Goal: Task Accomplishment & Management: Use online tool/utility

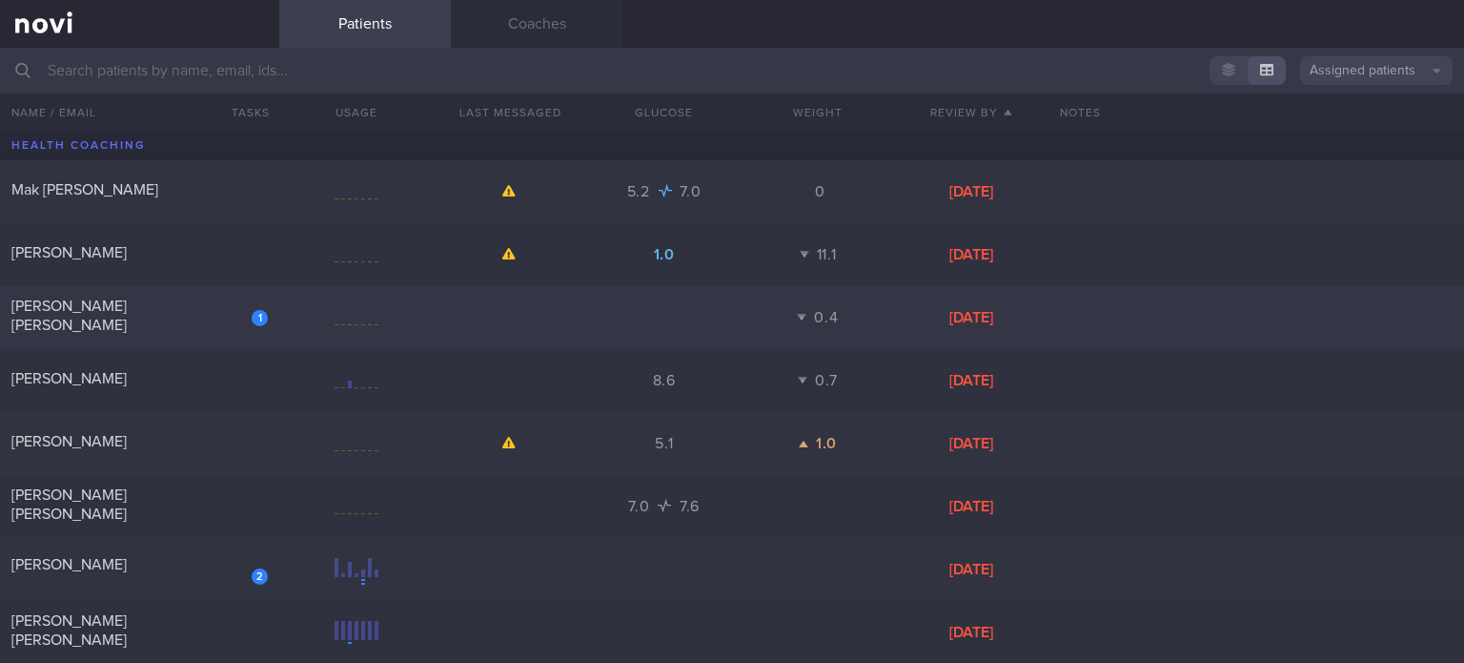
click at [133, 323] on div "1 [PERSON_NAME] [PERSON_NAME]" at bounding box center [139, 317] width 279 height 43
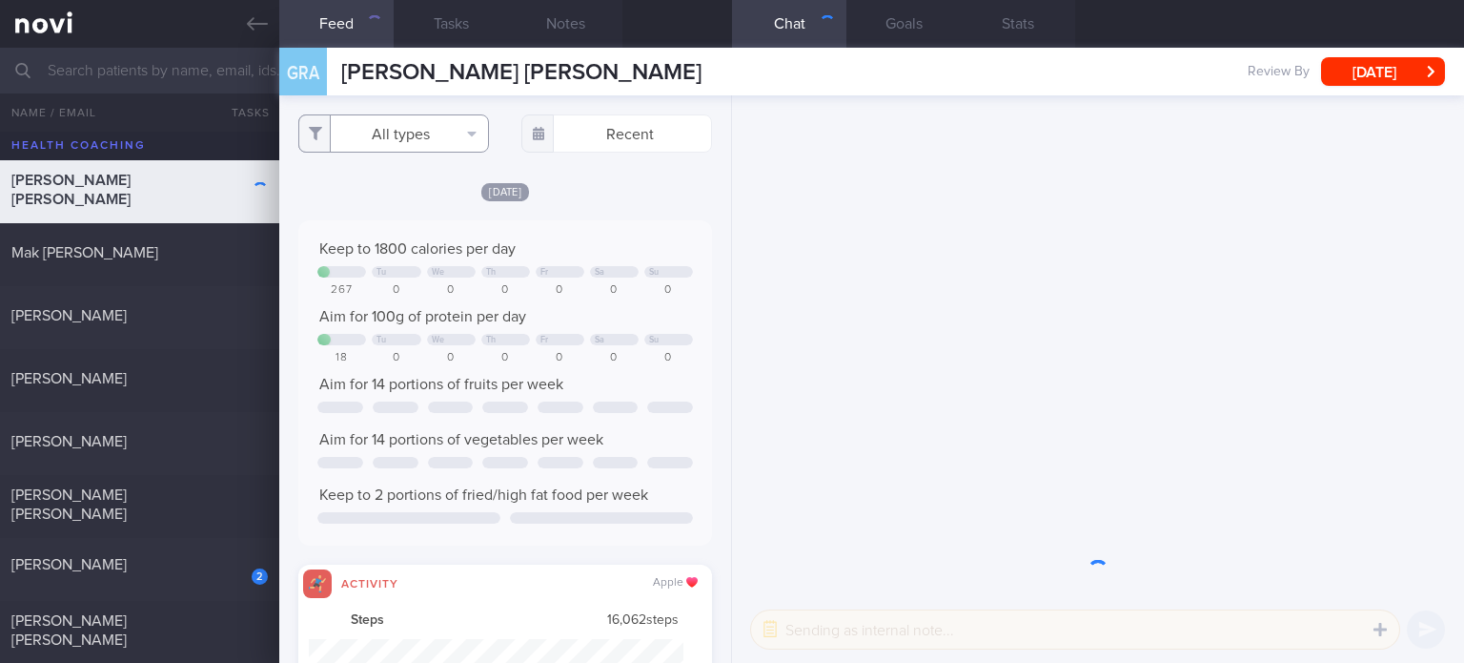
click at [379, 129] on div "All types Food Activity Glucose Weight Medicine Blood Pressure [MEDICAL_DATA] I…" at bounding box center [505, 378] width 452 height 567
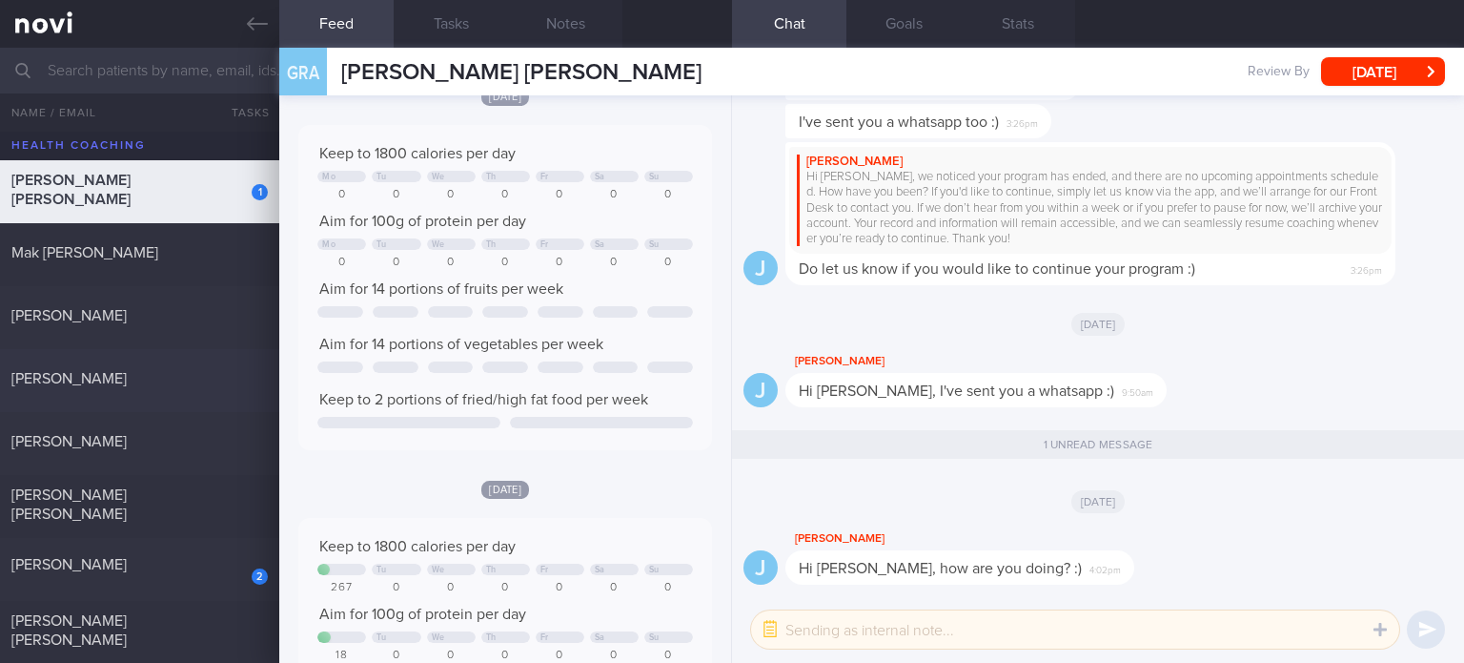
click at [196, 375] on div "[PERSON_NAME]" at bounding box center [137, 378] width 252 height 19
click at [189, 381] on div "[PERSON_NAME]" at bounding box center [137, 378] width 252 height 19
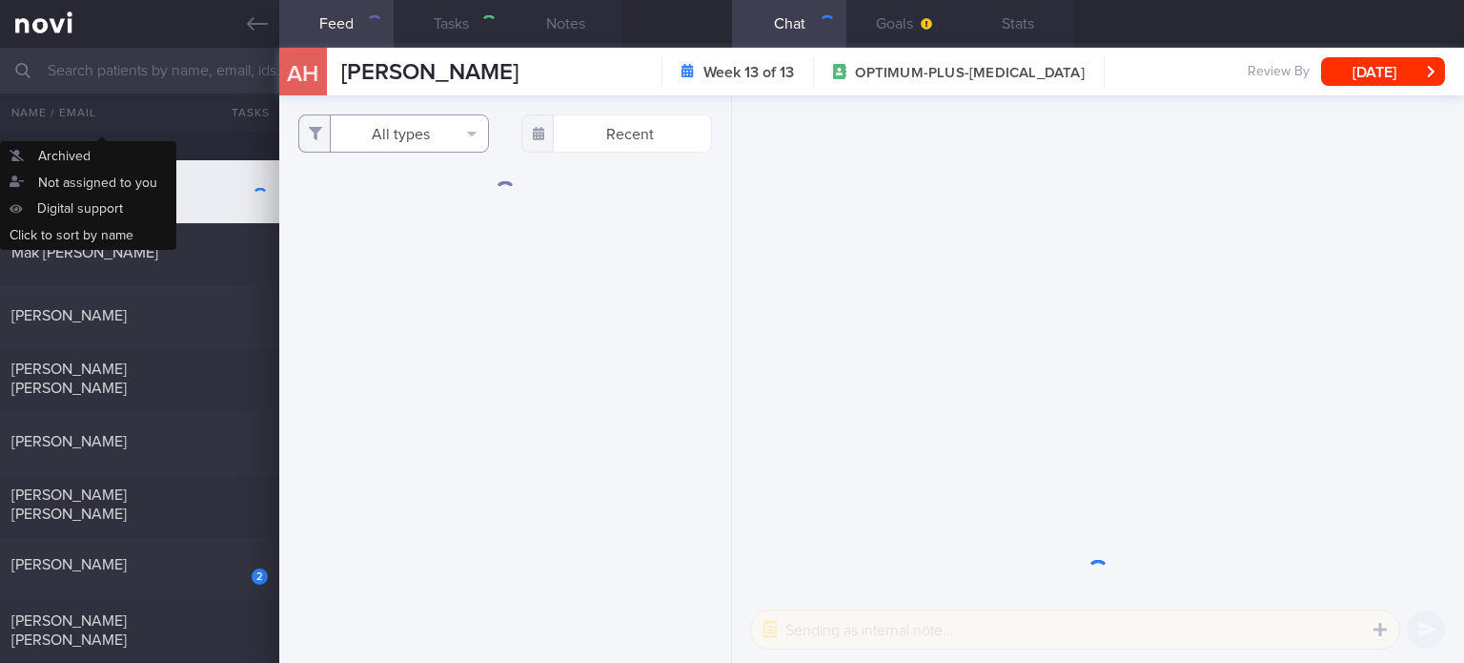
click at [458, 136] on button "All types" at bounding box center [393, 133] width 191 height 38
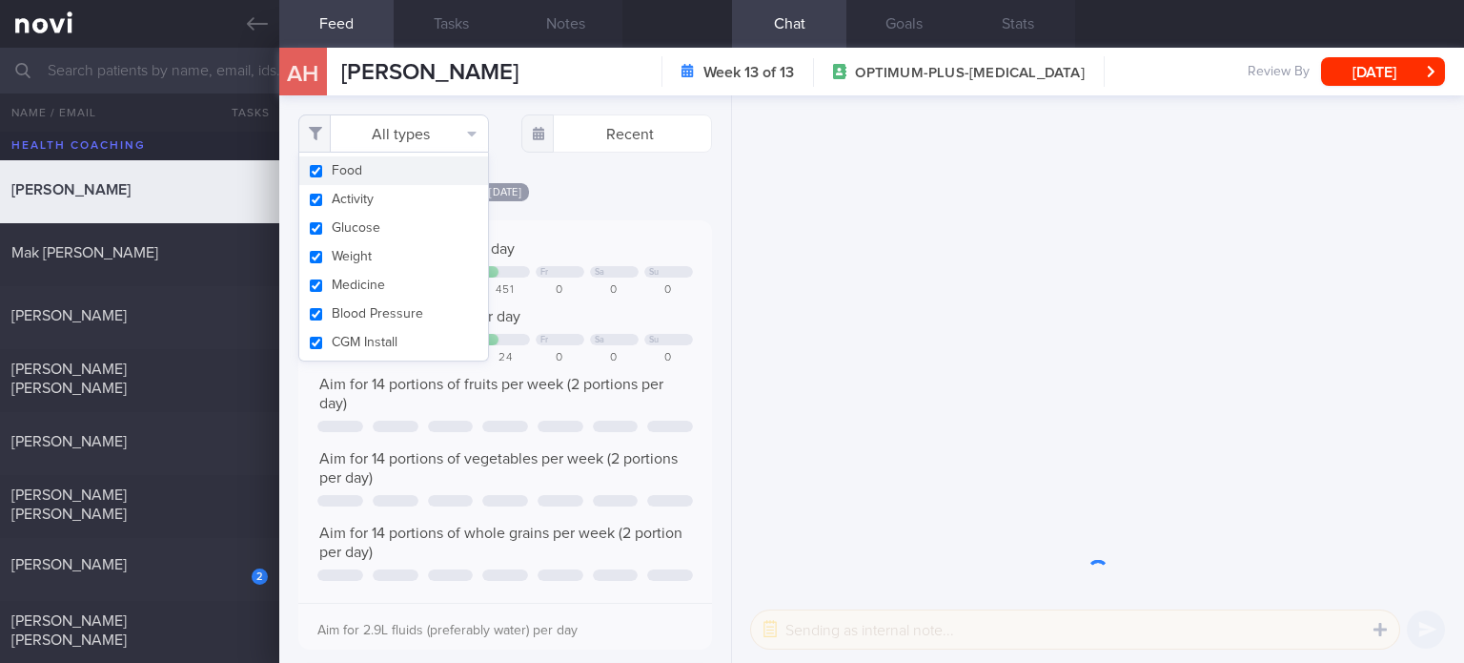
scroll to position [953148, 952868]
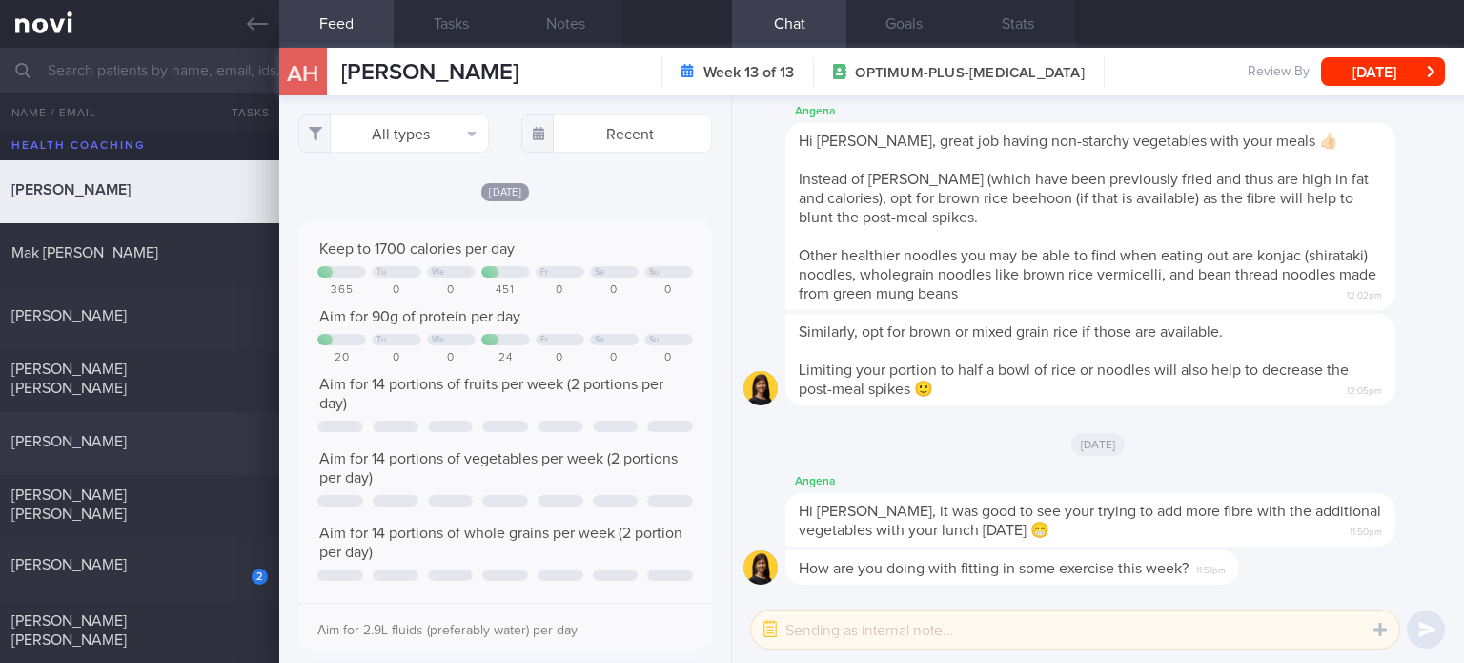
click at [168, 459] on div "[PERSON_NAME] 5.1 1.0 [DATE]" at bounding box center [732, 443] width 1464 height 63
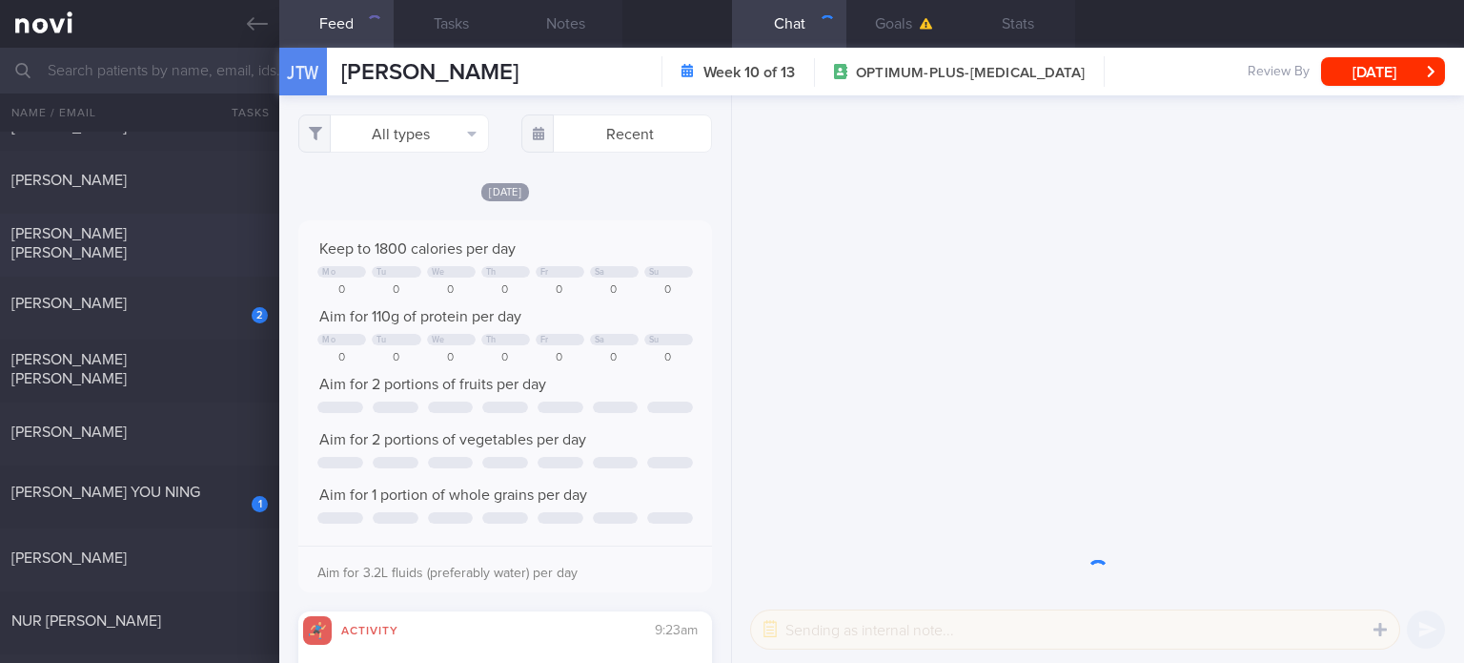
scroll to position [281, 0]
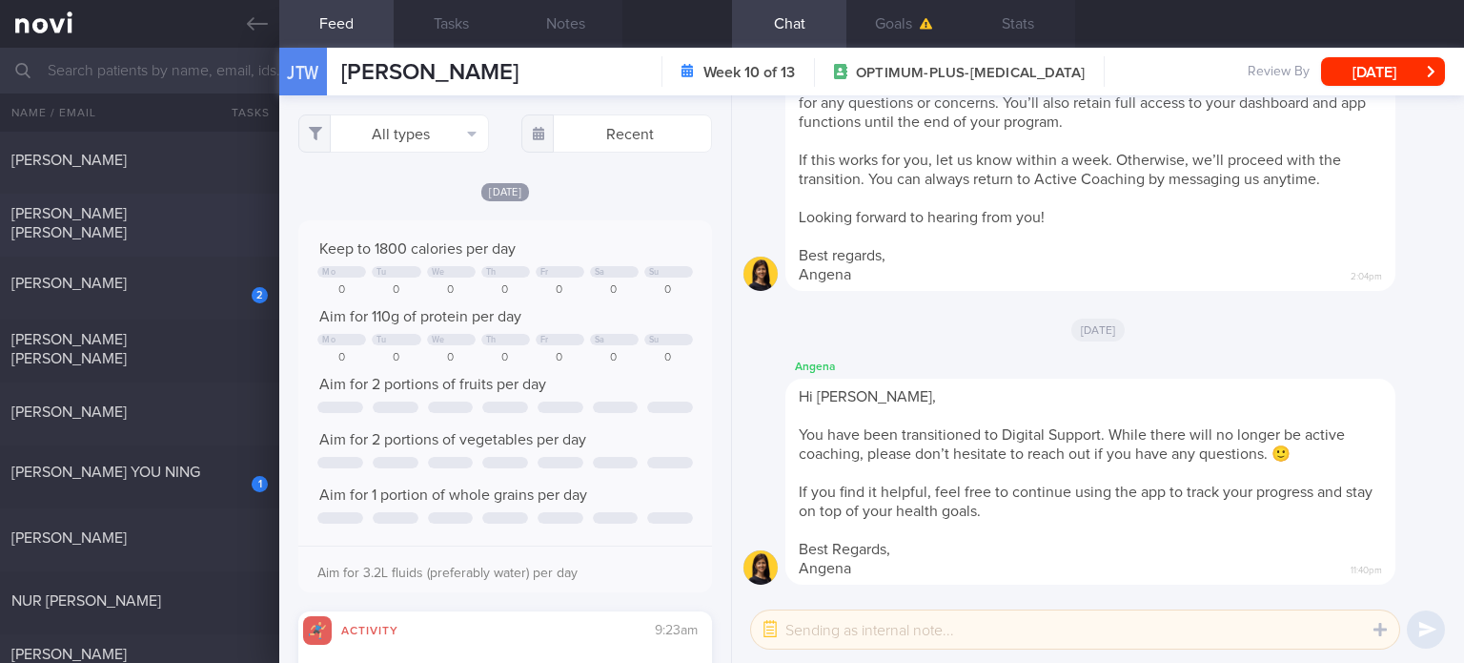
click at [191, 225] on div "[PERSON_NAME] [PERSON_NAME]" at bounding box center [137, 223] width 252 height 38
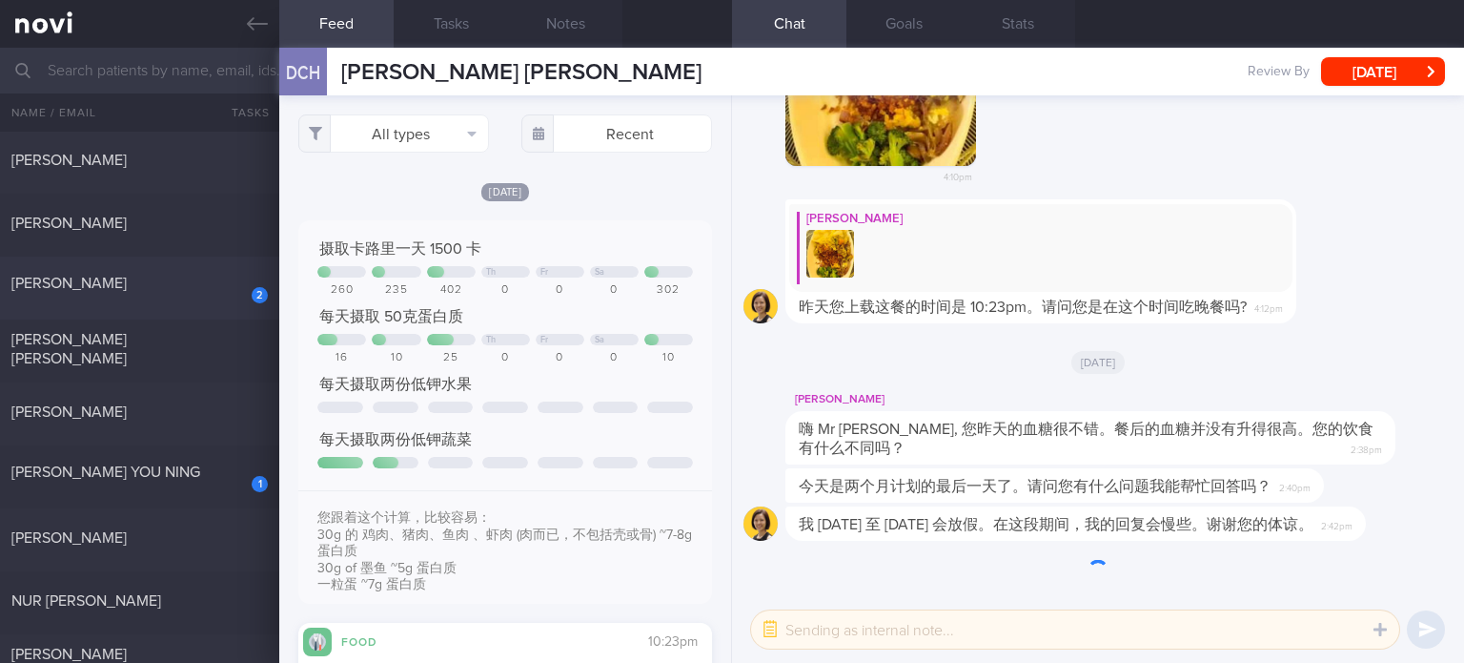
click at [198, 296] on div "2 [PERSON_NAME]" at bounding box center [139, 289] width 279 height 30
select select "8"
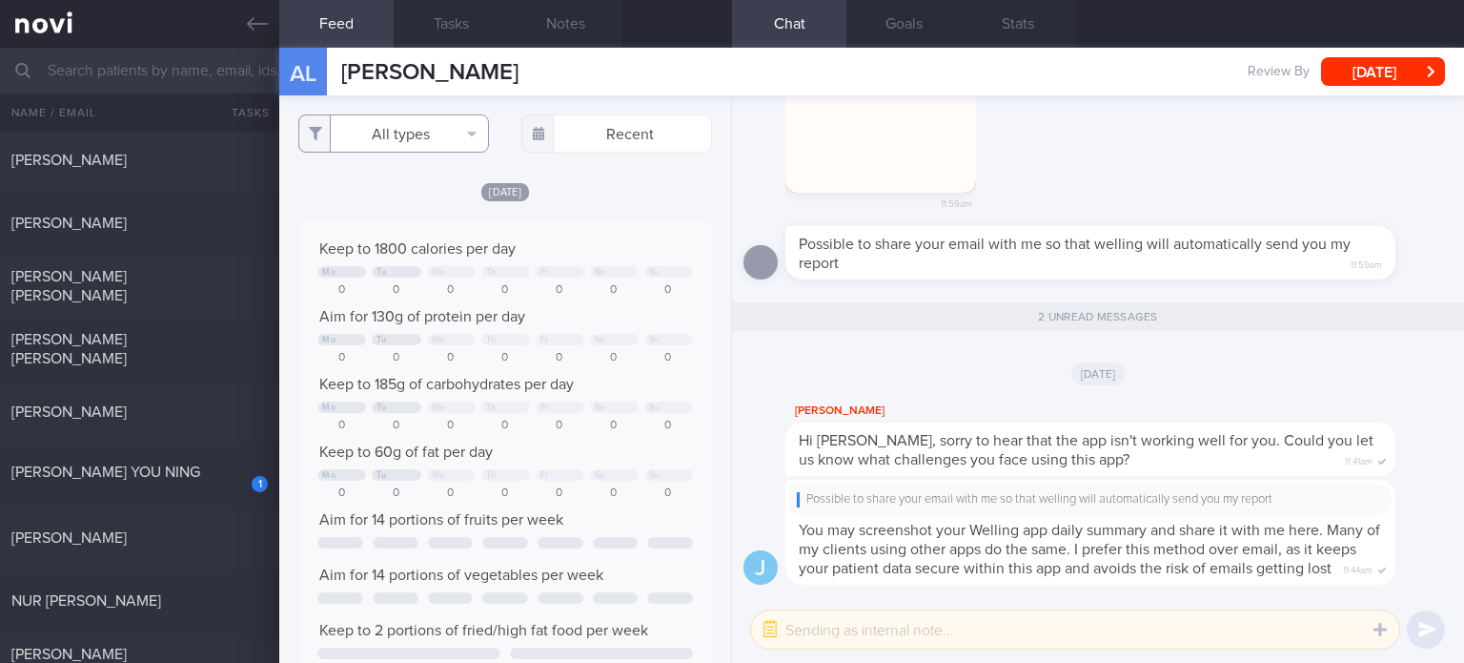
click at [400, 133] on button "All types" at bounding box center [393, 133] width 191 height 38
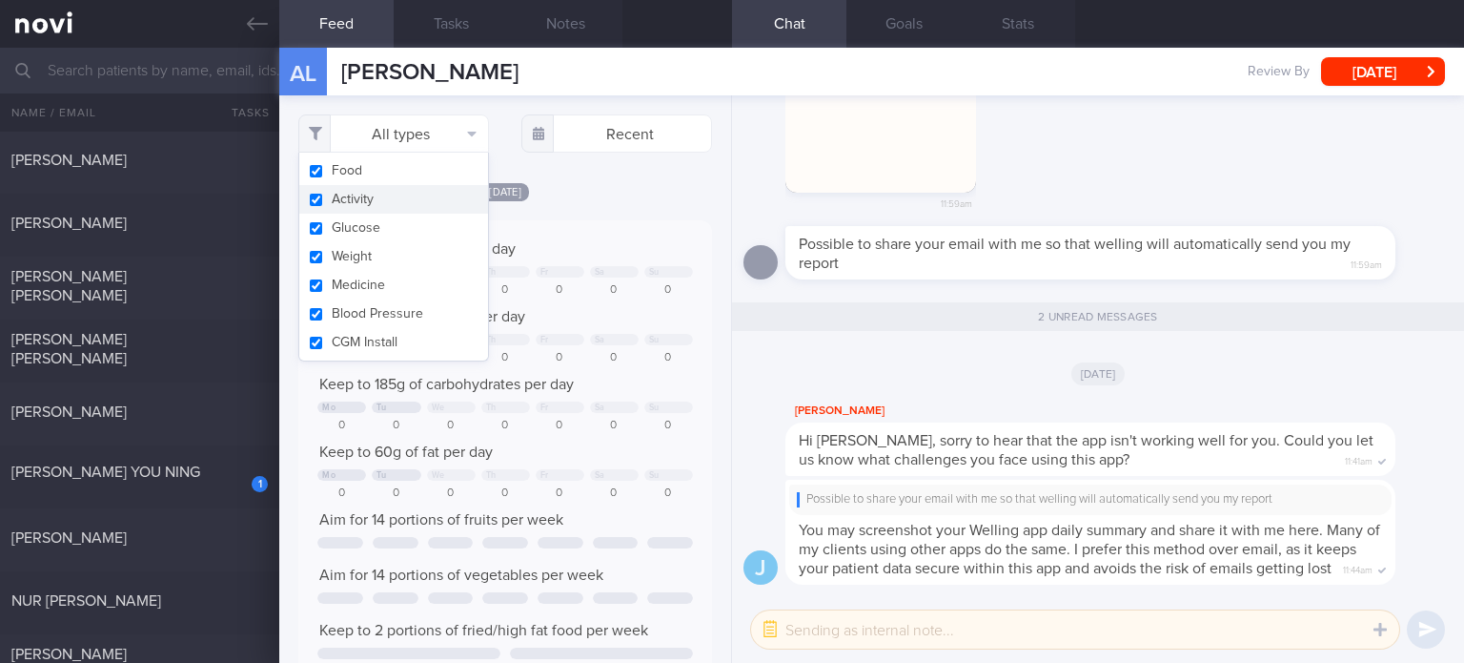
click at [389, 194] on button "Activity" at bounding box center [393, 199] width 189 height 29
checkbox input "false"
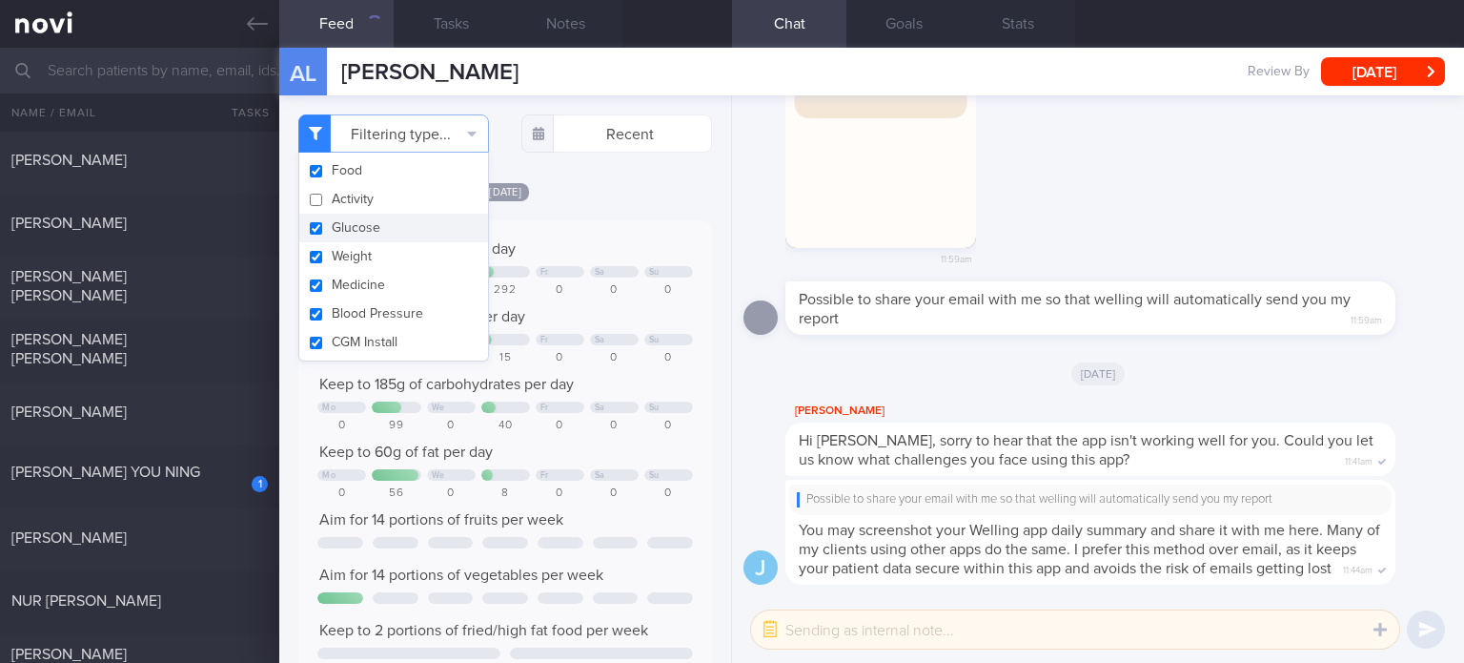
click at [376, 224] on button "Glucose" at bounding box center [393, 228] width 189 height 29
checkbox input "false"
click at [376, 263] on button "Weight" at bounding box center [393, 256] width 189 height 29
click at [376, 270] on button "Weight" at bounding box center [393, 256] width 189 height 29
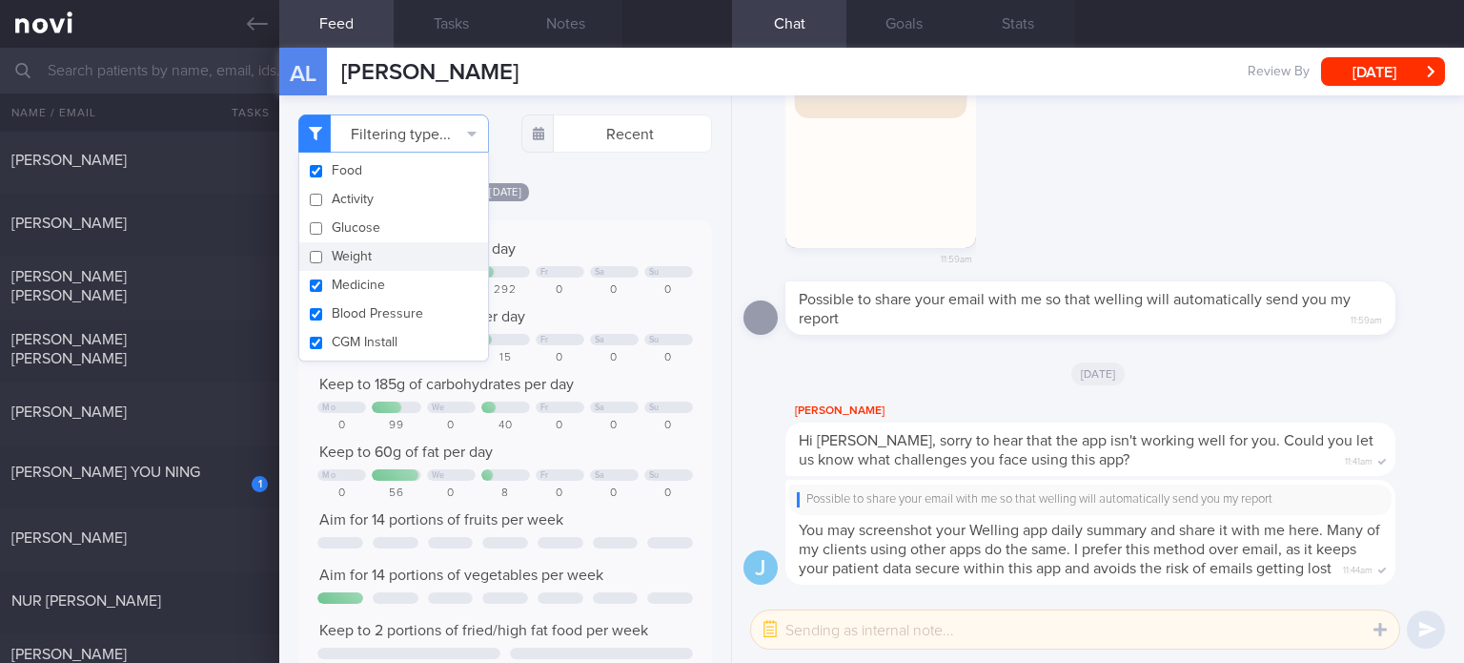
checkbox input "false"
click at [377, 288] on button "Medicine" at bounding box center [393, 285] width 189 height 29
checkbox input "false"
click at [377, 315] on button "Blood Pressure" at bounding box center [393, 313] width 189 height 29
checkbox input "false"
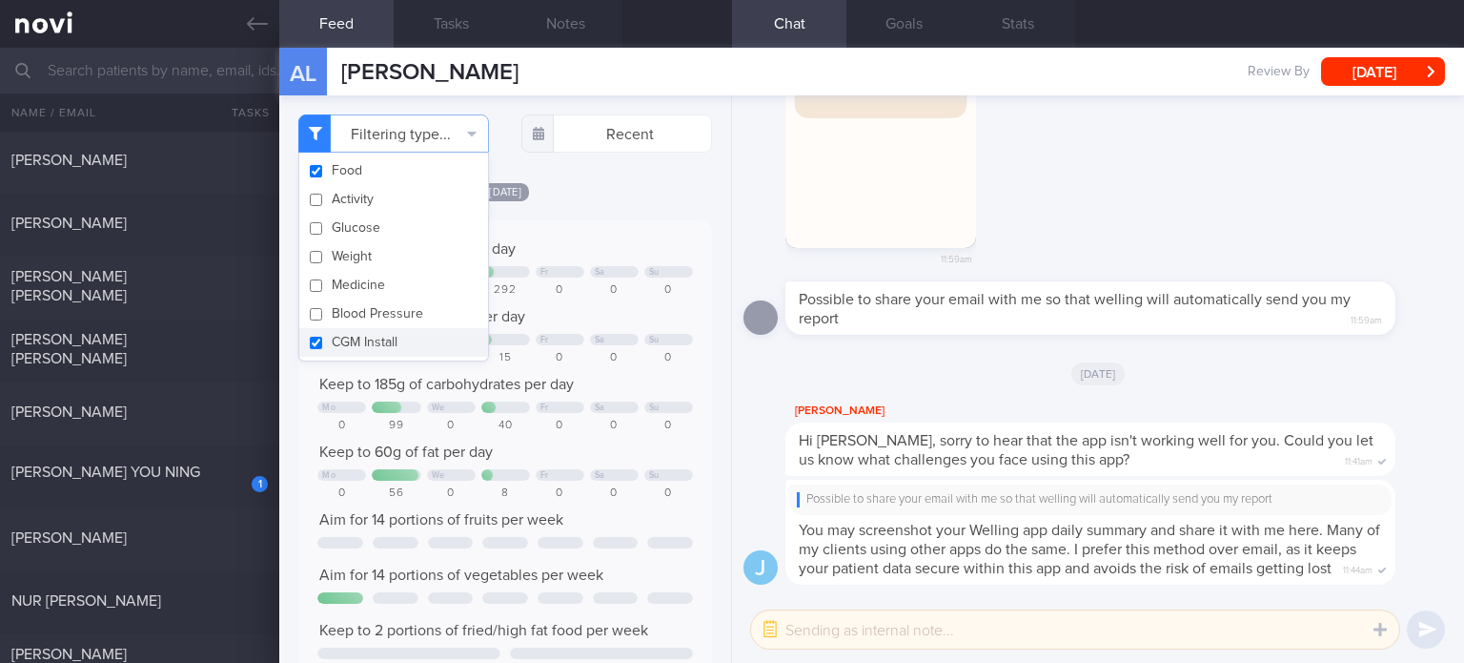
click at [376, 331] on button "CGM Install" at bounding box center [393, 342] width 189 height 29
checkbox input "false"
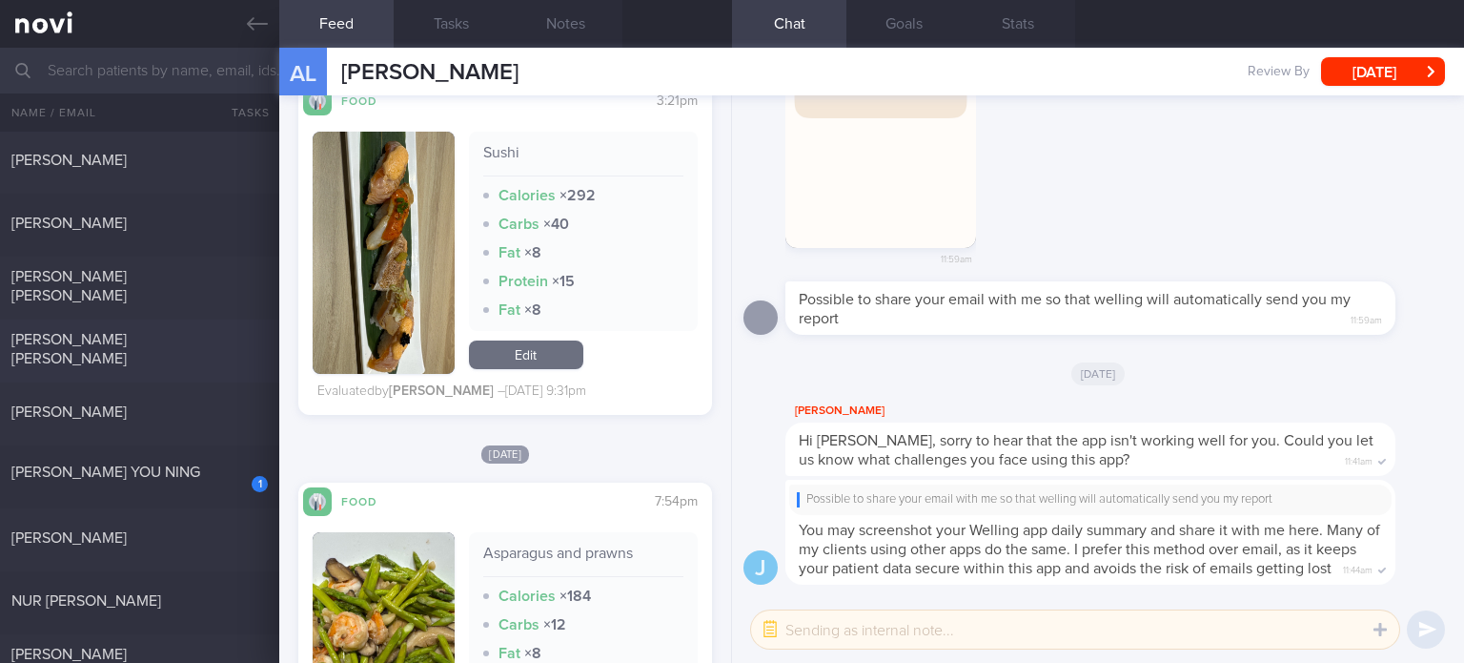
click at [191, 343] on div "[PERSON_NAME] [PERSON_NAME]" at bounding box center [137, 349] width 252 height 38
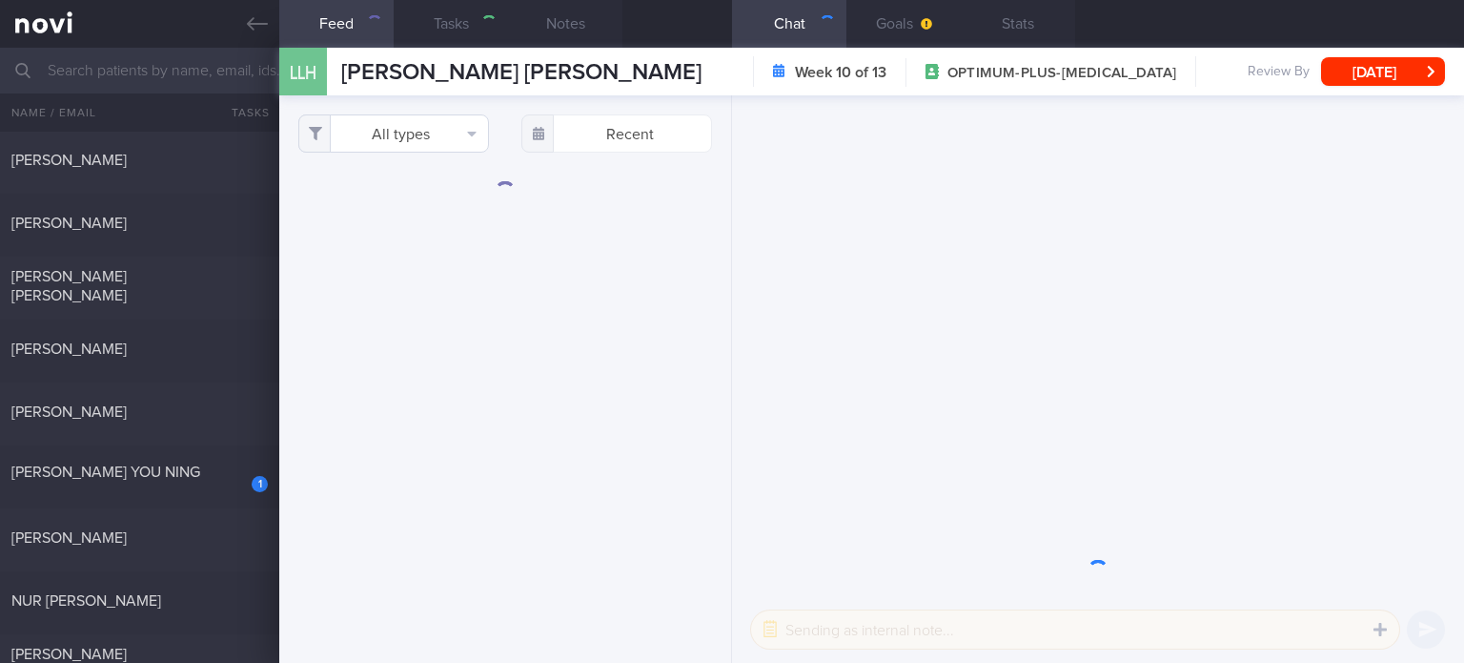
select select "6"
checkbox input "true"
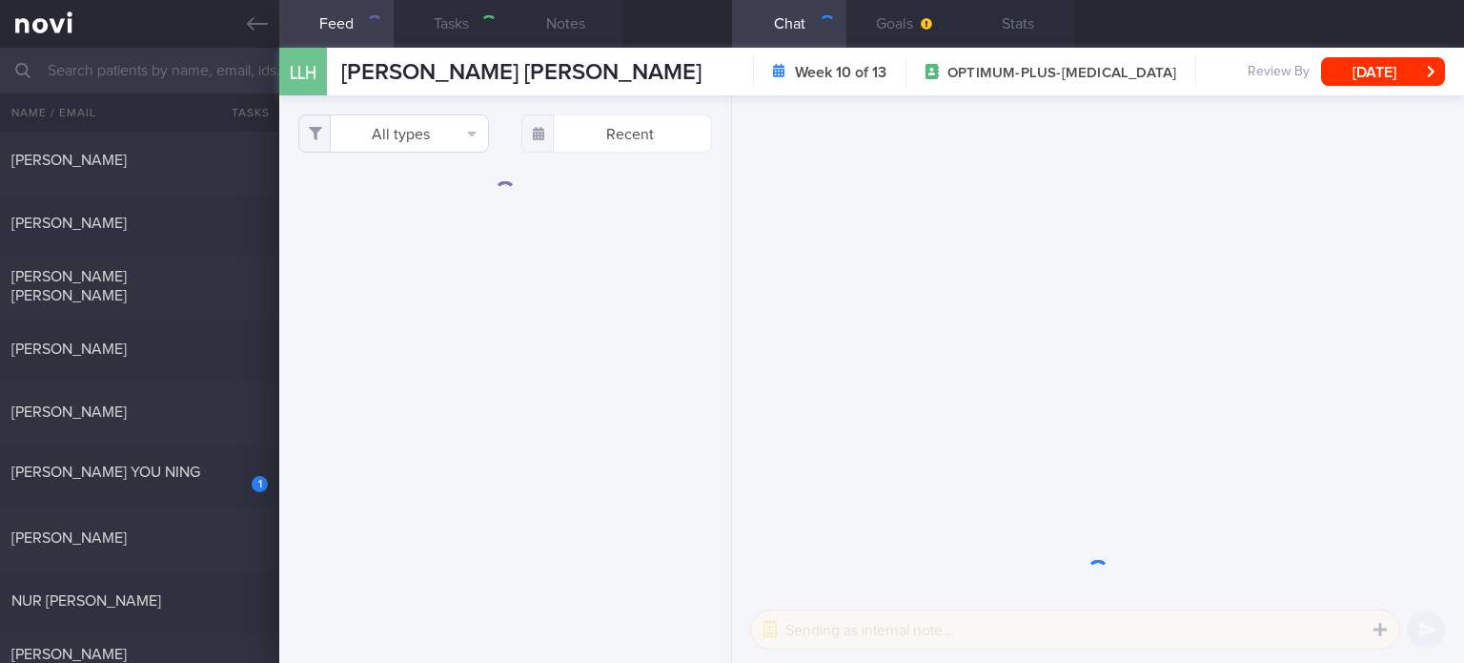
checkbox input "true"
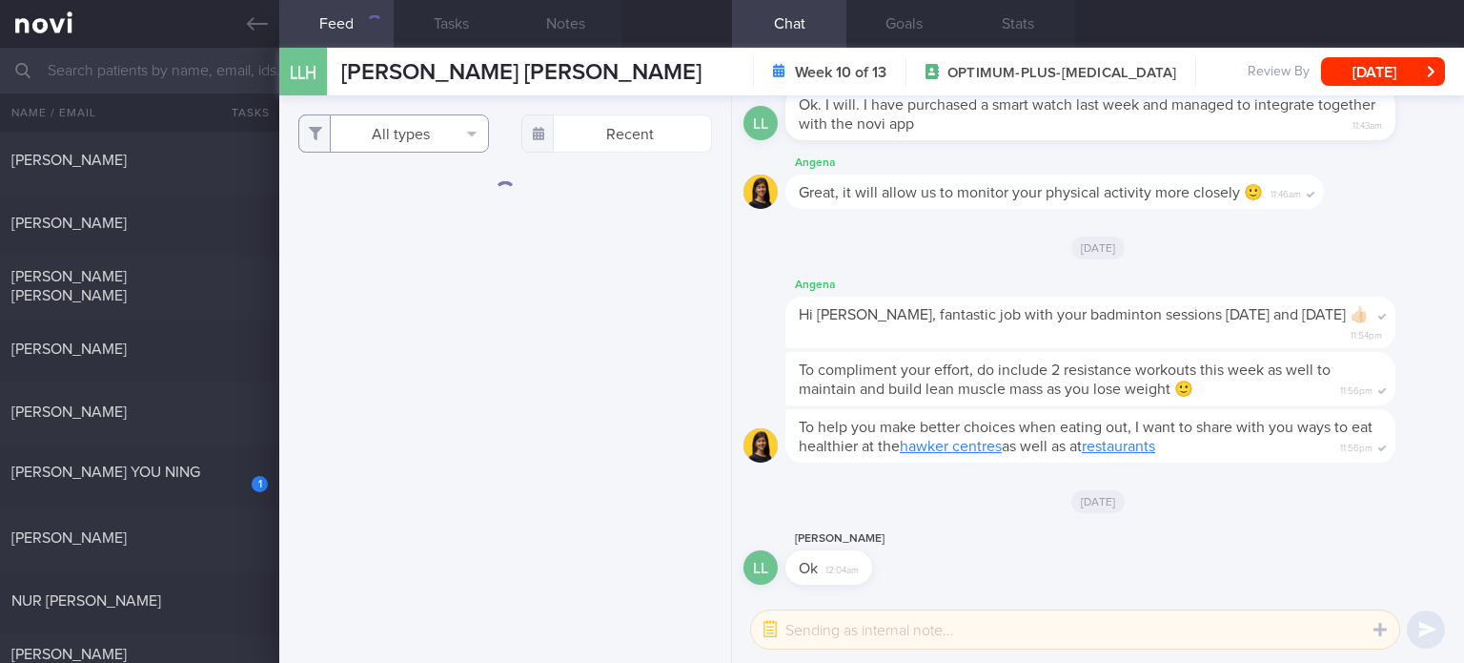
click at [390, 129] on button "All types" at bounding box center [393, 133] width 191 height 38
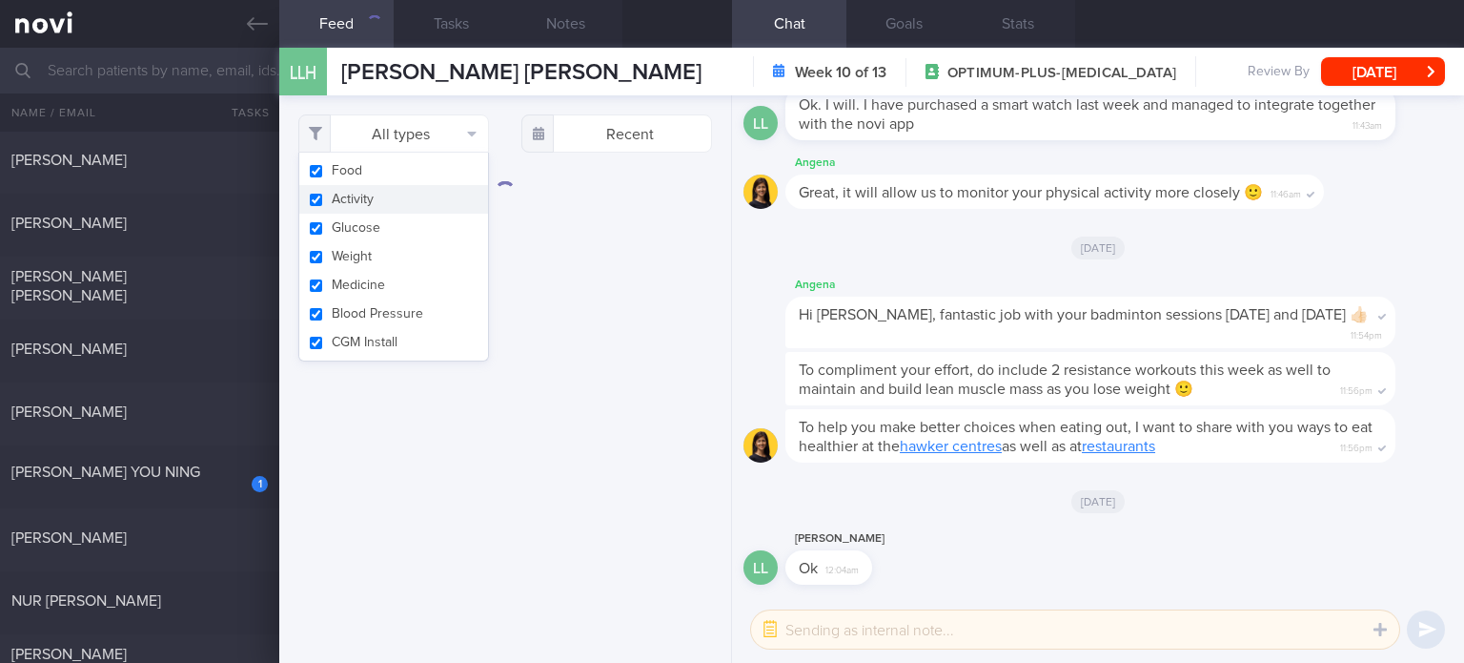
click at [386, 207] on button "Activity" at bounding box center [393, 199] width 189 height 29
checkbox input "false"
click at [386, 236] on button "Glucose" at bounding box center [393, 228] width 189 height 29
checkbox input "false"
click at [383, 266] on button "Weight" at bounding box center [393, 256] width 189 height 29
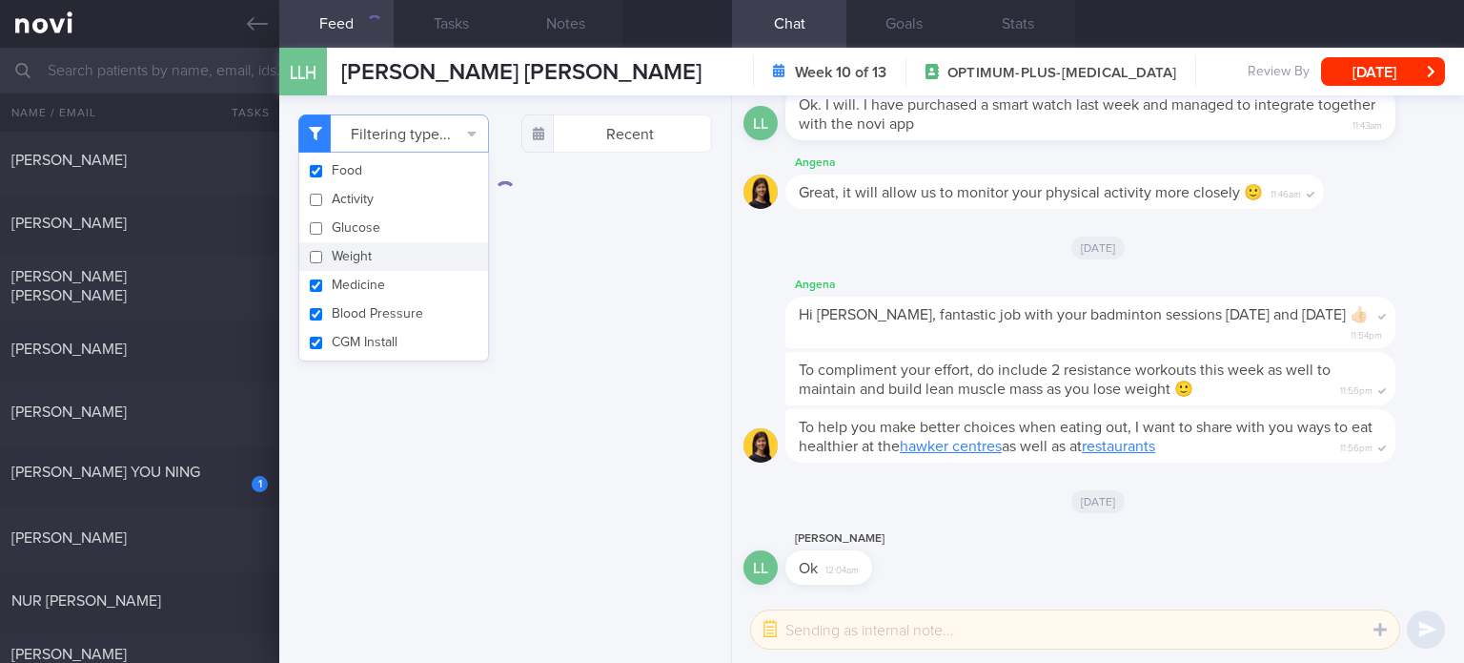
checkbox input "false"
click at [379, 292] on button "Medicine" at bounding box center [393, 285] width 189 height 29
checkbox input "false"
click at [377, 318] on button "Blood Pressure" at bounding box center [393, 313] width 189 height 29
checkbox input "false"
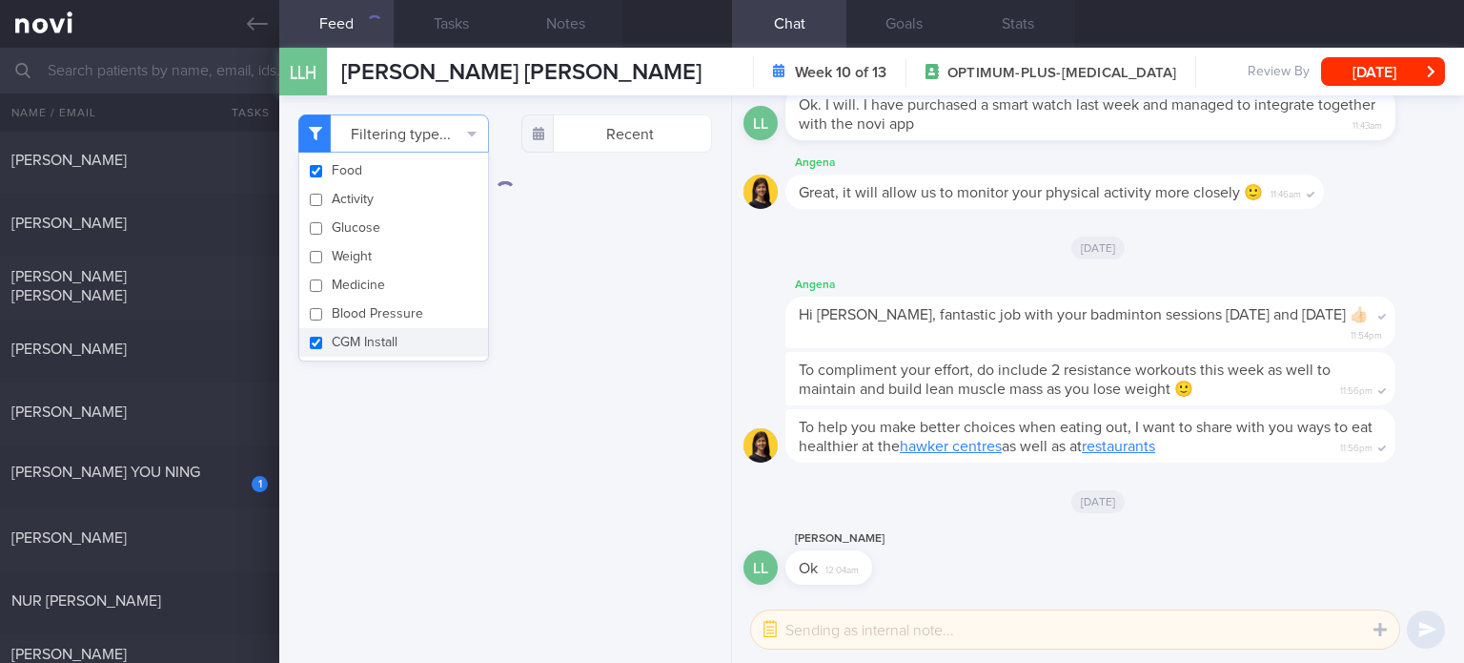
click at [370, 351] on button "CGM Install" at bounding box center [393, 342] width 189 height 29
checkbox input "false"
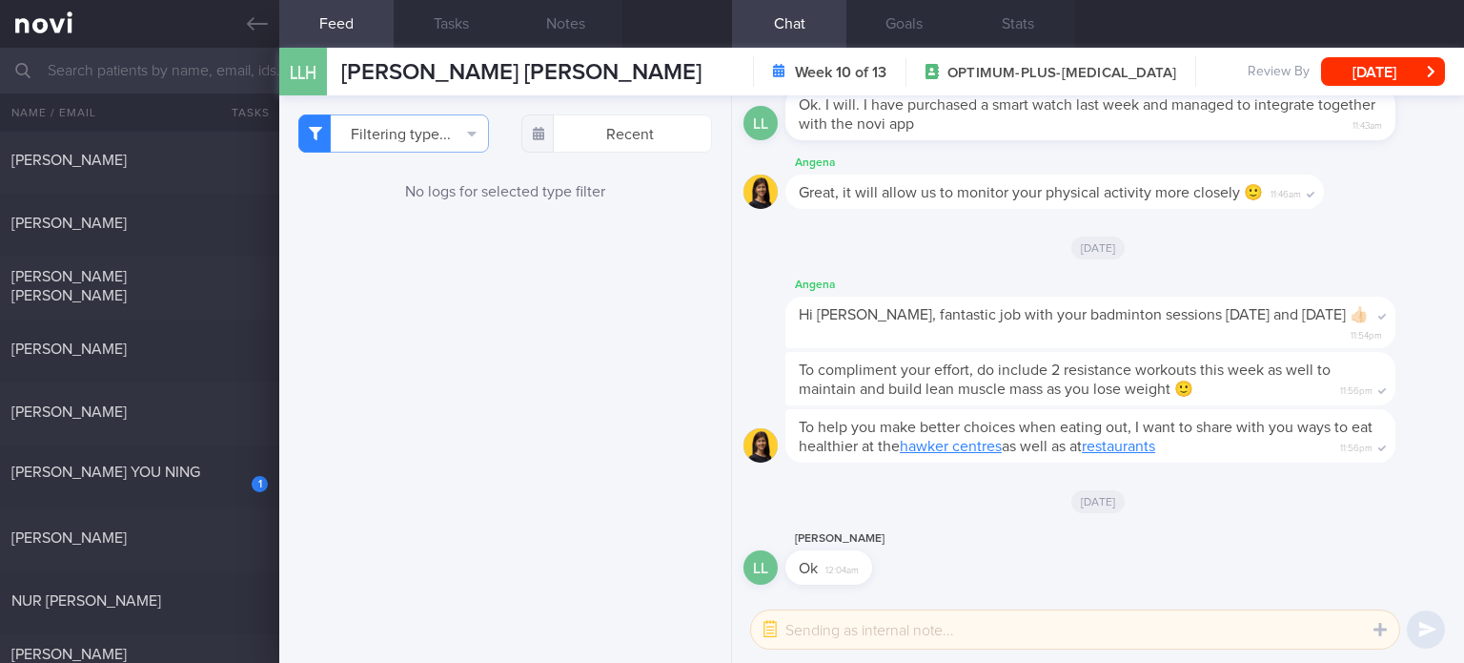
click at [697, 378] on div "Filtering type... Food Activity Glucose Weight Medicine Blood Pressure [MEDICAL…" at bounding box center [505, 378] width 452 height 567
click at [442, 126] on button "Filtering type..." at bounding box center [393, 133] width 191 height 38
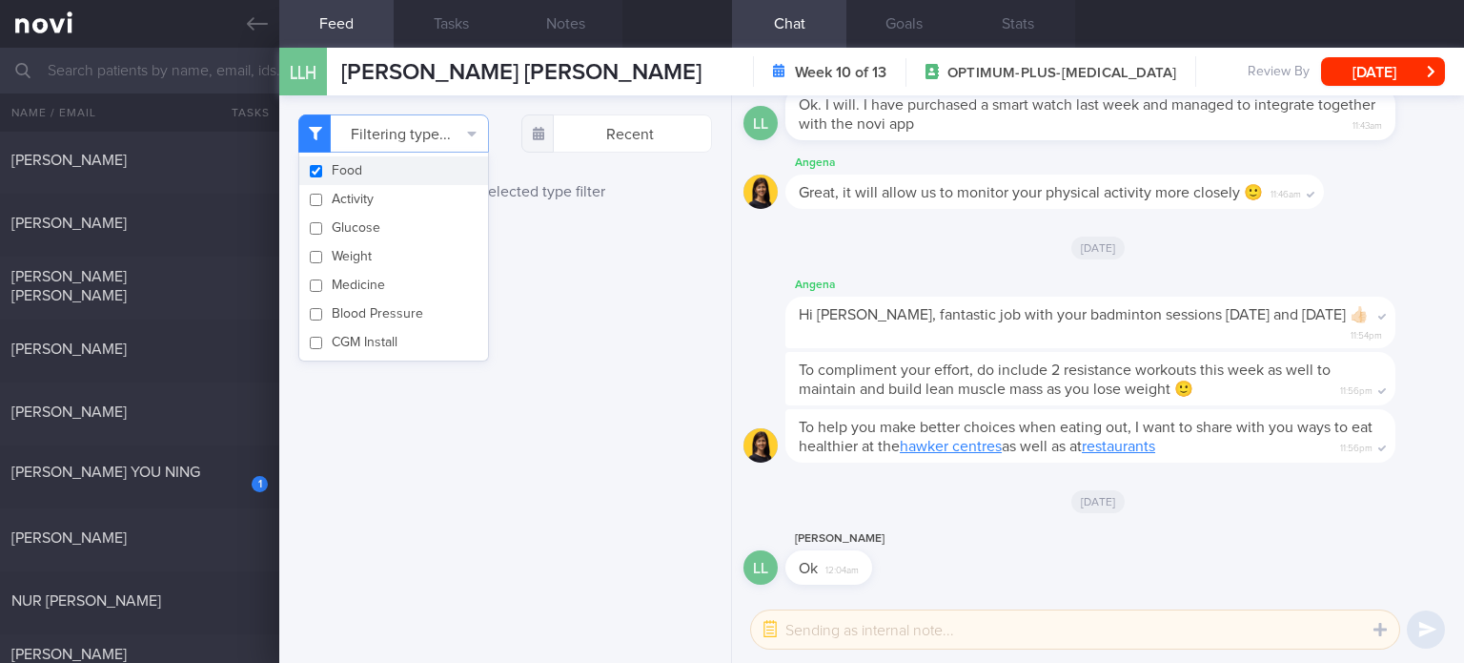
click at [403, 166] on button "Food" at bounding box center [393, 170] width 189 height 29
checkbox input "true"
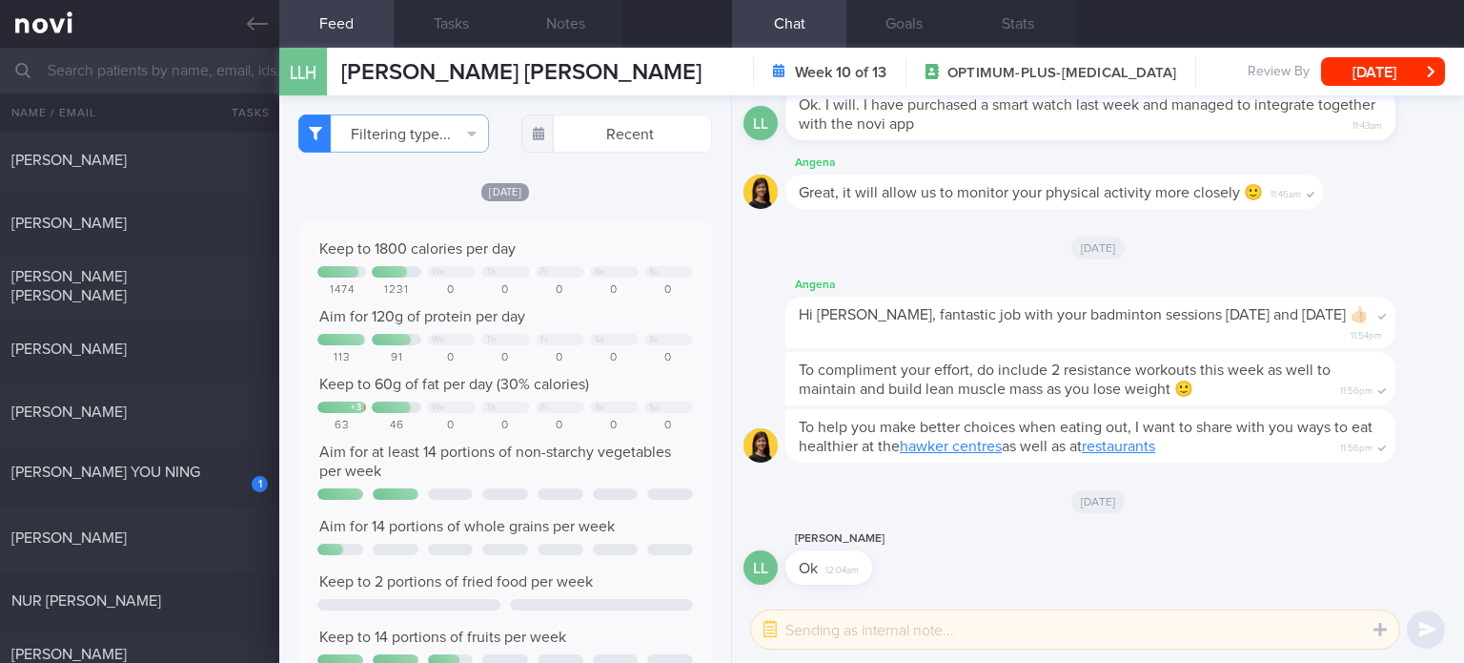
click at [559, 259] on div "Keep to 1800 calories per day We Th Fr Sa Su 1474 1231 0 0 0 0 0 Aim for 120g o…" at bounding box center [505, 519] width 376 height 561
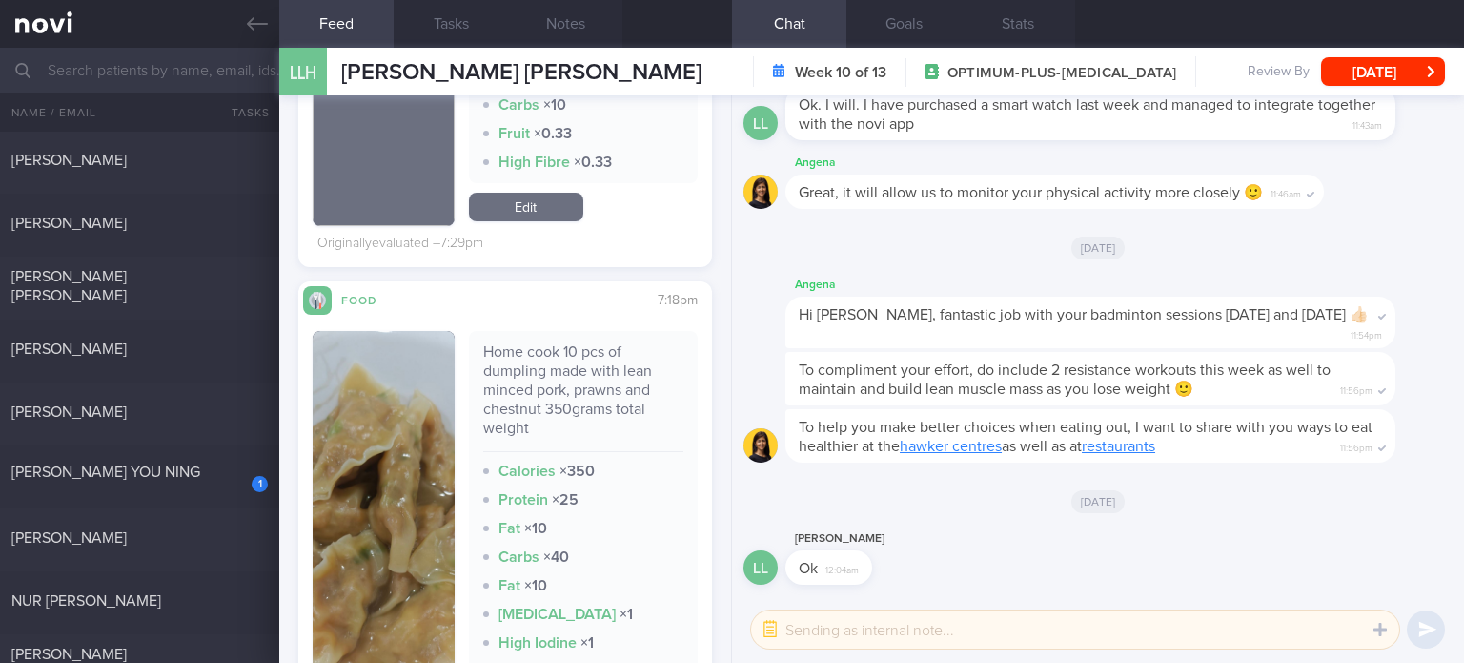
scroll to position [762, 0]
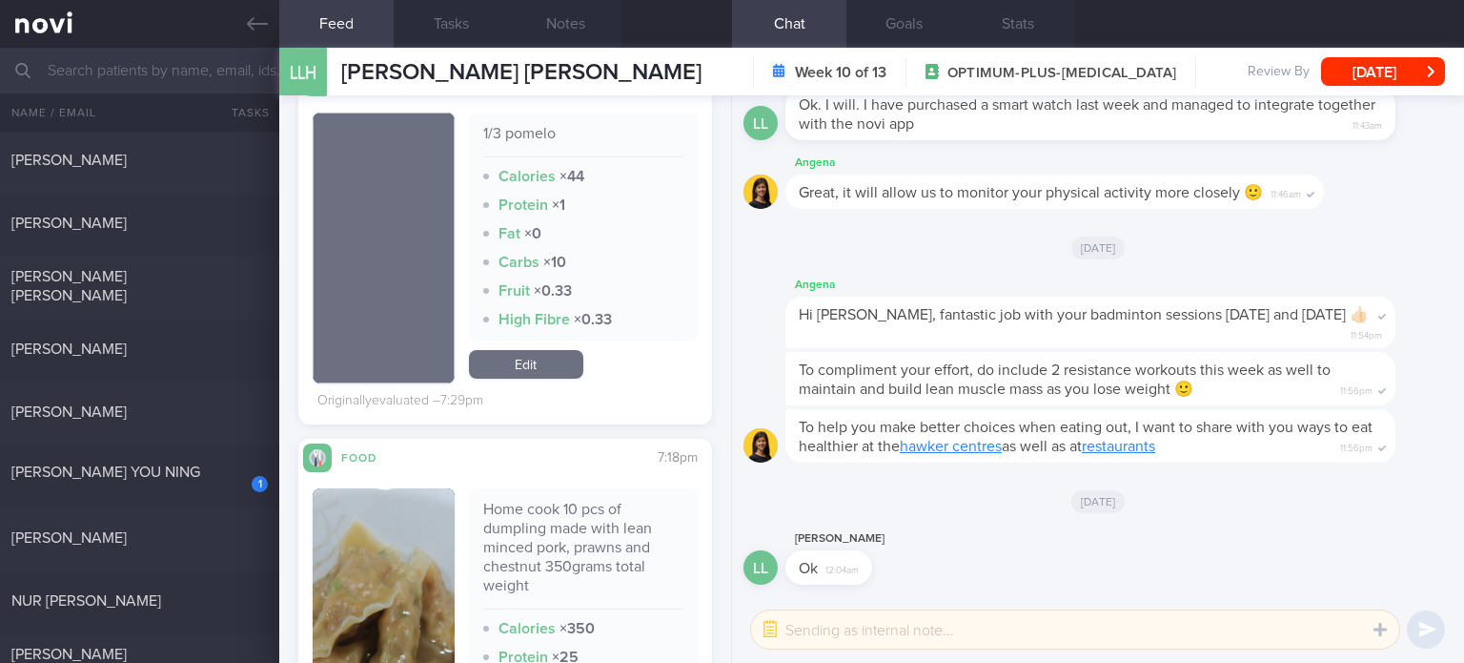
click at [530, 364] on link "Edit" at bounding box center [526, 364] width 114 height 29
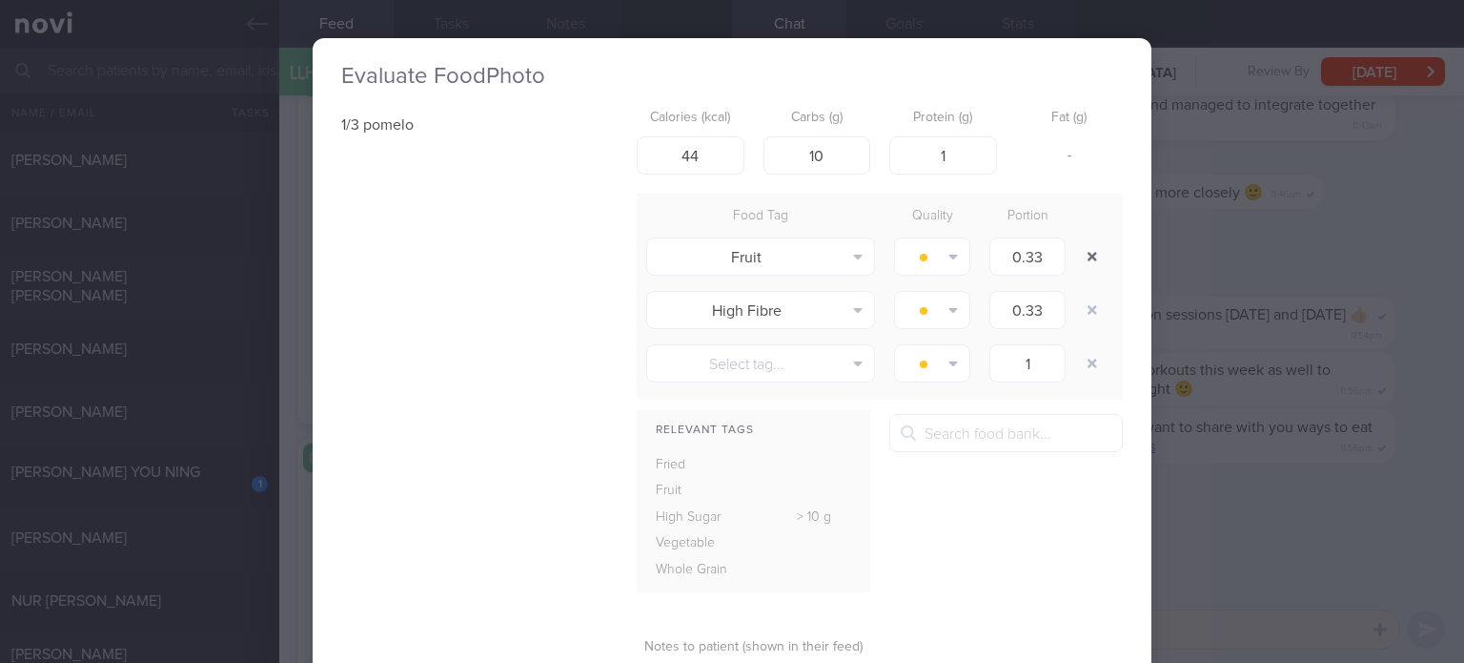
click at [1083, 247] on button "button" at bounding box center [1092, 256] width 34 height 34
type input "1"
click at [1083, 247] on button "button" at bounding box center [1092, 256] width 34 height 34
type input "1"
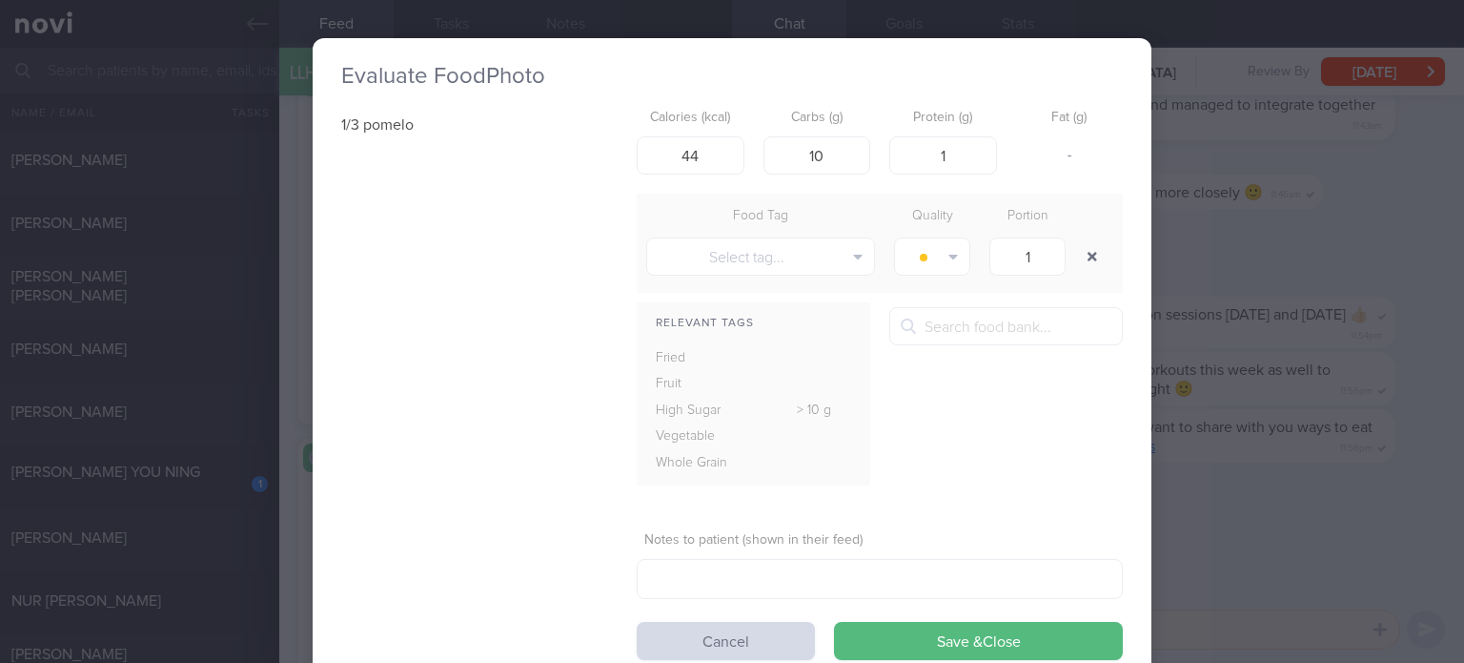
click at [1083, 247] on button "button" at bounding box center [1092, 256] width 34 height 34
click at [910, 648] on button "Save & Close" at bounding box center [978, 641] width 289 height 38
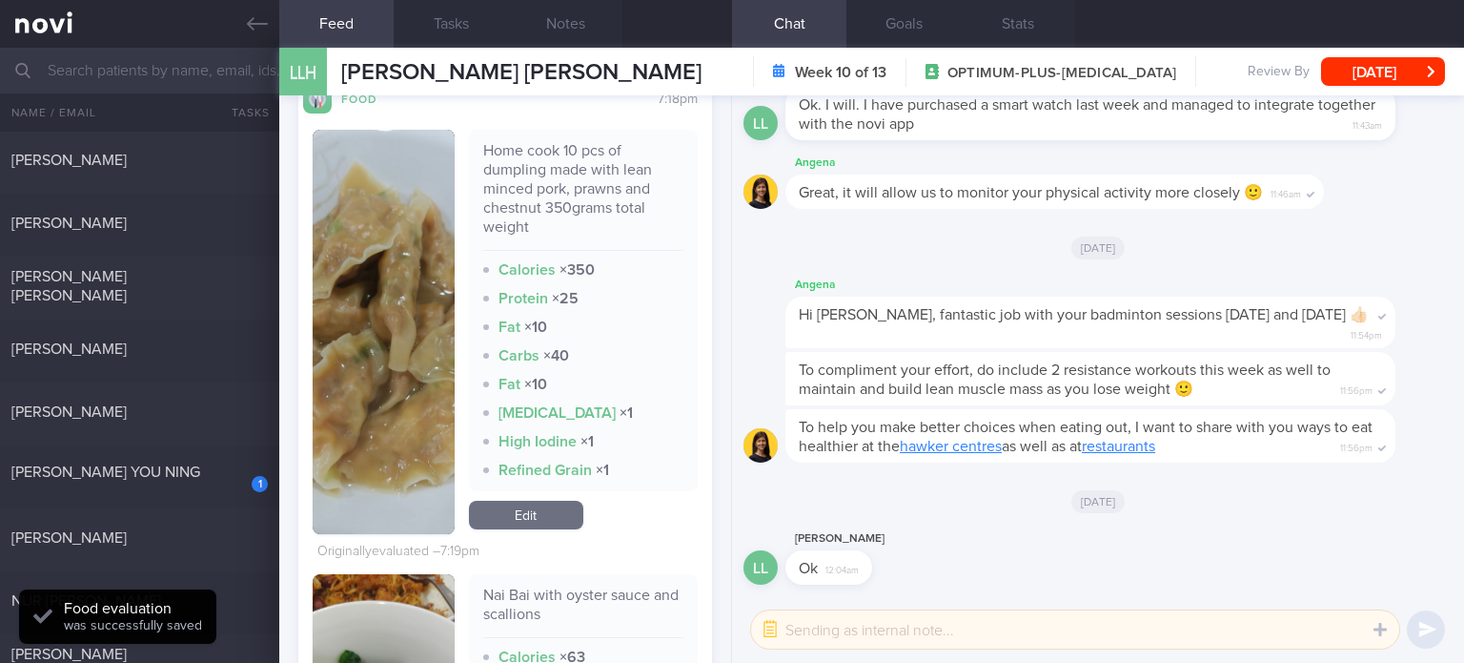
scroll to position [1062, 0]
click at [518, 514] on link "Edit" at bounding box center [526, 515] width 114 height 29
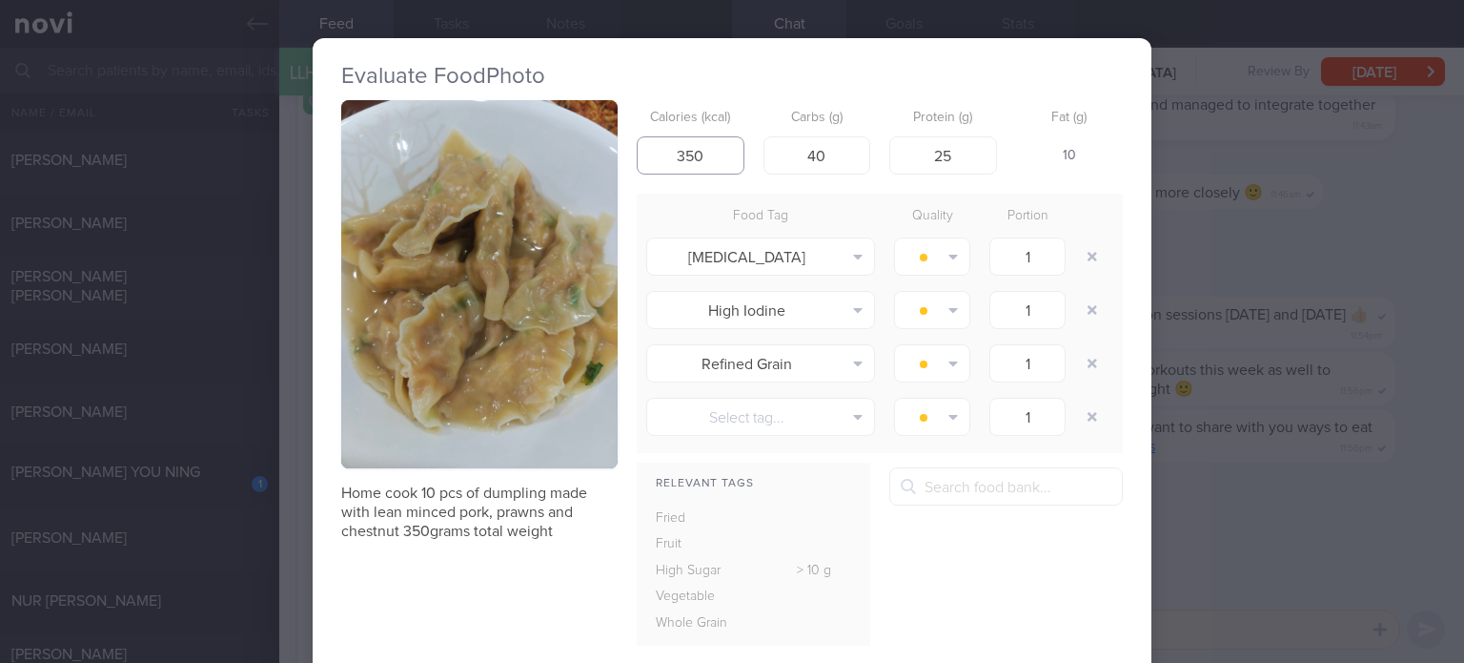
drag, startPoint x: 688, startPoint y: 147, endPoint x: 542, endPoint y: 156, distance: 146.2
click at [542, 156] on div "Home cook 10 pcs of dumpling made with lean minced pork, prawns and chestnut 35…" at bounding box center [732, 460] width 782 height 720
type input "450"
click at [831, 150] on input "40" at bounding box center [818, 155] width 108 height 38
click at [1098, 247] on button "button" at bounding box center [1092, 256] width 34 height 34
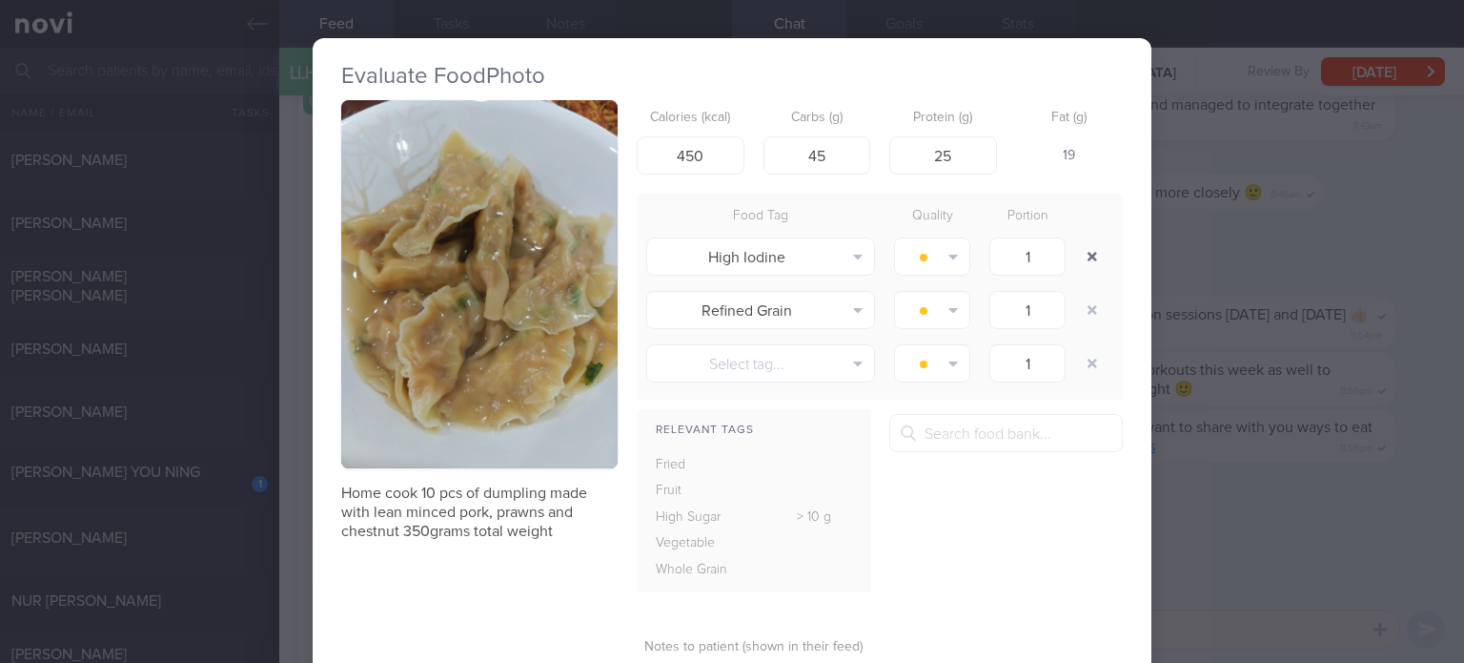
click at [1085, 261] on button "button" at bounding box center [1092, 256] width 34 height 34
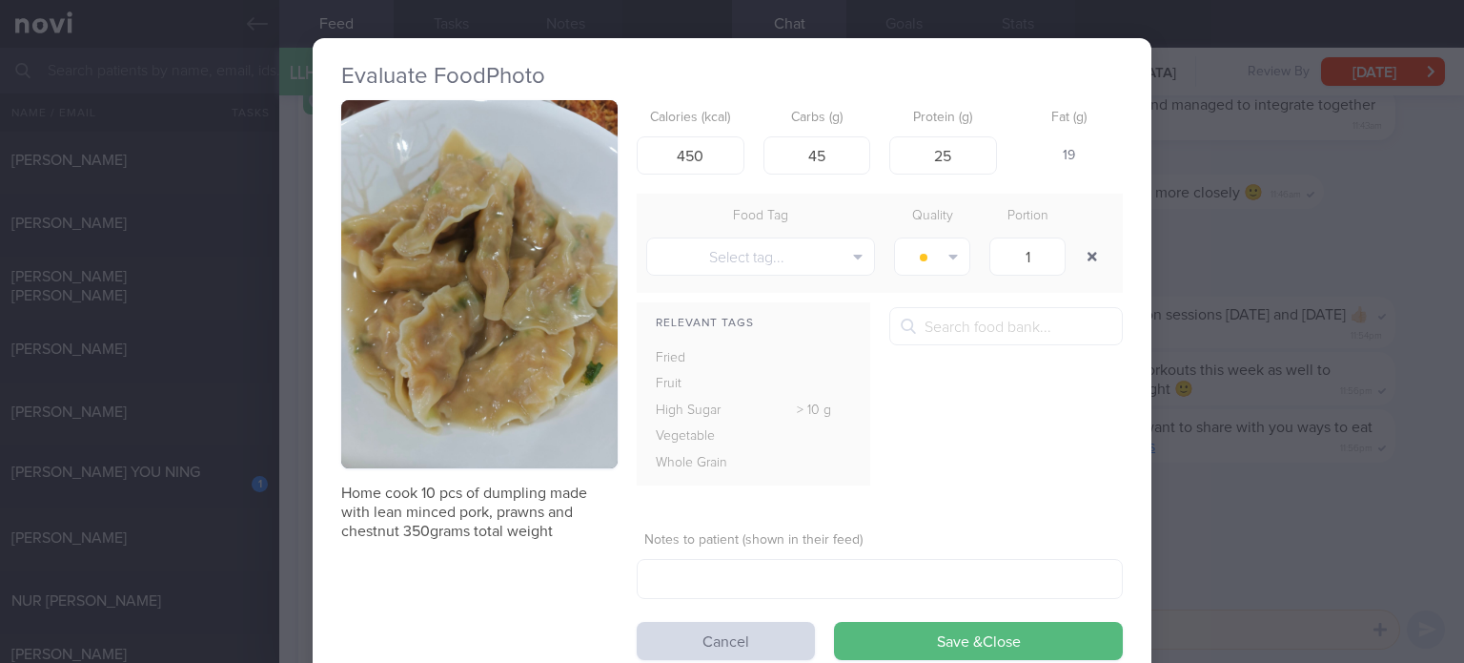
click at [1085, 261] on button "button" at bounding box center [1092, 256] width 34 height 34
drag, startPoint x: 830, startPoint y: 160, endPoint x: 513, endPoint y: 205, distance: 320.6
click at [513, 205] on div "Home cook 10 pcs of dumpling made with lean minced pork, prawns and chestnut 35…" at bounding box center [732, 380] width 782 height 560
type input "50"
click at [834, 622] on button "Save & Close" at bounding box center [978, 641] width 289 height 38
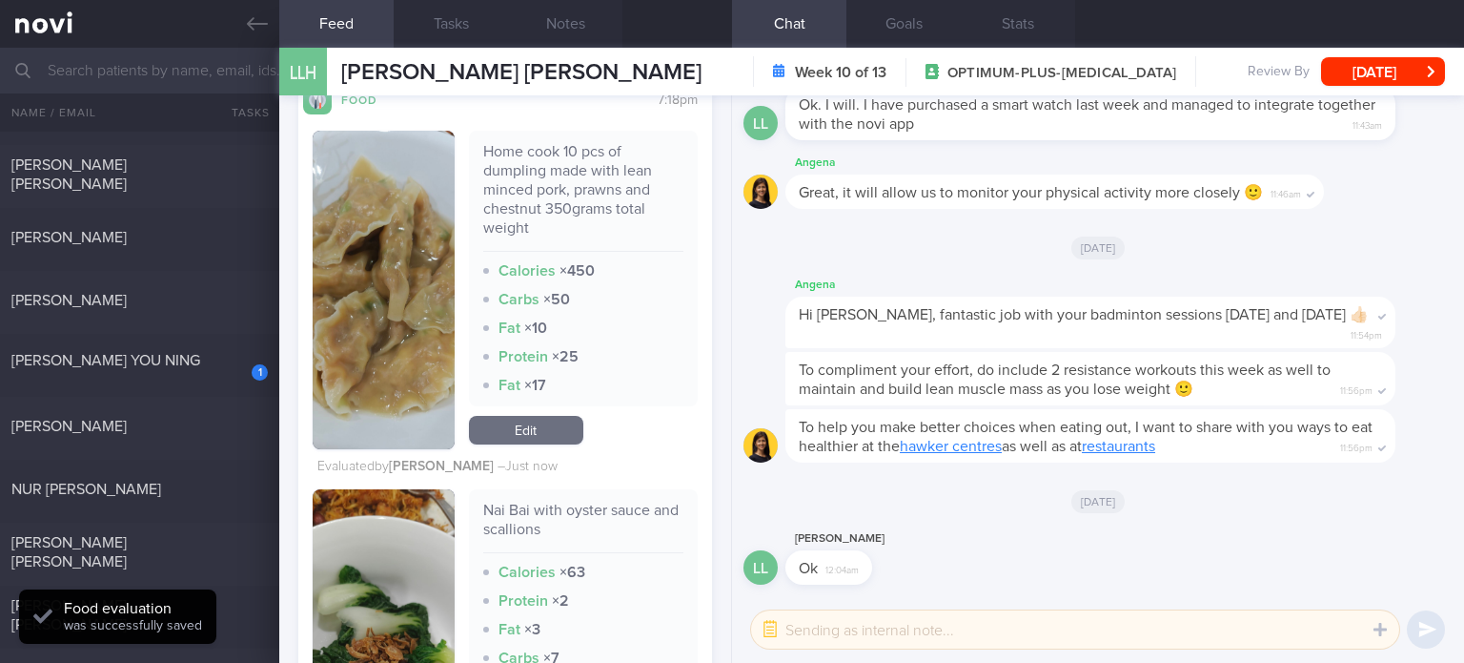
scroll to position [1382, 0]
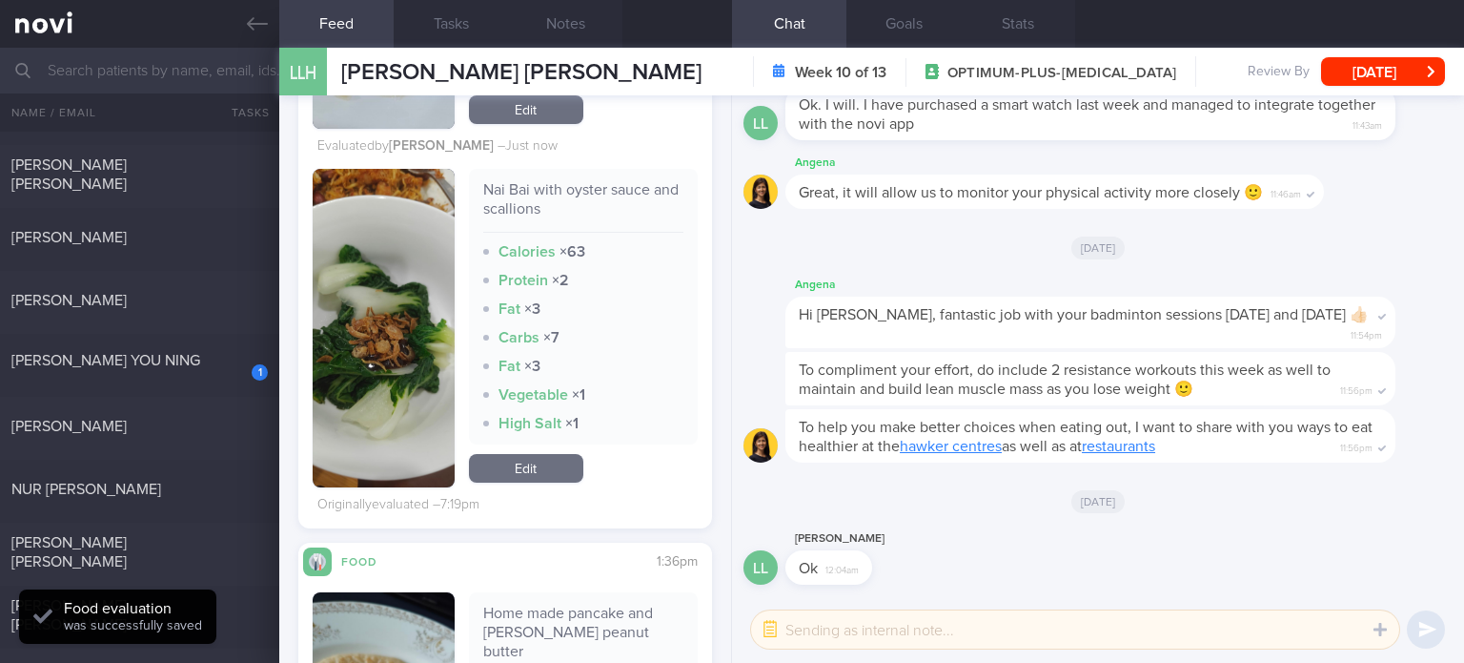
click at [552, 469] on link "Edit" at bounding box center [526, 468] width 114 height 29
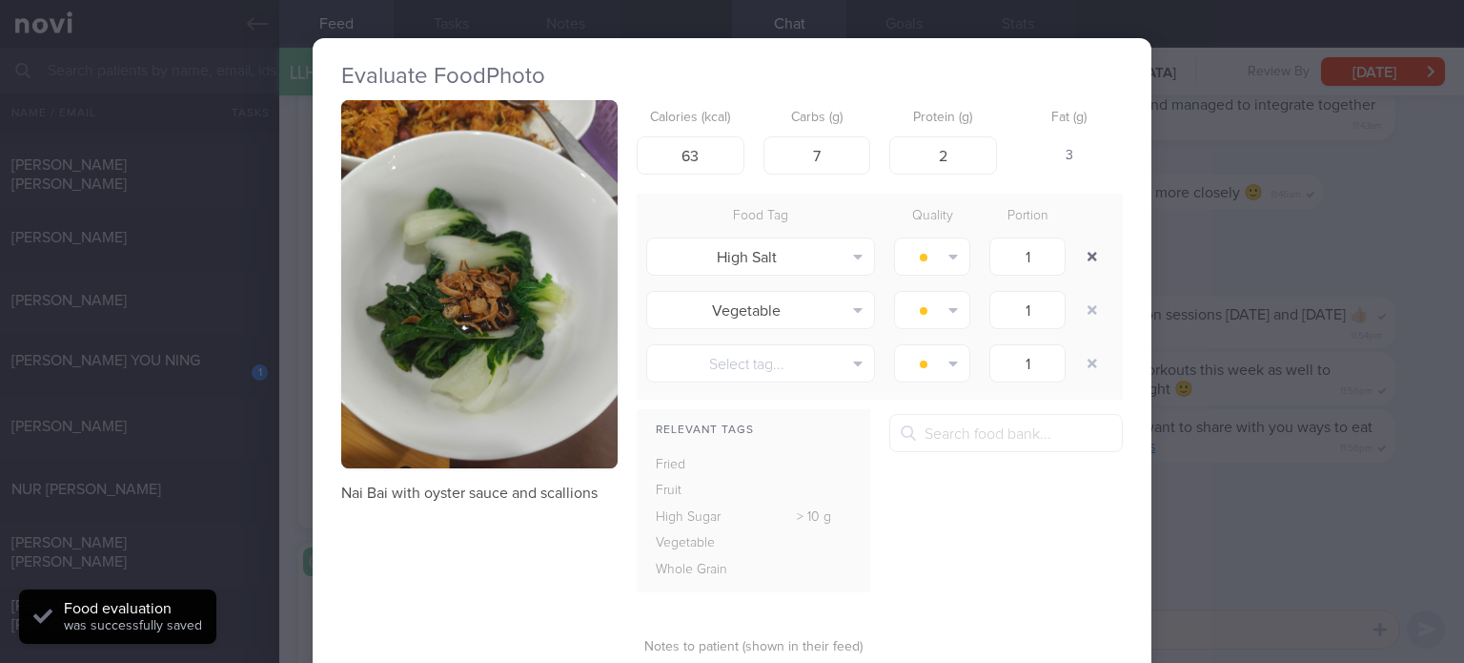
click at [1082, 258] on button "button" at bounding box center [1092, 256] width 34 height 34
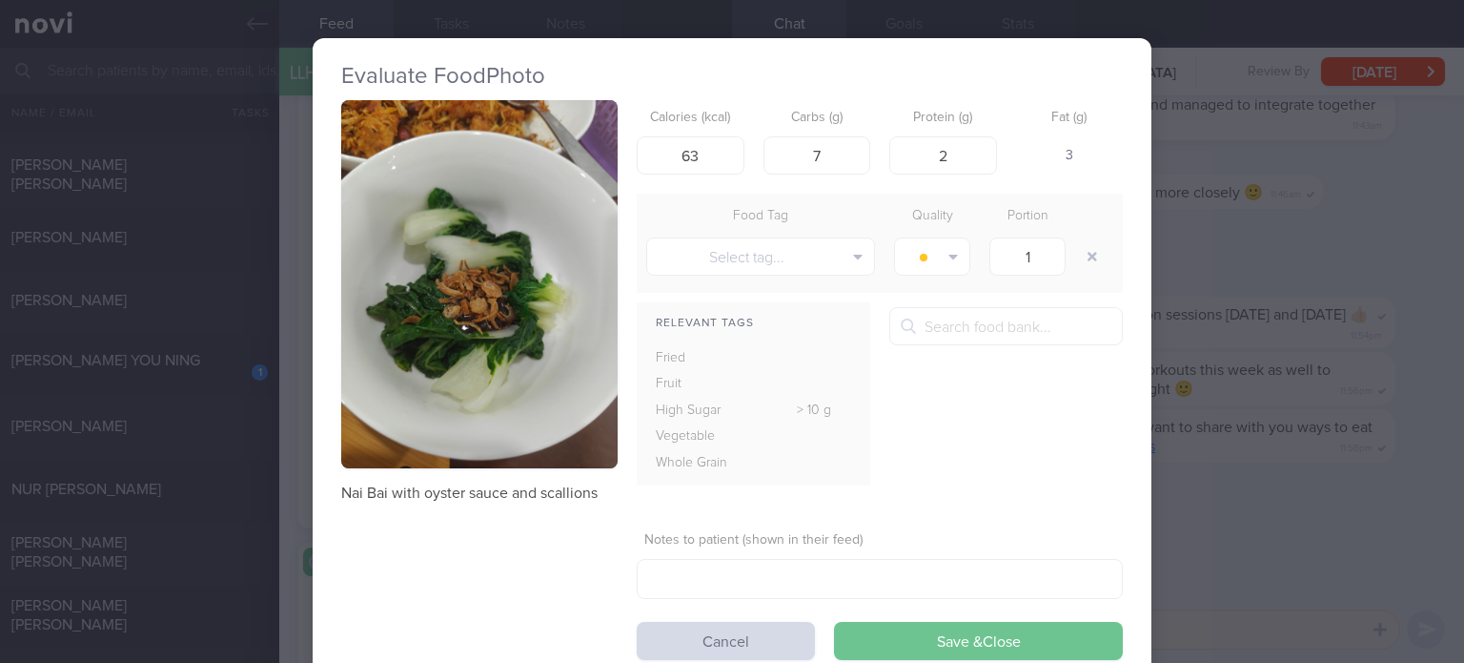
click at [968, 643] on button "Save & Close" at bounding box center [978, 641] width 289 height 38
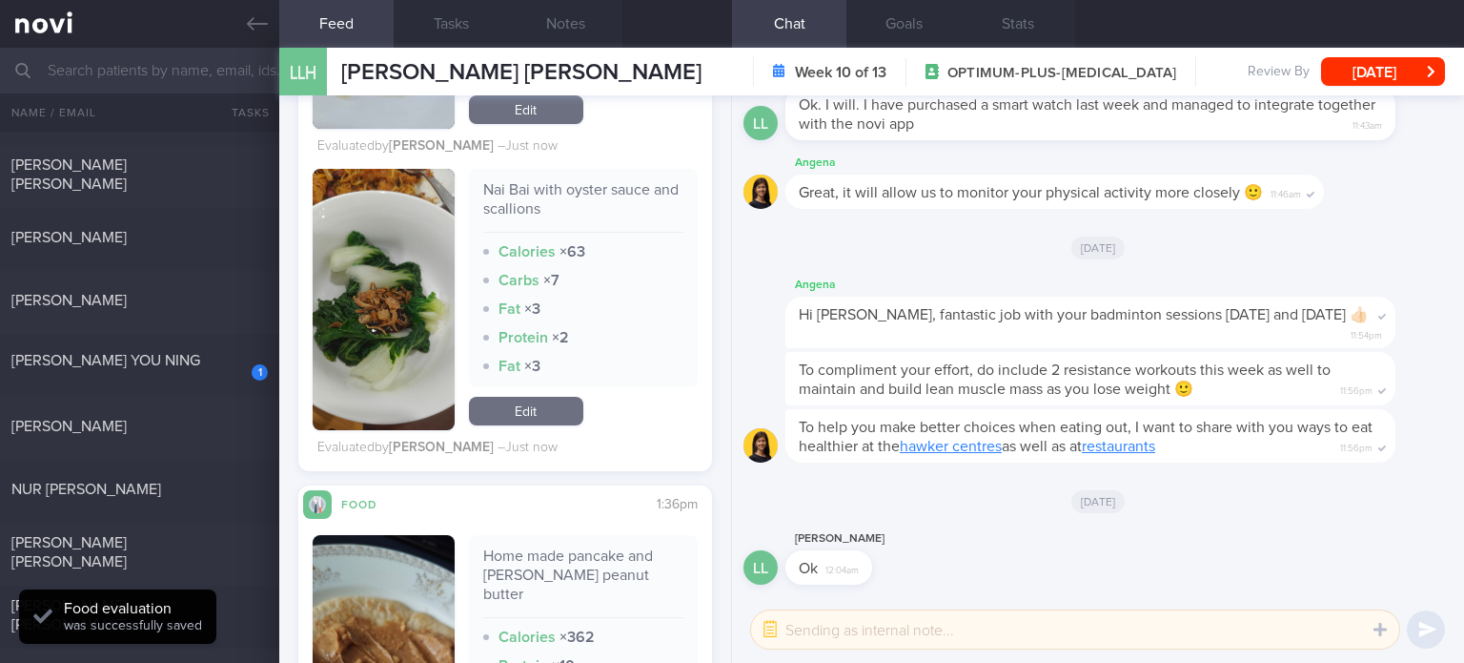
scroll to position [1718, 0]
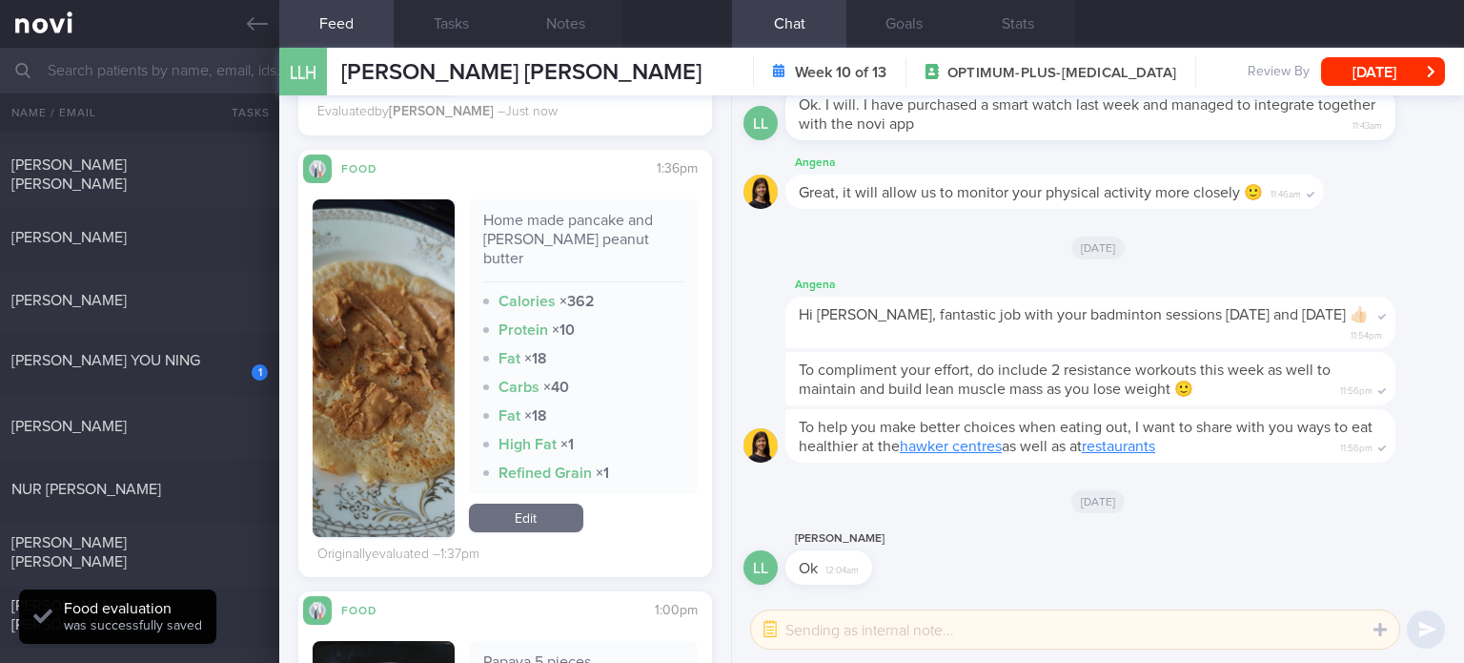
click at [514, 480] on div "Home made pancake and [PERSON_NAME] peanut butter Calories × 362 Protein × 10 F…" at bounding box center [583, 367] width 229 height 337
click at [540, 503] on link "Edit" at bounding box center [526, 517] width 114 height 29
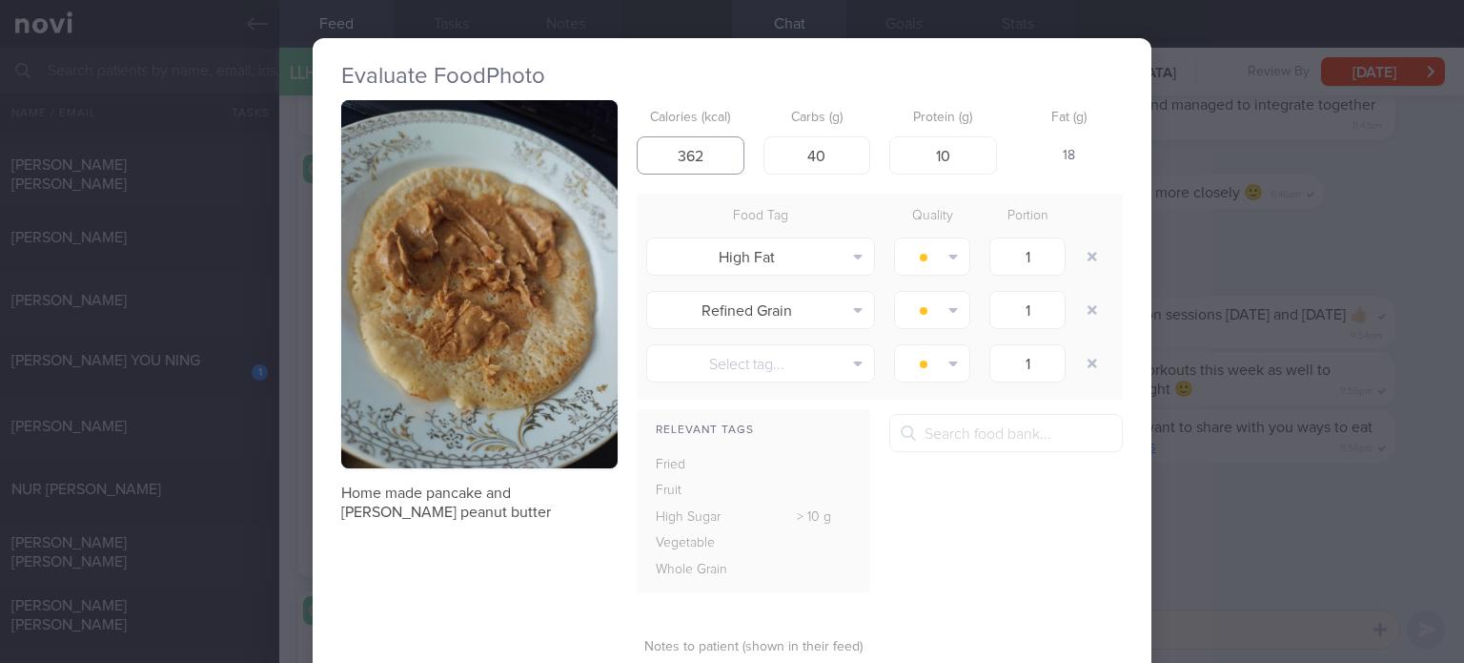
click at [683, 152] on input "362" at bounding box center [691, 155] width 108 height 38
type input "262"
click at [846, 160] on input "40" at bounding box center [818, 155] width 108 height 38
type input "27"
click at [1089, 250] on button "button" at bounding box center [1092, 256] width 34 height 34
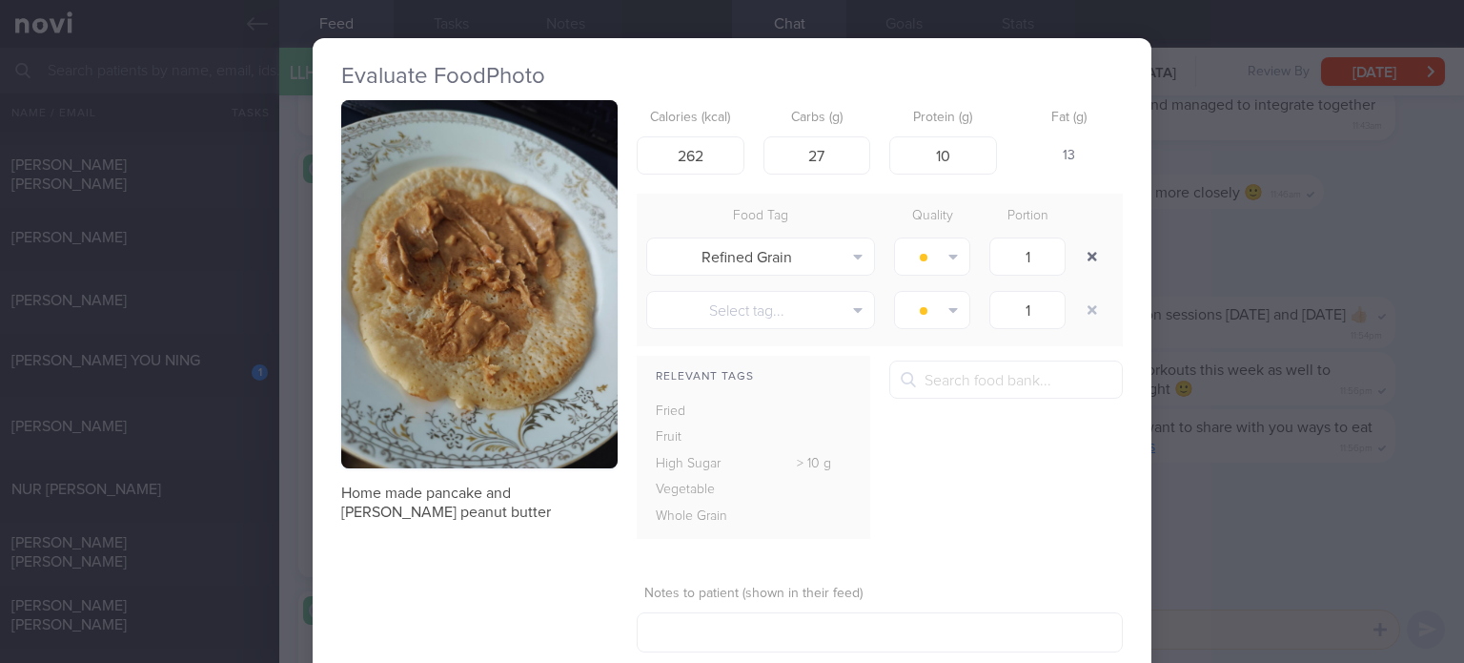
click at [1089, 250] on button "button" at bounding box center [1092, 256] width 34 height 34
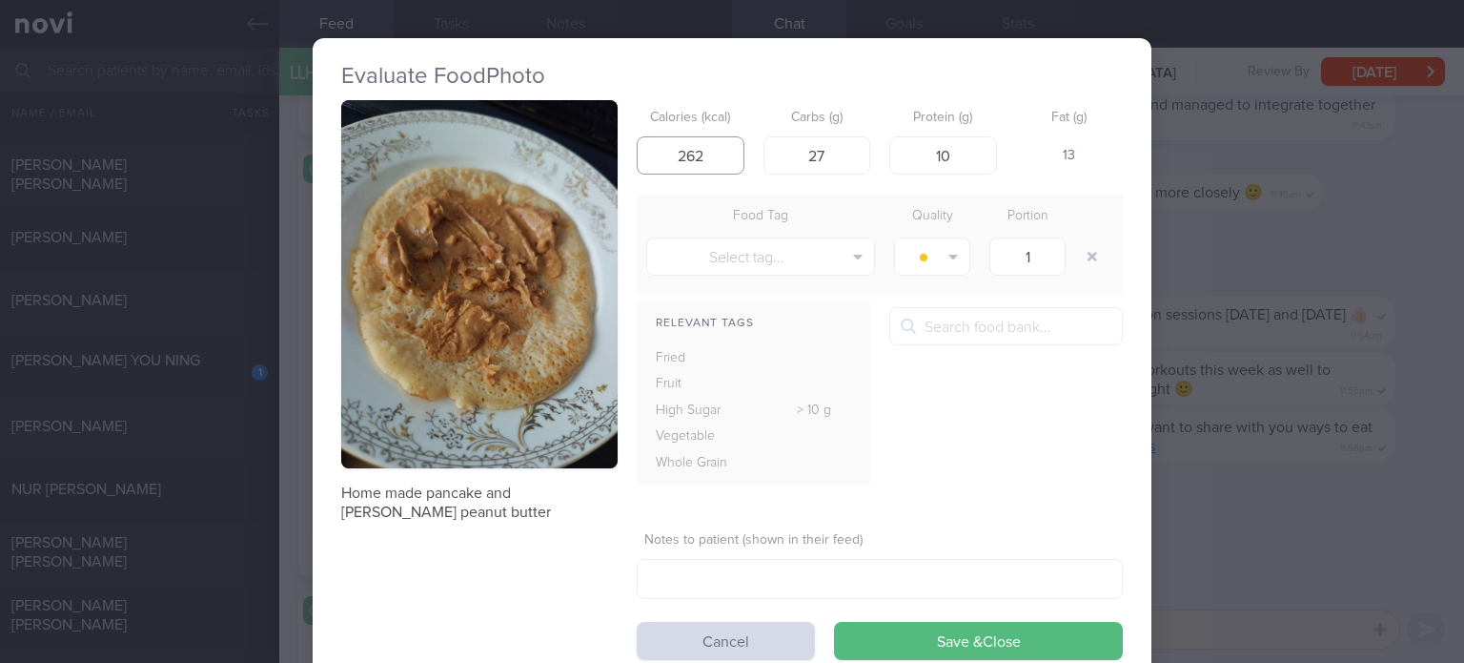
click at [686, 158] on input "262" at bounding box center [691, 155] width 108 height 38
type input "242"
click at [856, 152] on input "27" at bounding box center [818, 155] width 108 height 38
type input "24"
click at [834, 622] on button "Save & Close" at bounding box center [978, 641] width 289 height 38
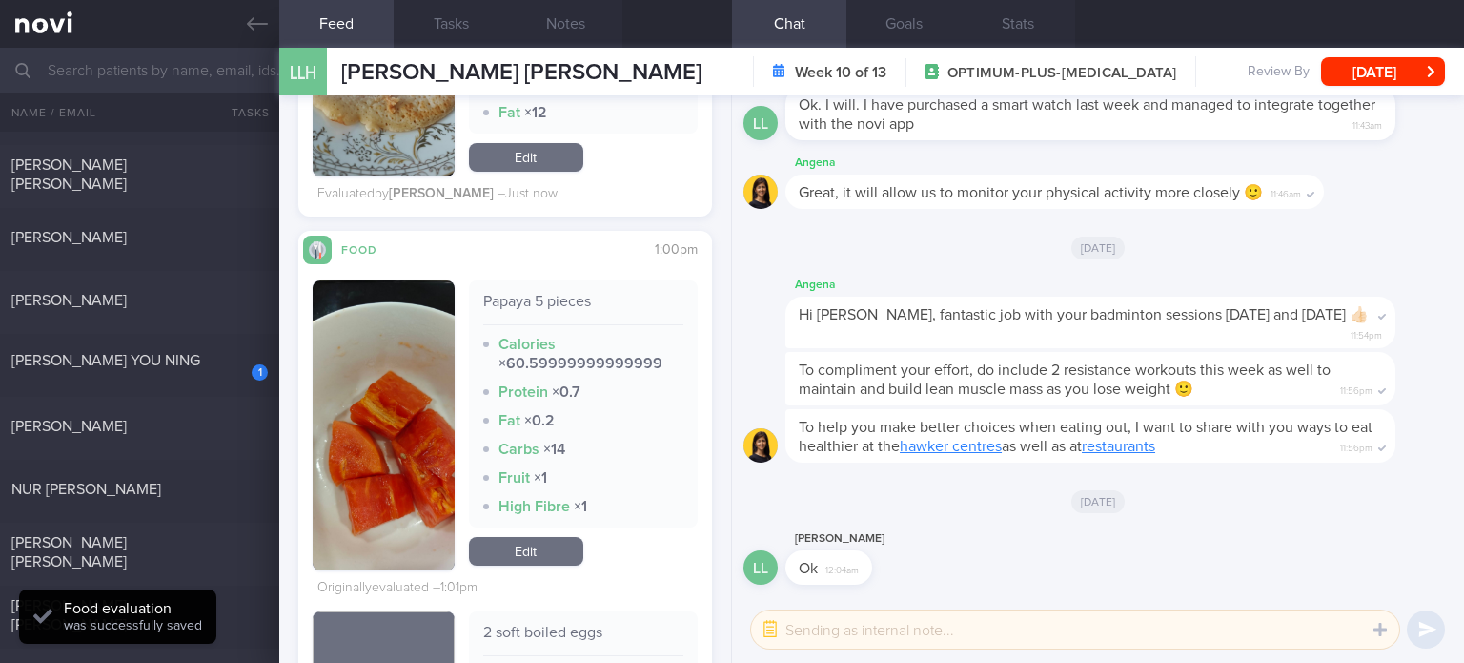
scroll to position [2039, 0]
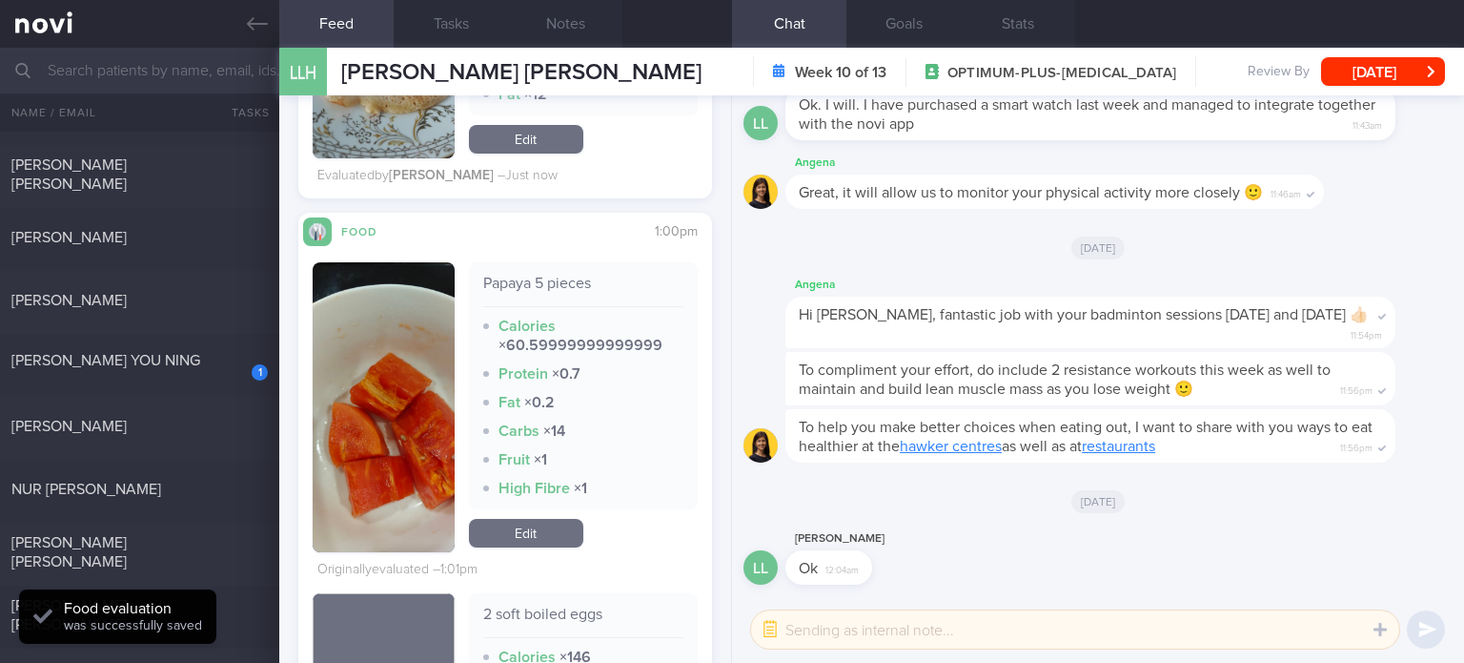
click at [530, 521] on link "Edit" at bounding box center [526, 533] width 114 height 29
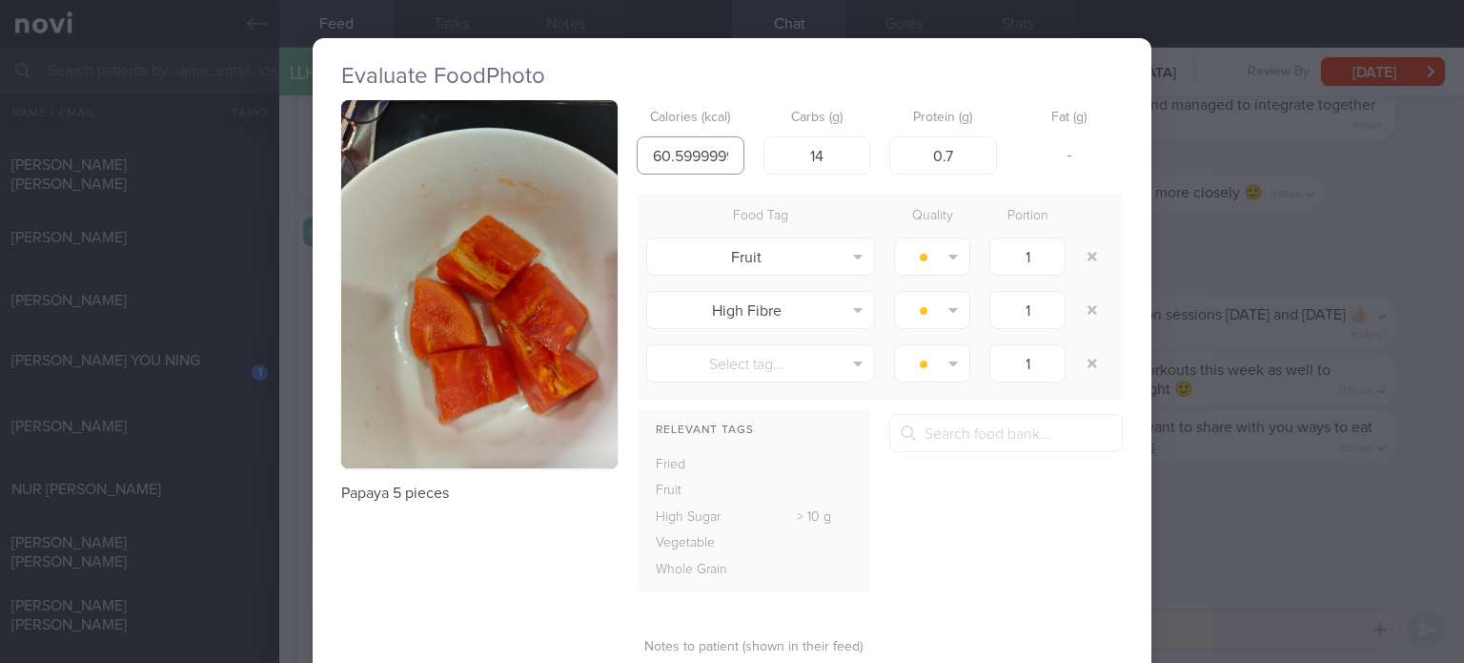
click at [711, 152] on input "60.59999999999999" at bounding box center [691, 155] width 108 height 38
type input "50"
click at [714, 200] on div "Food Tag Quality Portion Fruit Alcohol Fried Fruit Healthy Fats High Calcium [M…" at bounding box center [880, 297] width 486 height 206
click at [835, 157] on input "14" at bounding box center [818, 155] width 108 height 38
click at [972, 159] on input "0.7" at bounding box center [943, 155] width 108 height 38
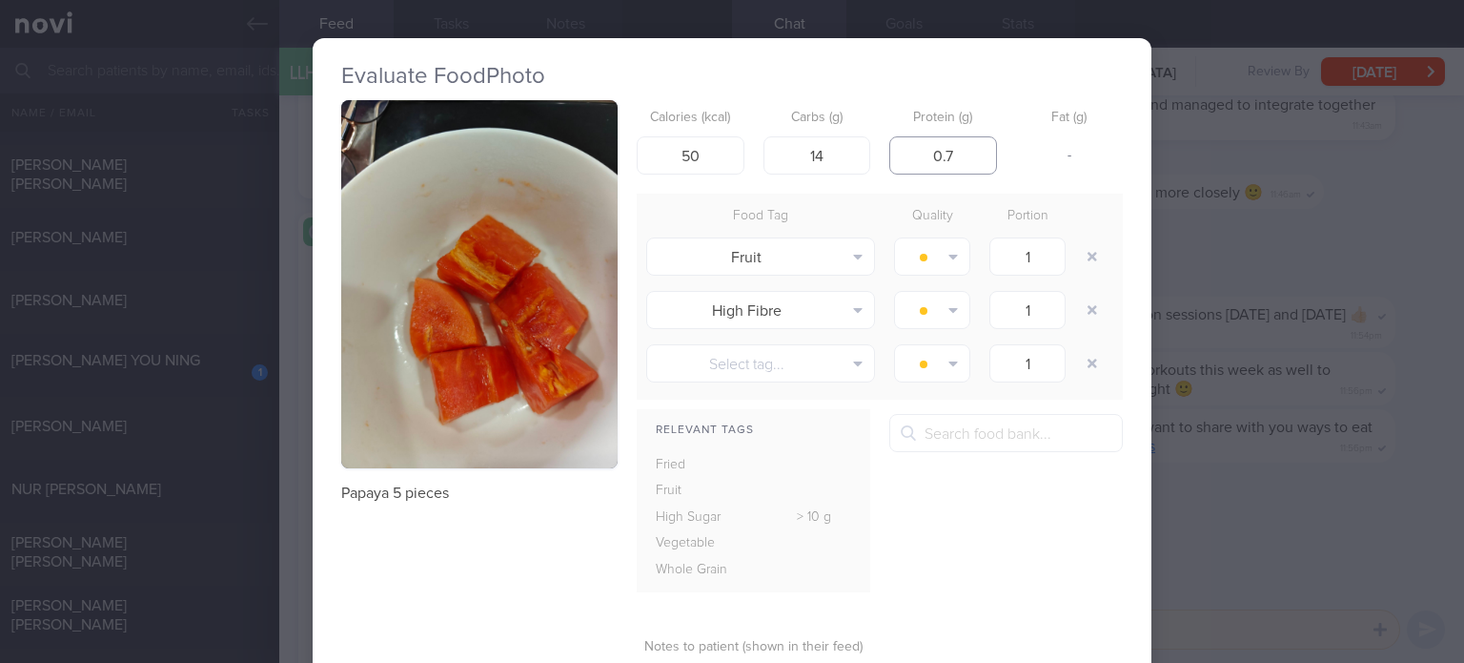
type input "0"
click at [843, 155] on input "14" at bounding box center [818, 155] width 108 height 38
type input "12"
click at [1083, 297] on button "button" at bounding box center [1092, 310] width 34 height 34
click at [1075, 293] on button "button" at bounding box center [1092, 310] width 34 height 34
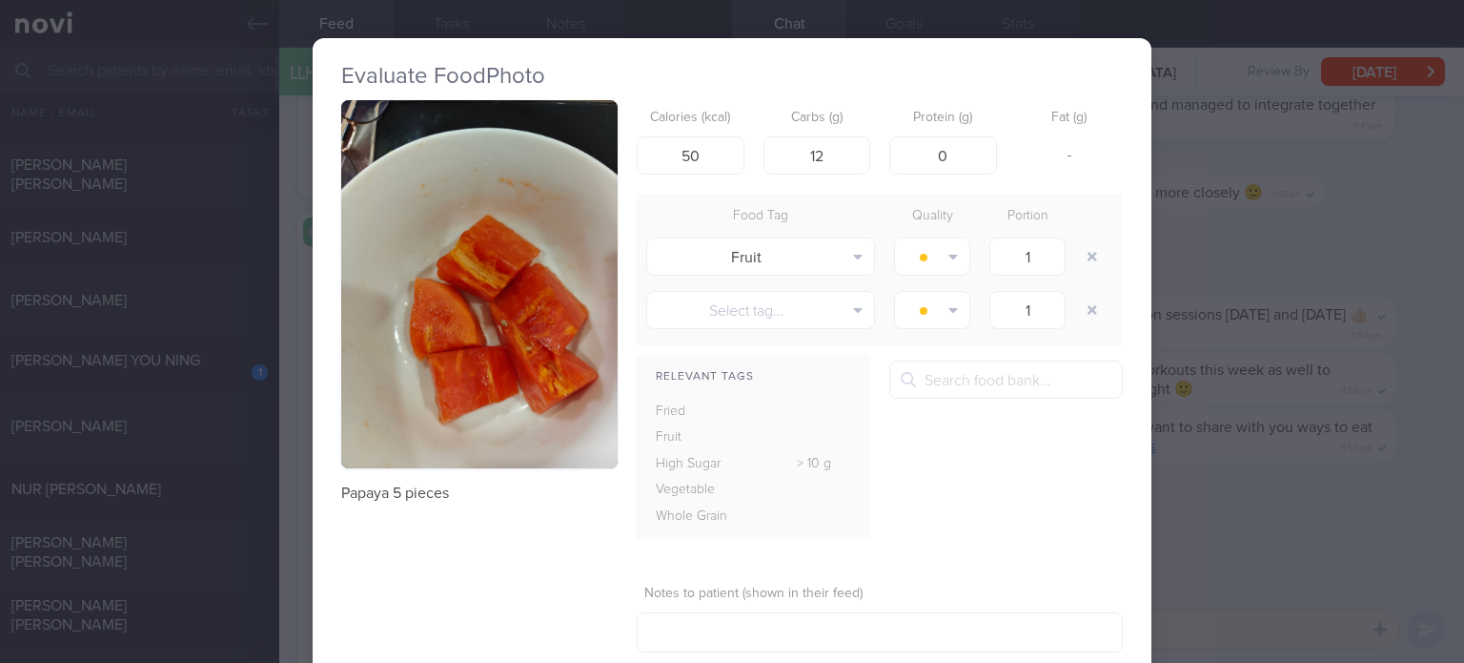
scroll to position [112, 0]
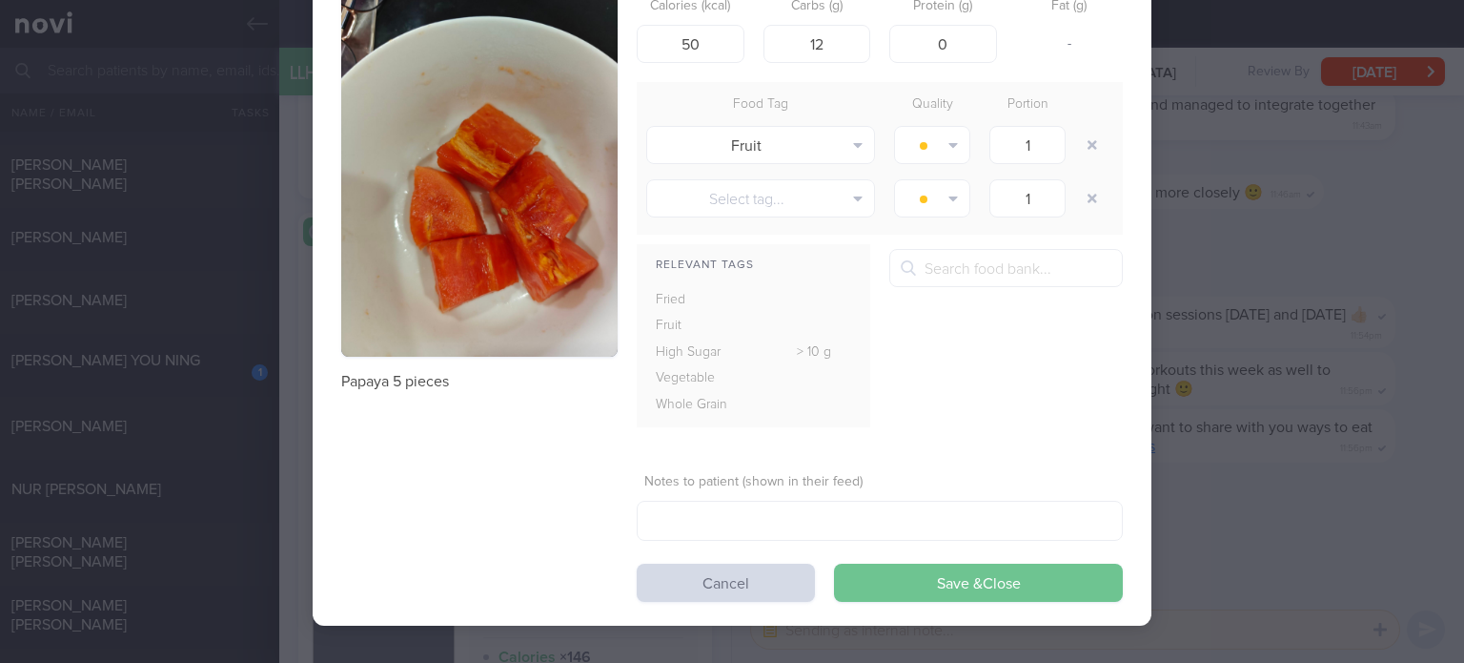
click at [910, 579] on button "Save & Close" at bounding box center [978, 582] width 289 height 38
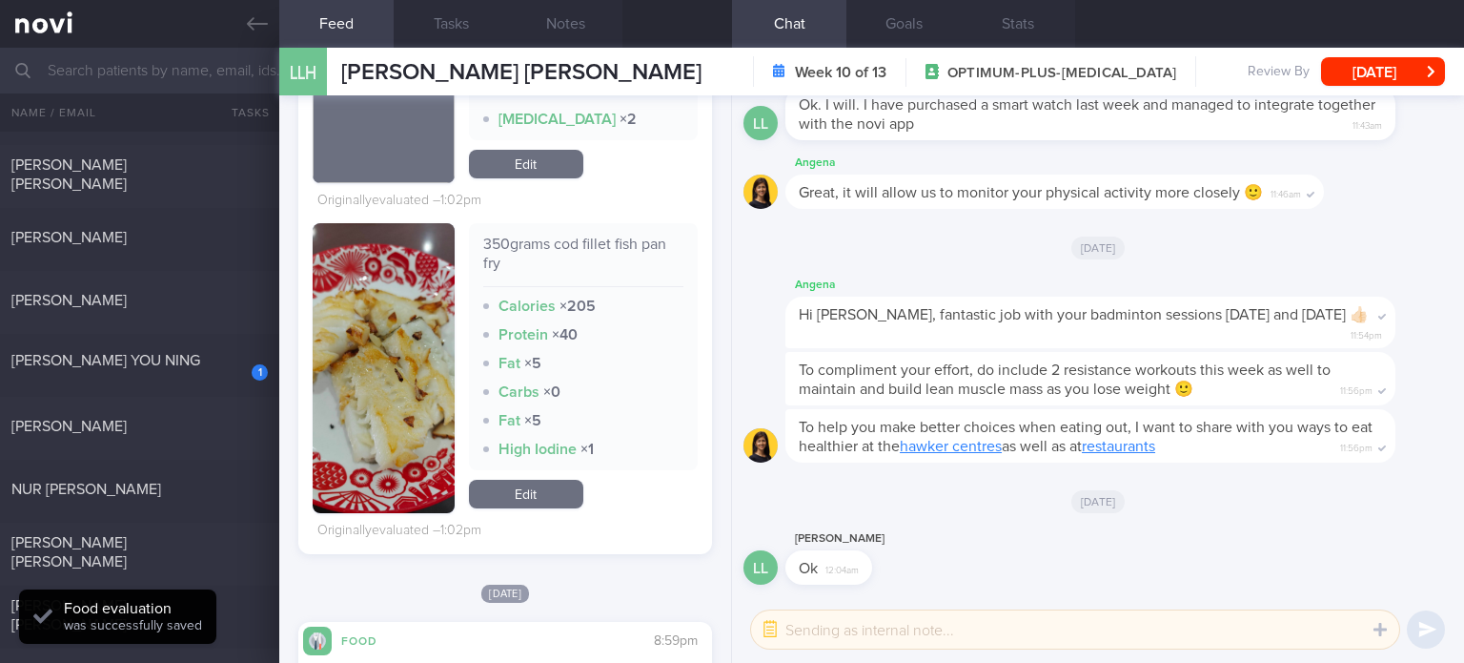
scroll to position [2658, 0]
click at [524, 460] on div "350grams cod fillet fish pan fry Calories × 205 Protein × 40 Fat × 5 Carbs × 0 …" at bounding box center [583, 367] width 229 height 290
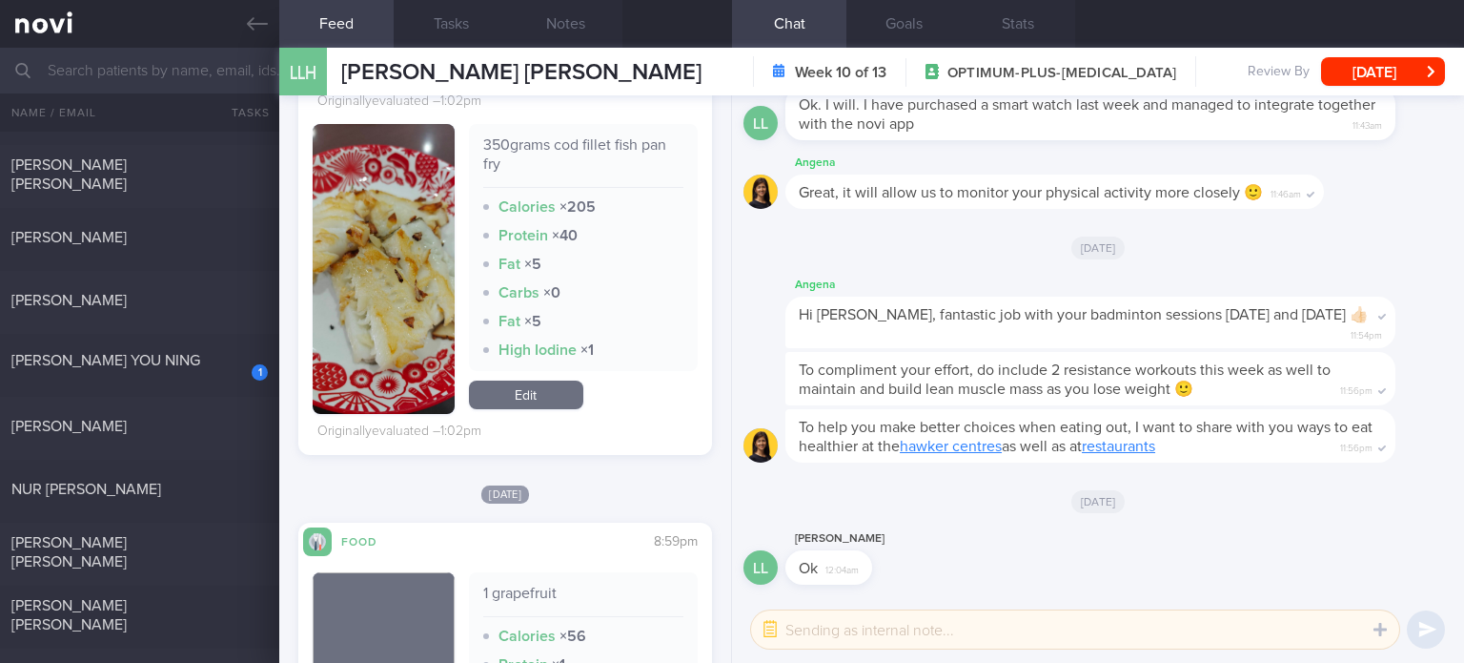
scroll to position [2757, 0]
click at [538, 379] on link "Edit" at bounding box center [526, 393] width 114 height 29
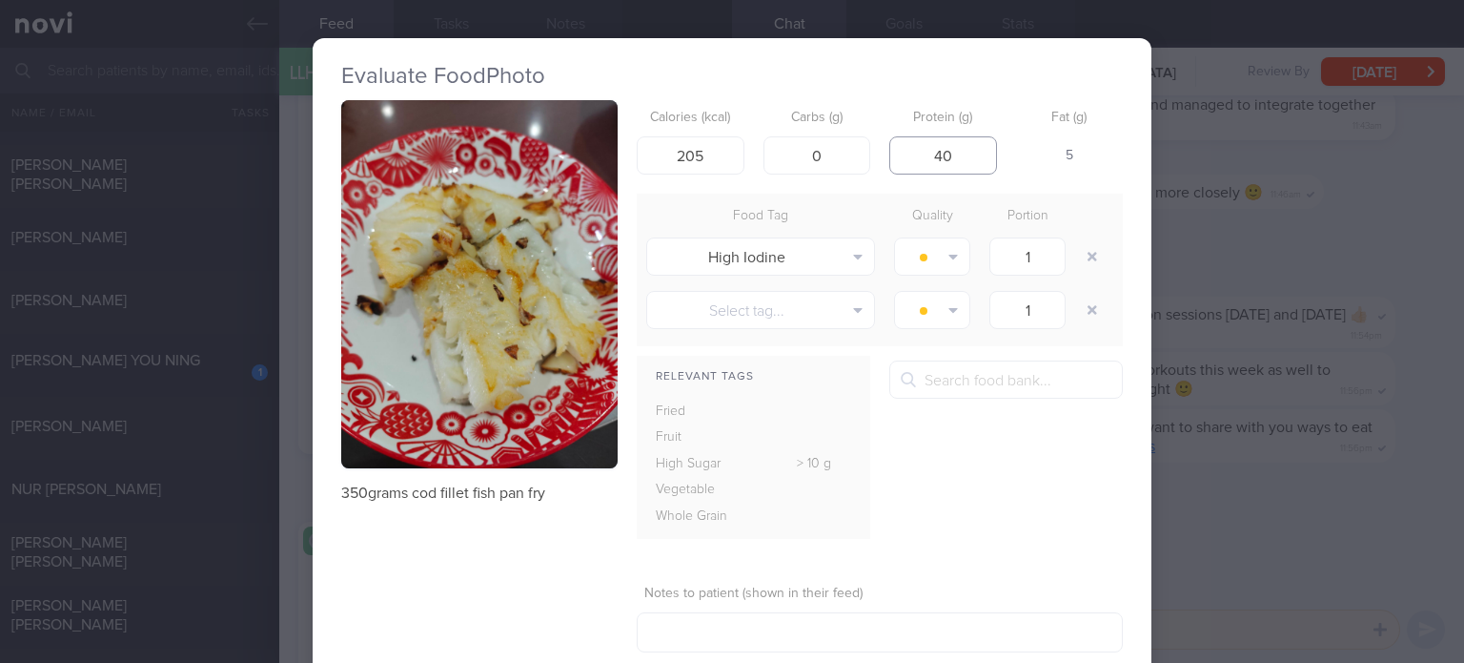
click at [940, 161] on input "40" at bounding box center [943, 155] width 108 height 38
type input "42.8"
click at [744, 150] on div "Calories (kcal) 205 Carbs (g) 0 Protein (g) 42.8 Fat (g) 4" at bounding box center [880, 137] width 486 height 75
drag, startPoint x: 705, startPoint y: 150, endPoint x: 539, endPoint y: 148, distance: 166.8
click at [539, 148] on div "350grams cod fillet fish pan fry Calories (kcal) 205 Carbs (g) 0 Protein (g) 42…" at bounding box center [732, 406] width 782 height 613
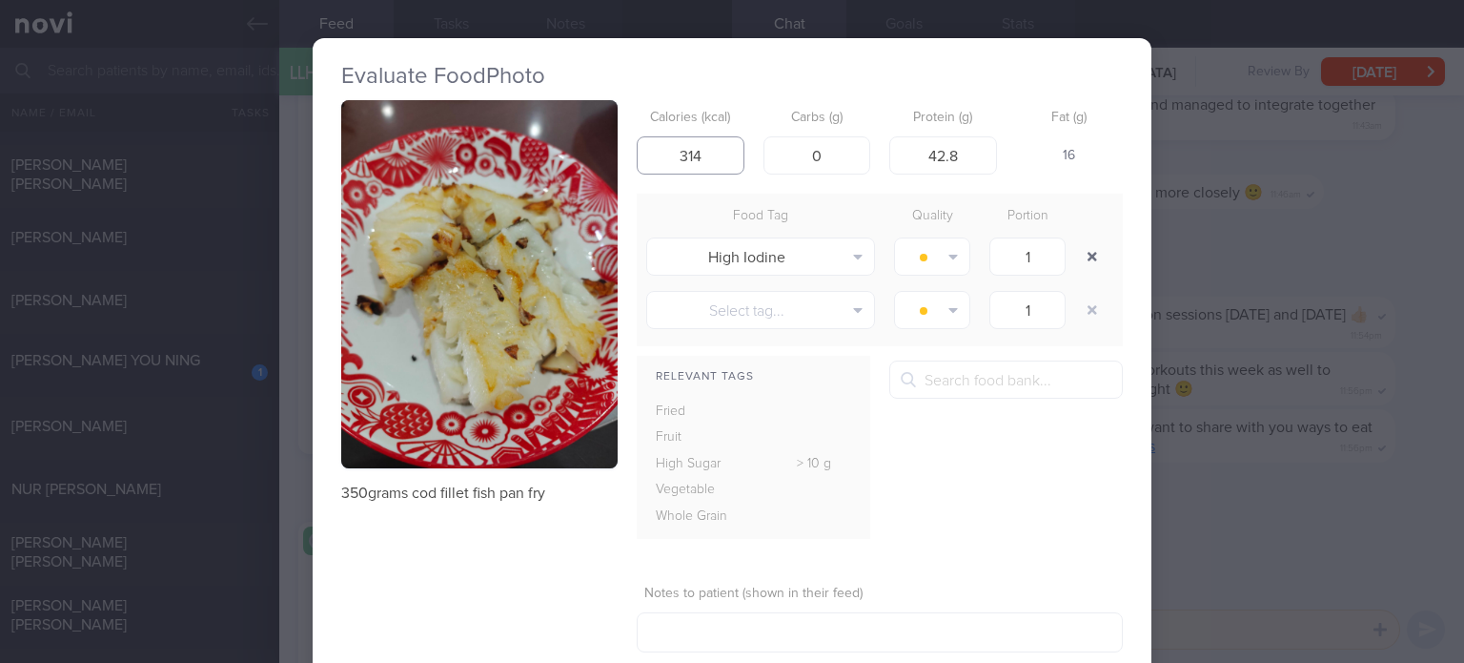
type input "314"
click at [1089, 254] on button "button" at bounding box center [1092, 256] width 34 height 34
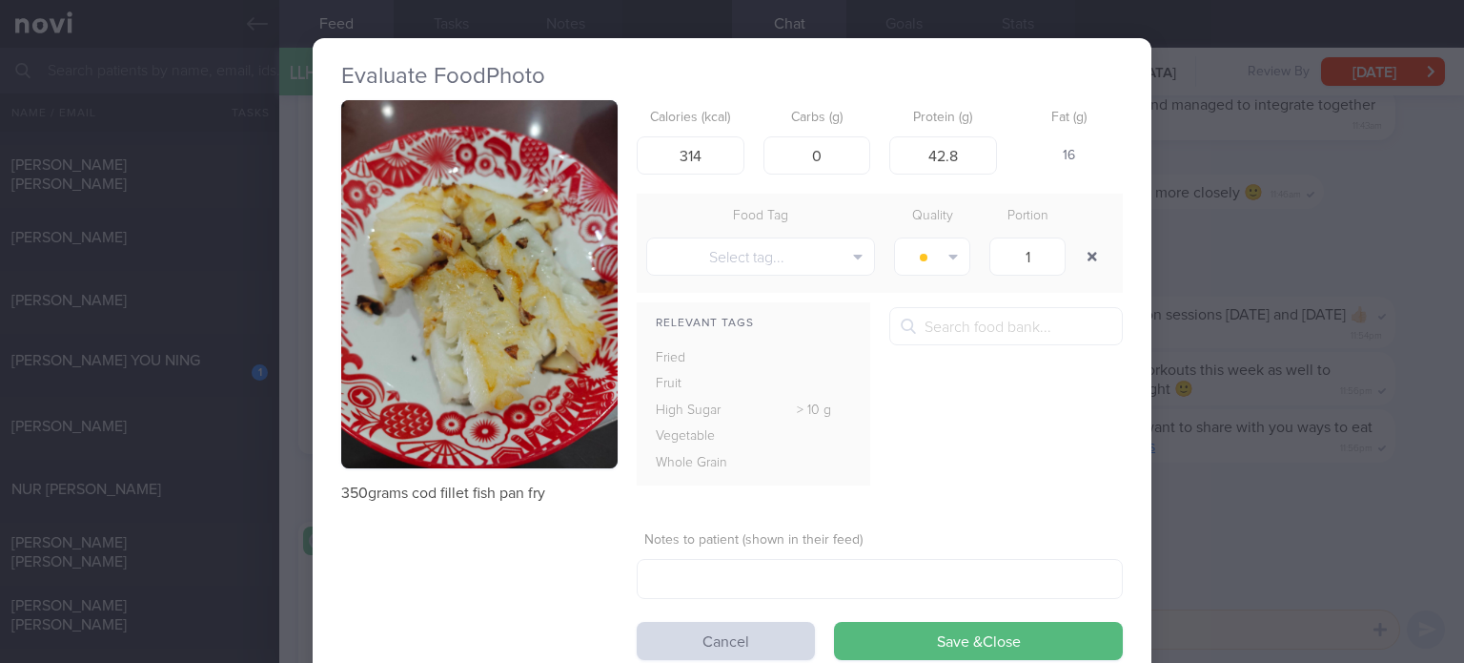
click at [1075, 239] on button "button" at bounding box center [1092, 256] width 34 height 34
click at [949, 629] on button "Save & Close" at bounding box center [978, 641] width 289 height 38
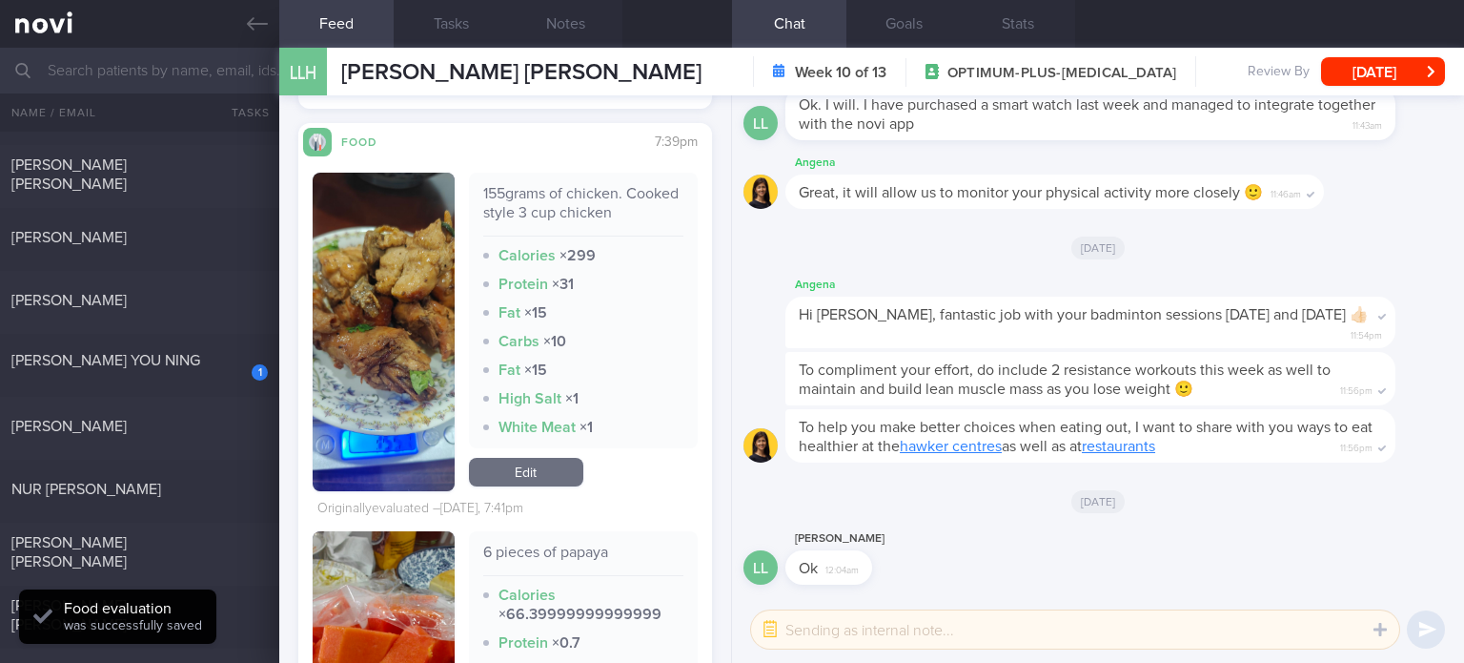
scroll to position [3489, 0]
click at [534, 457] on link "Edit" at bounding box center [526, 471] width 114 height 29
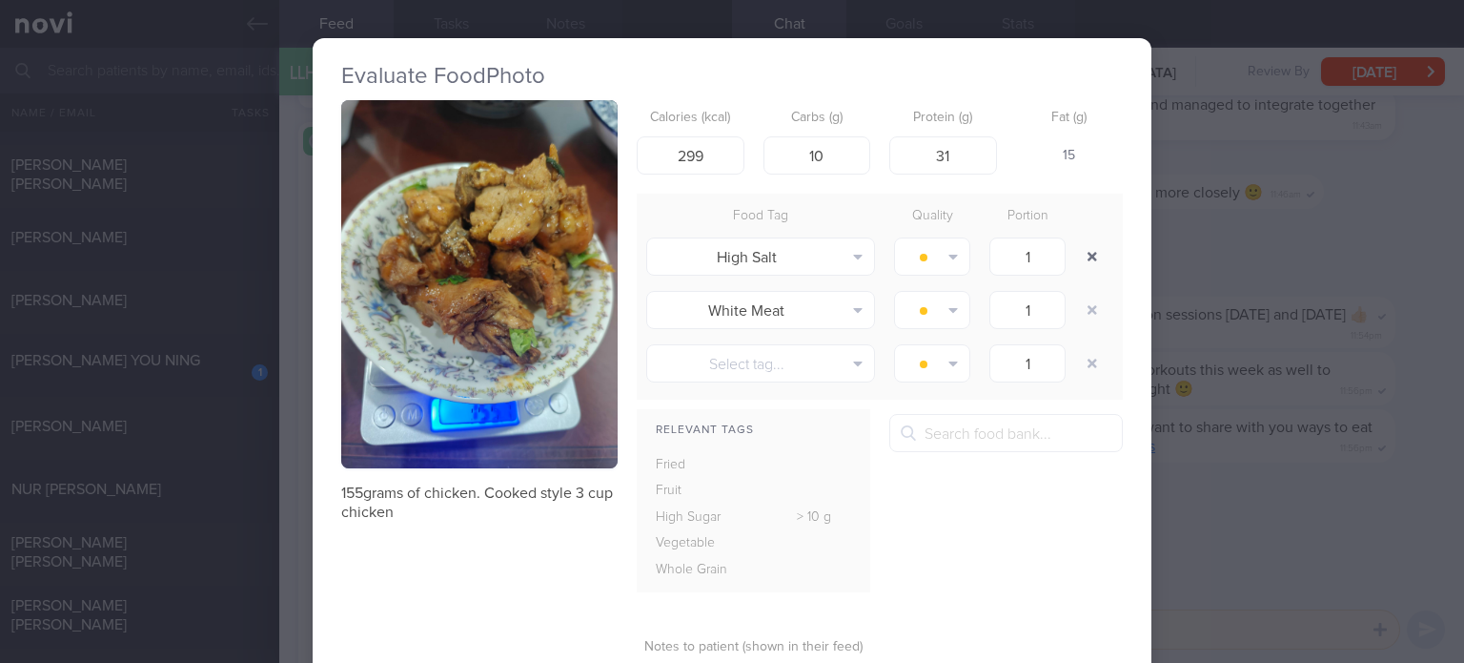
click at [1093, 250] on button "button" at bounding box center [1092, 256] width 34 height 34
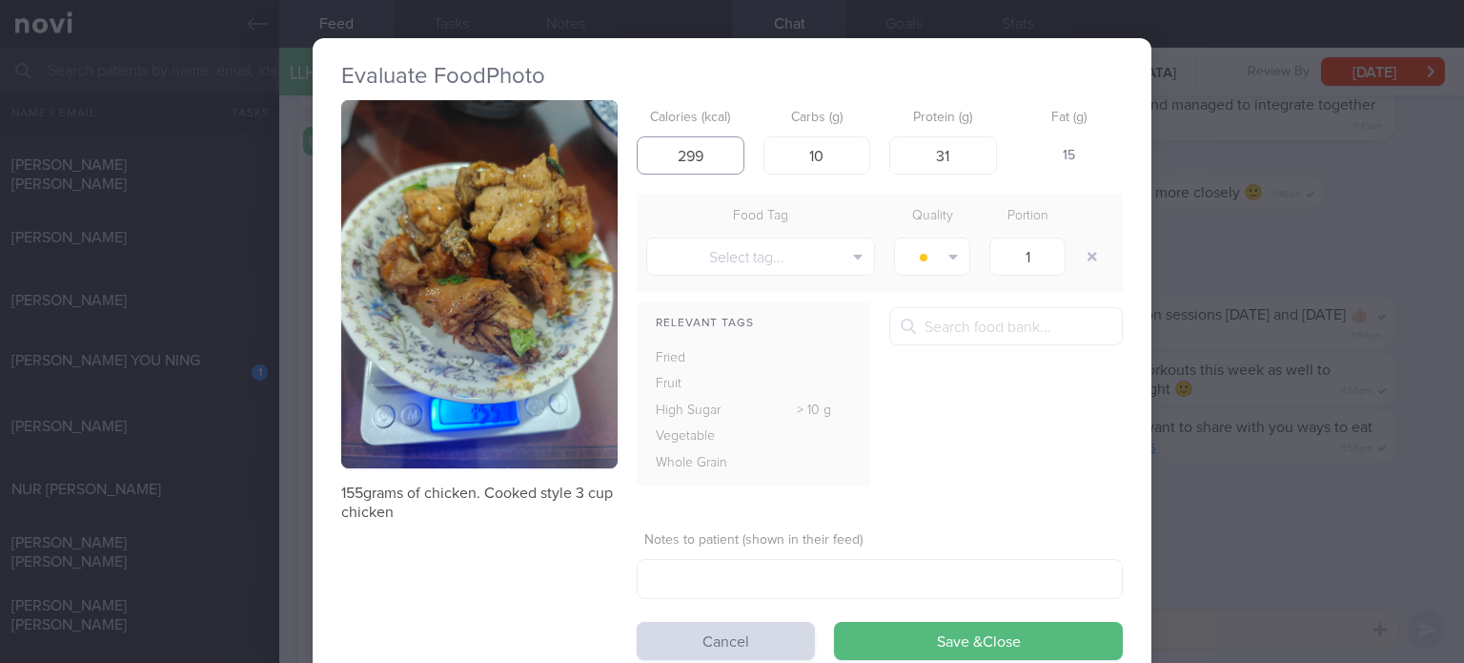
click at [703, 150] on input "299" at bounding box center [691, 155] width 108 height 38
type input "304"
click at [970, 157] on input "31" at bounding box center [943, 155] width 108 height 38
type input "33"
click at [834, 622] on button "Save & Close" at bounding box center [978, 641] width 289 height 38
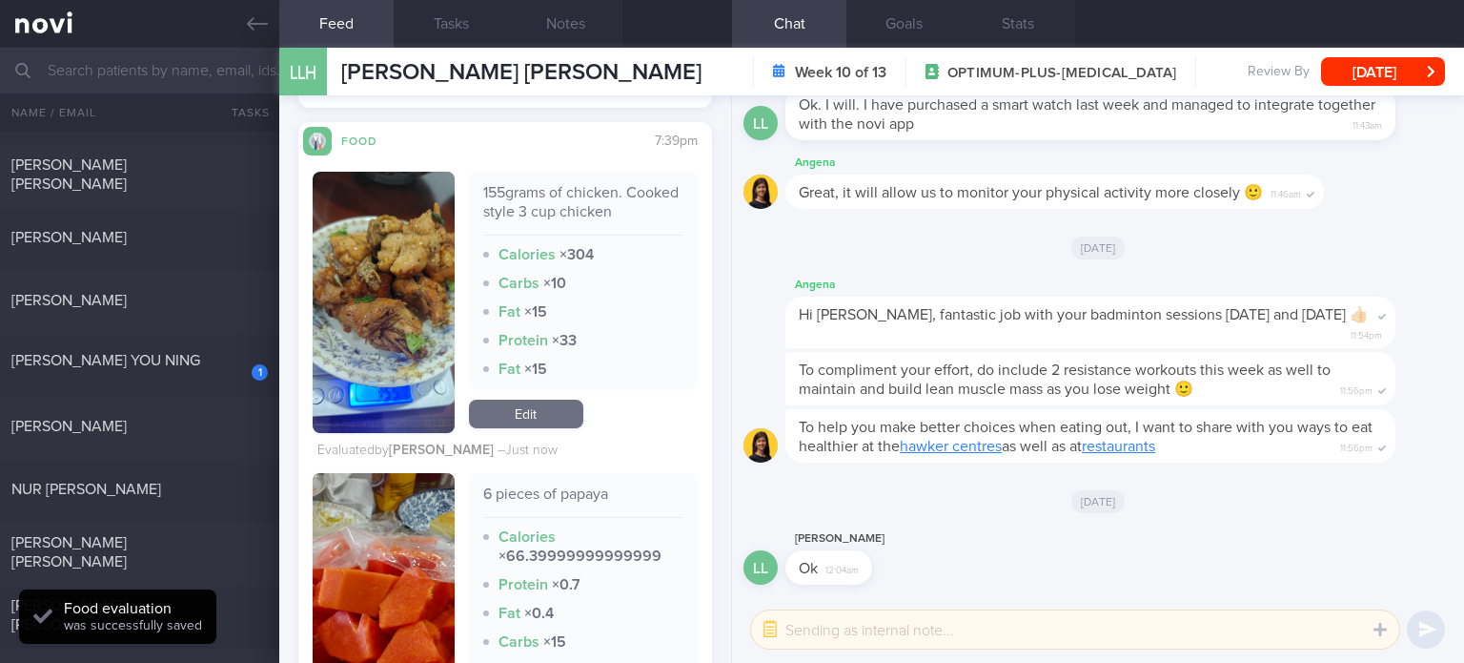
scroll to position [3760, 0]
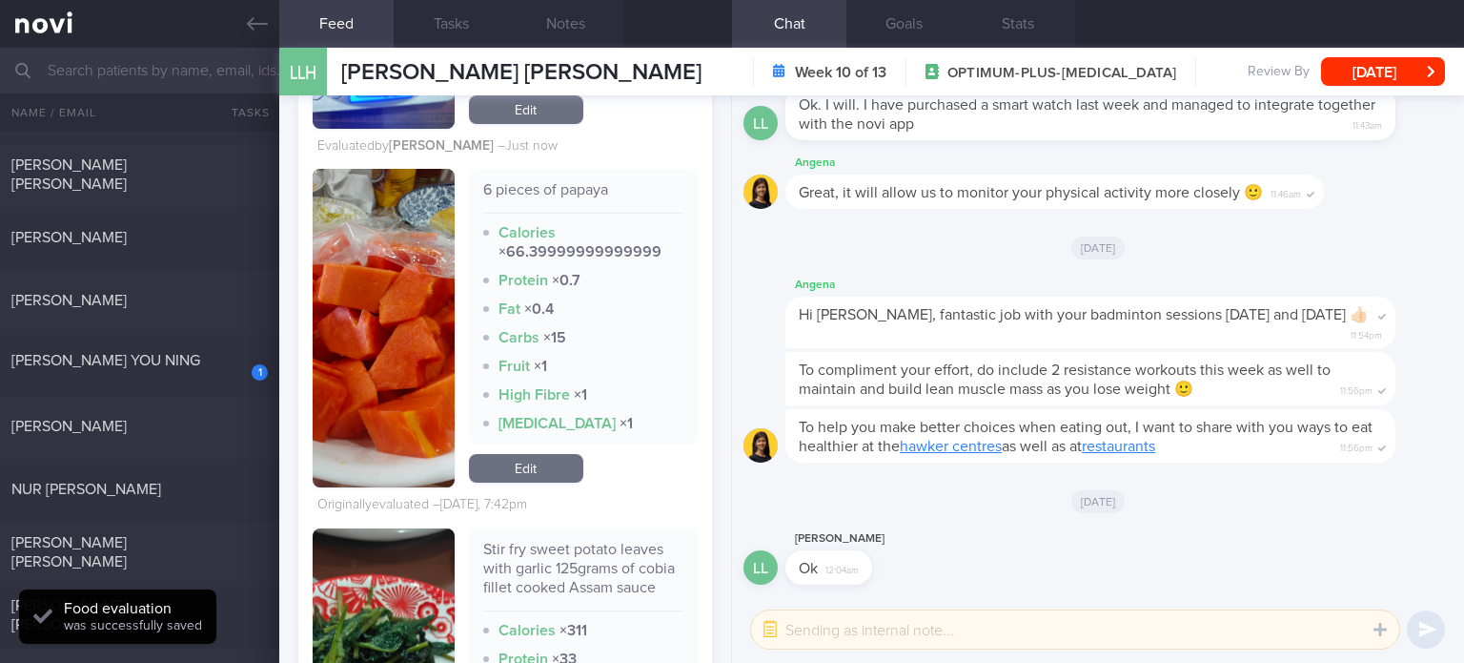
click at [545, 461] on link "Edit" at bounding box center [526, 468] width 114 height 29
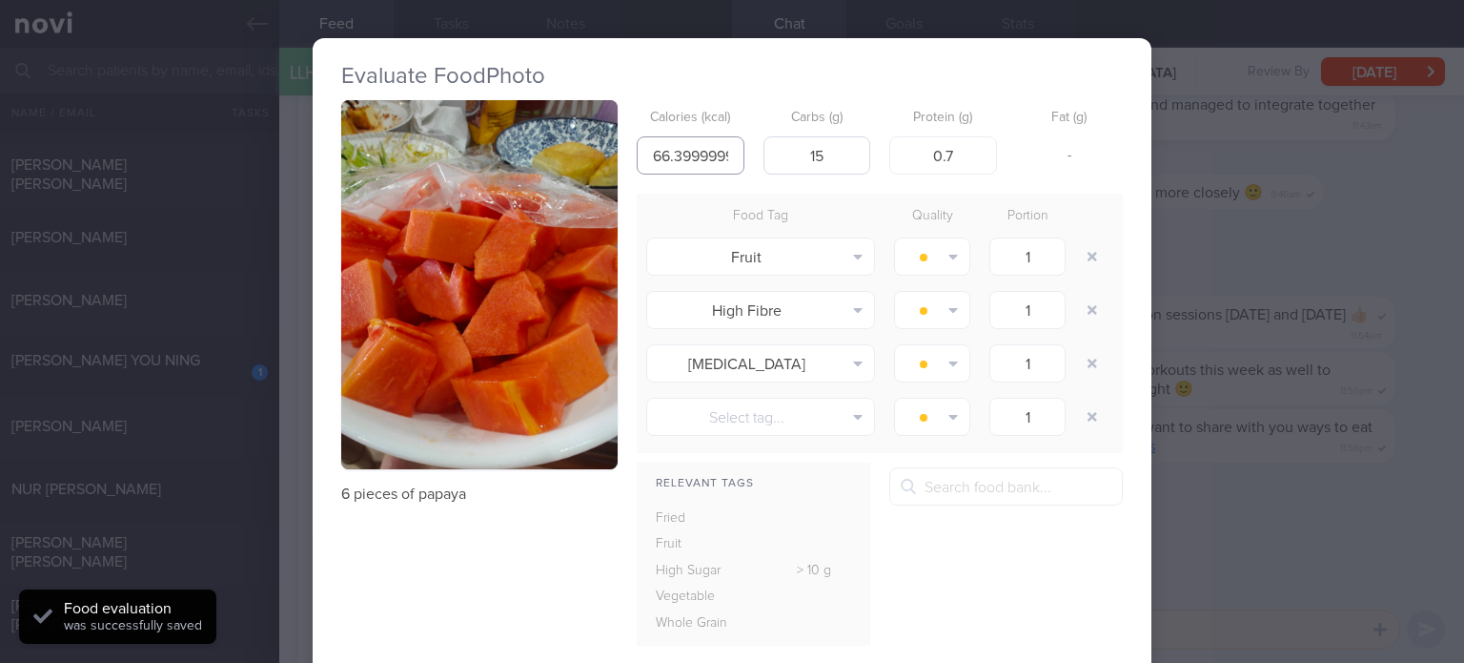
scroll to position [0, 71]
drag, startPoint x: 643, startPoint y: 158, endPoint x: 854, endPoint y: 158, distance: 210.7
click at [854, 158] on div "Calories (kcal) 66.39999999999999 Carbs (g) 15 Protein (g) 0.7 Fat (g) -" at bounding box center [880, 137] width 486 height 75
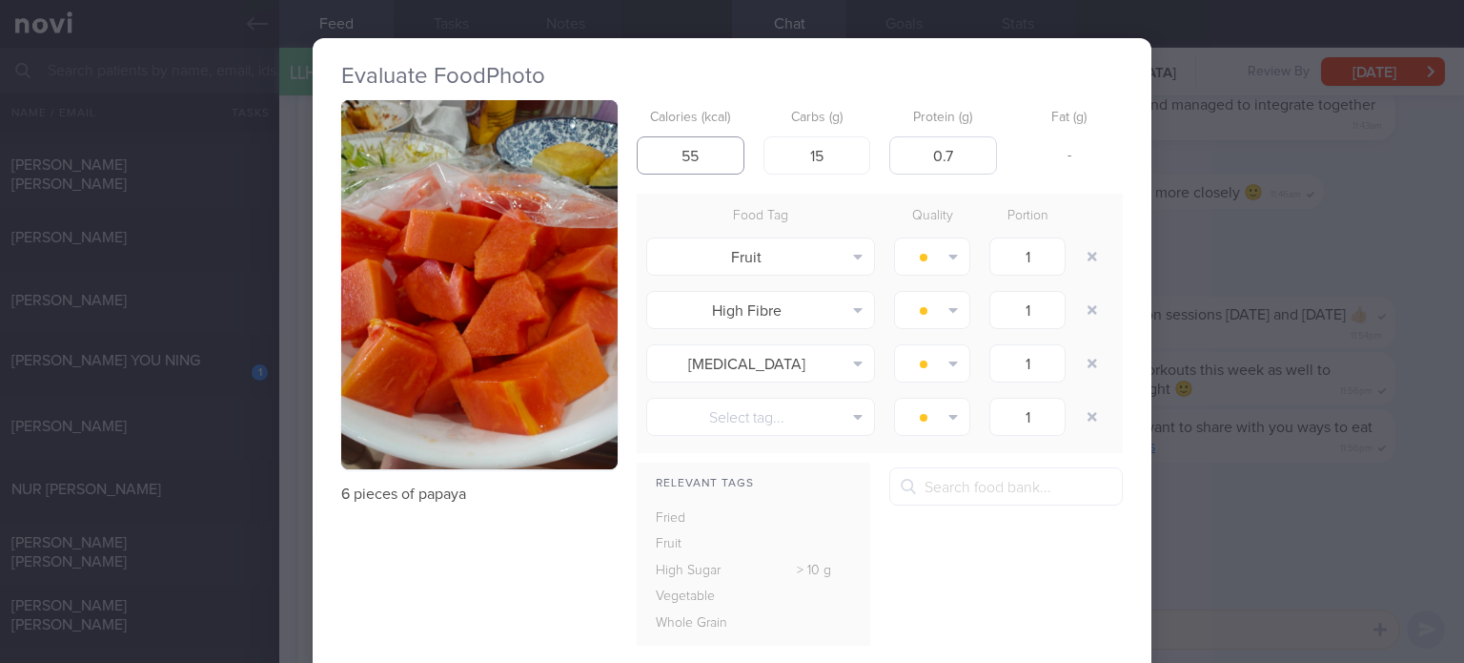
type input "55"
click at [973, 153] on input "0.7" at bounding box center [943, 155] width 108 height 38
type input "0"
click at [853, 148] on input "15" at bounding box center [818, 155] width 108 height 38
type input "13"
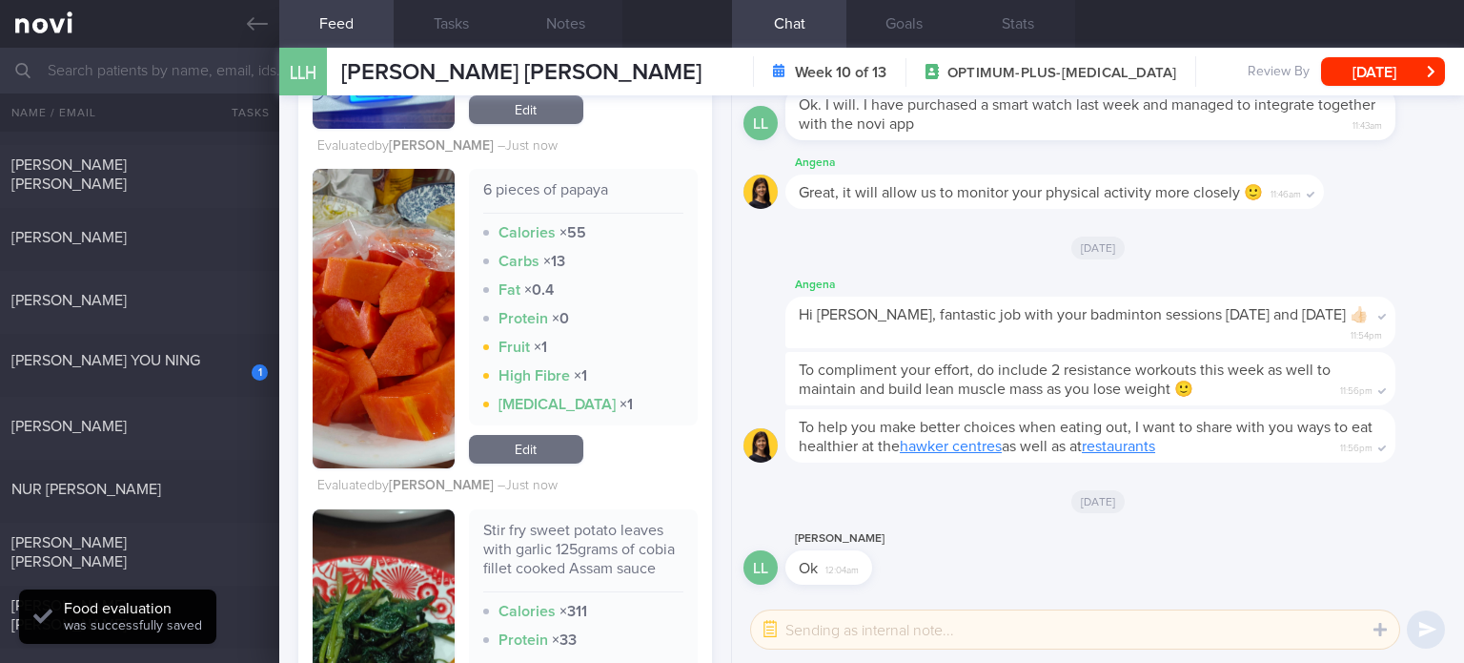
click at [511, 459] on link "Edit" at bounding box center [526, 449] width 114 height 29
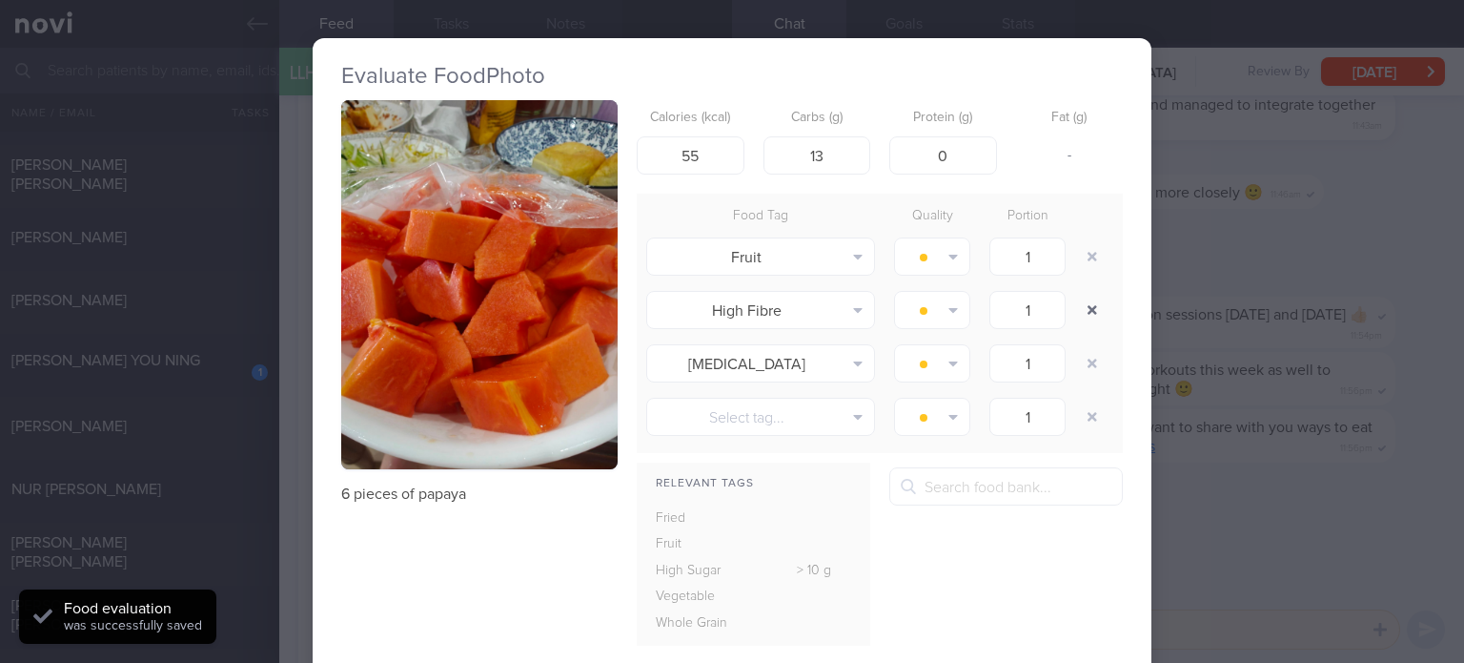
click at [1098, 312] on button "button" at bounding box center [1092, 310] width 34 height 34
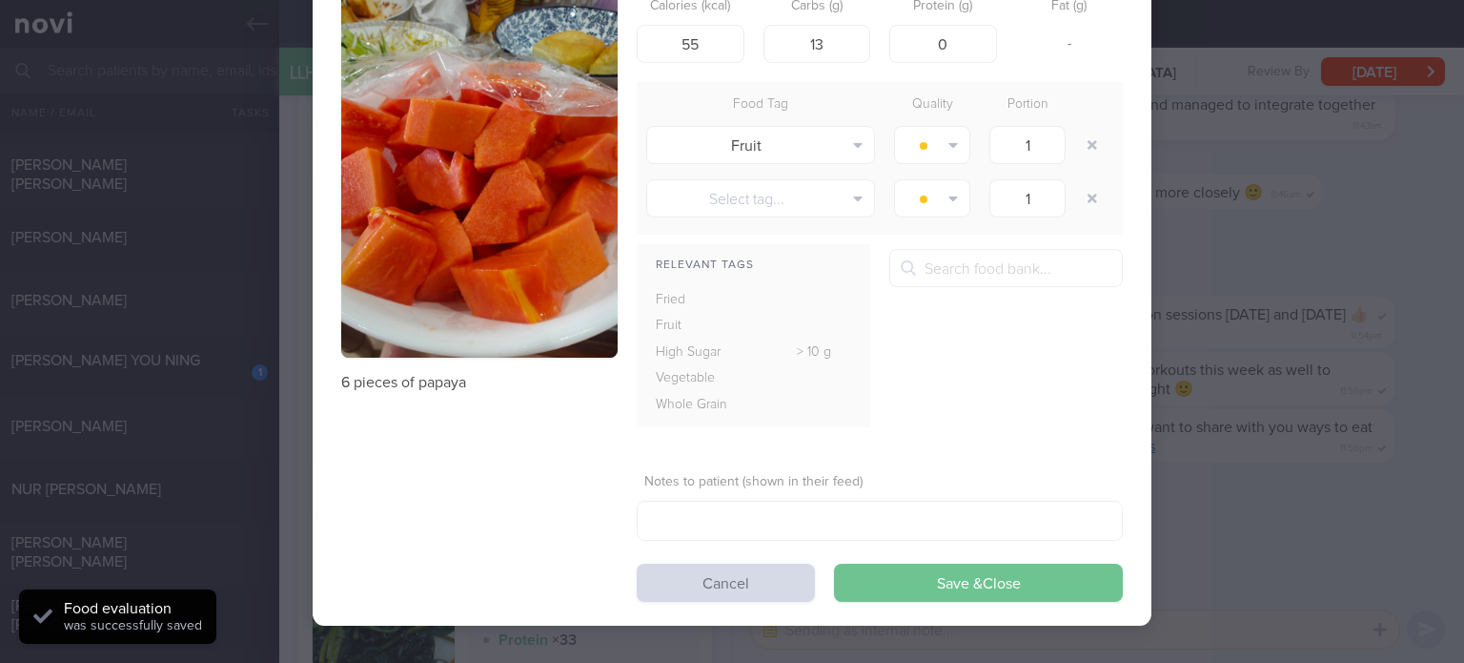
click at [952, 578] on button "Save & Close" at bounding box center [978, 582] width 289 height 38
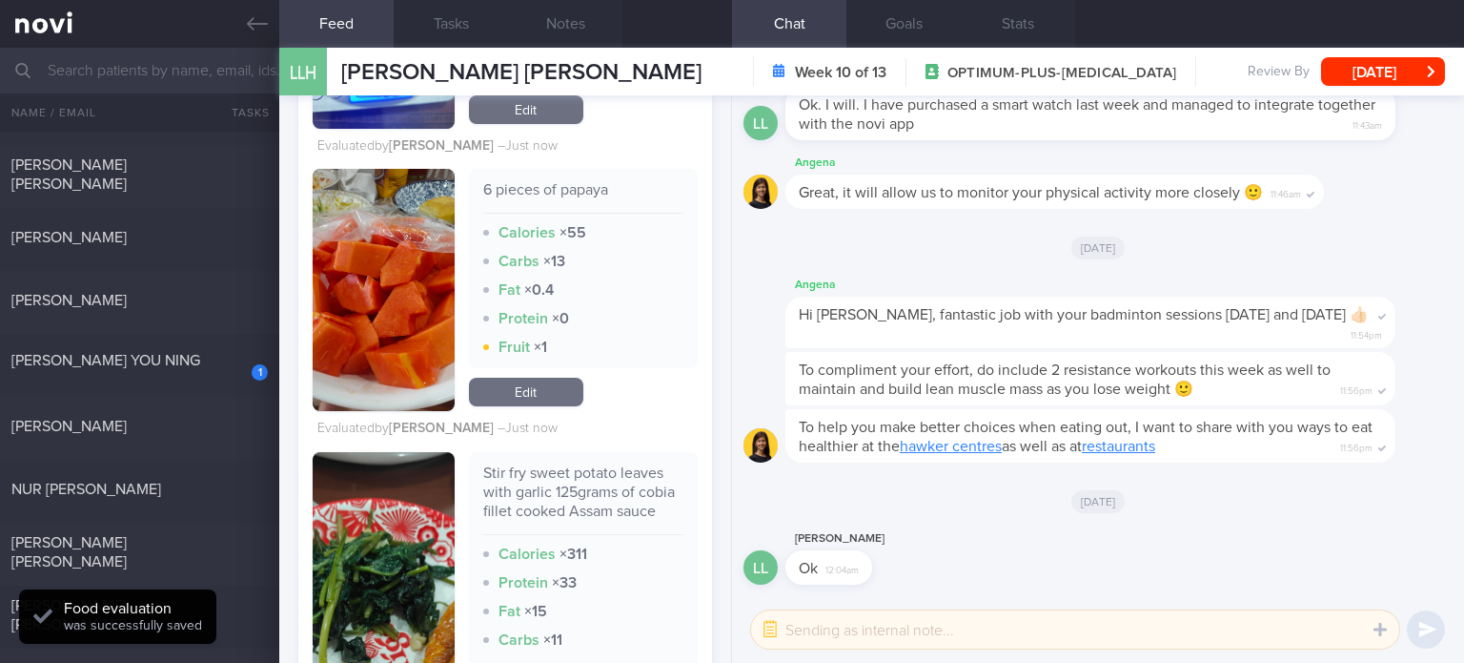
scroll to position [4038, 0]
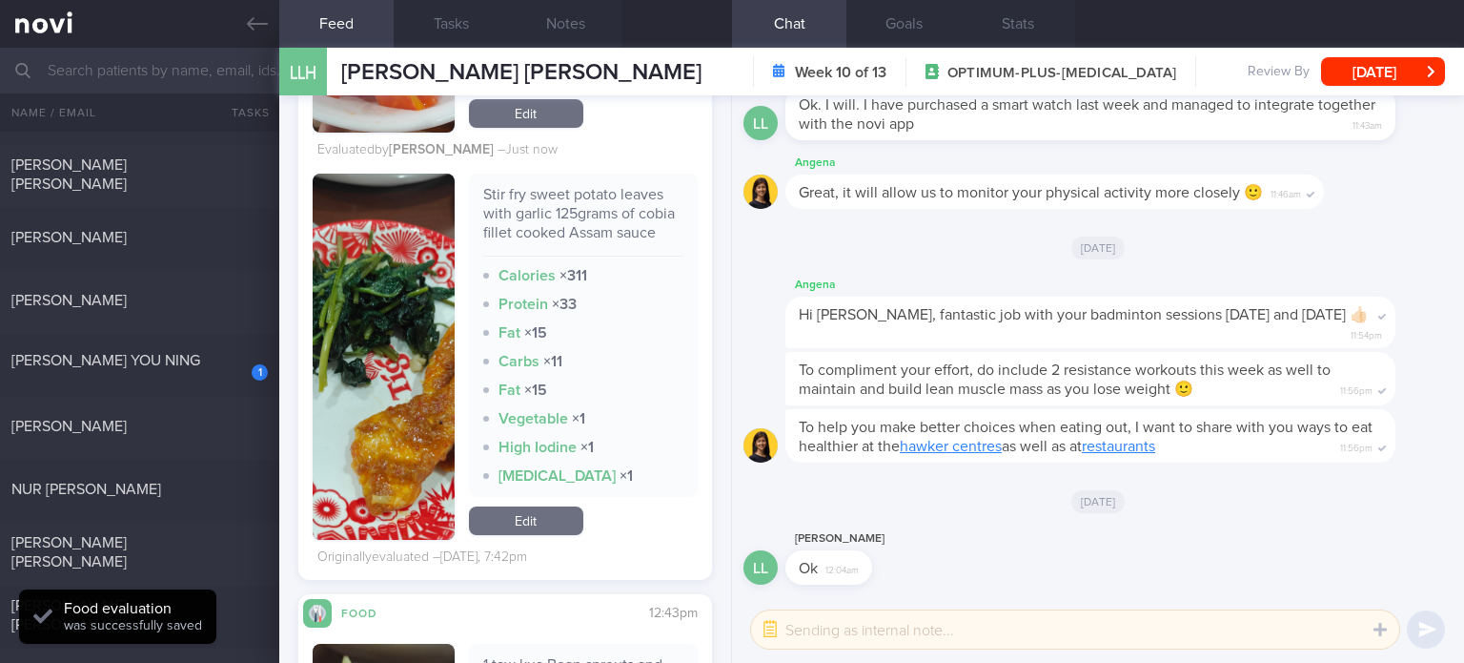
click at [540, 518] on div "Stir fry sweet potato leaves with garlic 125grams of cobia fillet cooked Assam …" at bounding box center [583, 356] width 229 height 366
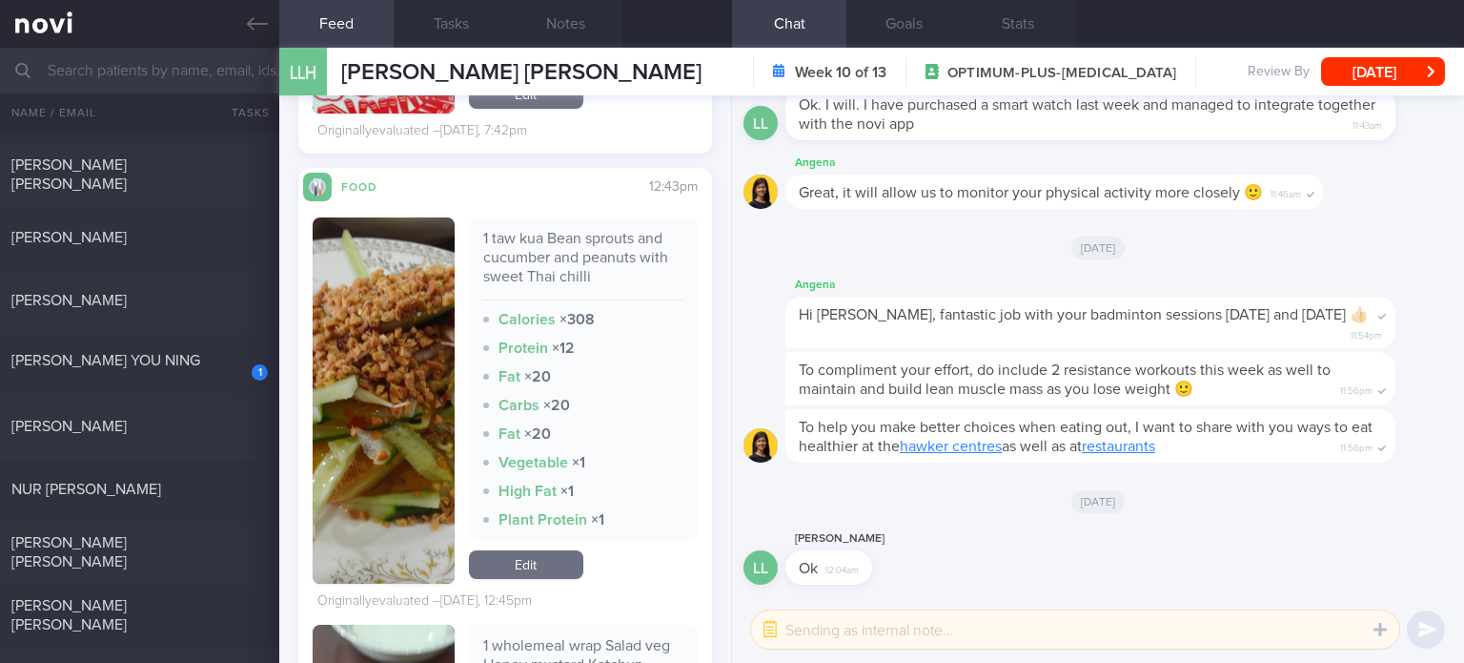
scroll to position [4578, 0]
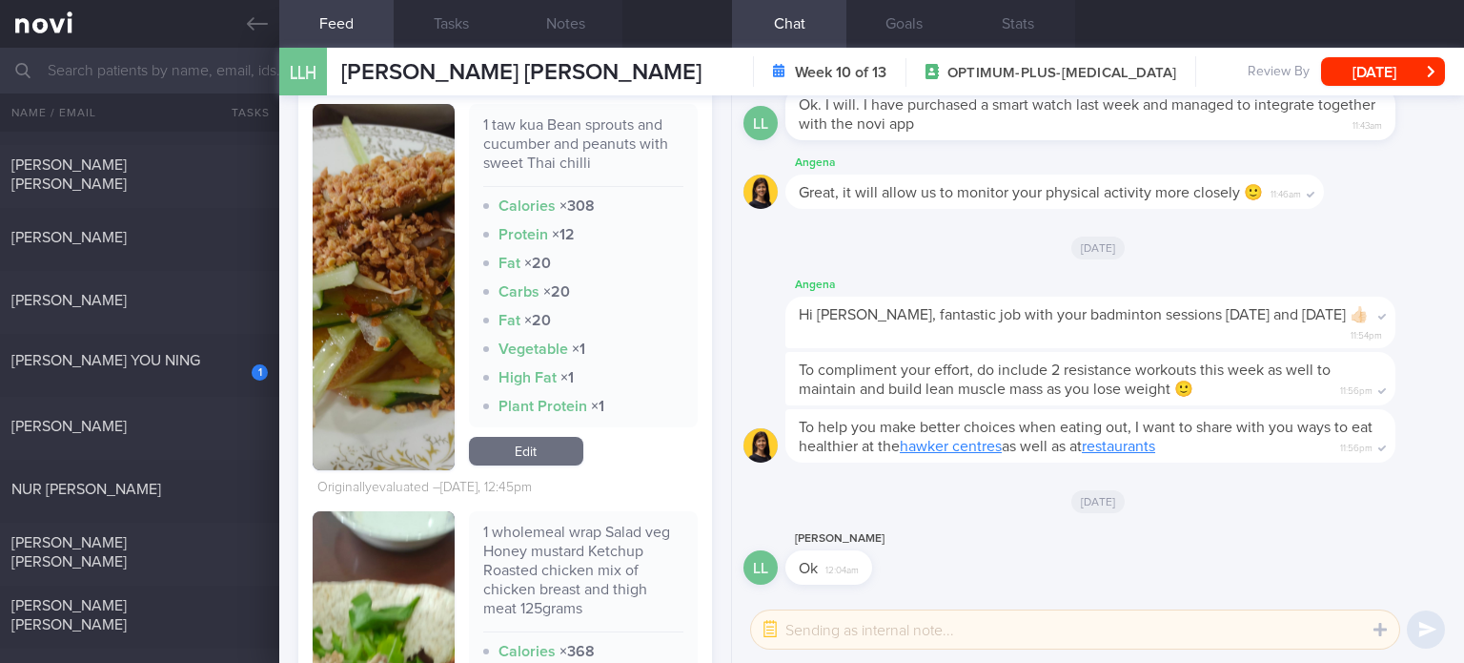
click at [546, 465] on link "Edit" at bounding box center [526, 451] width 114 height 29
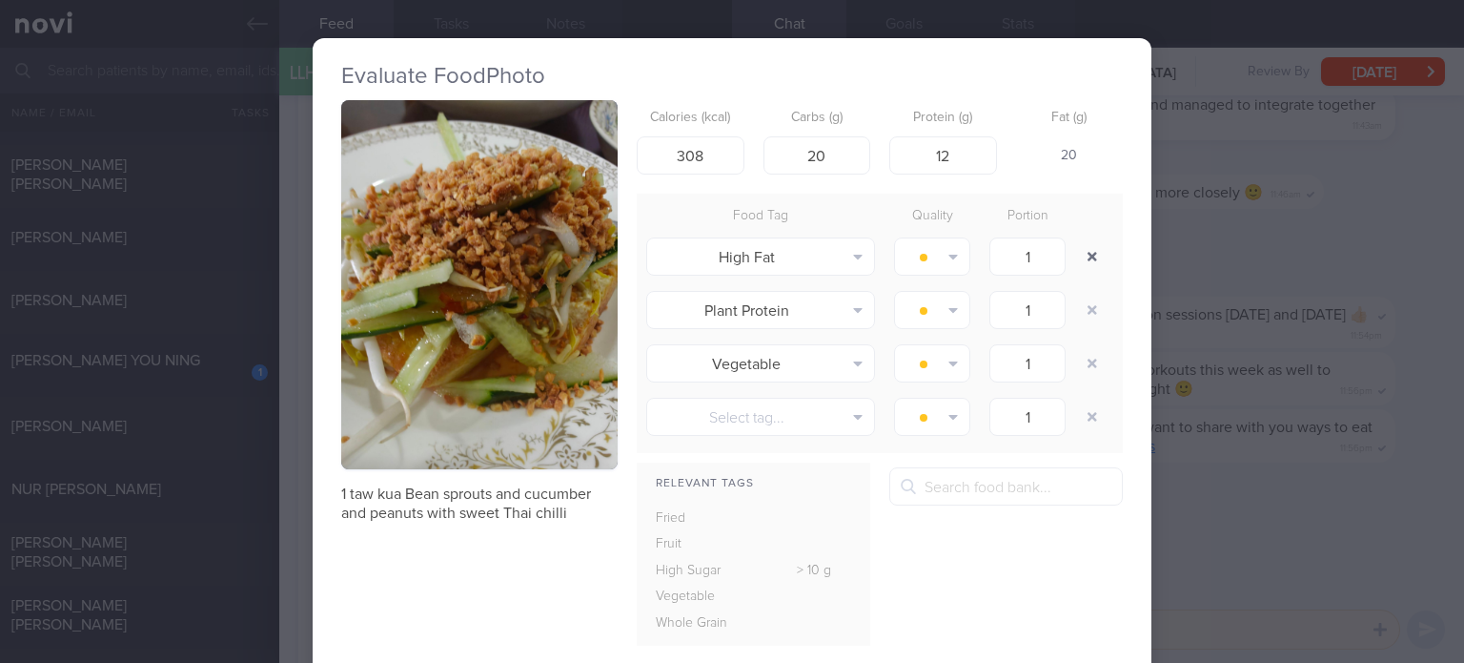
click at [1075, 251] on button "button" at bounding box center [1092, 256] width 34 height 34
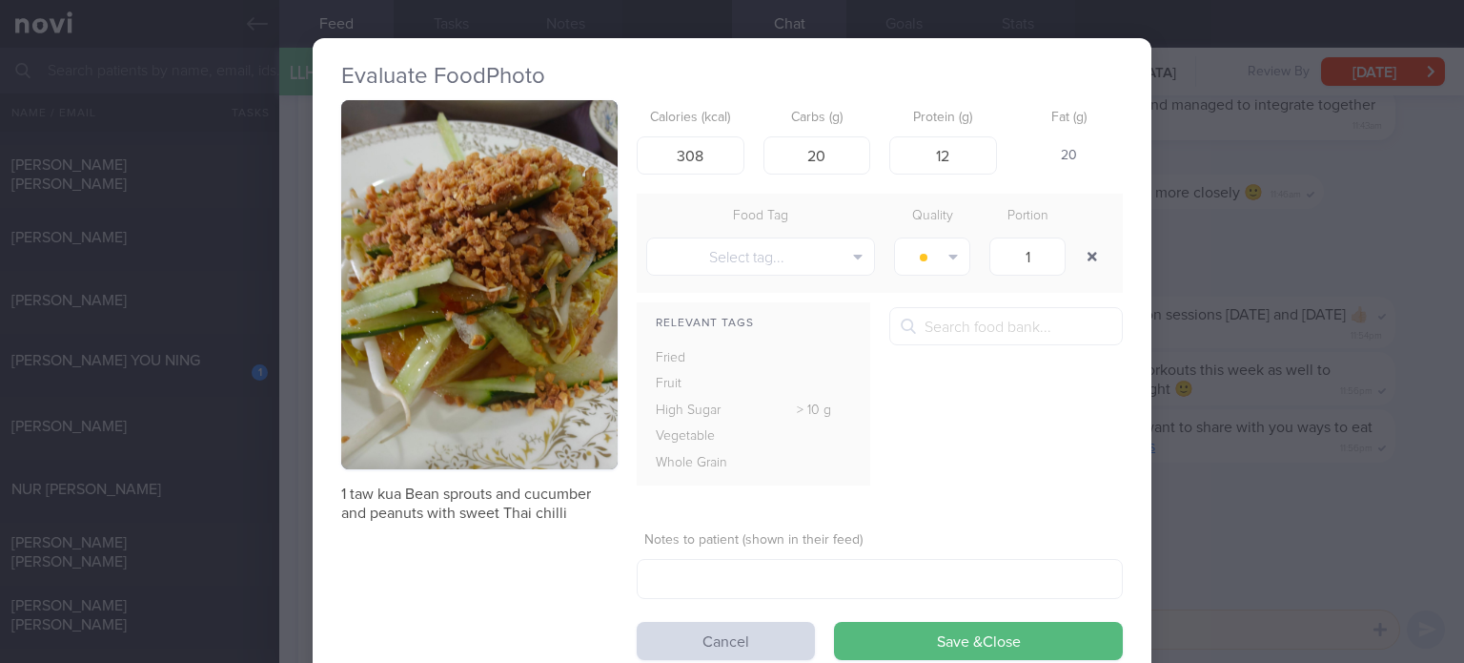
click at [1075, 251] on button "button" at bounding box center [1092, 256] width 34 height 34
drag, startPoint x: 691, startPoint y: 154, endPoint x: 645, endPoint y: 146, distance: 46.6
click at [645, 146] on input "308" at bounding box center [691, 155] width 108 height 38
click at [699, 148] on input "288" at bounding box center [691, 155] width 108 height 38
type input "280"
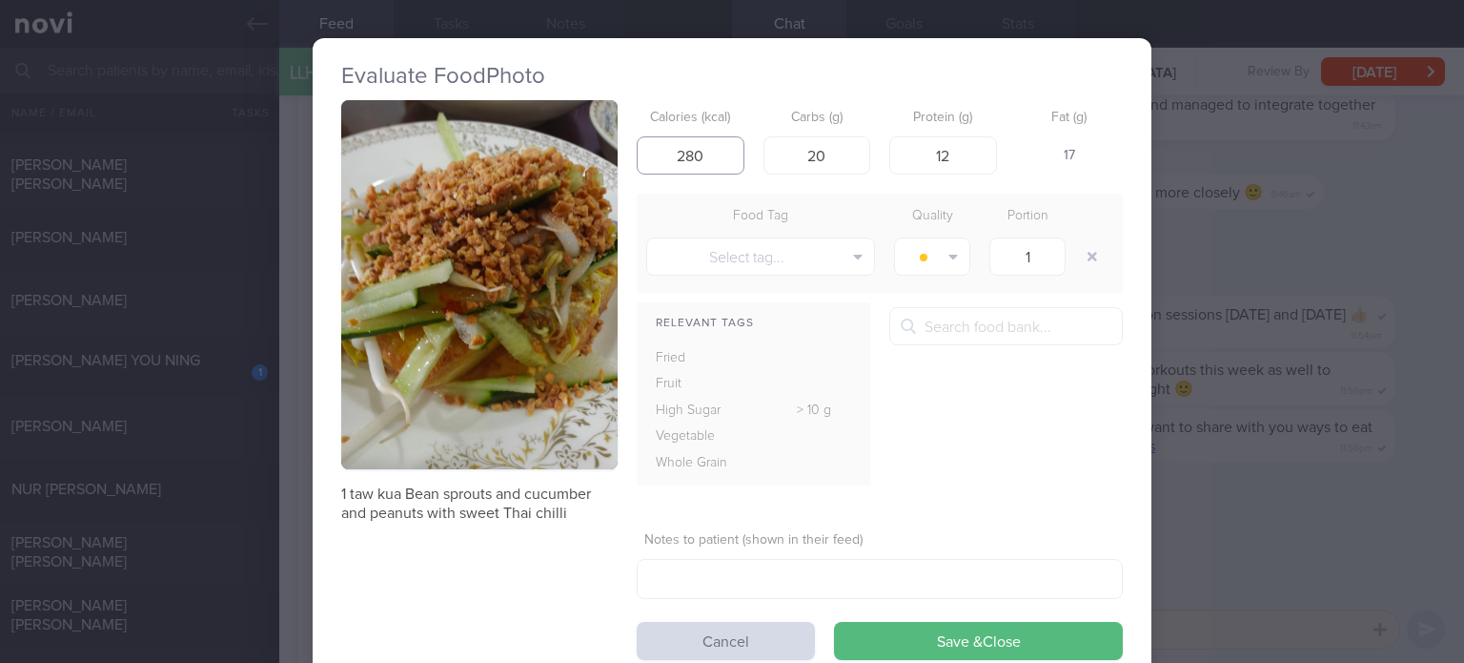
click at [834, 622] on button "Save & Close" at bounding box center [978, 641] width 289 height 38
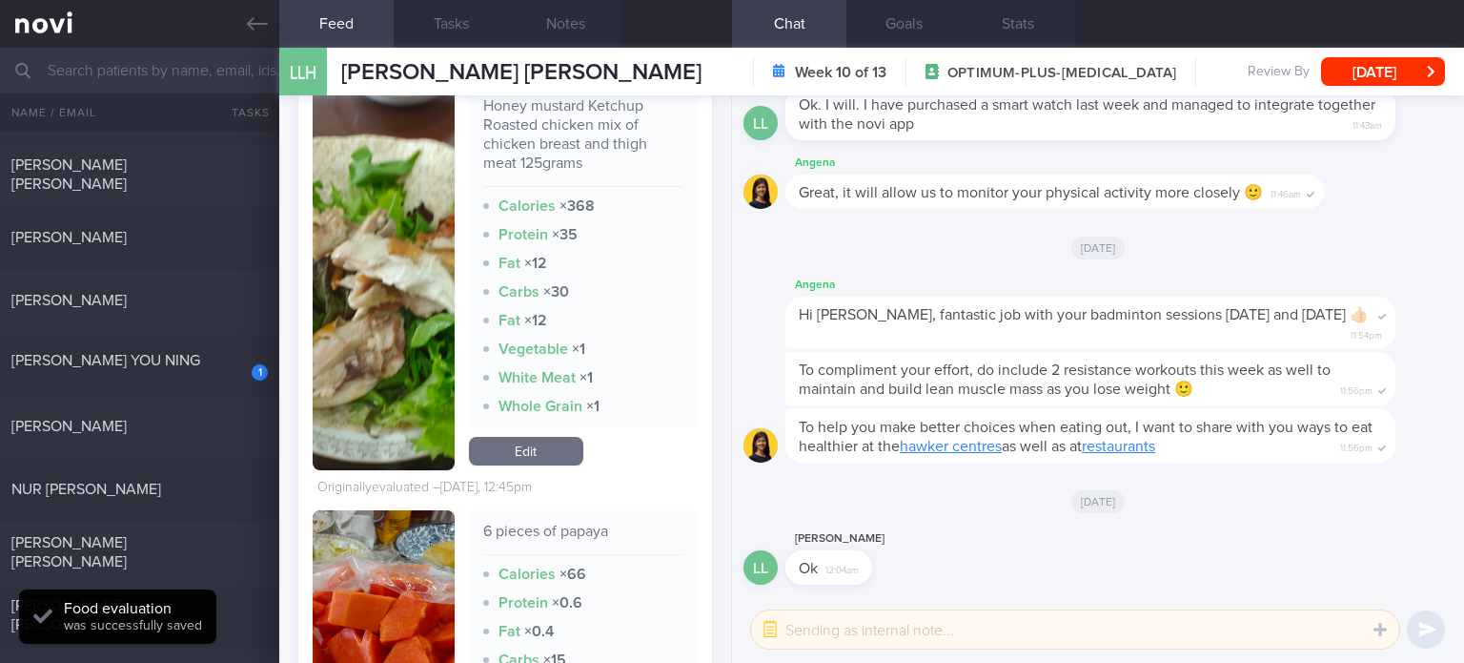
scroll to position [4937, 0]
click at [517, 466] on link "Edit" at bounding box center [526, 452] width 114 height 29
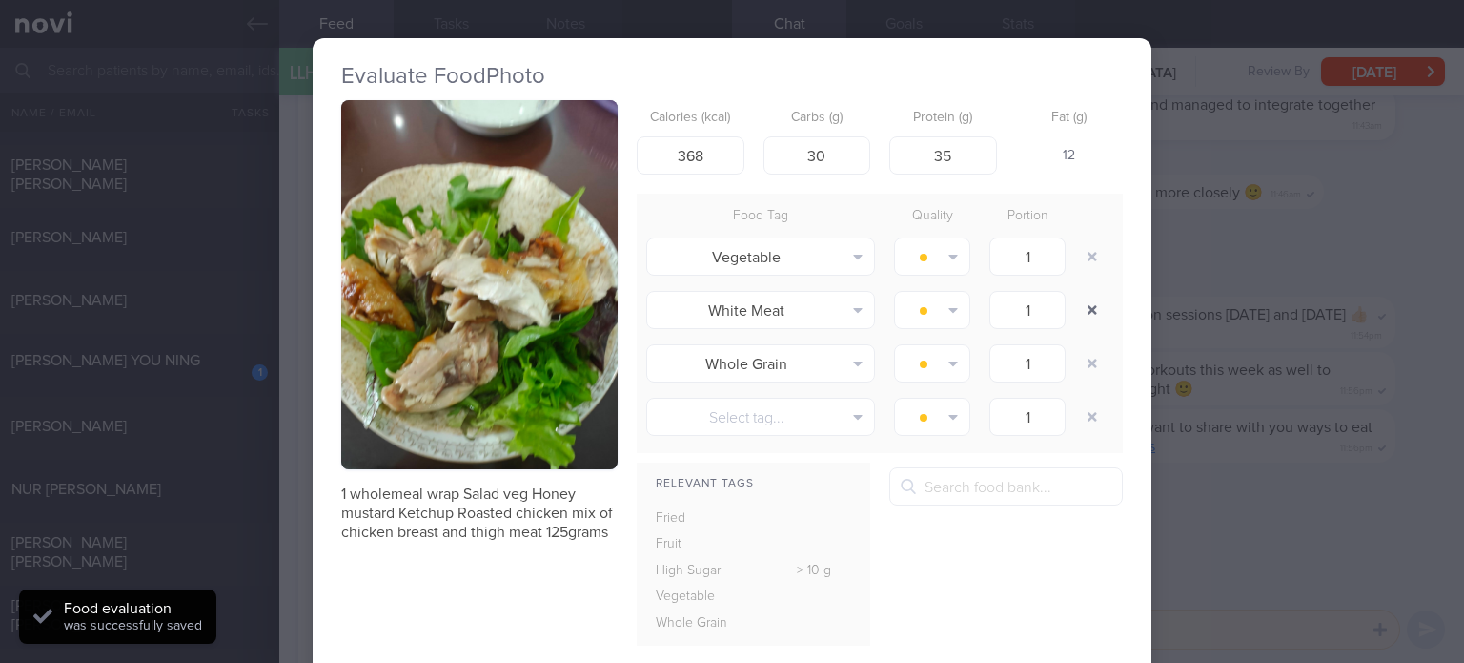
click at [1092, 303] on button "button" at bounding box center [1092, 310] width 34 height 34
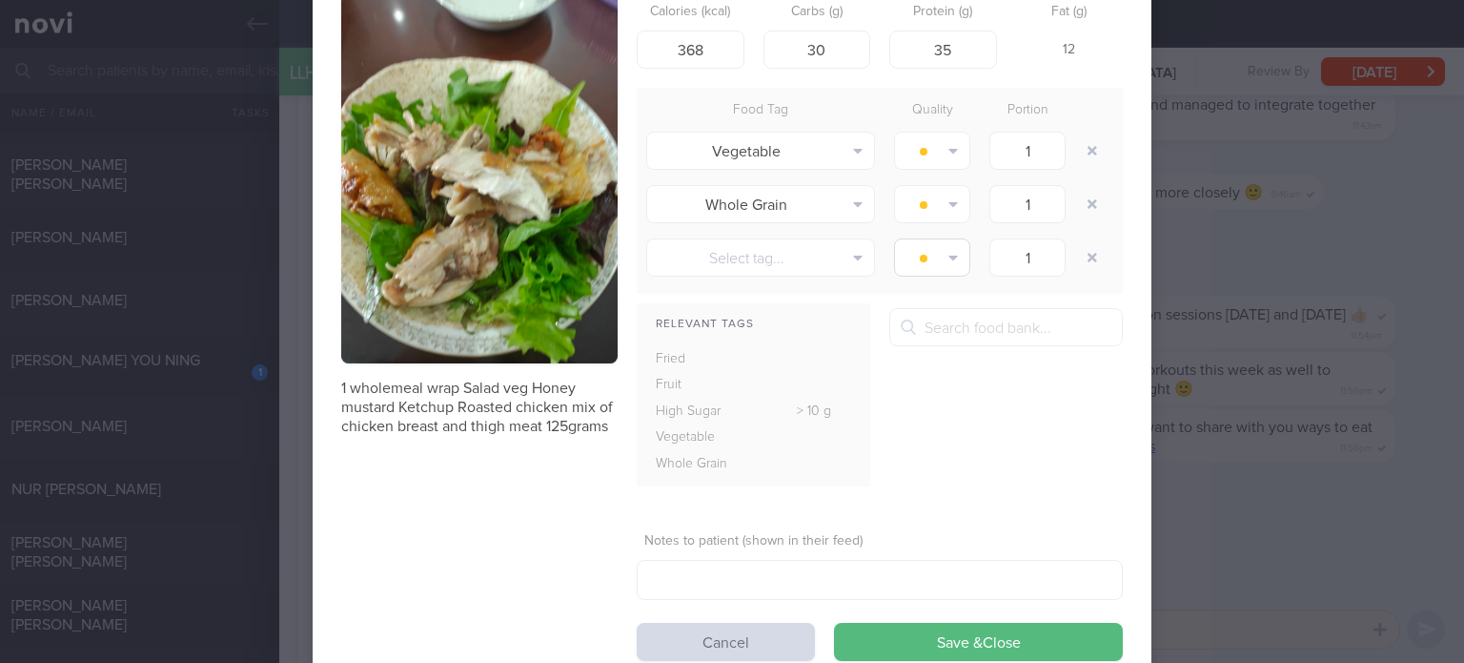
scroll to position [107, 0]
click at [908, 633] on button "Save & Close" at bounding box center [978, 641] width 289 height 38
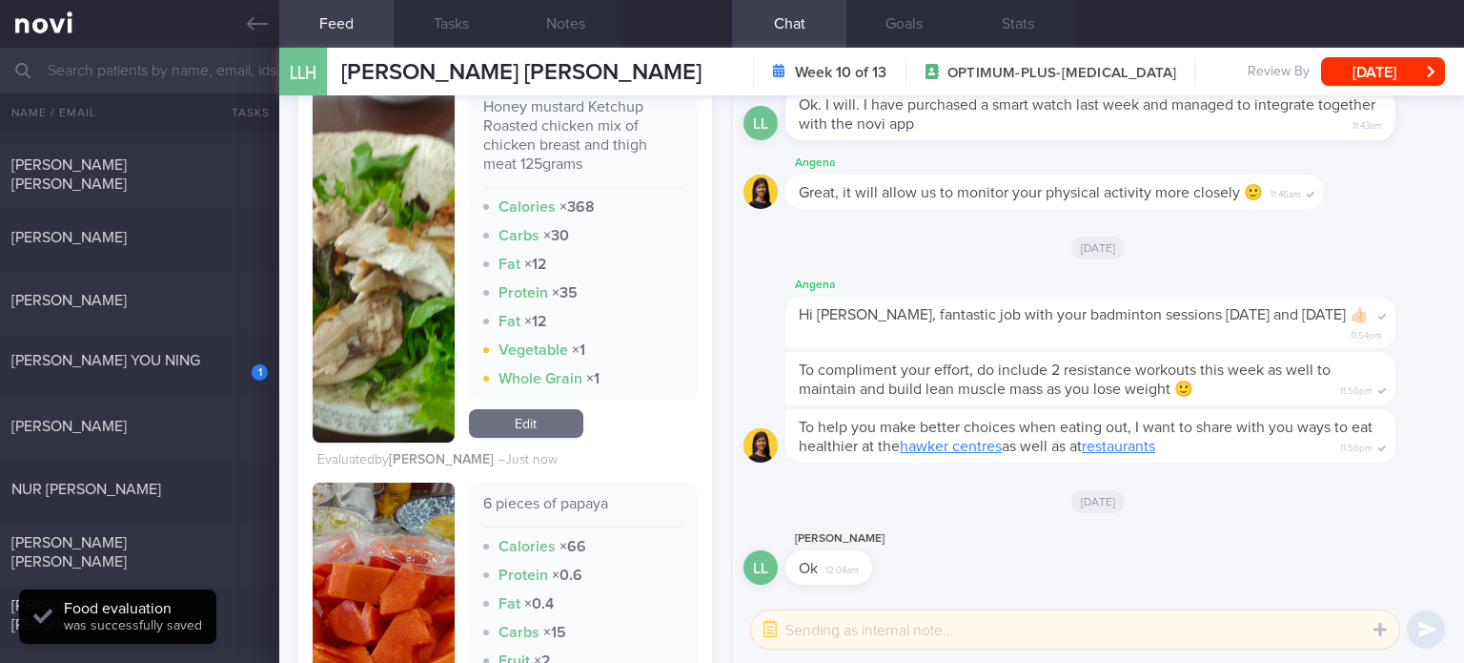
scroll to position [5211, 0]
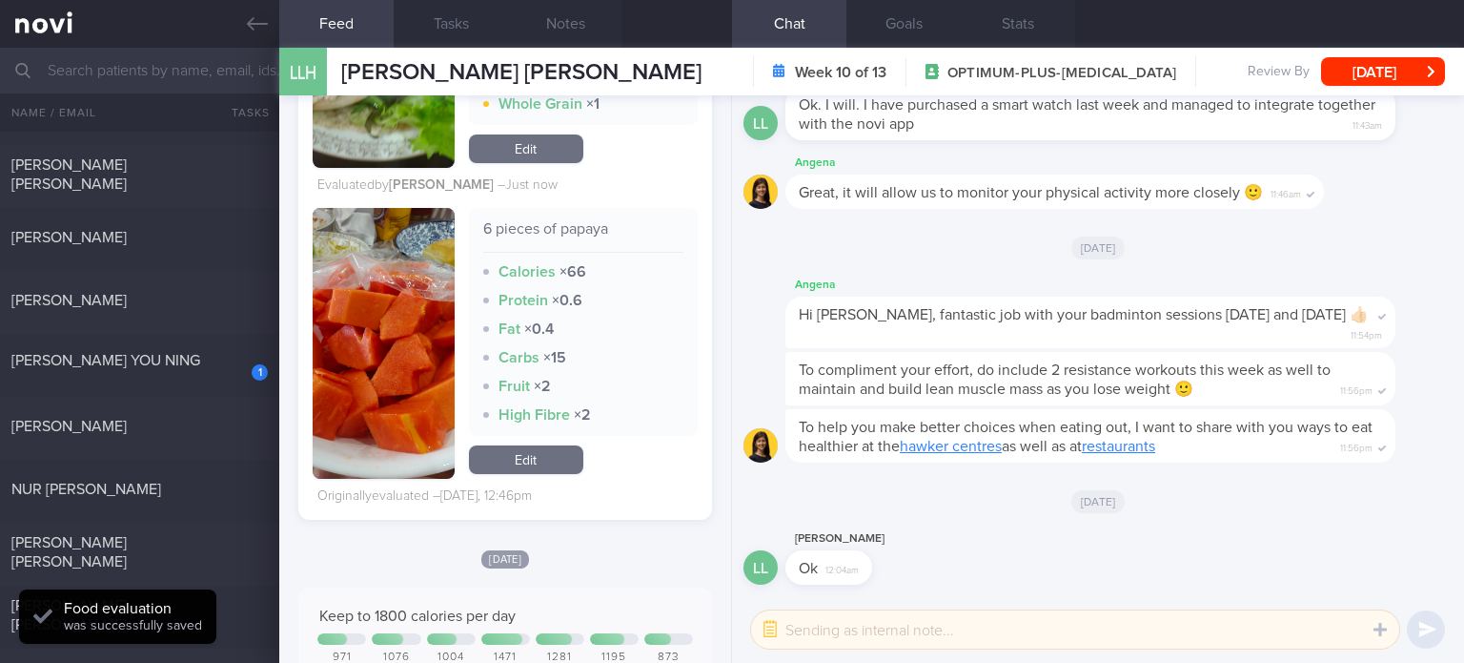
click at [539, 474] on link "Edit" at bounding box center [526, 459] width 114 height 29
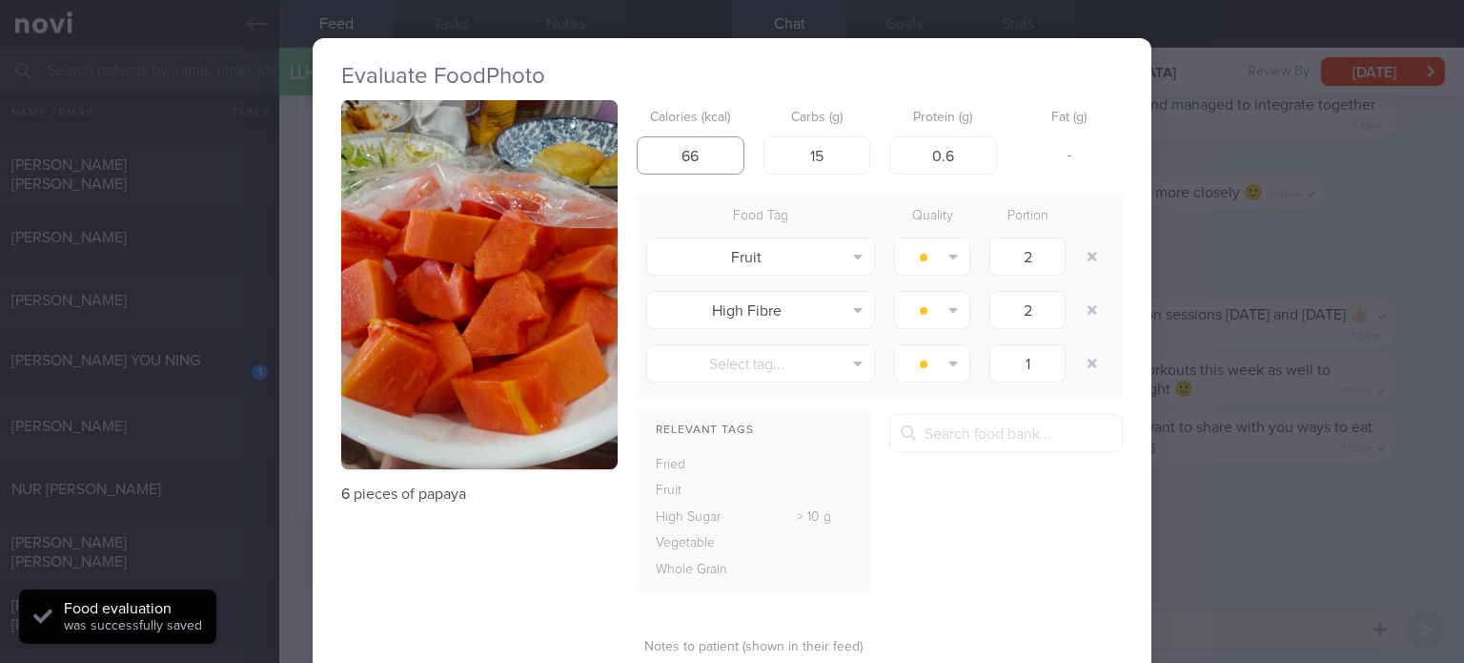
drag, startPoint x: 690, startPoint y: 155, endPoint x: 651, endPoint y: 157, distance: 39.1
click at [651, 157] on input "66" at bounding box center [691, 155] width 108 height 38
type input "55"
click at [832, 157] on input "15" at bounding box center [818, 155] width 108 height 38
type input "13"
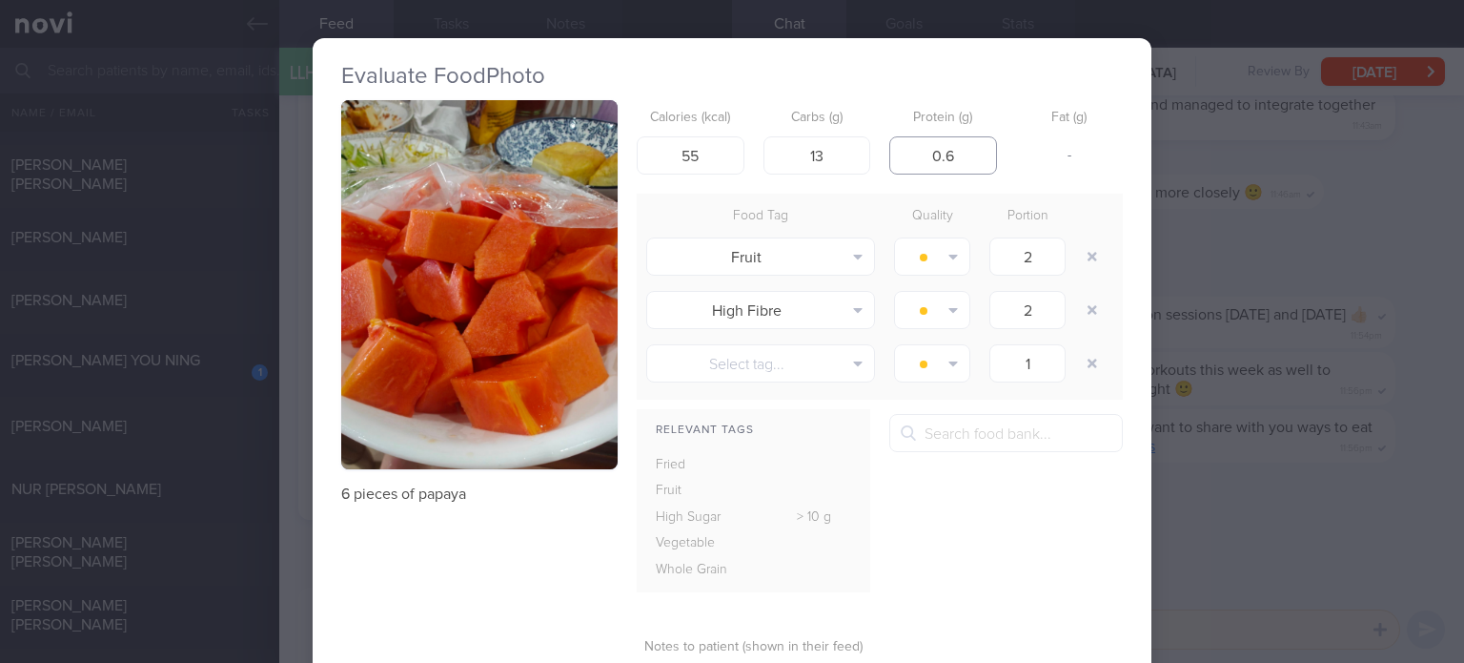
click at [974, 150] on input "0.6" at bounding box center [943, 155] width 108 height 38
type input "0"
click at [1083, 254] on button "button" at bounding box center [1092, 256] width 34 height 34
type input "1"
click at [1083, 254] on button "button" at bounding box center [1092, 256] width 34 height 34
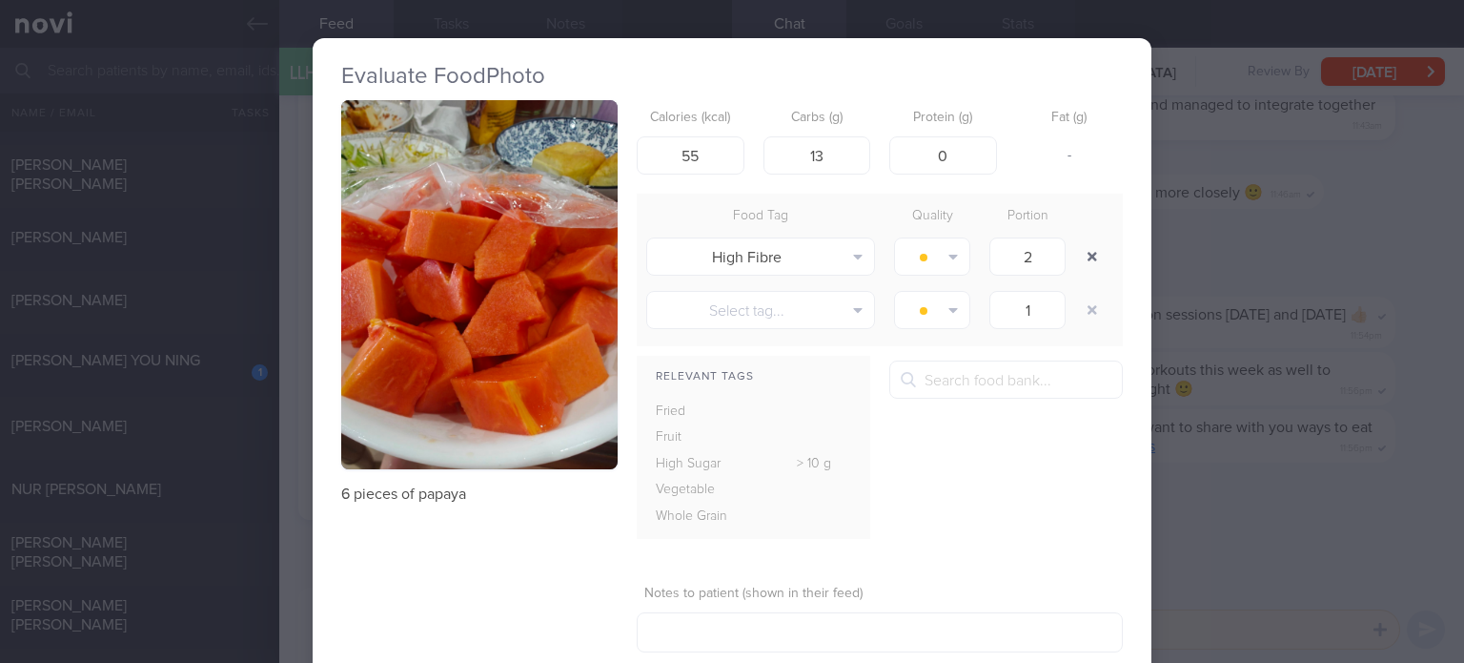
type input "1"
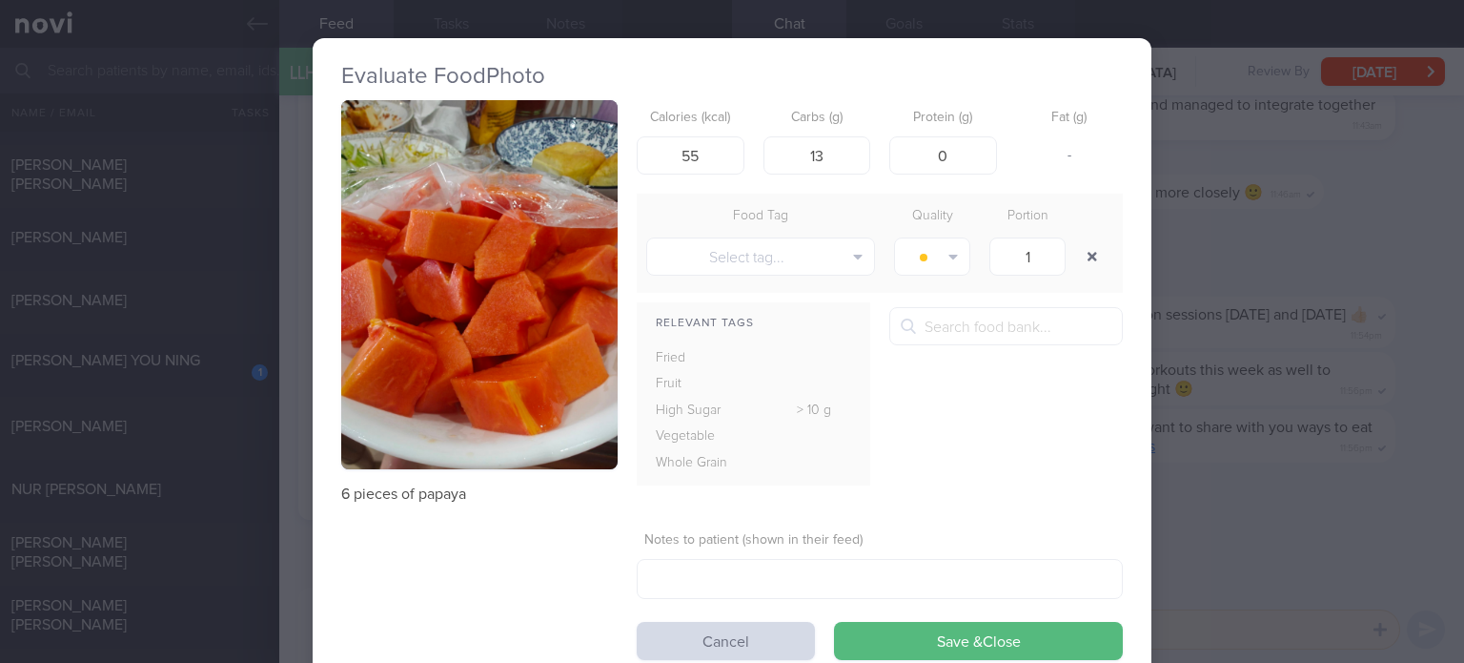
click at [1083, 254] on button "button" at bounding box center [1092, 256] width 34 height 34
click at [946, 631] on button "Save & Close" at bounding box center [978, 641] width 289 height 38
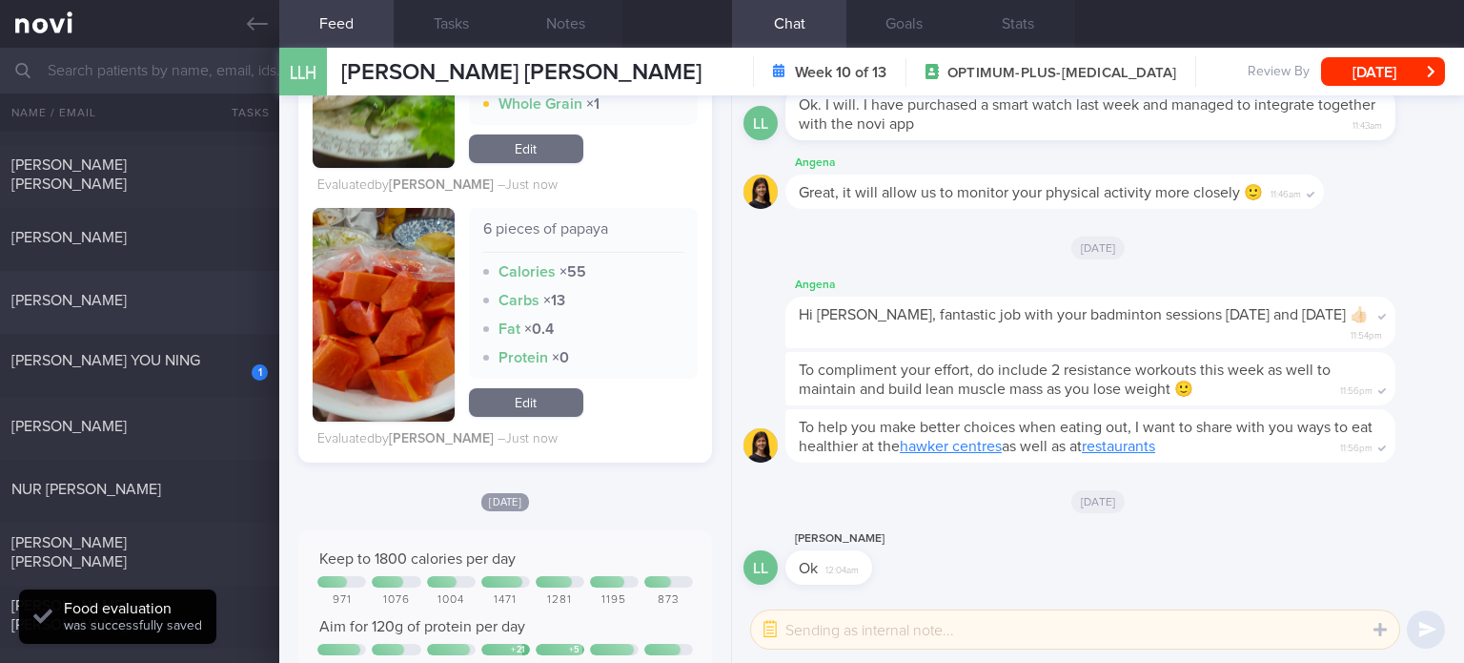
click at [179, 310] on div "[PERSON_NAME]" at bounding box center [137, 300] width 252 height 19
checkbox input "true"
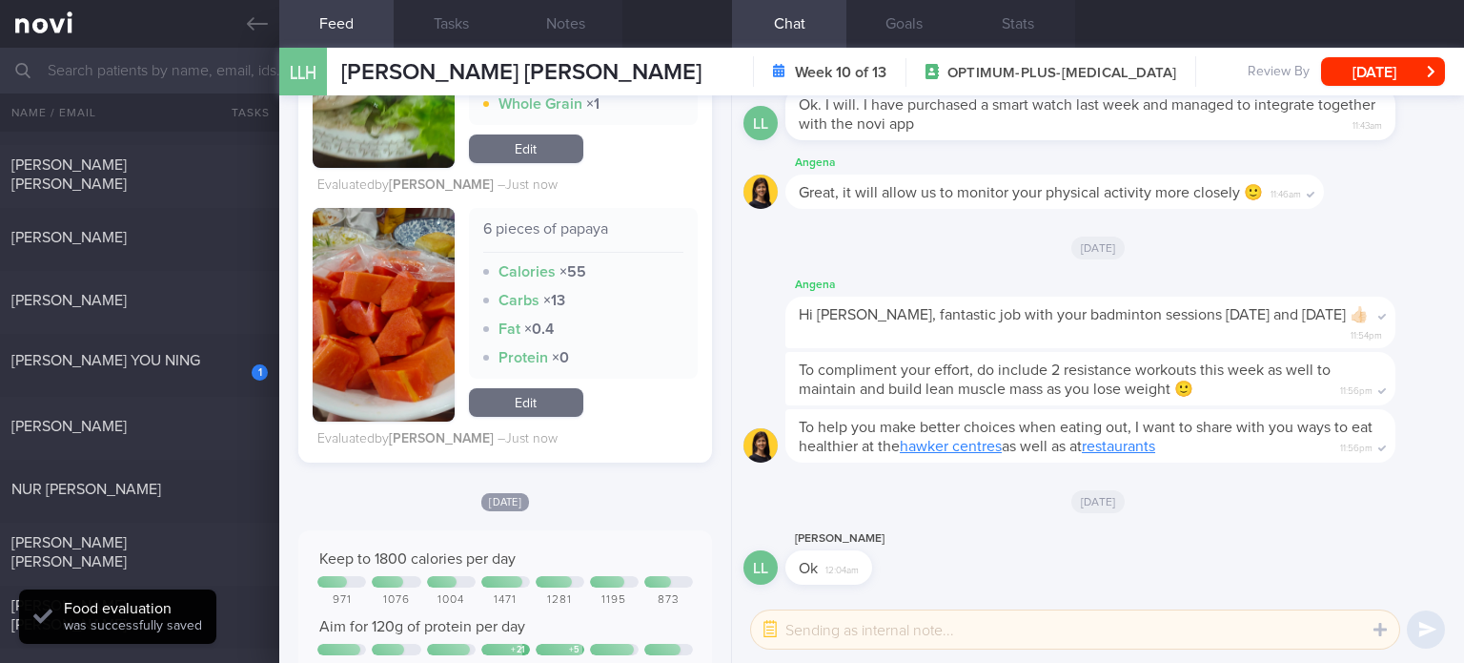
checkbox input "true"
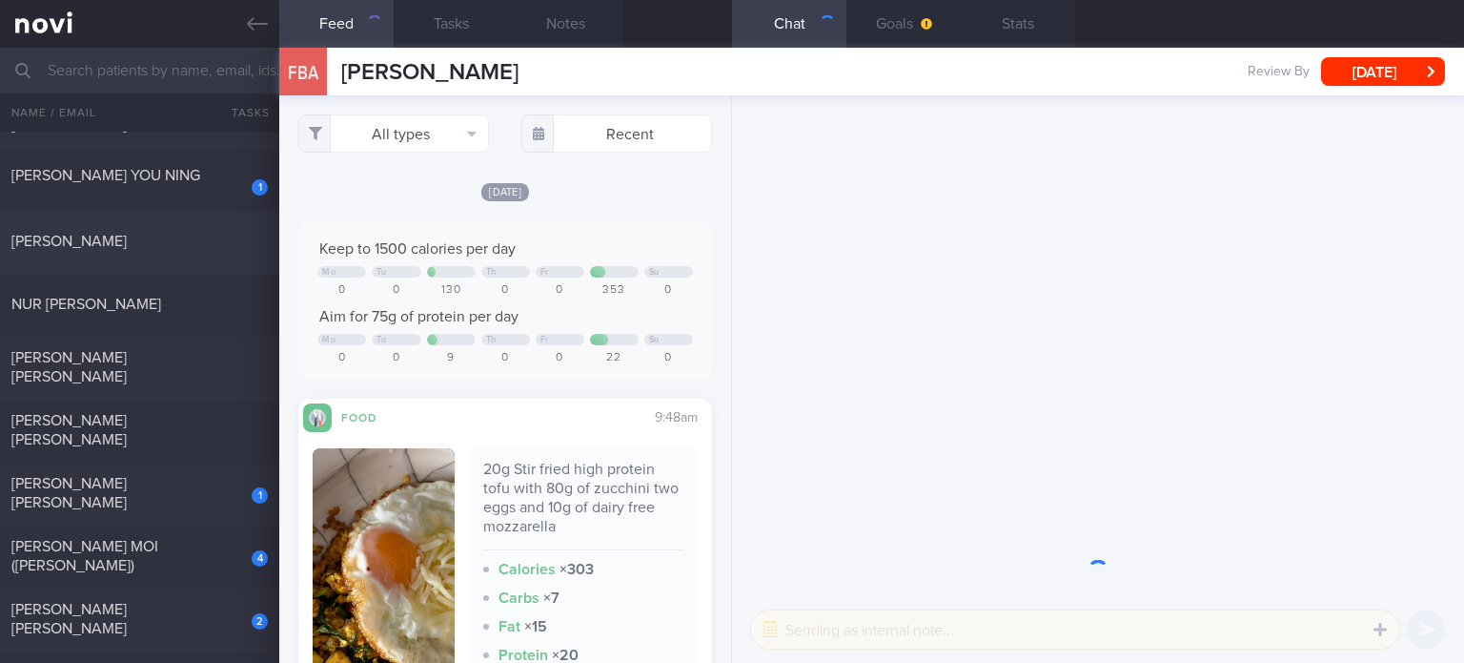
scroll to position [549, 0]
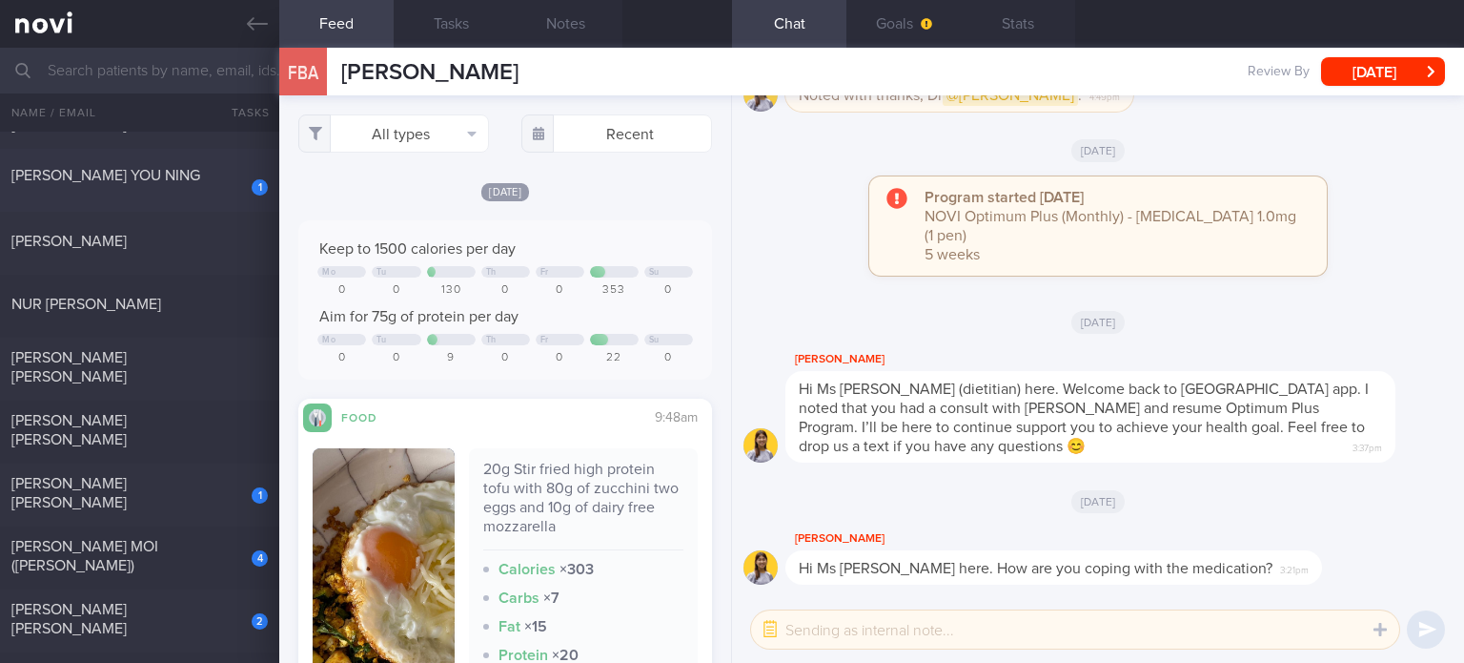
click at [219, 172] on div "[PERSON_NAME] YOU NING" at bounding box center [137, 175] width 252 height 19
select select "7"
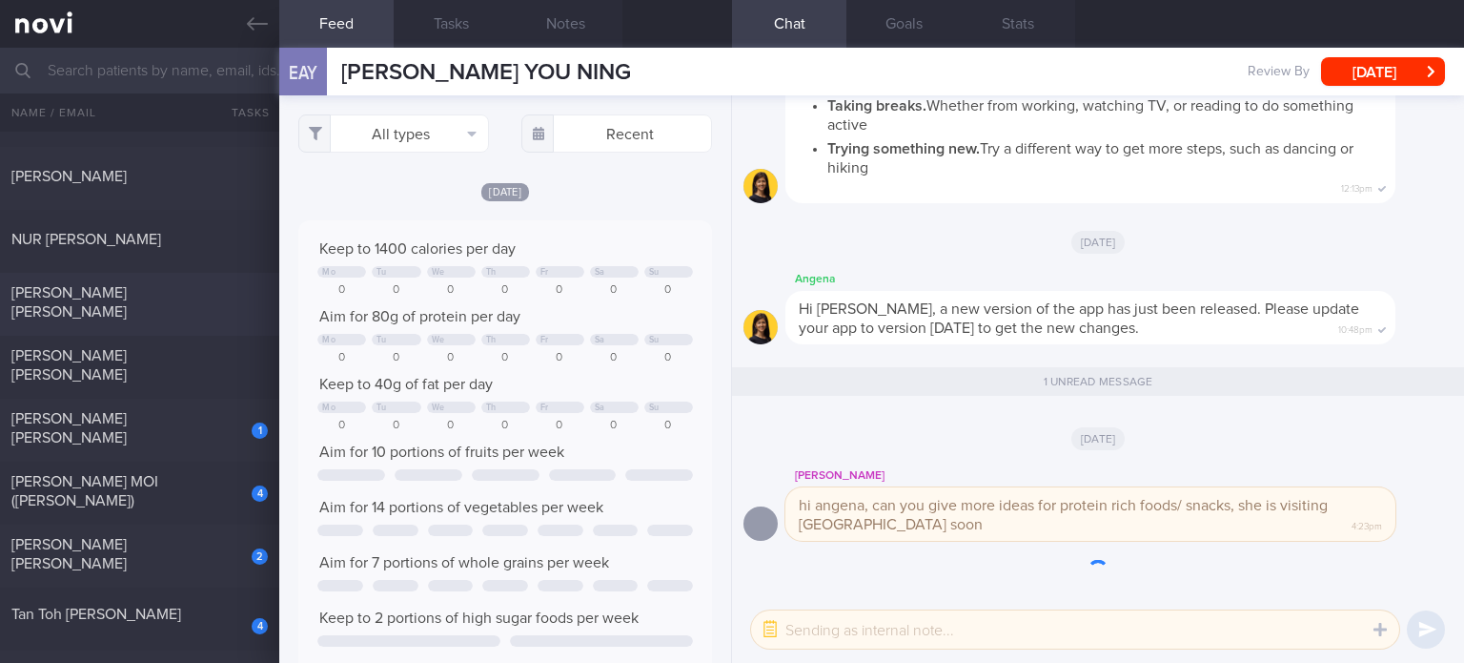
scroll to position [622, 0]
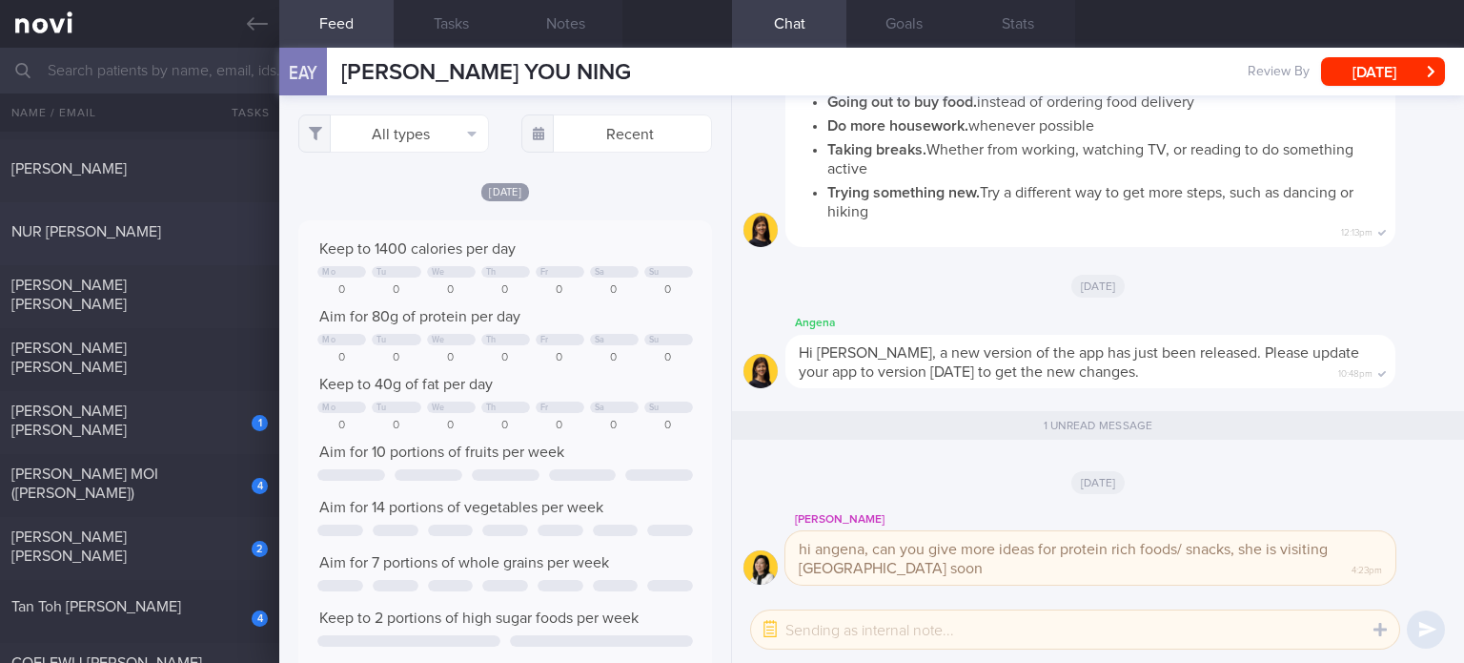
click at [173, 234] on div "NUR [PERSON_NAME]" at bounding box center [137, 231] width 252 height 19
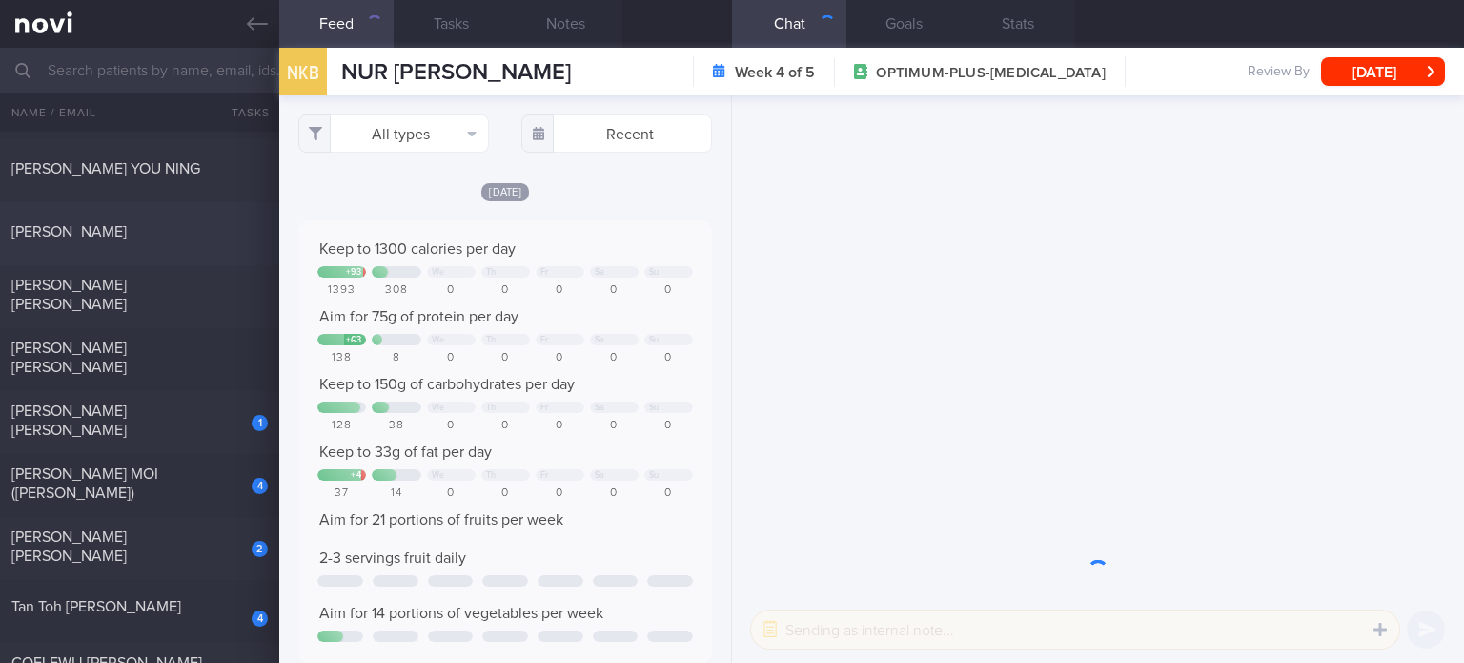
scroll to position [92, 374]
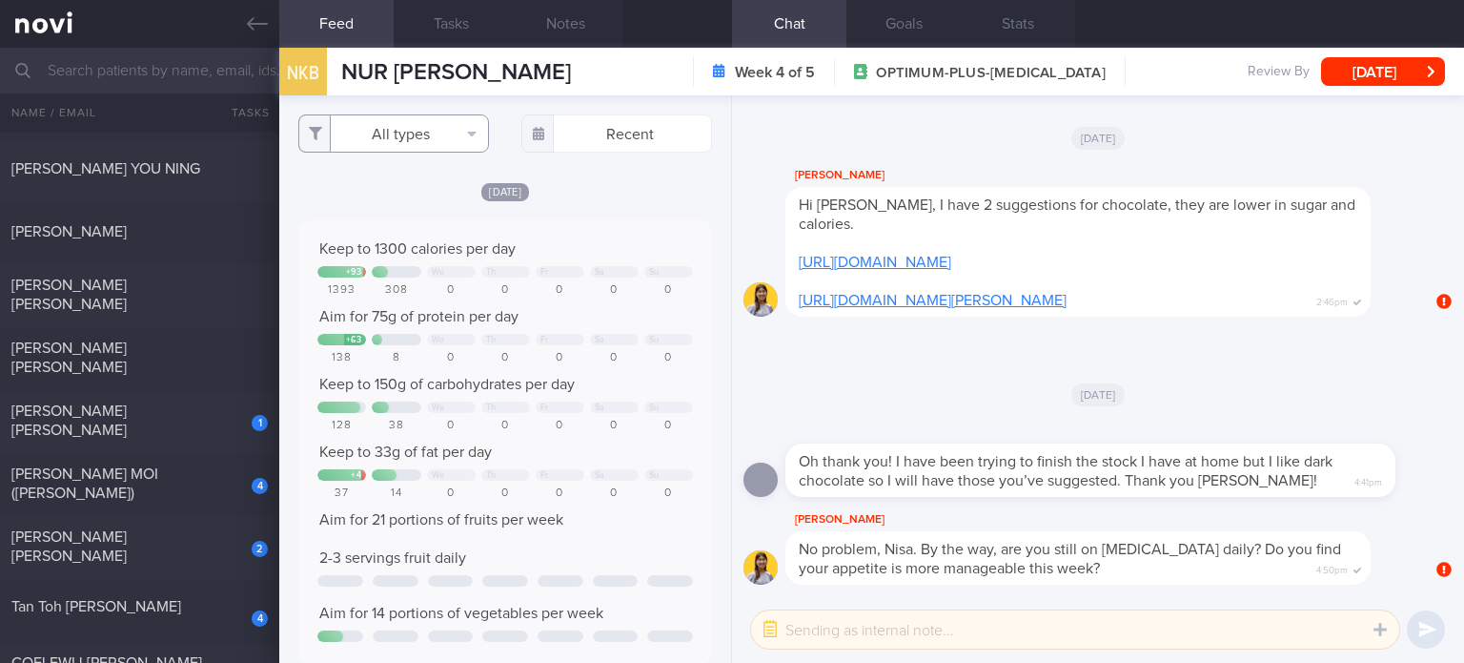
click at [423, 117] on button "All types" at bounding box center [393, 133] width 191 height 38
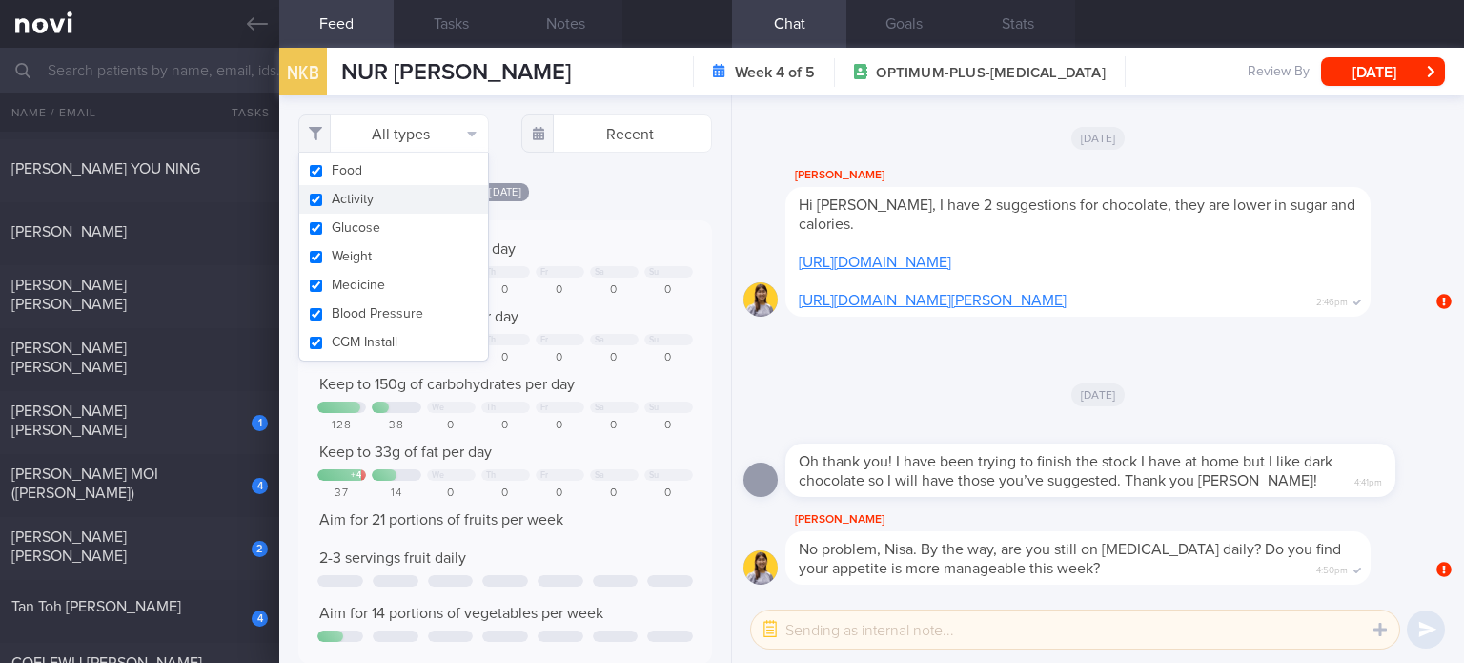
click at [373, 191] on button "Activity" at bounding box center [393, 199] width 189 height 29
checkbox input "false"
click at [365, 234] on button "Glucose" at bounding box center [393, 228] width 189 height 29
checkbox input "false"
click at [358, 260] on button "Weight" at bounding box center [393, 256] width 189 height 29
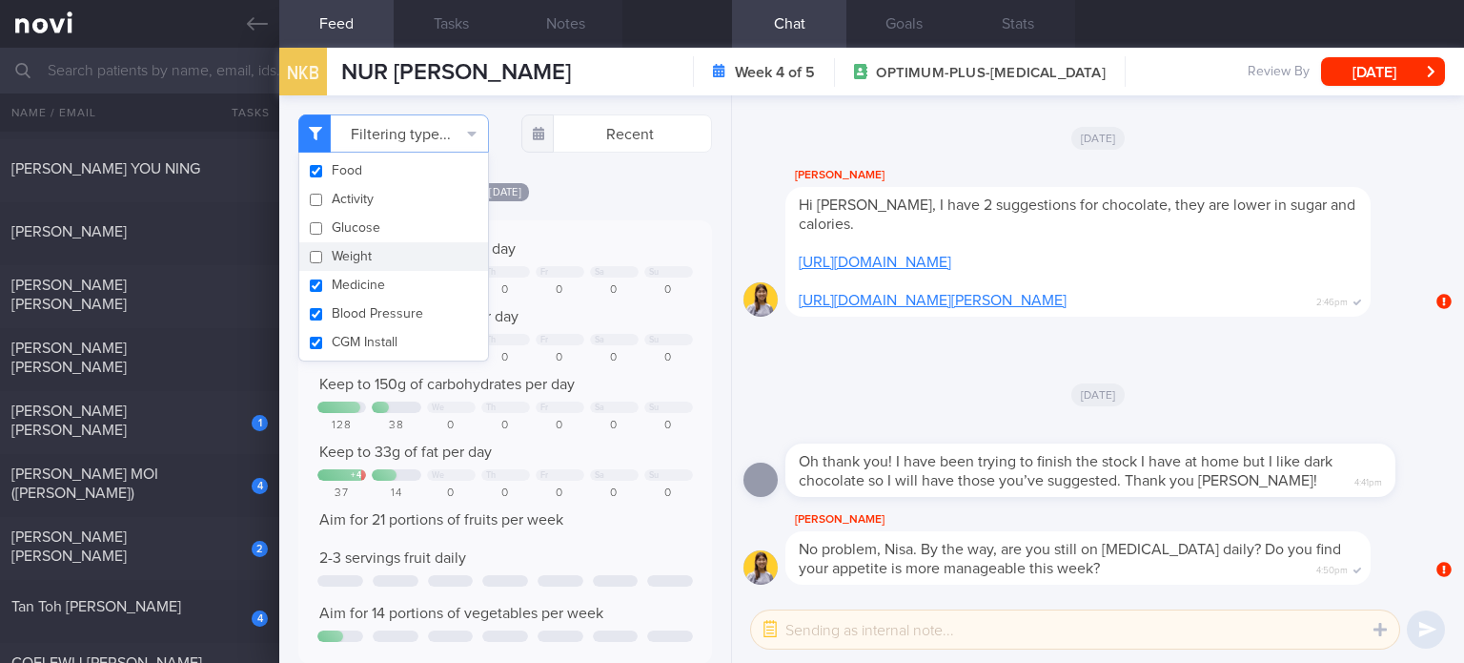
checkbox input "false"
click at [347, 292] on button "Medicine" at bounding box center [393, 285] width 189 height 29
checkbox input "false"
click at [339, 325] on button "Blood Pressure" at bounding box center [393, 313] width 189 height 29
checkbox input "false"
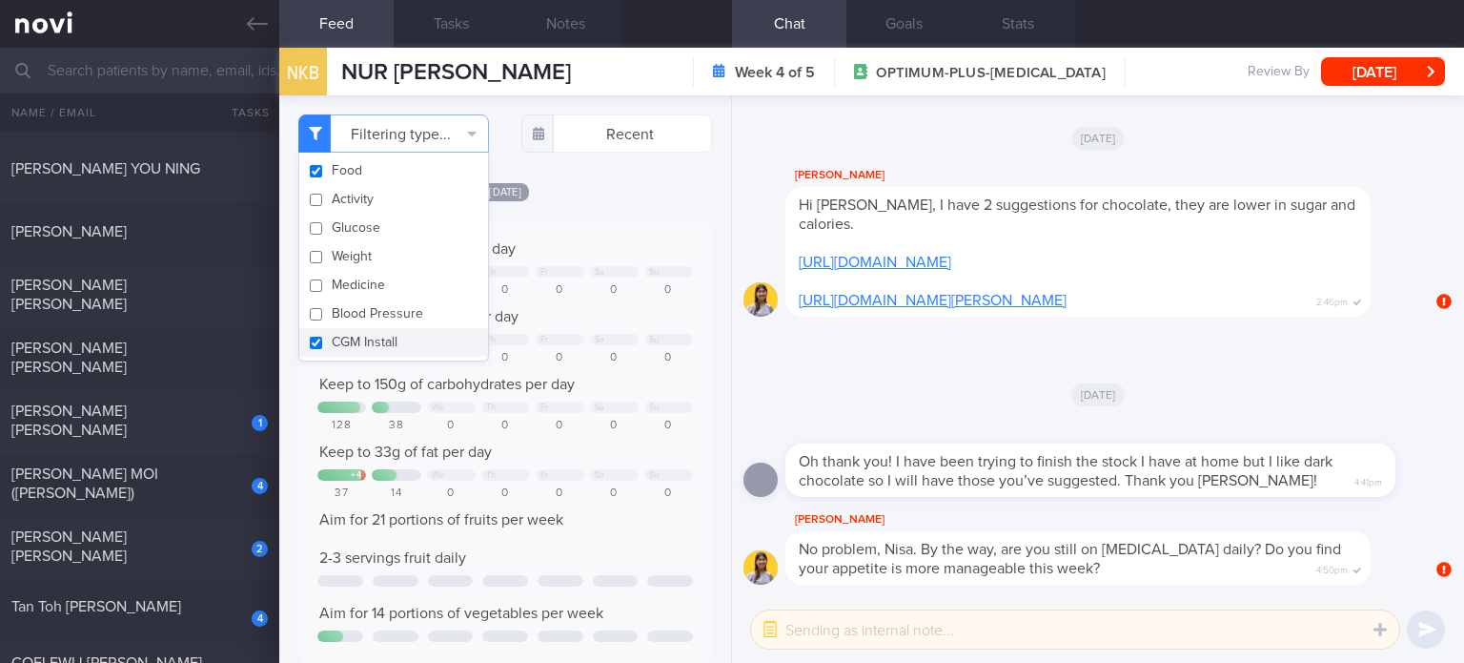
click at [340, 343] on button "CGM Install" at bounding box center [393, 342] width 189 height 29
checkbox input "false"
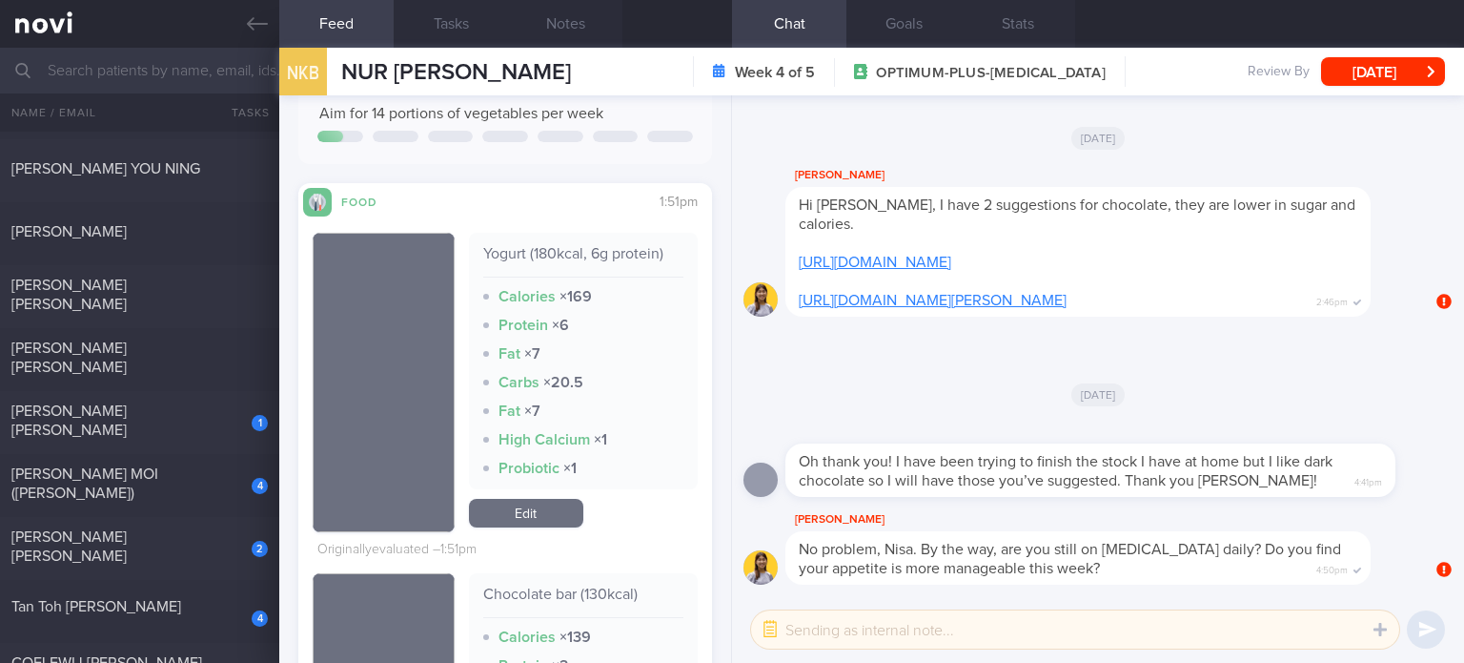
scroll to position [501, 0]
click at [540, 523] on link "Edit" at bounding box center [526, 511] width 114 height 29
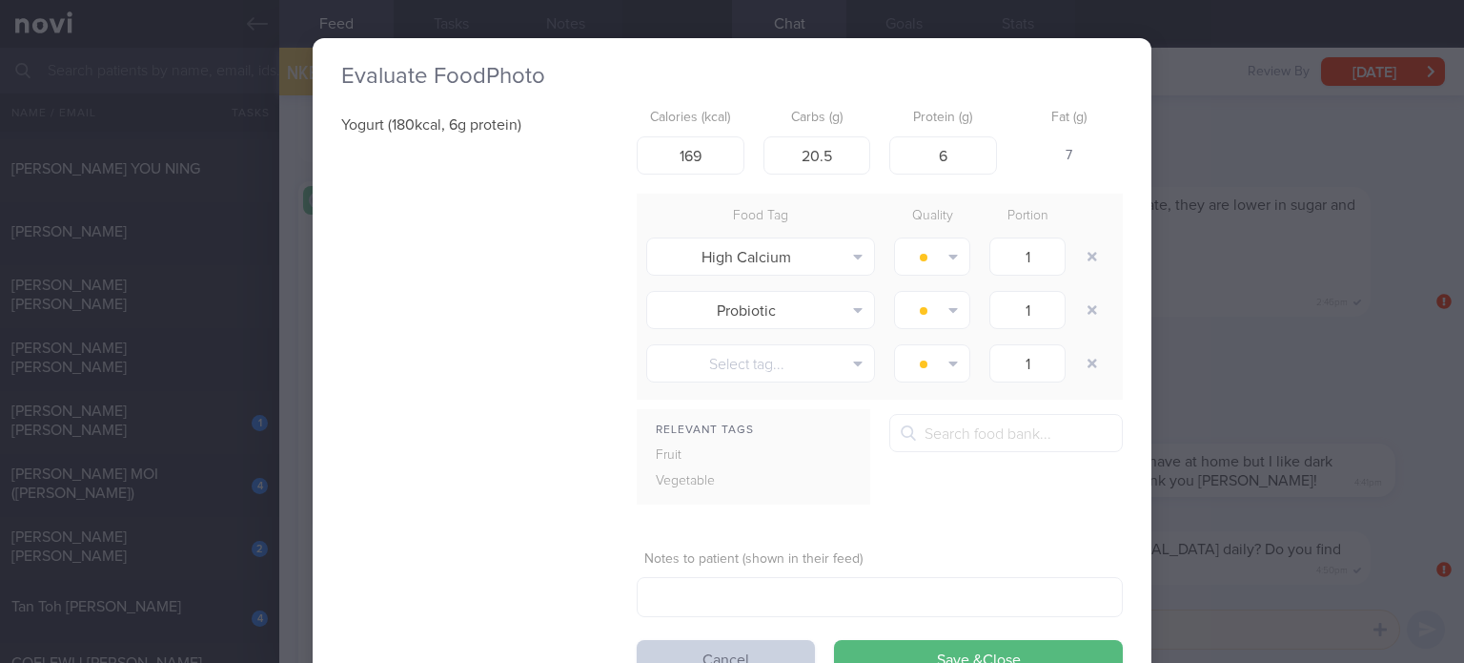
click at [717, 640] on button "Cancel" at bounding box center [726, 659] width 178 height 38
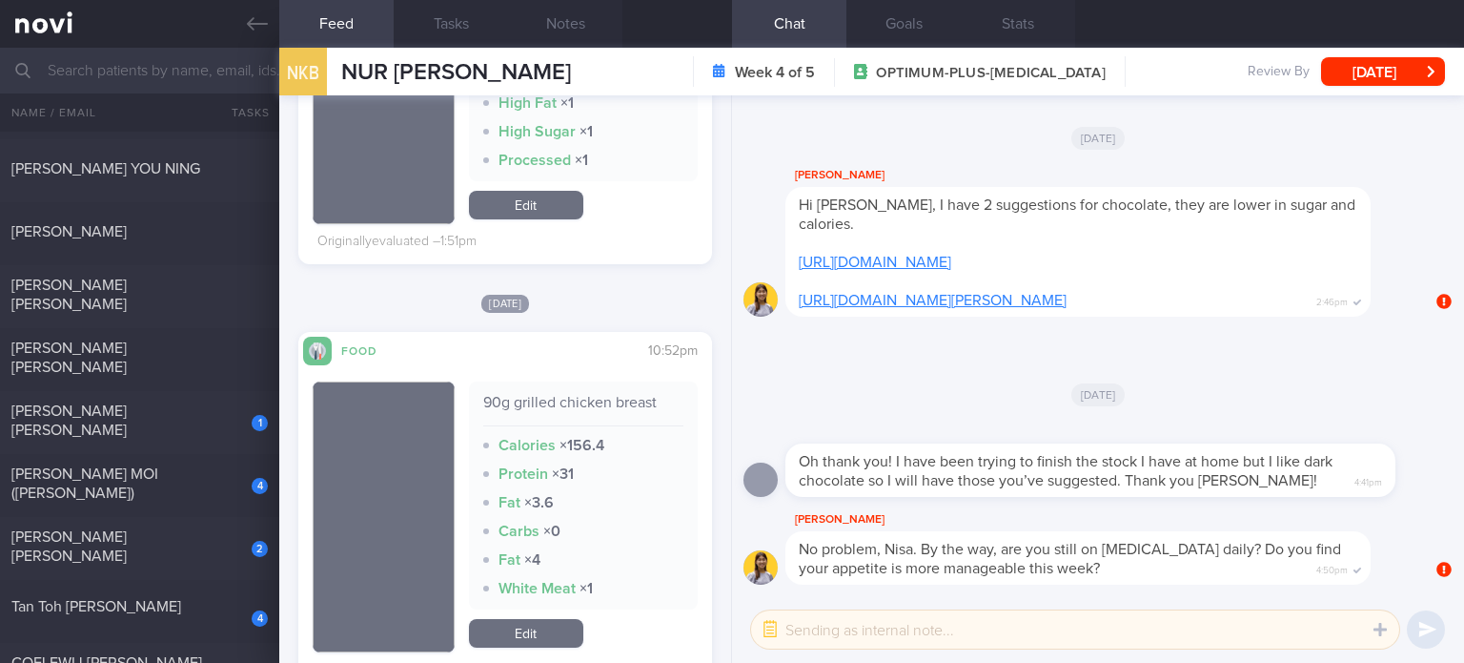
scroll to position [1213, 0]
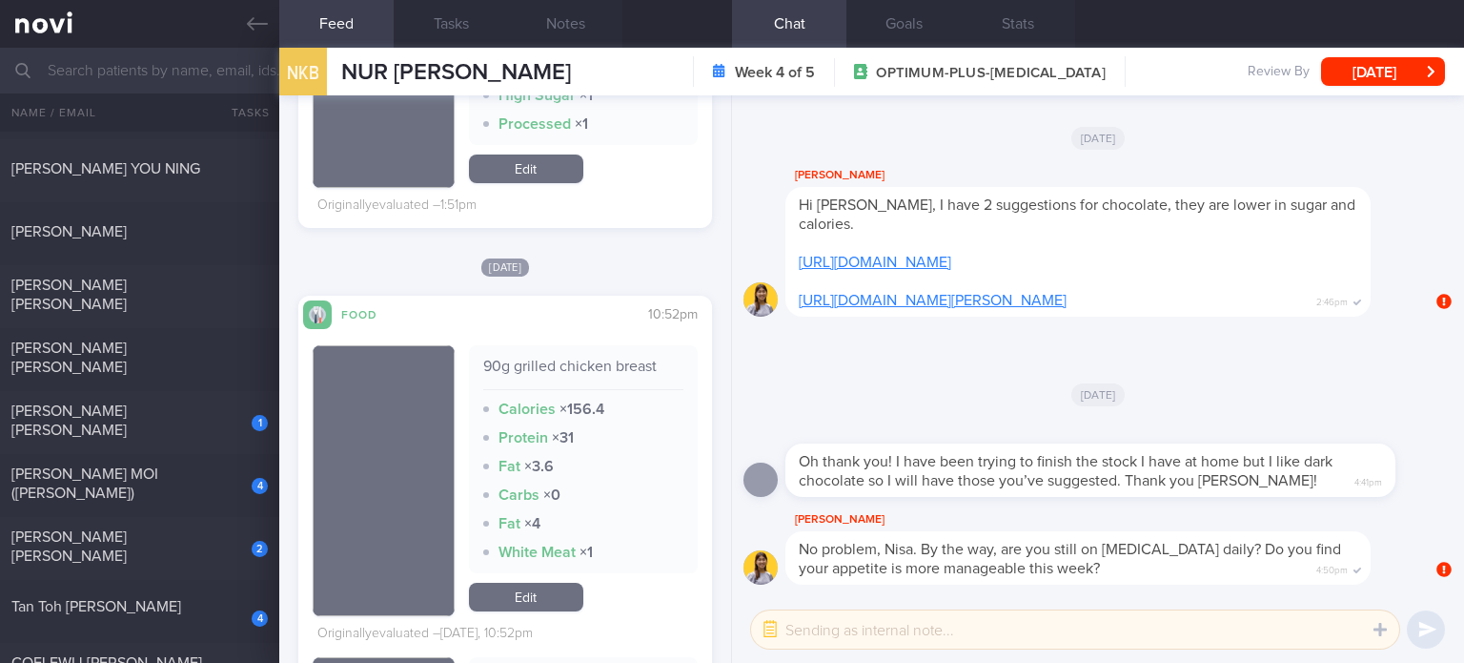
click at [543, 591] on link "Edit" at bounding box center [526, 596] width 114 height 29
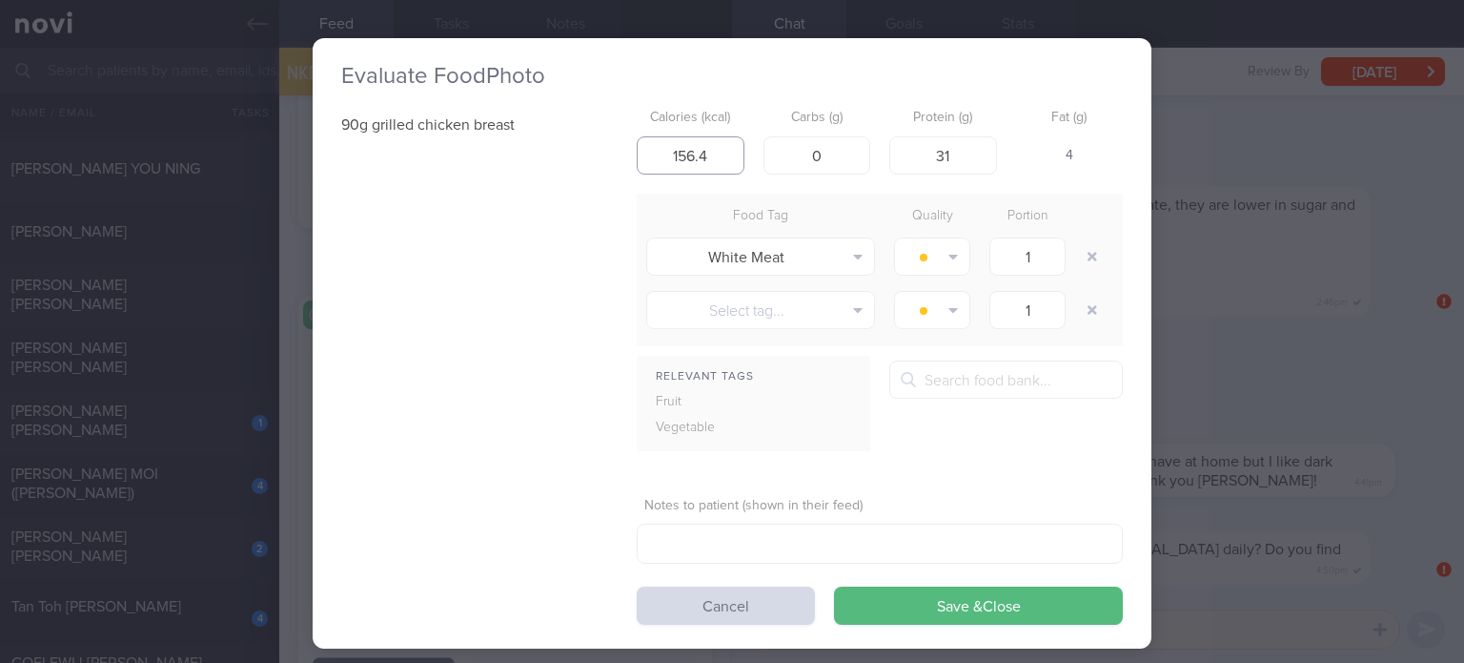
click at [714, 152] on input "156.4" at bounding box center [691, 155] width 108 height 38
click button "Save & Close" at bounding box center [978, 605] width 289 height 38
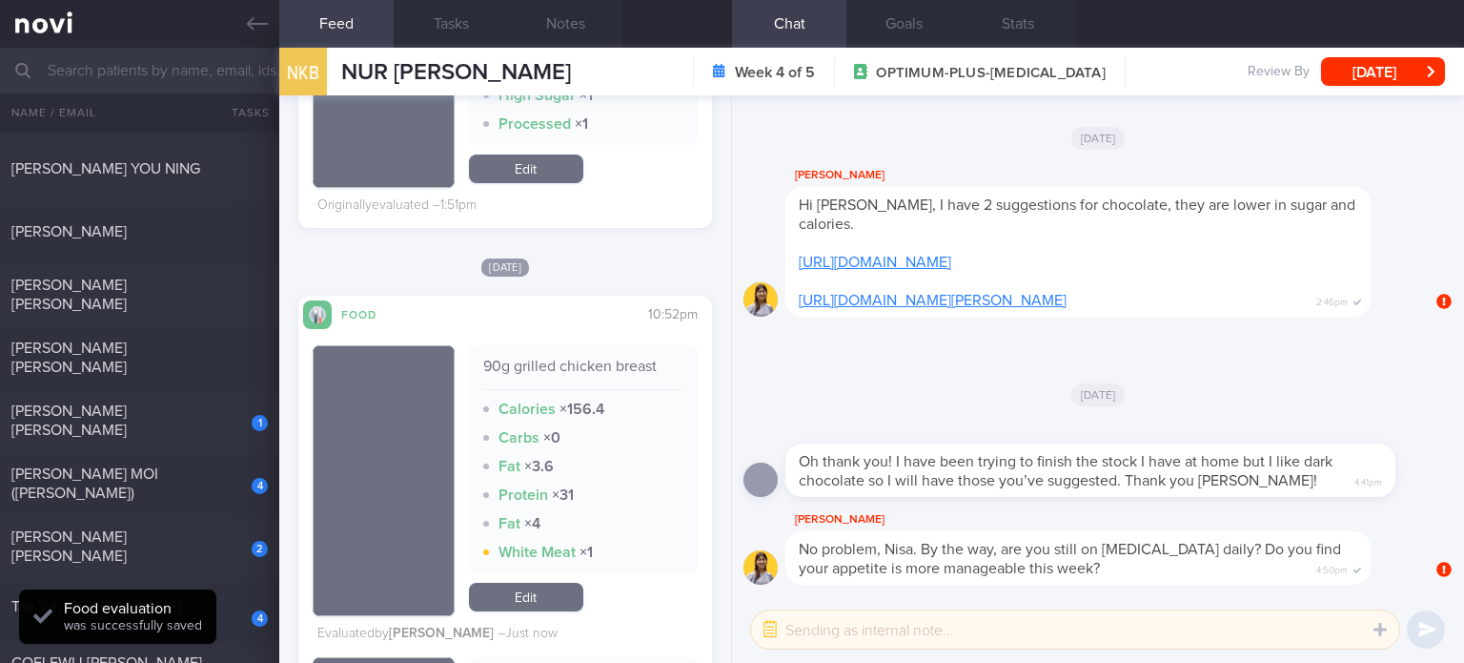
click at [515, 589] on link "Edit" at bounding box center [526, 596] width 114 height 29
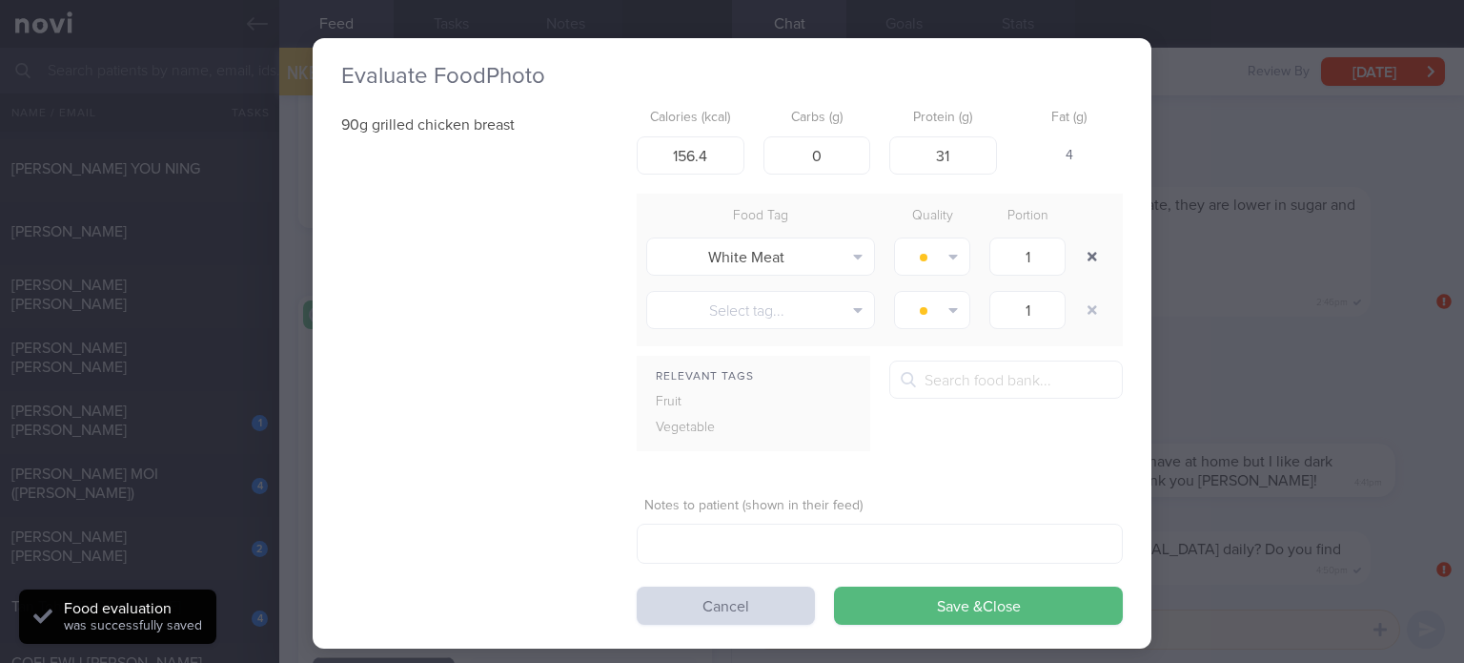
click at [1077, 259] on button "button" at bounding box center [1092, 256] width 34 height 34
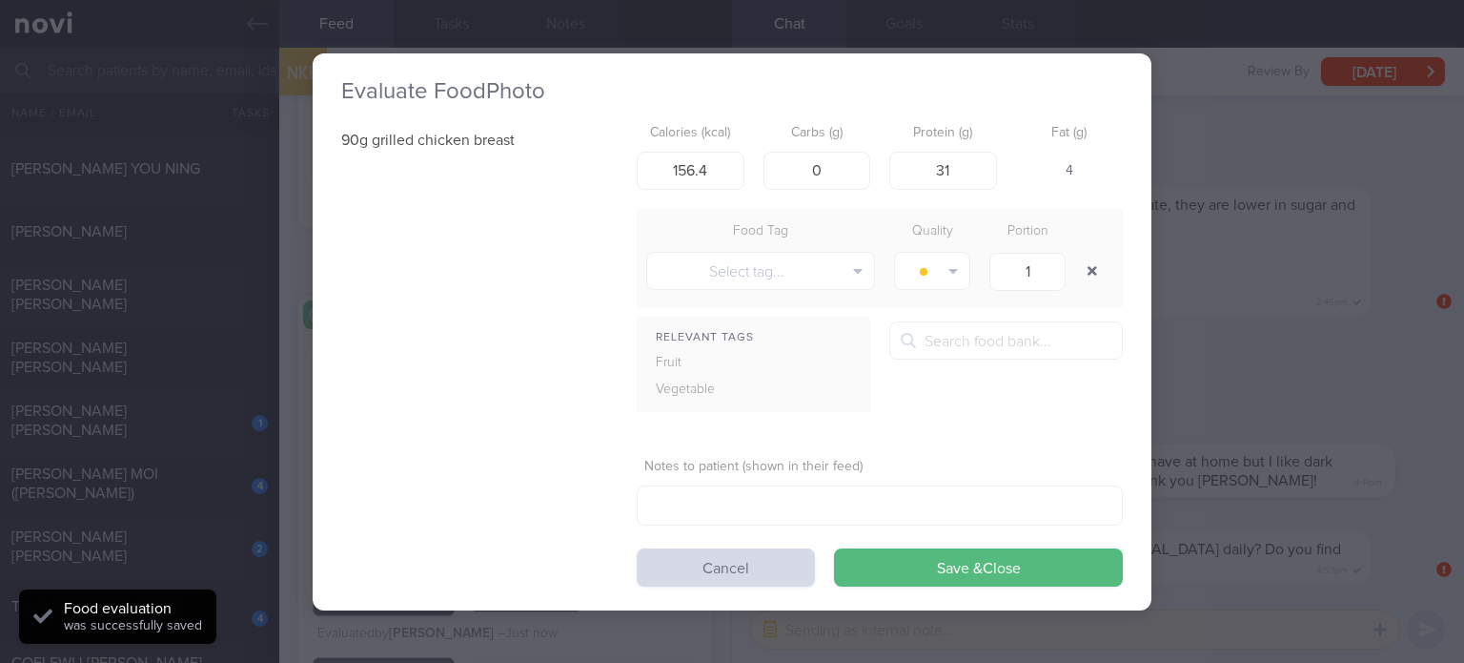
click at [1075, 254] on button "button" at bounding box center [1092, 271] width 34 height 34
click at [984, 552] on button "Save & Close" at bounding box center [978, 567] width 289 height 38
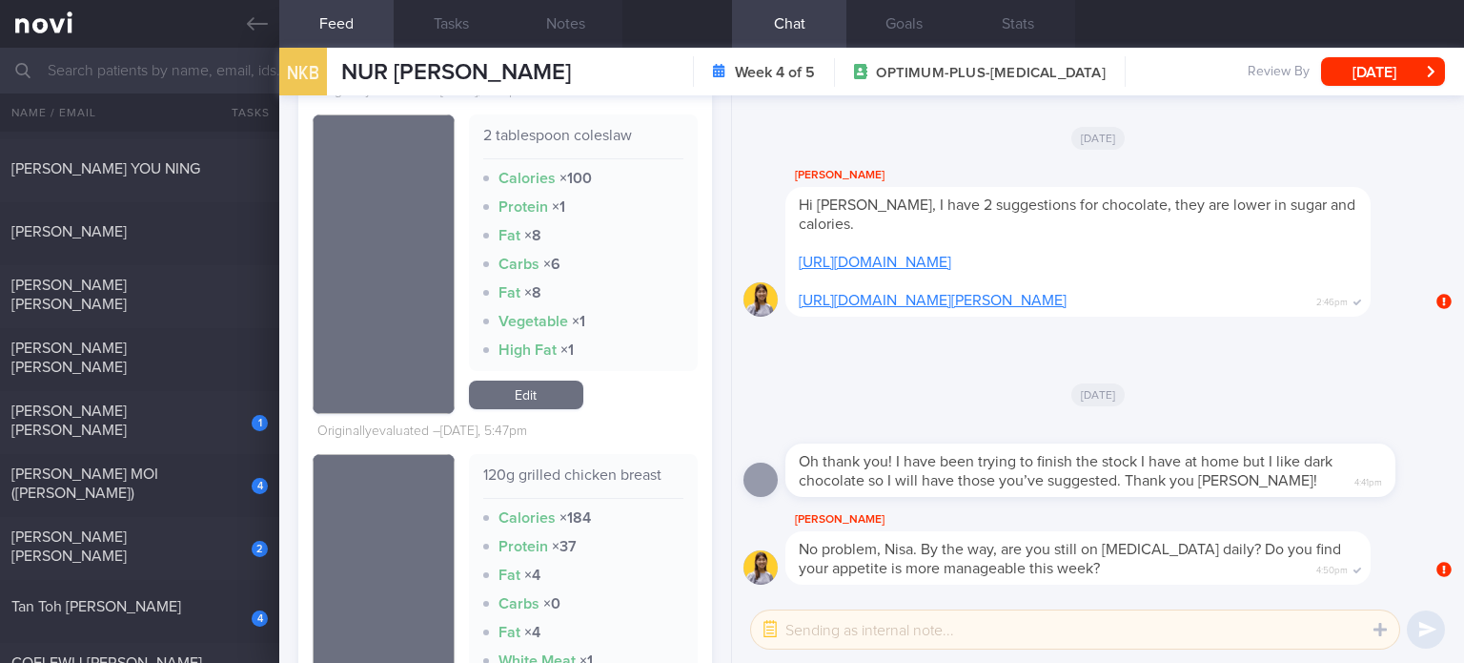
scroll to position [2864, 0]
click at [534, 407] on link "Edit" at bounding box center [526, 394] width 114 height 29
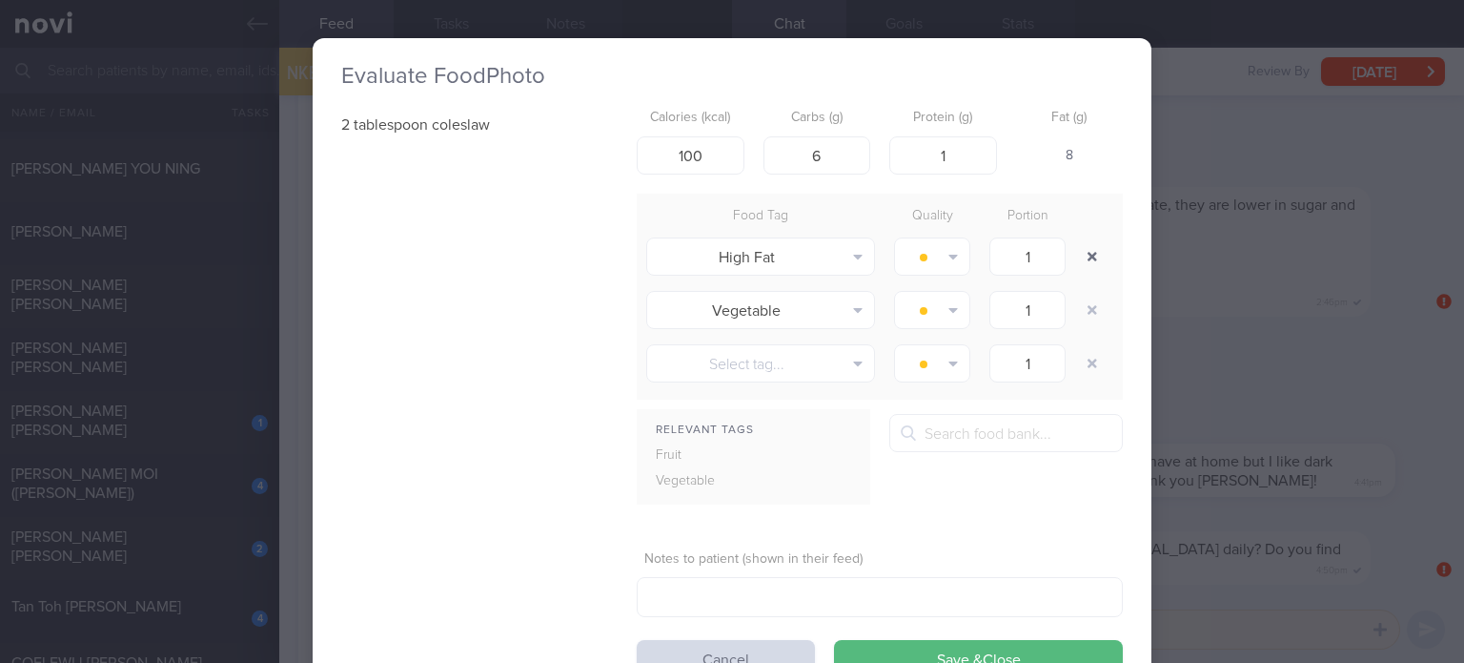
click at [1091, 259] on button "button" at bounding box center [1092, 256] width 34 height 34
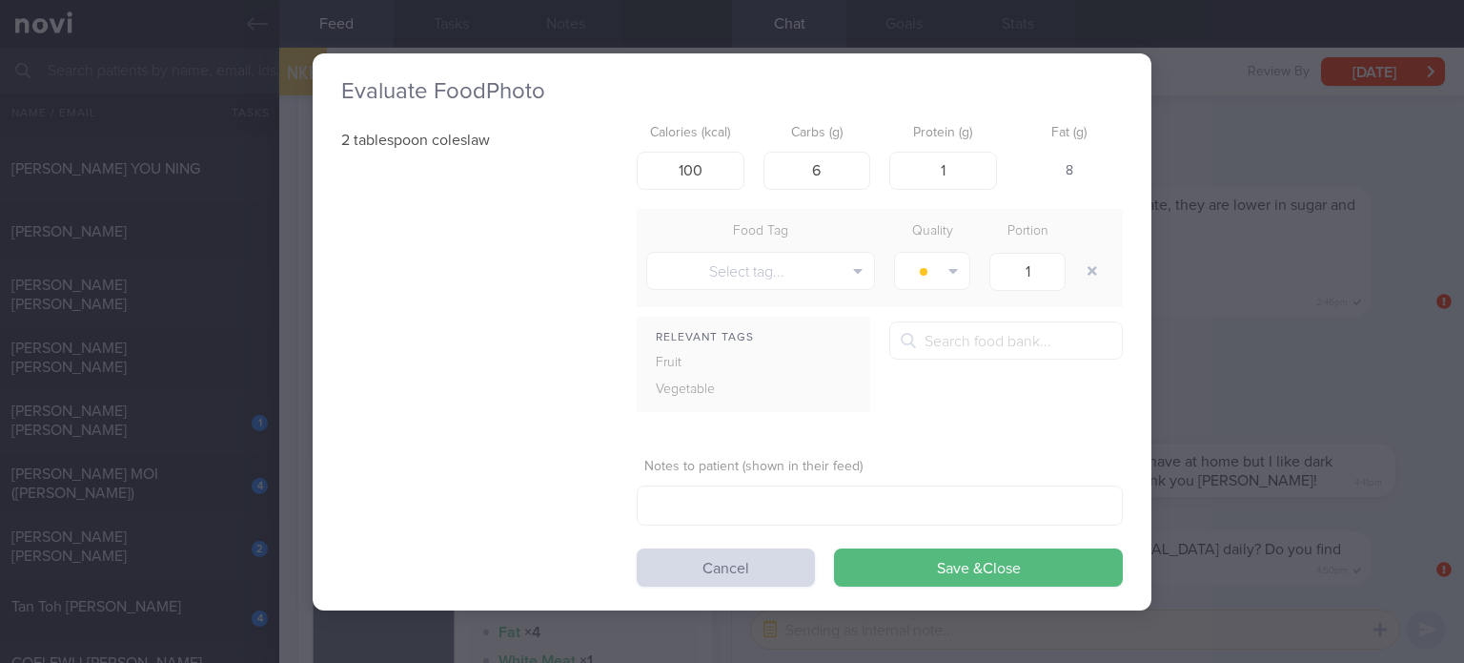
drag, startPoint x: 1091, startPoint y: 259, endPoint x: 957, endPoint y: 471, distance: 250.2
click at [1065, 288] on div "Select tag... Alcohol Fried Fruit Healthy Fats High Calcium [MEDICAL_DATA] High…" at bounding box center [880, 270] width 486 height 53
click at [910, 559] on button "Save & Close" at bounding box center [978, 567] width 289 height 38
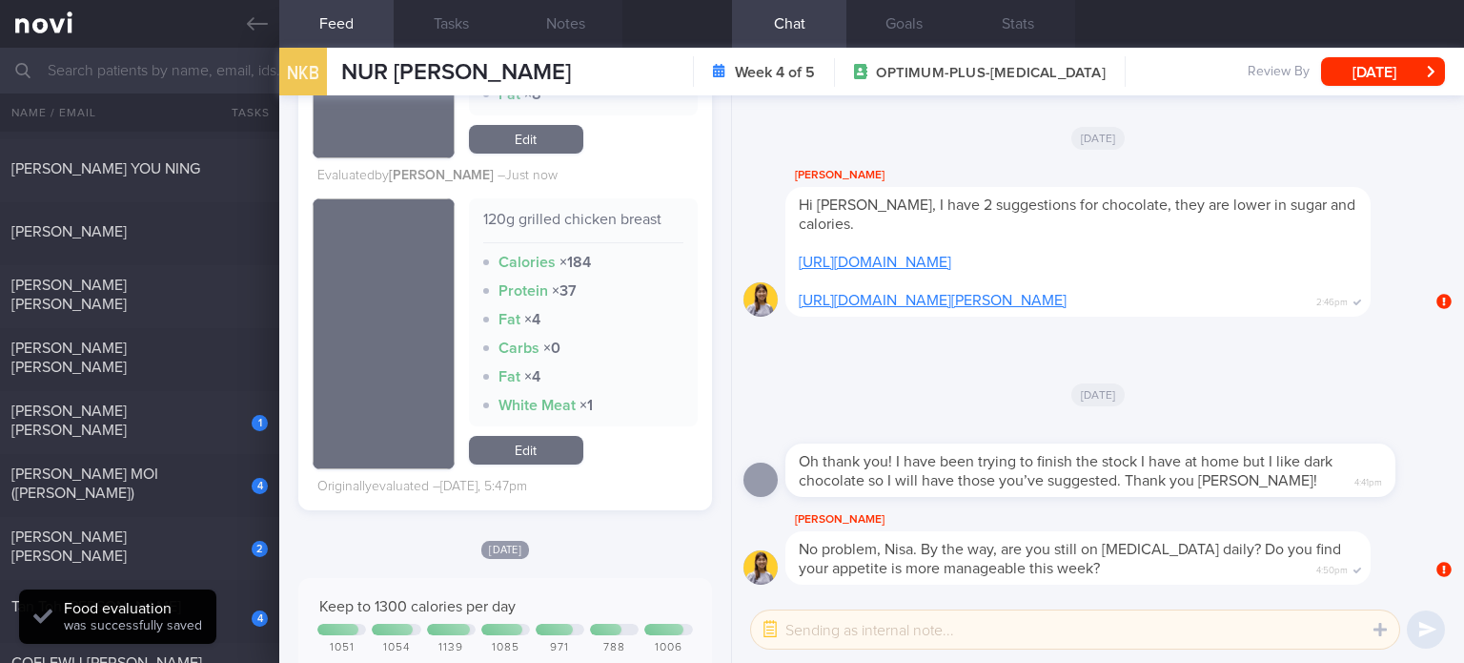
scroll to position [3062, 0]
click at [545, 449] on link "Edit" at bounding box center [526, 450] width 114 height 29
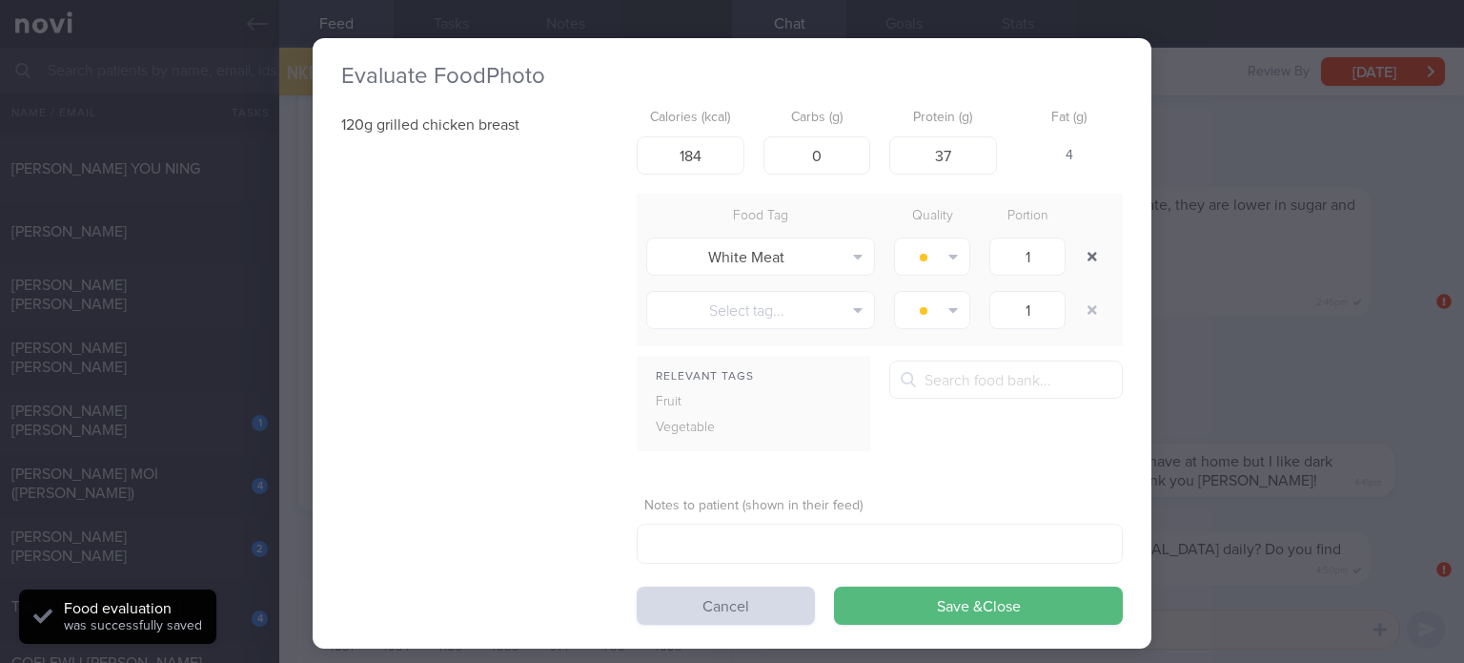
click at [1088, 247] on button "button" at bounding box center [1092, 256] width 34 height 34
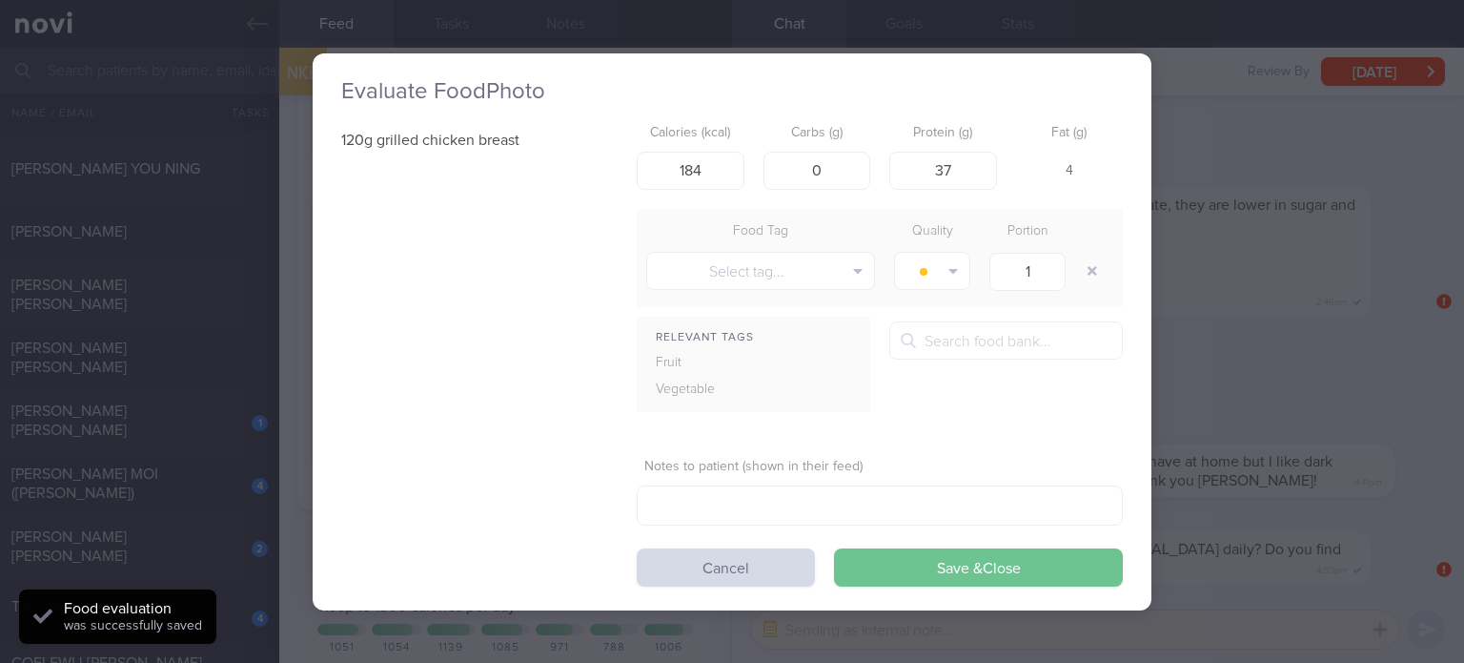
click at [919, 563] on button "Save & Close" at bounding box center [978, 567] width 289 height 38
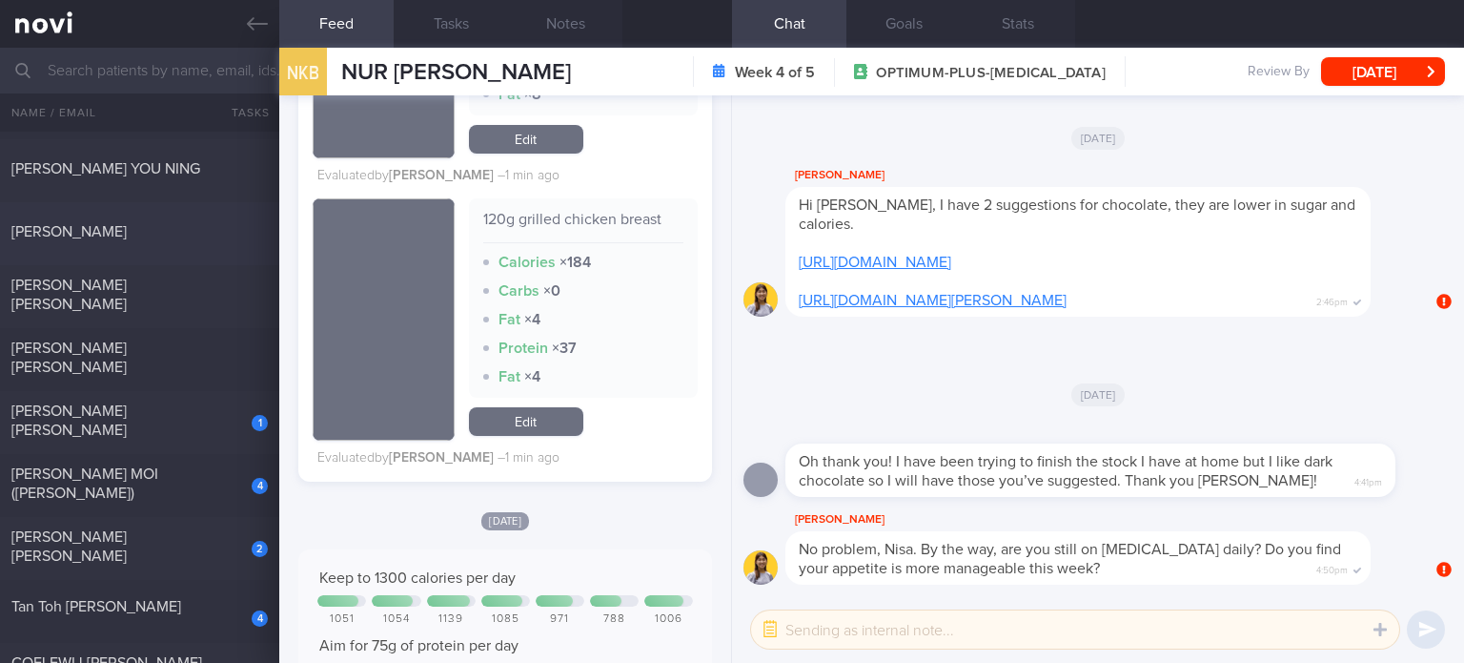
click at [183, 218] on div "[PERSON_NAME] [DATE]" at bounding box center [732, 233] width 1464 height 63
checkbox input "true"
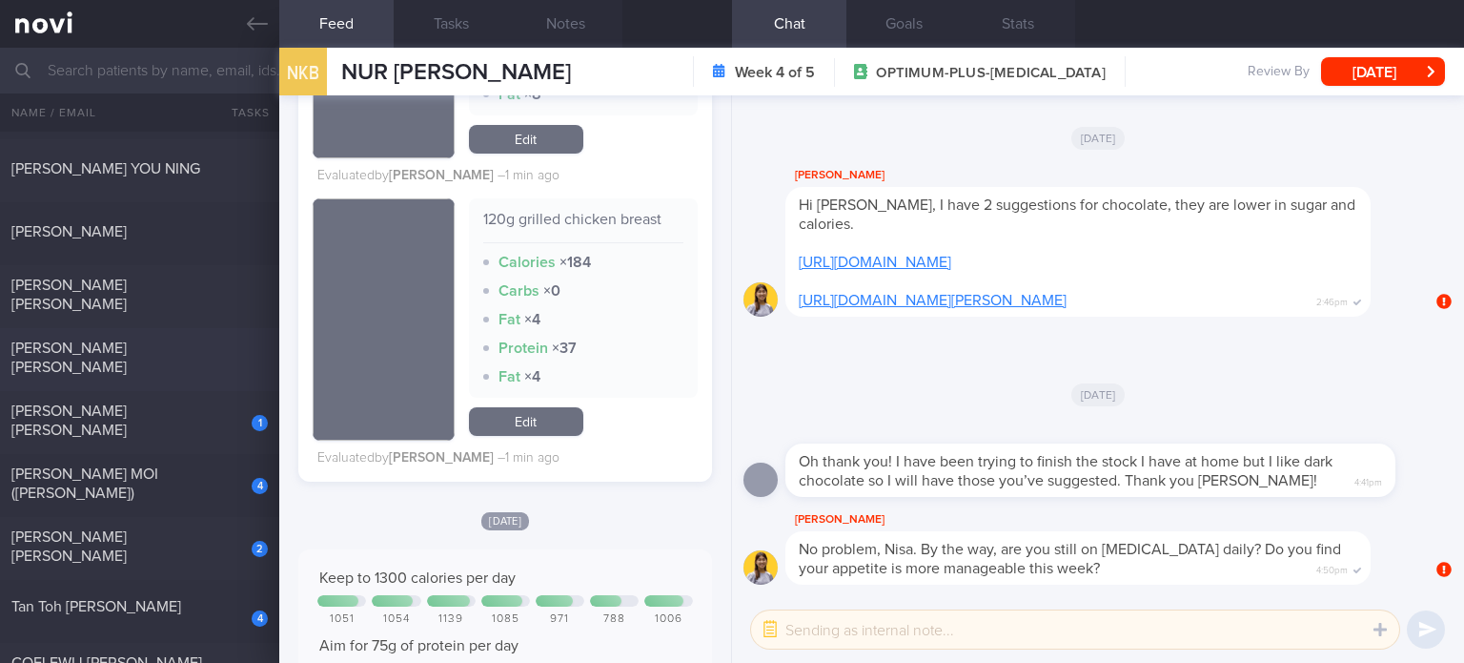
checkbox input "true"
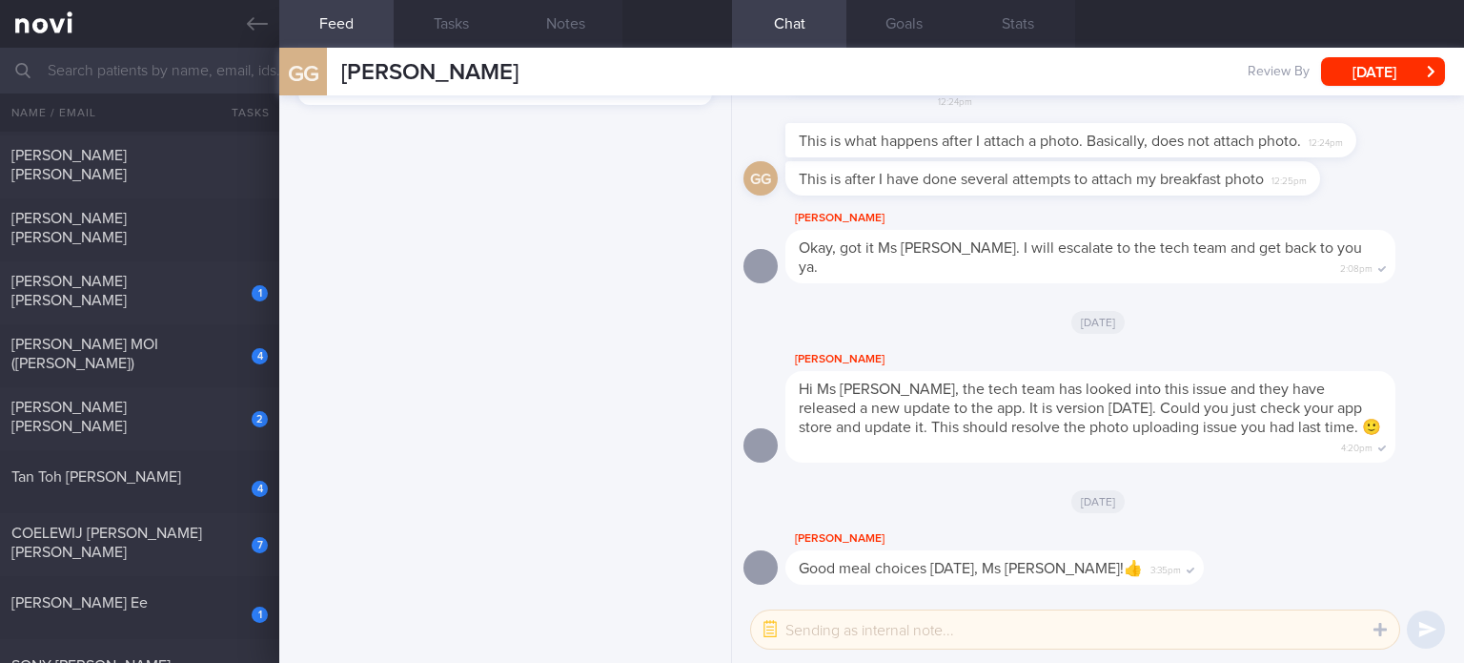
scroll to position [92, 374]
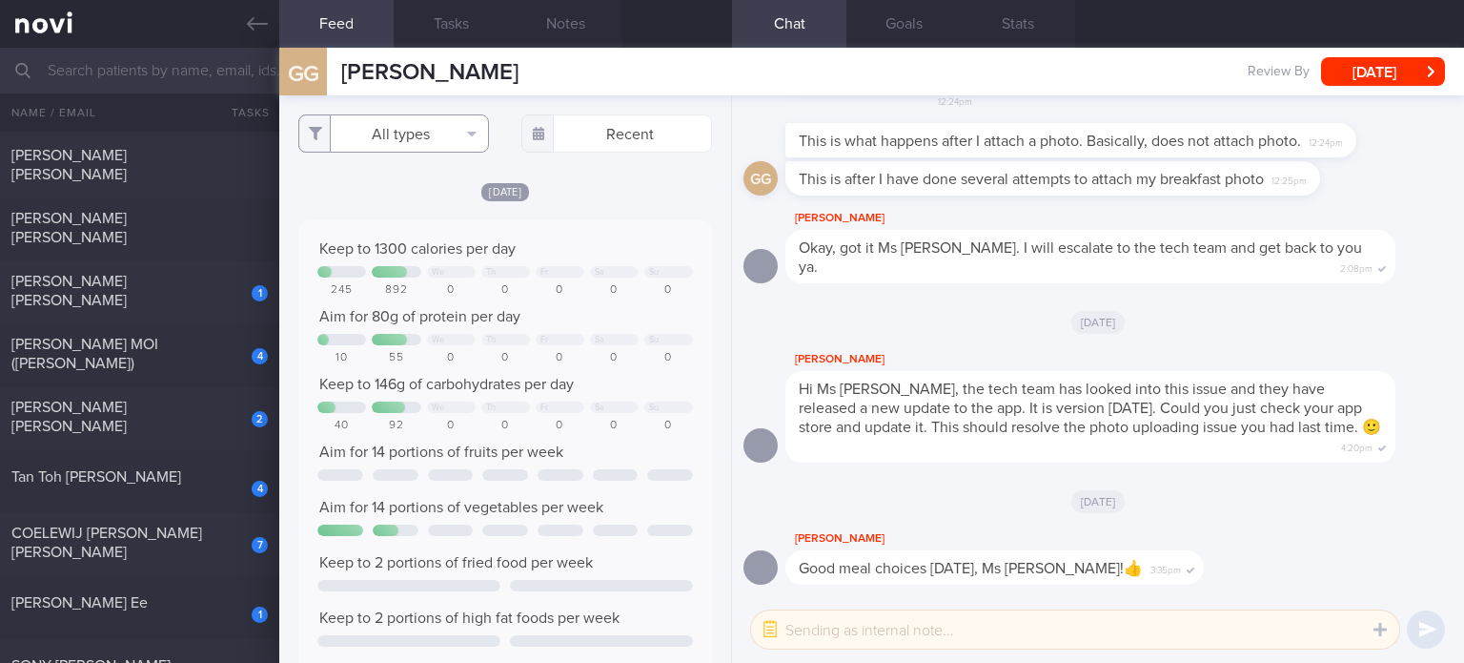
click at [431, 152] on button "All types" at bounding box center [393, 133] width 191 height 38
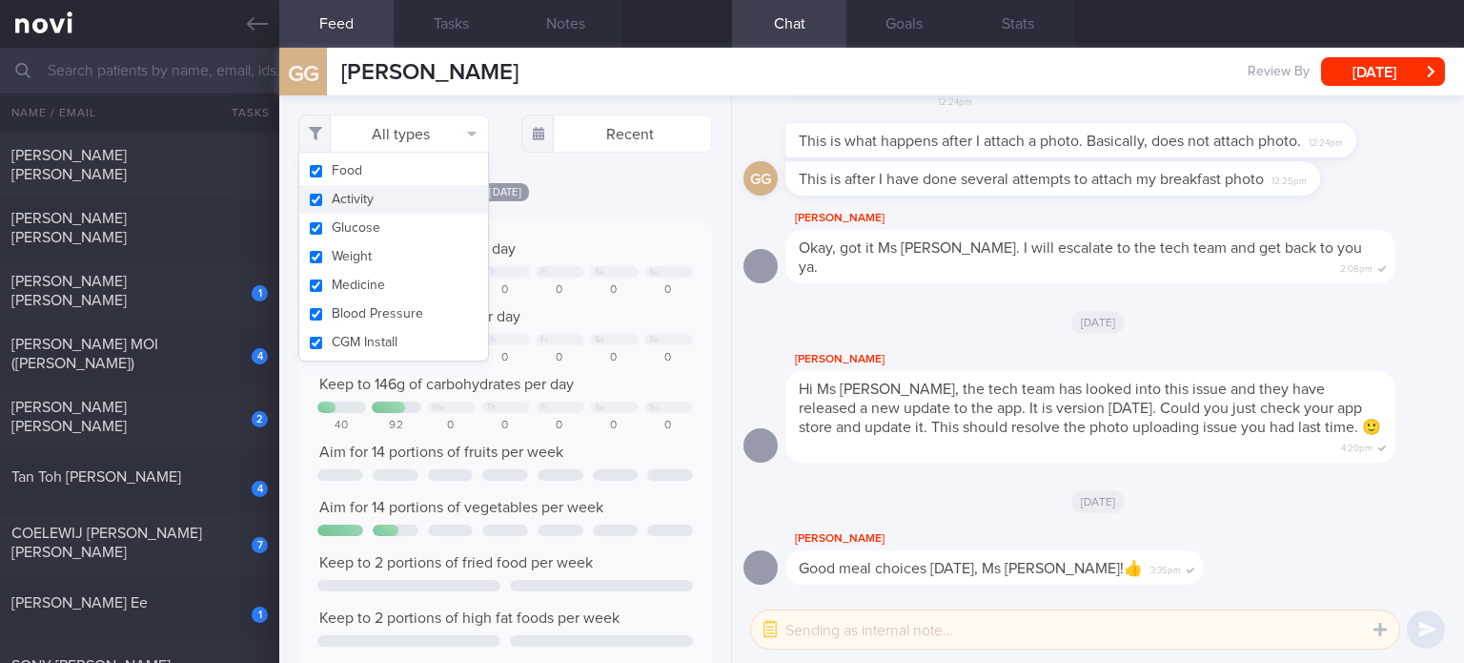
click at [423, 186] on button "Activity" at bounding box center [393, 199] width 189 height 29
checkbox input "false"
click at [397, 233] on button "Glucose" at bounding box center [393, 228] width 189 height 29
checkbox input "false"
click at [393, 252] on button "Weight" at bounding box center [393, 256] width 189 height 29
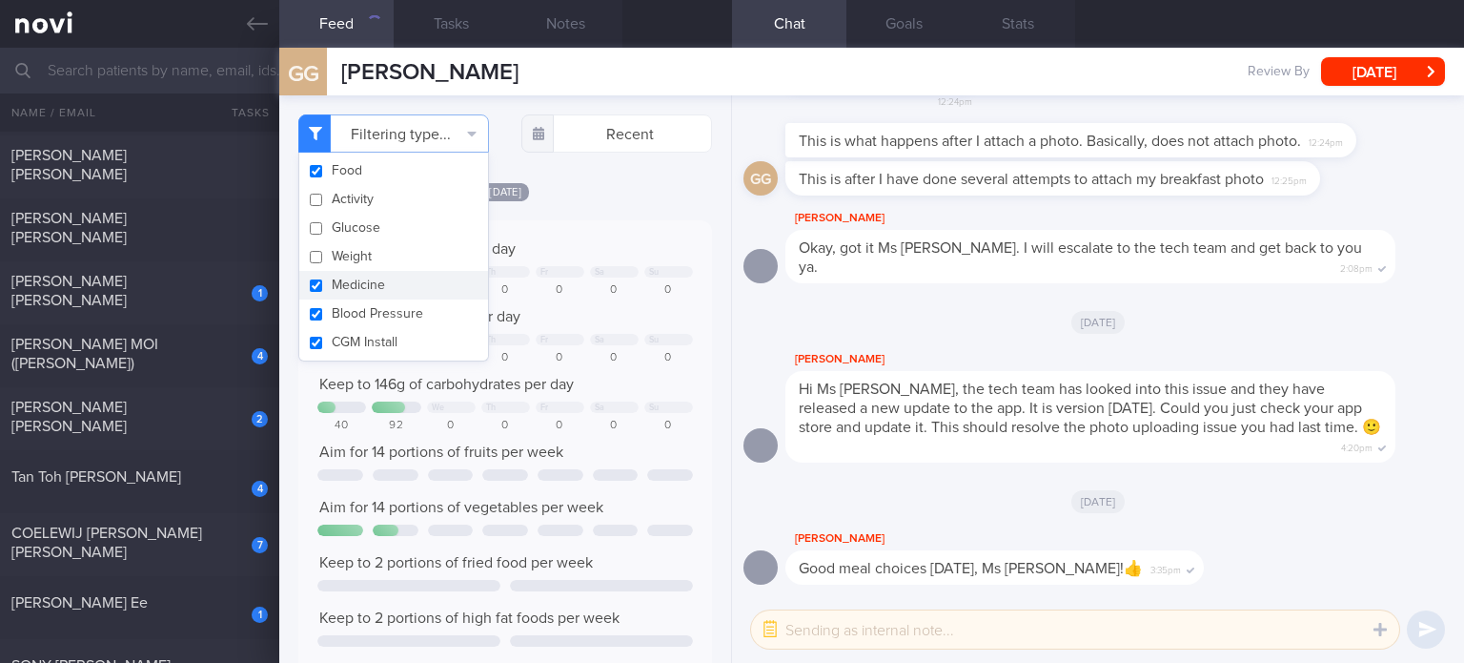
click at [389, 275] on button "Medicine" at bounding box center [393, 285] width 189 height 29
checkbox input "false"
click at [385, 316] on button "Blood Pressure" at bounding box center [393, 313] width 189 height 29
click at [377, 336] on button "CGM Install" at bounding box center [393, 342] width 189 height 29
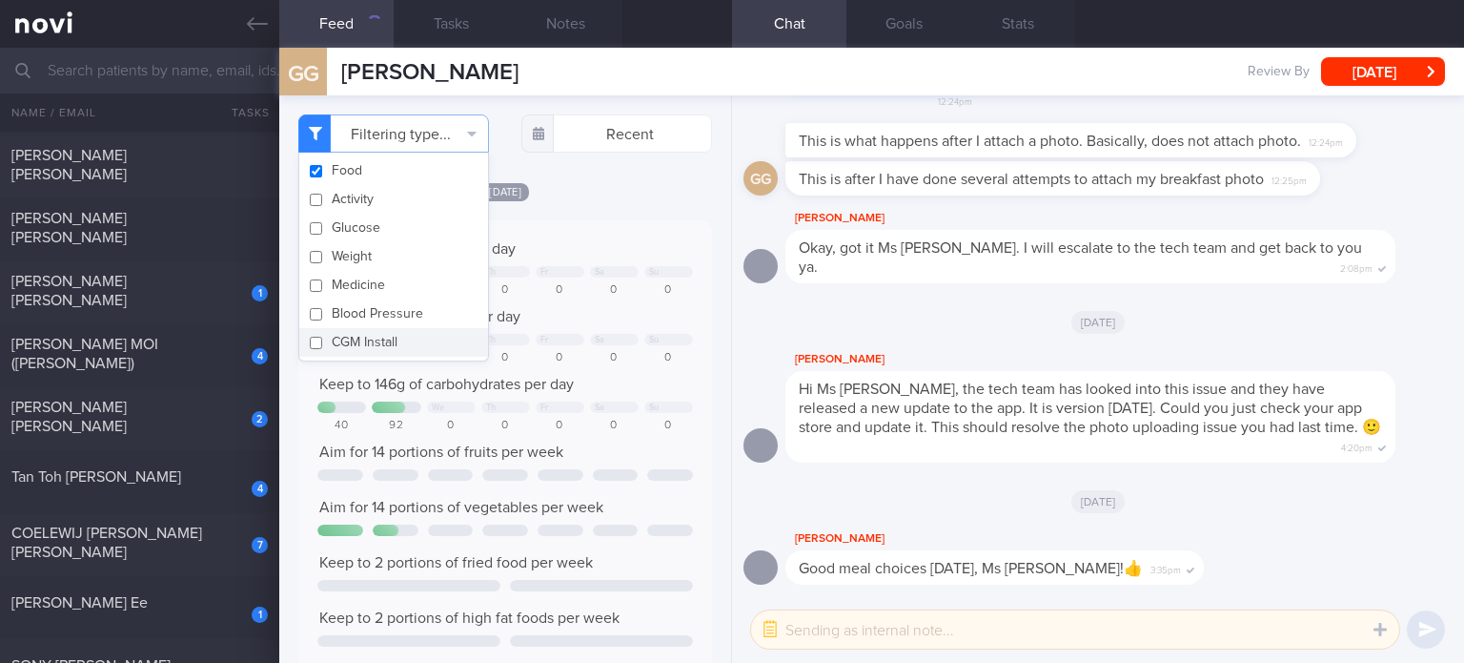
checkbox input "false"
click at [663, 168] on div "Filtering type... Food Activity Glucose Weight Medicine Blood Pressure [MEDICAL…" at bounding box center [505, 378] width 452 height 567
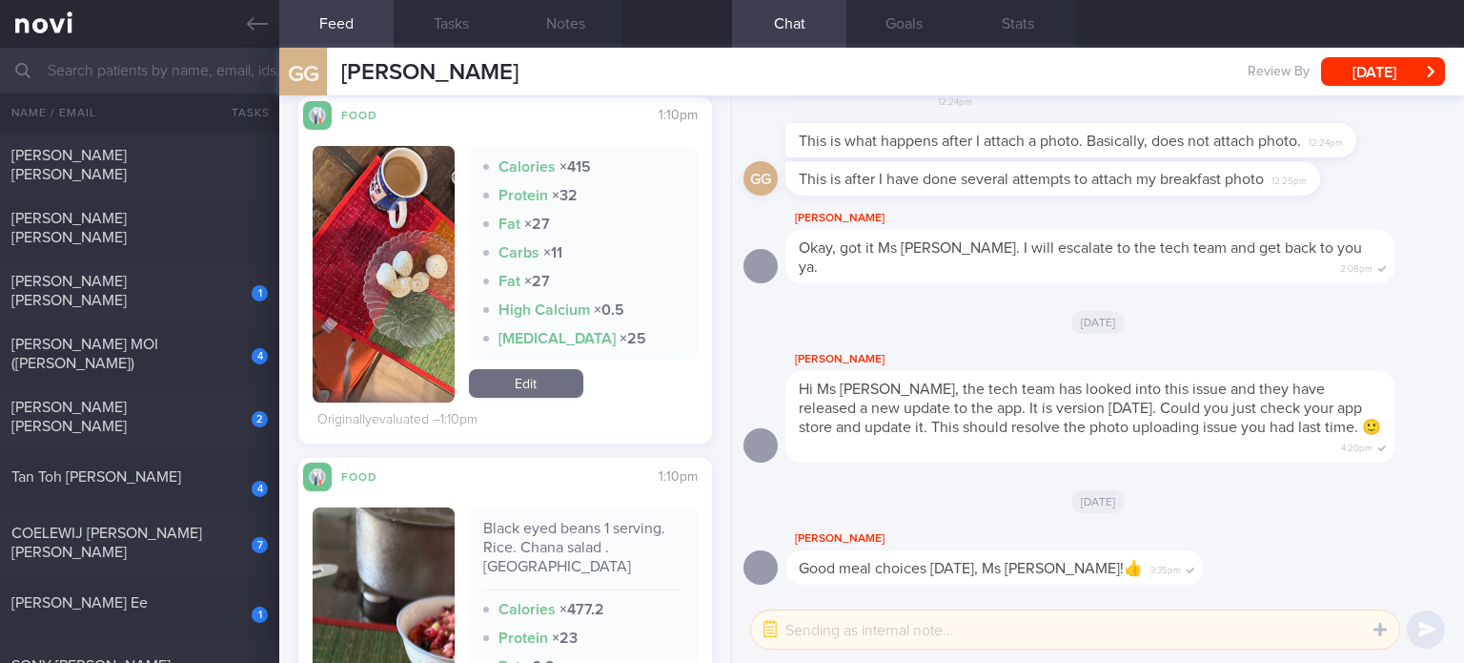
click at [549, 389] on link "Edit" at bounding box center [526, 383] width 114 height 29
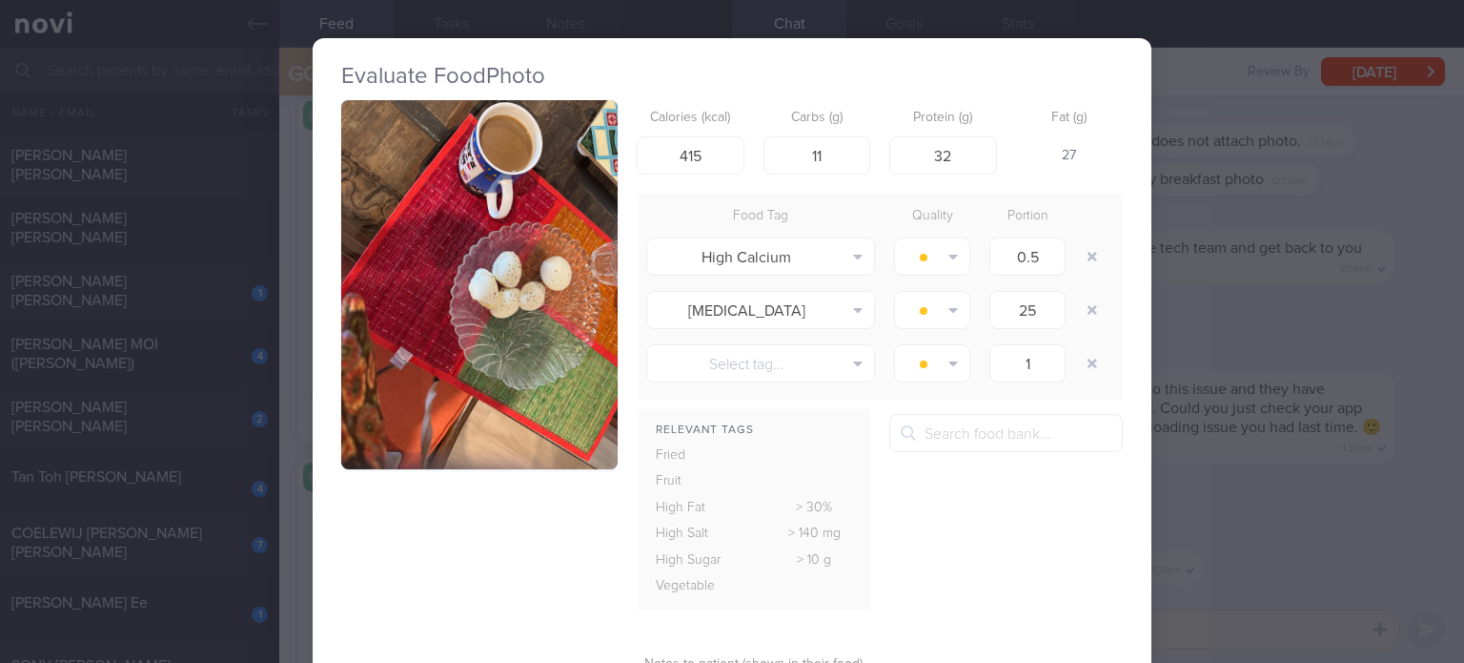
click at [530, 369] on button "button" at bounding box center [479, 284] width 276 height 369
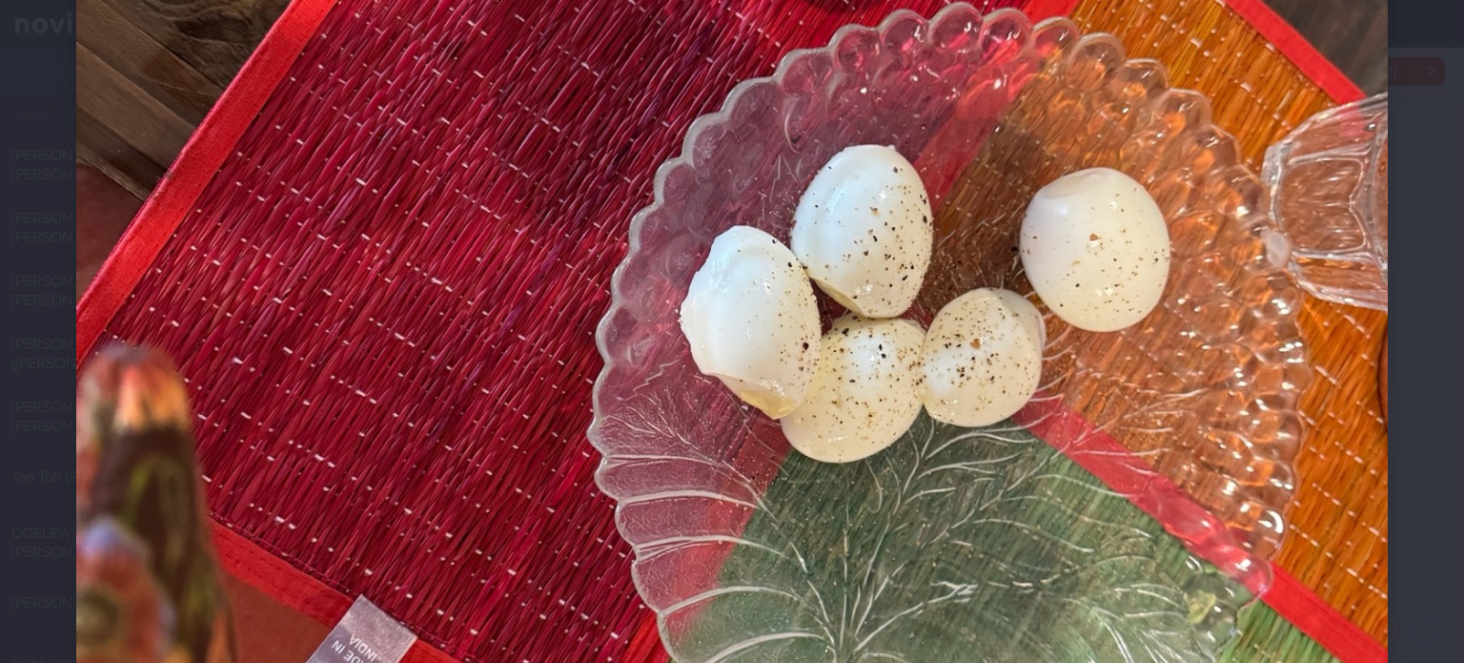
click at [755, 411] on img at bounding box center [732, 303] width 1312 height 1749
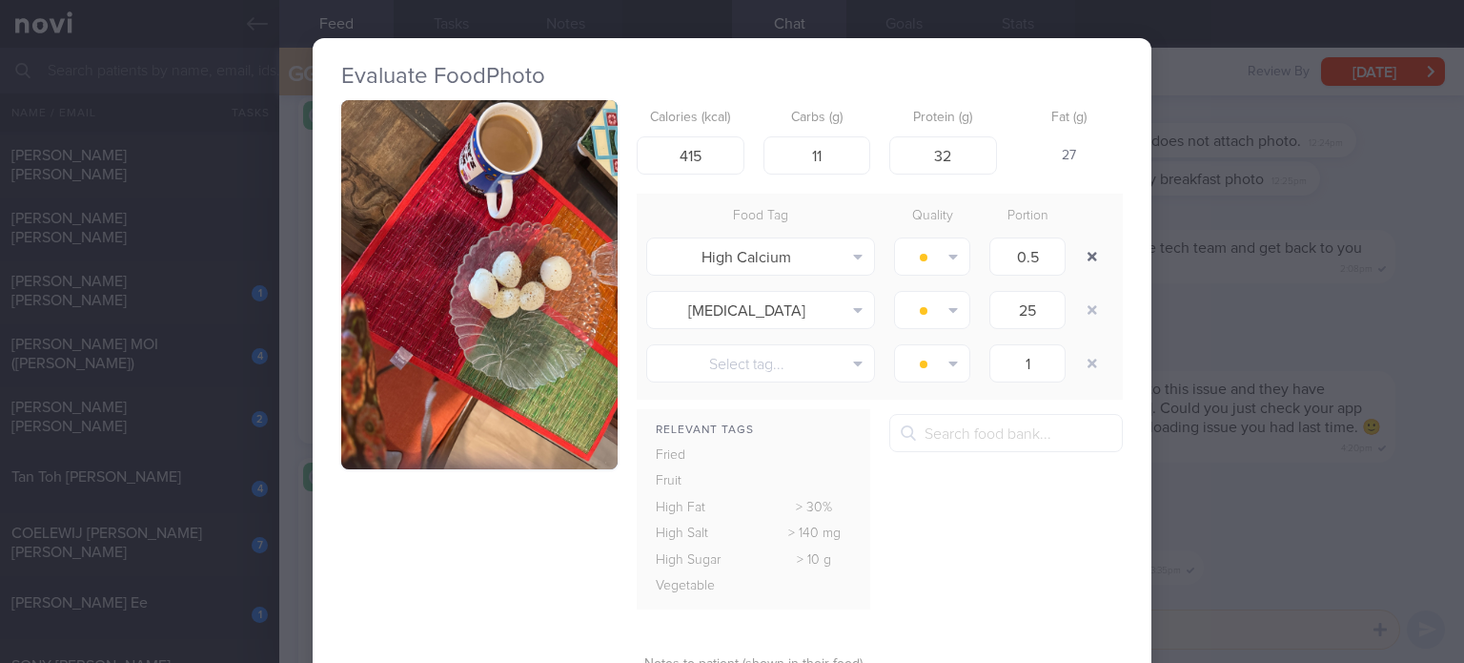
click at [1084, 252] on button "button" at bounding box center [1092, 256] width 34 height 34
type input "25"
type input "1"
click at [1084, 252] on button "button" at bounding box center [1092, 256] width 34 height 34
type input "1"
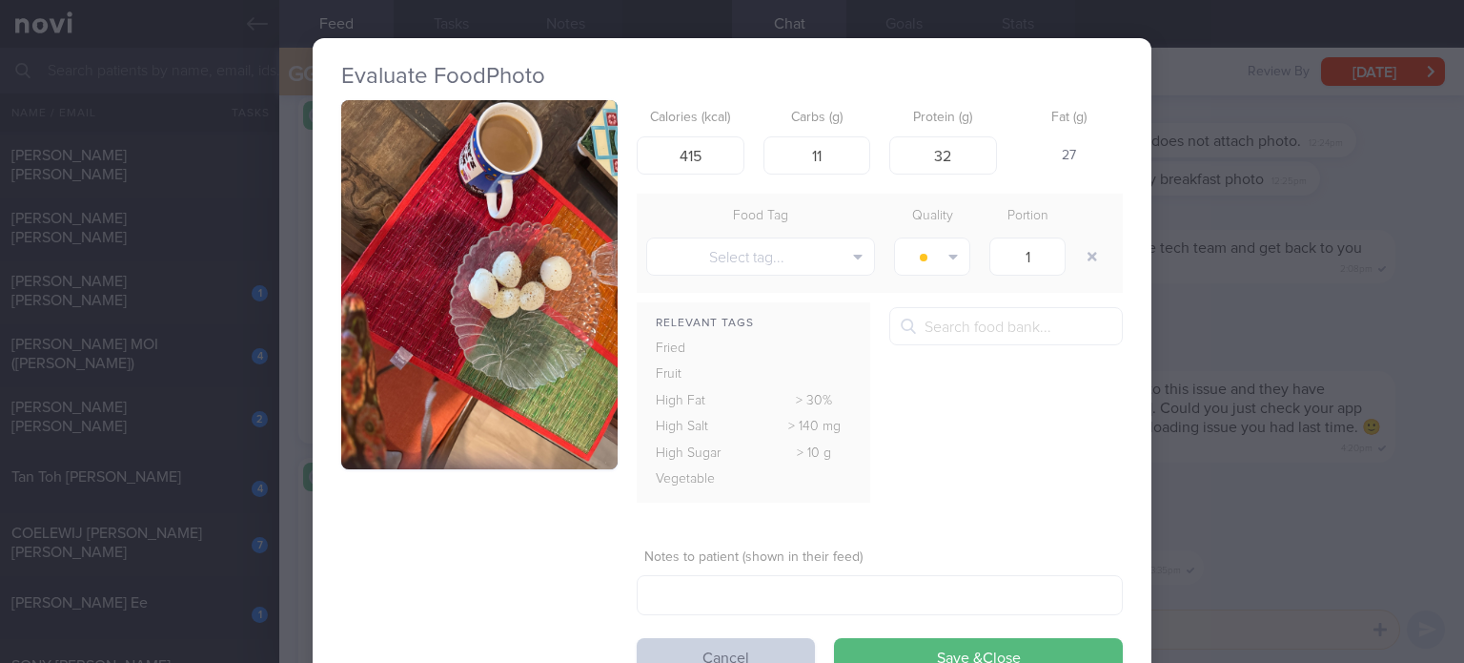
click at [742, 640] on button "Cancel" at bounding box center [726, 657] width 178 height 38
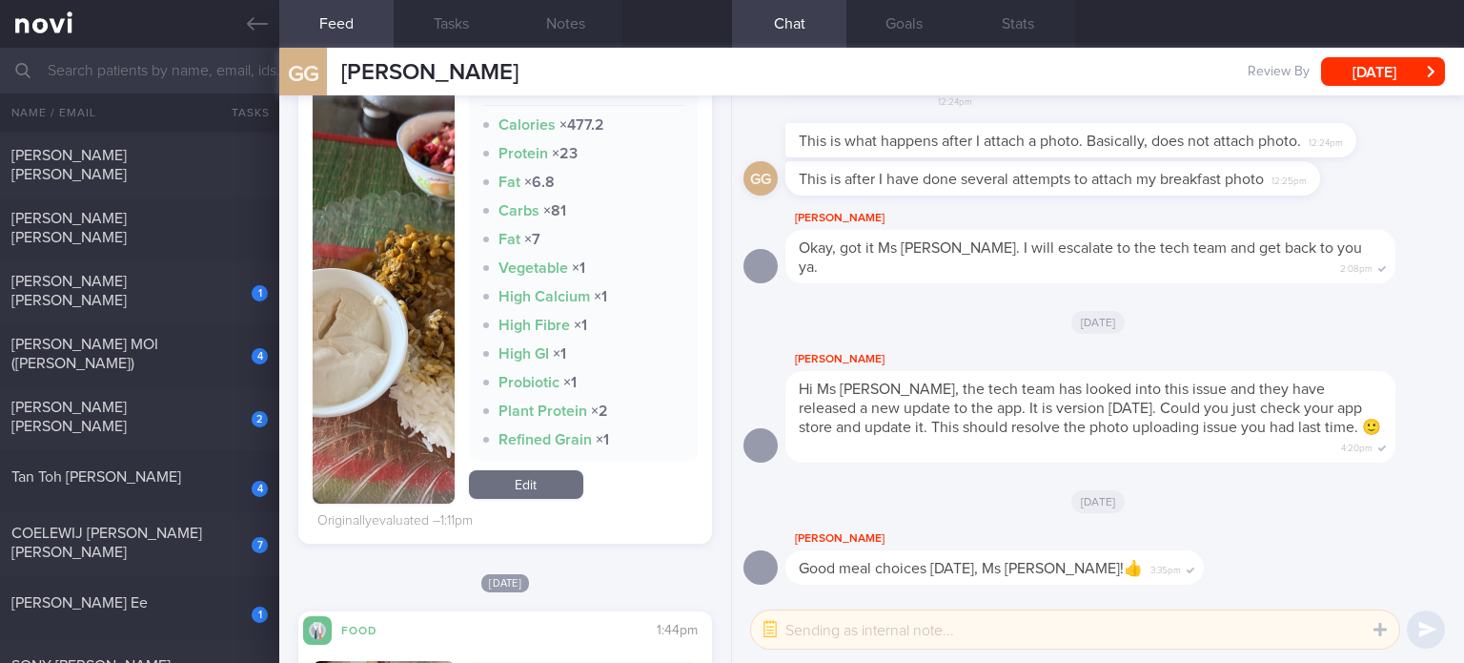
click at [538, 470] on link "Edit" at bounding box center [526, 484] width 114 height 29
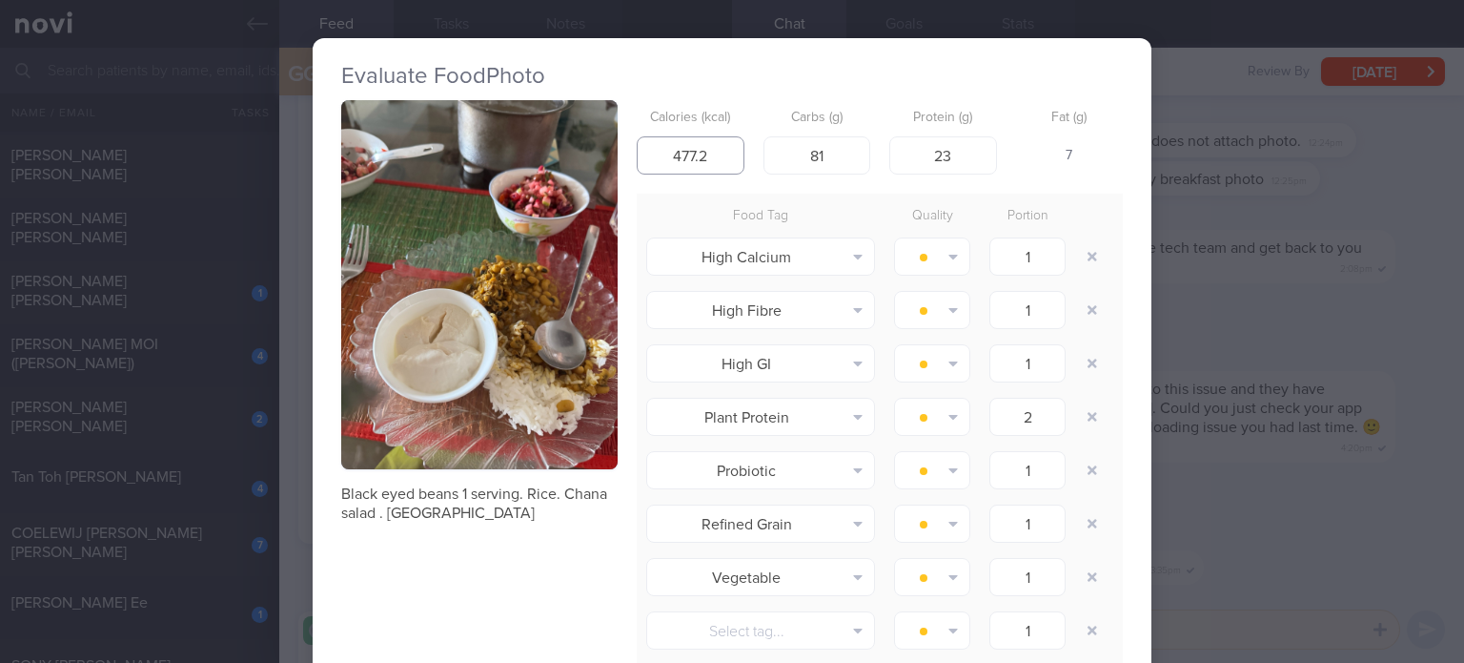
click at [673, 151] on input "477.2" at bounding box center [691, 155] width 108 height 38
click at [719, 136] on input "277.2" at bounding box center [691, 155] width 108 height 38
type input "282"
click at [843, 145] on input "81" at bounding box center [818, 155] width 108 height 38
type input "26"
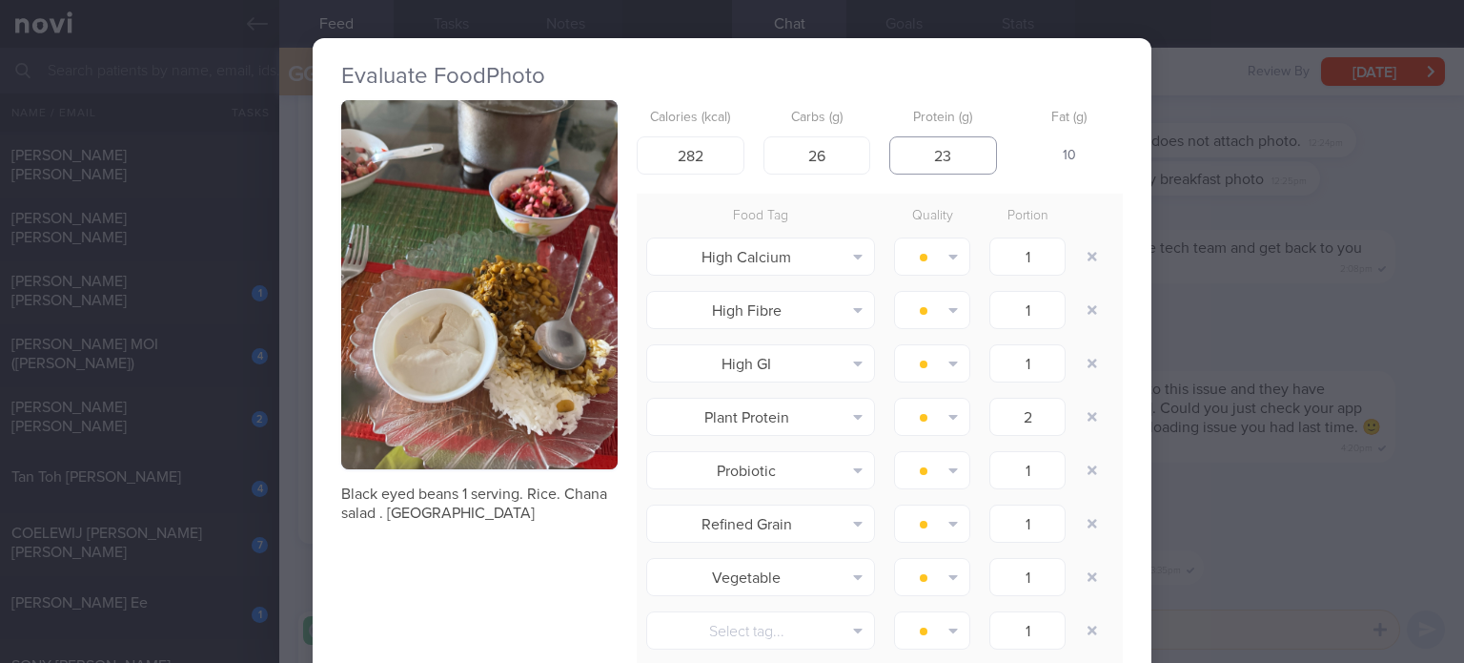
click at [962, 147] on input "23" at bounding box center [943, 155] width 108 height 38
type input "22"
click at [1088, 255] on button "button" at bounding box center [1092, 256] width 34 height 34
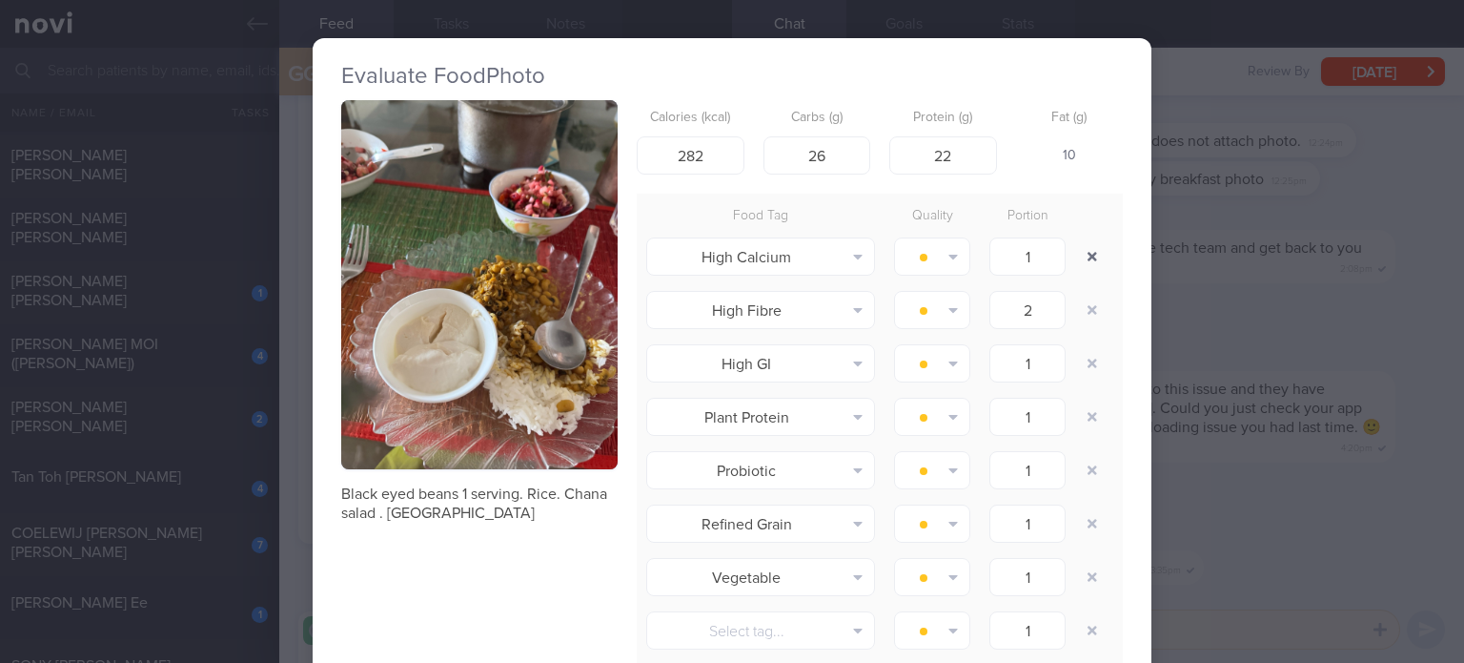
click at [1088, 255] on button "button" at bounding box center [1092, 256] width 34 height 34
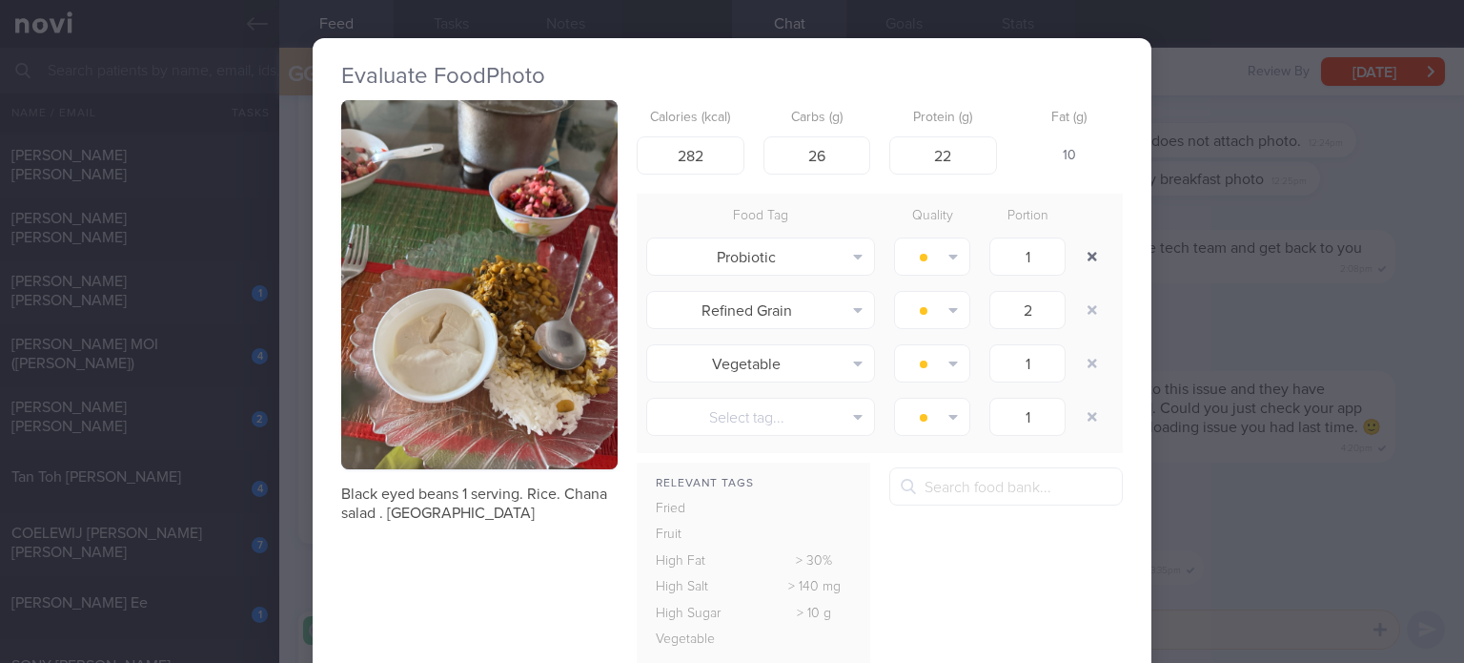
click at [1088, 255] on button "button" at bounding box center [1092, 256] width 34 height 34
type input "1"
click at [1088, 255] on button "button" at bounding box center [1092, 256] width 34 height 34
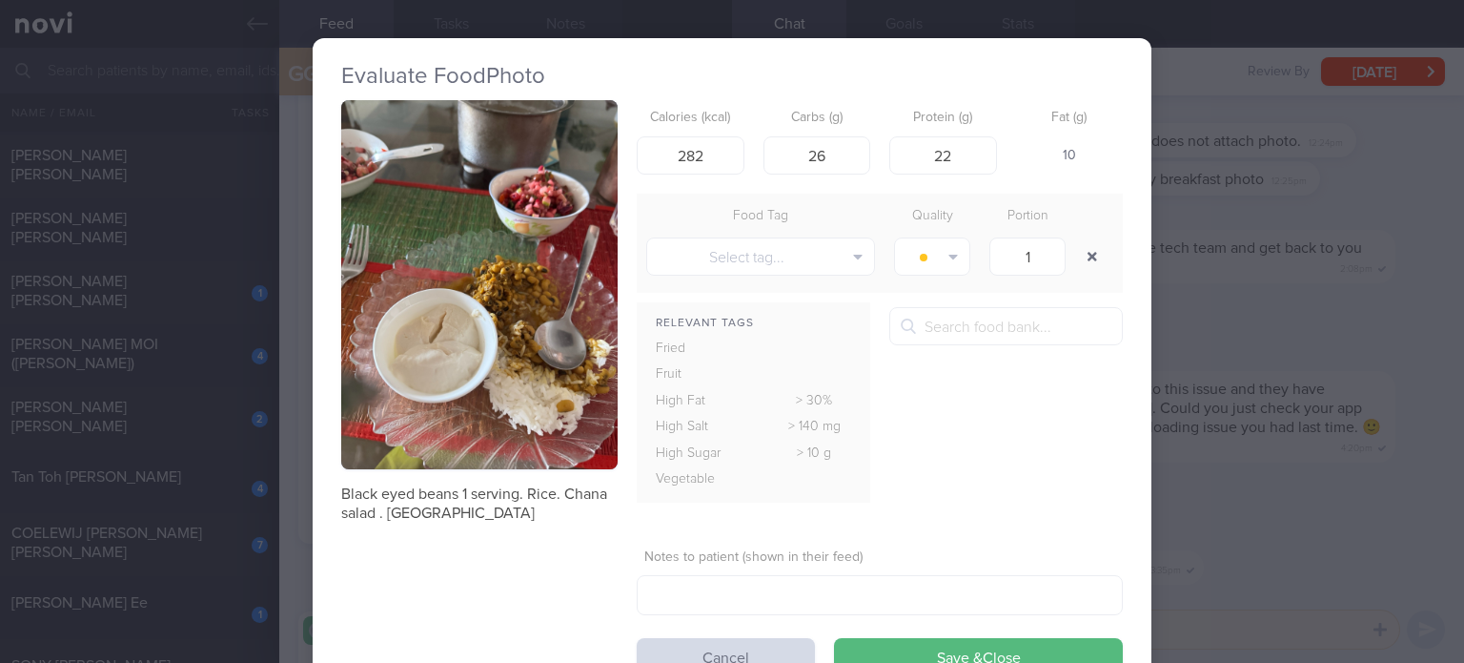
click at [1088, 255] on button "button" at bounding box center [1092, 256] width 34 height 34
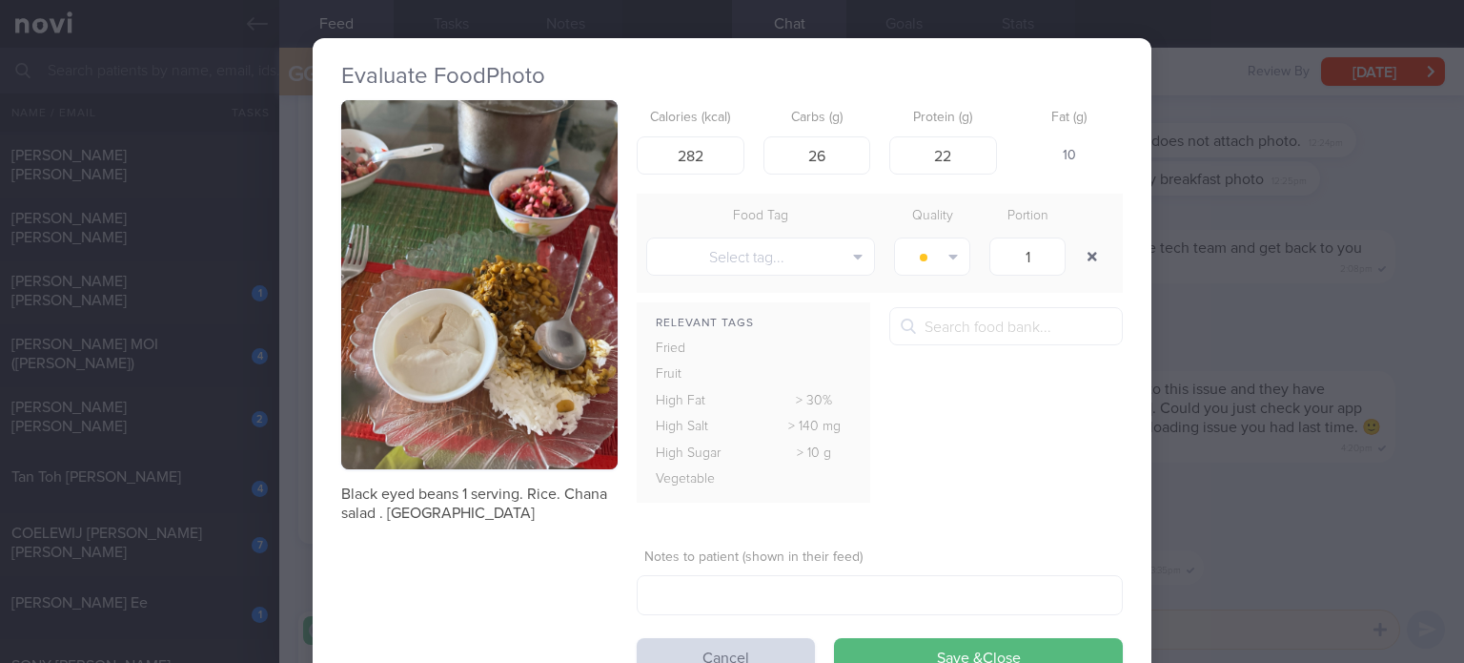
click at [1088, 255] on button "button" at bounding box center [1092, 256] width 34 height 34
click at [816, 152] on input "26" at bounding box center [818, 155] width 108 height 38
type input "28"
click at [834, 638] on button "Save & Close" at bounding box center [978, 657] width 289 height 38
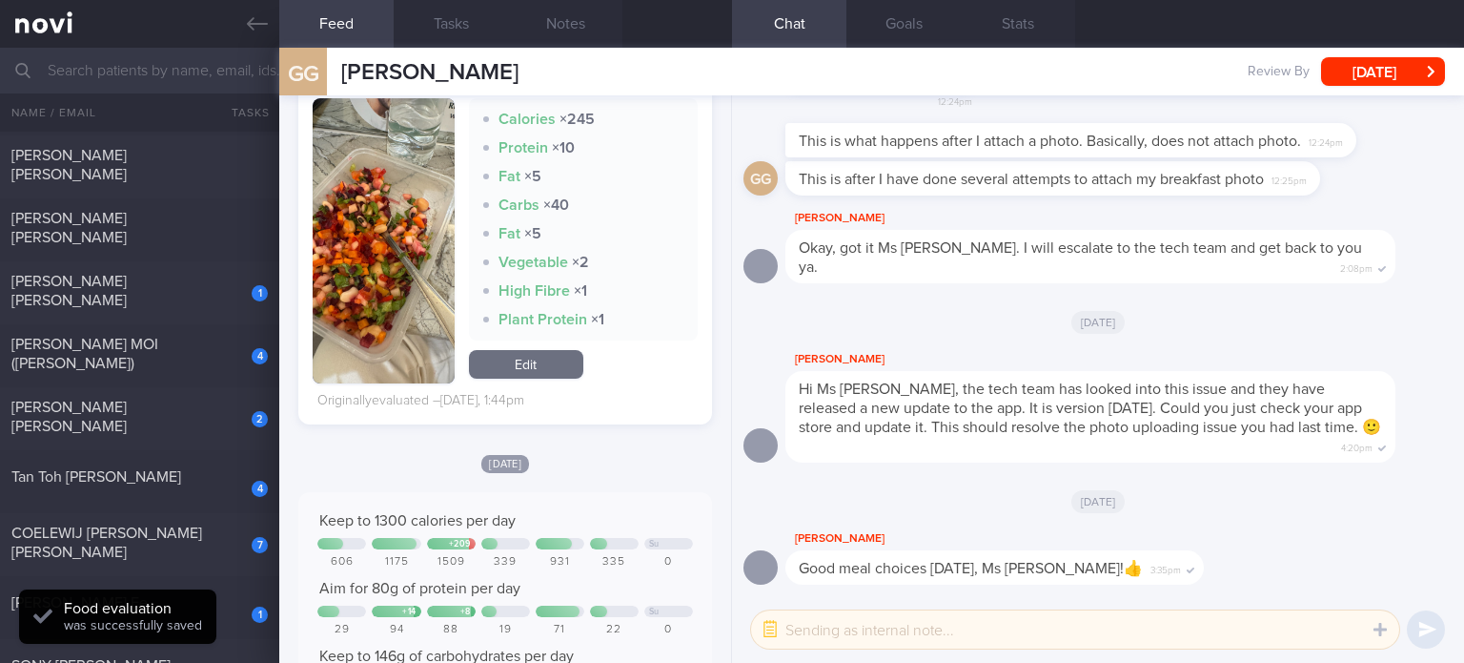
click at [499, 350] on link "Edit" at bounding box center [526, 364] width 114 height 29
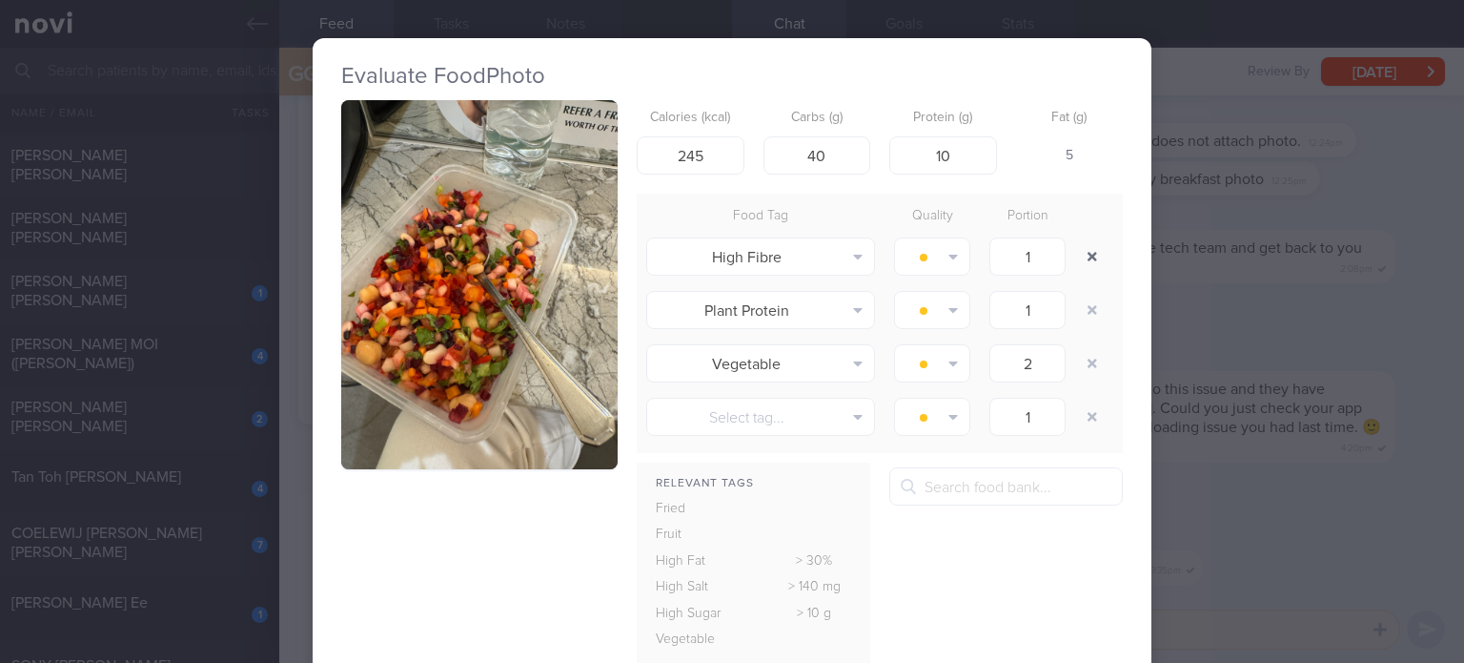
click at [1093, 265] on button "button" at bounding box center [1092, 256] width 34 height 34
type input "2"
type input "1"
click at [1093, 265] on button "button" at bounding box center [1092, 256] width 34 height 34
type input "2"
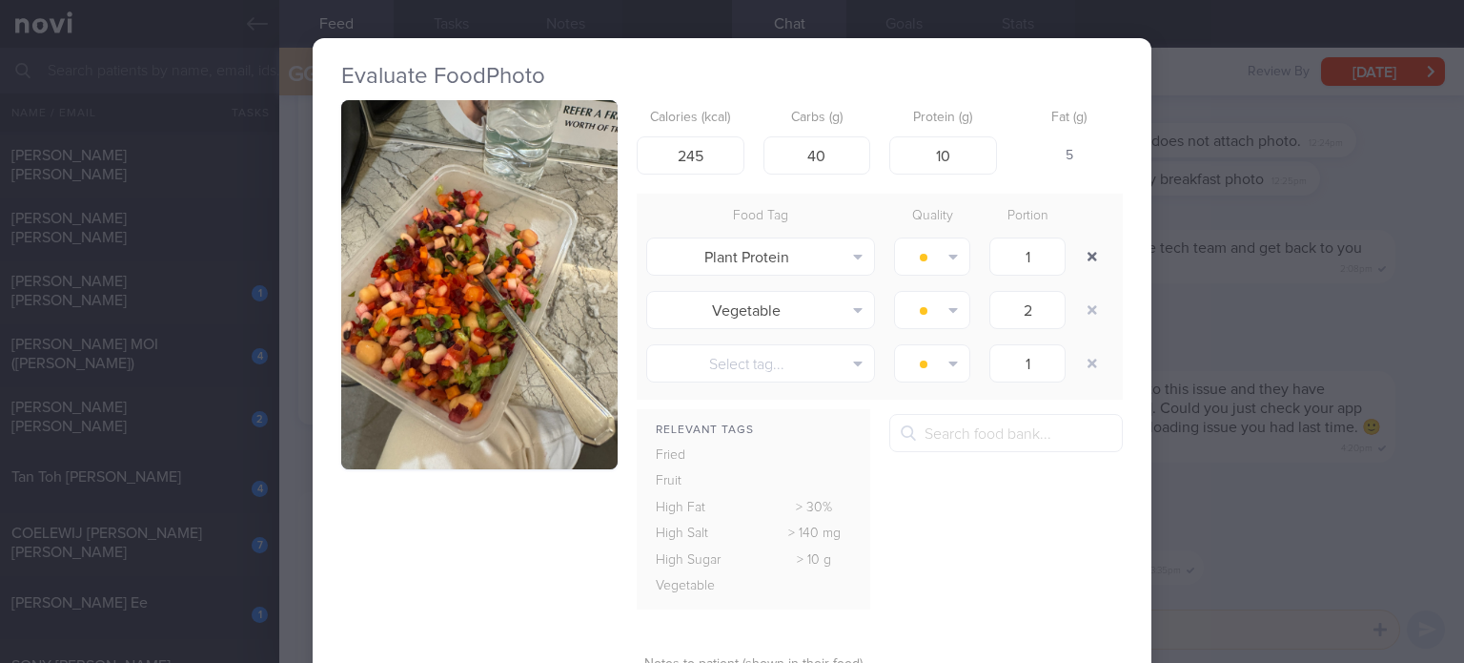
type input "1"
click at [688, 161] on input "245" at bounding box center [691, 155] width 108 height 38
type input "225"
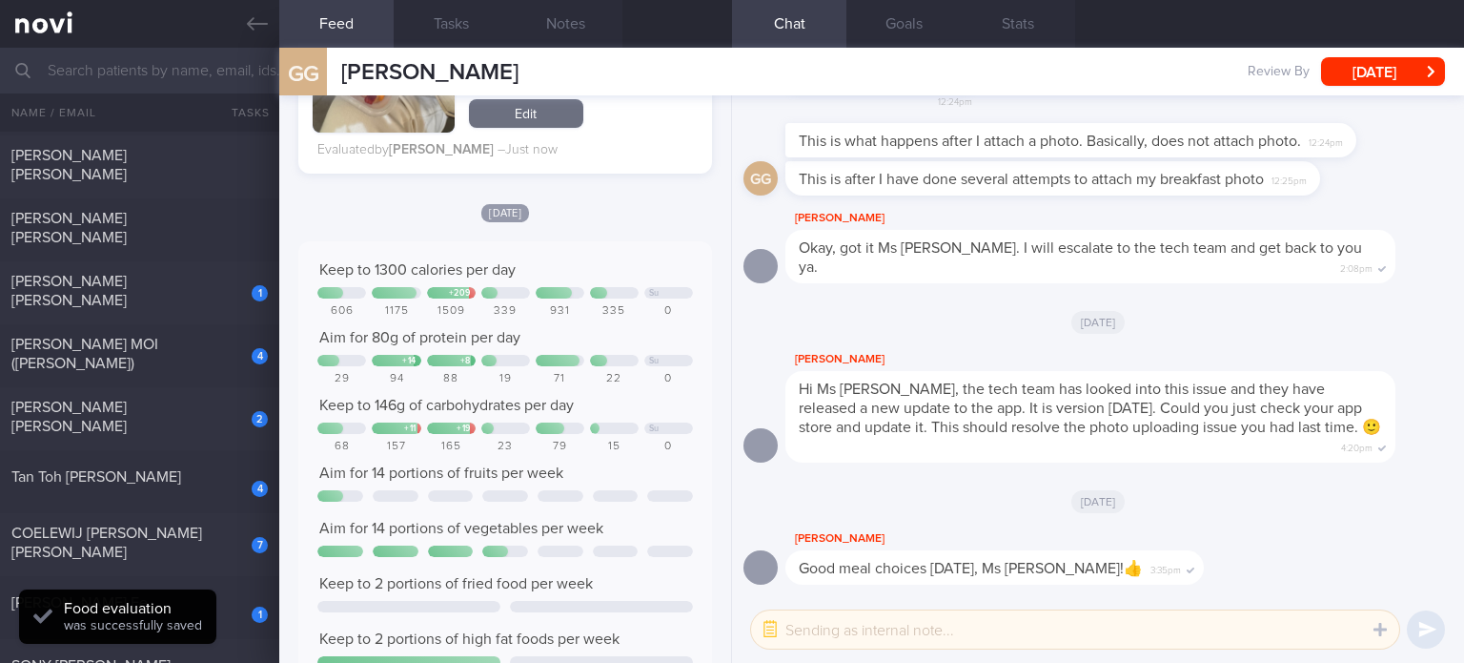
scroll to position [1739, 0]
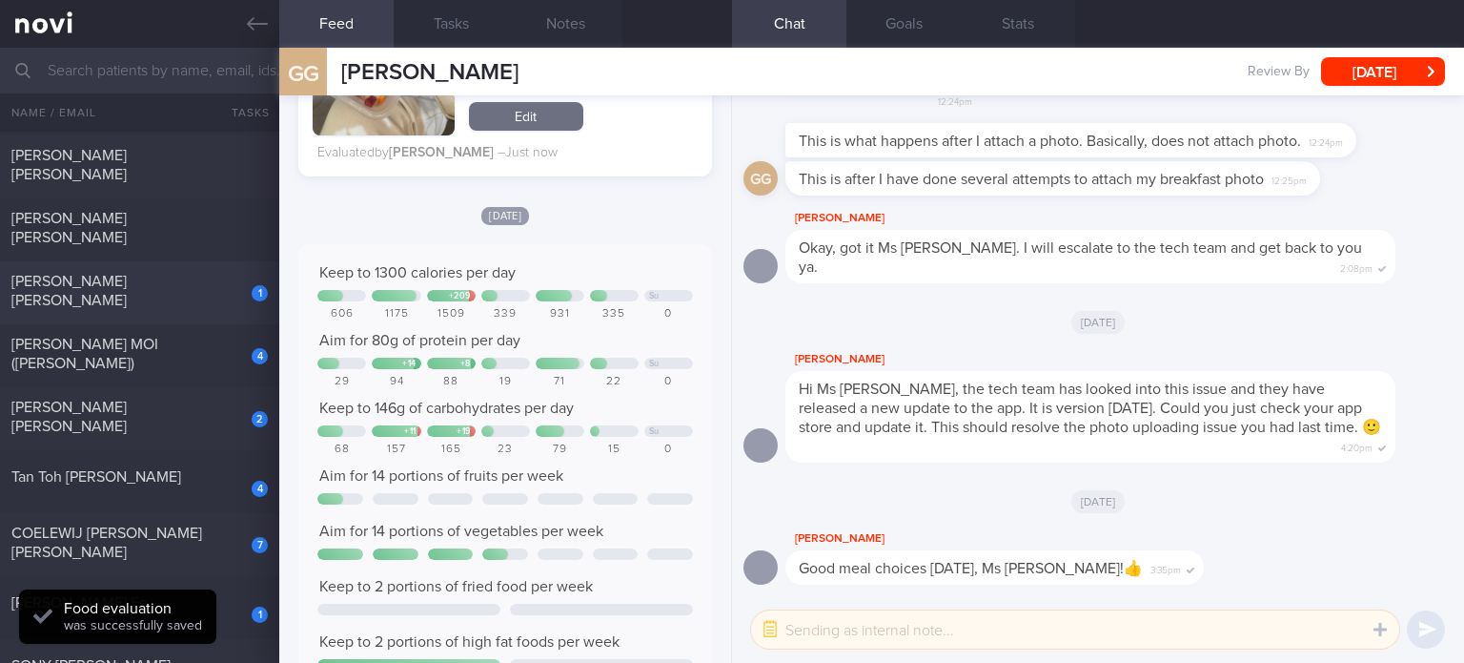
click at [183, 292] on div "[PERSON_NAME] [PERSON_NAME]" at bounding box center [137, 291] width 252 height 38
checkbox input "true"
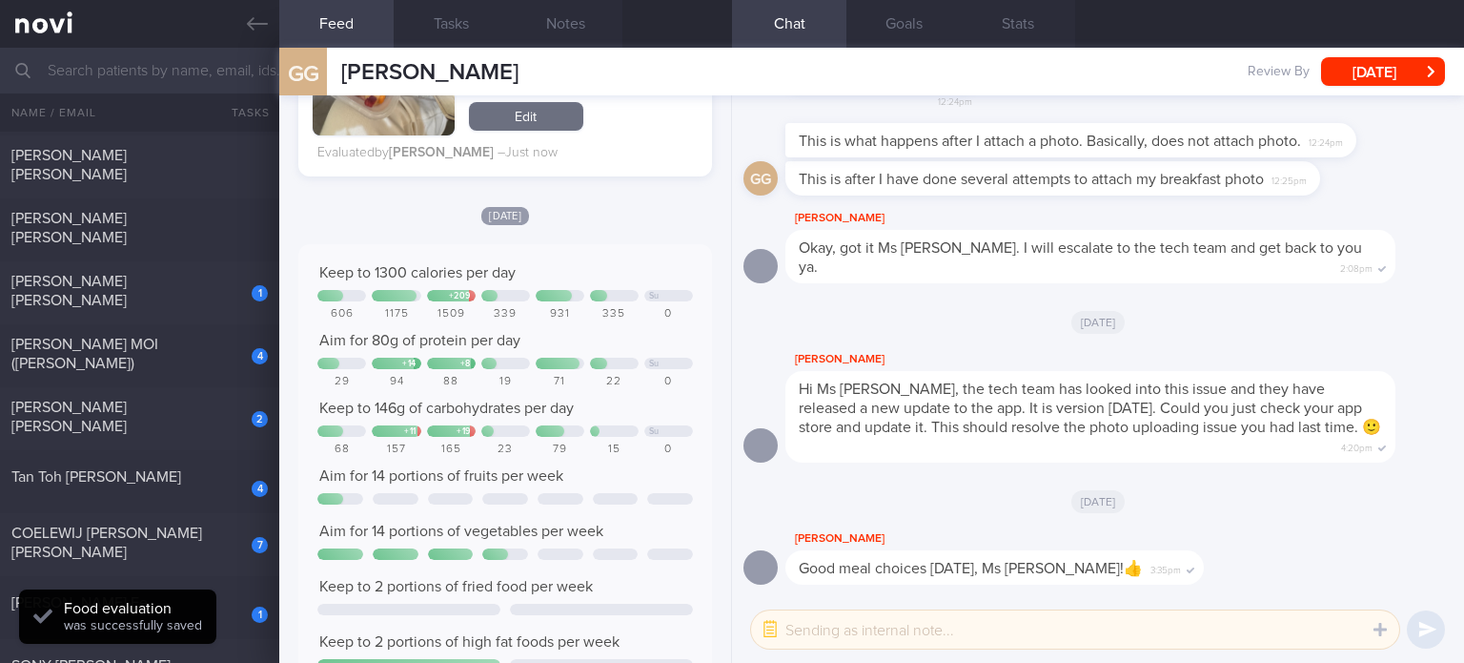
checkbox input "true"
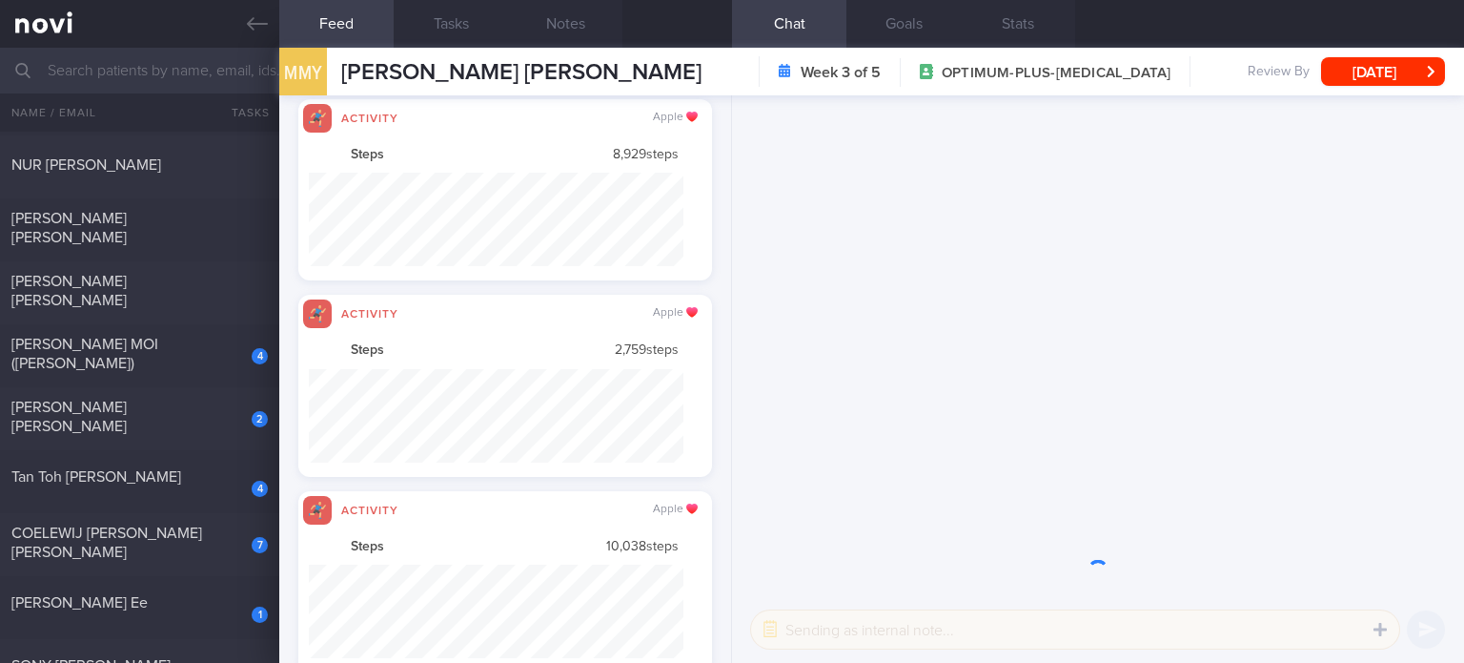
scroll to position [953148, 952868]
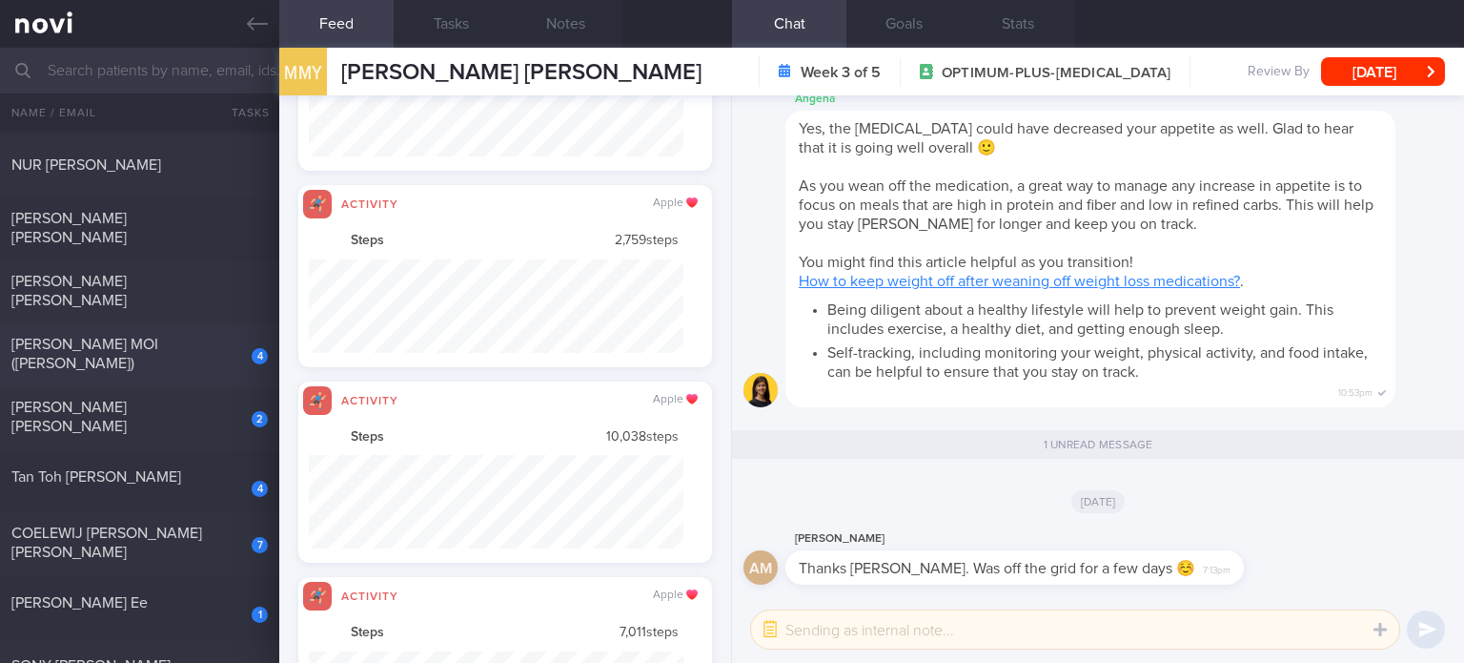
click at [164, 354] on div "[PERSON_NAME] MOI ([PERSON_NAME])" at bounding box center [137, 354] width 252 height 38
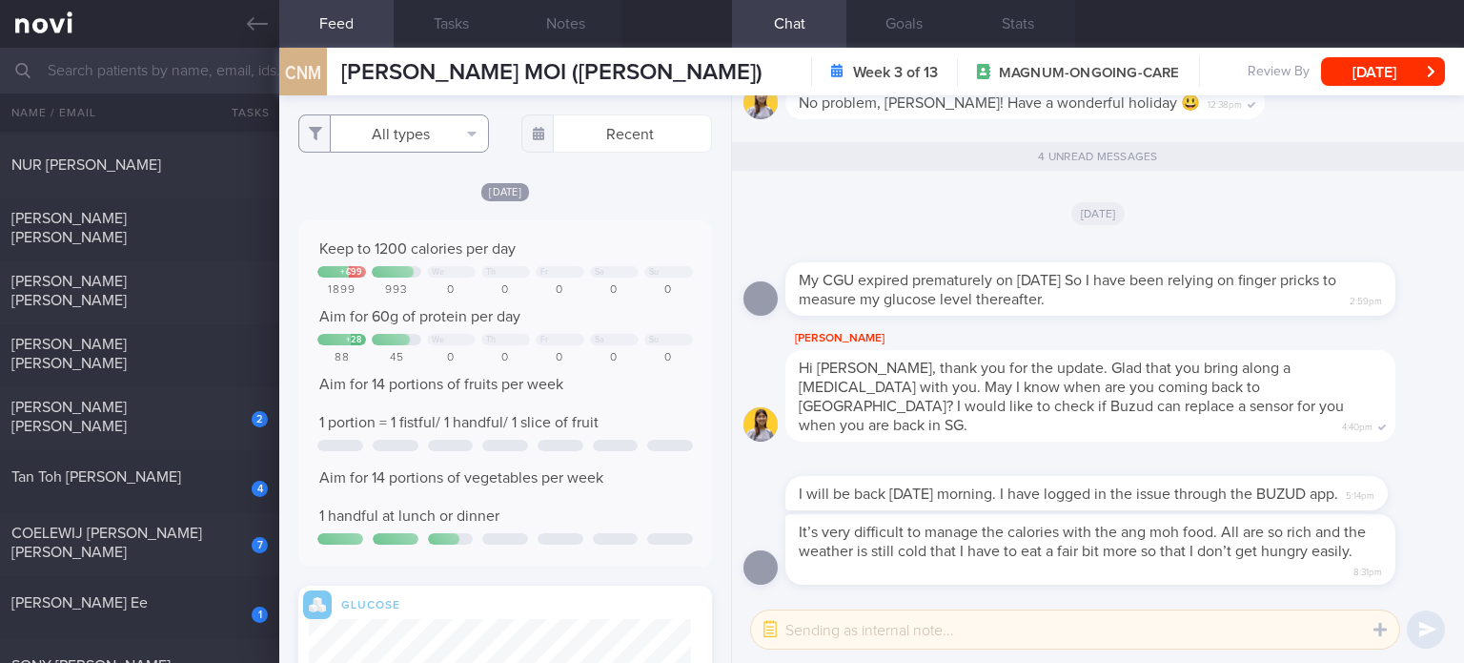
click at [412, 125] on button "All types" at bounding box center [393, 133] width 191 height 38
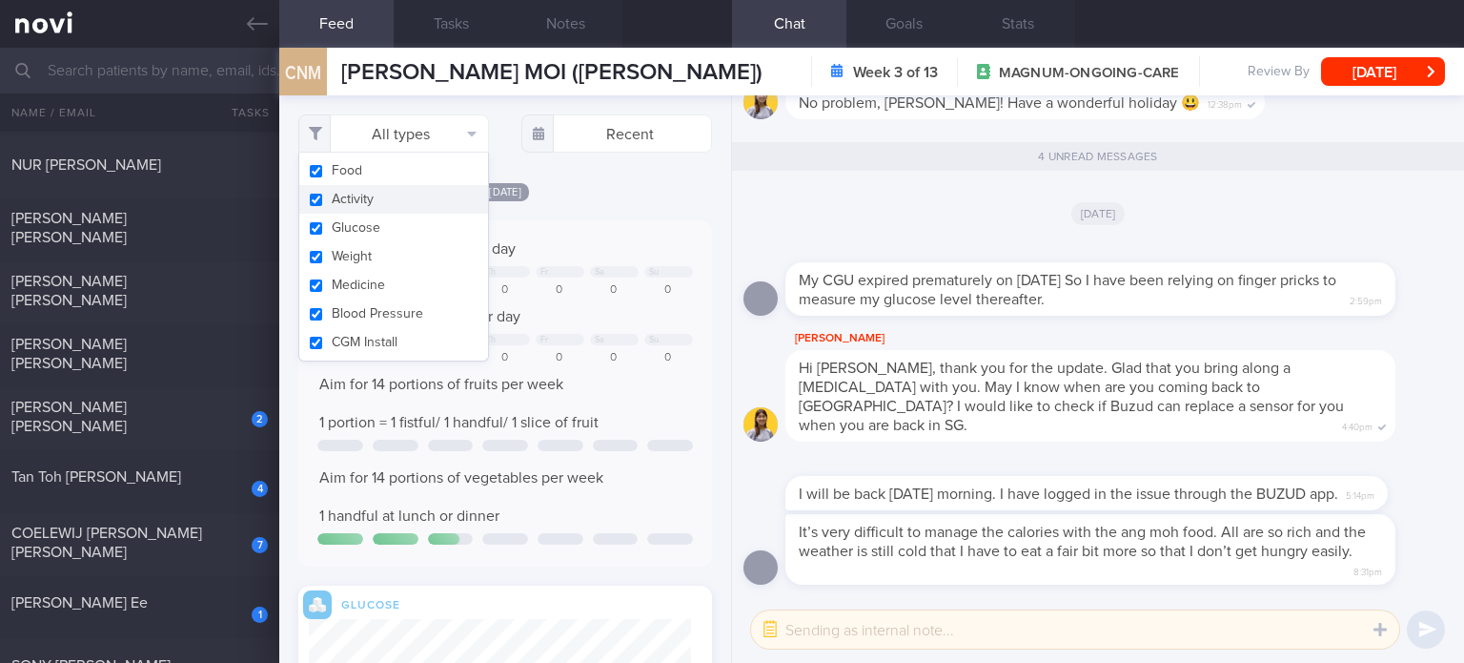
click at [380, 205] on button "Activity" at bounding box center [393, 199] width 189 height 29
checkbox input "false"
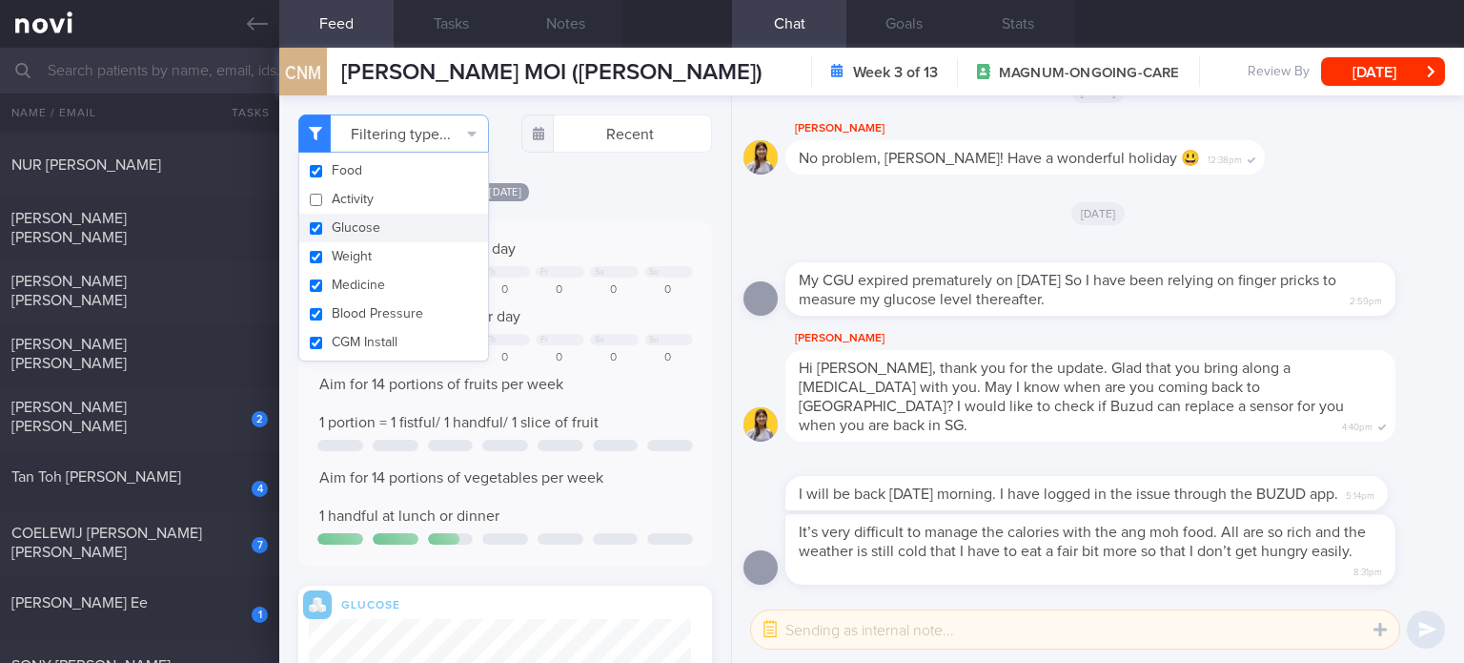
click at [373, 236] on button "Glucose" at bounding box center [393, 228] width 189 height 29
checkbox input "false"
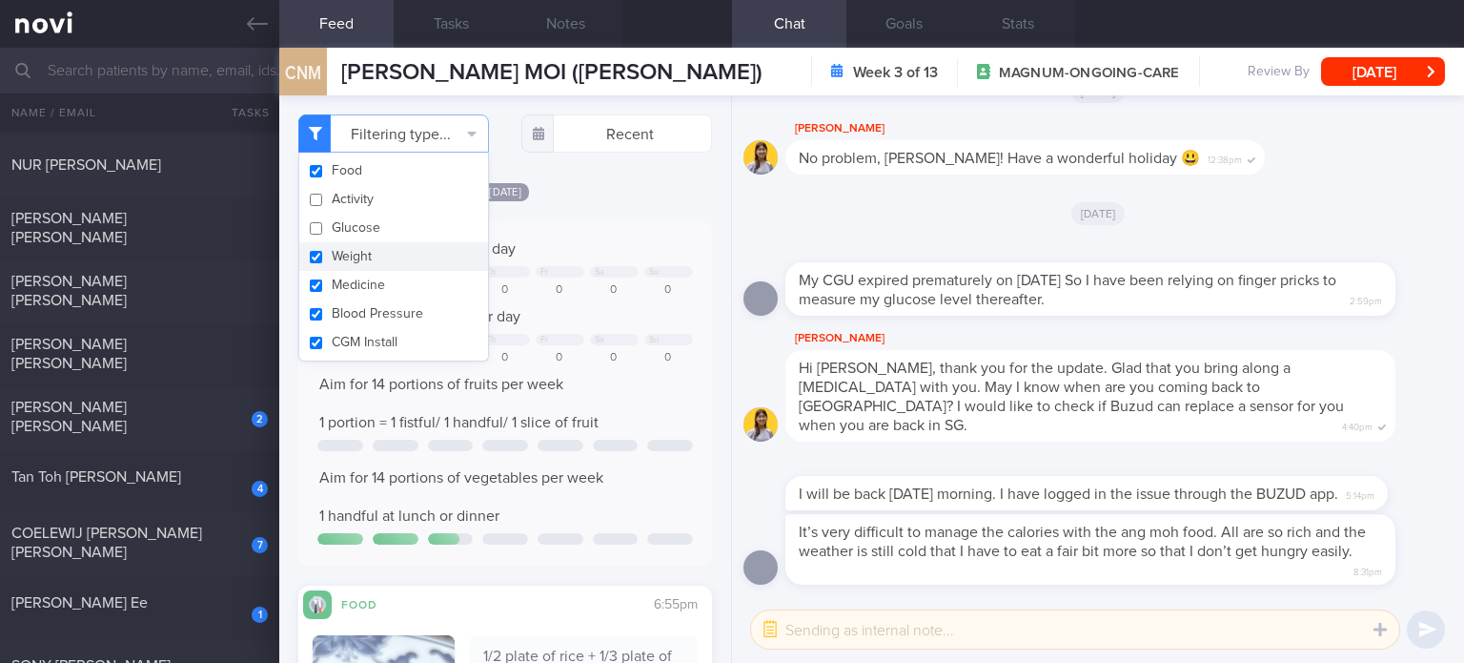
click at [366, 255] on button "Weight" at bounding box center [393, 256] width 189 height 29
checkbox input "false"
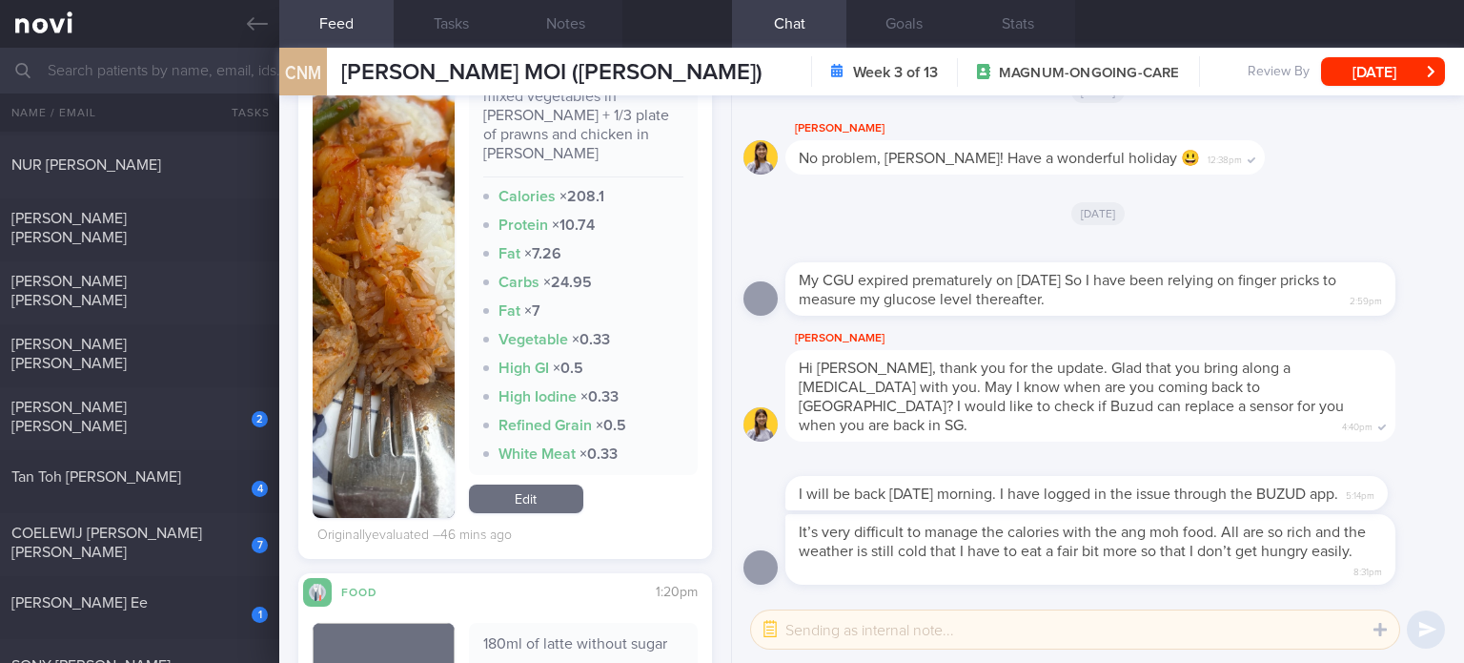
click at [519, 484] on link "Edit" at bounding box center [526, 498] width 114 height 29
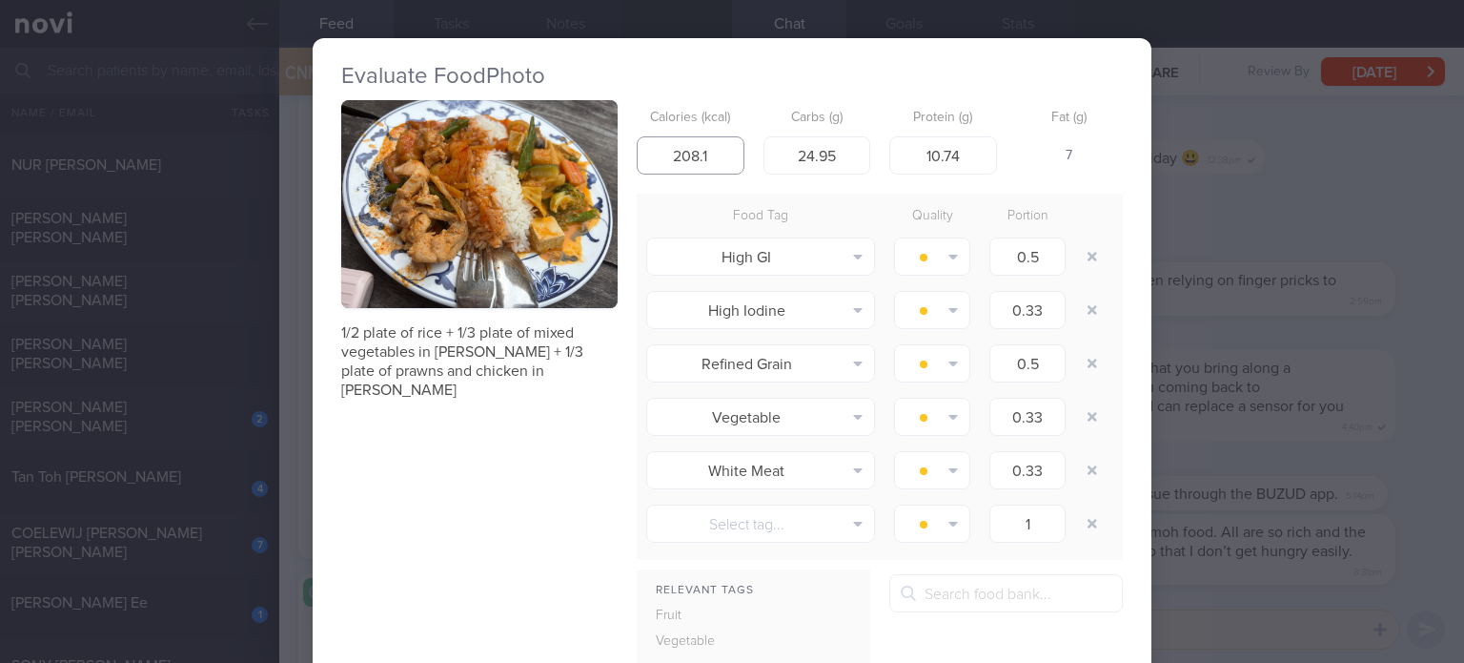
drag, startPoint x: 702, startPoint y: 159, endPoint x: 675, endPoint y: 158, distance: 26.7
click at [675, 158] on input "208.1" at bounding box center [691, 155] width 108 height 38
type input "260"
click at [839, 151] on input "24.95" at bounding box center [818, 155] width 108 height 38
type input "32"
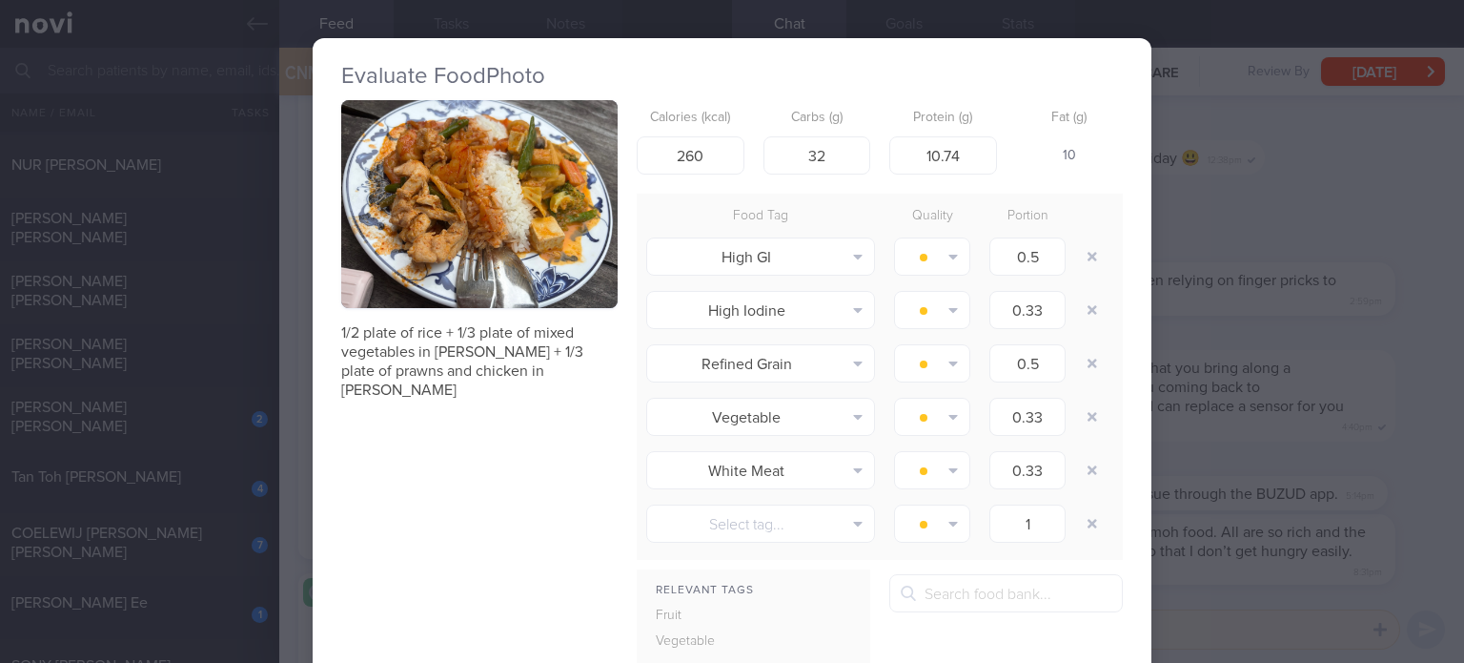
click at [989, 156] on div "Calories (kcal) 260 Carbs (g) 32 Protein (g) 10.74 Fat (g) 10" at bounding box center [880, 137] width 486 height 75
click at [970, 155] on input "10.74" at bounding box center [943, 155] width 108 height 38
type input "14"
click at [722, 149] on input "260" at bounding box center [691, 155] width 108 height 38
type input "274"
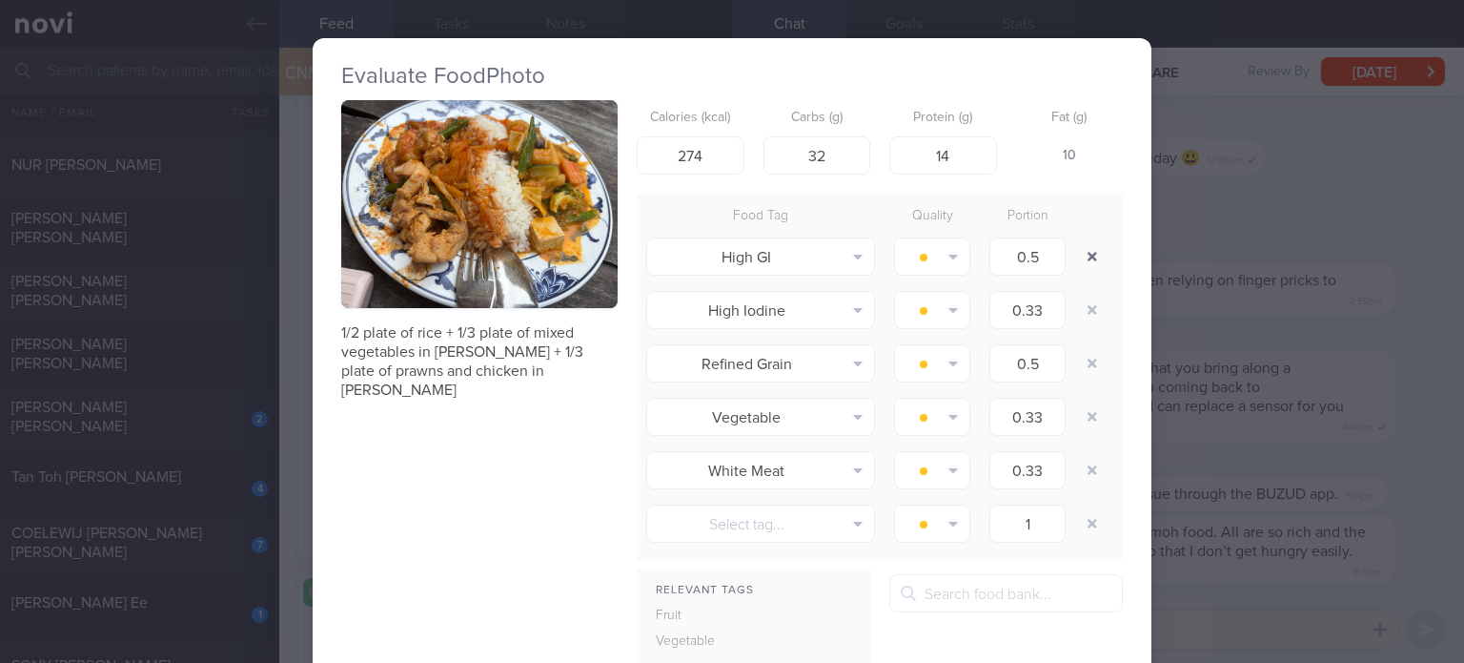
click at [1079, 258] on button "button" at bounding box center [1092, 256] width 34 height 34
type input "0.33"
type input "0.5"
type input "0.33"
type input "1"
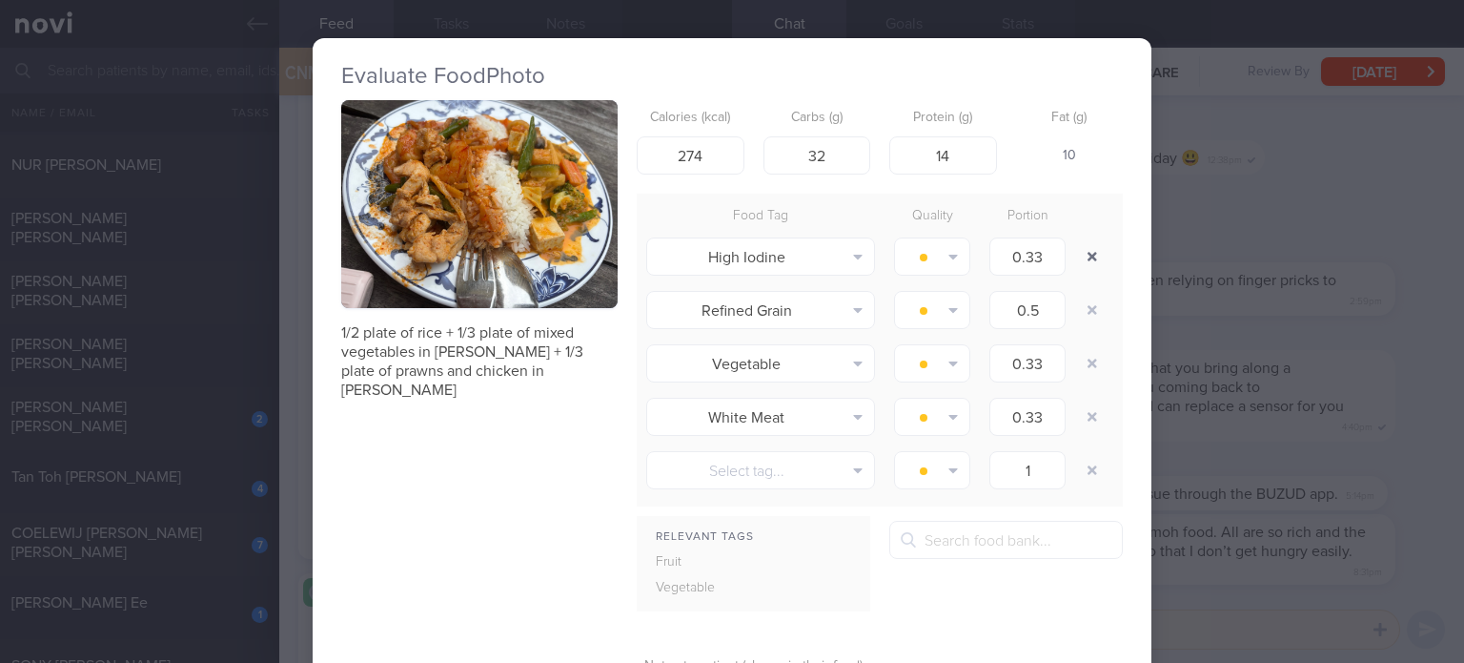
click at [1079, 258] on button "button" at bounding box center [1092, 256] width 34 height 34
type input "0.33"
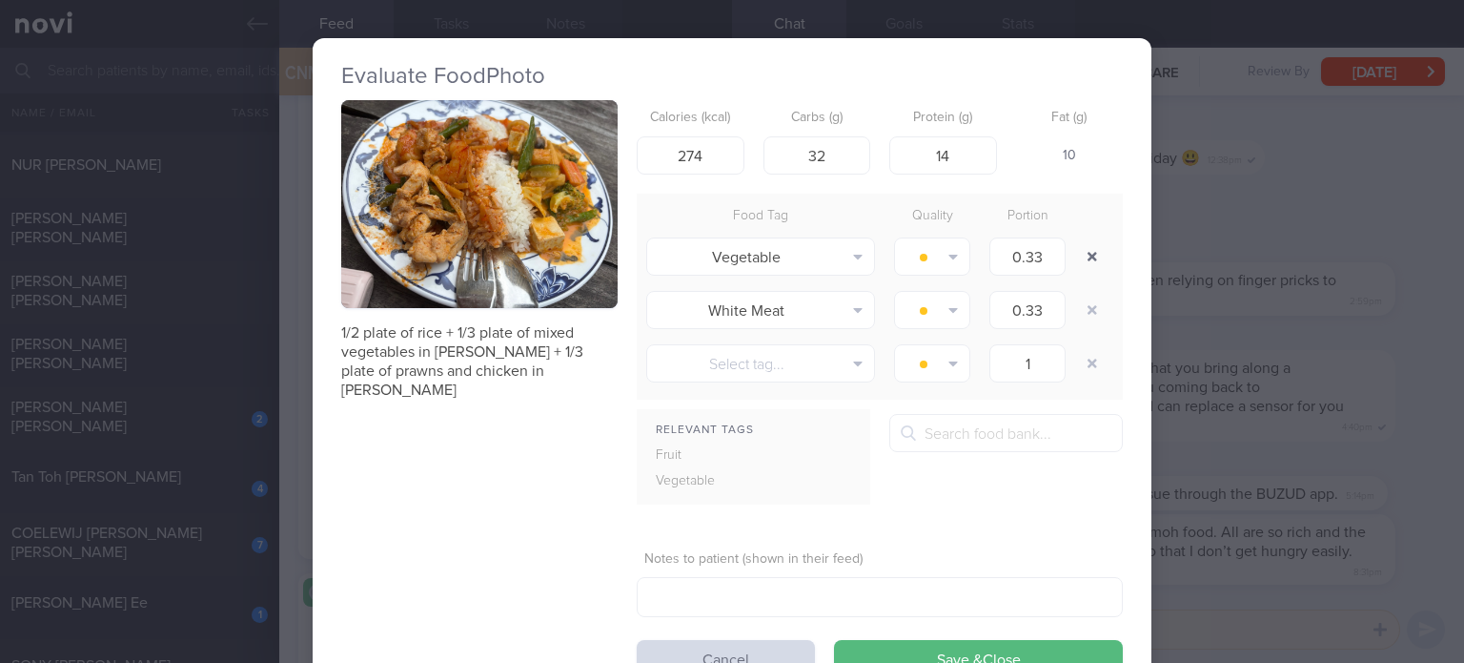
click at [1079, 258] on button "button" at bounding box center [1092, 256] width 34 height 34
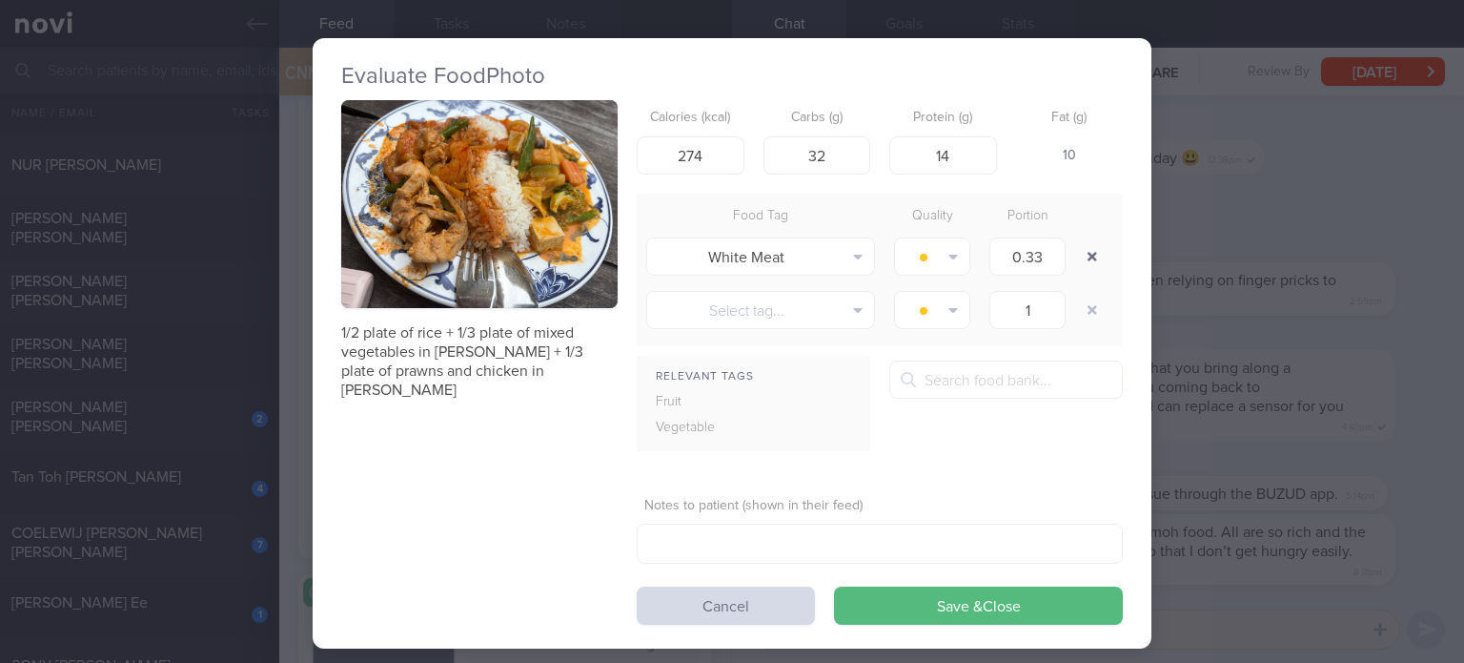
click at [1079, 258] on button "button" at bounding box center [1092, 256] width 34 height 34
type input "1"
click at [1079, 258] on button "button" at bounding box center [1092, 256] width 34 height 34
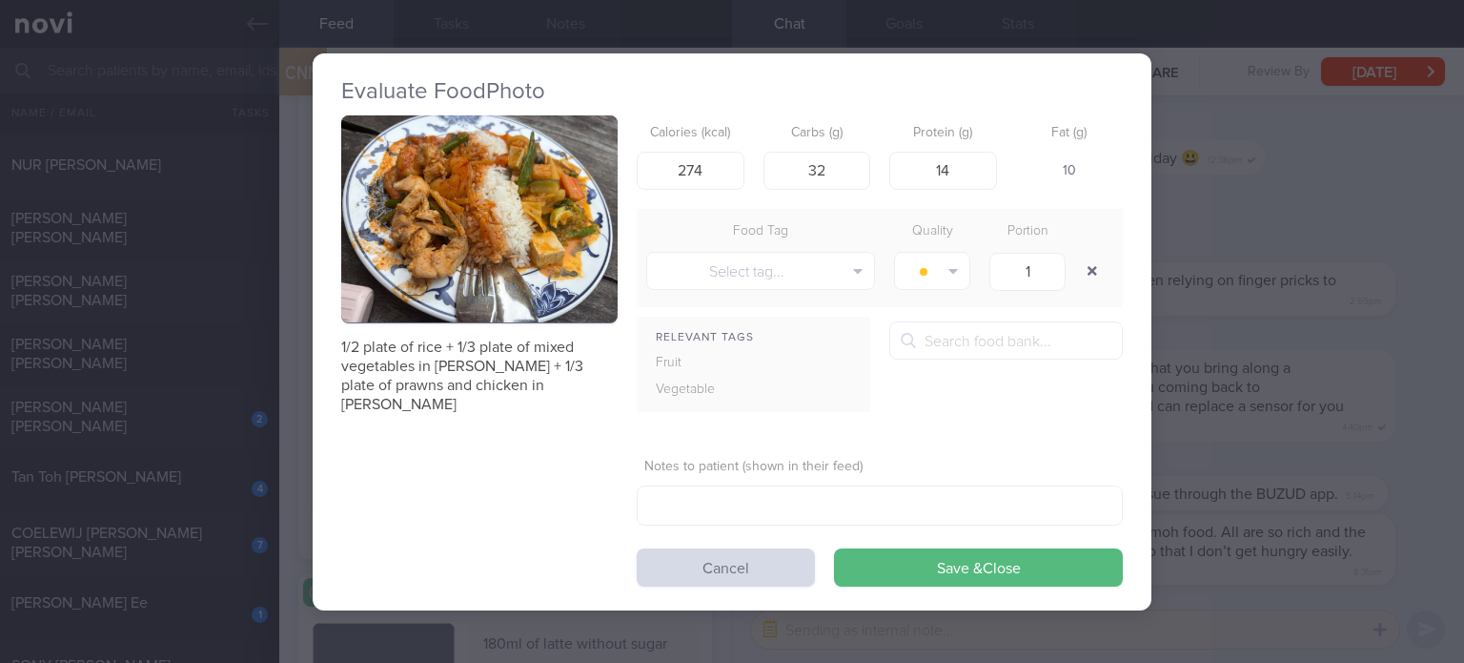
click at [1079, 258] on button "button" at bounding box center [1092, 271] width 34 height 34
click at [934, 567] on button "Save & Close" at bounding box center [978, 567] width 289 height 38
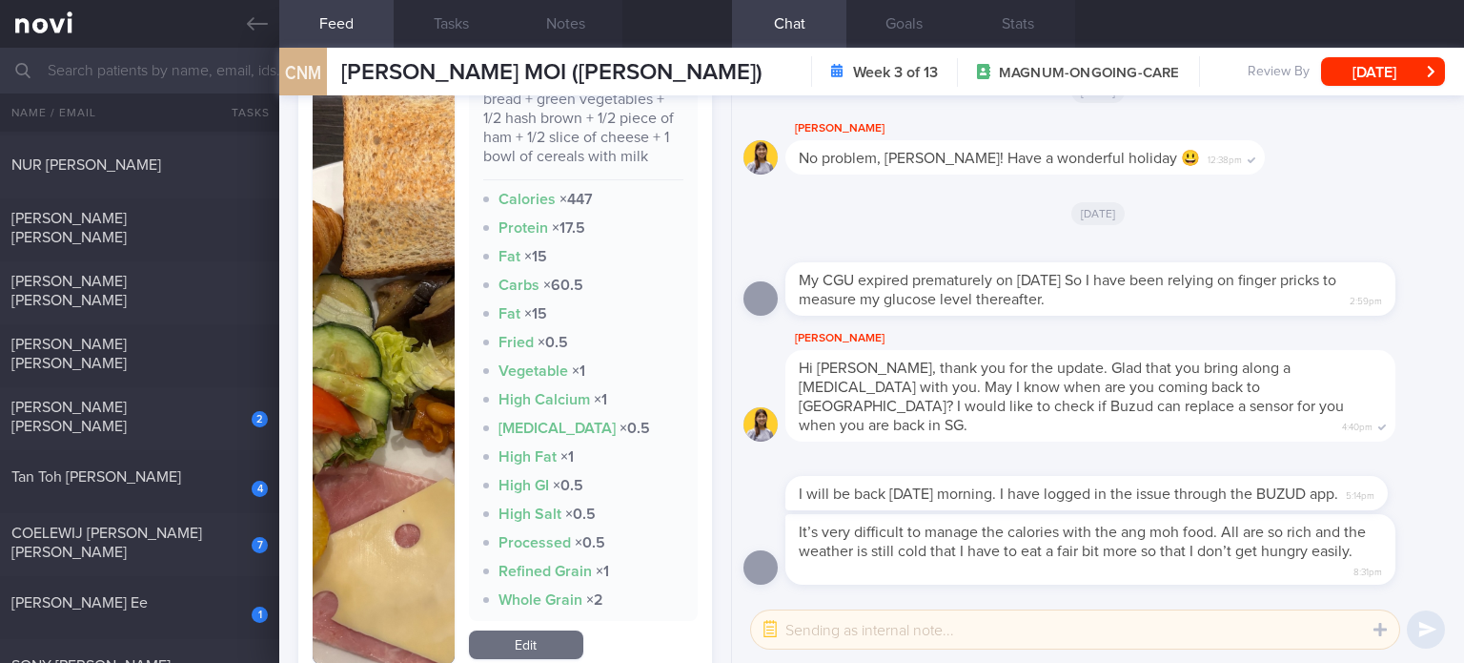
click at [529, 642] on link "Edit" at bounding box center [526, 644] width 114 height 29
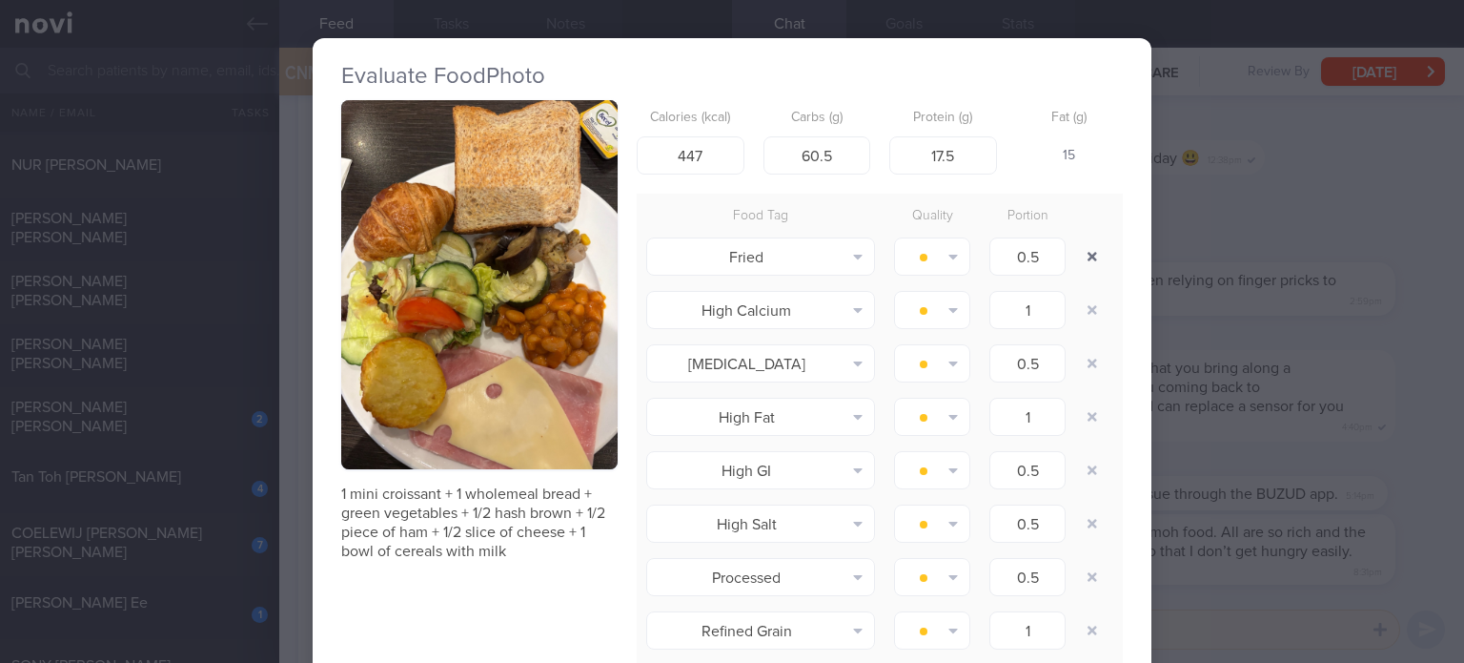
click at [1082, 258] on button "button" at bounding box center [1092, 256] width 34 height 34
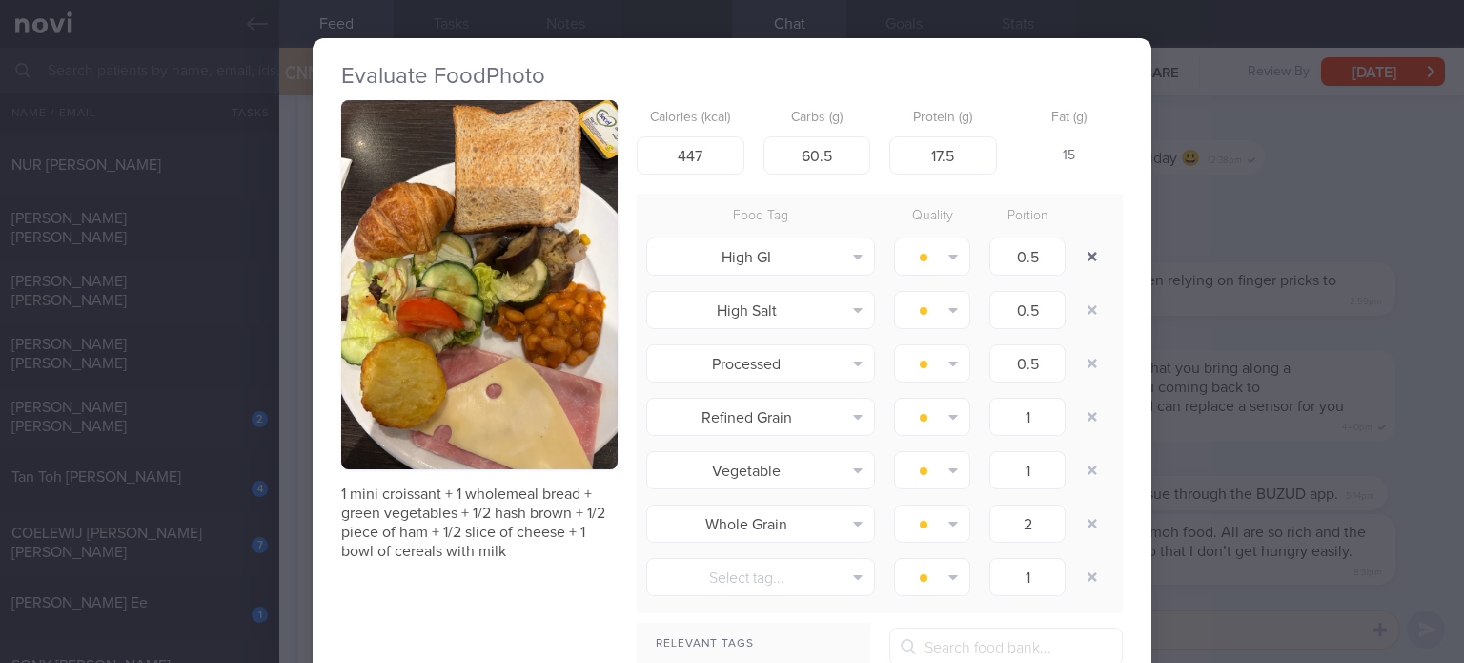
click at [1082, 258] on button "button" at bounding box center [1092, 256] width 34 height 34
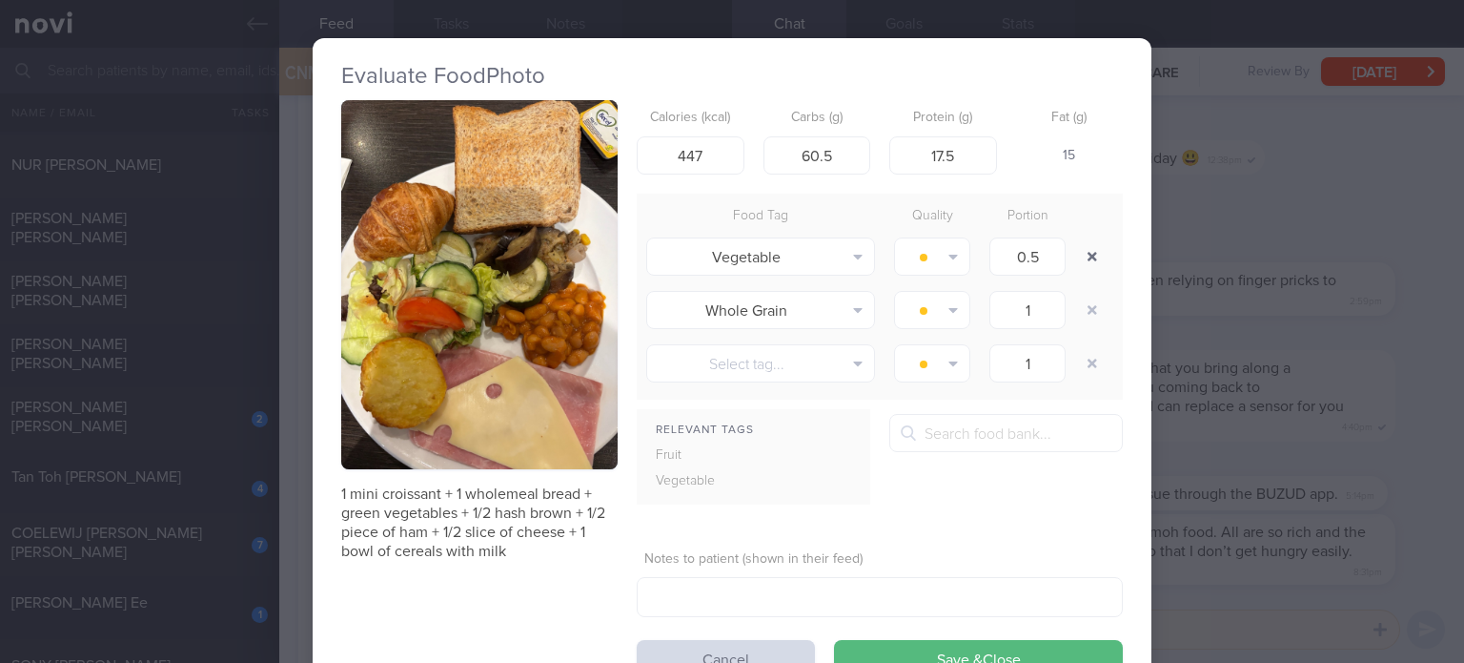
click at [1082, 258] on button "button" at bounding box center [1092, 256] width 34 height 34
type input "1"
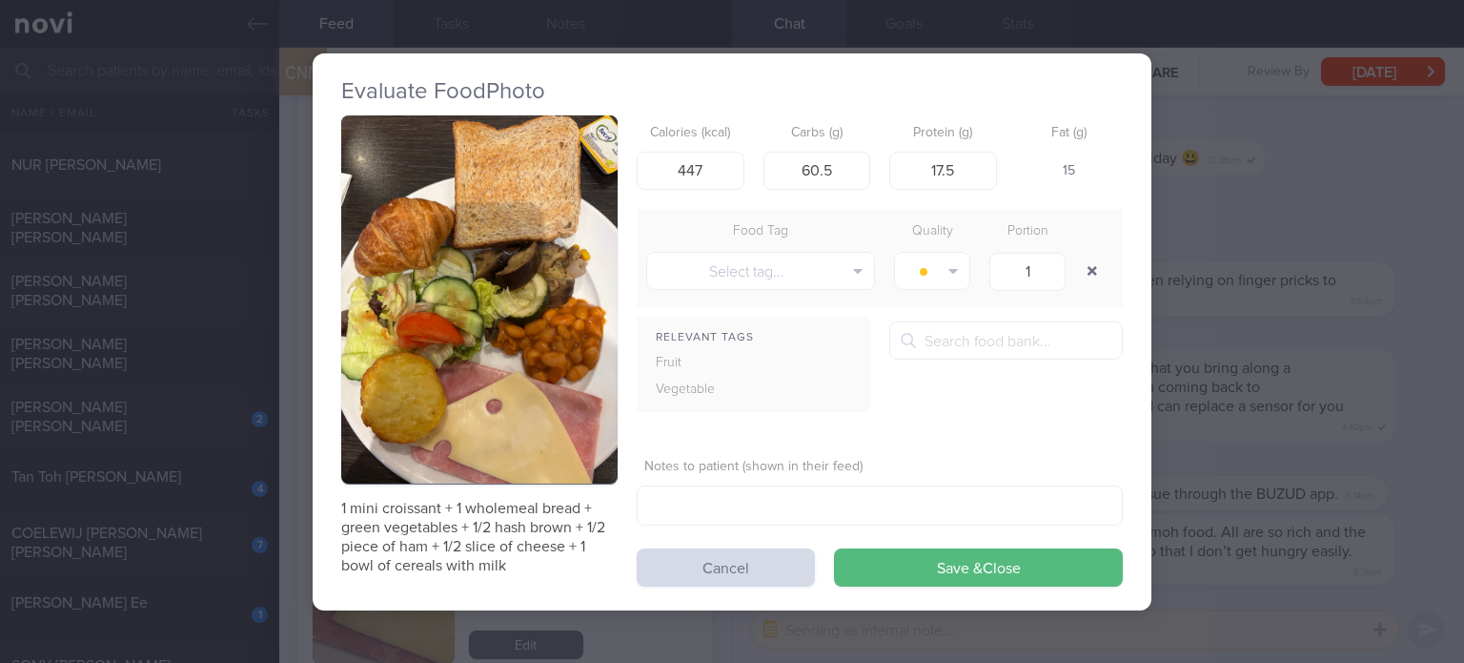
click at [1082, 258] on button "button" at bounding box center [1092, 271] width 34 height 34
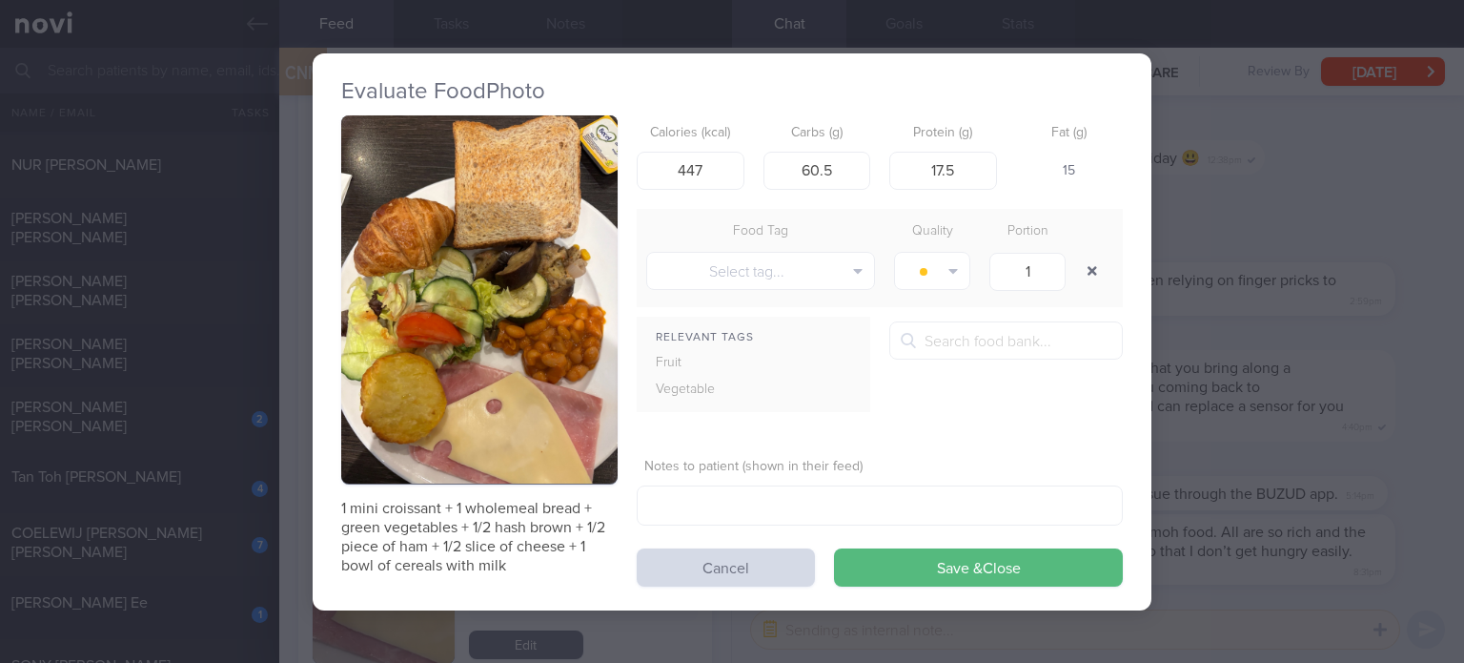
click at [1082, 258] on button "button" at bounding box center [1092, 271] width 34 height 34
click at [685, 163] on input "447" at bounding box center [691, 170] width 108 height 38
type input "402"
click at [848, 169] on input "60.5" at bounding box center [818, 170] width 108 height 38
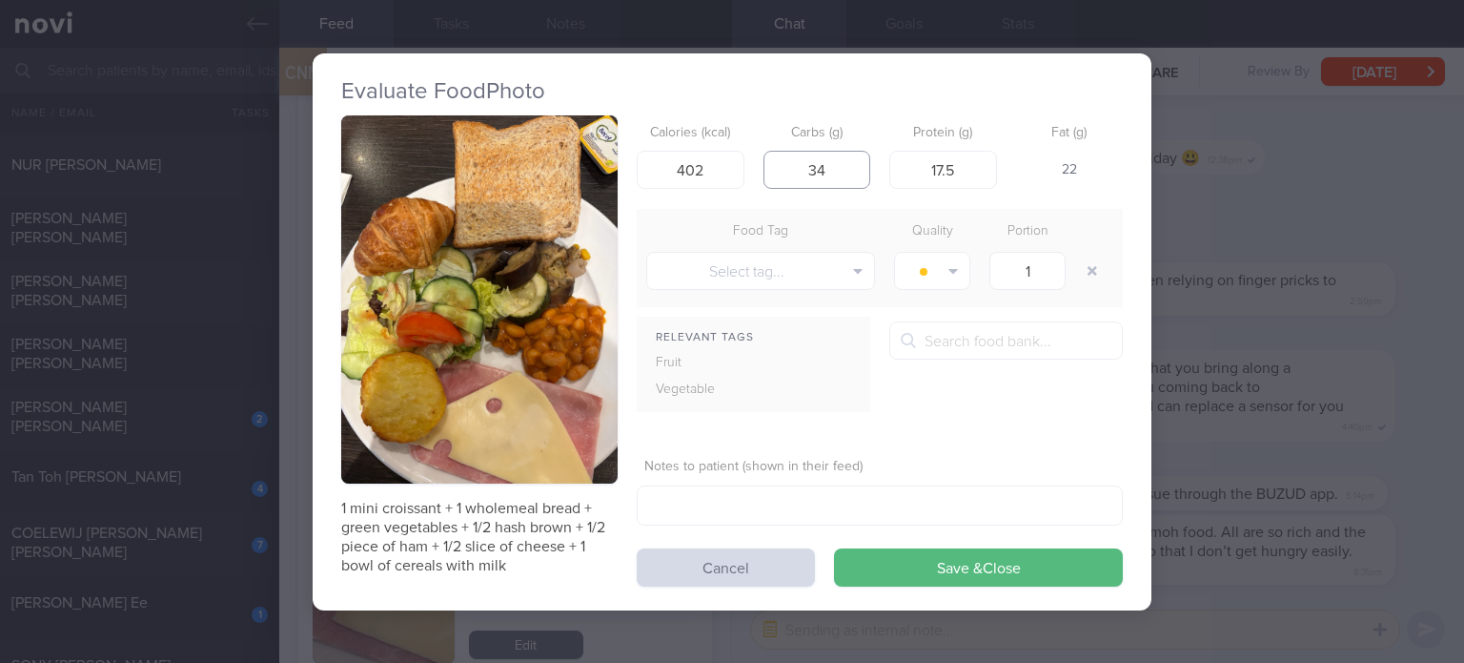
type input "35"
click at [963, 172] on input "17.5" at bounding box center [943, 170] width 108 height 38
type input "20"
click at [848, 173] on input "35" at bounding box center [818, 170] width 108 height 38
click at [834, 548] on button "Save & Close" at bounding box center [978, 567] width 289 height 38
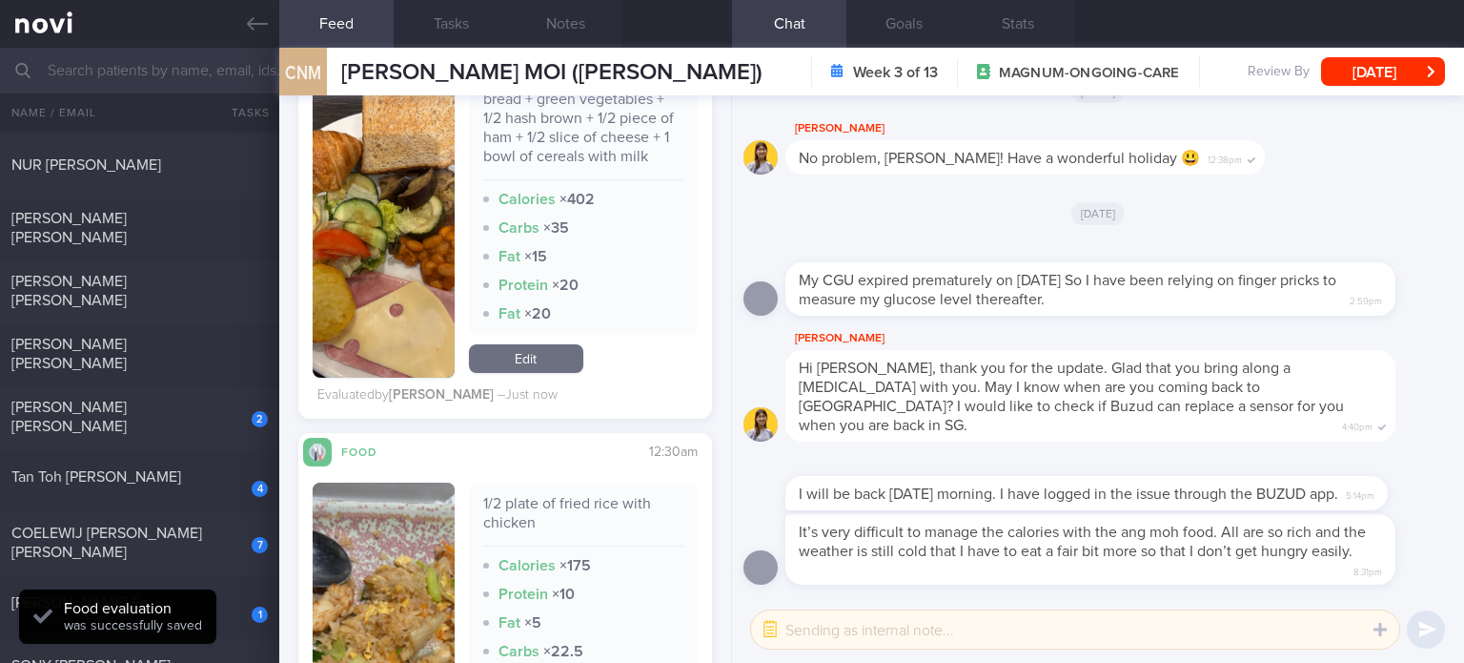
click at [522, 361] on link "Edit" at bounding box center [526, 358] width 114 height 29
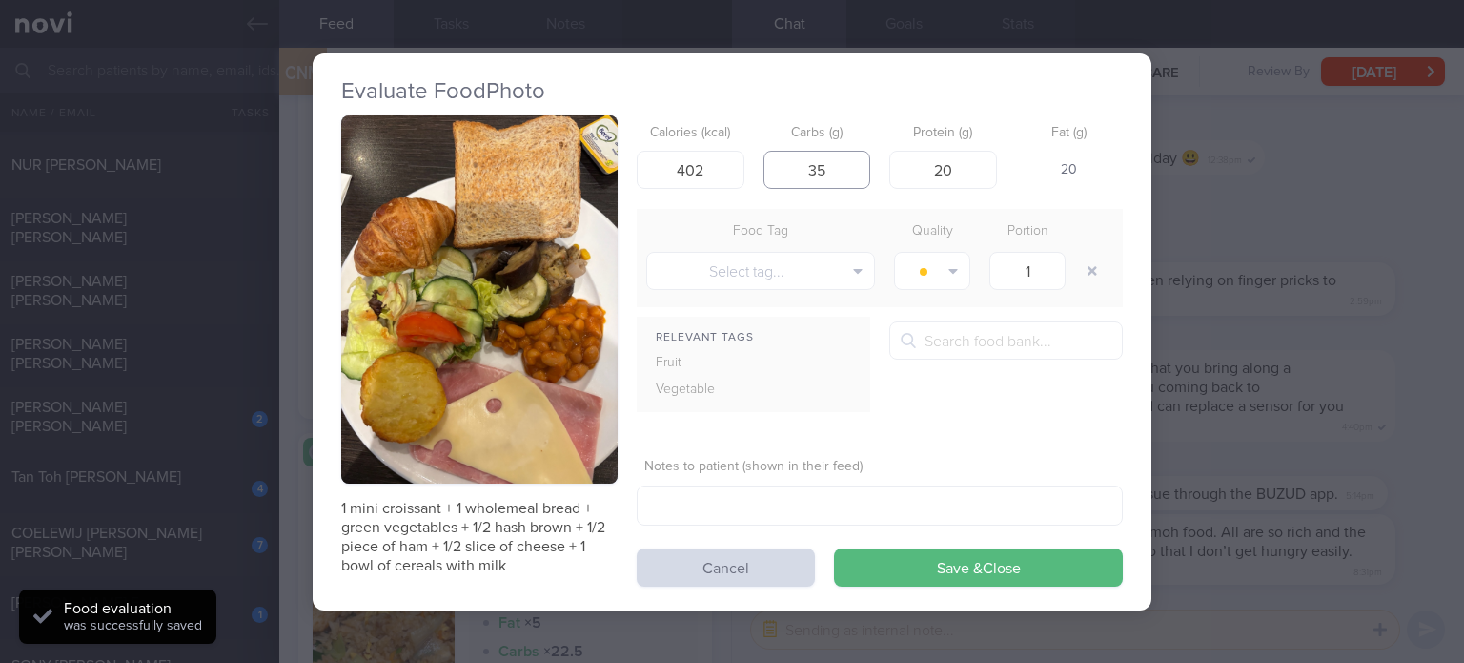
click at [828, 178] on input "35" at bounding box center [818, 170] width 108 height 38
type input "42"
click at [834, 548] on button "Save & Close" at bounding box center [978, 567] width 289 height 38
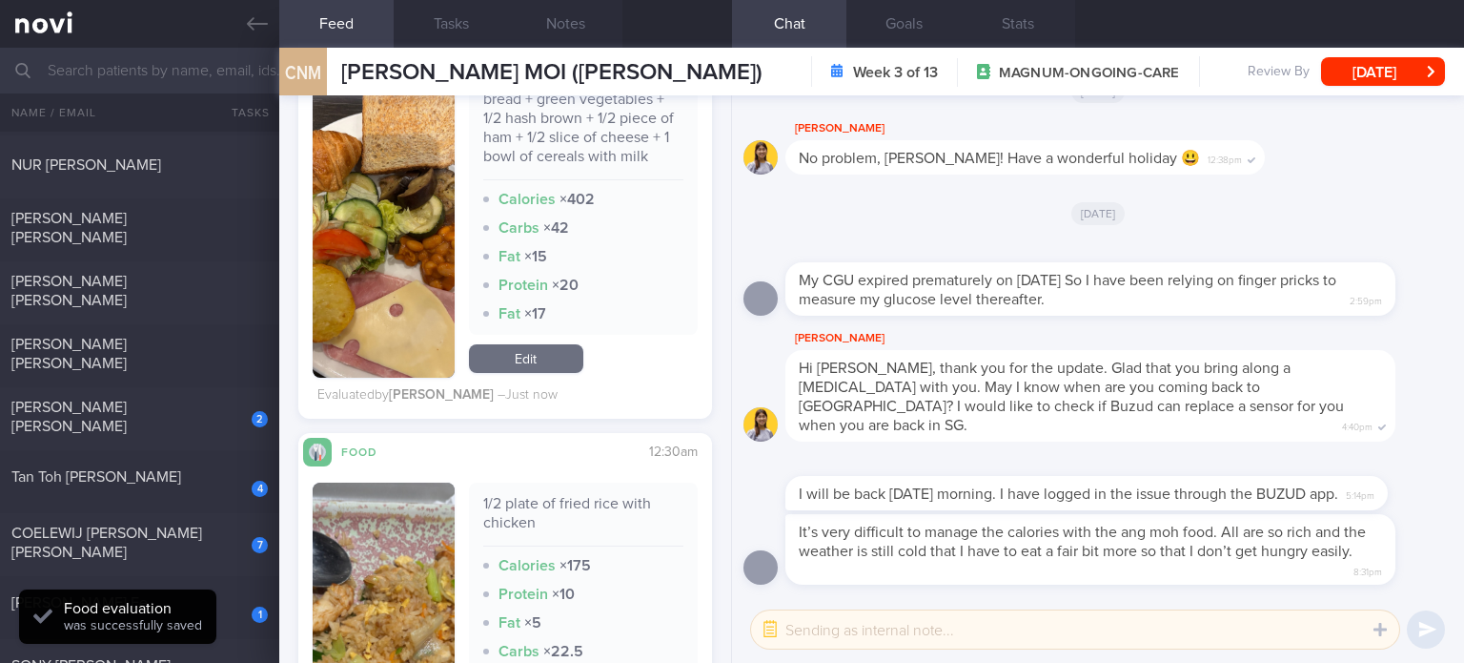
scroll to position [1628, 0]
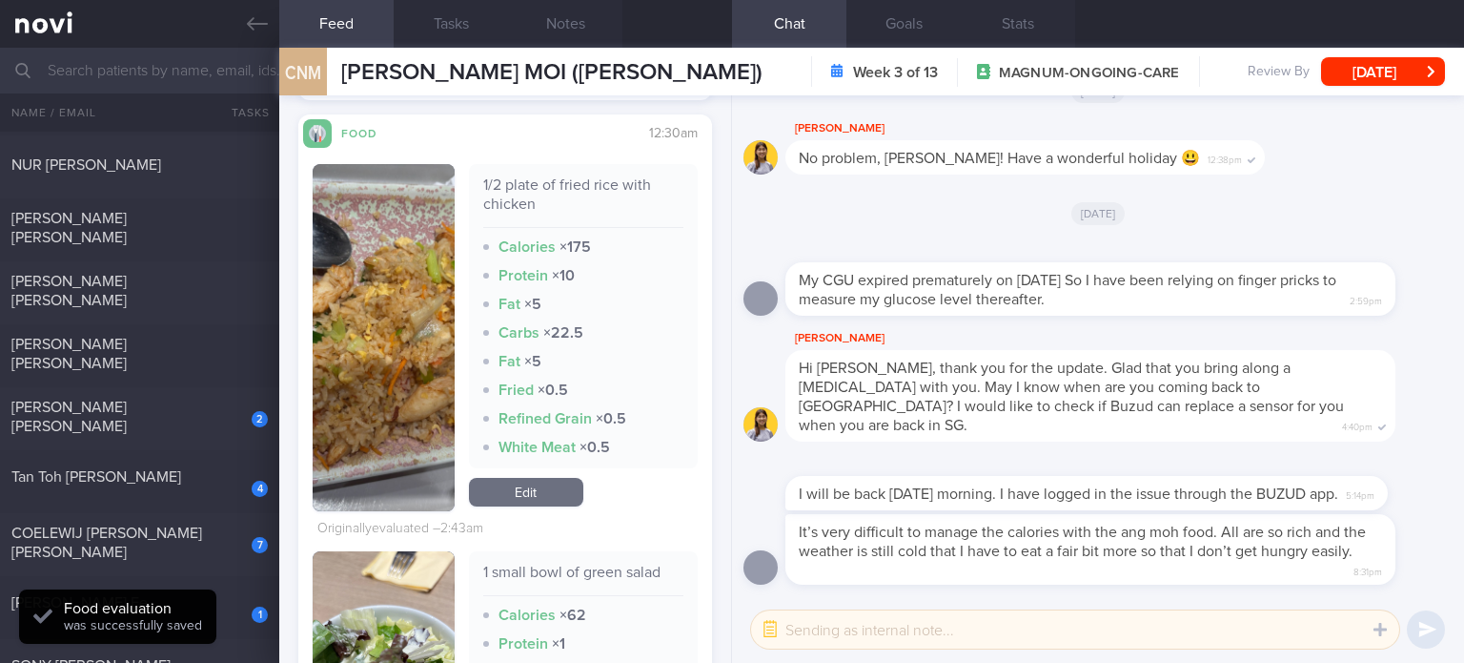
click at [523, 483] on link "Edit" at bounding box center [526, 492] width 114 height 29
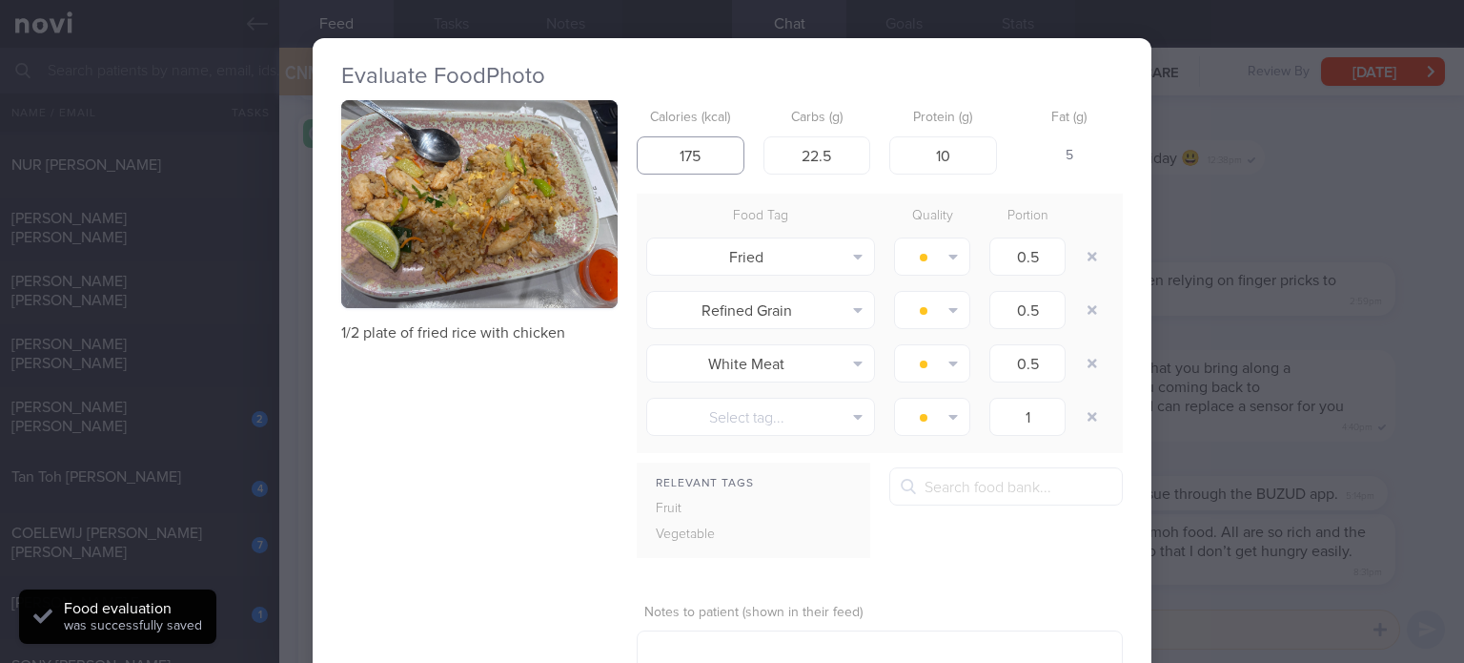
click at [698, 158] on input "175" at bounding box center [691, 155] width 108 height 38
type input "235"
click at [848, 151] on input "22.5" at bounding box center [818, 155] width 108 height 38
type input "28"
click at [948, 148] on input "10" at bounding box center [943, 155] width 108 height 38
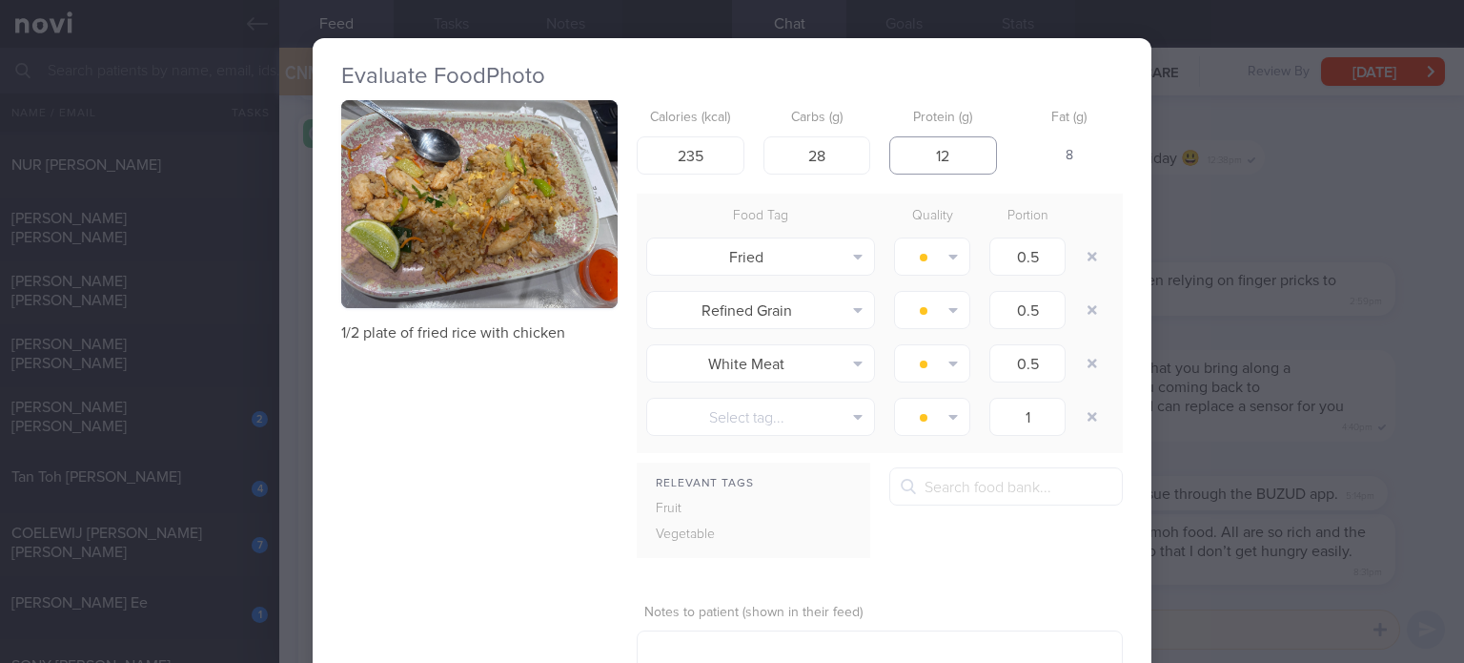
type input "11"
click at [706, 151] on input "235" at bounding box center [691, 155] width 108 height 38
type input "245"
click at [1085, 257] on button "button" at bounding box center [1092, 256] width 34 height 34
type input "1"
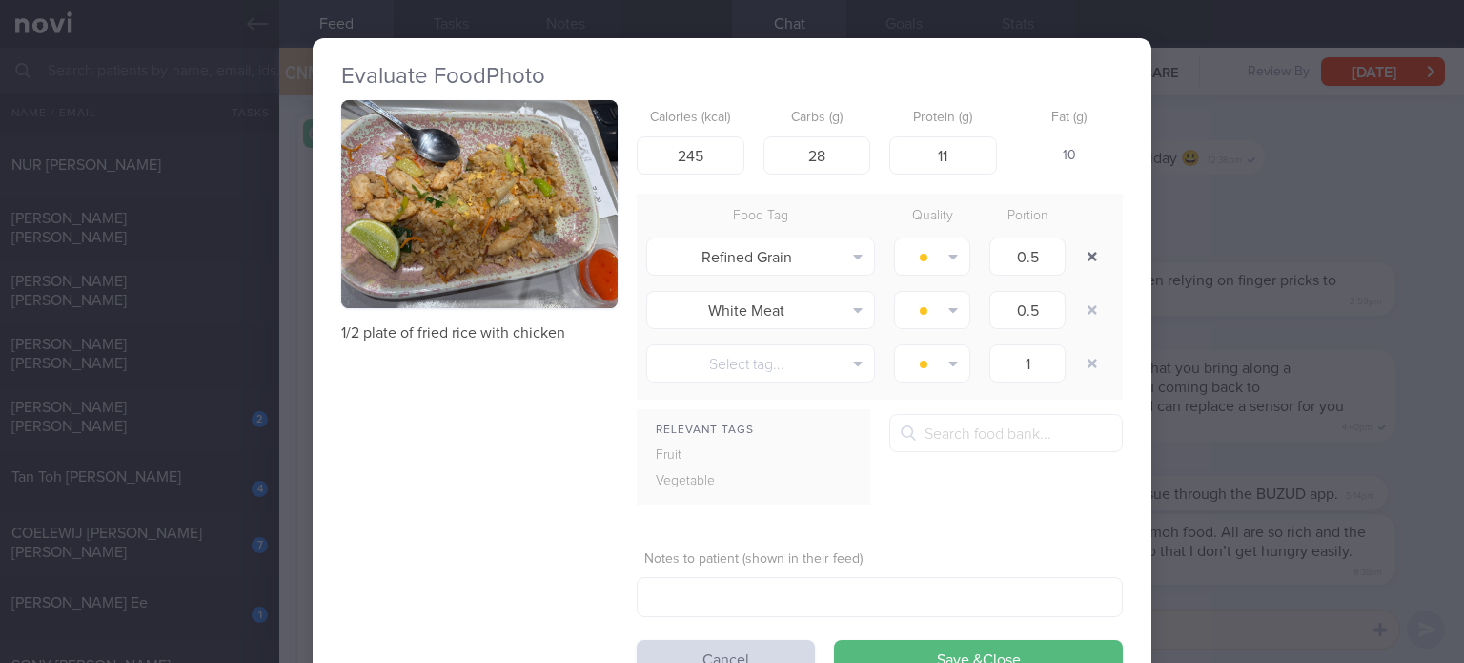
click at [1085, 257] on button "button" at bounding box center [1092, 256] width 34 height 34
type input "1"
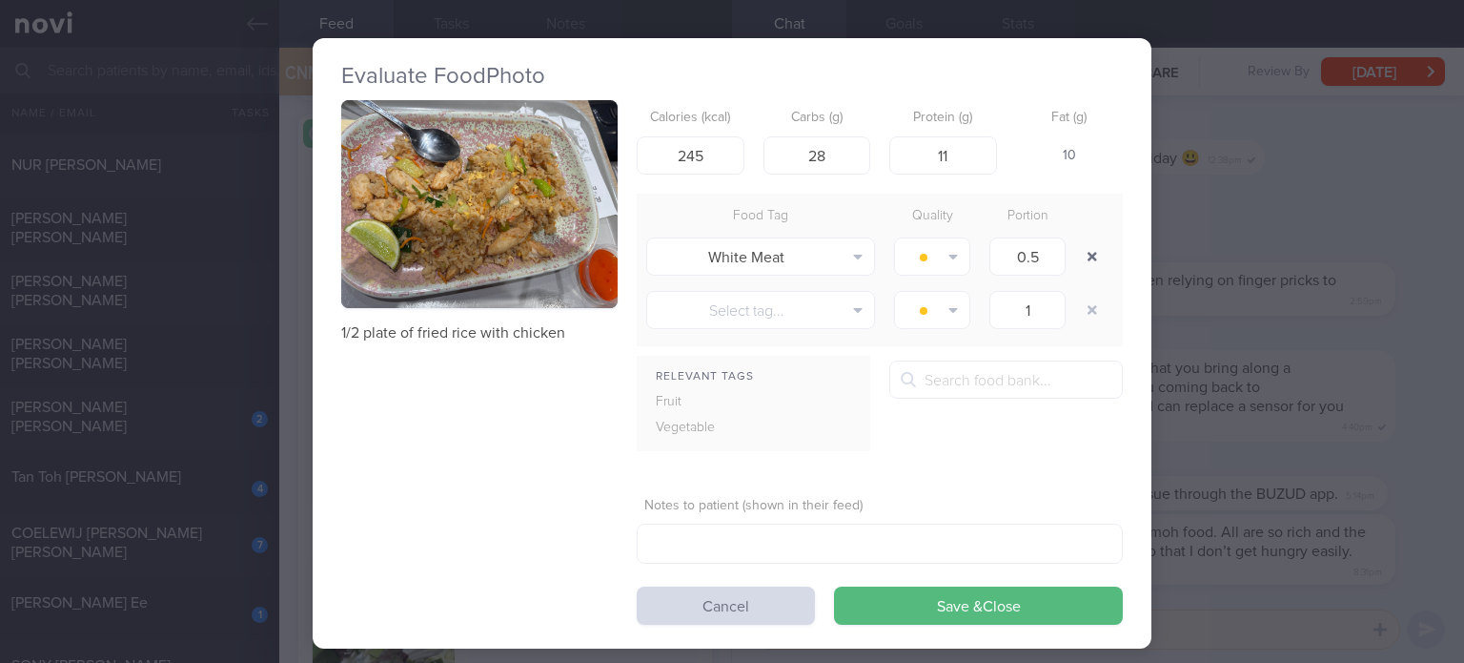
click at [1085, 257] on button "button" at bounding box center [1092, 256] width 34 height 34
type input "1"
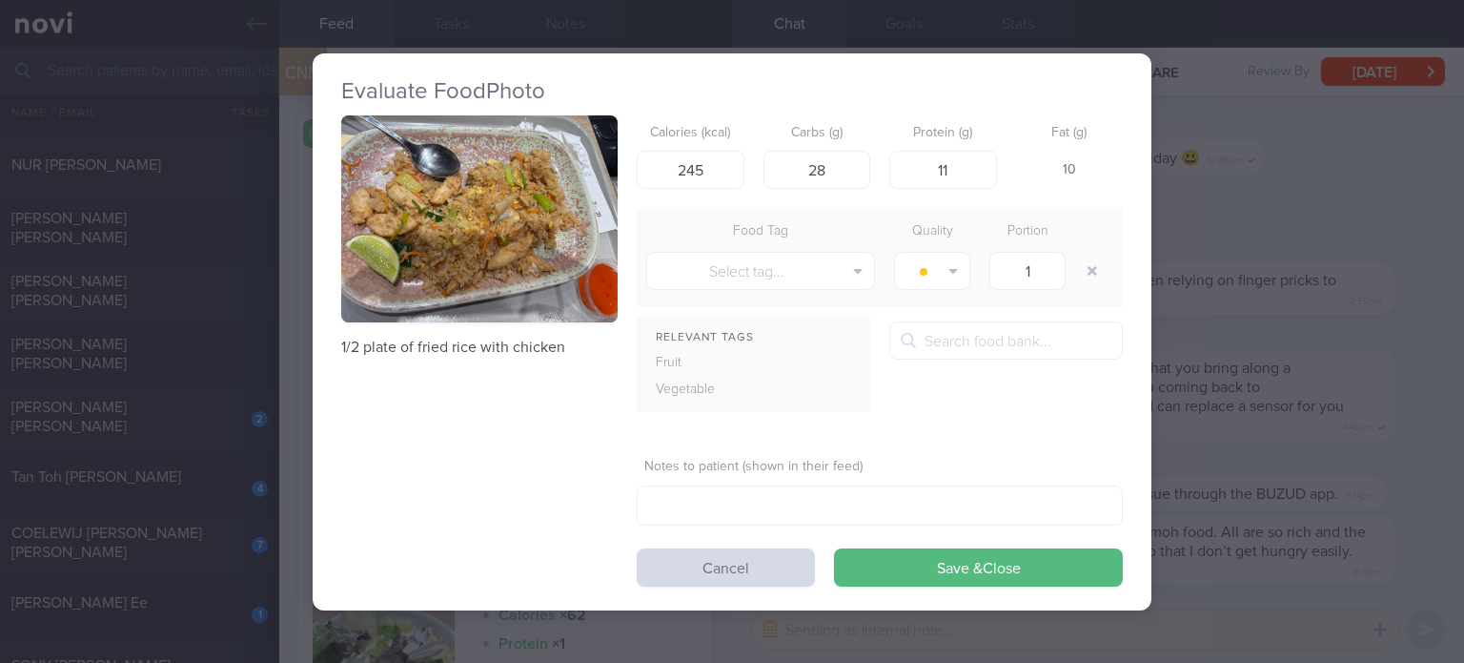
click at [948, 546] on form "Calories (kcal) 245 Carbs (g) 28 Protein (g) 11 Fat (g) 10 Food Tag Quality Por…" at bounding box center [880, 350] width 486 height 471
click at [945, 563] on button "Save & Close" at bounding box center [978, 567] width 289 height 38
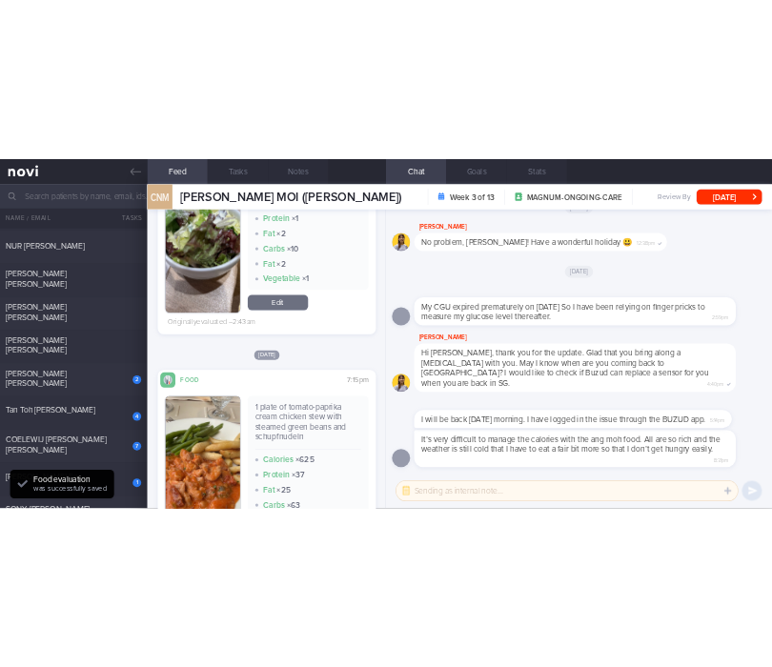
scroll to position [2276, 0]
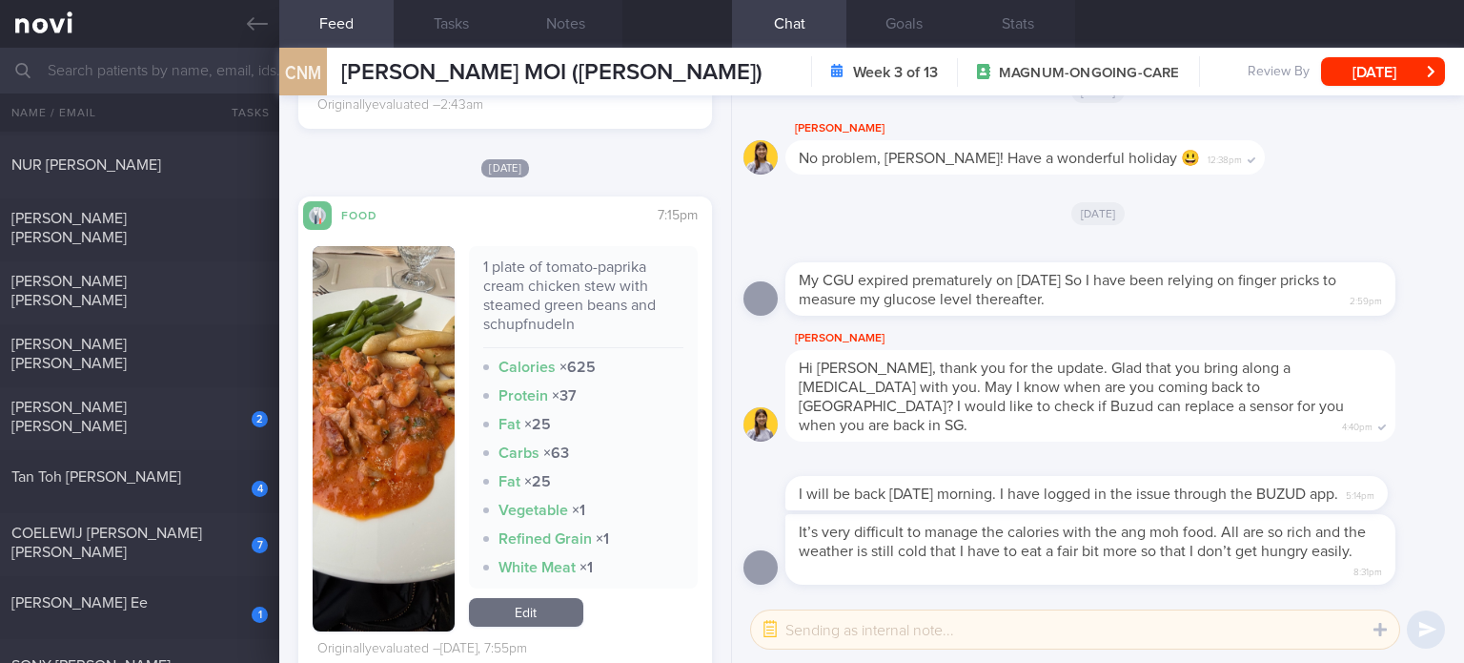
click at [522, 598] on link "Edit" at bounding box center [526, 612] width 114 height 29
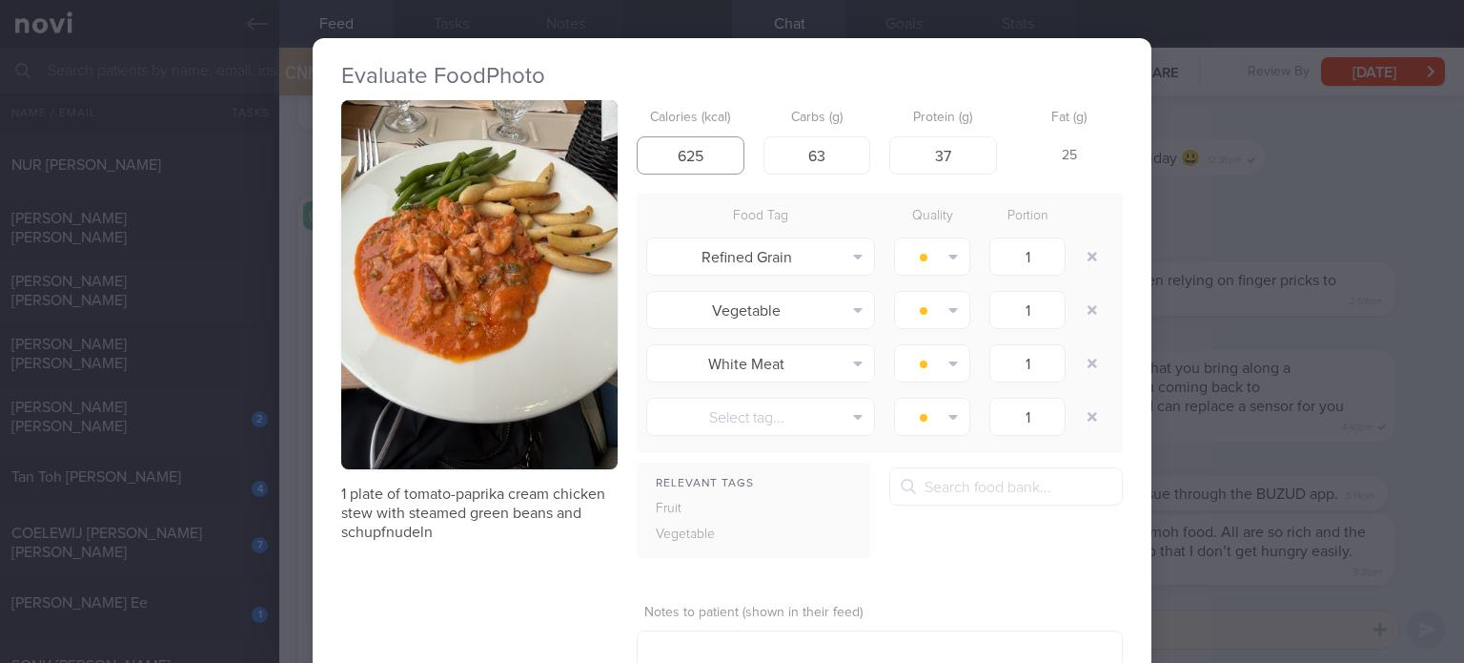
click at [684, 151] on input "625" at bounding box center [691, 155] width 108 height 38
click at [711, 152] on input "515" at bounding box center [691, 155] width 108 height 38
type input "515"
click at [846, 155] on input "63" at bounding box center [818, 155] width 108 height 38
type input "40"
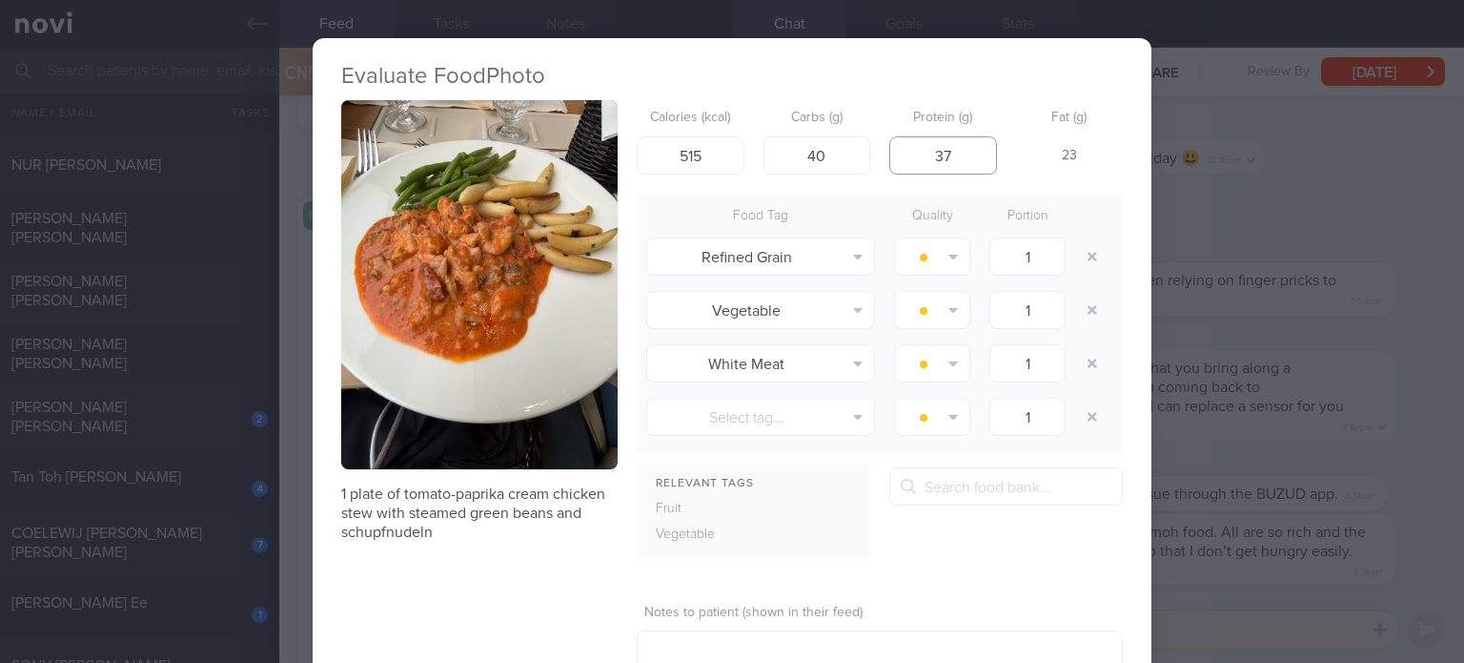
click at [954, 170] on input "37" at bounding box center [943, 155] width 108 height 38
type input "32"
drag, startPoint x: 691, startPoint y: 152, endPoint x: 634, endPoint y: 131, distance: 60.9
click at [637, 131] on div "Calories (kcal) 515" at bounding box center [691, 137] width 108 height 74
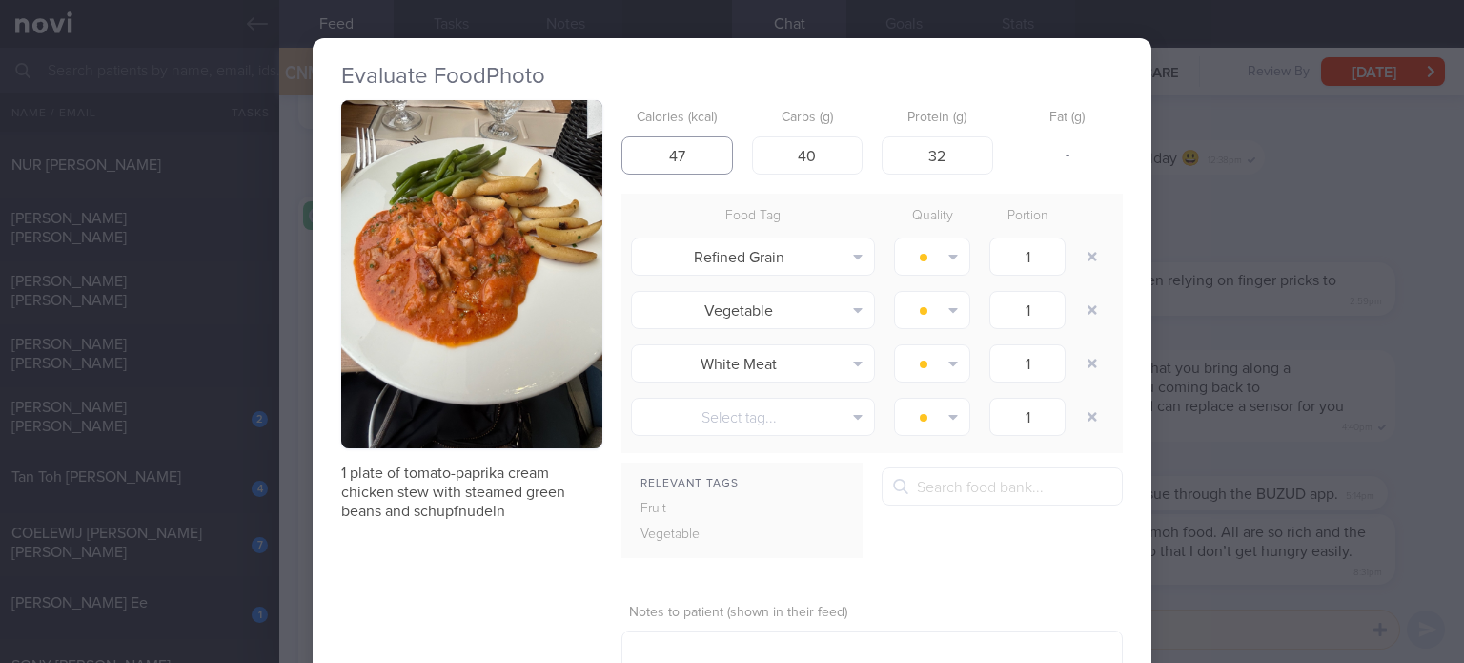
scroll to position [3163, 0]
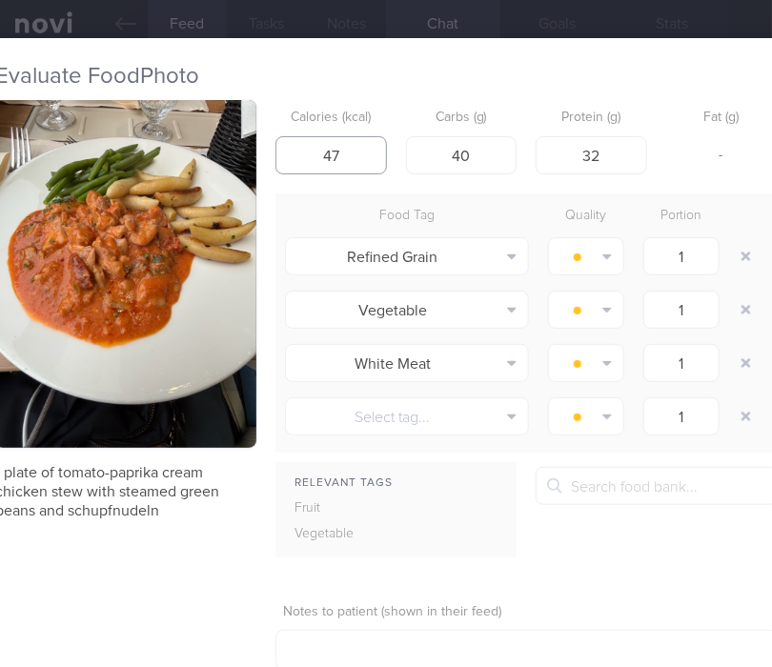
type input "473"
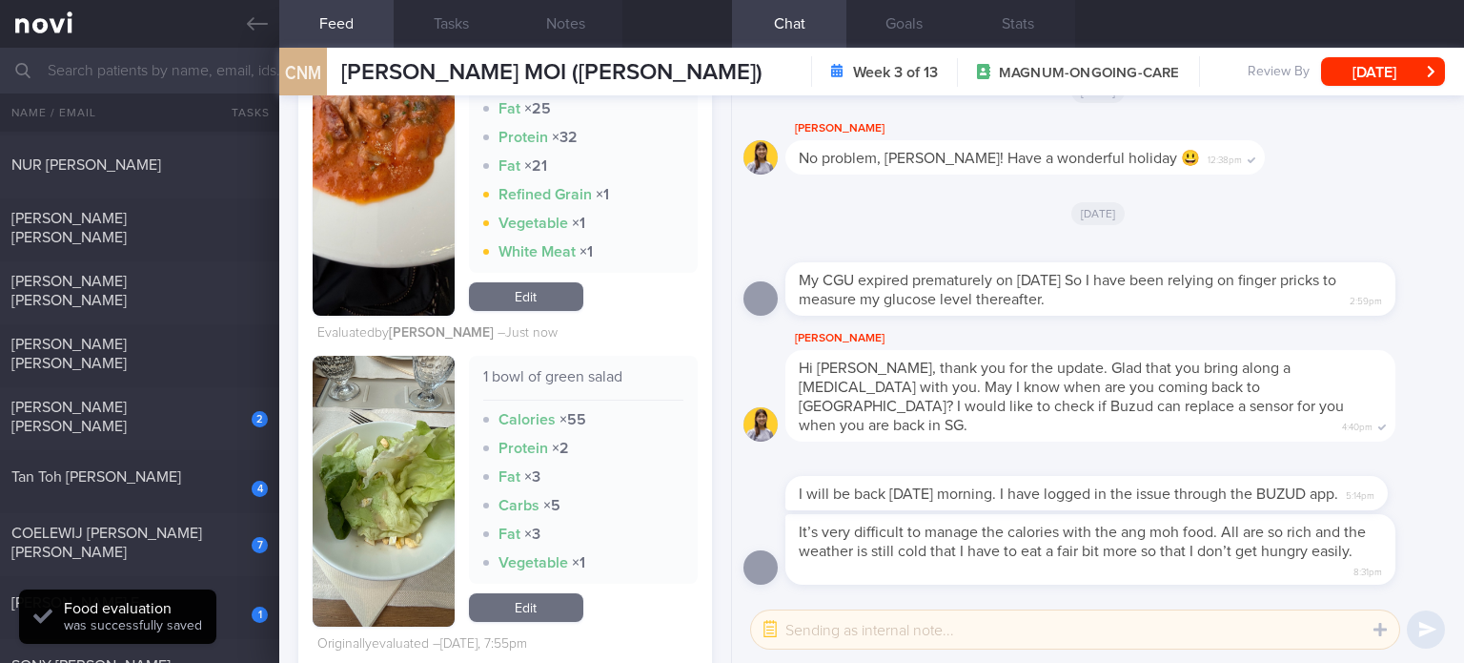
scroll to position [2558, 0]
click at [526, 311] on link "Edit" at bounding box center [526, 296] width 114 height 29
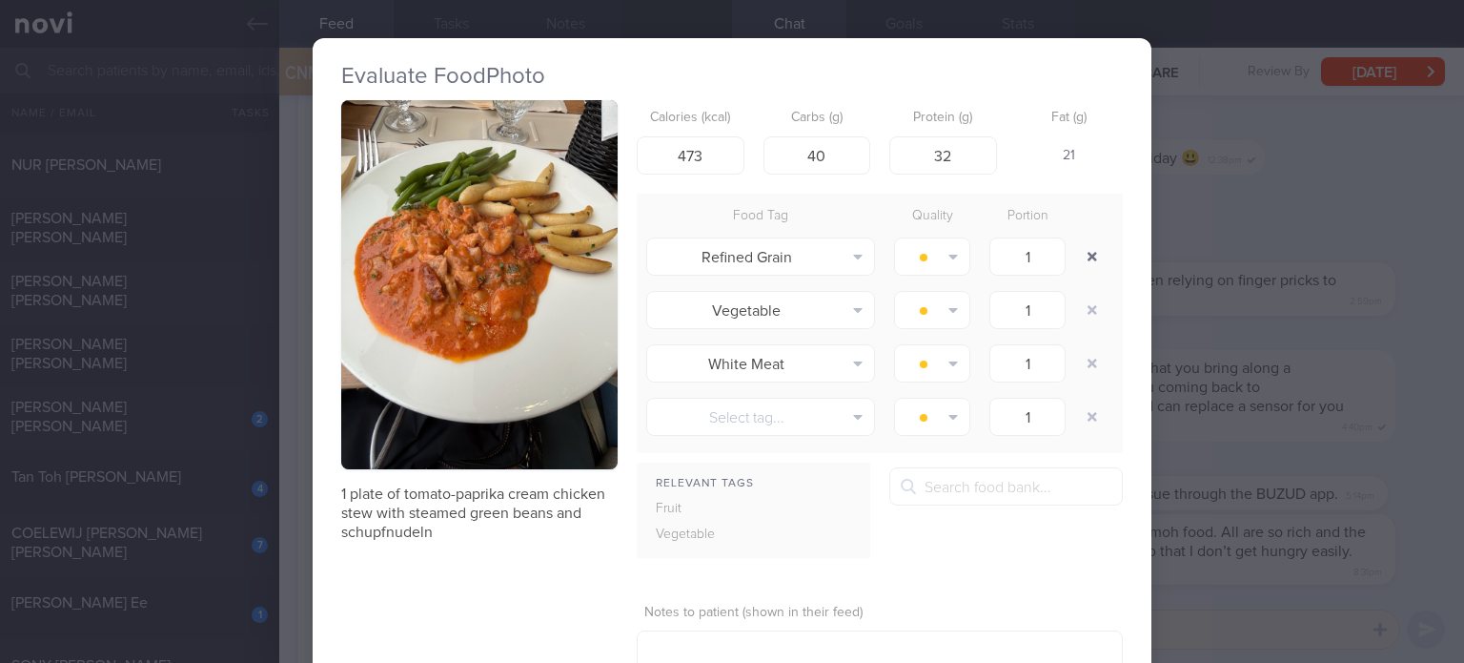
click at [1100, 256] on button "button" at bounding box center [1092, 256] width 34 height 34
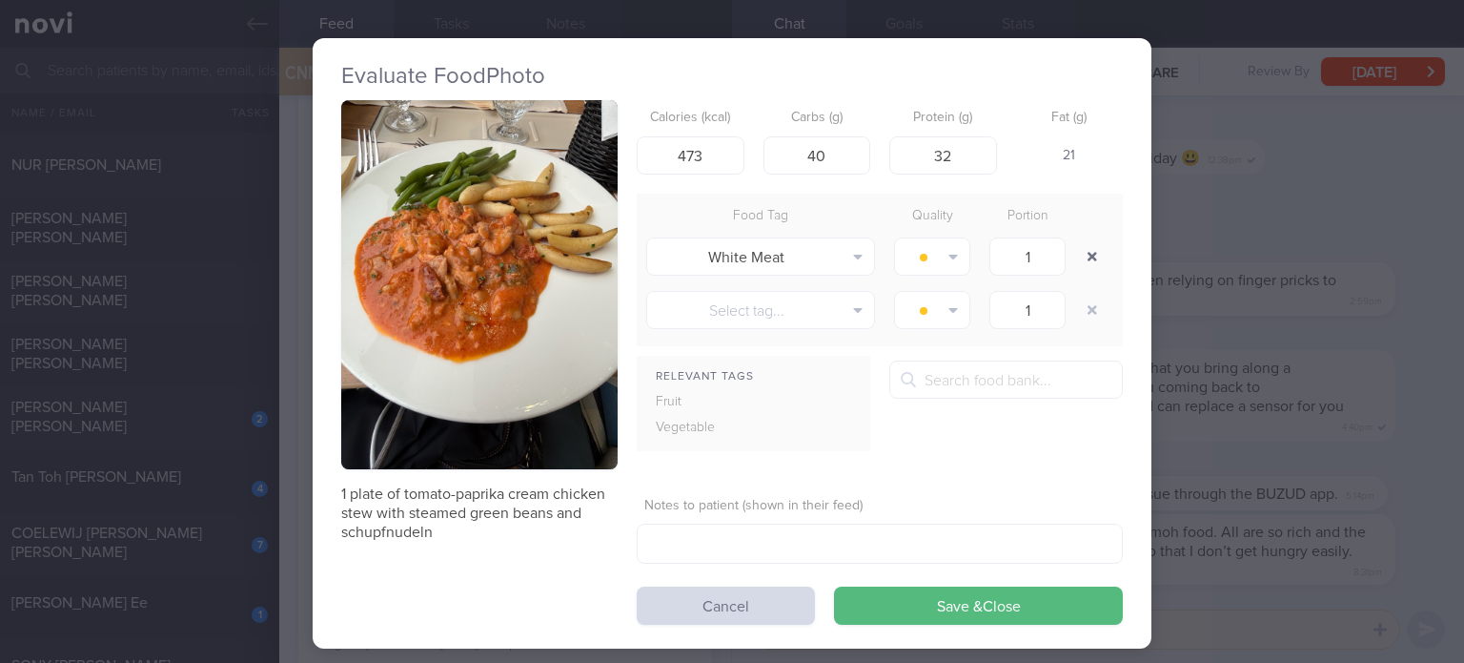
click at [1100, 256] on button "button" at bounding box center [1092, 256] width 34 height 34
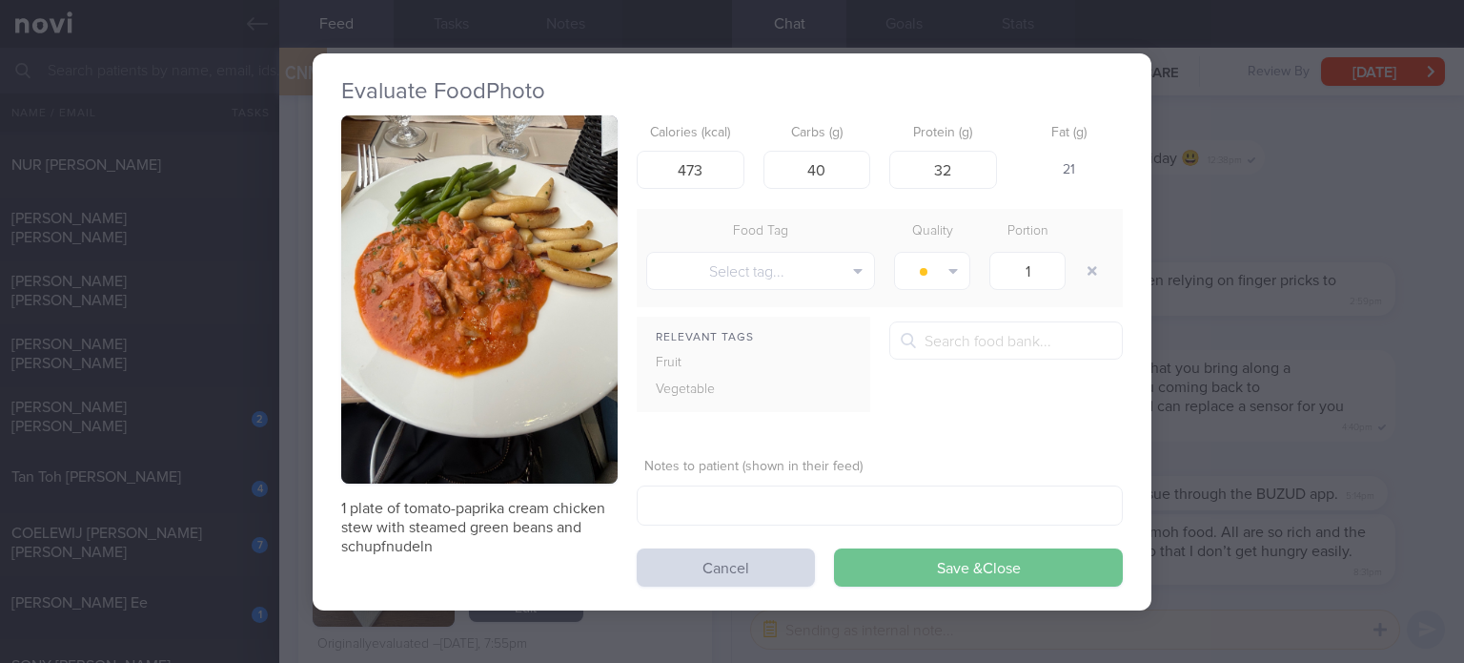
click at [981, 556] on button "Save & Close" at bounding box center [978, 567] width 289 height 38
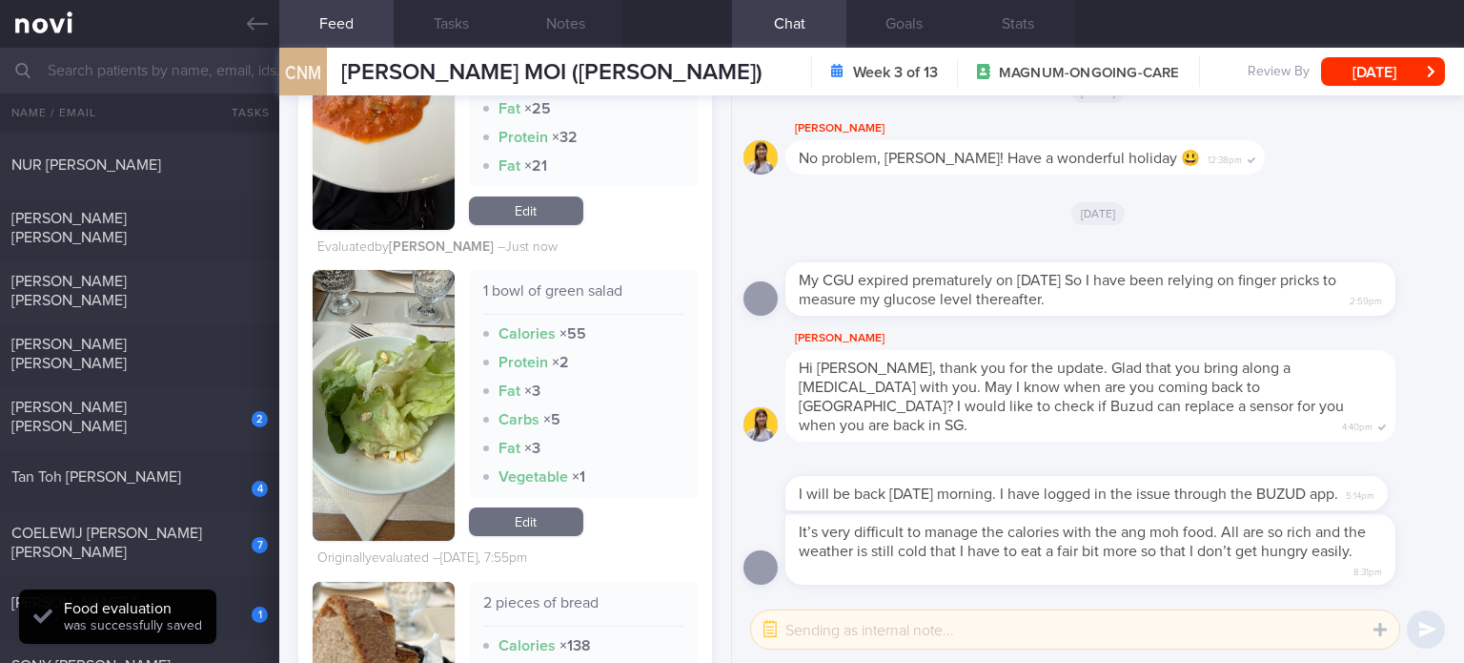
scroll to position [2886, 0]
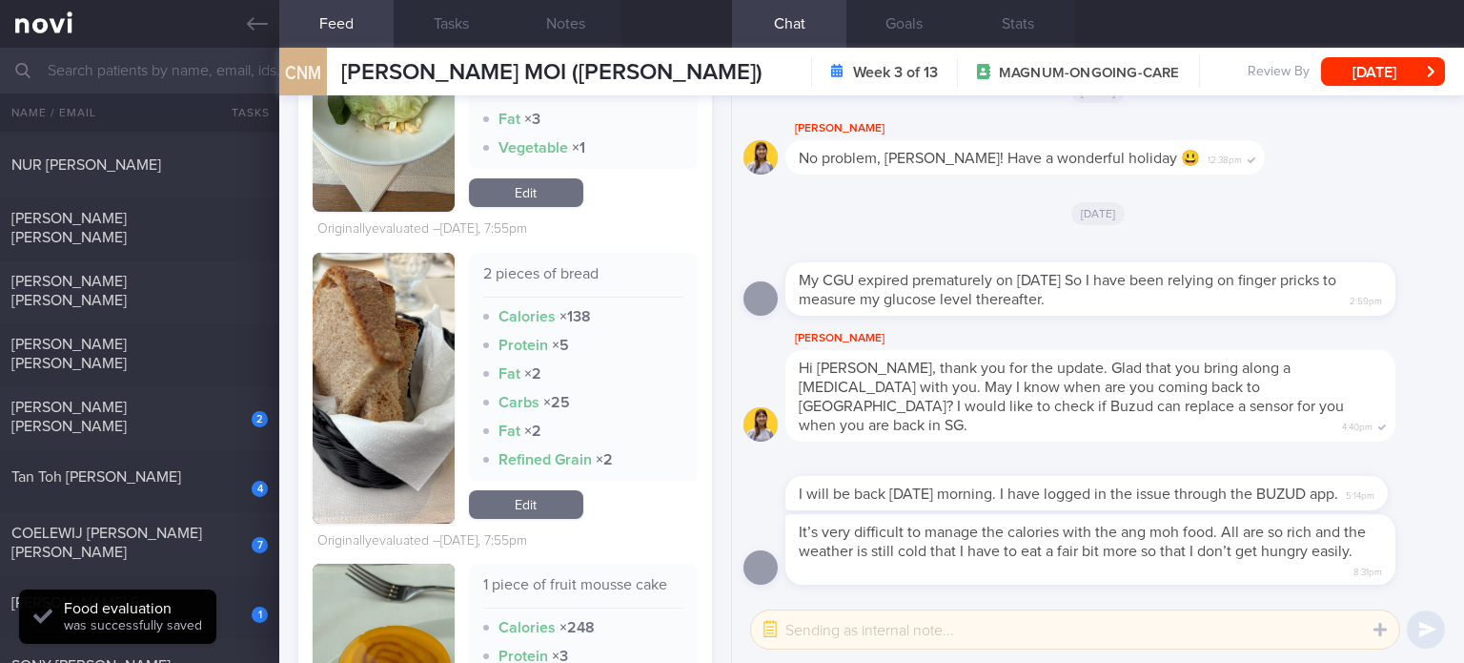
click at [543, 510] on link "Edit" at bounding box center [526, 504] width 114 height 29
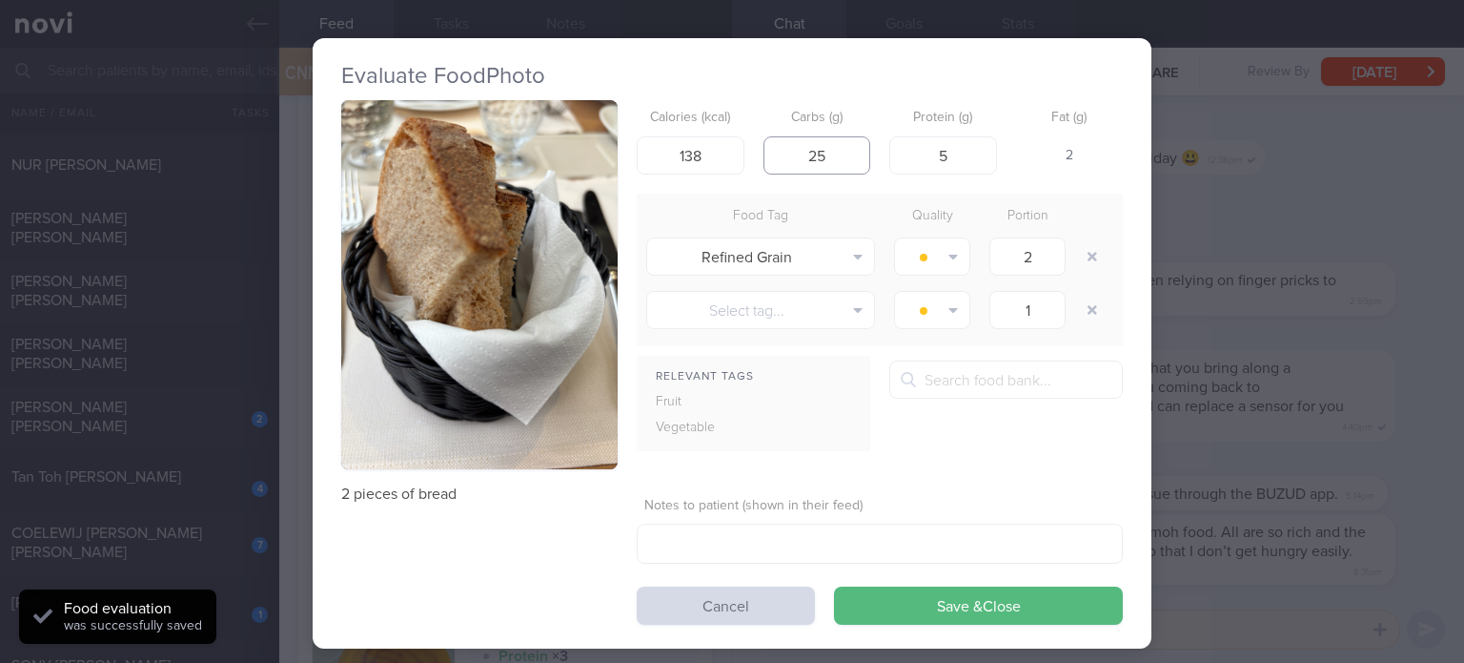
click at [828, 161] on input "25" at bounding box center [818, 155] width 108 height 38
click at [1081, 251] on button "button" at bounding box center [1092, 256] width 34 height 34
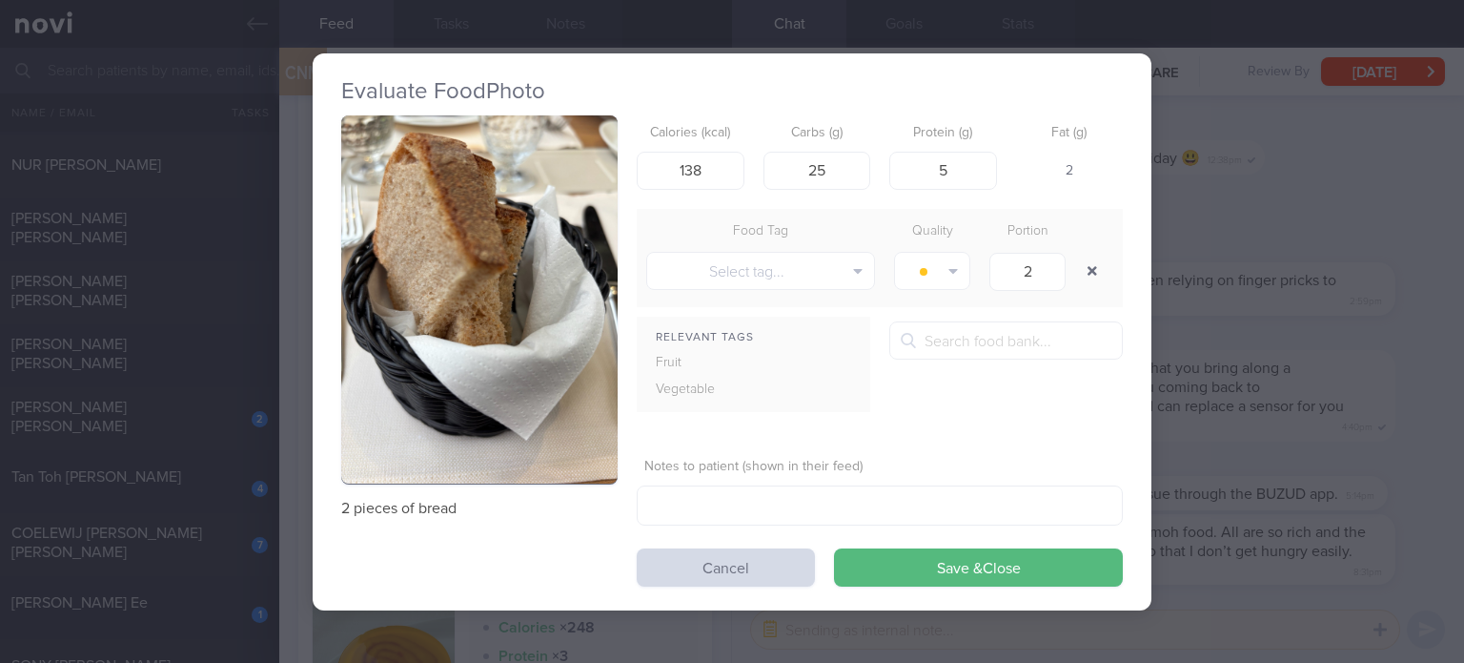
type input "1"
click at [939, 552] on button "Save & Close" at bounding box center [978, 567] width 289 height 38
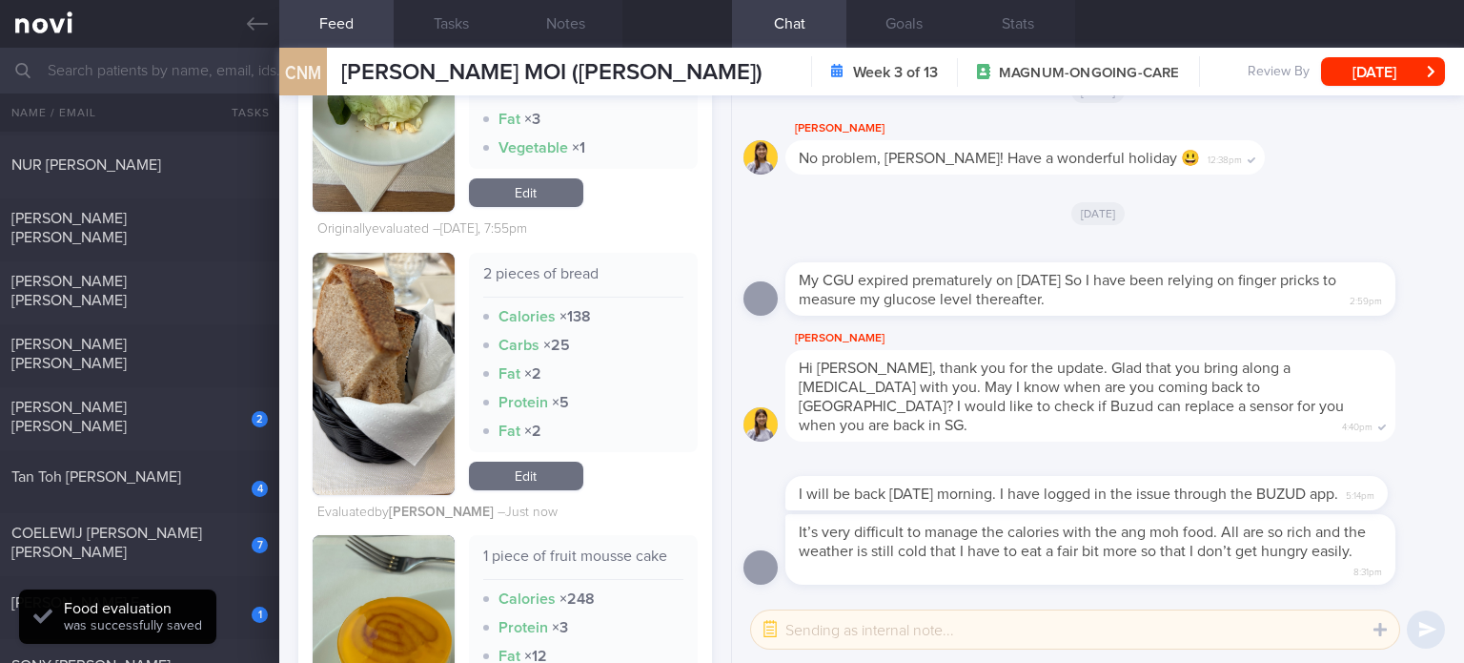
scroll to position [2742, 0]
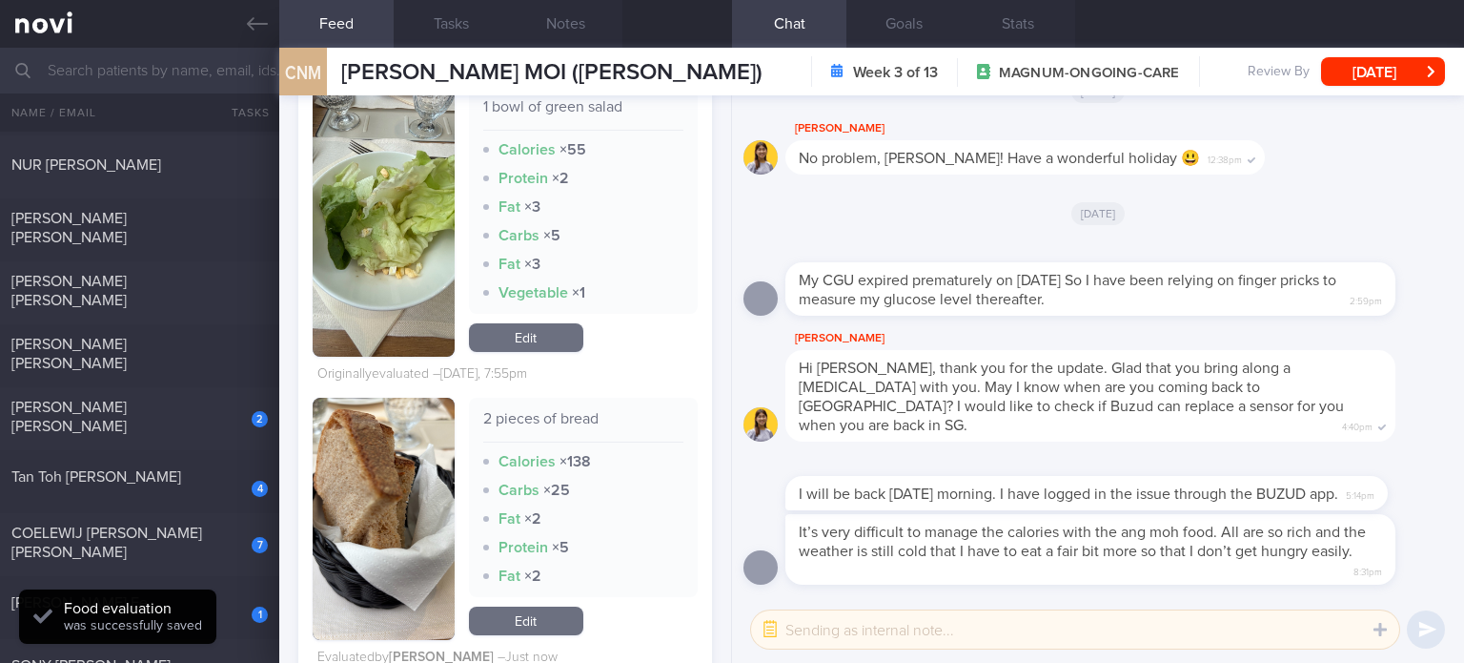
click at [561, 352] on link "Edit" at bounding box center [526, 337] width 114 height 29
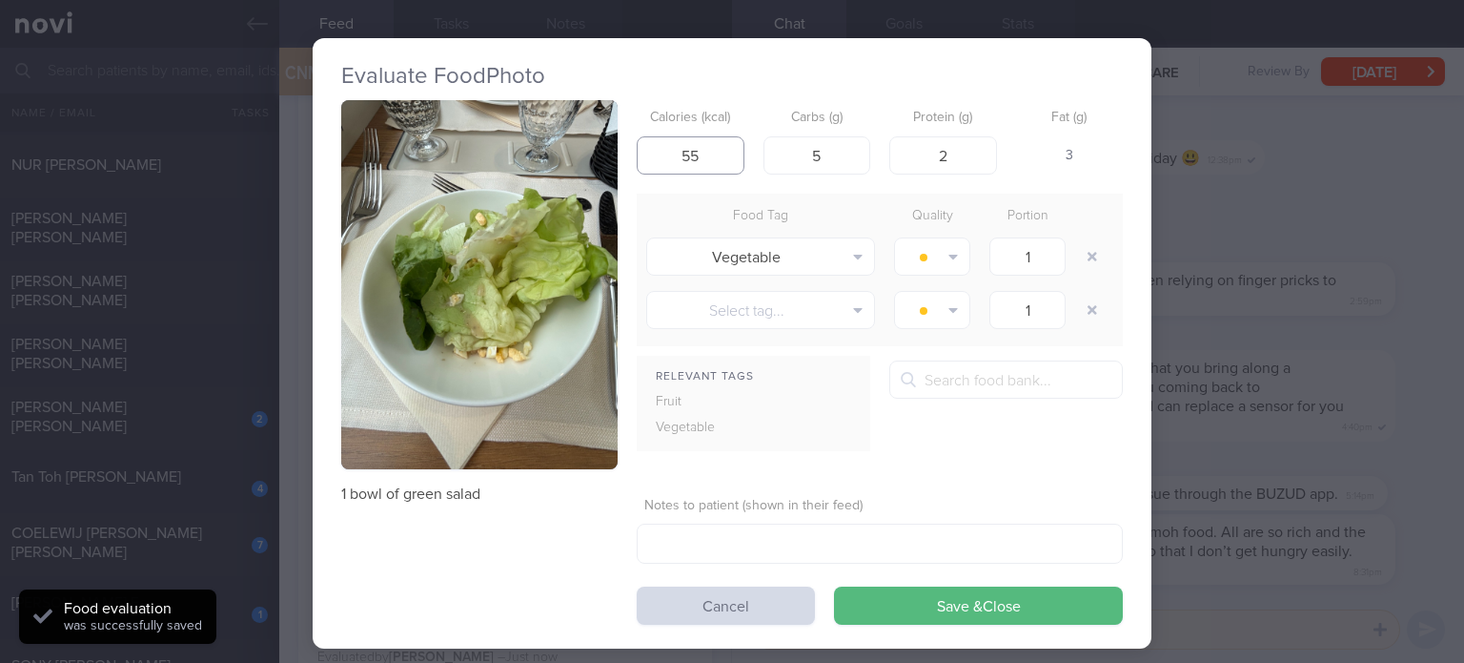
drag, startPoint x: 685, startPoint y: 155, endPoint x: 545, endPoint y: 140, distance: 141.0
click at [545, 140] on div "1 bowl of green salad Calories (kcal) 55 Carbs (g) 5 Protein (g) 2 Fat (g) 3 Fo…" at bounding box center [732, 362] width 782 height 524
type input "35"
click at [962, 163] on input "2" at bounding box center [943, 155] width 108 height 38
type input "1"
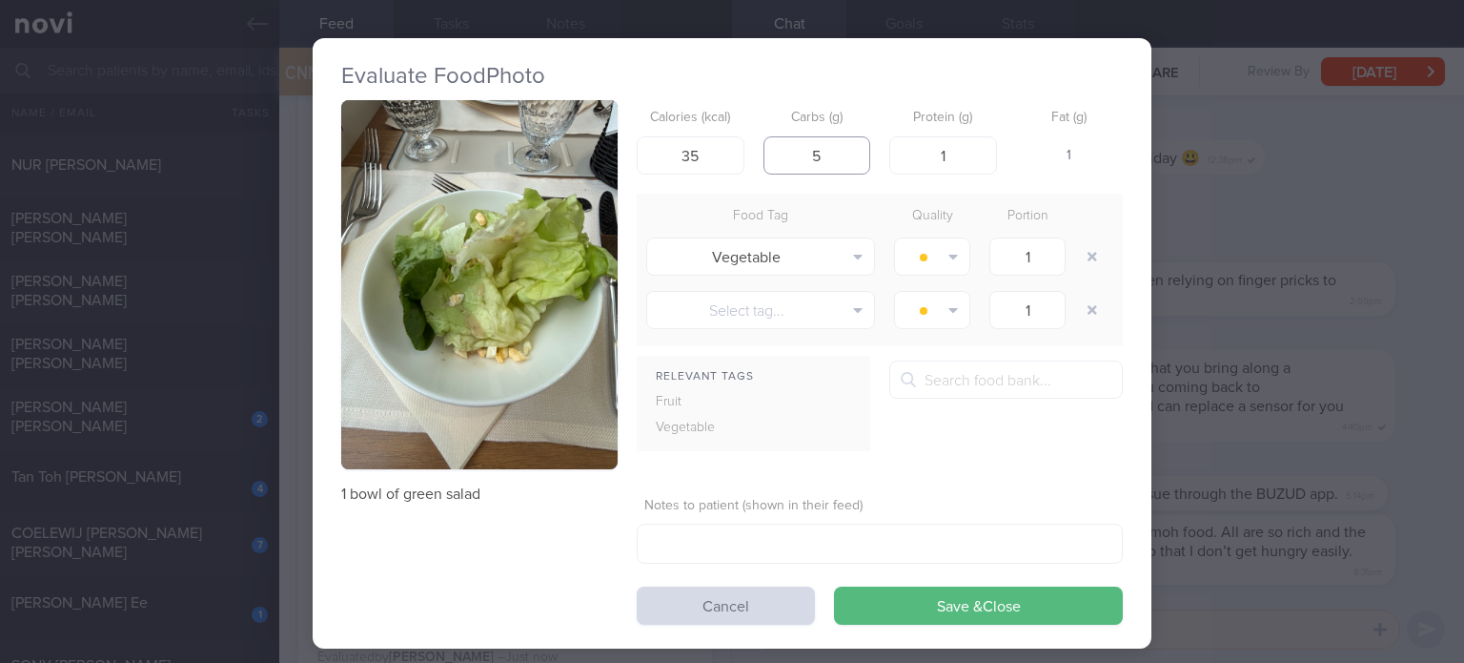
click at [842, 161] on input "5" at bounding box center [818, 155] width 108 height 38
type input "6"
click at [1075, 255] on button "button" at bounding box center [1092, 256] width 34 height 34
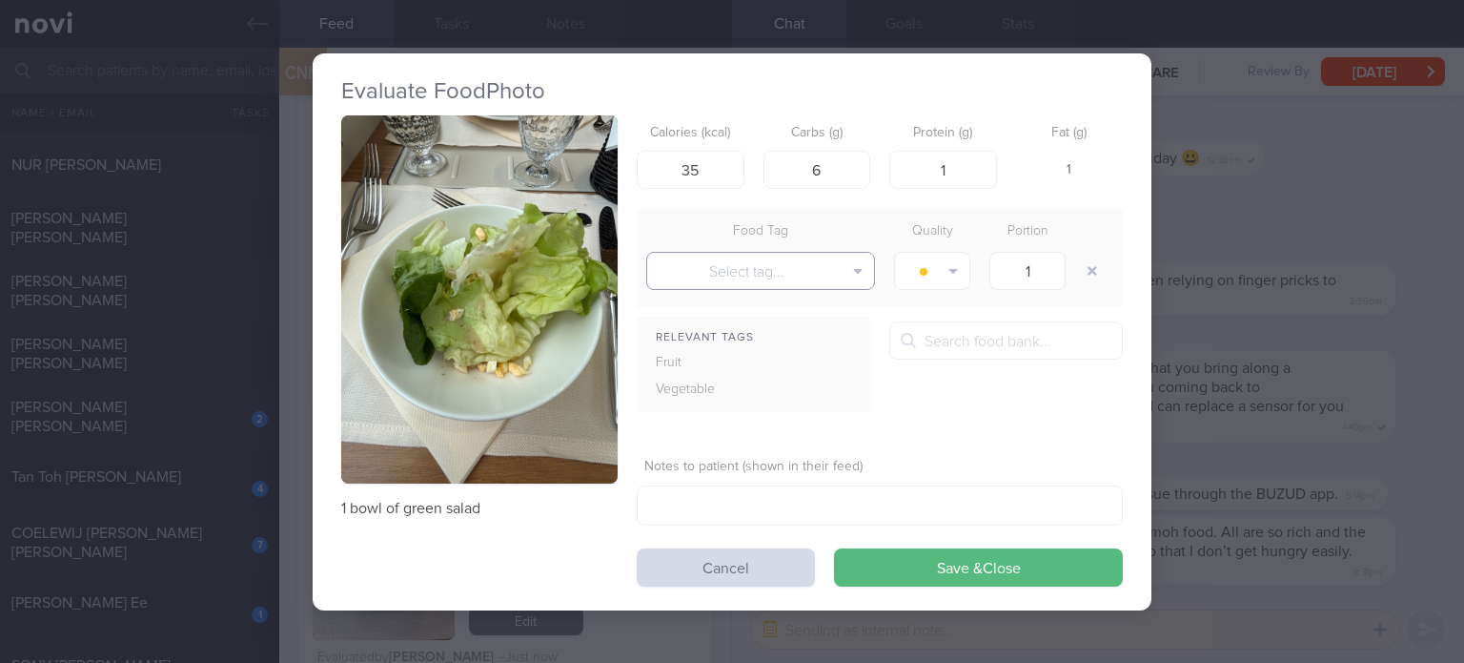
click at [761, 279] on button "Select tag..." at bounding box center [760, 271] width 229 height 38
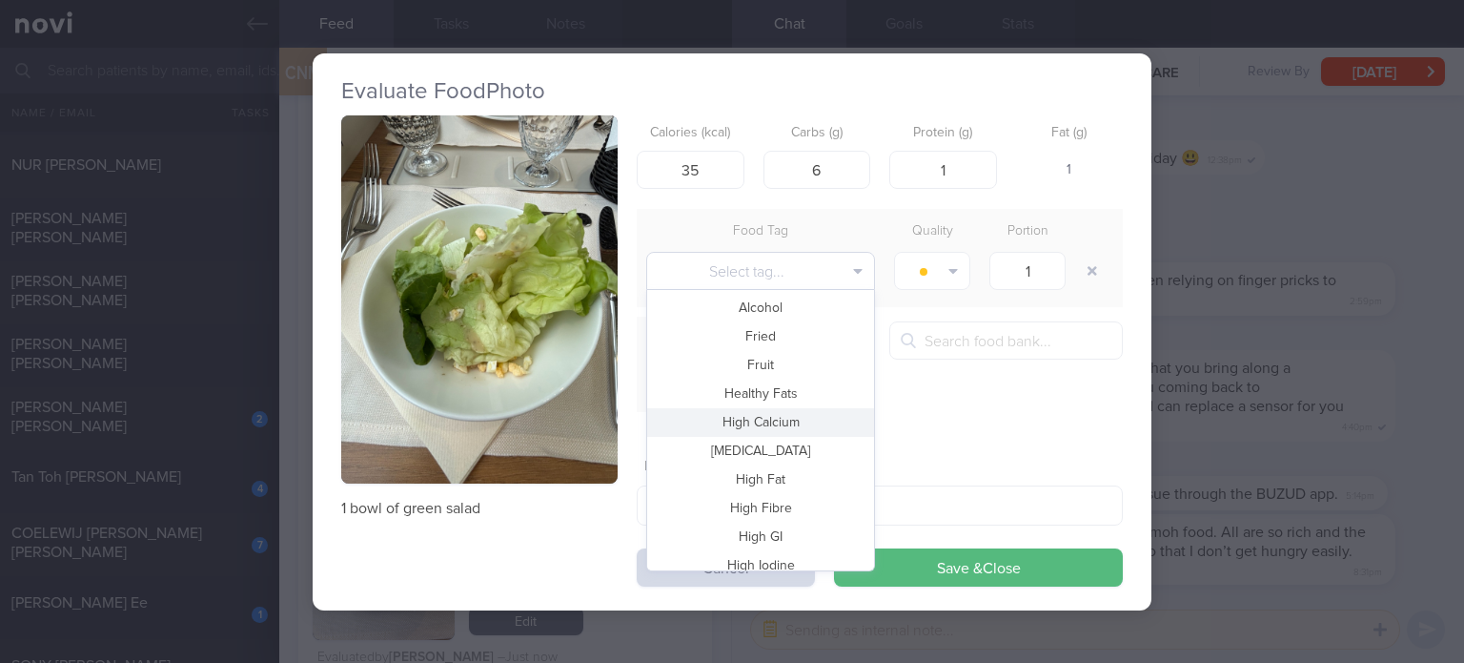
scroll to position [413, 0]
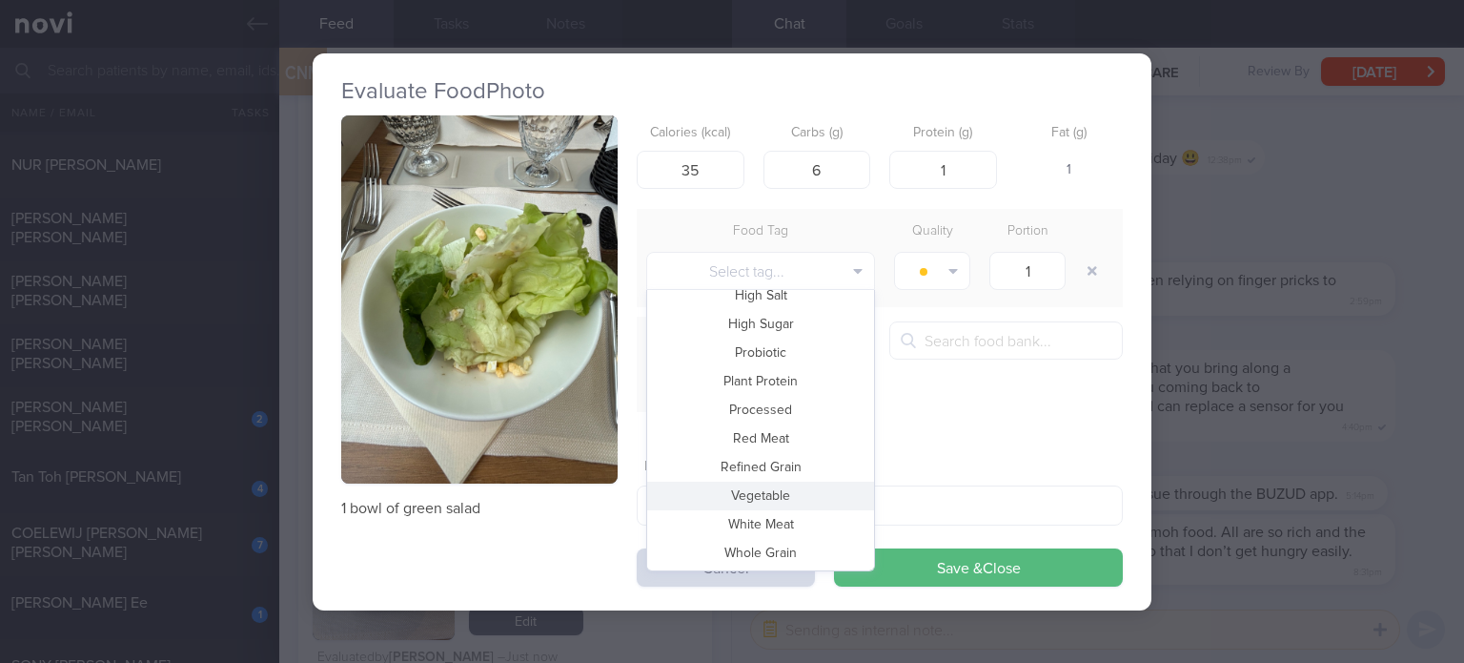
click at [772, 499] on button "Vegetable" at bounding box center [760, 495] width 227 height 29
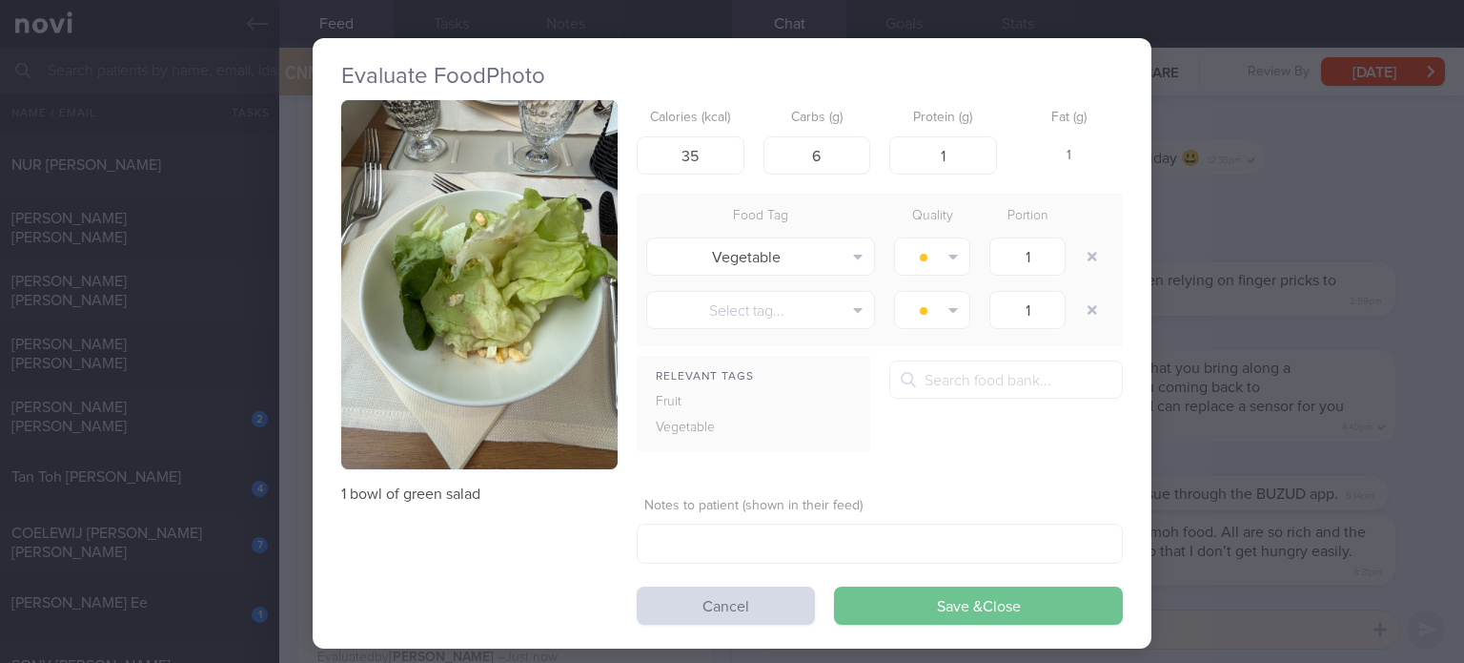
click at [934, 599] on button "Save & Close" at bounding box center [978, 605] width 289 height 38
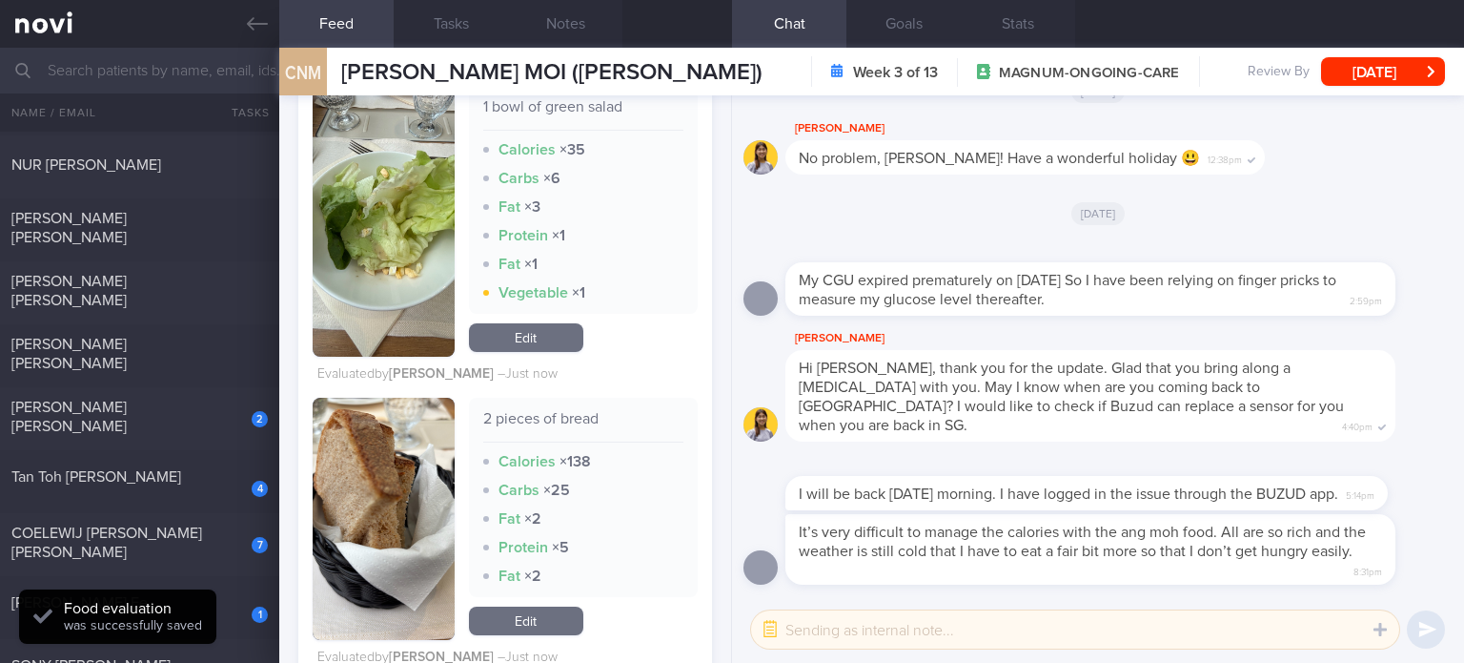
click at [543, 352] on link "Edit" at bounding box center [526, 337] width 114 height 29
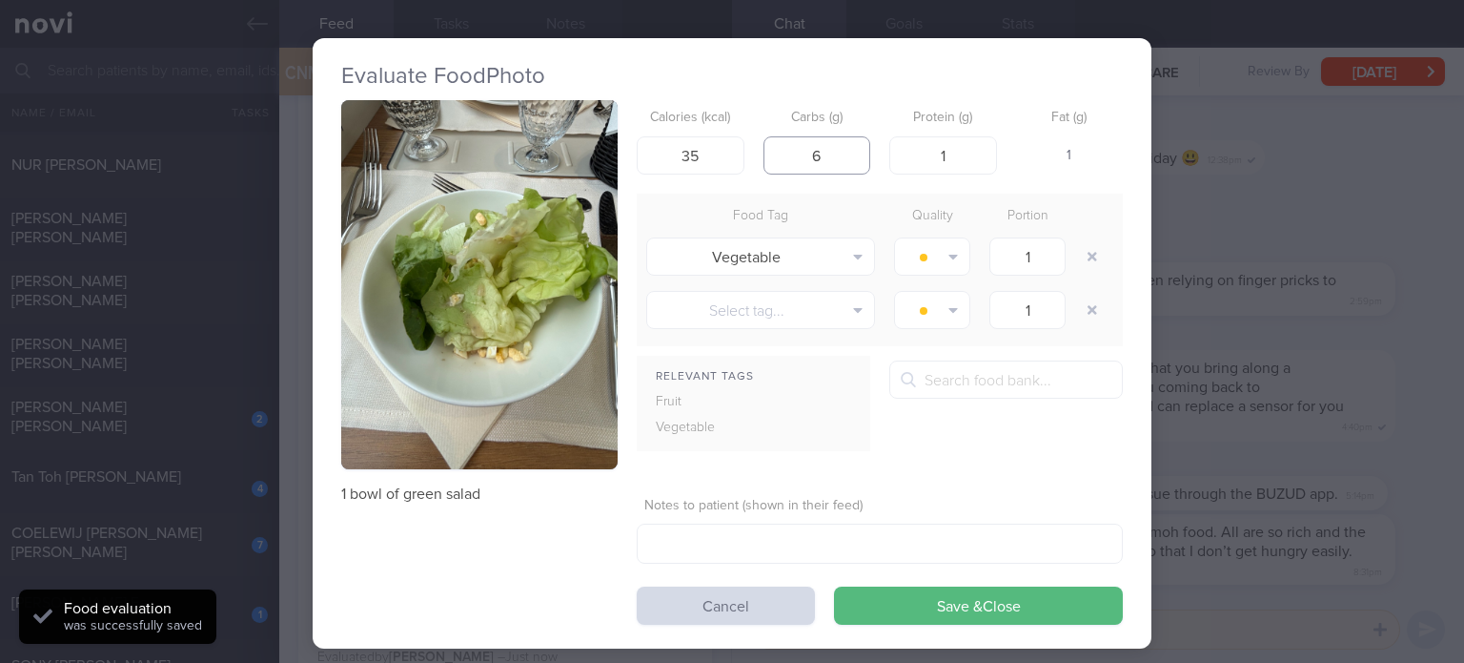
click at [854, 147] on input "6" at bounding box center [818, 155] width 108 height 38
type input "7"
click at [834, 586] on button "Save & Close" at bounding box center [978, 605] width 289 height 38
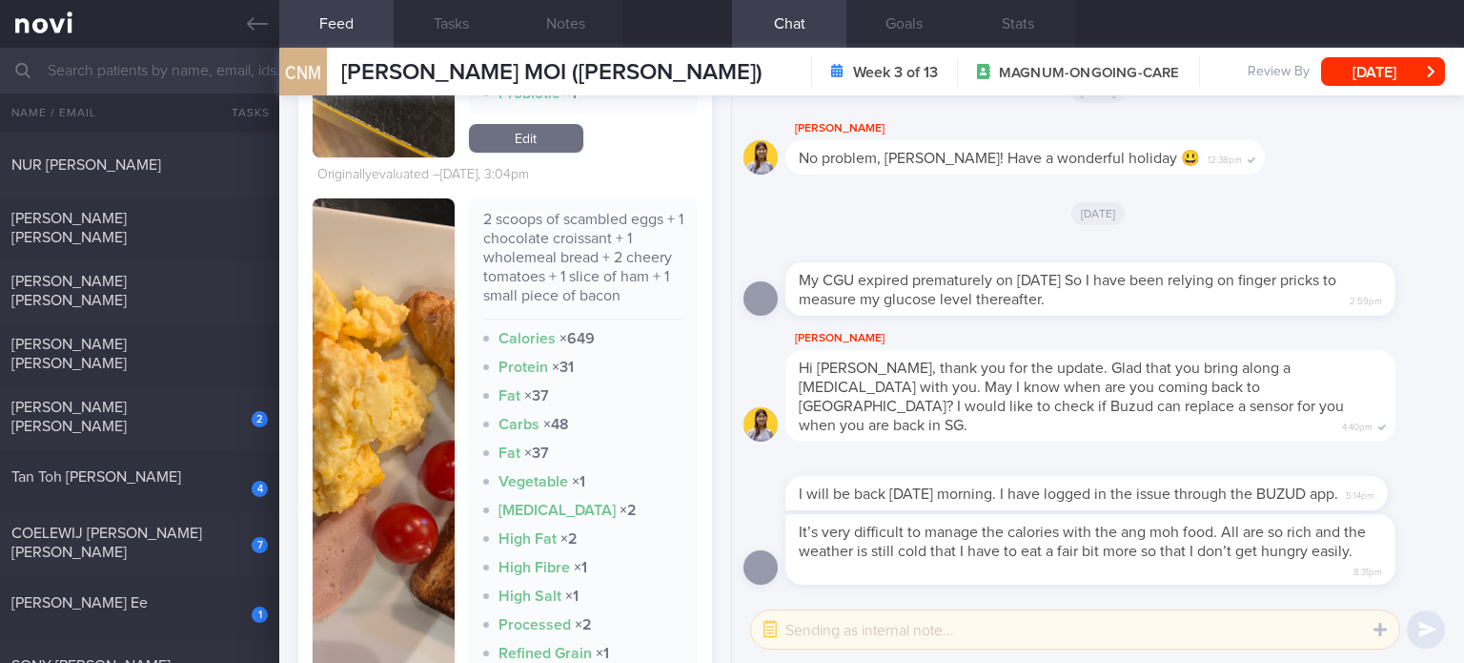
scroll to position [4121, 0]
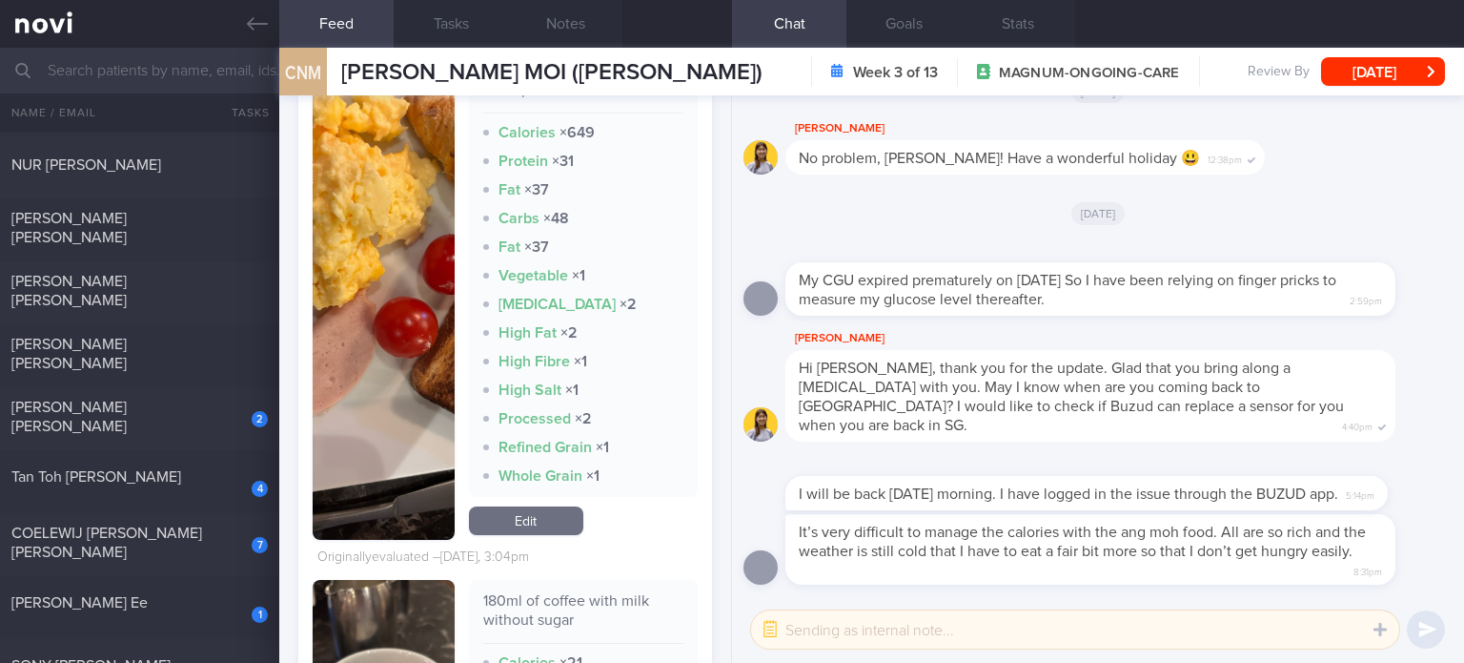
click at [522, 525] on link "Edit" at bounding box center [526, 520] width 114 height 29
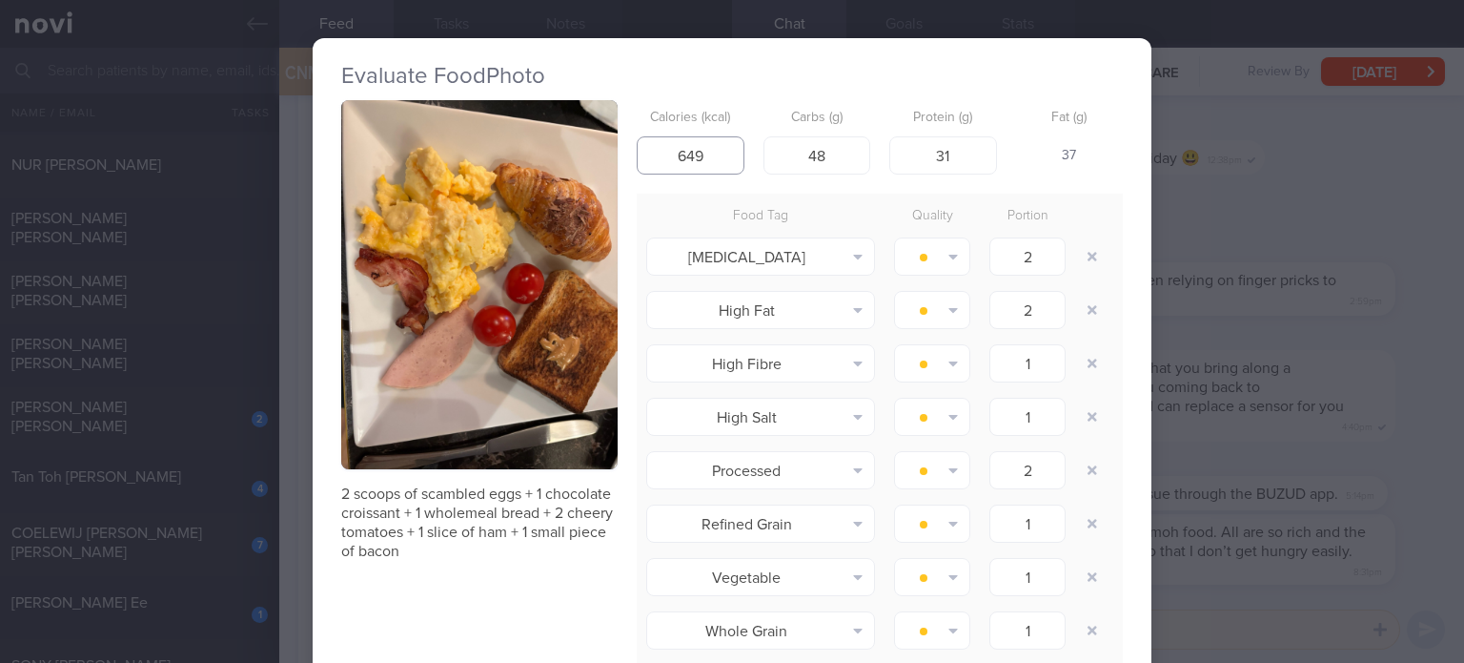
click at [685, 153] on input "649" at bounding box center [691, 155] width 108 height 38
type input "549"
click at [1088, 247] on button "button" at bounding box center [1092, 256] width 34 height 34
type input "1"
click at [1088, 247] on button "button" at bounding box center [1092, 256] width 34 height 34
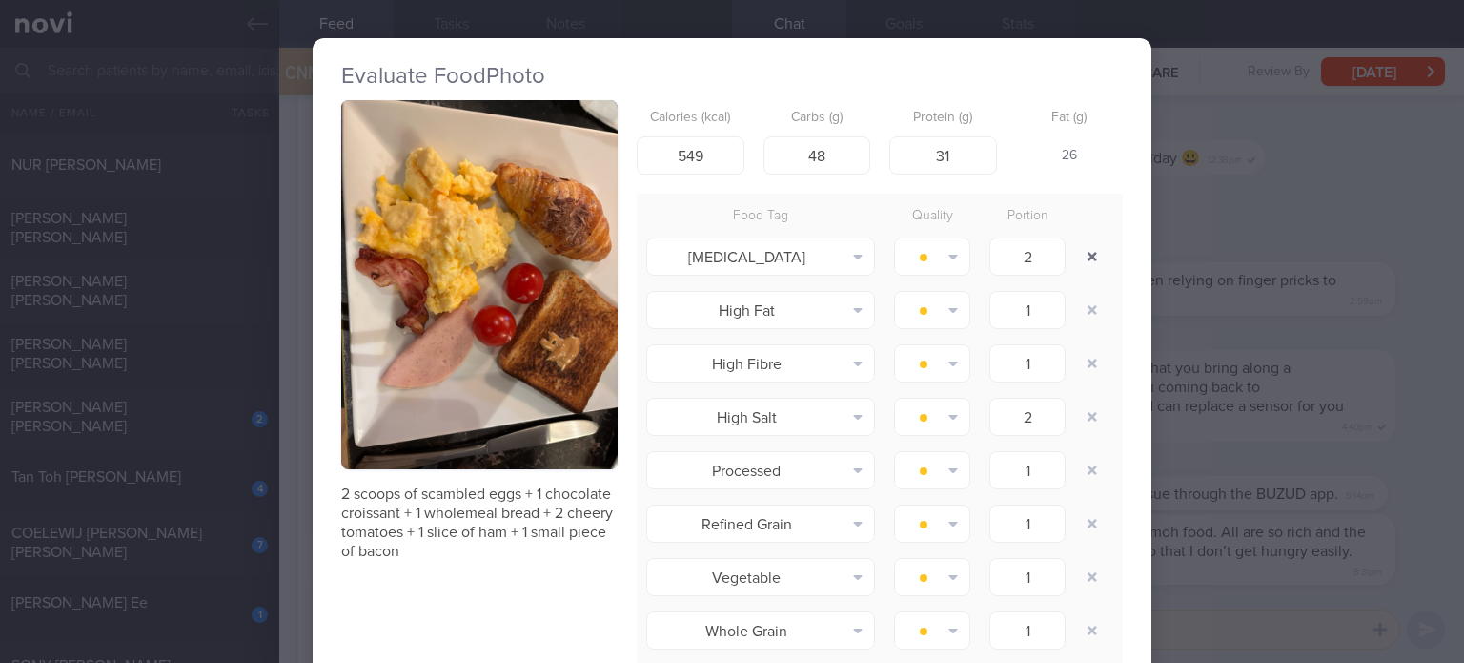
click at [1088, 247] on button "button" at bounding box center [1092, 256] width 34 height 34
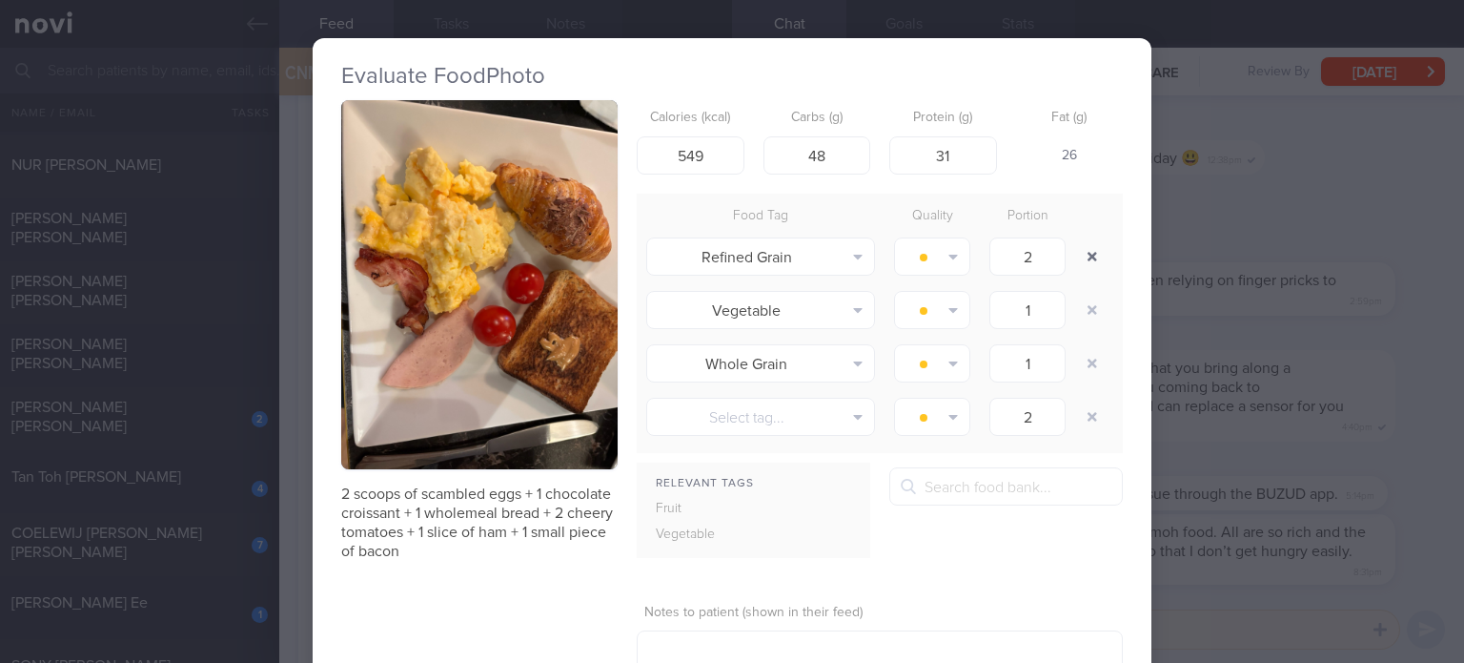
type input "1"
click at [1088, 247] on button "button" at bounding box center [1092, 256] width 34 height 34
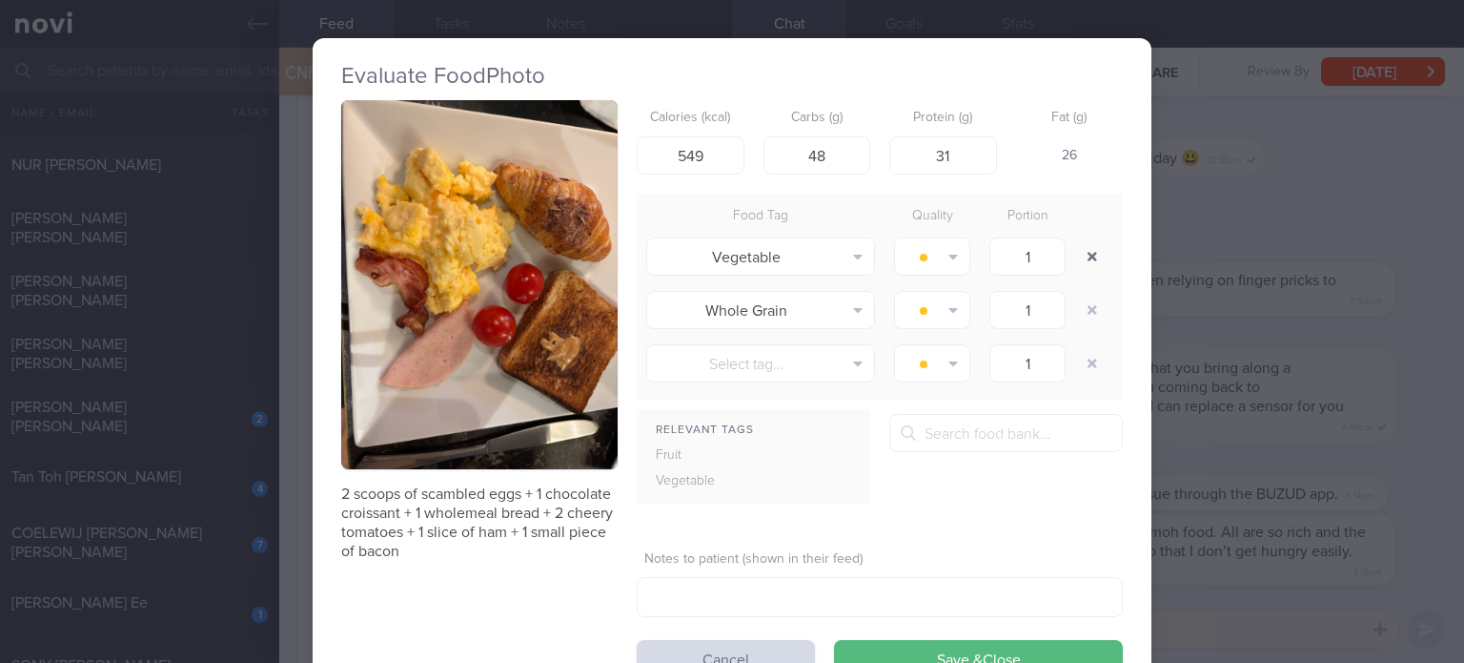
click at [1088, 247] on button "button" at bounding box center [1092, 256] width 34 height 34
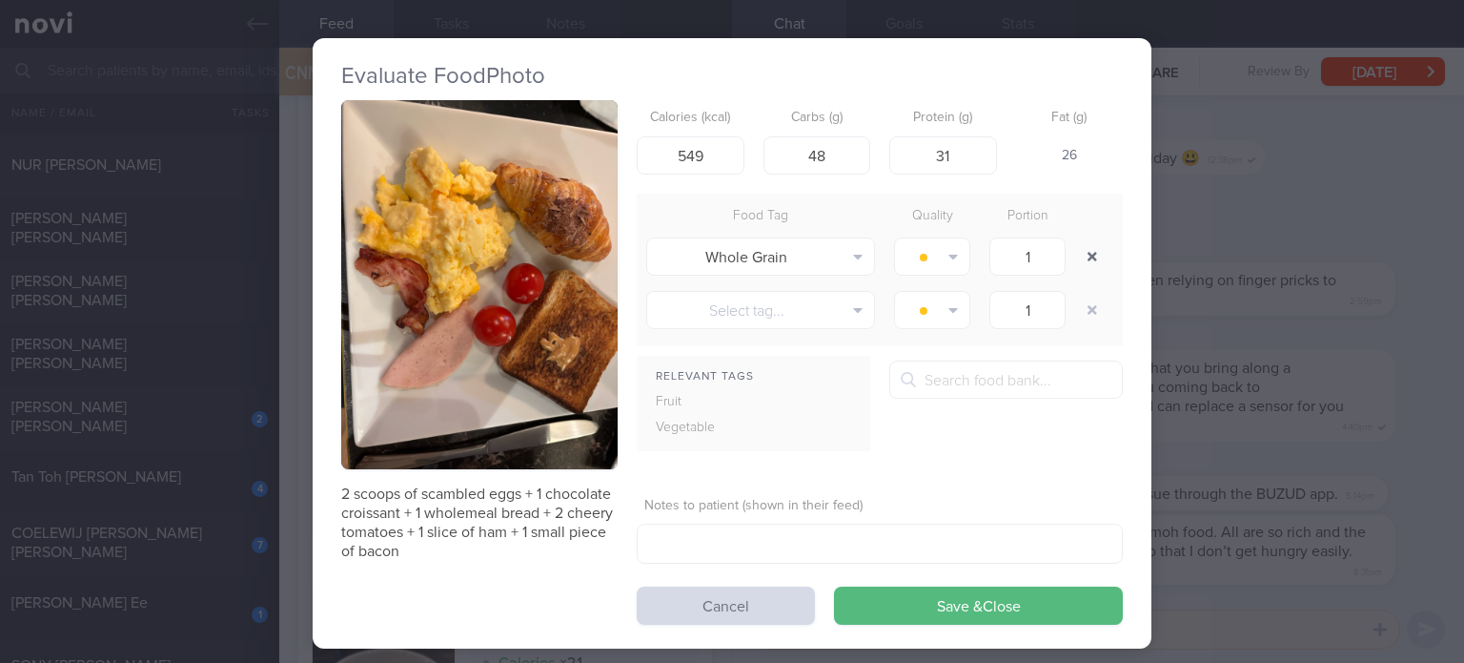
click at [1088, 247] on button "button" at bounding box center [1092, 256] width 34 height 34
click at [1088, 247] on div at bounding box center [1094, 256] width 38 height 53
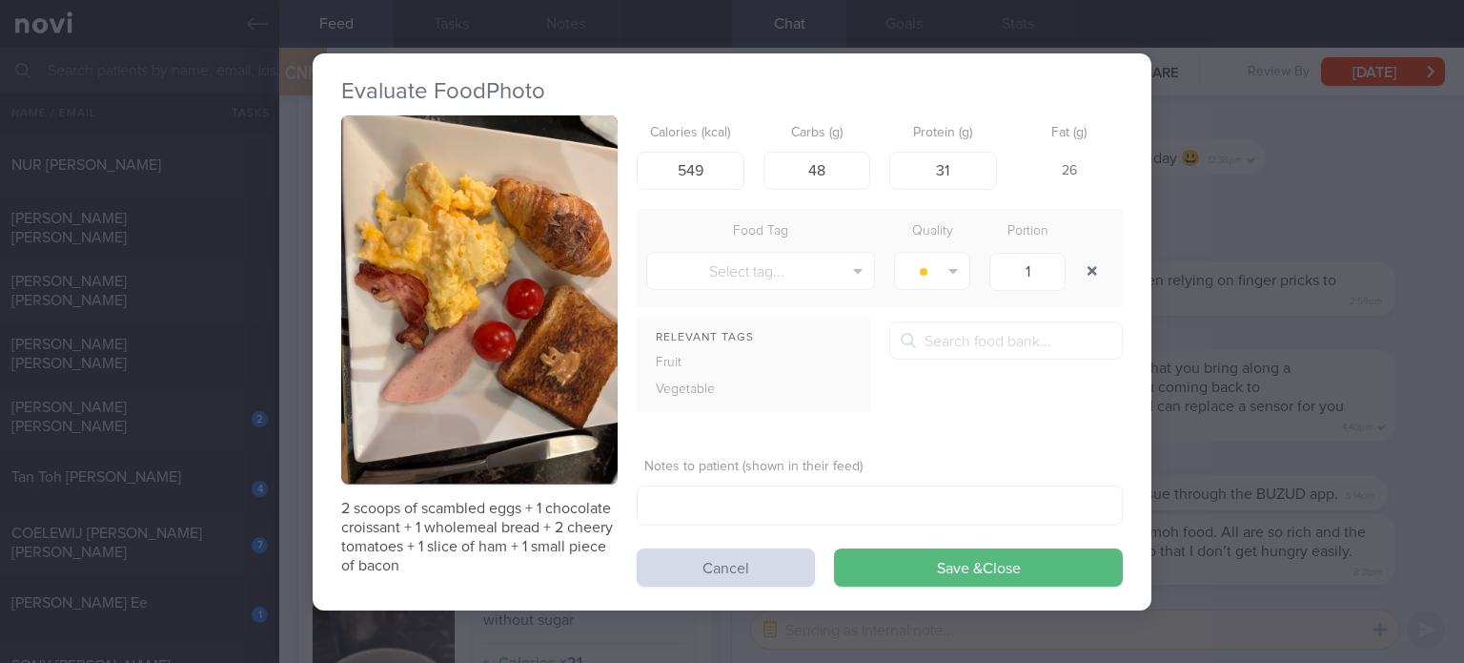
click at [1088, 247] on div at bounding box center [1094, 270] width 38 height 53
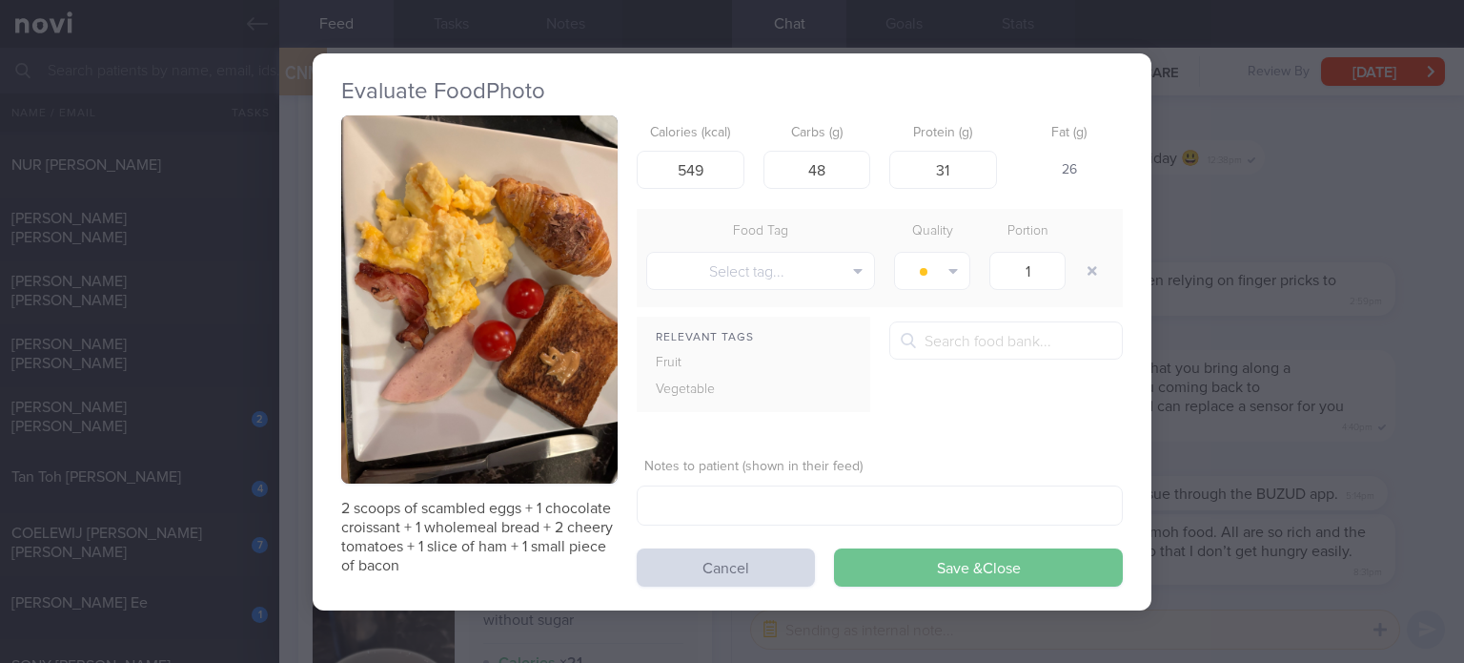
click at [947, 579] on button "Save & Close" at bounding box center [978, 567] width 289 height 38
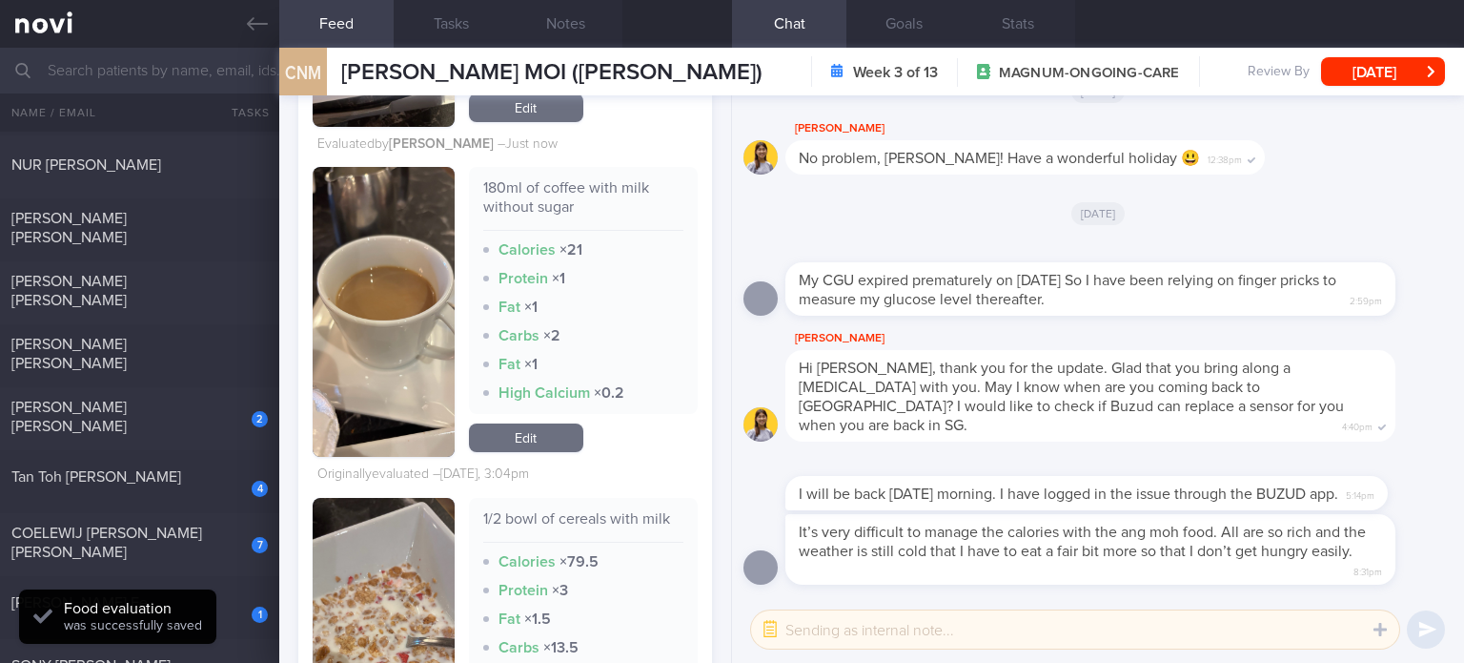
scroll to position [4312, 0]
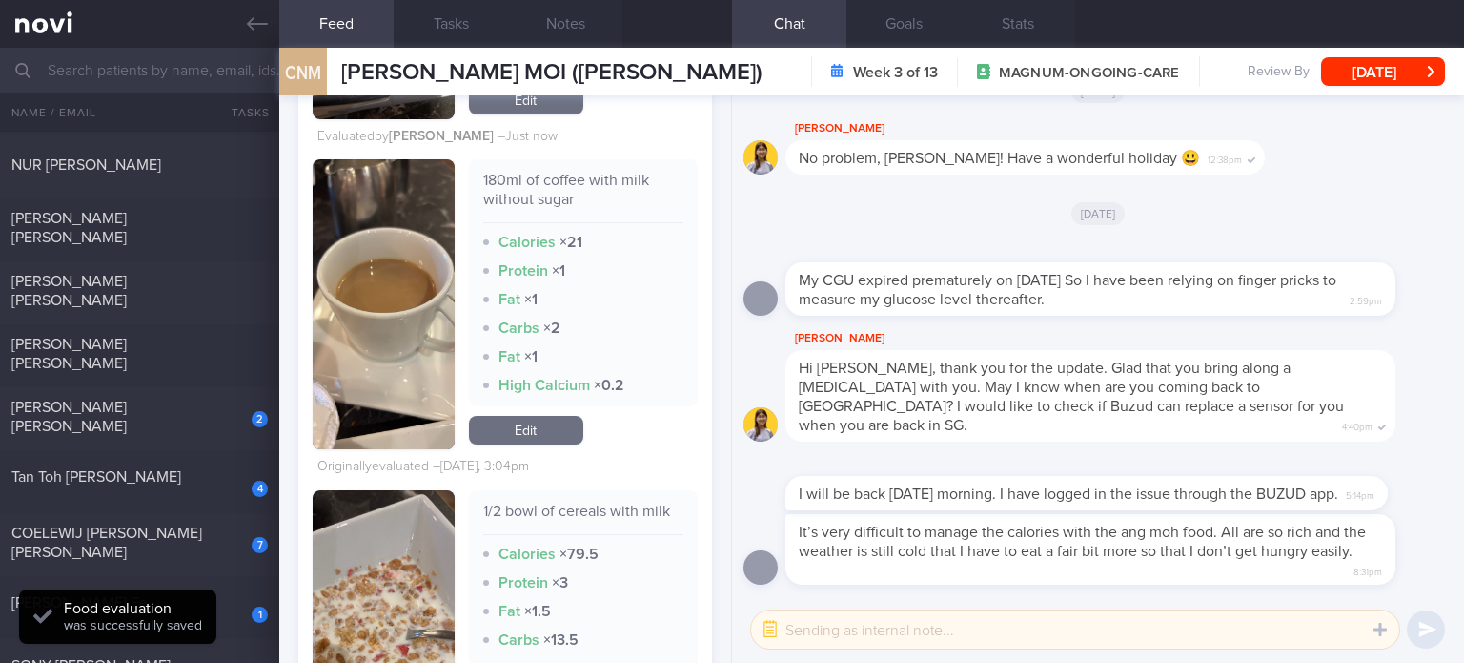
click at [568, 429] on link "Edit" at bounding box center [526, 430] width 114 height 29
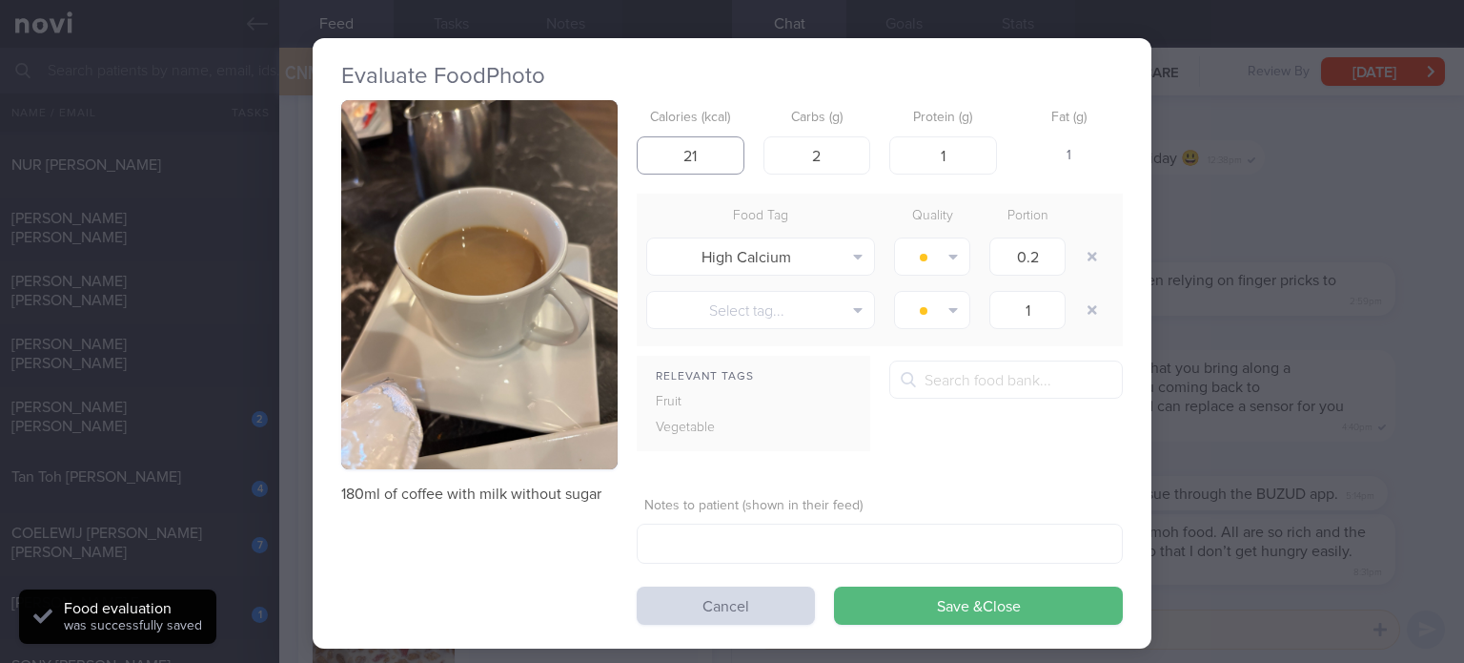
drag, startPoint x: 692, startPoint y: 157, endPoint x: 517, endPoint y: 148, distance: 175.7
click at [517, 148] on div "180ml of coffee with milk without sugar Calories (kcal) 21 Carbs (g) 2 Protein …" at bounding box center [732, 362] width 782 height 524
type input "46"
click at [824, 142] on input "2" at bounding box center [818, 155] width 108 height 38
type input "3"
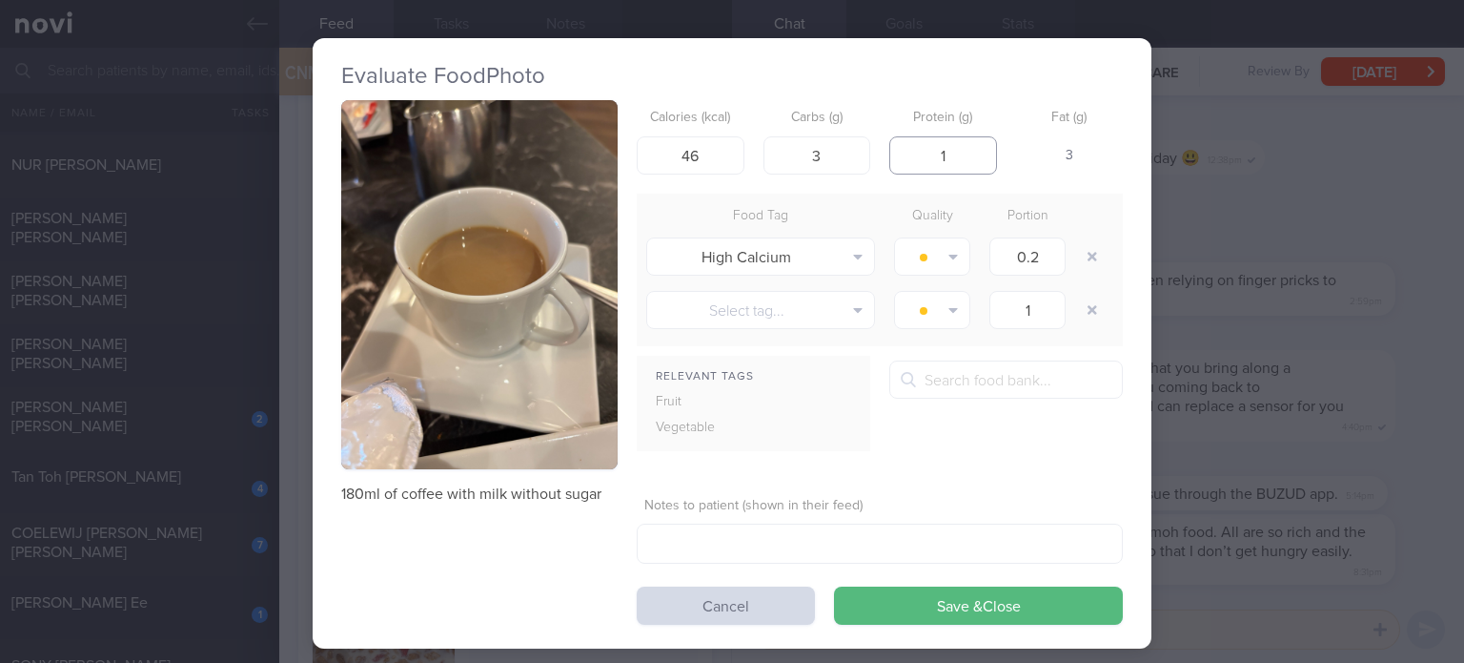
click at [961, 150] on input "1" at bounding box center [943, 155] width 108 height 38
type input "2"
click at [1088, 266] on button "button" at bounding box center [1092, 256] width 34 height 34
type input "1"
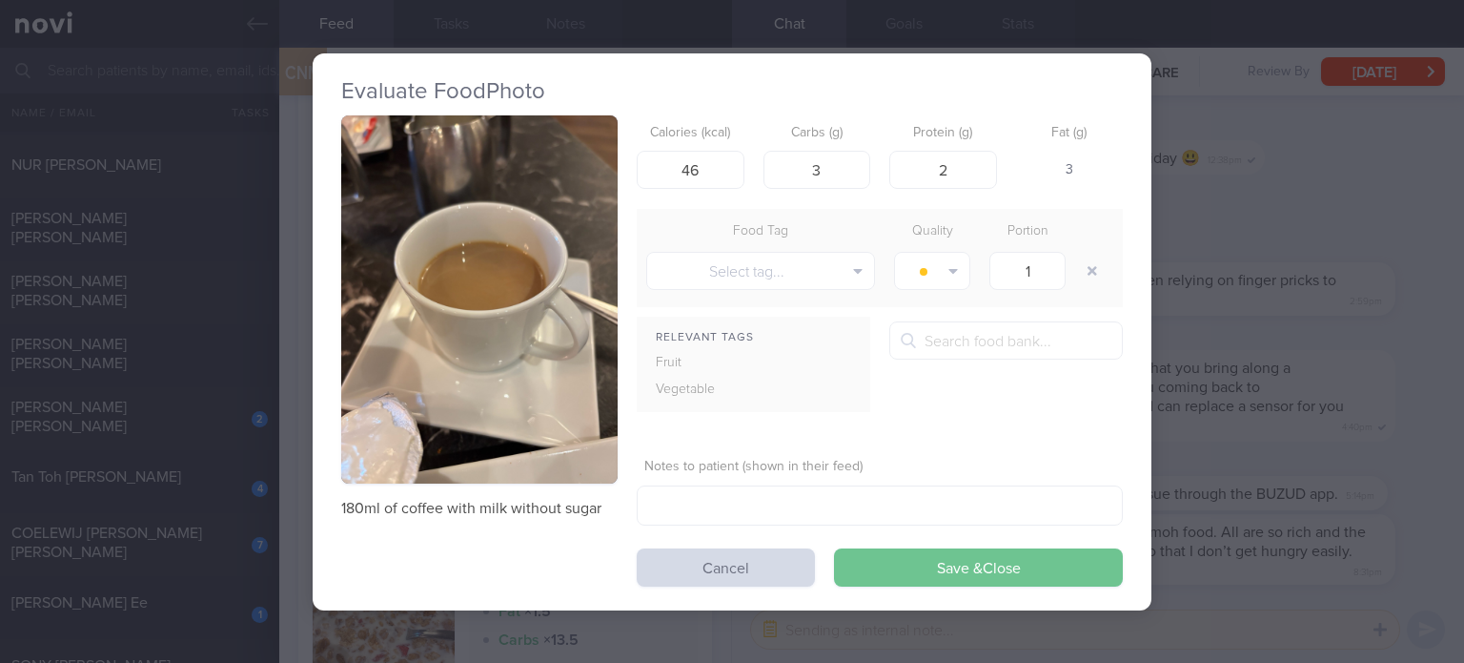
click at [945, 562] on button "Save & Close" at bounding box center [978, 567] width 289 height 38
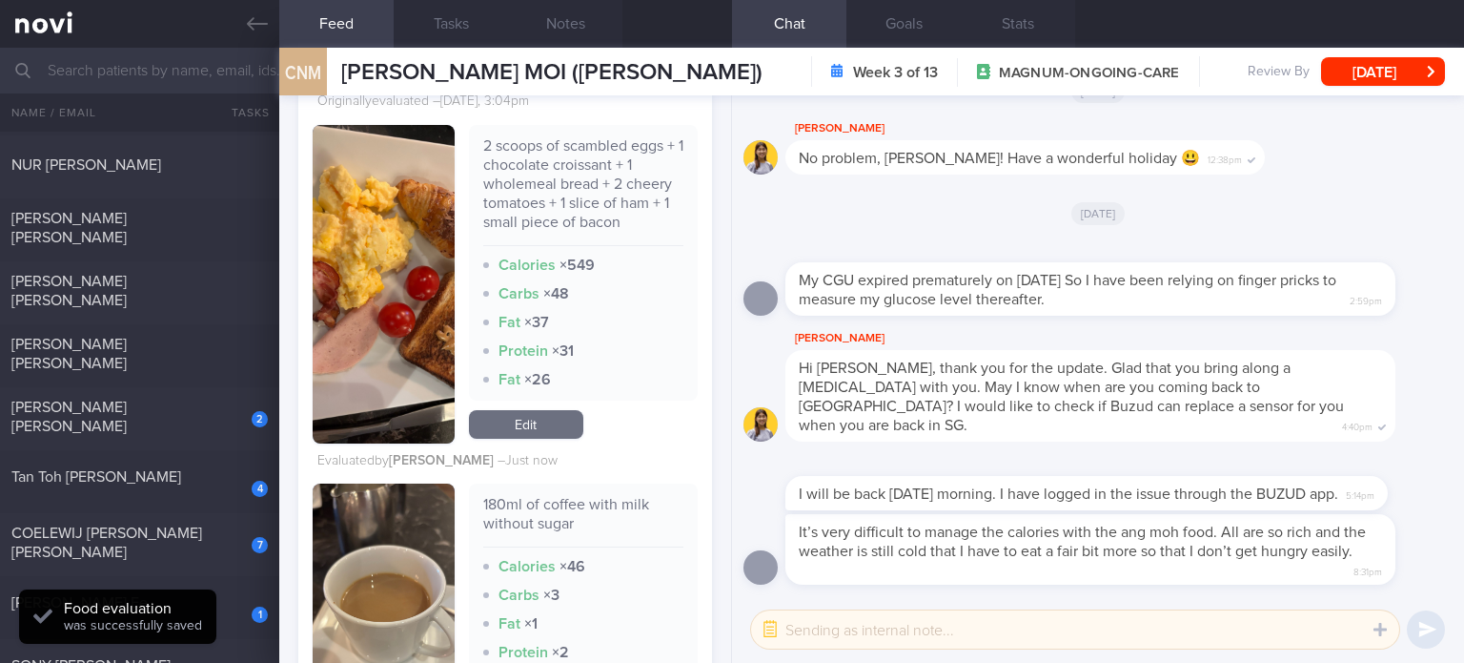
scroll to position [3988, 0]
click at [520, 415] on link "Edit" at bounding box center [526, 424] width 114 height 29
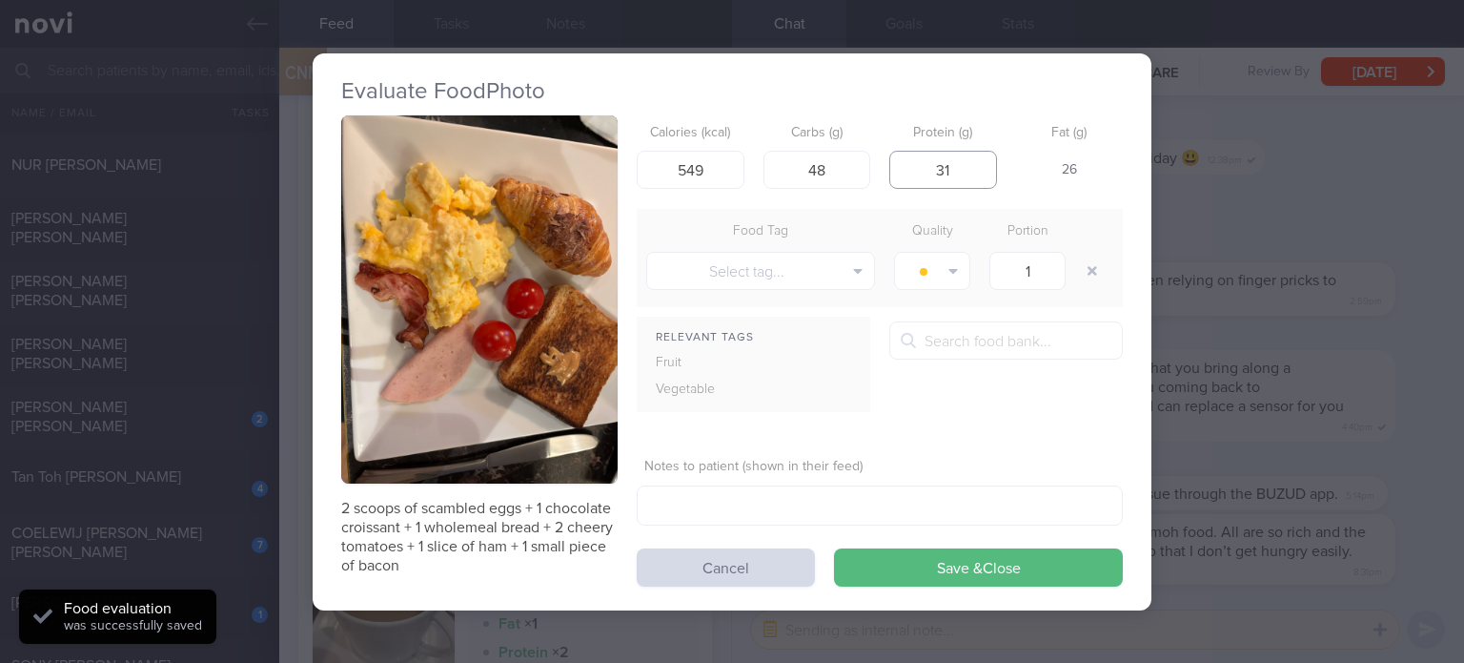
click at [972, 155] on input "31" at bounding box center [943, 170] width 108 height 38
type input "27"
click button "Save & Close" at bounding box center [978, 567] width 289 height 38
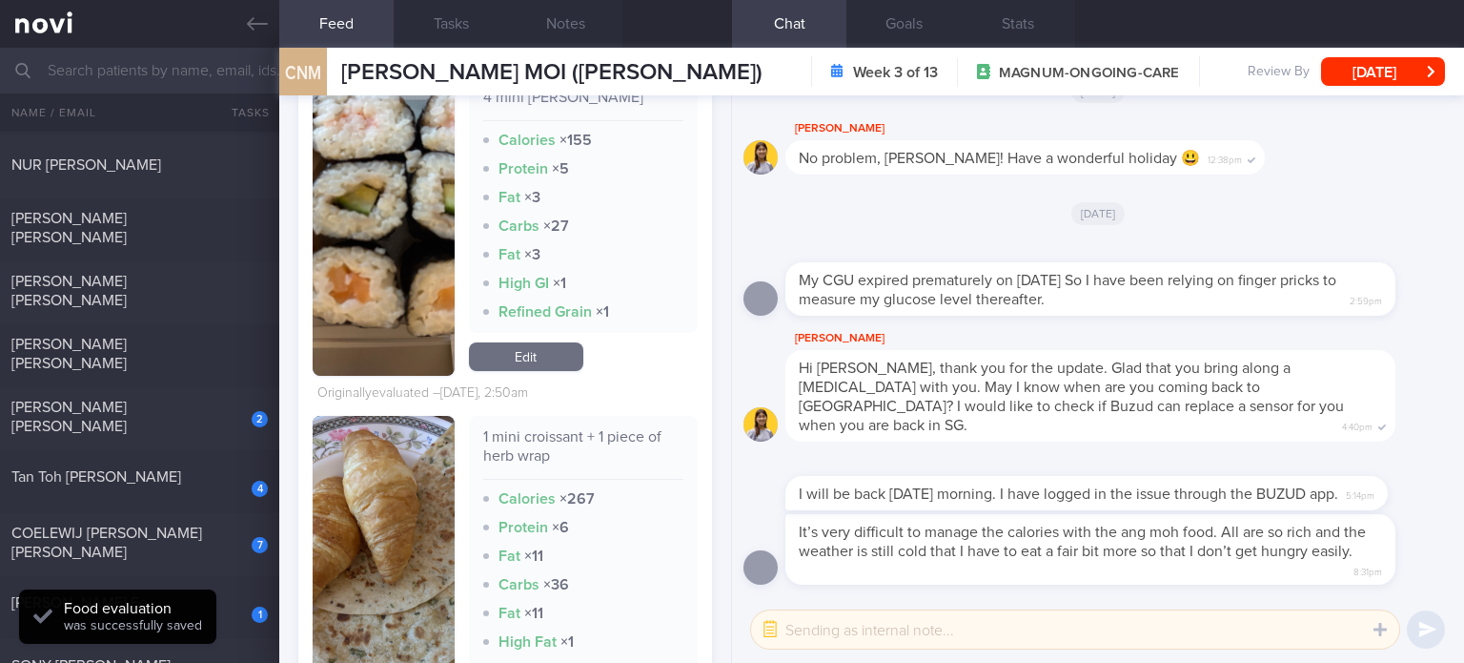
scroll to position [5285, 0]
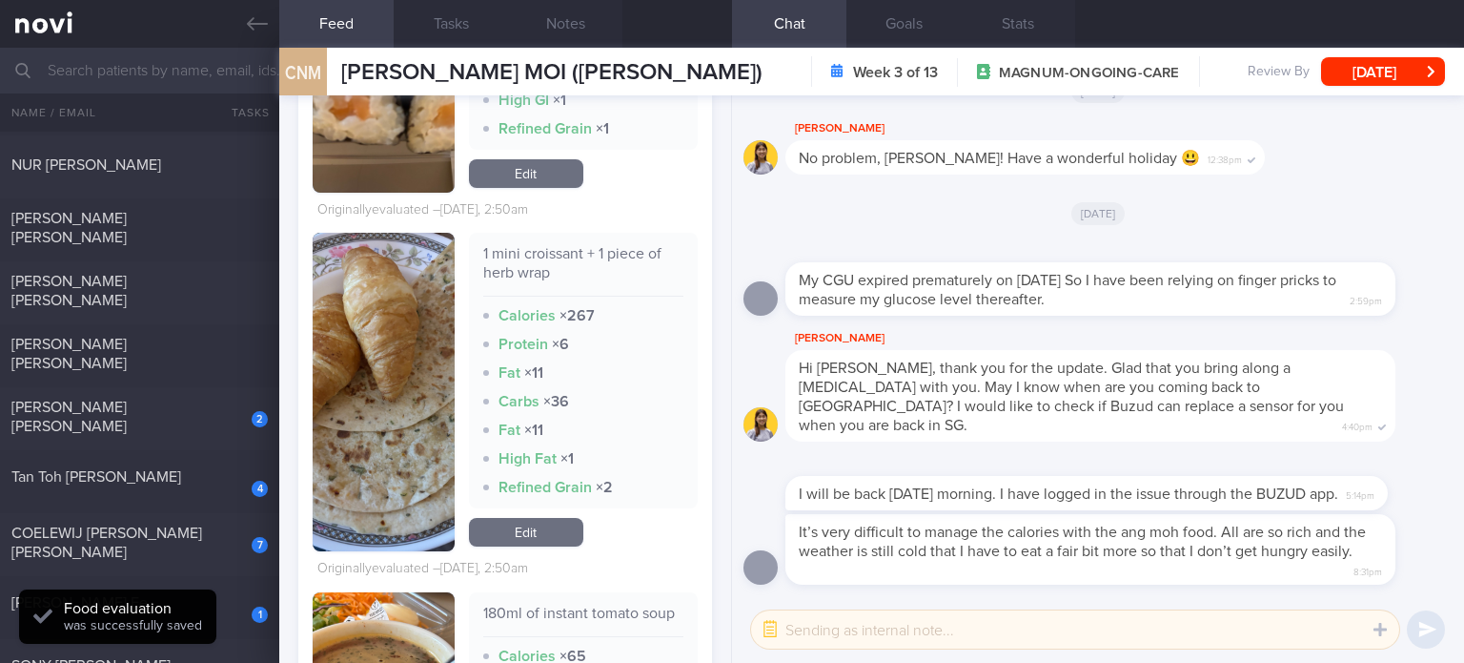
click at [533, 521] on link "Edit" at bounding box center [526, 532] width 114 height 29
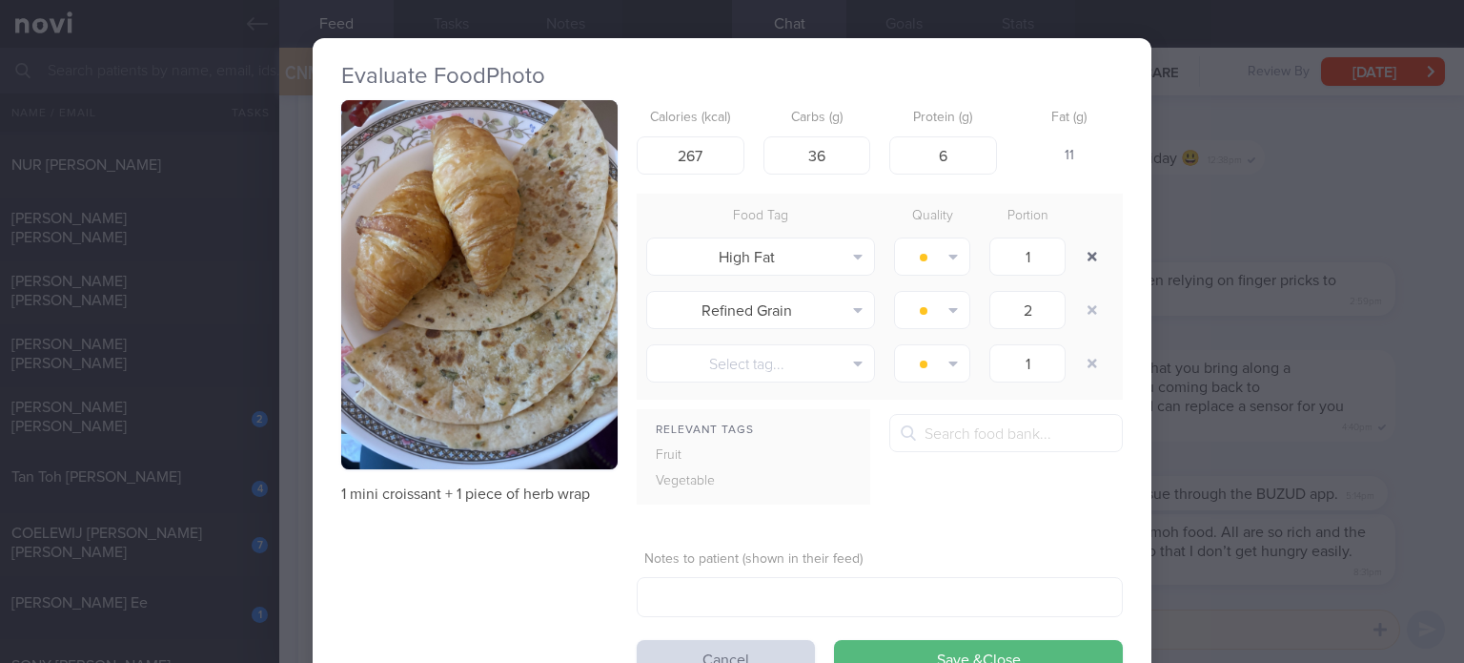
click at [1095, 251] on button "button" at bounding box center [1092, 256] width 34 height 34
type input "1"
click at [1095, 251] on div at bounding box center [1094, 256] width 38 height 53
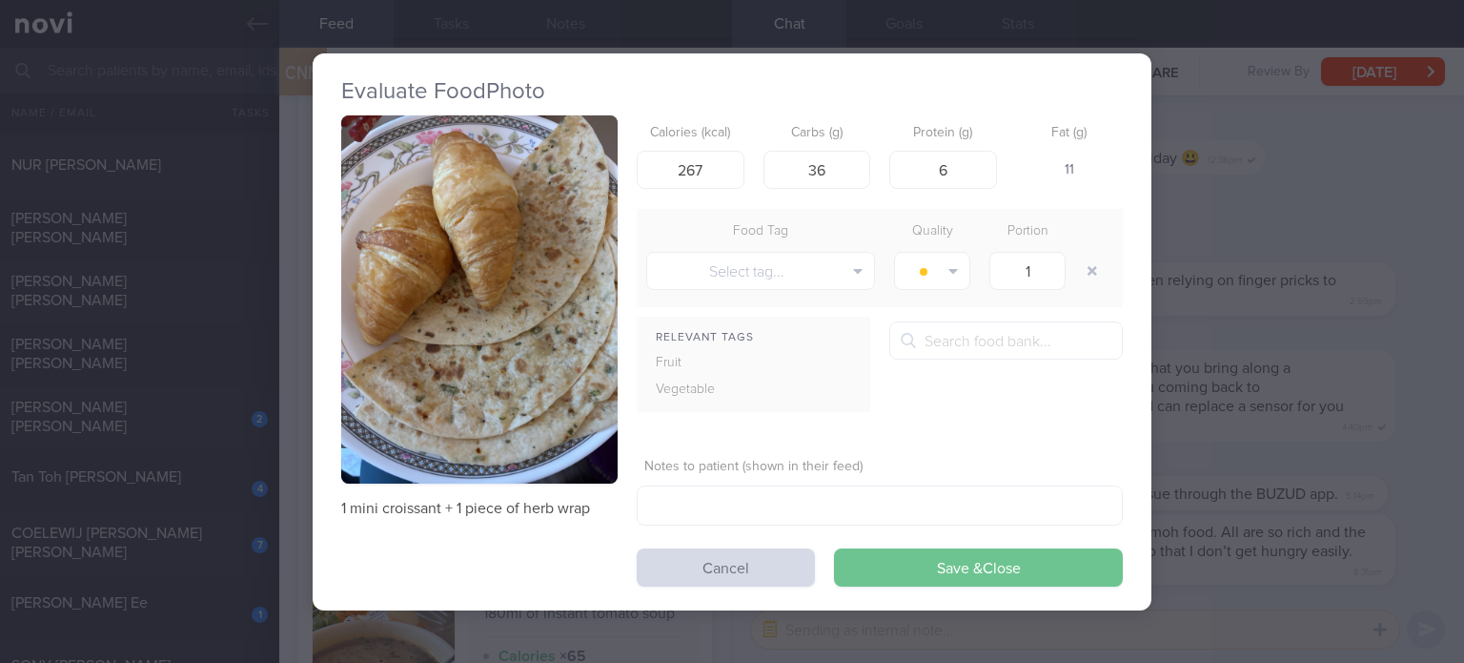
click at [881, 569] on button "Save & Close" at bounding box center [978, 567] width 289 height 38
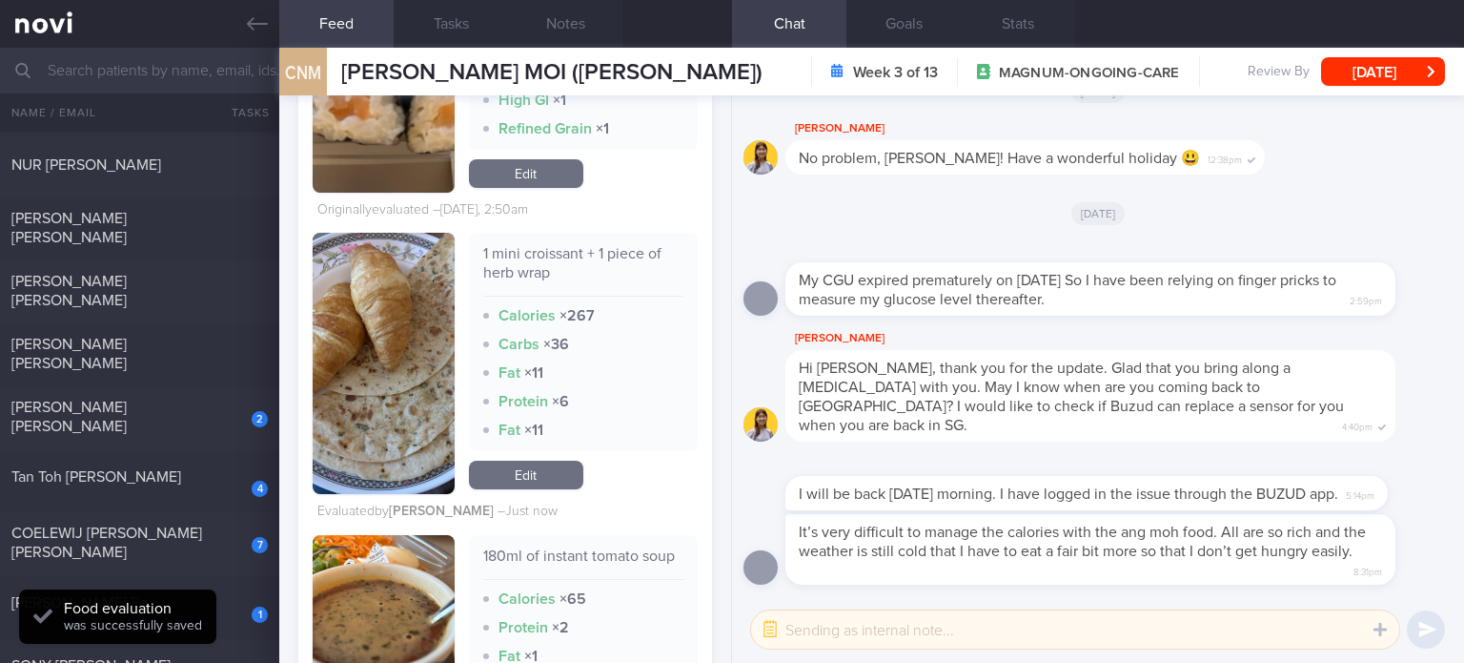
scroll to position [5116, 0]
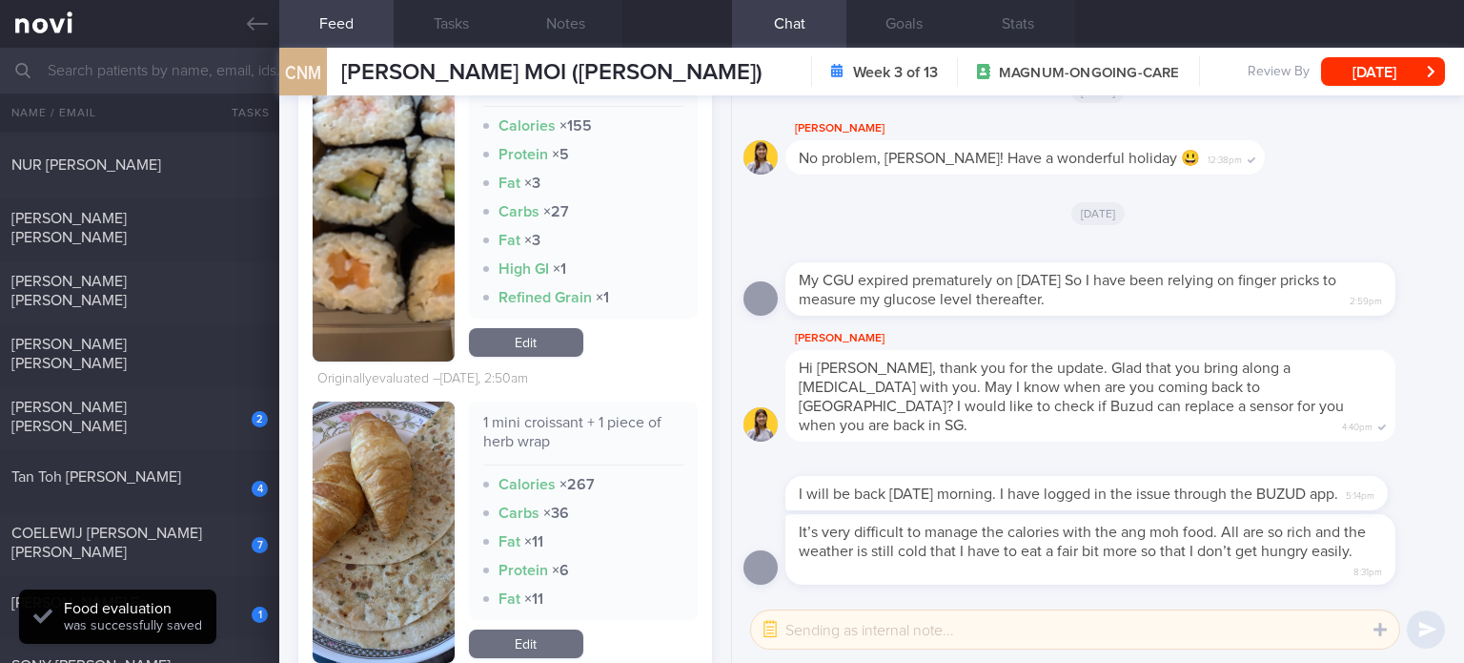
click at [546, 346] on link "Edit" at bounding box center [526, 342] width 114 height 29
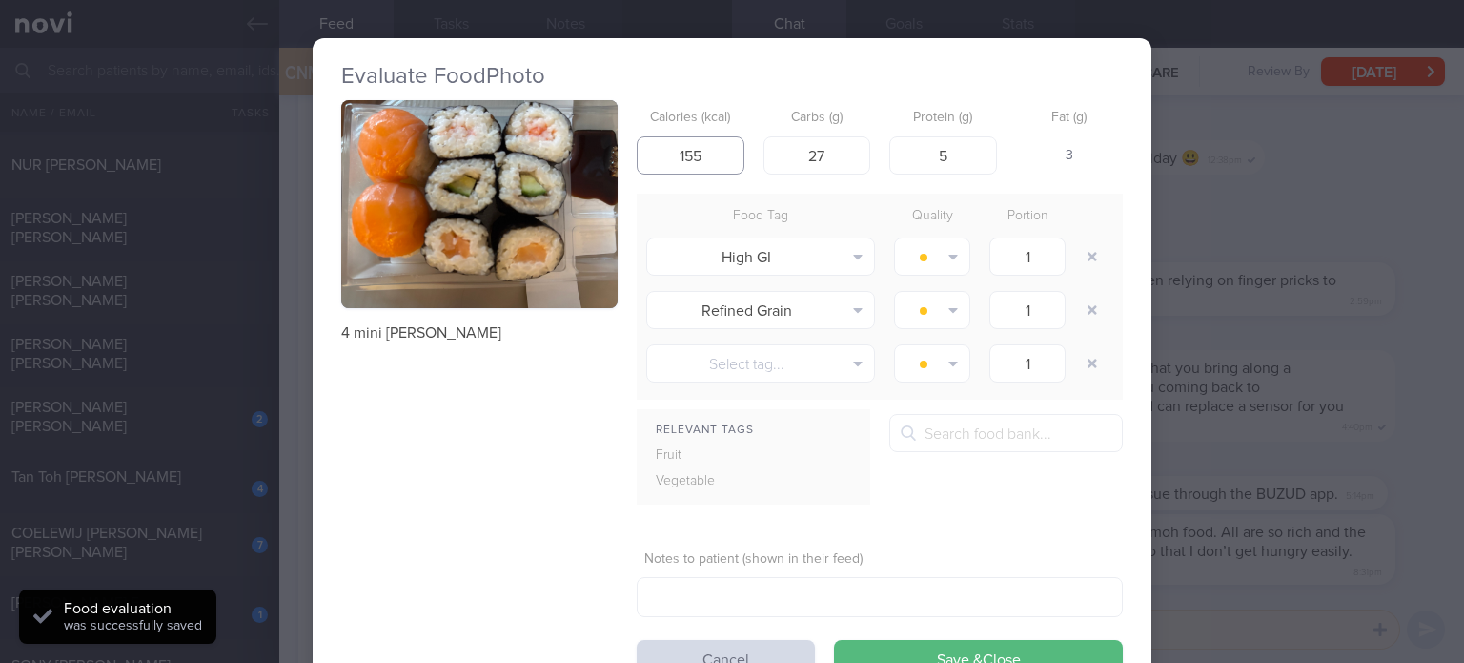
click at [686, 153] on input "155" at bounding box center [691, 155] width 108 height 38
type input "175"
click at [1090, 251] on button "button" at bounding box center [1092, 256] width 34 height 34
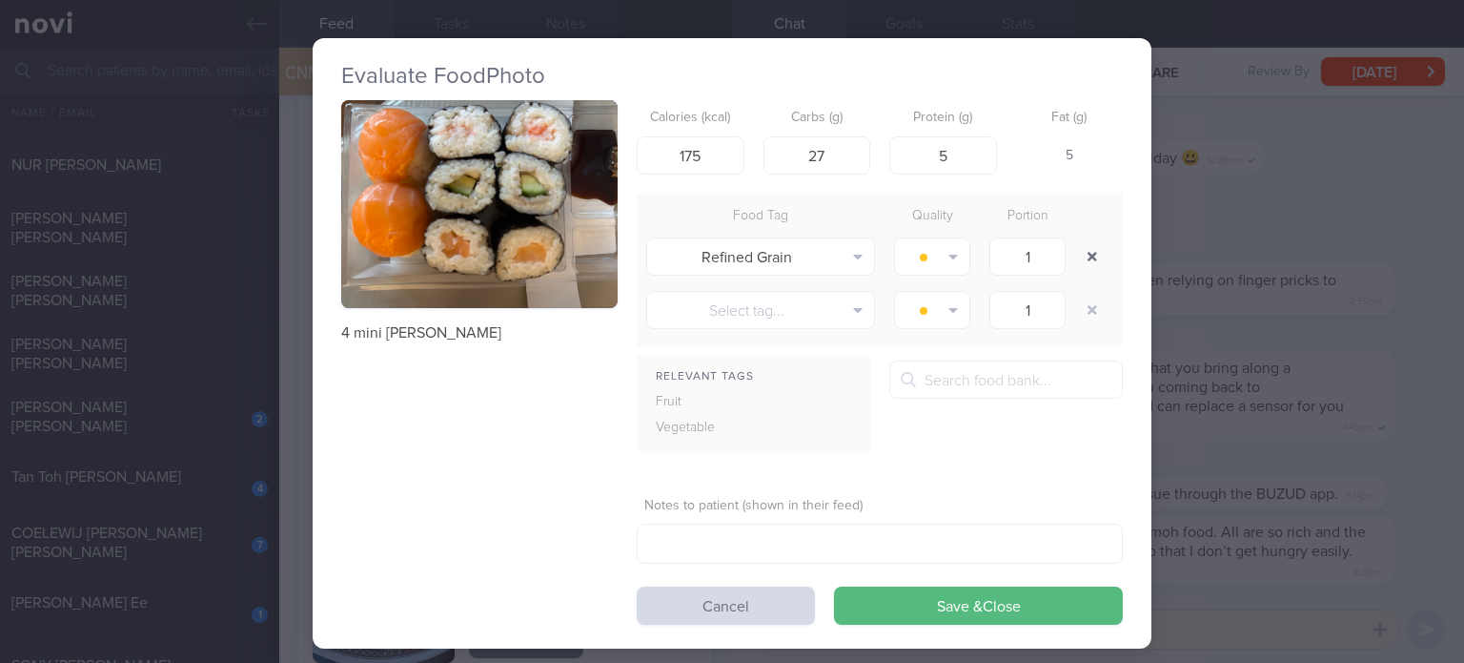
click at [1090, 251] on button "button" at bounding box center [1092, 256] width 34 height 34
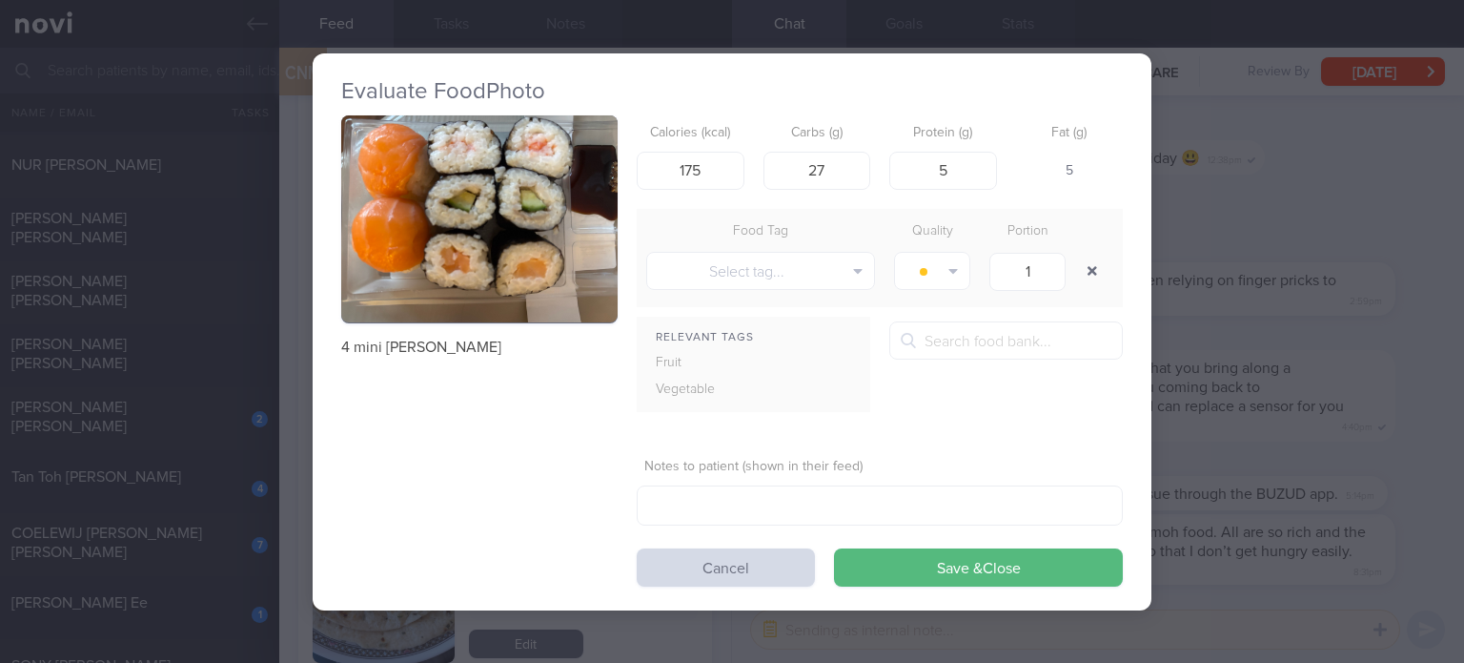
click at [1090, 251] on div at bounding box center [1094, 270] width 38 height 53
click at [954, 548] on button "Save & Close" at bounding box center [978, 567] width 289 height 38
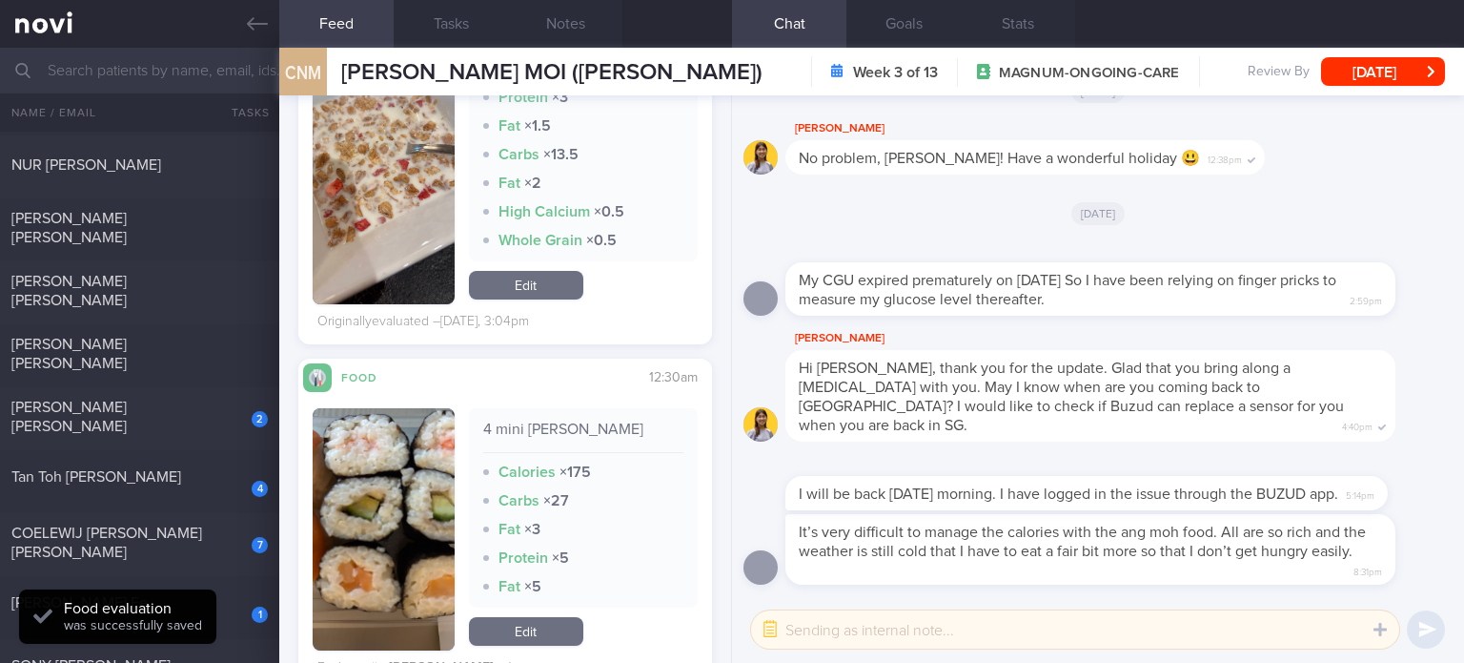
scroll to position [4602, 0]
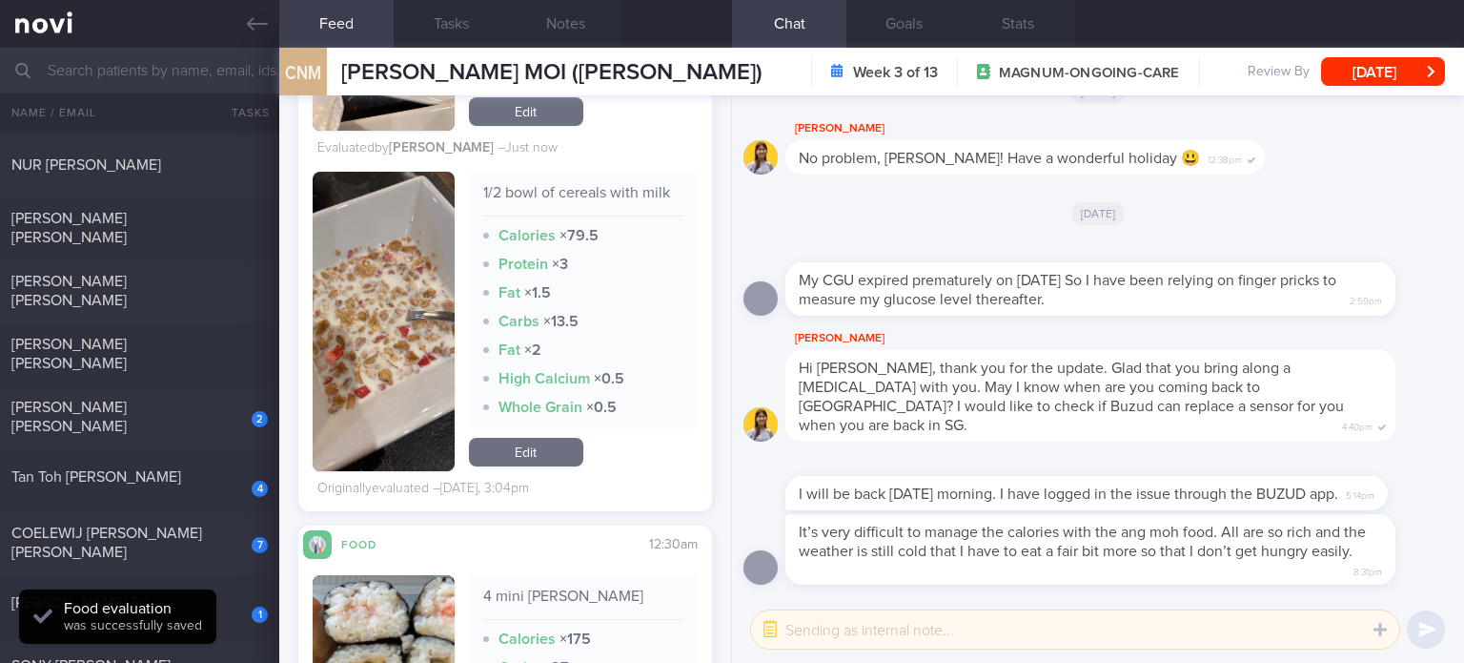
click at [521, 434] on div "1/2 bowl of cereals with milk Calories × 79.5 Protein × 3 Fat × 1.5 Carbs × 13.…" at bounding box center [583, 321] width 229 height 299
click at [519, 453] on link "Edit" at bounding box center [526, 452] width 114 height 29
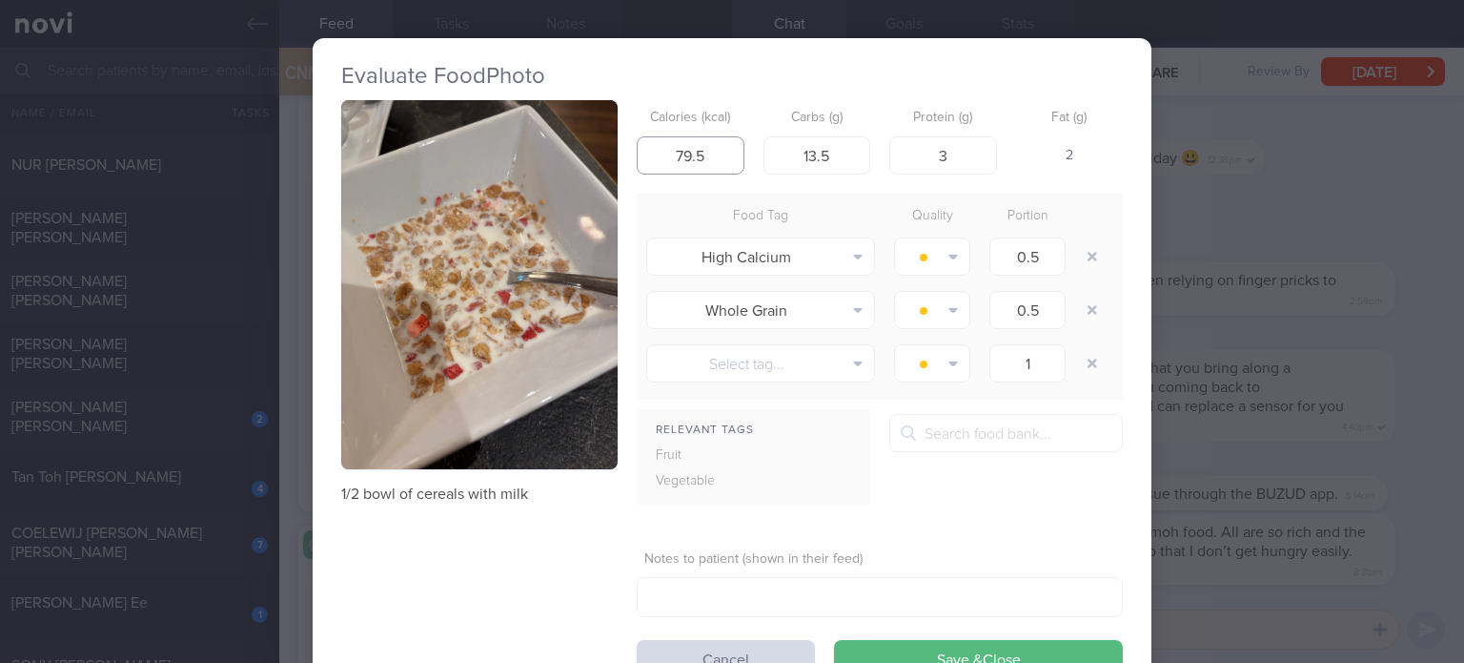
click at [700, 144] on input "79.5" at bounding box center [691, 155] width 108 height 38
type input "84"
click at [690, 645] on button "Cancel" at bounding box center [726, 659] width 178 height 38
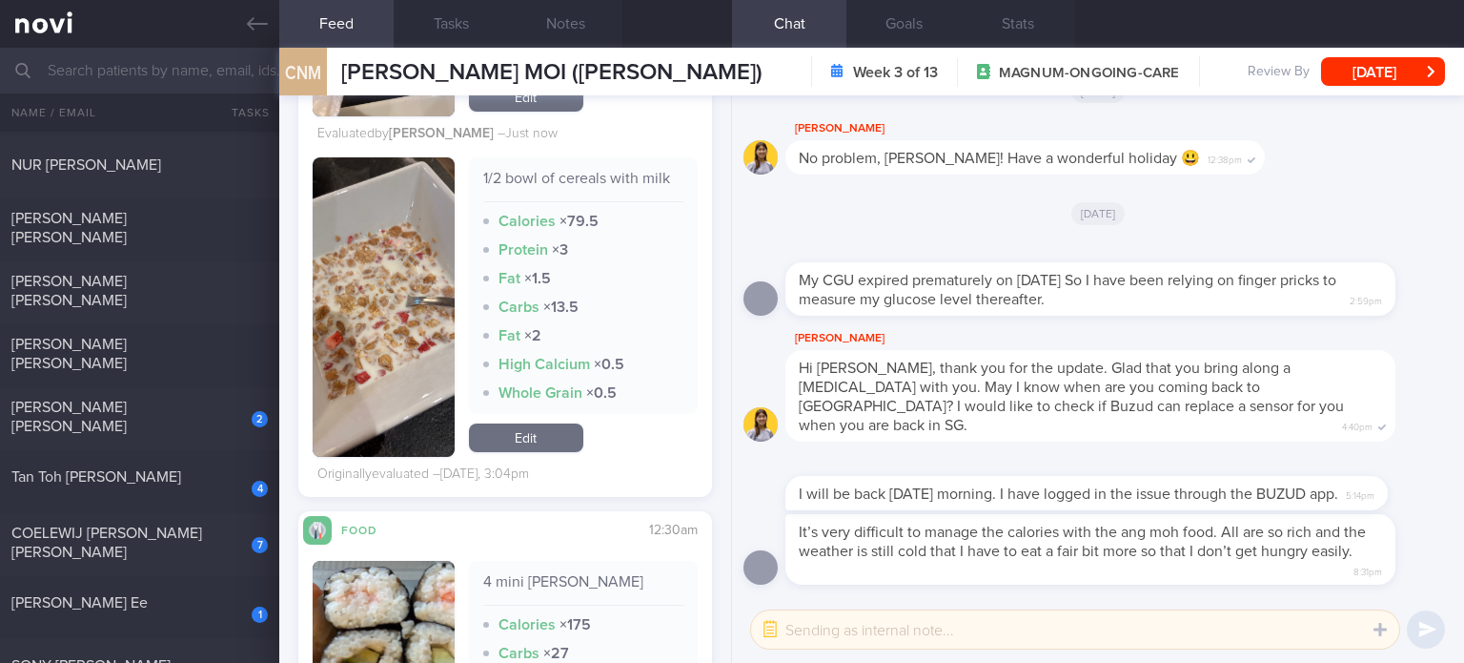
scroll to position [4614, 0]
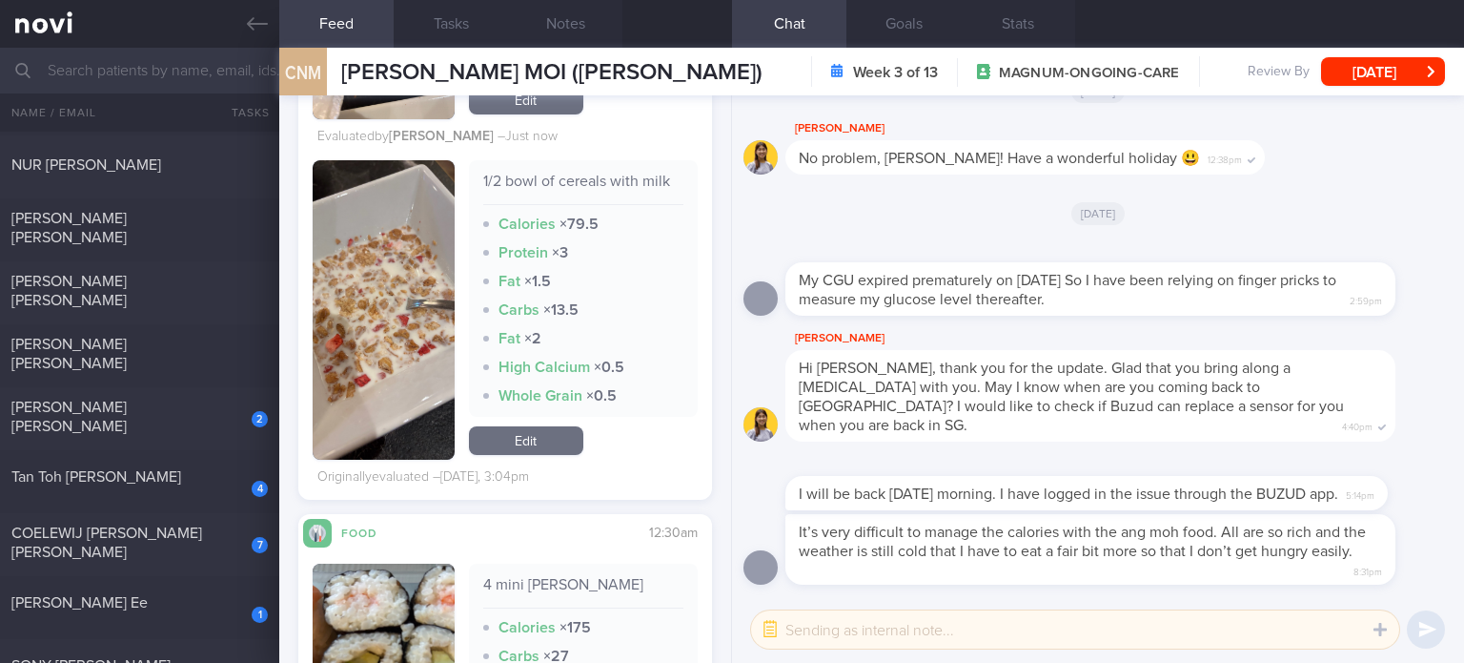
click at [522, 446] on link "Edit" at bounding box center [526, 440] width 114 height 29
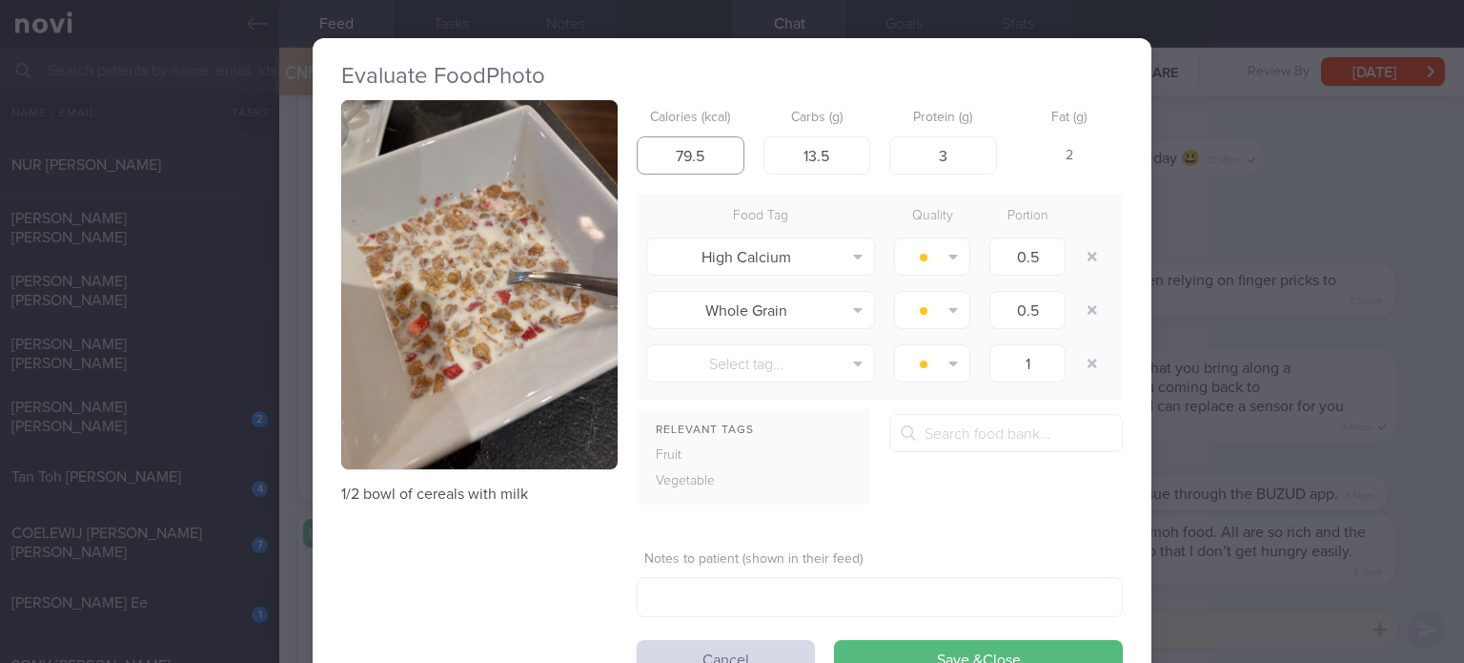
drag, startPoint x: 705, startPoint y: 149, endPoint x: 585, endPoint y: 129, distance: 121.8
click at [585, 129] on div "1/2 bowl of cereals with milk Calories (kcal) 79.5 Carbs (g) 13.5 Protein (g) 3…" at bounding box center [732, 389] width 782 height 578
type input "108"
click at [834, 152] on input "13.5" at bounding box center [818, 155] width 108 height 38
type input "14"
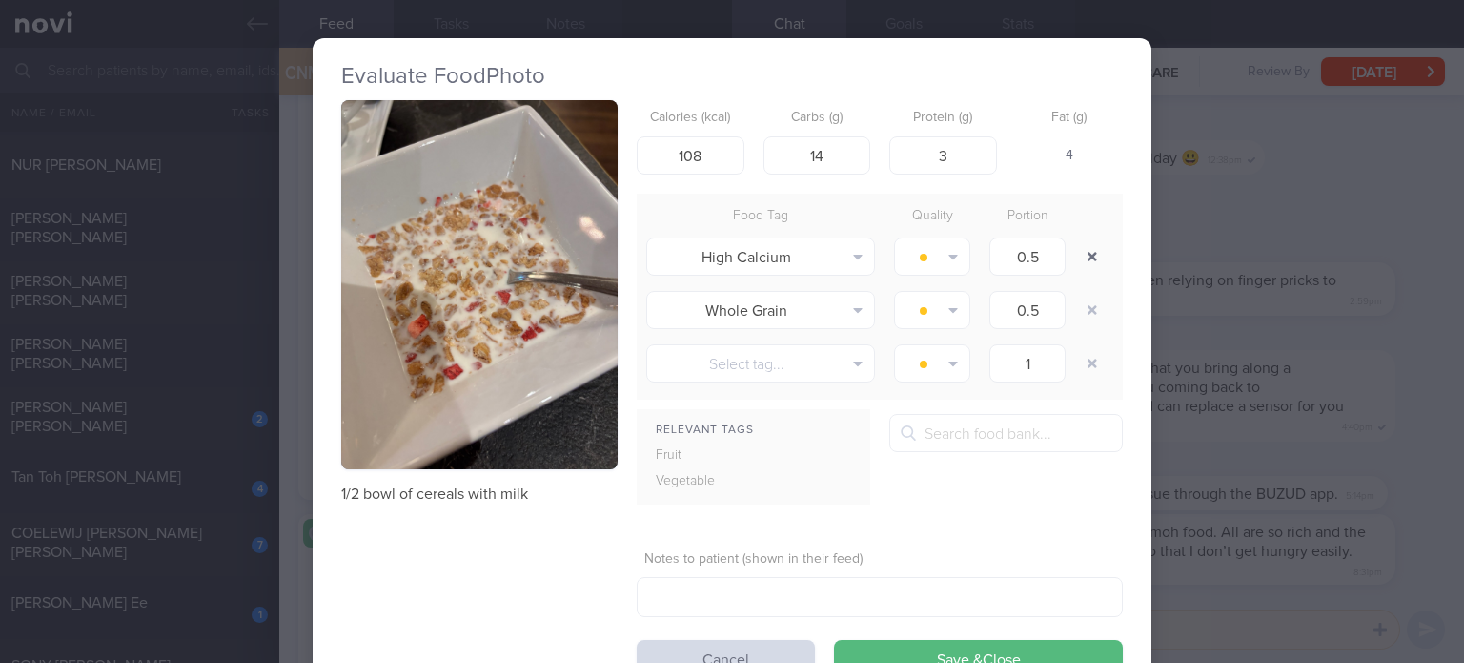
click at [1078, 262] on button "button" at bounding box center [1092, 256] width 34 height 34
type input "1"
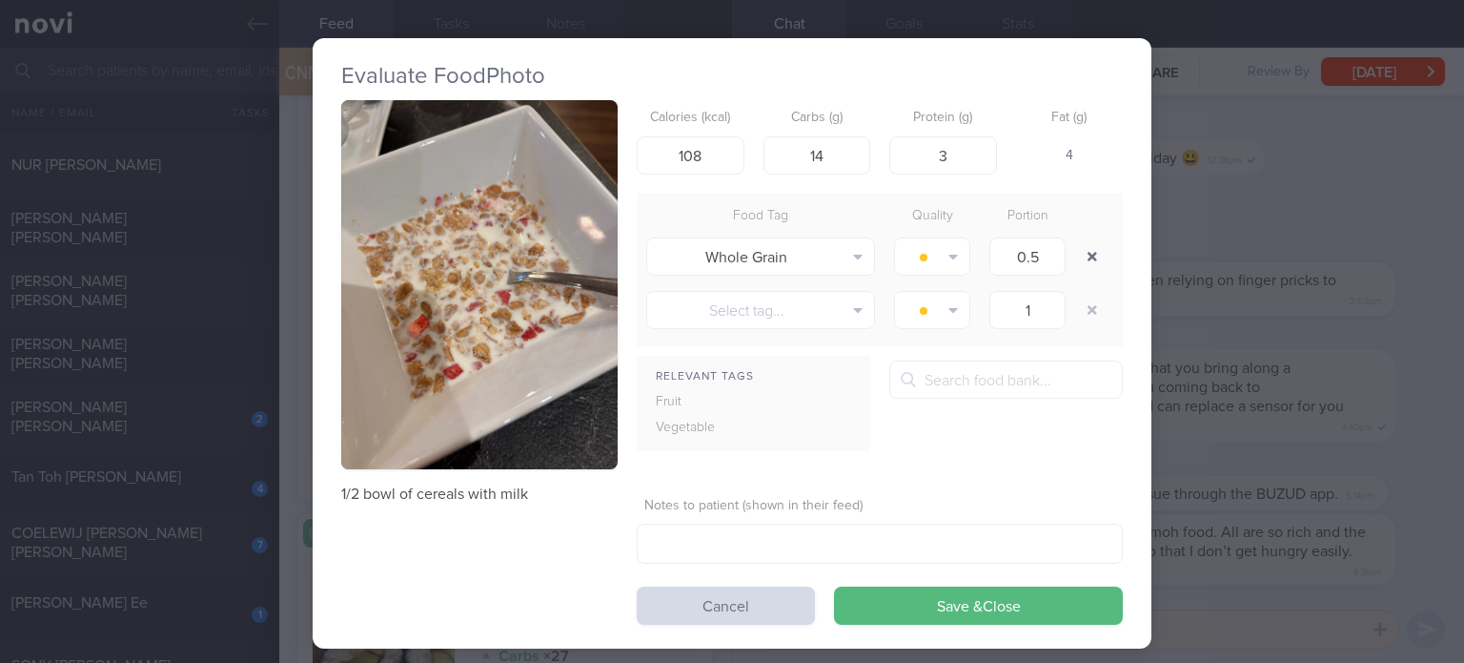
click at [1078, 262] on button "button" at bounding box center [1092, 256] width 34 height 34
type input "1"
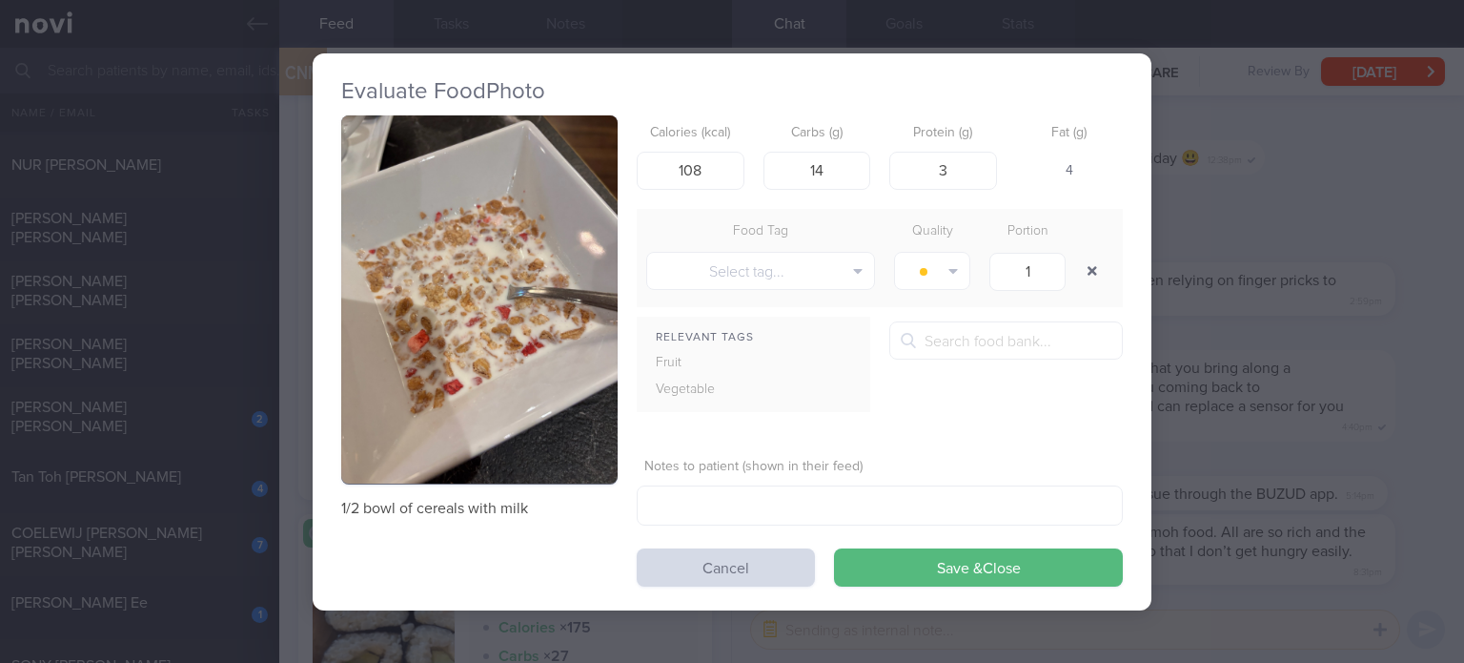
click at [1078, 262] on button "button" at bounding box center [1092, 271] width 34 height 34
click at [1075, 254] on button "button" at bounding box center [1092, 271] width 34 height 34
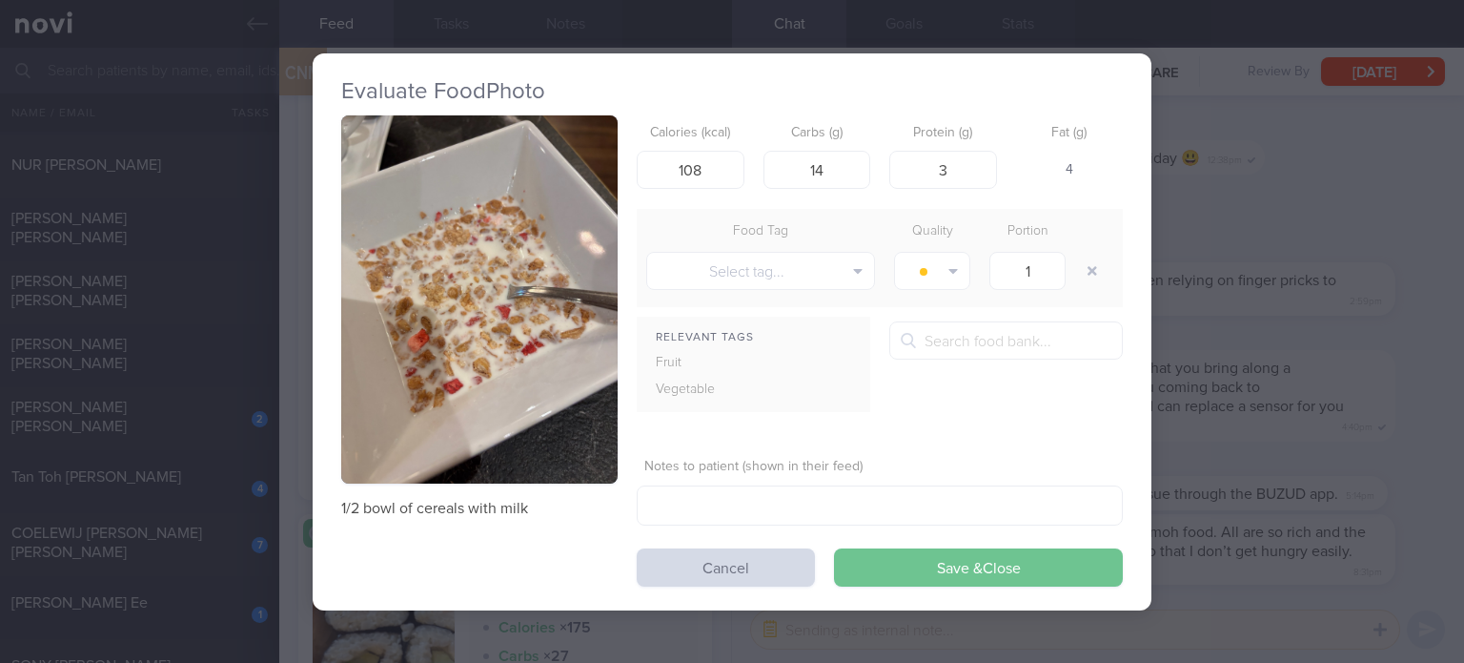
click at [949, 558] on button "Save & Close" at bounding box center [978, 567] width 289 height 38
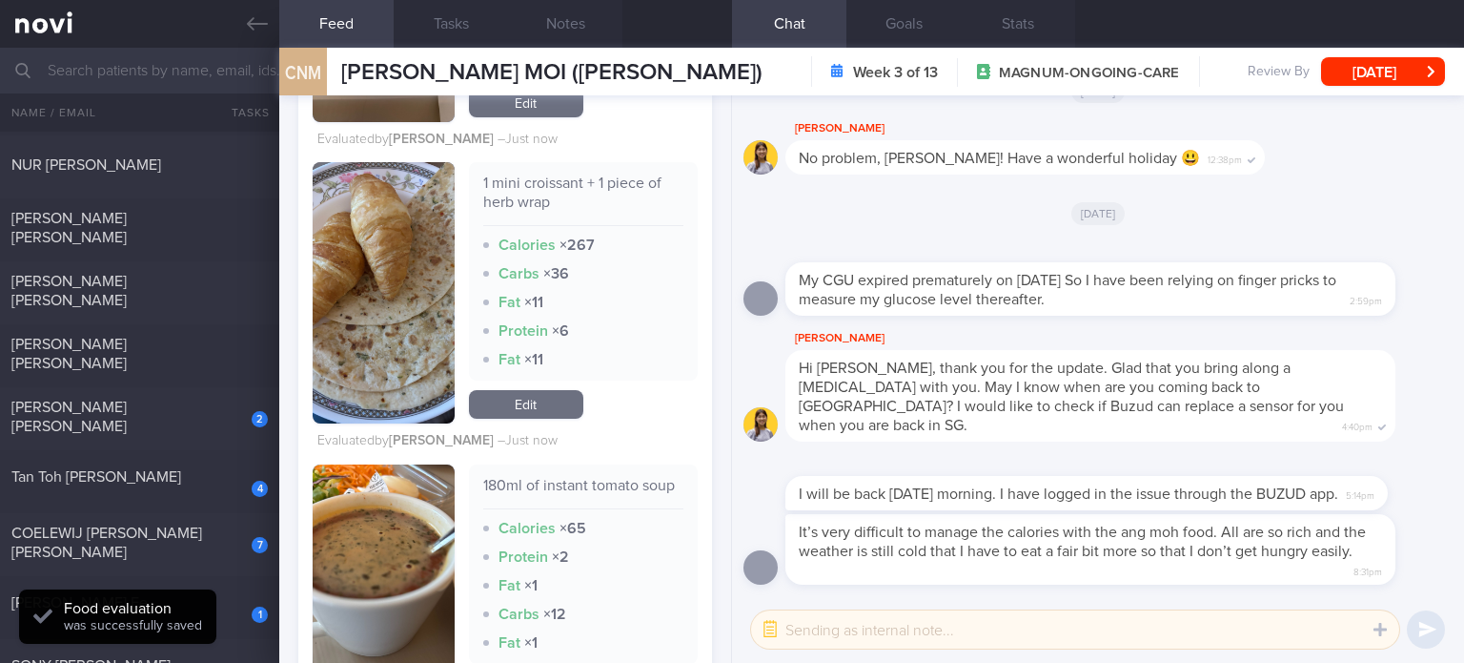
scroll to position [5432, 0]
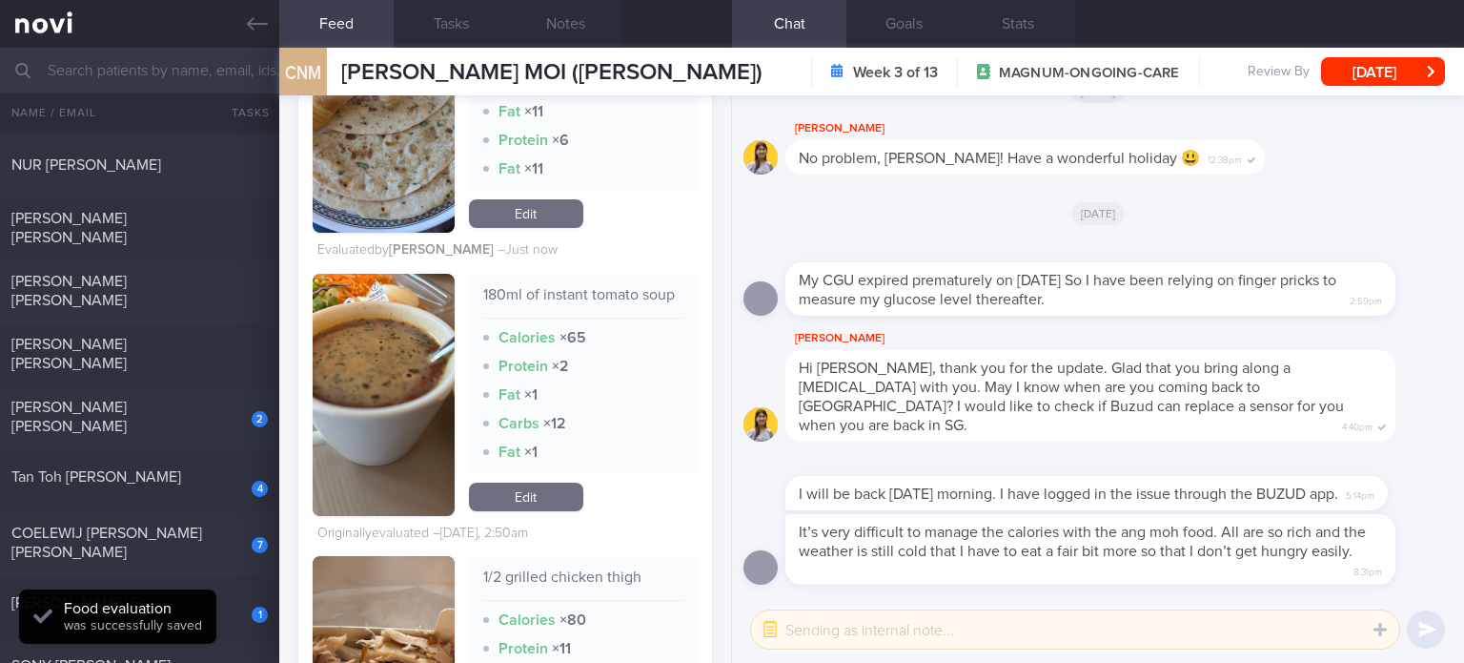
click at [539, 511] on link "Edit" at bounding box center [526, 496] width 114 height 29
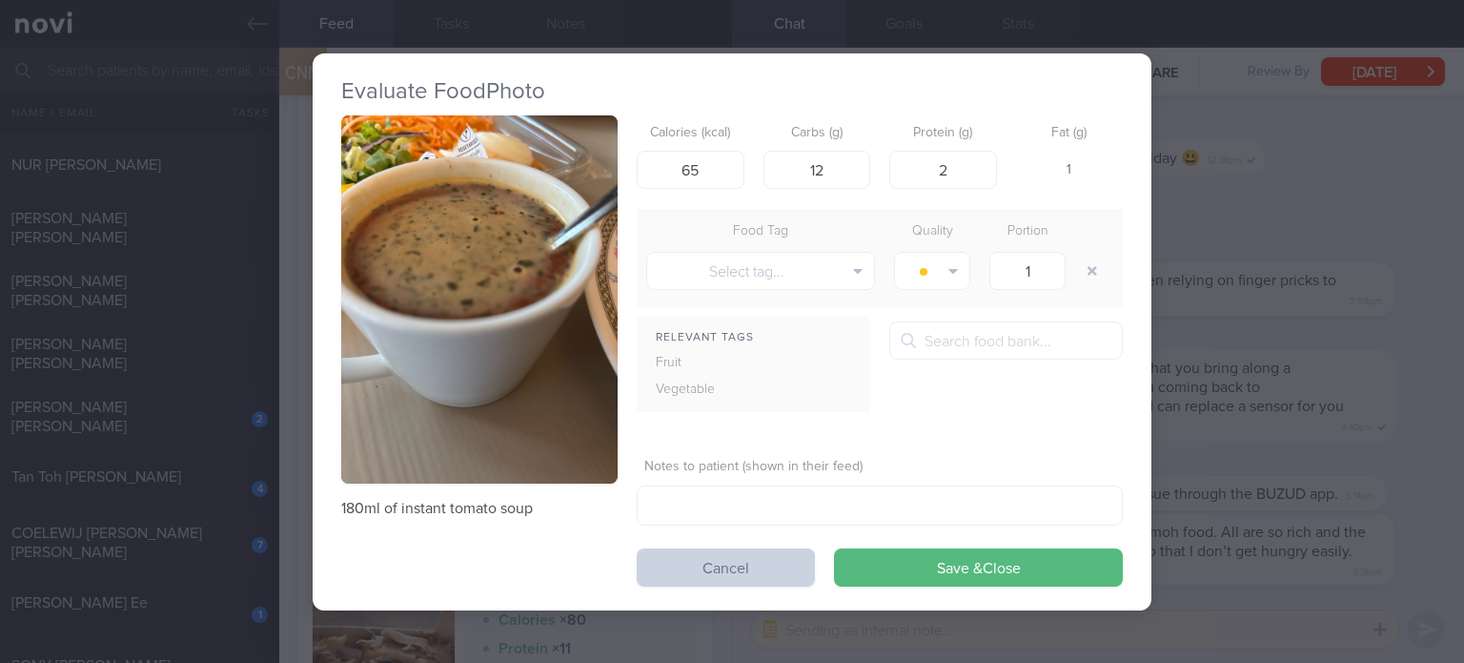
click at [716, 577] on button "Cancel" at bounding box center [726, 567] width 178 height 38
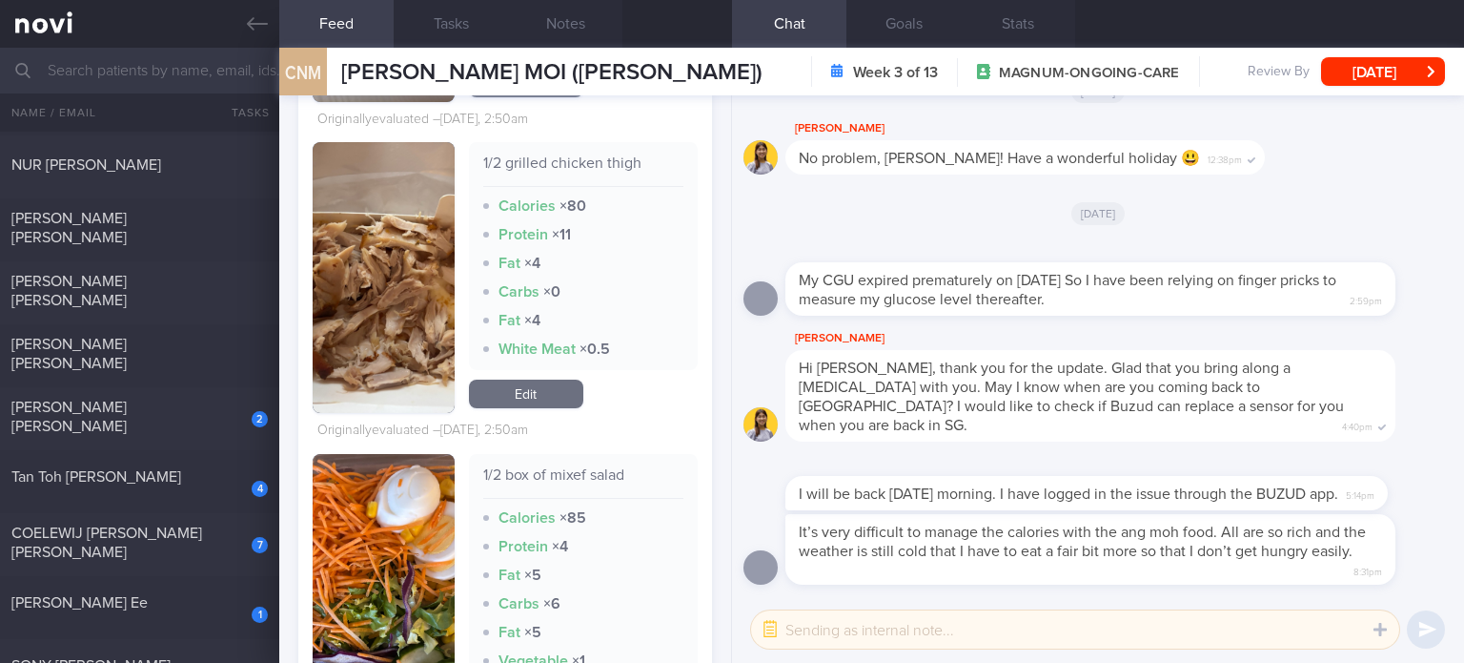
scroll to position [5824, 0]
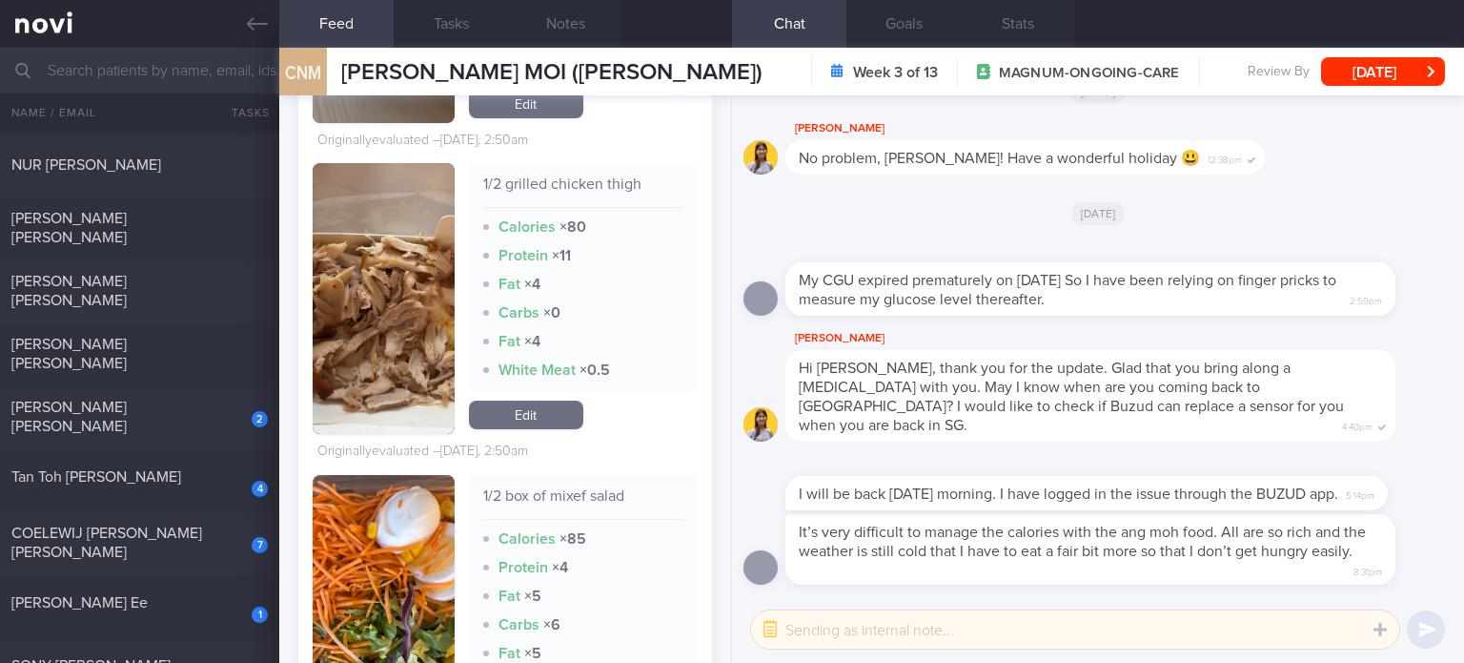
click at [525, 429] on link "Edit" at bounding box center [526, 414] width 114 height 29
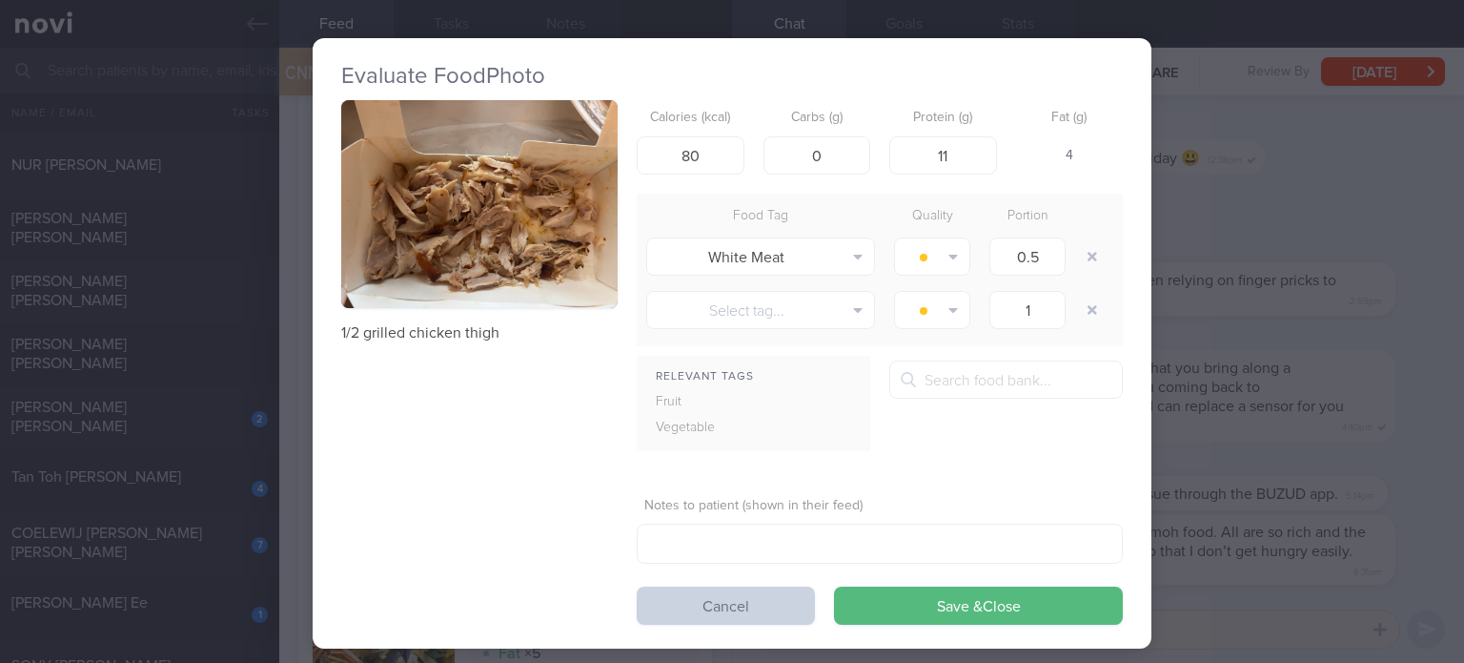
click at [714, 601] on button "Cancel" at bounding box center [726, 605] width 178 height 38
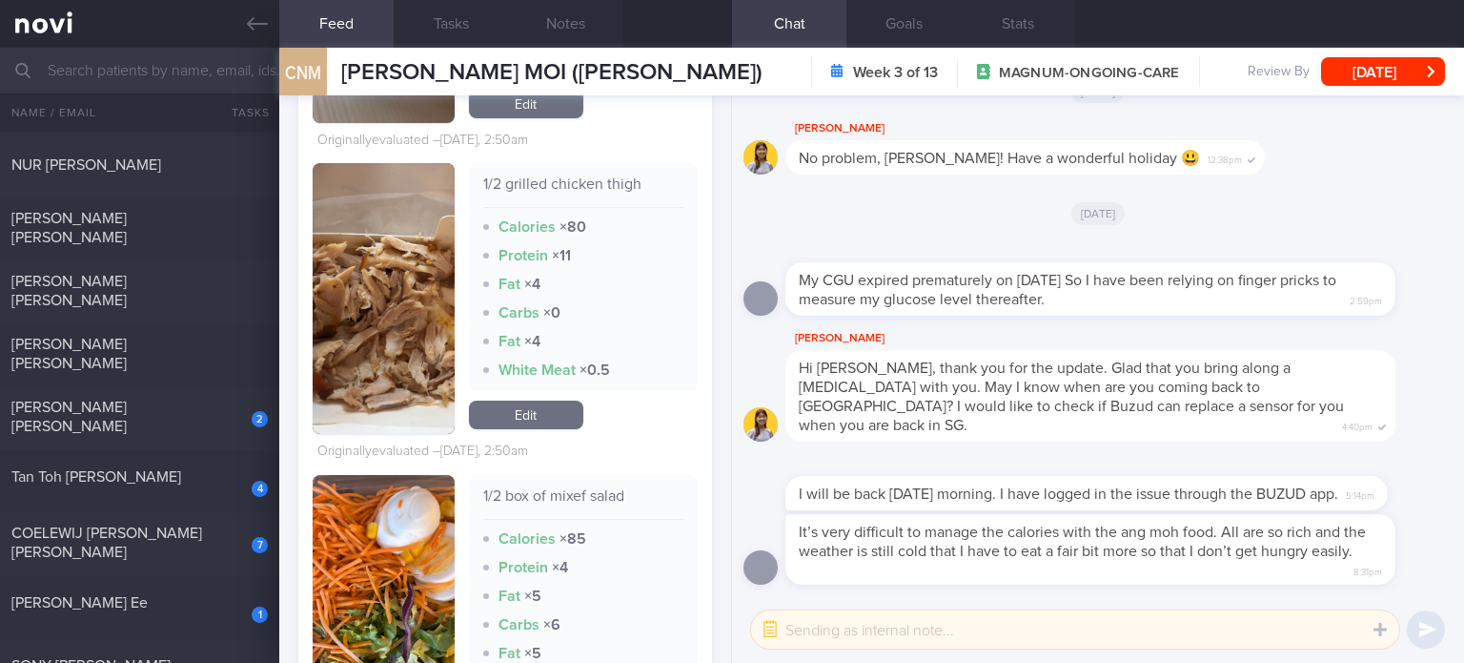
click at [564, 429] on link "Edit" at bounding box center [526, 414] width 114 height 29
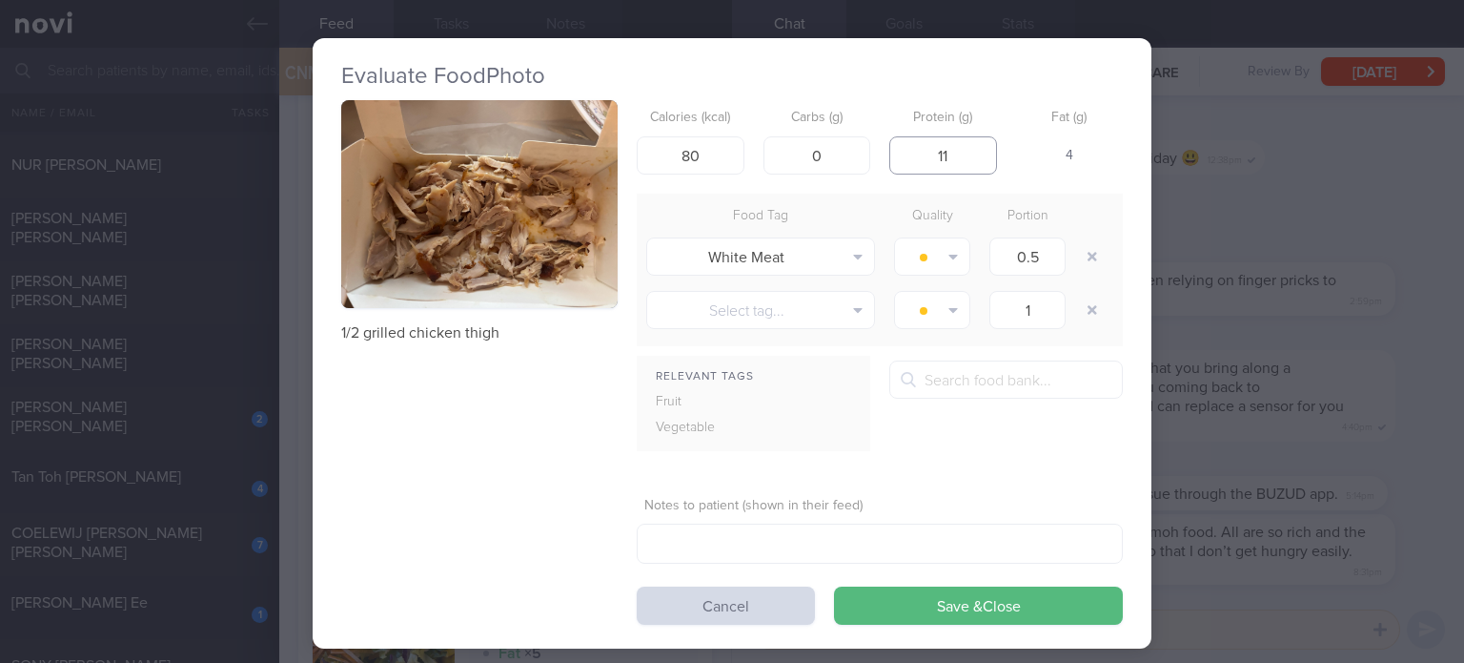
click at [956, 158] on input "11" at bounding box center [943, 155] width 108 height 38
type input "12"
click at [1079, 266] on button "button" at bounding box center [1092, 256] width 34 height 34
type input "1"
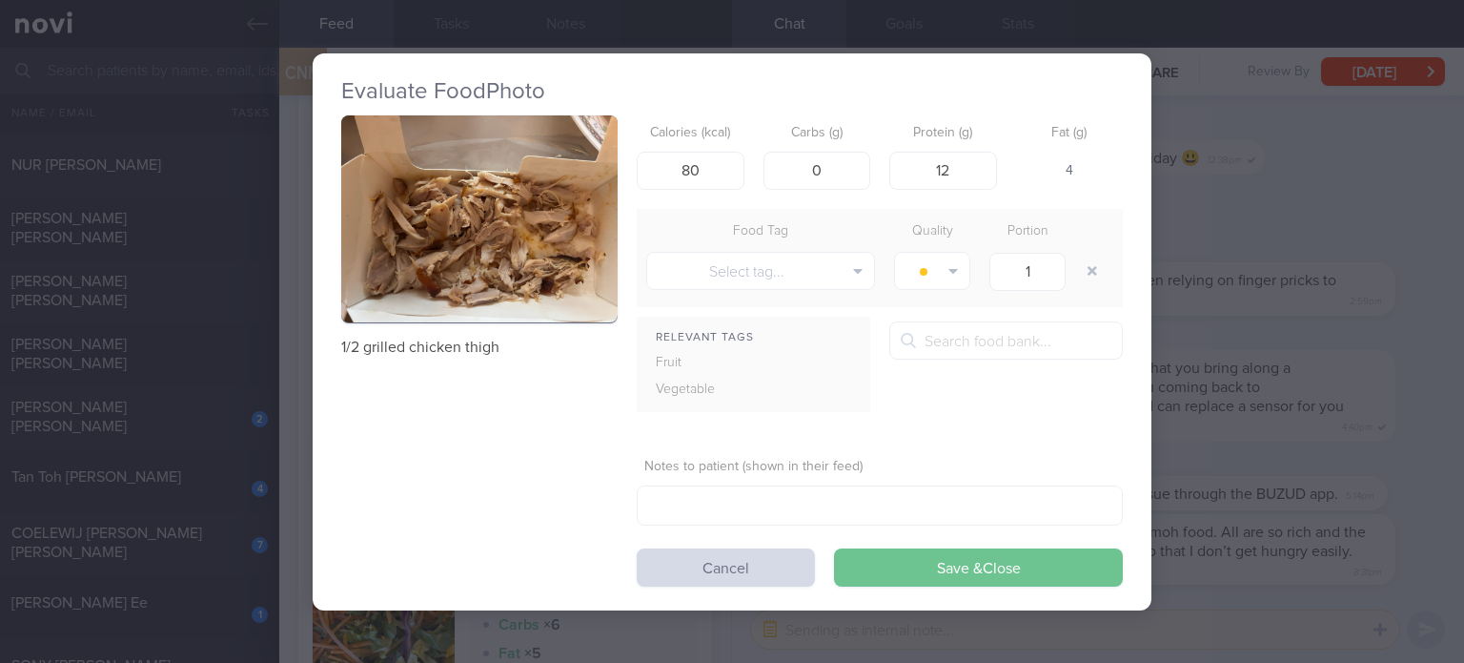
click at [900, 567] on button "Save & Close" at bounding box center [978, 567] width 289 height 38
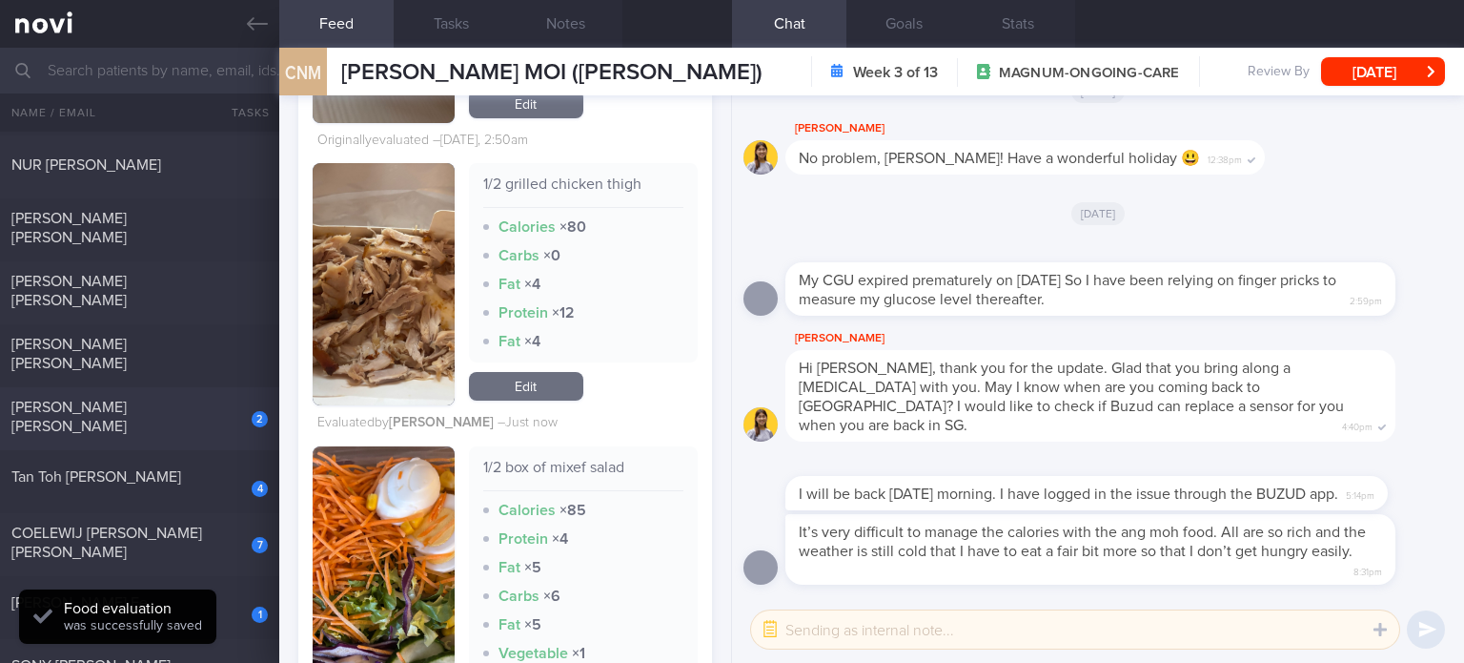
click at [217, 399] on div "[PERSON_NAME] [PERSON_NAME]" at bounding box center [137, 417] width 252 height 38
checkbox input "true"
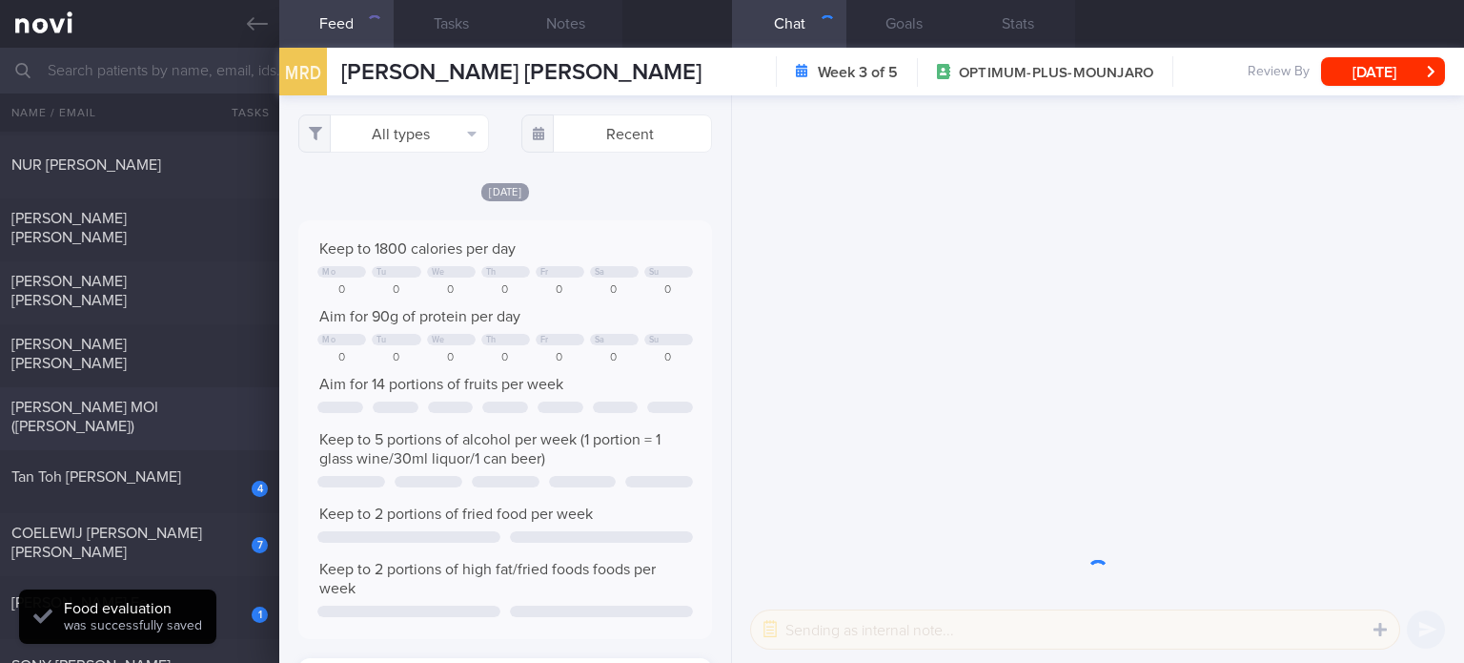
scroll to position [92, 374]
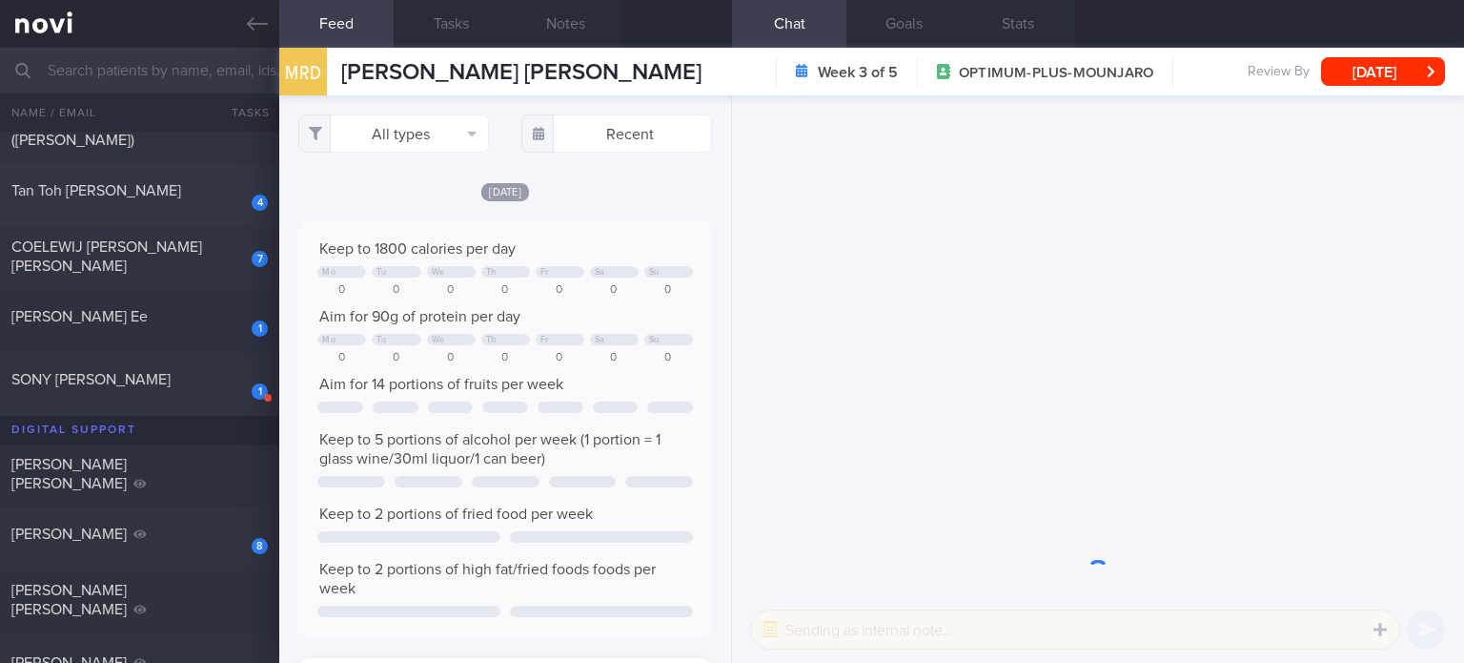
click at [165, 183] on div "Tan Toh [PERSON_NAME]" at bounding box center [137, 190] width 252 height 19
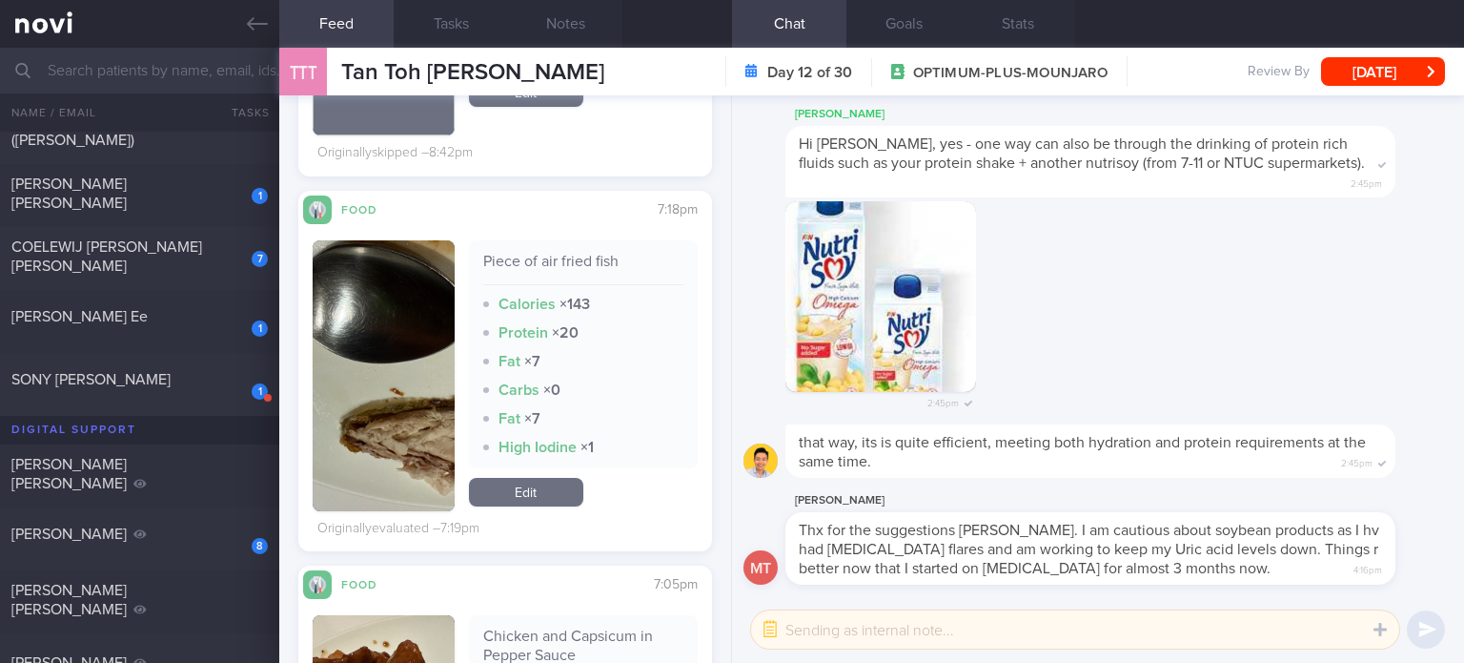
scroll to position [574, 0]
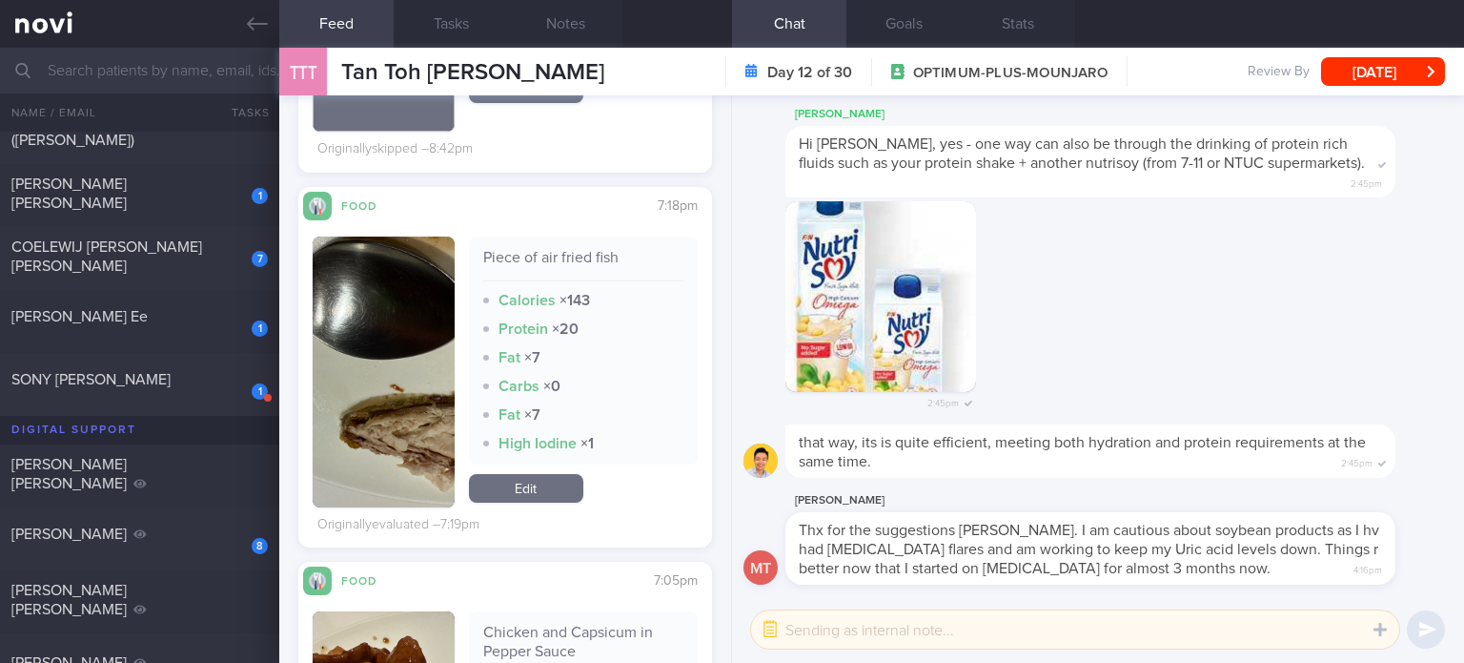
click at [537, 486] on link "Edit" at bounding box center [526, 488] width 114 height 29
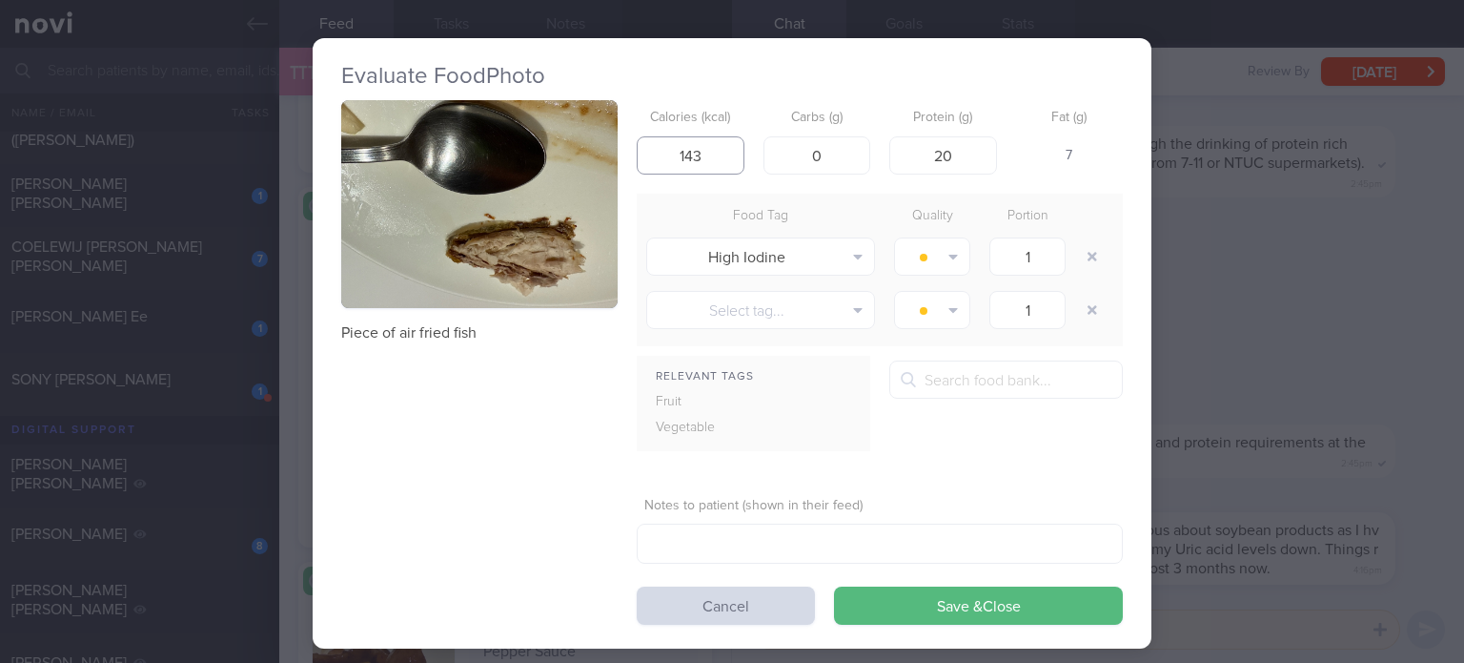
click at [681, 152] on input "143" at bounding box center [691, 155] width 108 height 38
type input "43"
click at [980, 163] on input "20" at bounding box center [943, 155] width 108 height 38
type input "6"
click at [1082, 248] on button "button" at bounding box center [1092, 256] width 34 height 34
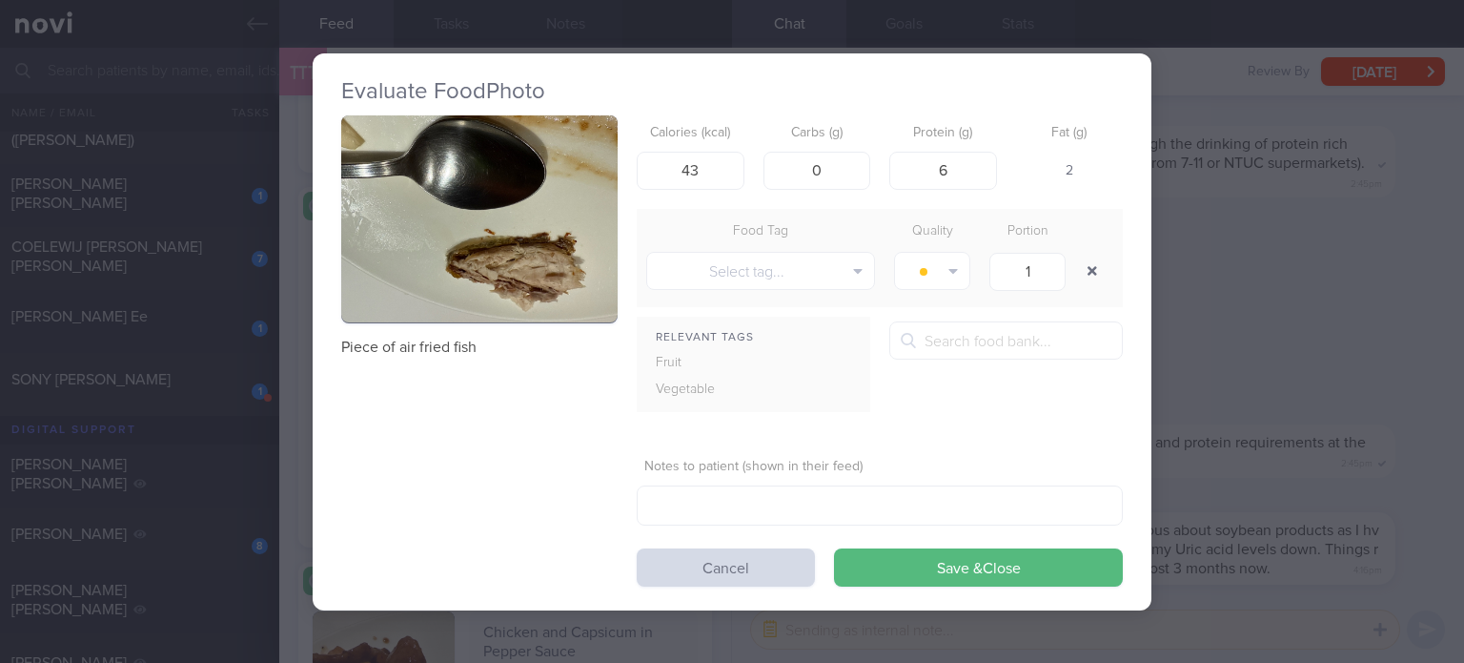
click at [1075, 254] on button "button" at bounding box center [1092, 271] width 34 height 34
click at [877, 546] on form "Calories (kcal) 43 Carbs (g) 0 Protein (g) 6 Fat (g) 2 Food Tag Quality Portion…" at bounding box center [880, 350] width 486 height 471
click at [869, 580] on button "Save & Close" at bounding box center [978, 567] width 289 height 38
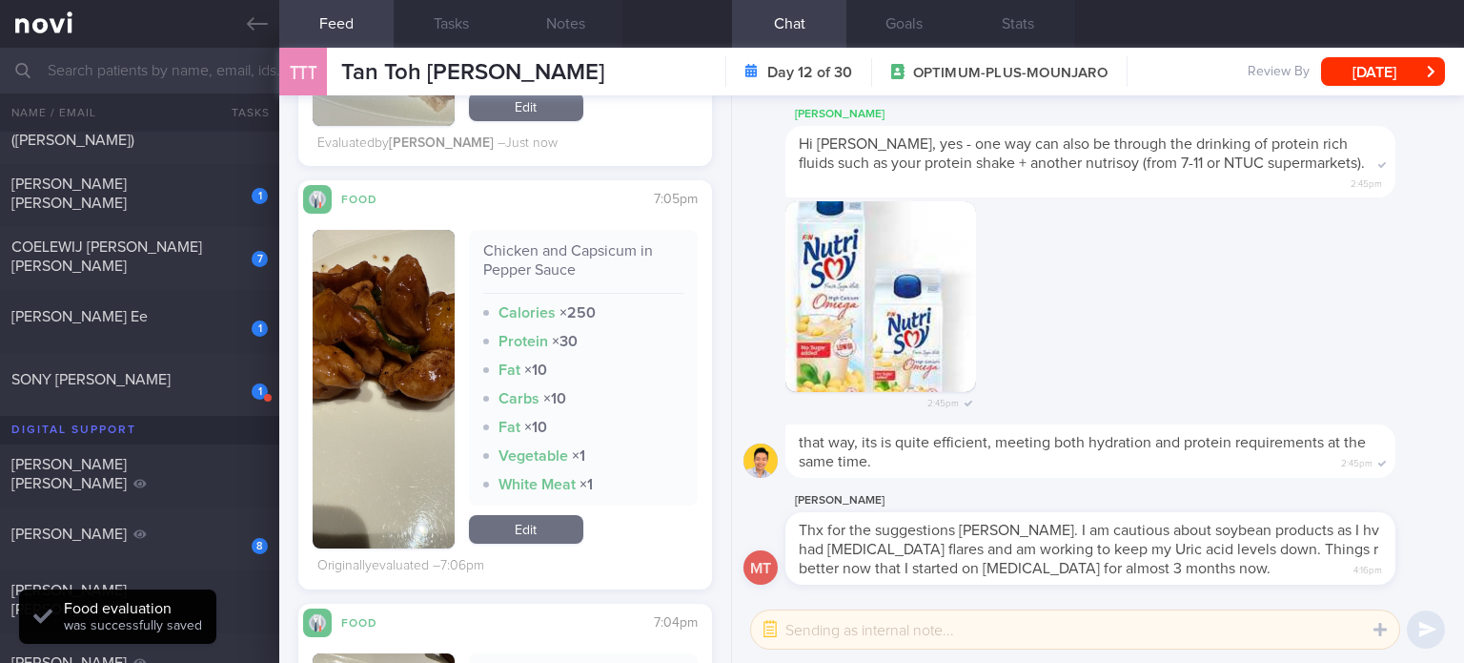
scroll to position [936, 0]
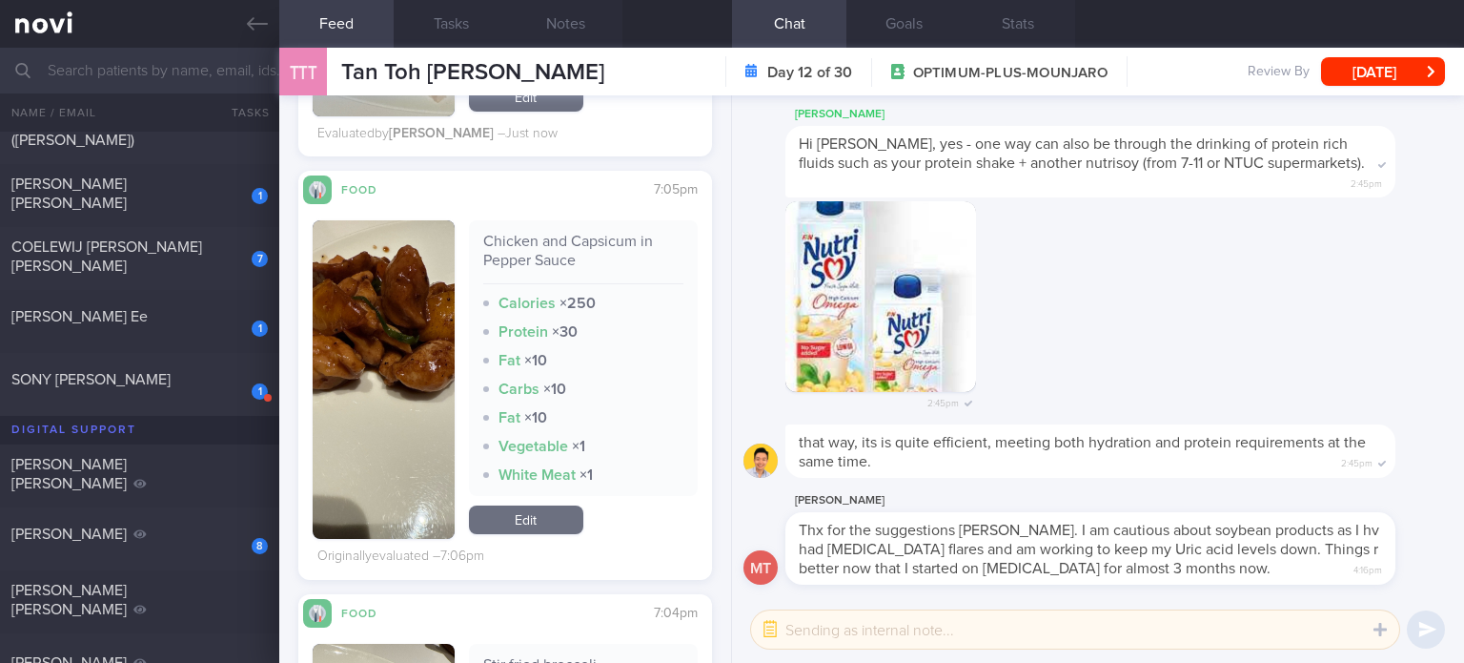
click at [515, 509] on link "Edit" at bounding box center [526, 519] width 114 height 29
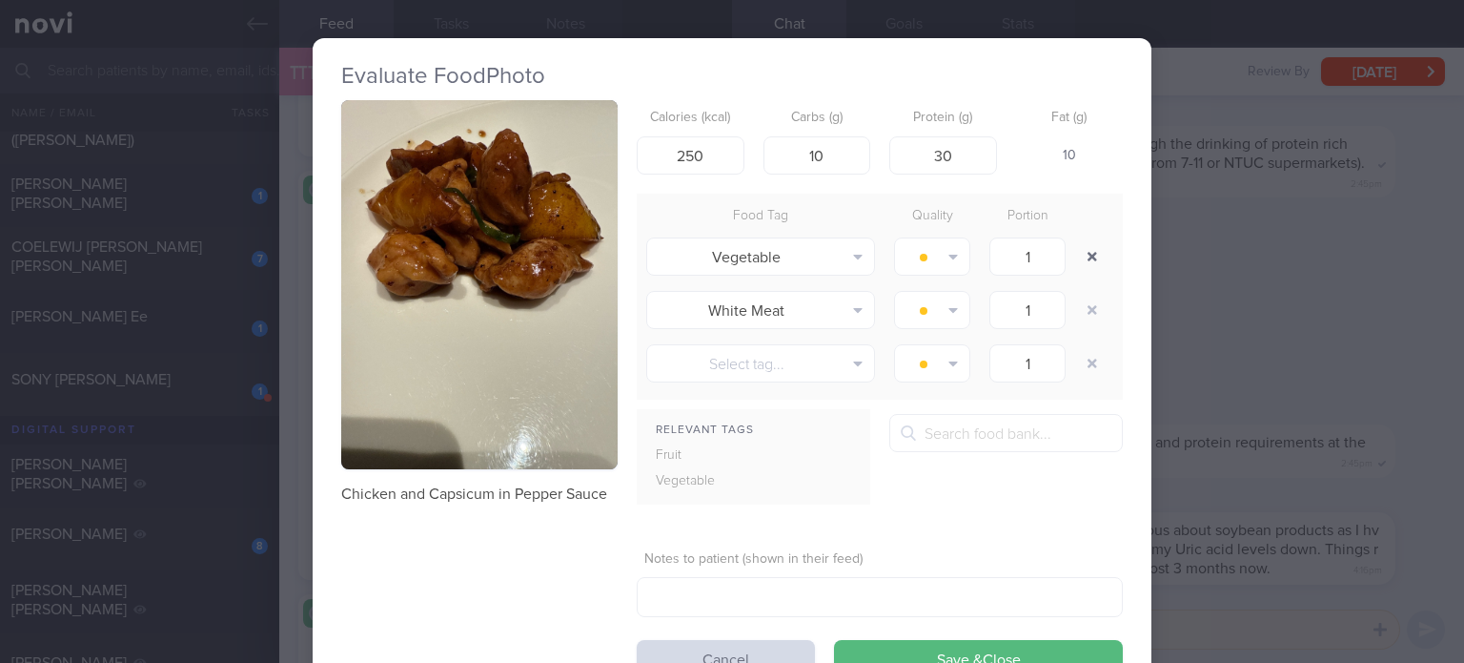
click at [1084, 251] on button "button" at bounding box center [1092, 256] width 34 height 34
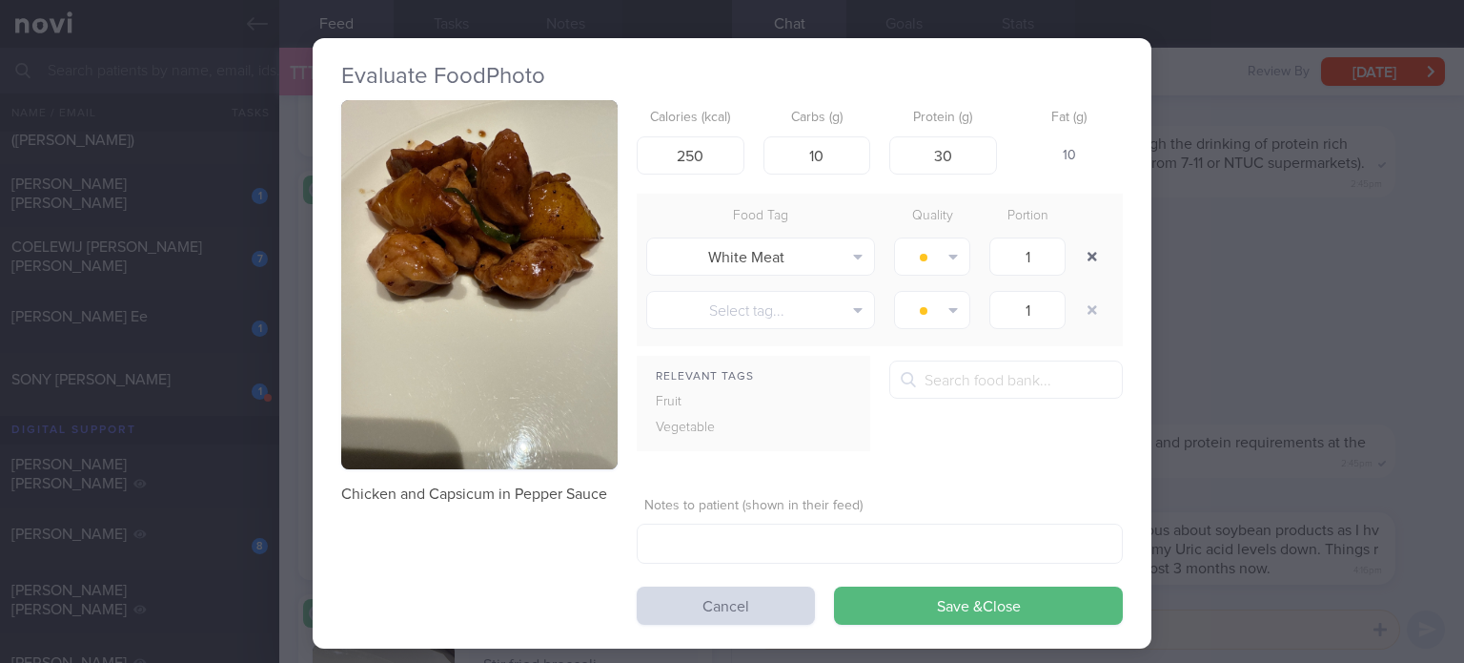
click at [1084, 251] on button "button" at bounding box center [1092, 256] width 34 height 34
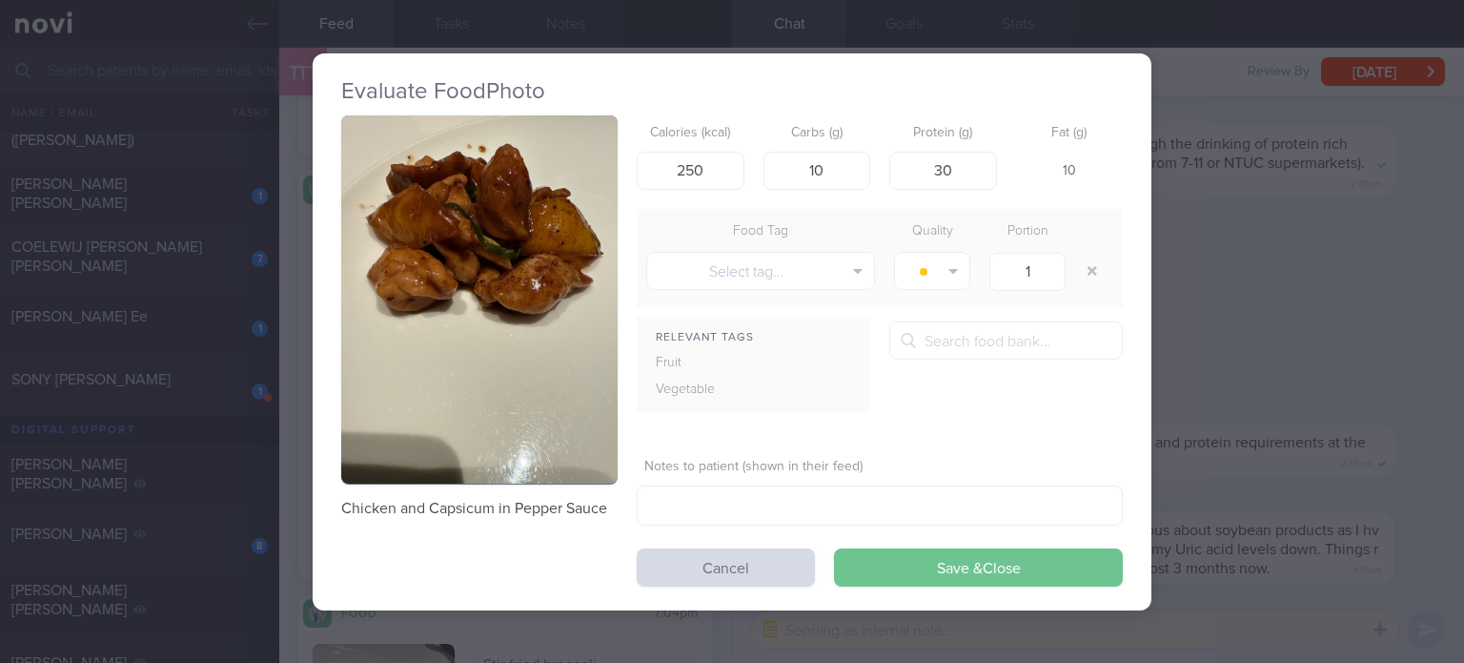
click at [921, 569] on button "Save & Close" at bounding box center [978, 567] width 289 height 38
click at [921, 569] on div "Chicken and Capsicum in Pepper Sauce Calories (kcal) 250 Carbs (g) 10 Protein (…" at bounding box center [732, 350] width 782 height 471
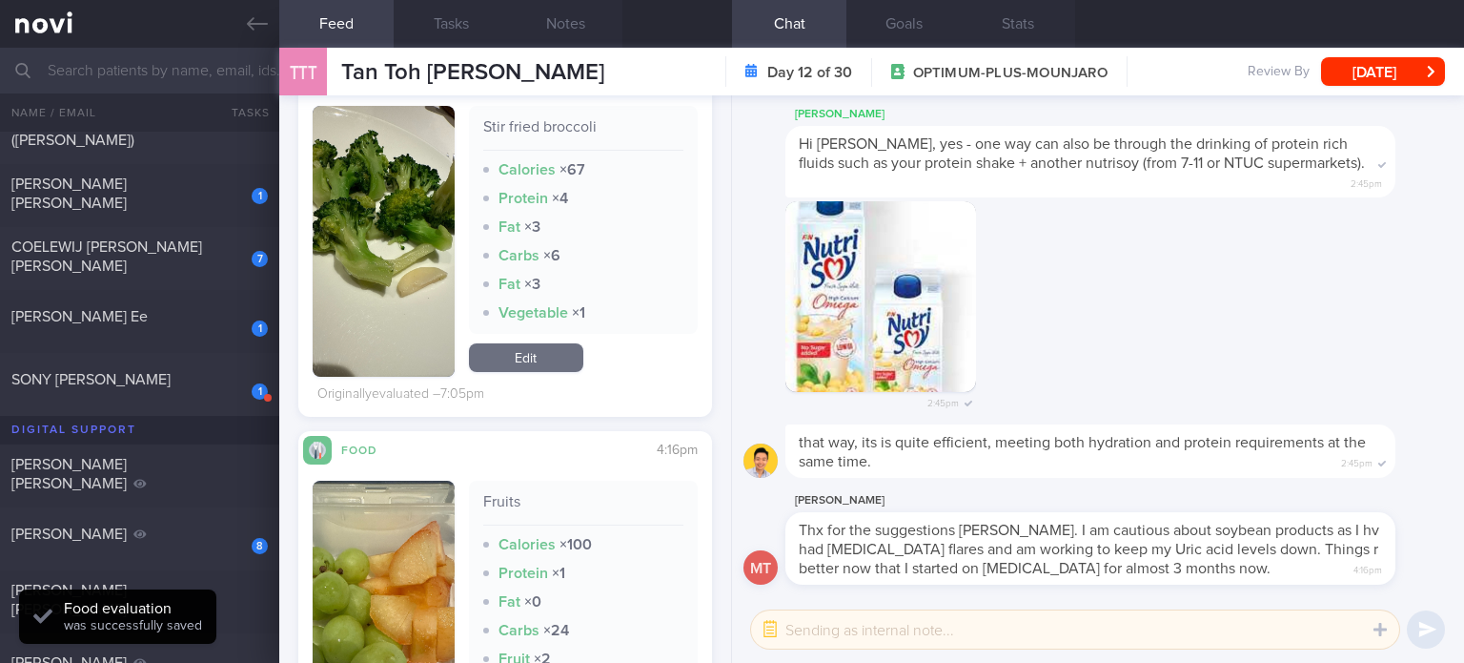
scroll to position [1396, 0]
click at [515, 361] on link "Edit" at bounding box center [526, 357] width 114 height 29
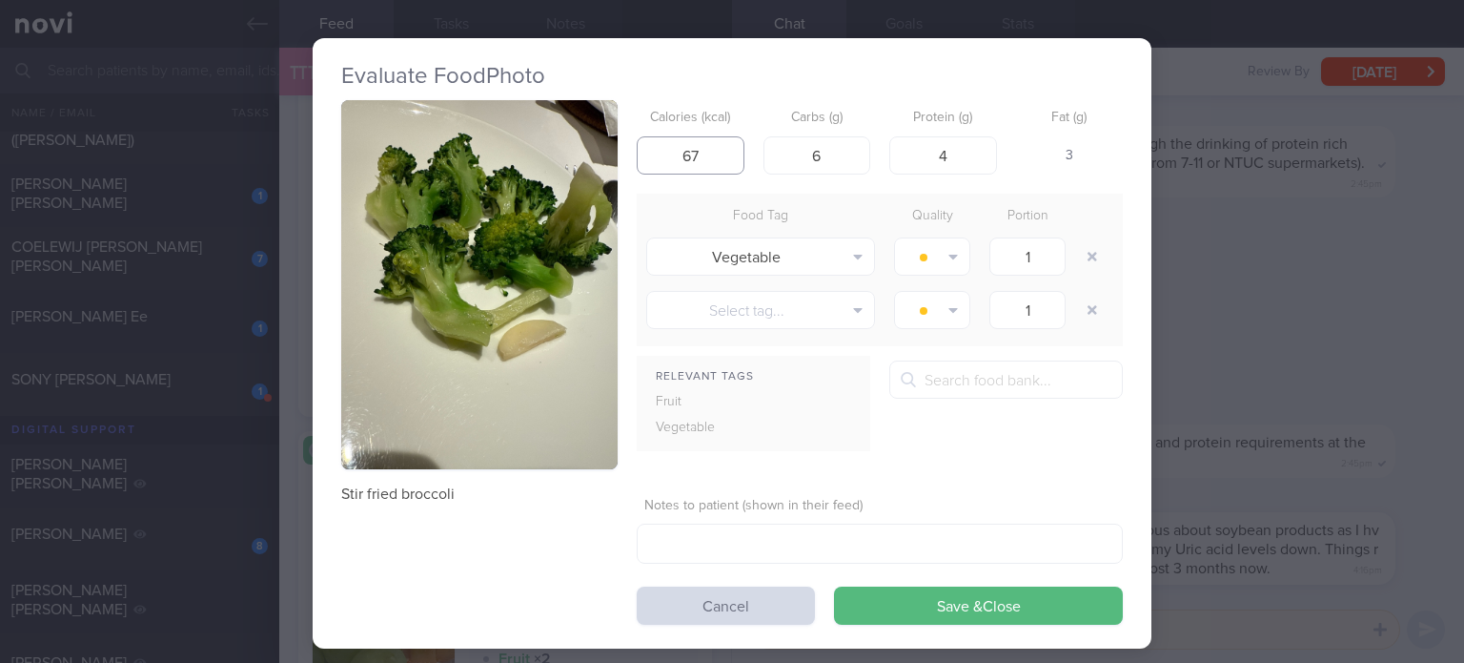
click at [681, 155] on input "67" at bounding box center [691, 155] width 108 height 38
type input "47"
click at [834, 158] on input "6" at bounding box center [818, 155] width 108 height 38
type input "8"
click at [952, 151] on input "4" at bounding box center [943, 155] width 108 height 38
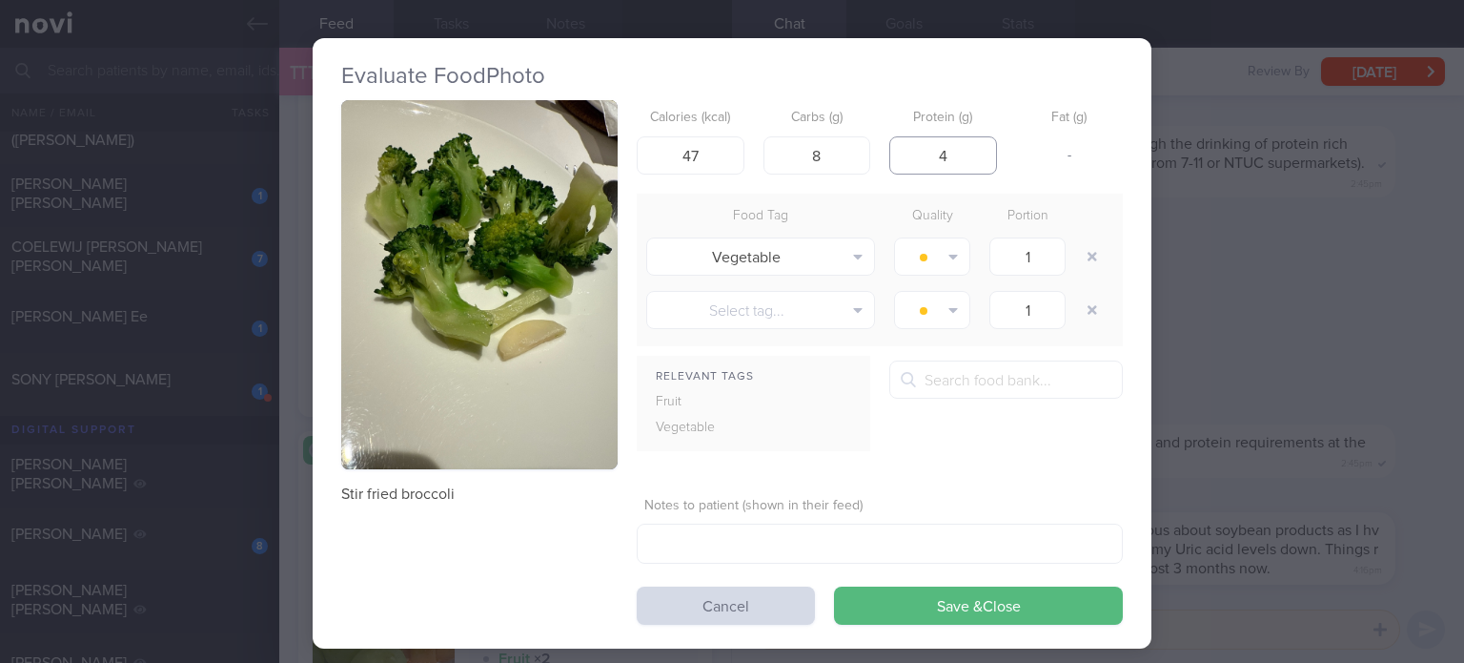
click at [952, 151] on input "4" at bounding box center [943, 155] width 108 height 38
type input "2"
click at [827, 160] on input "8" at bounding box center [818, 155] width 108 height 38
type input "9"
click at [1079, 251] on button "button" at bounding box center [1092, 256] width 34 height 34
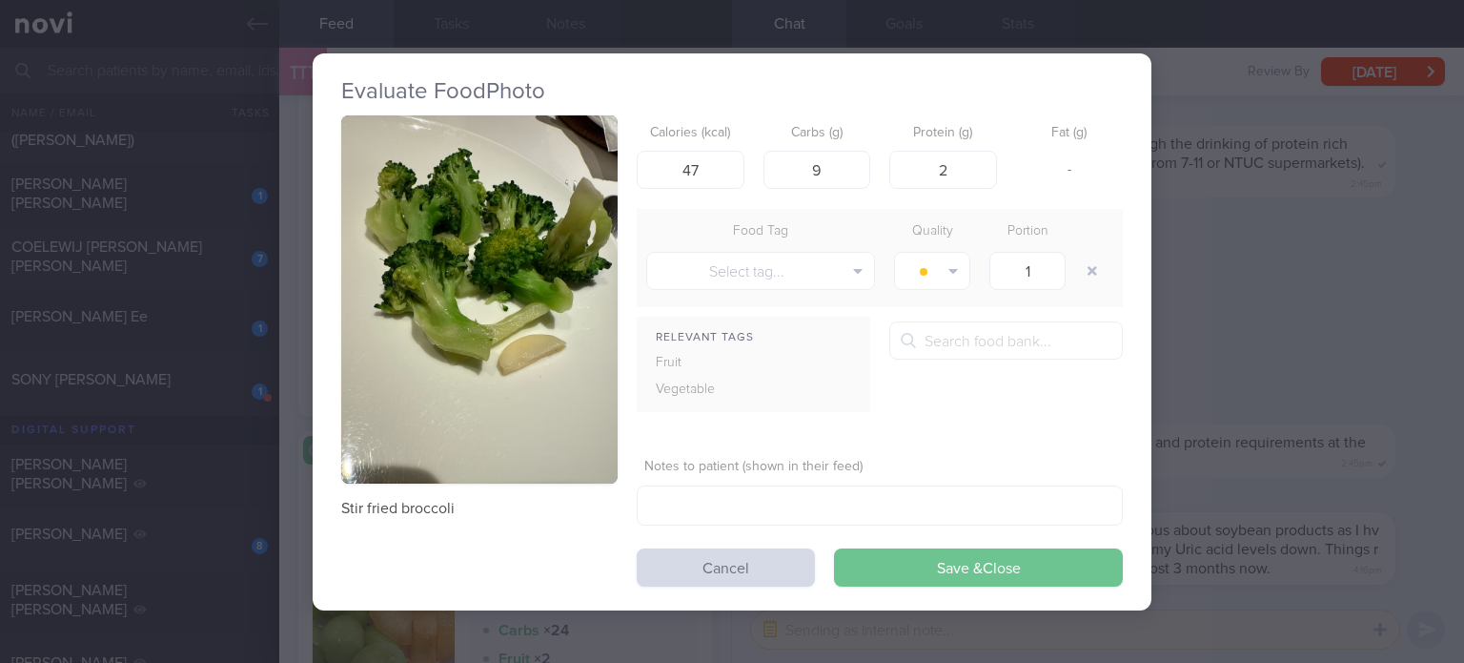
click at [872, 572] on button "Save & Close" at bounding box center [978, 567] width 289 height 38
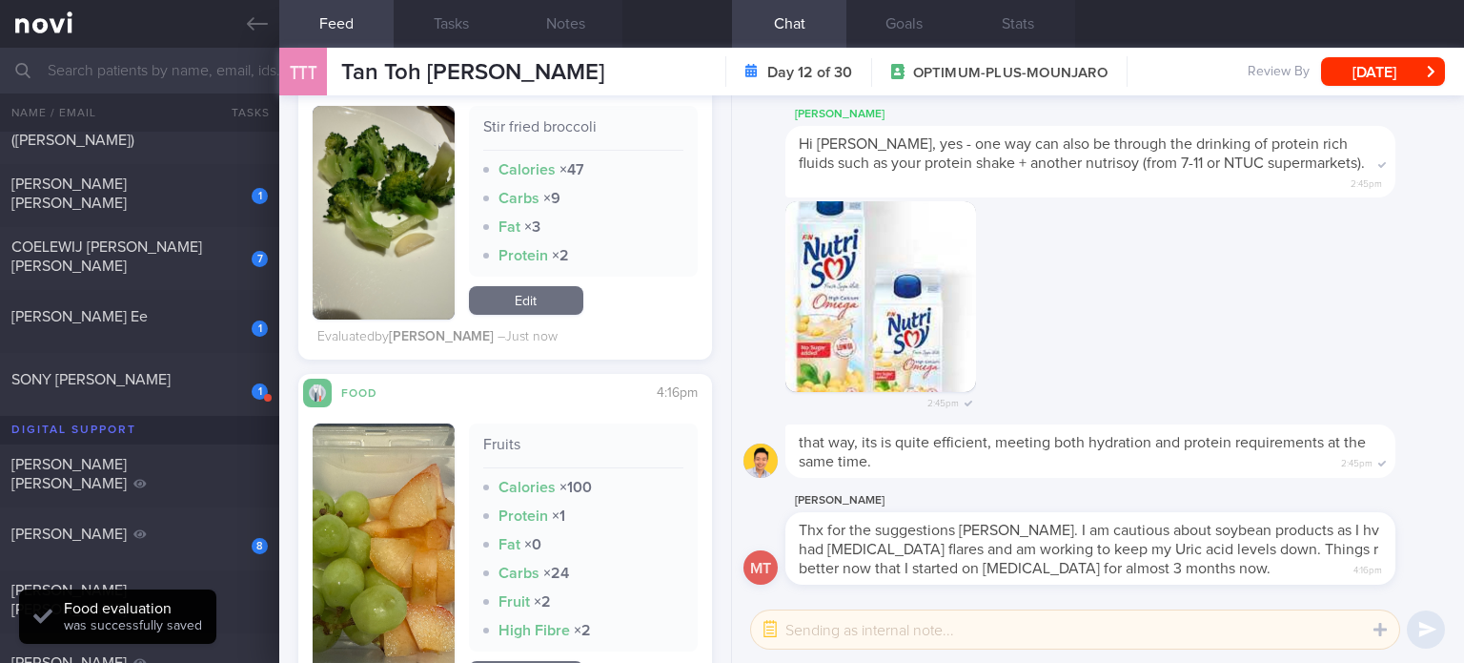
scroll to position [1643, 0]
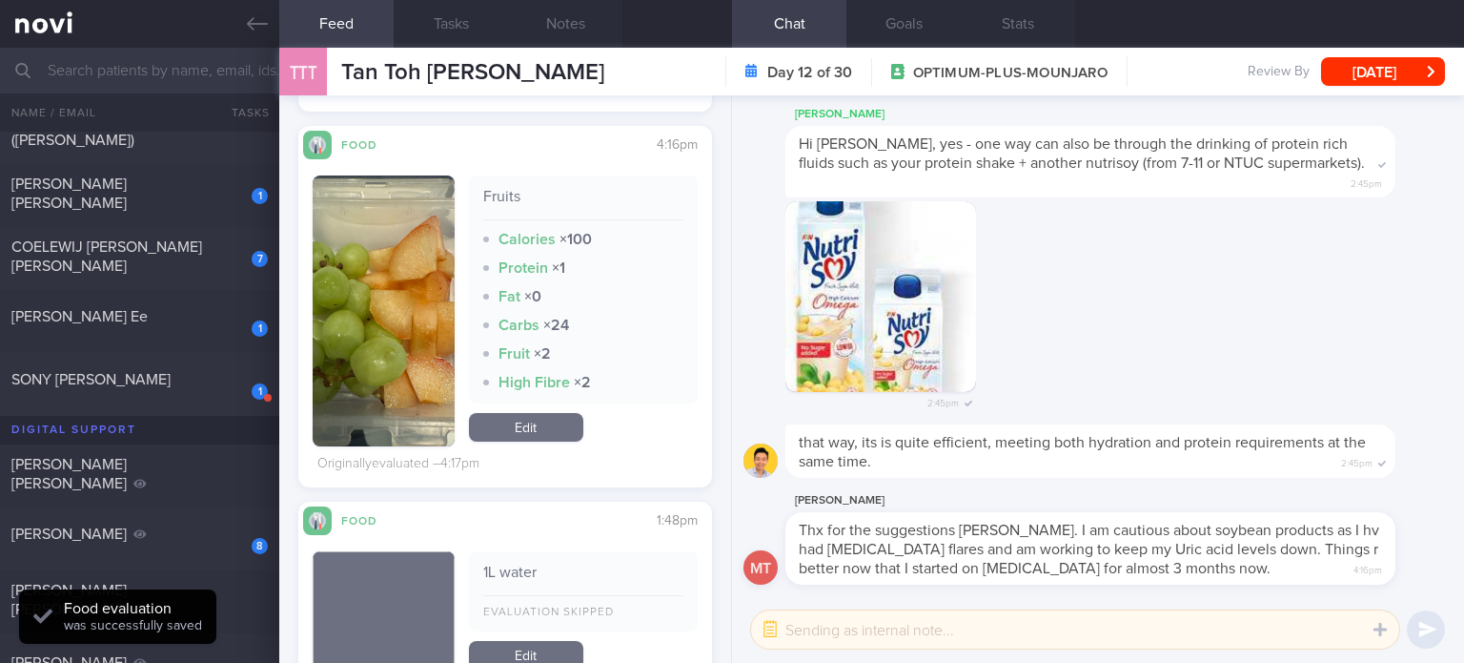
click at [534, 418] on link "Edit" at bounding box center [526, 427] width 114 height 29
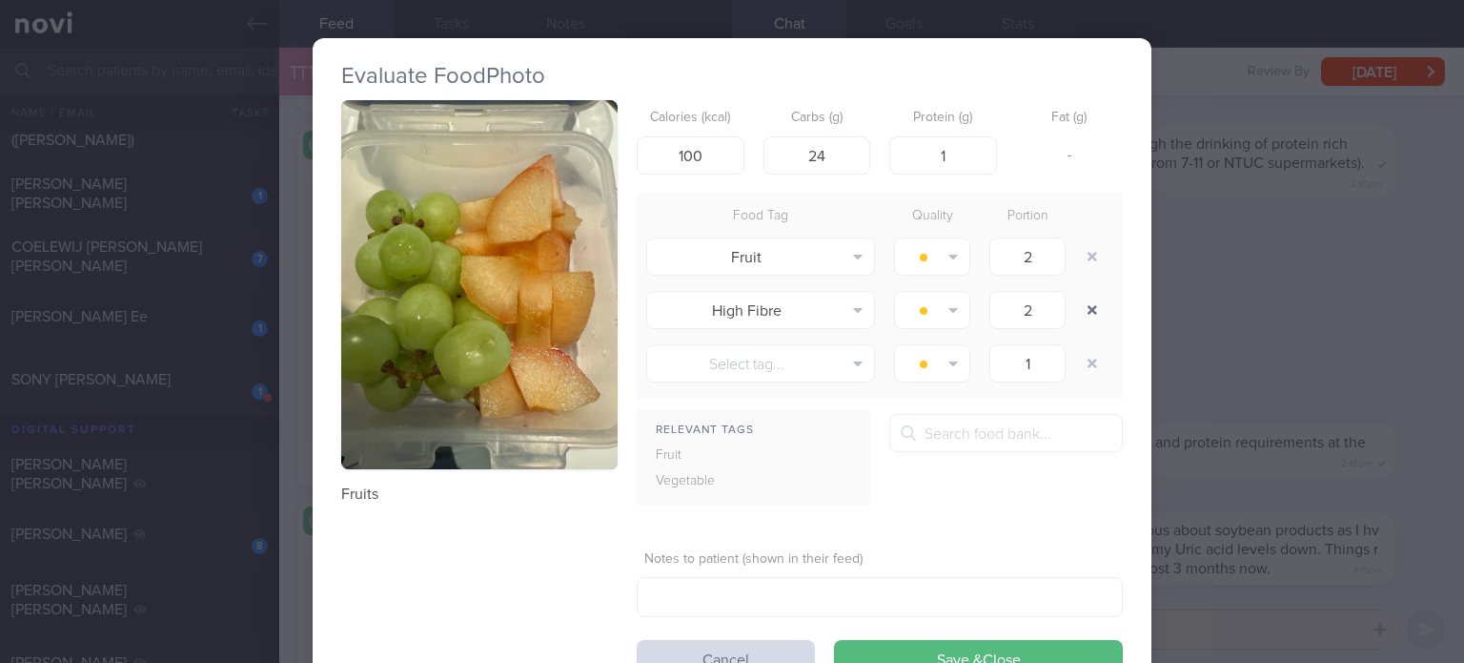
click at [1081, 306] on button "button" at bounding box center [1092, 310] width 34 height 34
type input "1"
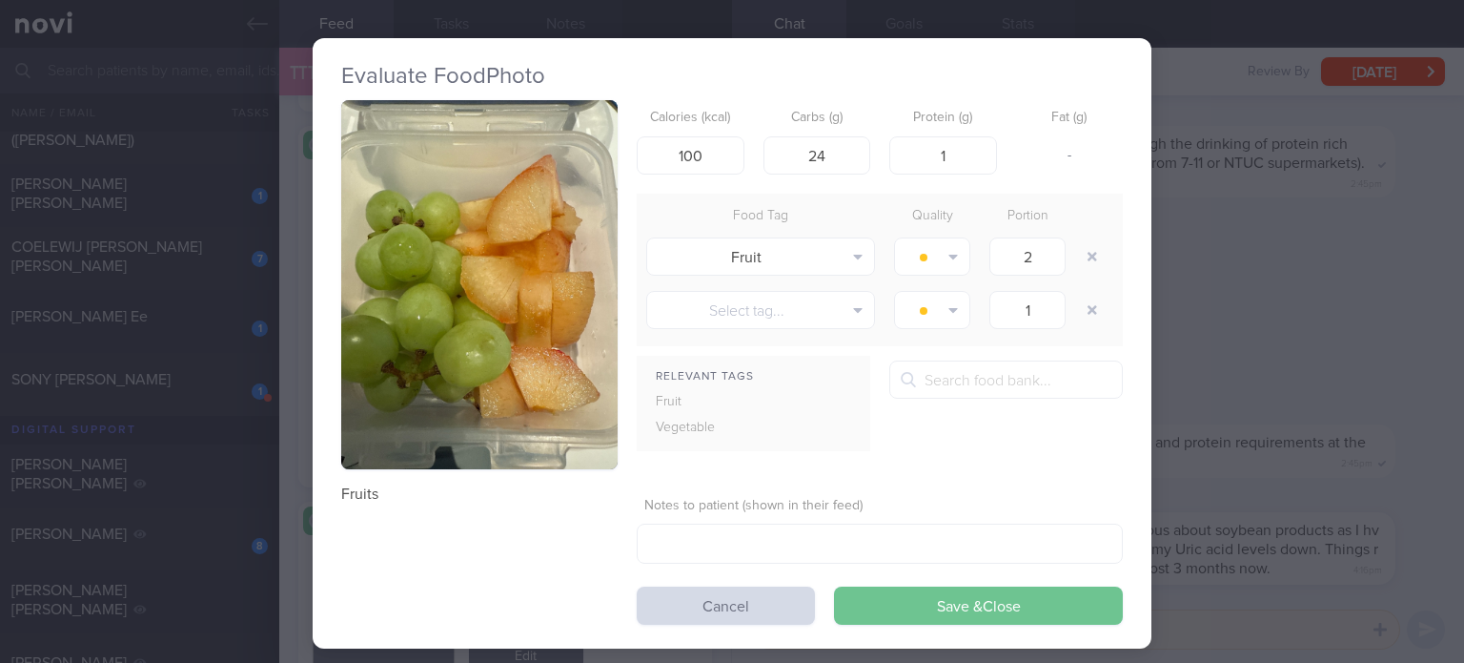
click at [858, 613] on button "Save & Close" at bounding box center [978, 605] width 289 height 38
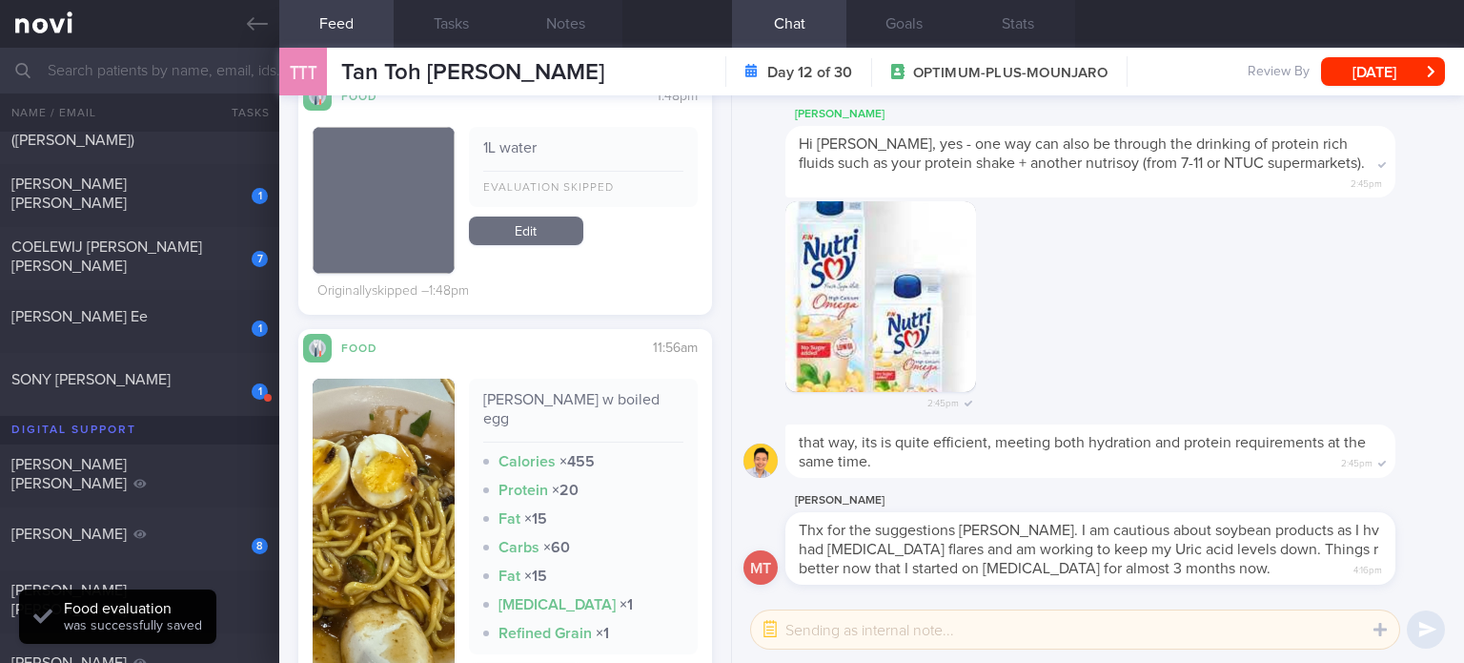
scroll to position [2116, 0]
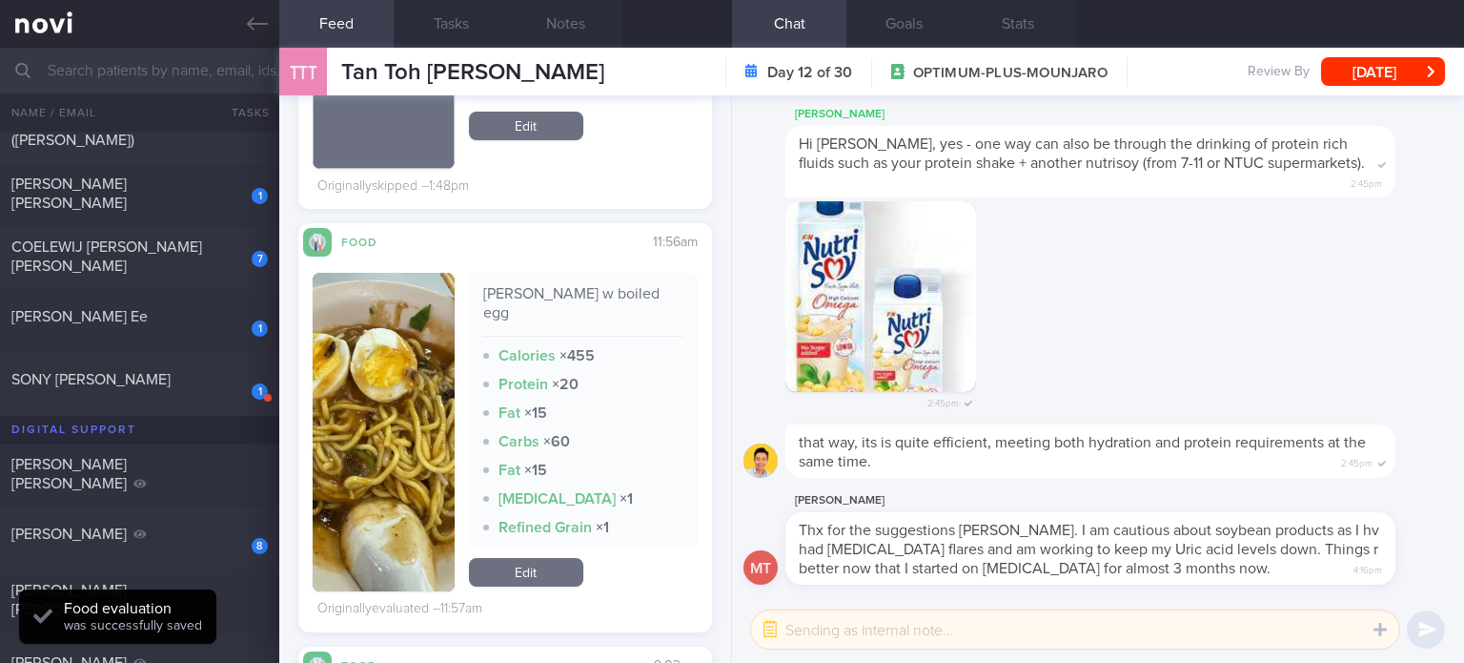
click at [530, 558] on link "Edit" at bounding box center [526, 572] width 114 height 29
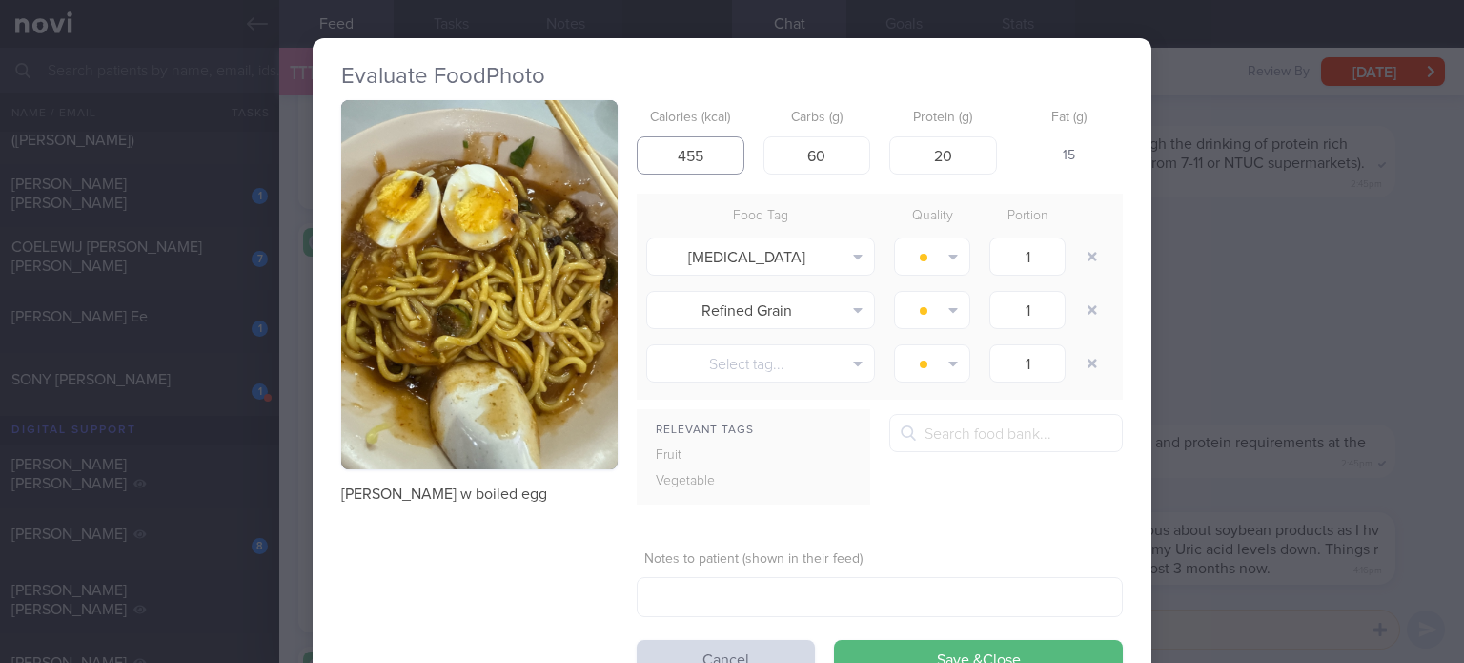
click at [683, 148] on input "455" at bounding box center [691, 155] width 108 height 38
drag, startPoint x: 703, startPoint y: 158, endPoint x: 683, endPoint y: 152, distance: 20.2
click at [683, 152] on input "455" at bounding box center [691, 155] width 108 height 38
type input "490"
click at [969, 166] on input "20" at bounding box center [943, 155] width 108 height 38
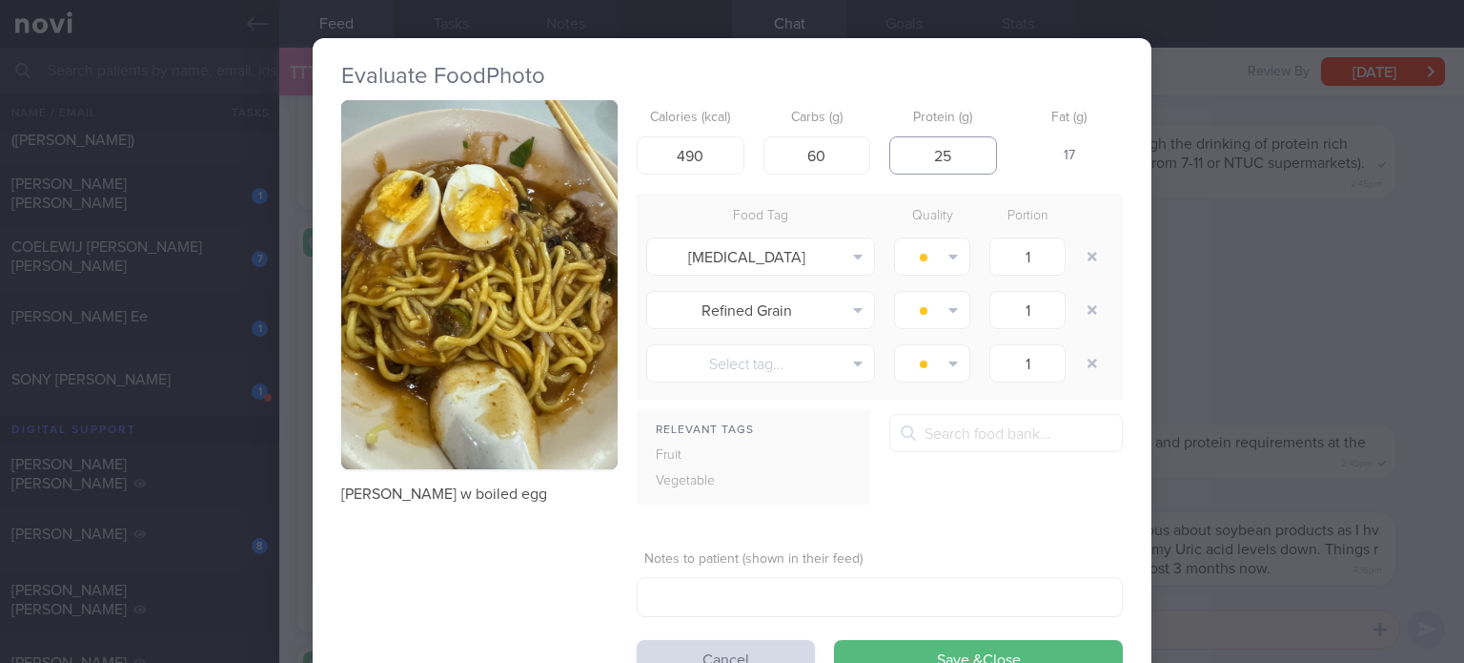
type input "26"
click button "Save & Close" at bounding box center [978, 659] width 289 height 38
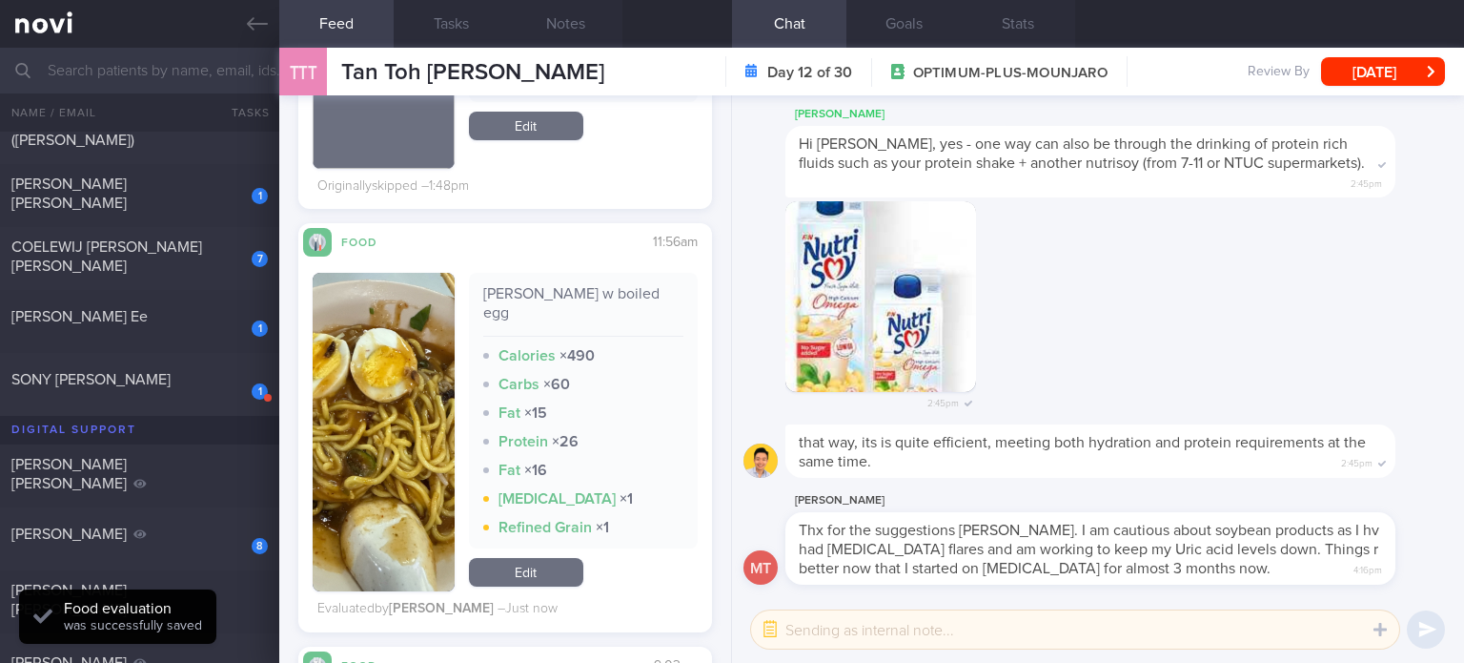
click at [492, 558] on link "Edit" at bounding box center [526, 572] width 114 height 29
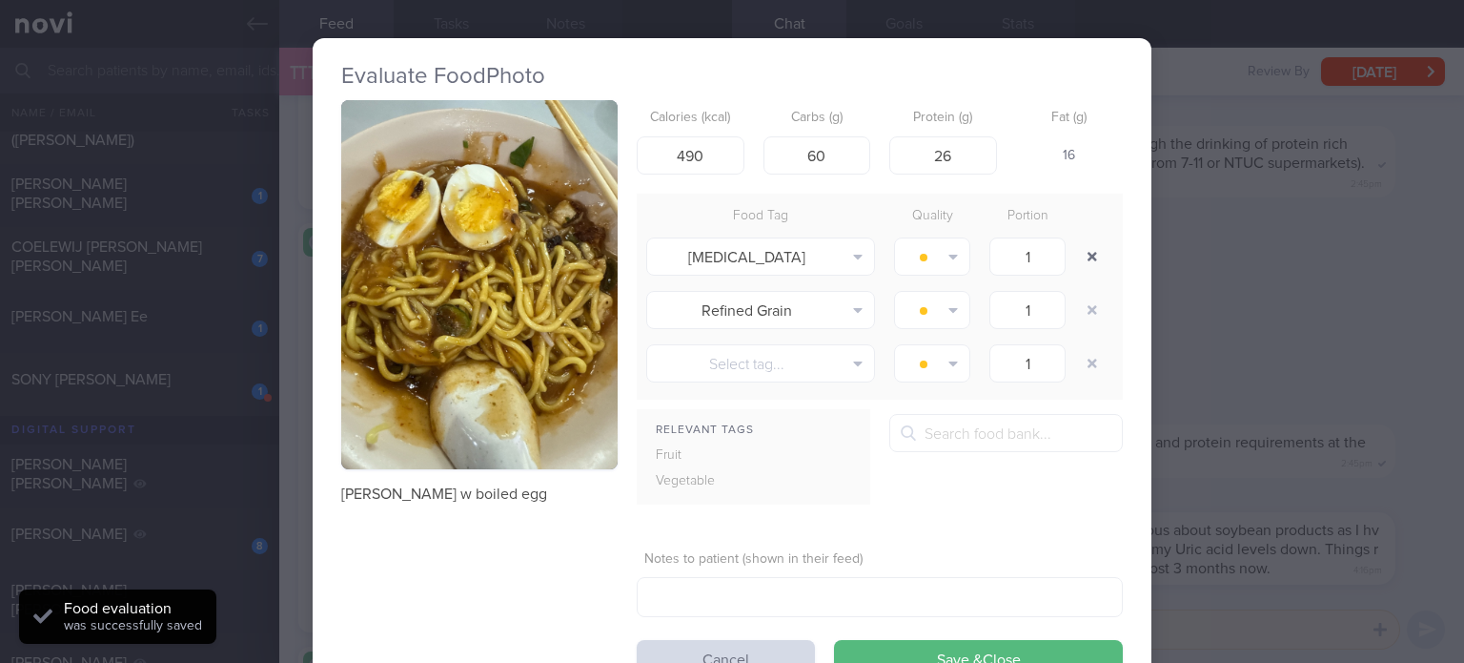
click at [1086, 248] on button "button" at bounding box center [1092, 256] width 34 height 34
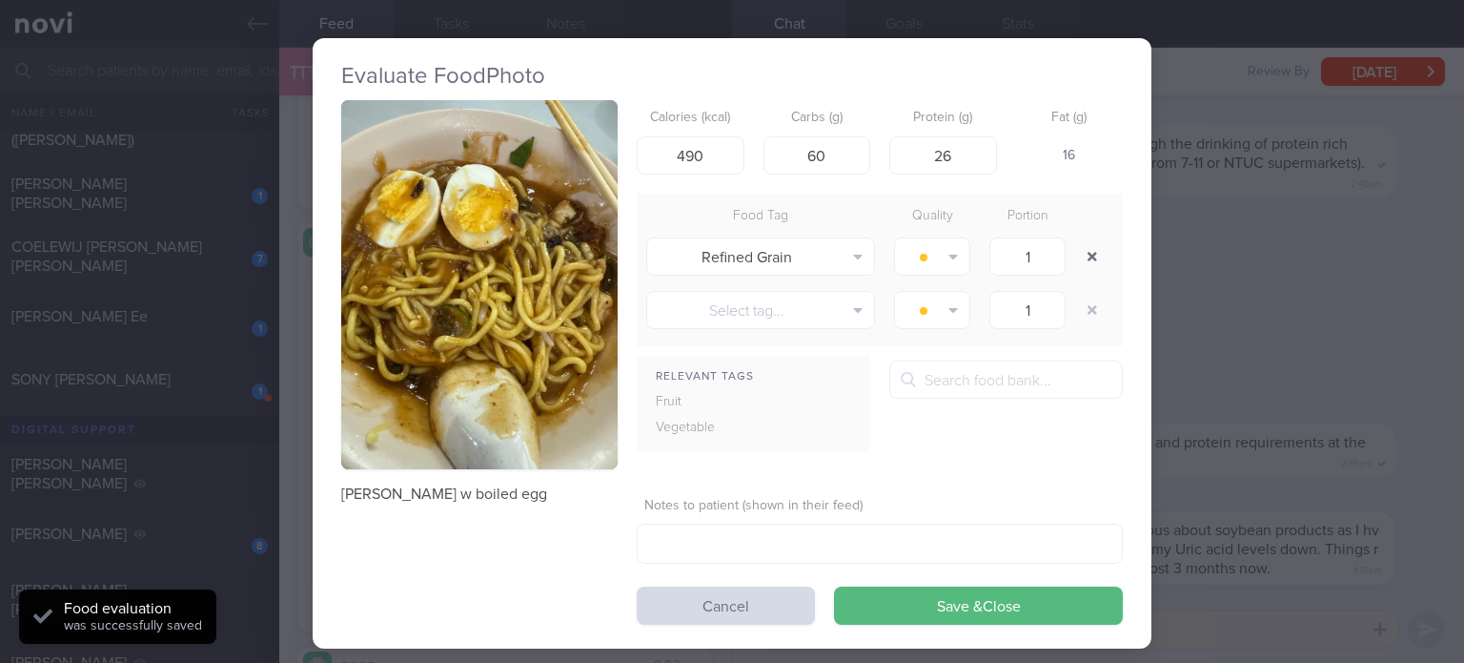
click at [1086, 248] on button "button" at bounding box center [1092, 256] width 34 height 34
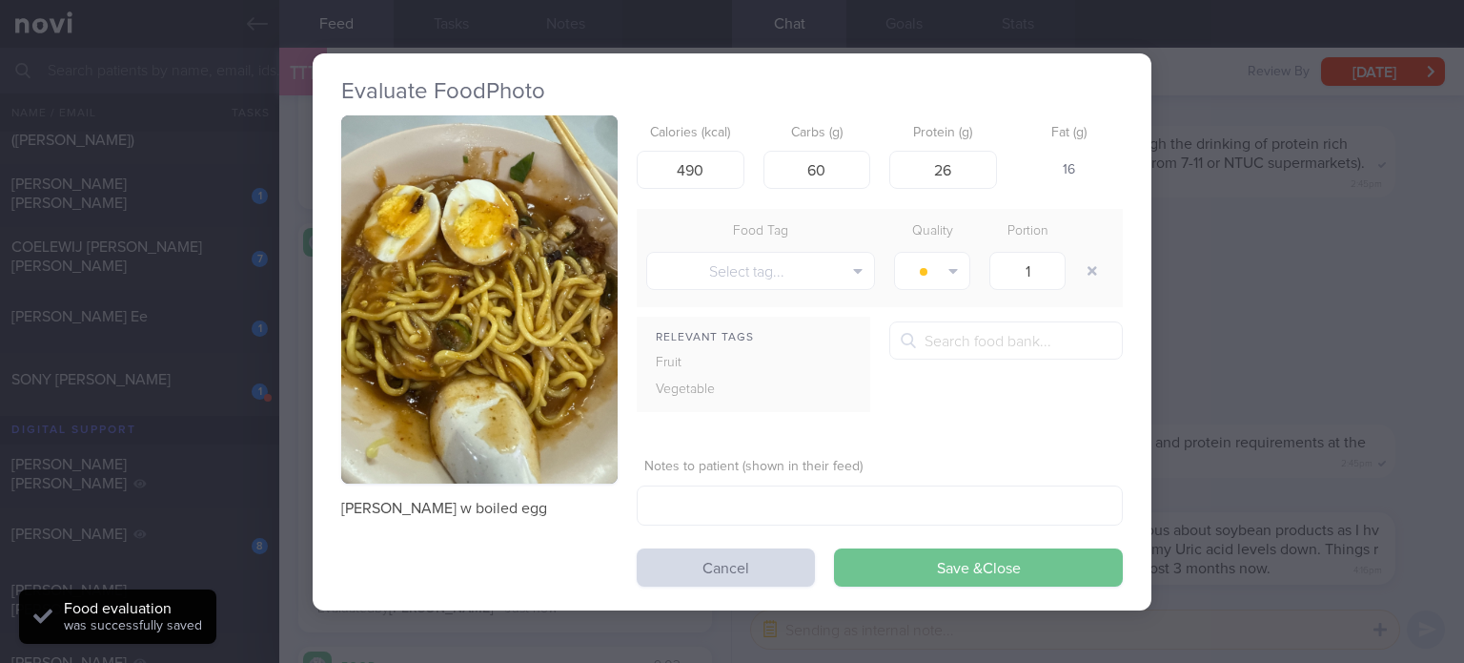
click at [896, 567] on button "Save & Close" at bounding box center [978, 567] width 289 height 38
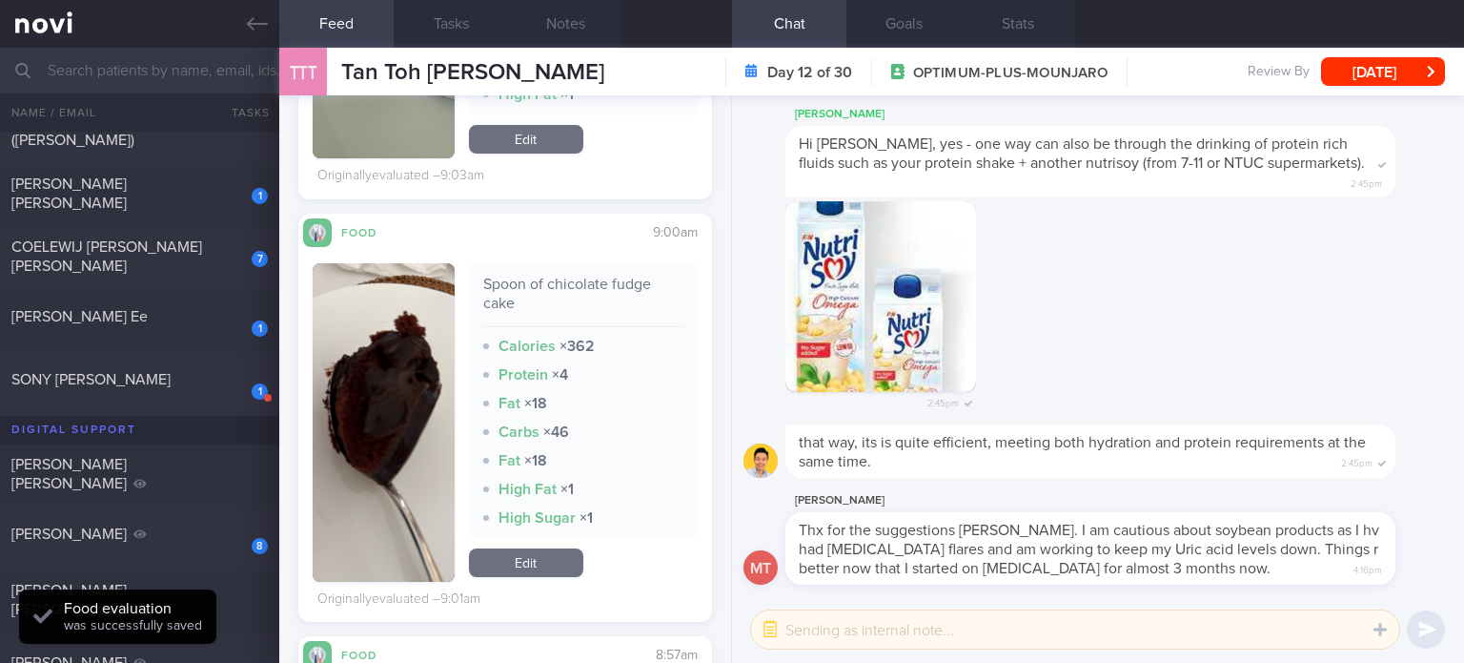
scroll to position [2927, 0]
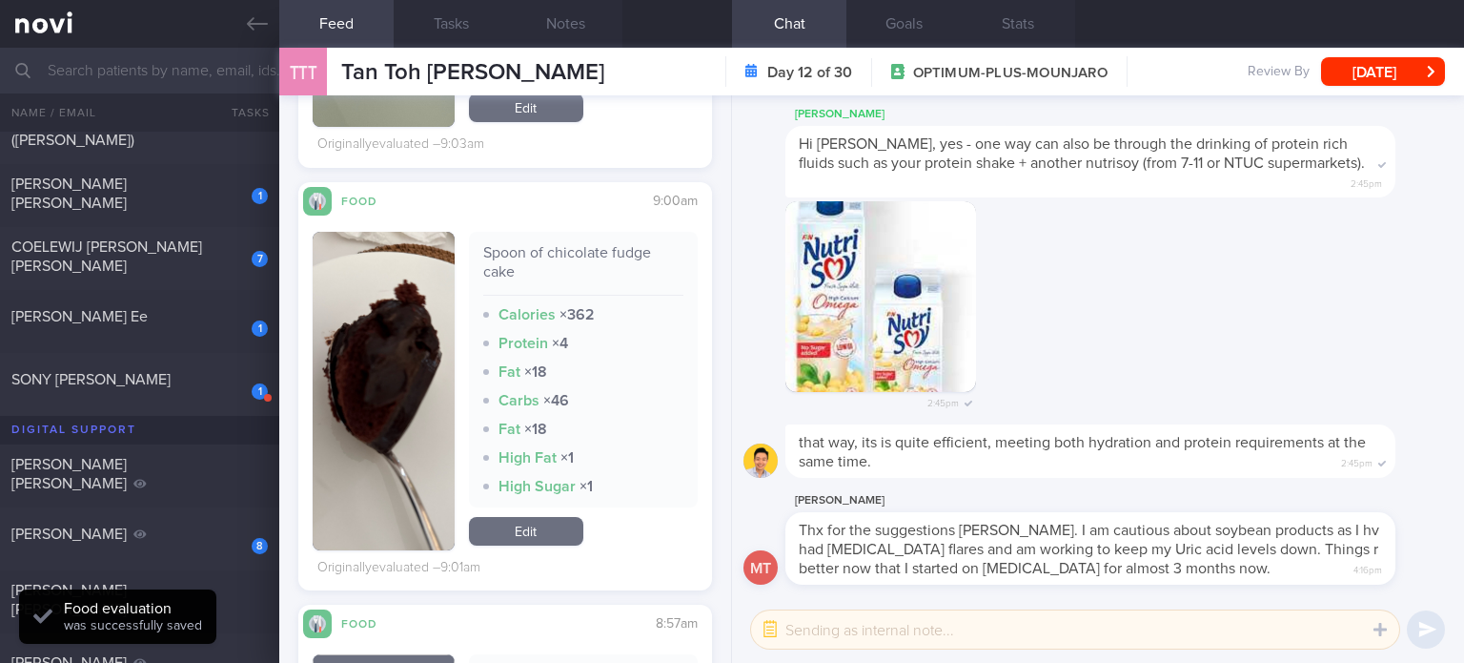
click at [510, 517] on link "Edit" at bounding box center [526, 531] width 114 height 29
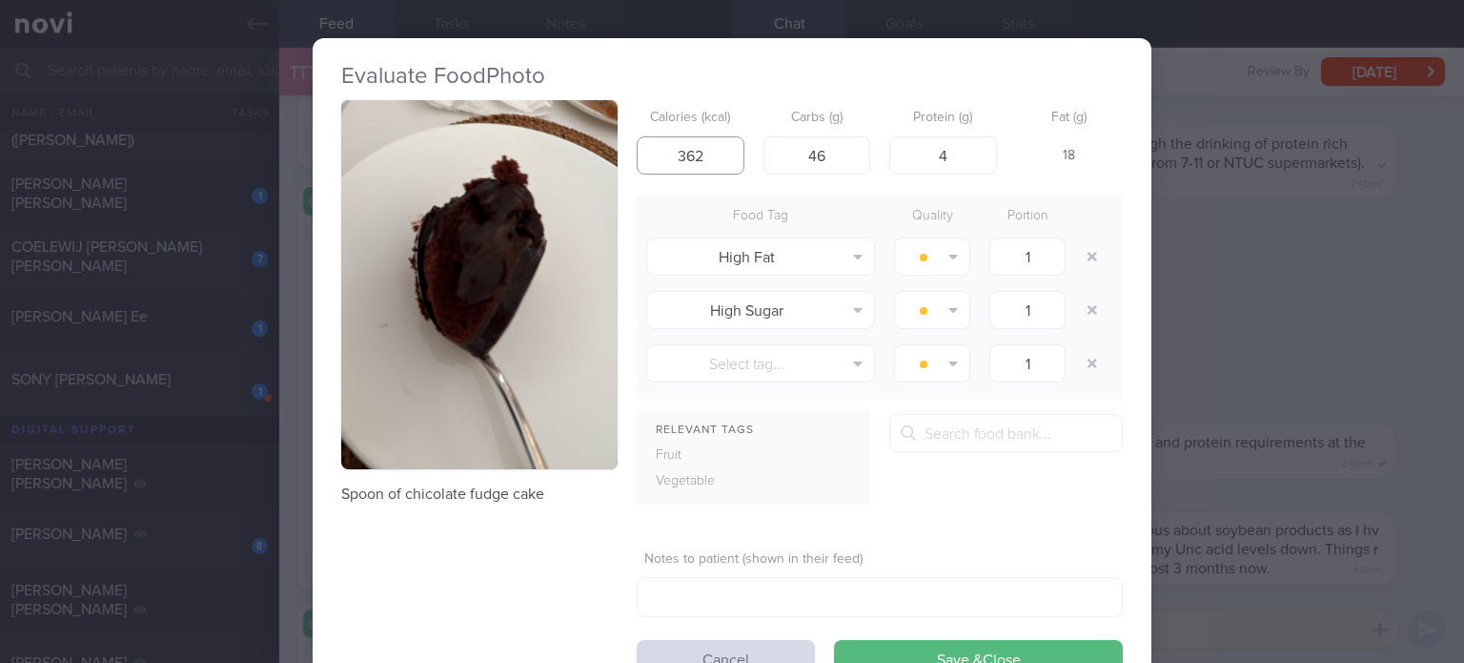
click at [675, 153] on input "362" at bounding box center [691, 155] width 108 height 38
type input "62"
click at [853, 164] on input "46" at bounding box center [818, 155] width 108 height 38
type input "4"
click at [952, 155] on input "4" at bounding box center [943, 155] width 108 height 38
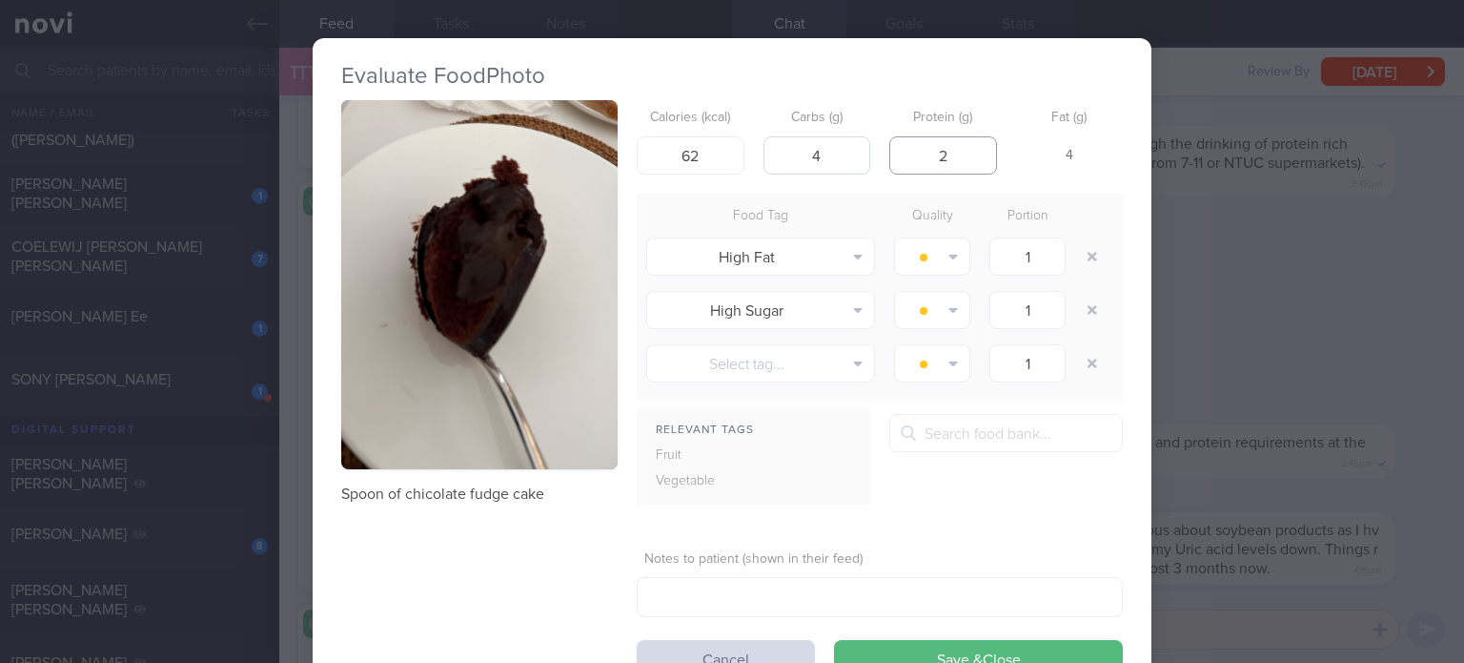
type input "2"
click at [831, 161] on input "4" at bounding box center [818, 155] width 108 height 38
type input "6"
click at [1079, 259] on button "button" at bounding box center [1092, 256] width 34 height 34
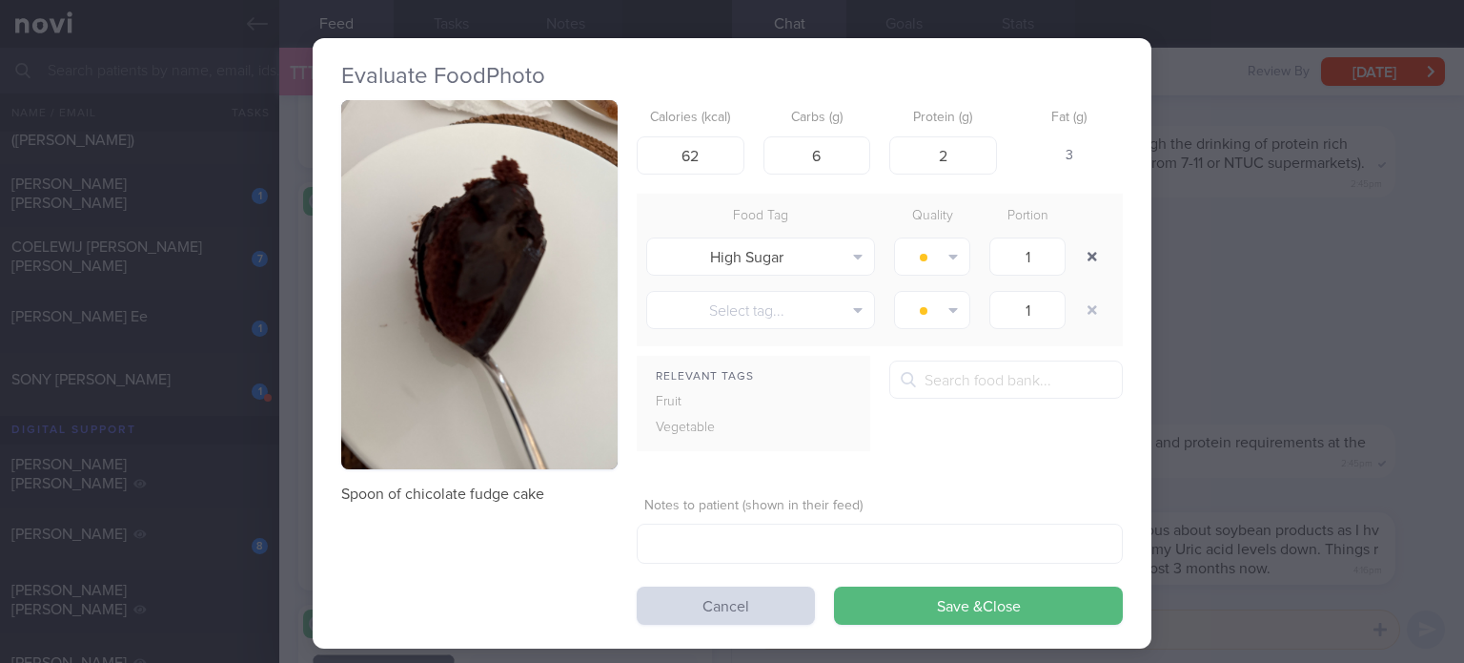
click at [1079, 259] on button "button" at bounding box center [1092, 256] width 34 height 34
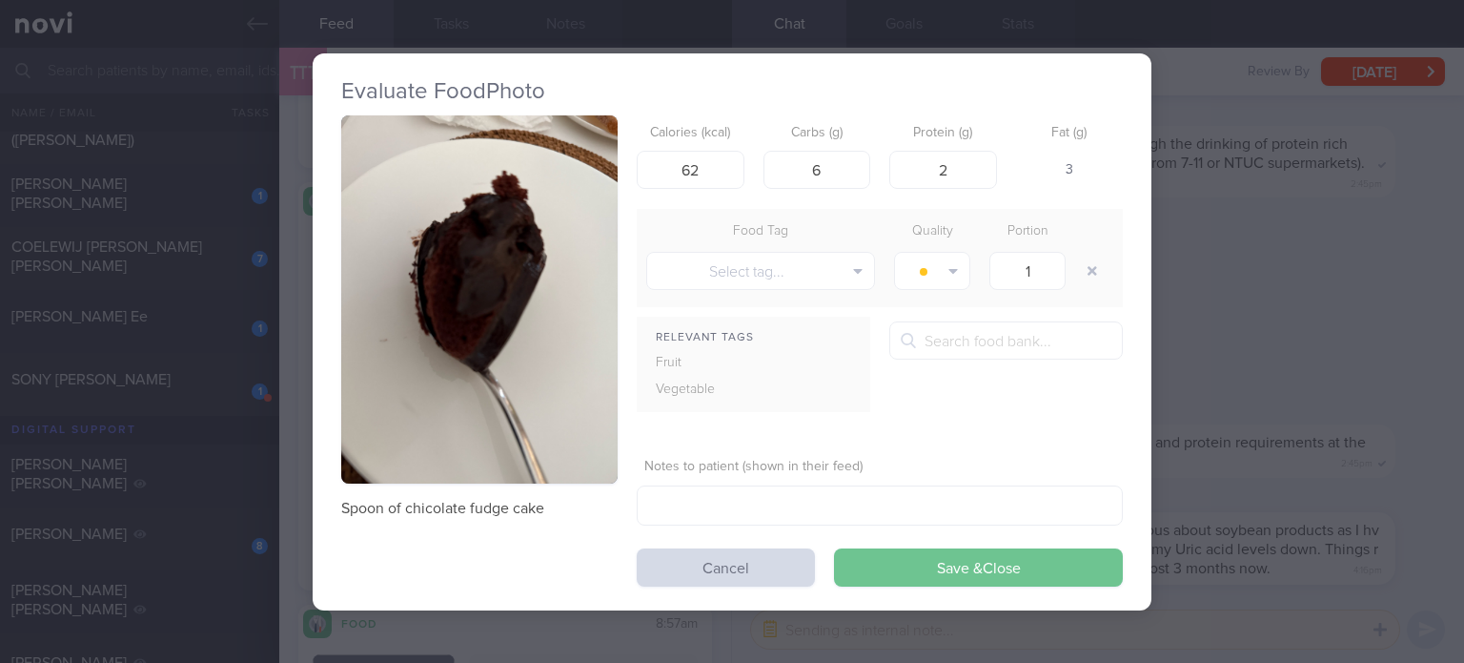
click at [882, 573] on button "Save & Close" at bounding box center [978, 567] width 289 height 38
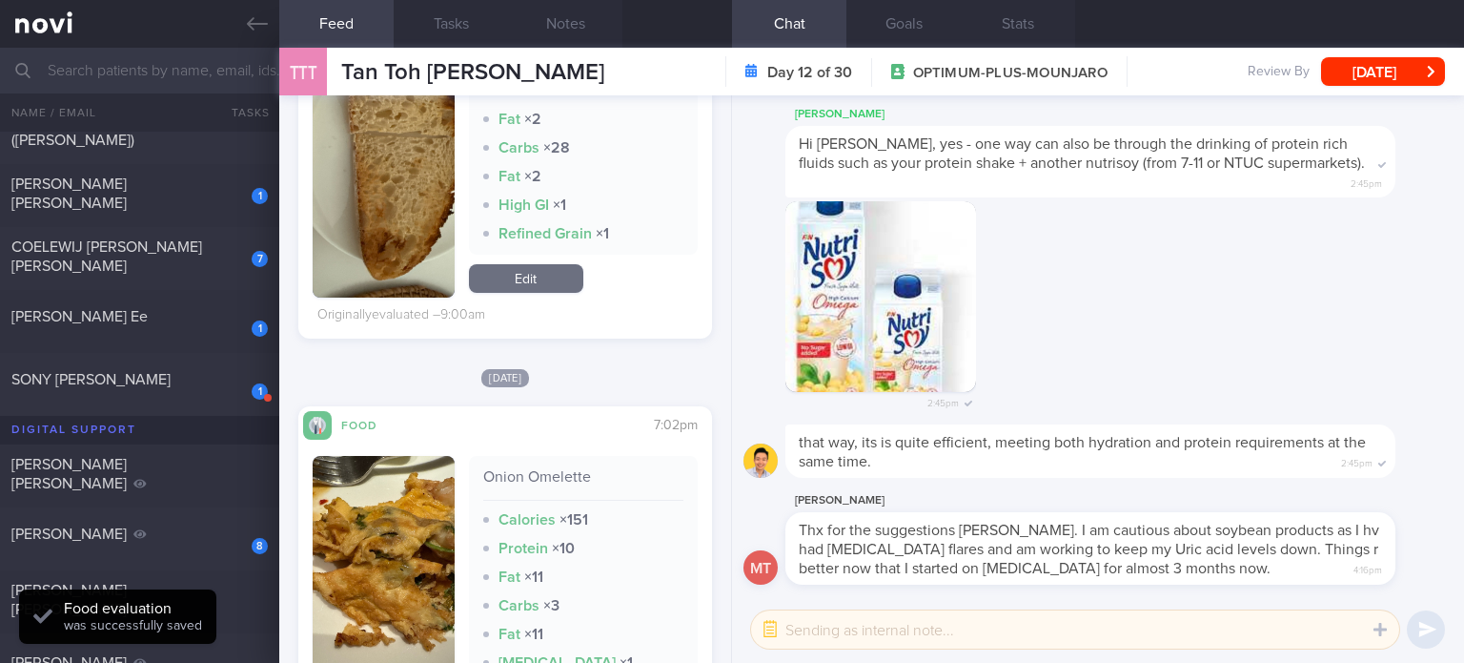
scroll to position [3853, 0]
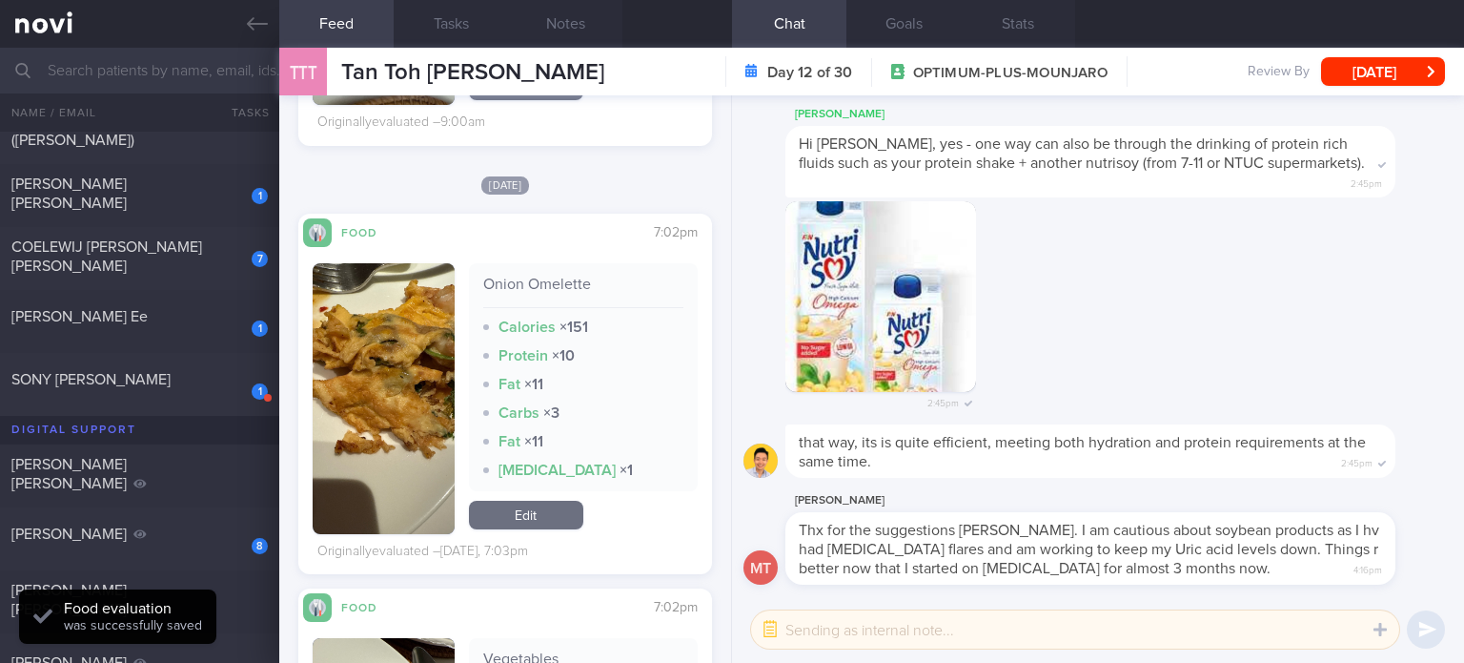
click at [542, 507] on link "Edit" at bounding box center [526, 514] width 114 height 29
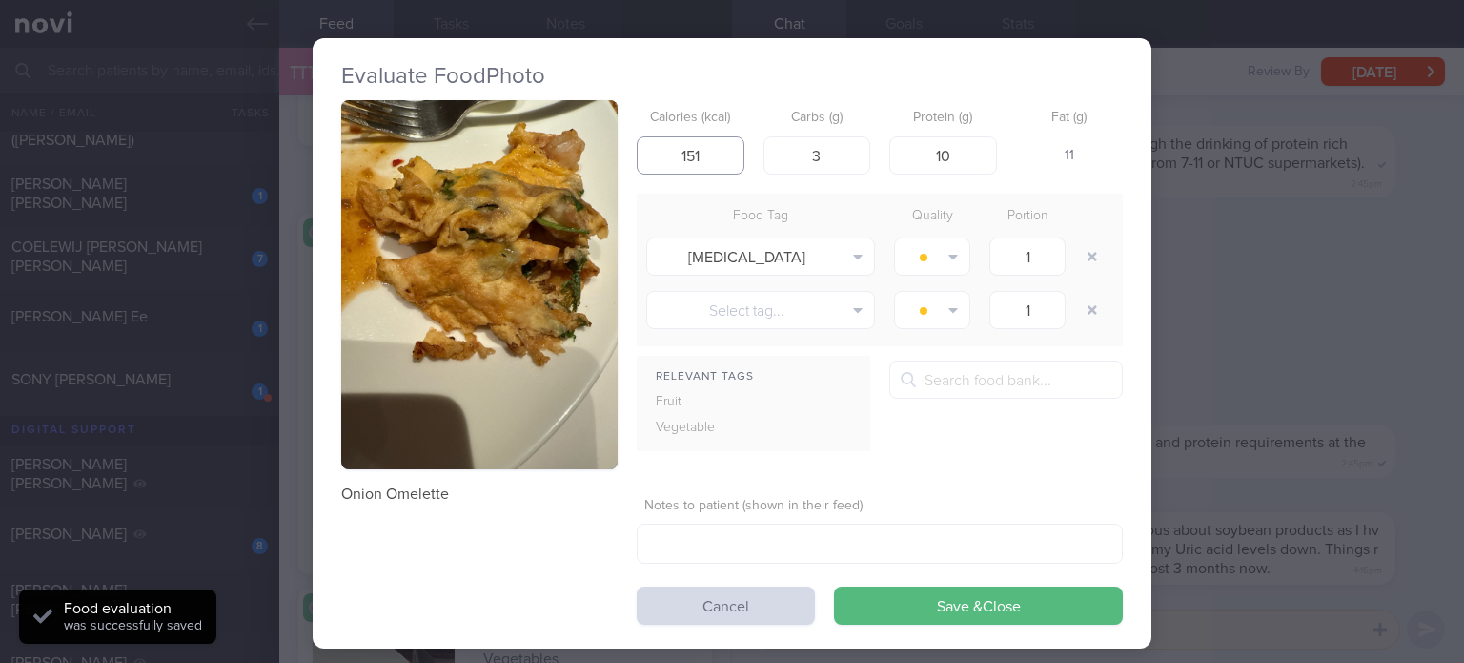
click at [684, 155] on input "151" at bounding box center [691, 155] width 108 height 38
type input "151"
click at [1090, 263] on button "button" at bounding box center [1092, 256] width 34 height 34
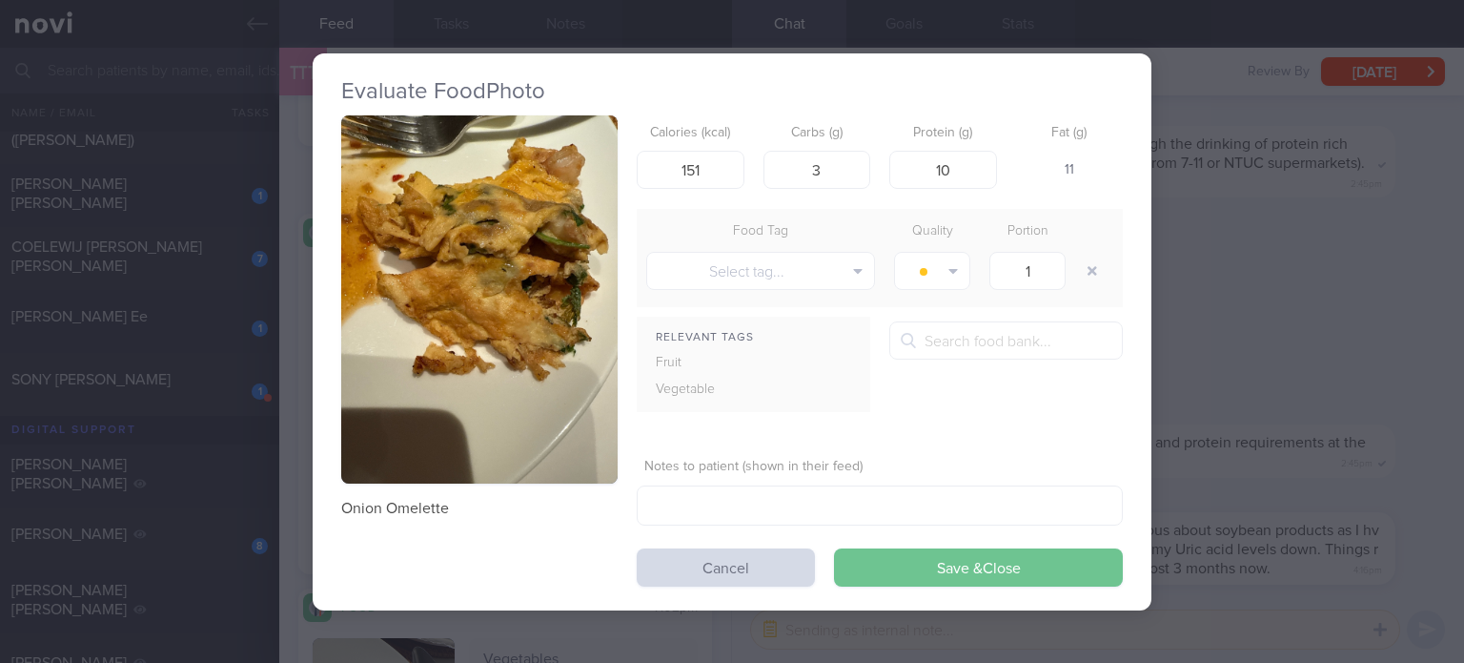
click at [918, 548] on button "Save & Close" at bounding box center [978, 567] width 289 height 38
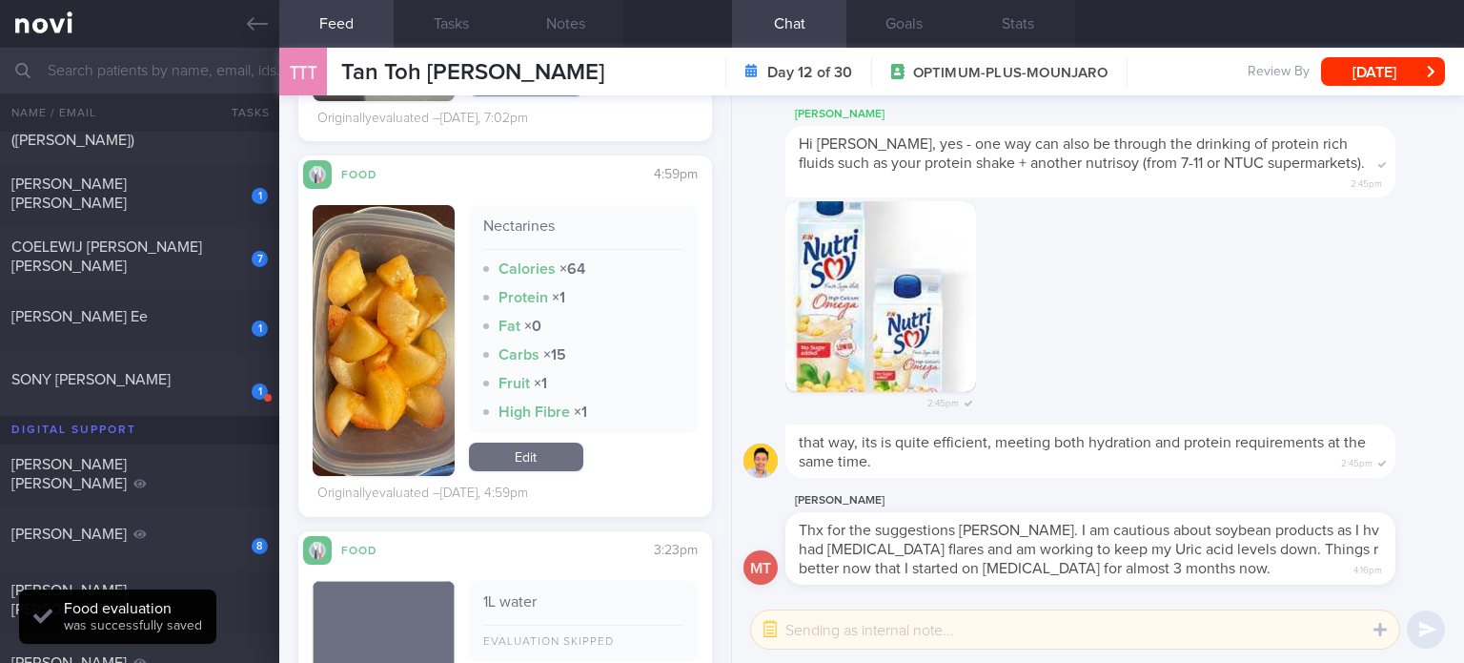
scroll to position [4983, 0]
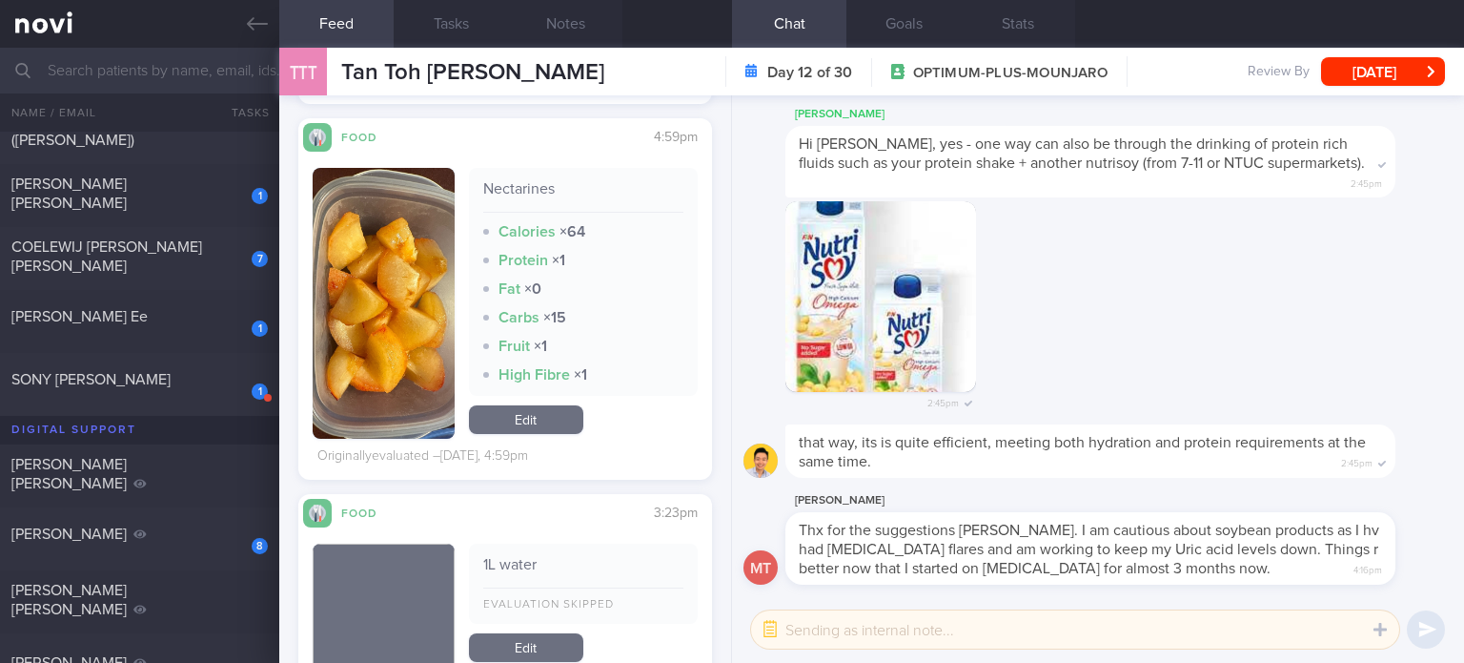
click at [522, 426] on link "Edit" at bounding box center [526, 419] width 114 height 29
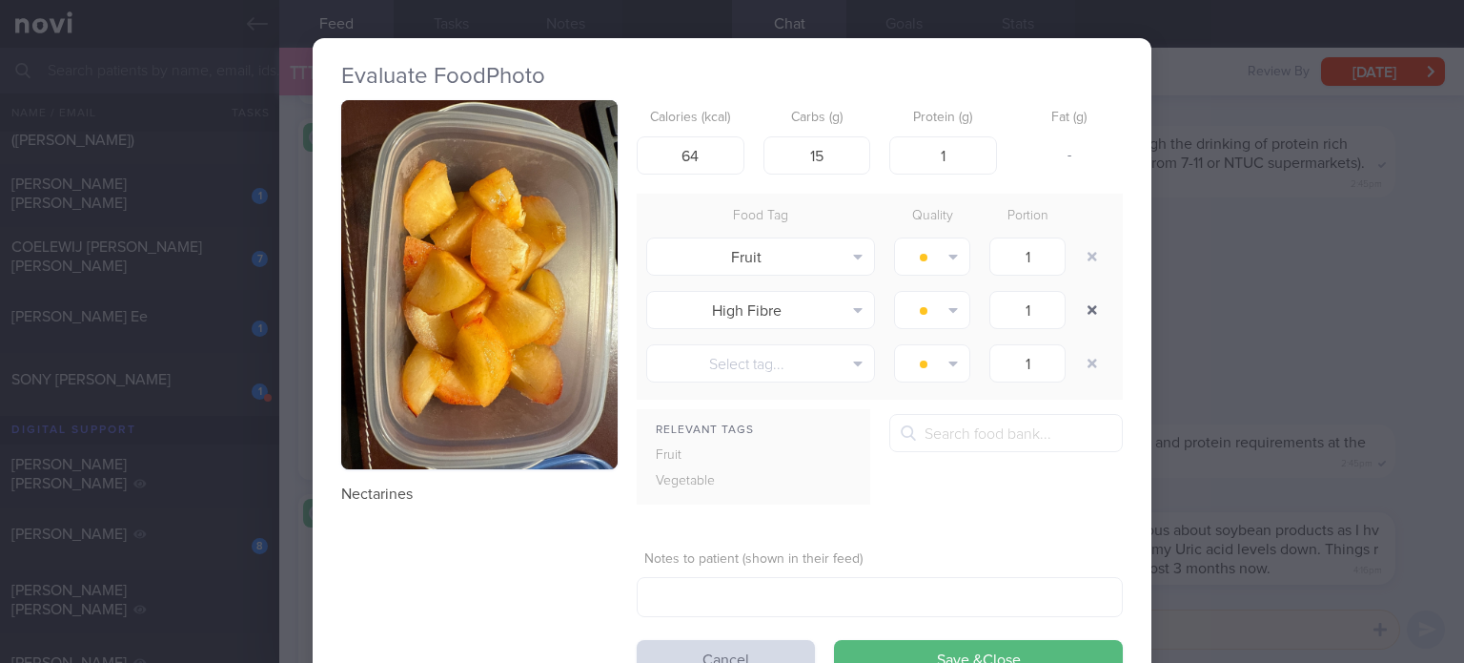
click at [1080, 308] on button "button" at bounding box center [1092, 310] width 34 height 34
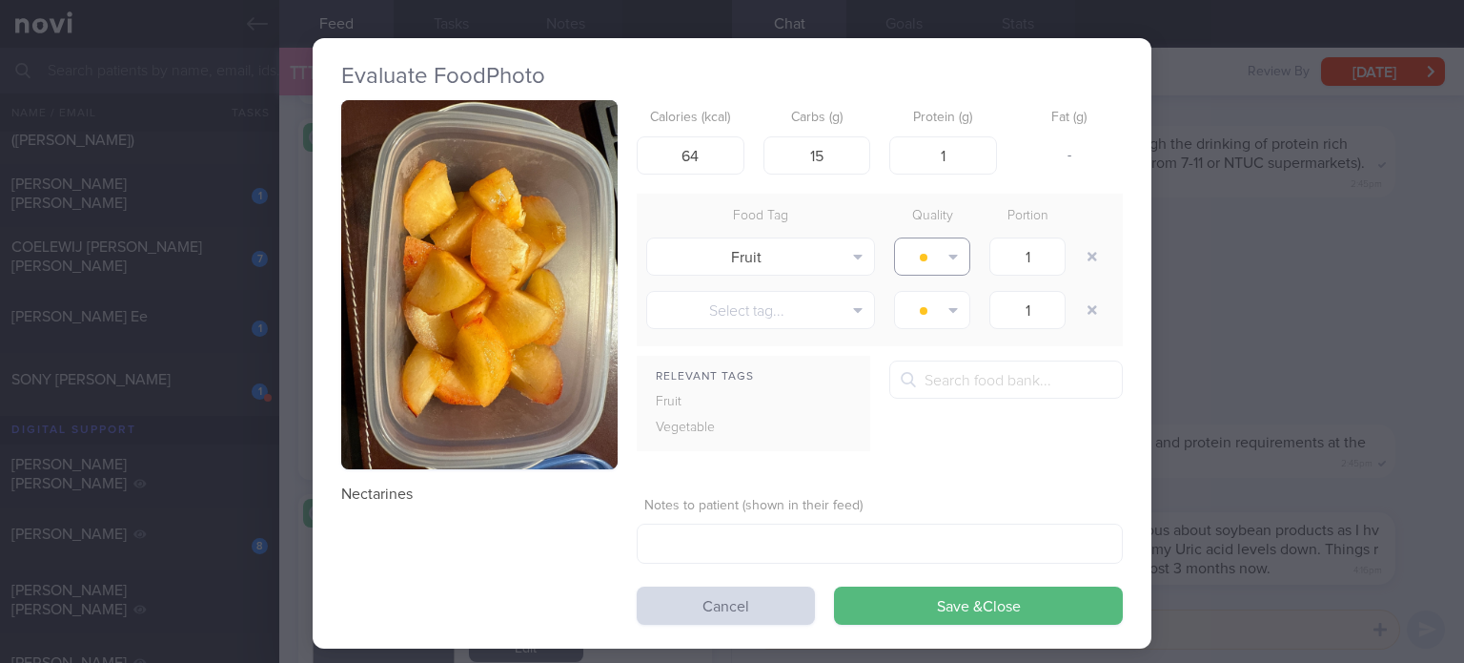
click at [912, 252] on button "button" at bounding box center [932, 256] width 76 height 38
click at [937, 354] on button "Eat anytime" at bounding box center [965, 350] width 141 height 29
click at [875, 609] on button "Save & Close" at bounding box center [978, 605] width 289 height 38
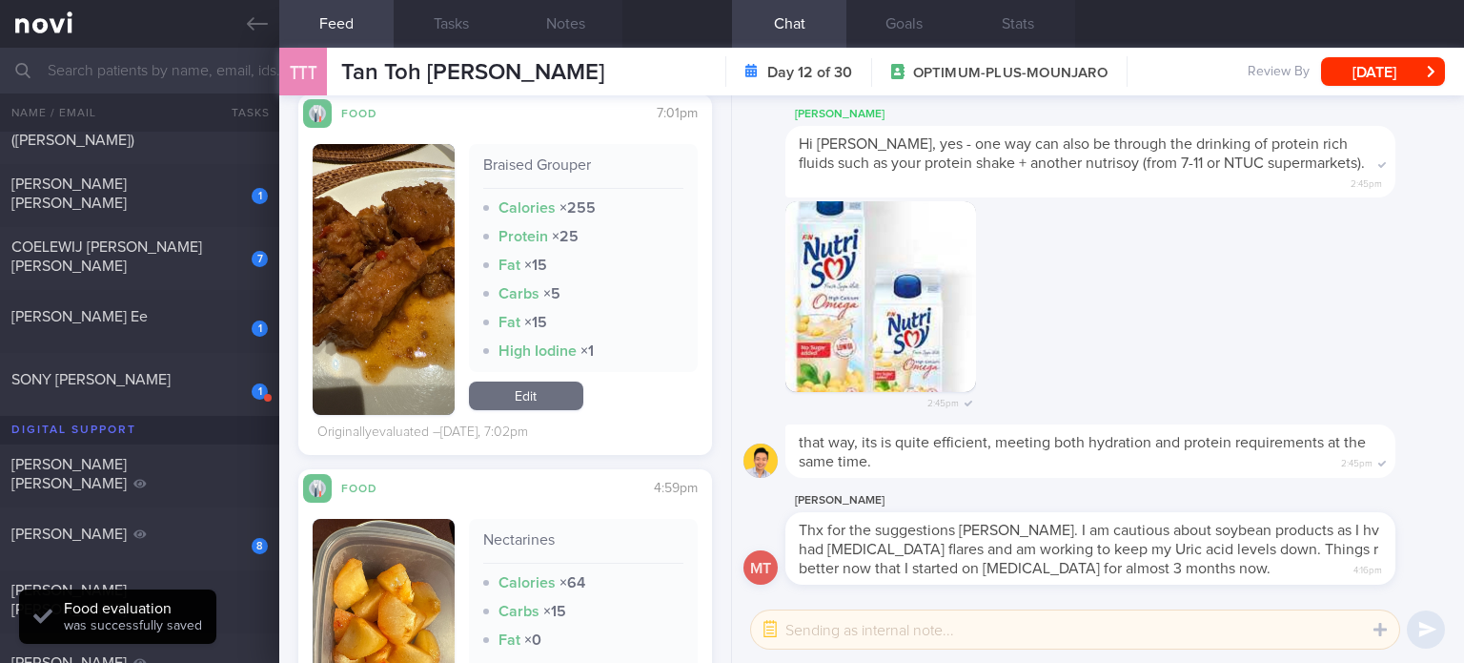
scroll to position [4586, 0]
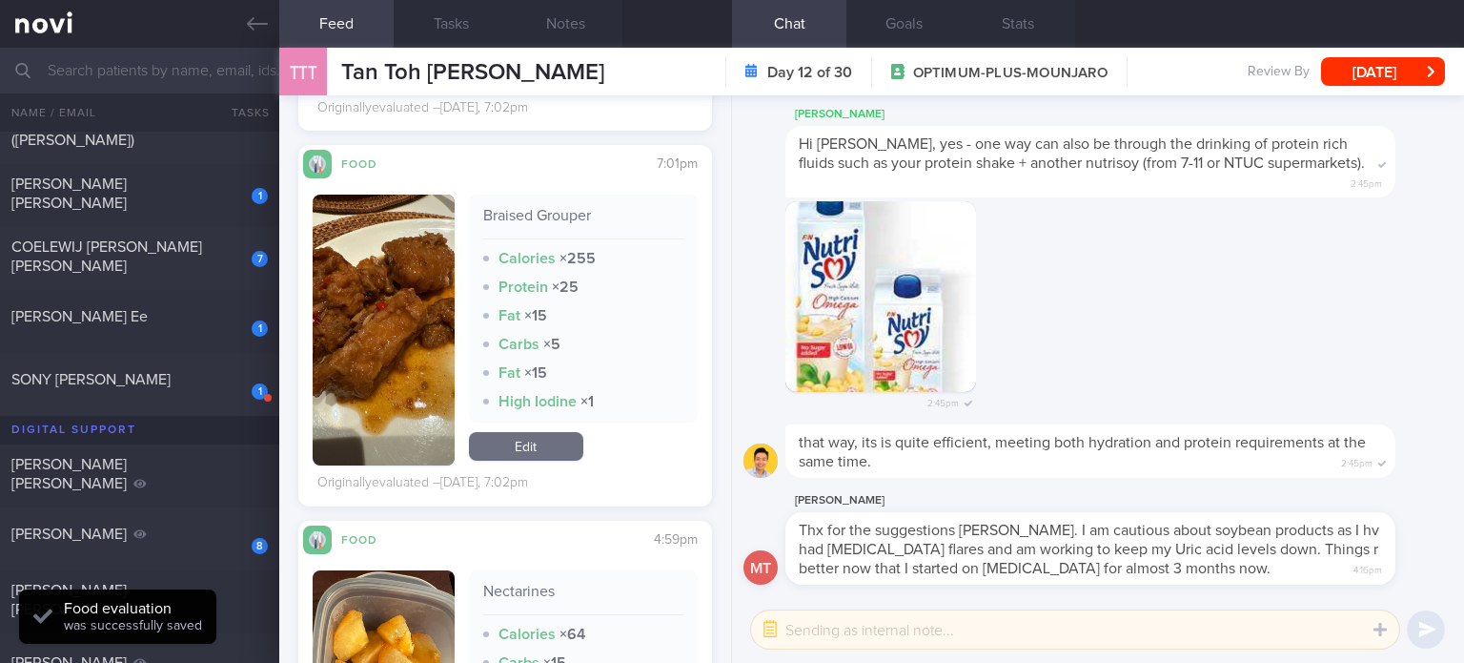
click at [503, 432] on link "Edit" at bounding box center [526, 446] width 114 height 29
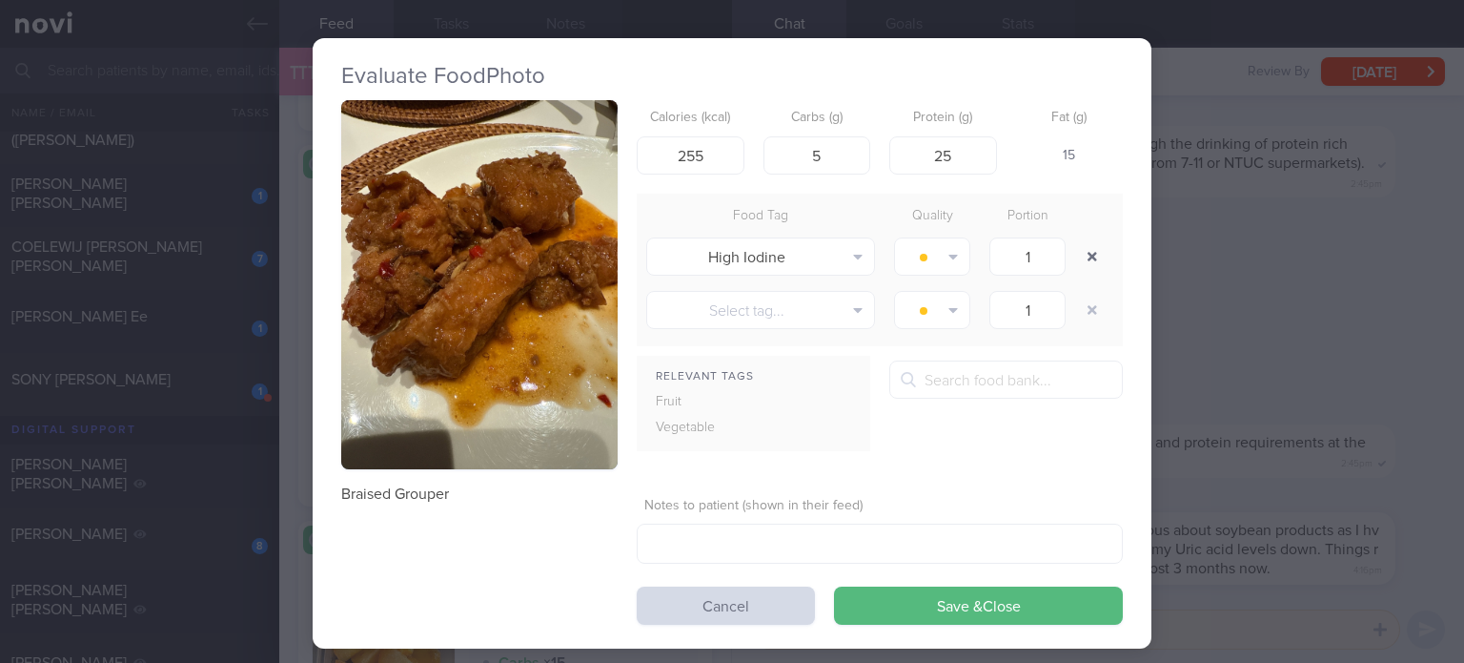
click at [1085, 247] on button "button" at bounding box center [1092, 256] width 34 height 34
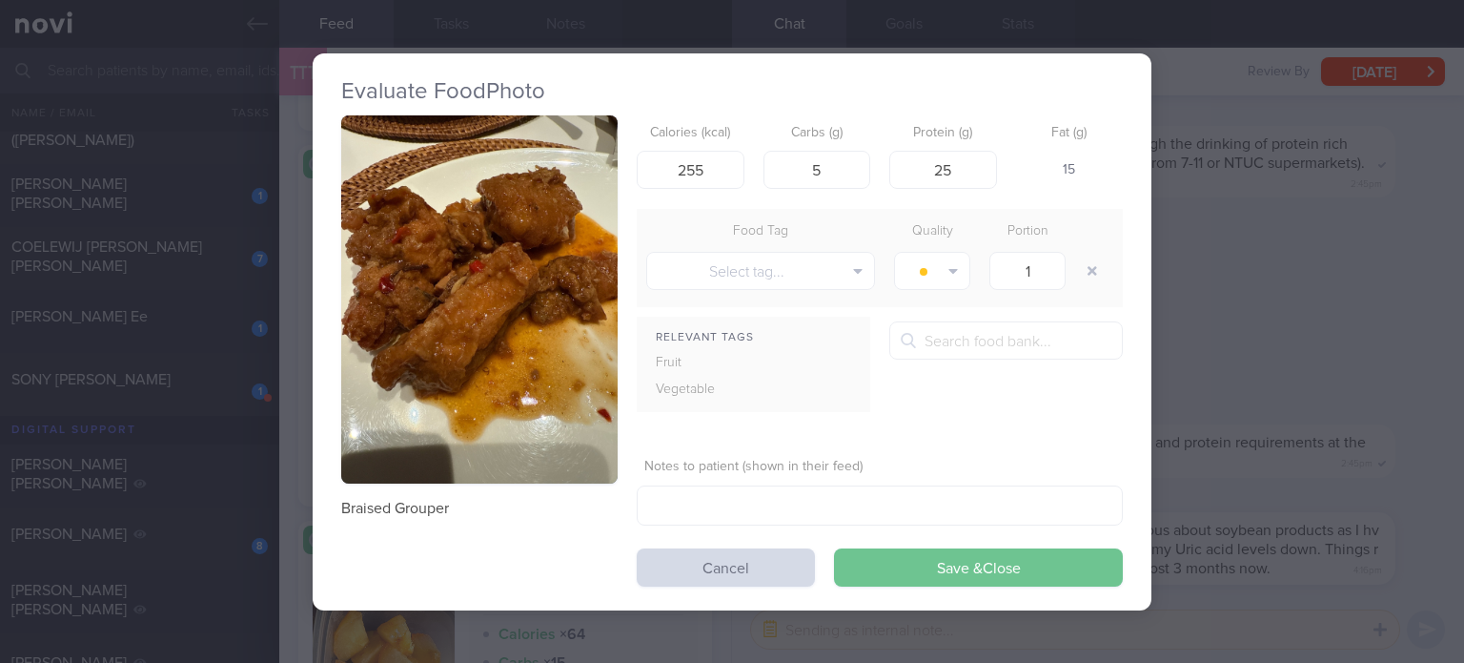
click at [885, 553] on button "Save & Close" at bounding box center [978, 567] width 289 height 38
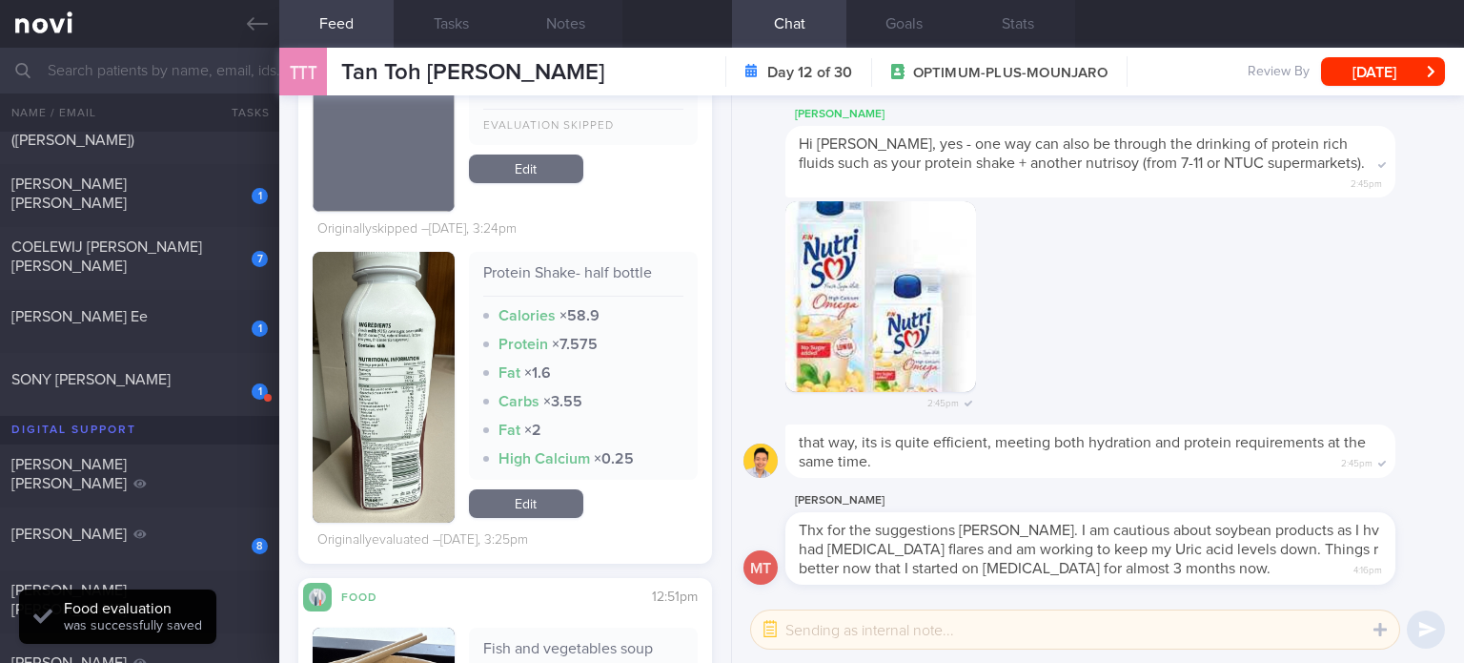
scroll to position [5467, 0]
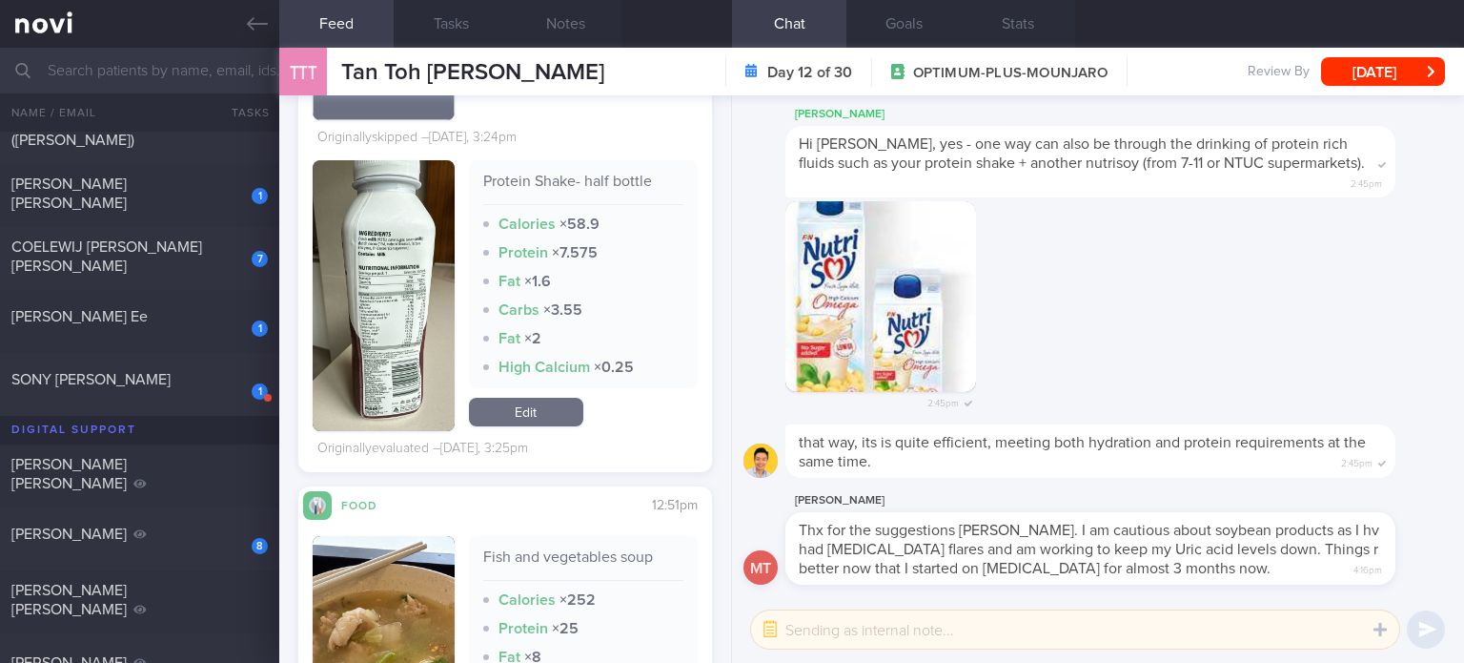
click at [526, 407] on link "Edit" at bounding box center [526, 412] width 114 height 29
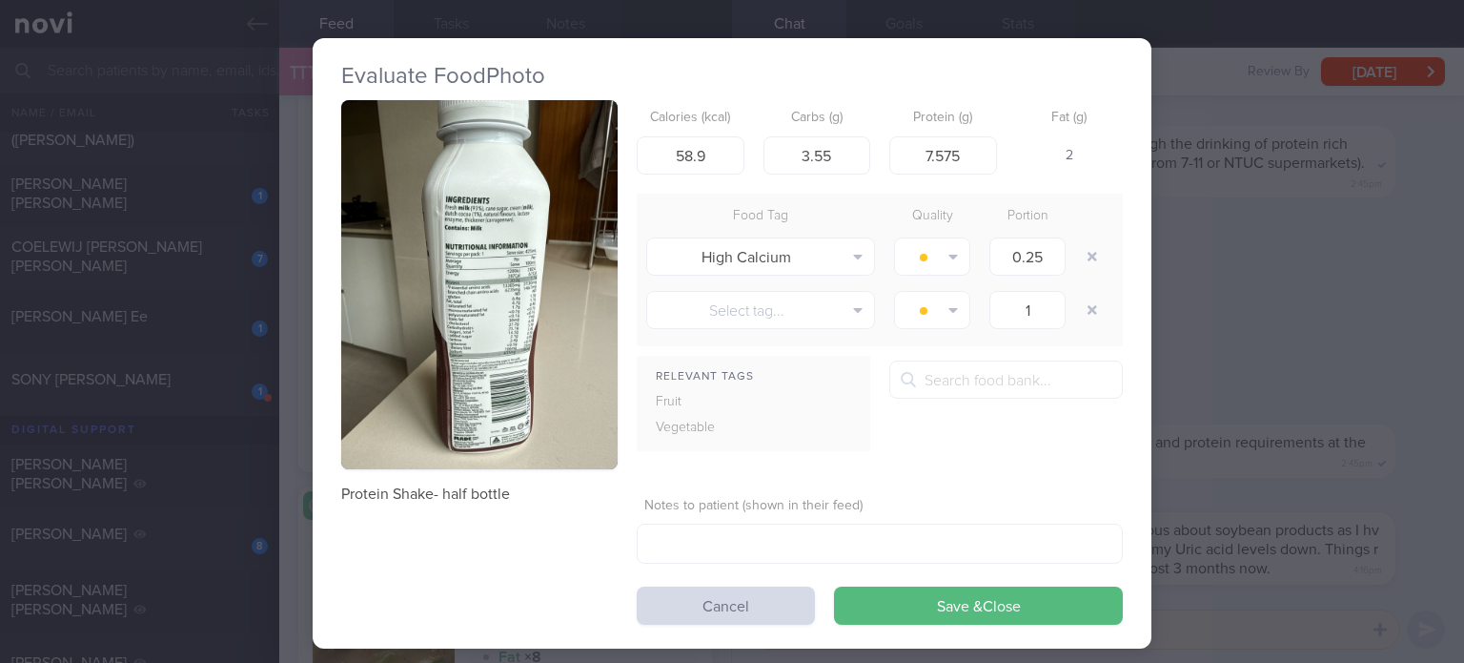
click at [435, 354] on button "button" at bounding box center [479, 284] width 276 height 369
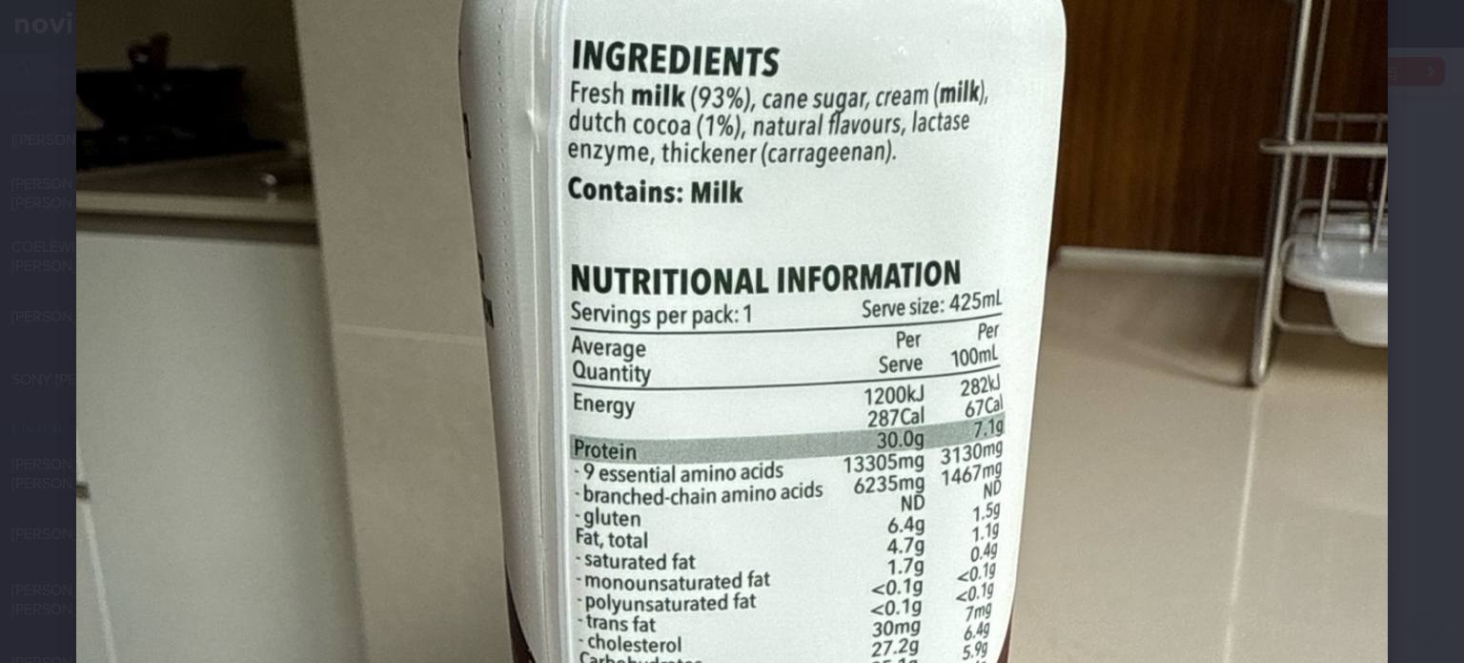
scroll to position [492, 0]
click at [810, 380] on img at bounding box center [732, 458] width 1312 height 1749
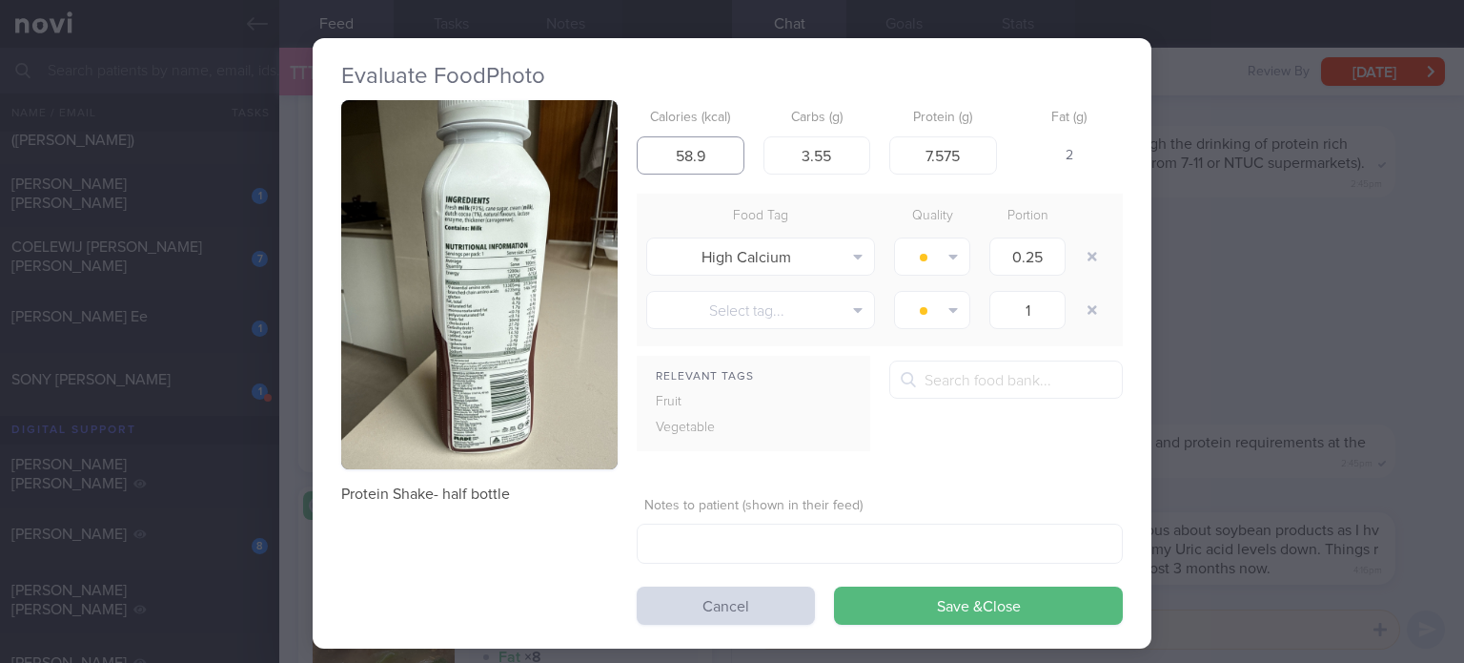
drag, startPoint x: 711, startPoint y: 158, endPoint x: 513, endPoint y: 168, distance: 198.5
click at [513, 168] on div "Protein Shake- half bottle Calories (kcal) 58.9 Carbs (g) 3.55 Protein (g) 7.57…" at bounding box center [732, 362] width 782 height 524
type input "143.5"
click at [502, 275] on button "button" at bounding box center [479, 284] width 276 height 369
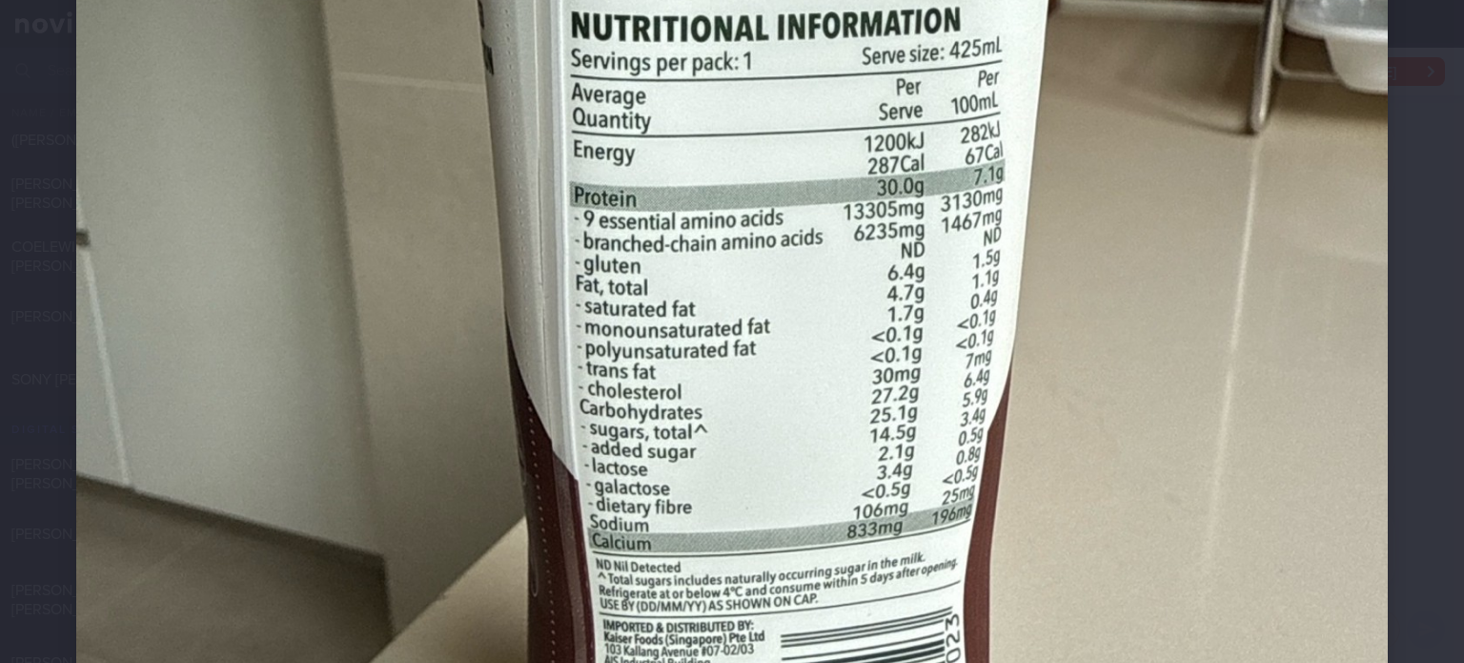
scroll to position [745, 0]
click at [677, 345] on img at bounding box center [732, 205] width 1312 height 1749
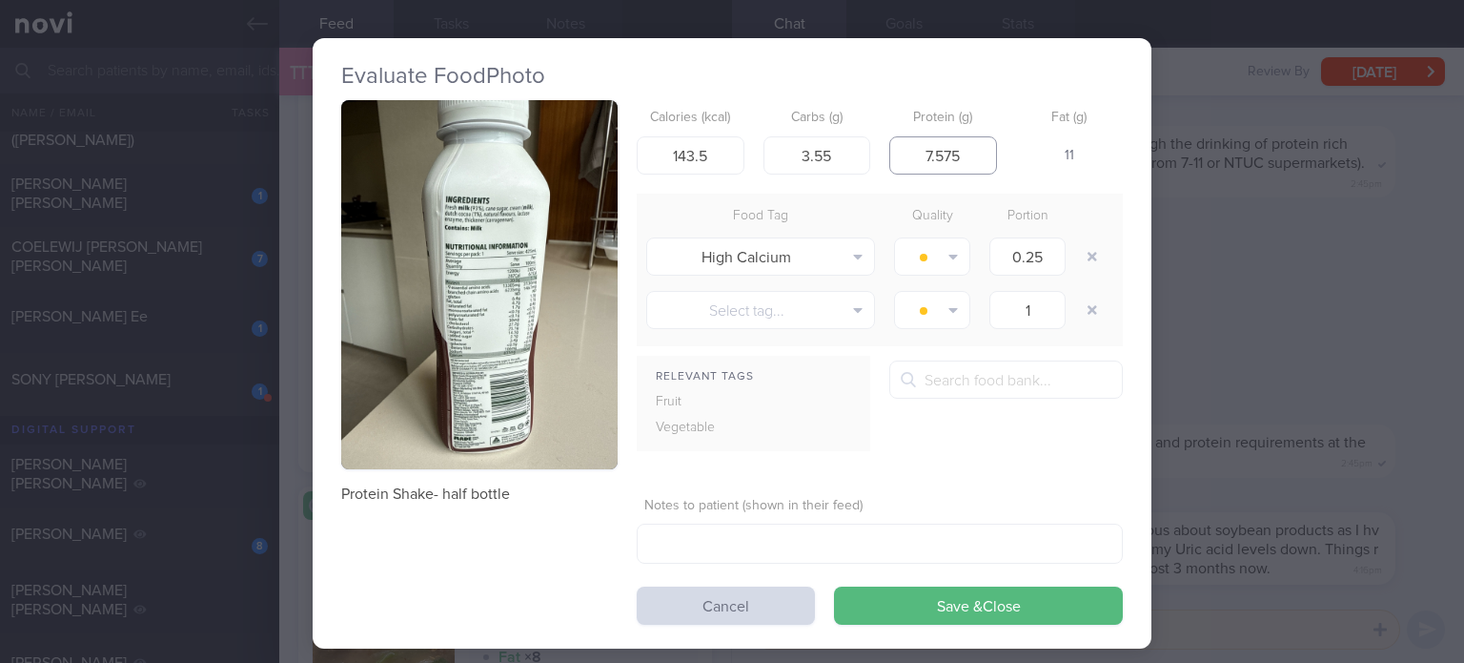
drag, startPoint x: 958, startPoint y: 153, endPoint x: 846, endPoint y: 133, distance: 114.1
click at [846, 133] on div "Calories (kcal) 143.5 Carbs (g) 3.55 Protein (g) 7.575 Fat (g) 11" at bounding box center [880, 137] width 486 height 75
type input "15"
click at [495, 310] on button "button" at bounding box center [479, 284] width 276 height 369
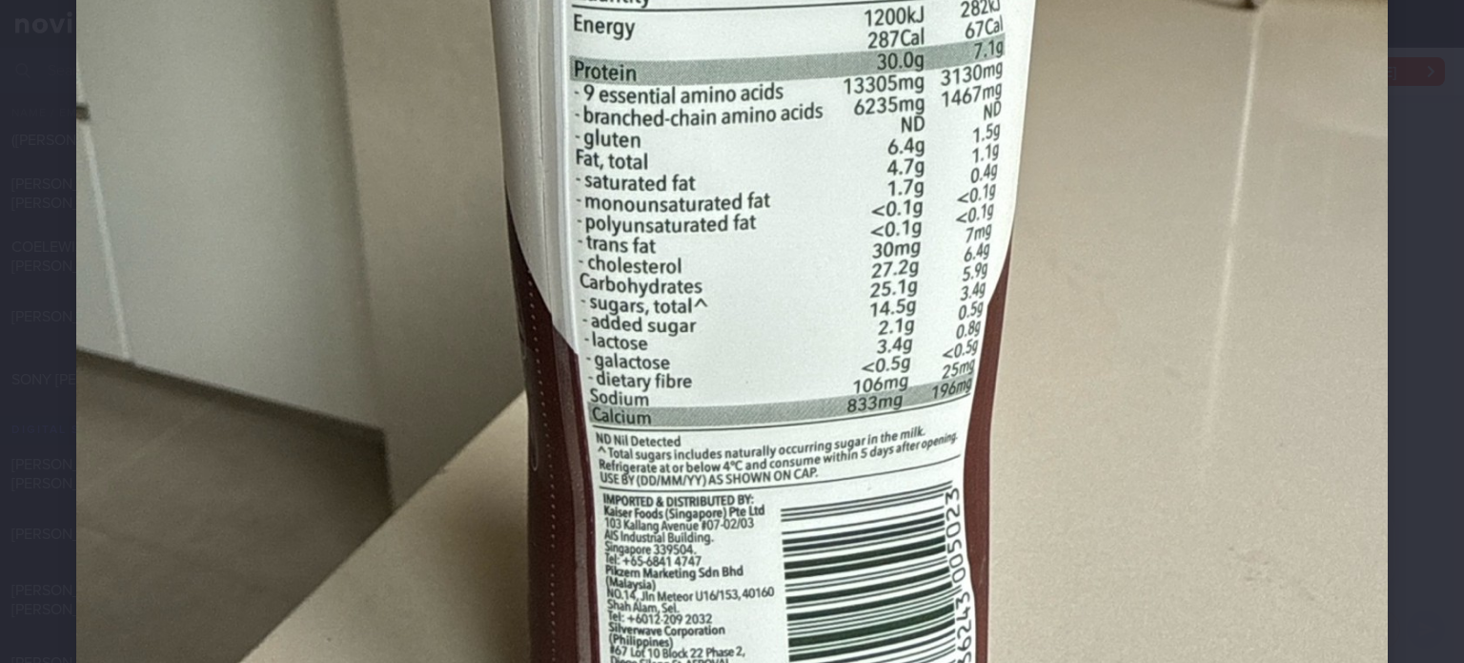
scroll to position [875, 0]
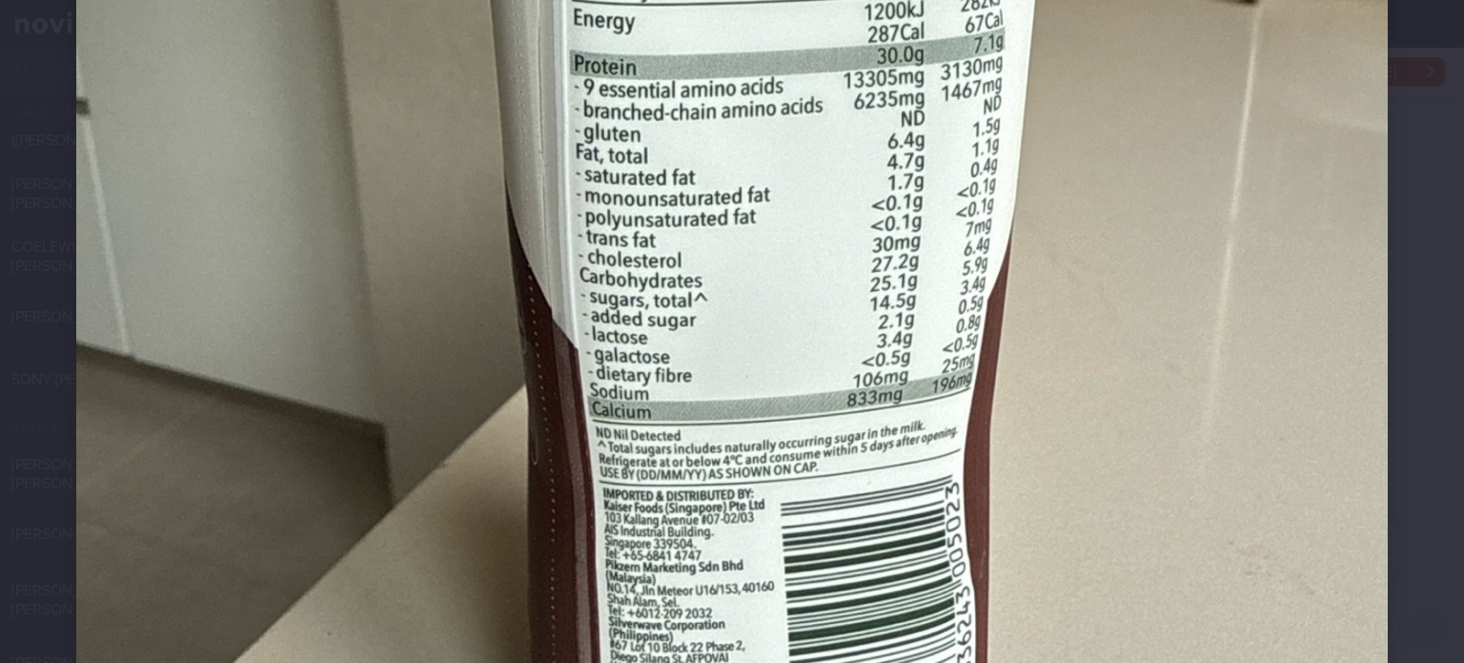
click at [899, 256] on img at bounding box center [732, 75] width 1312 height 1749
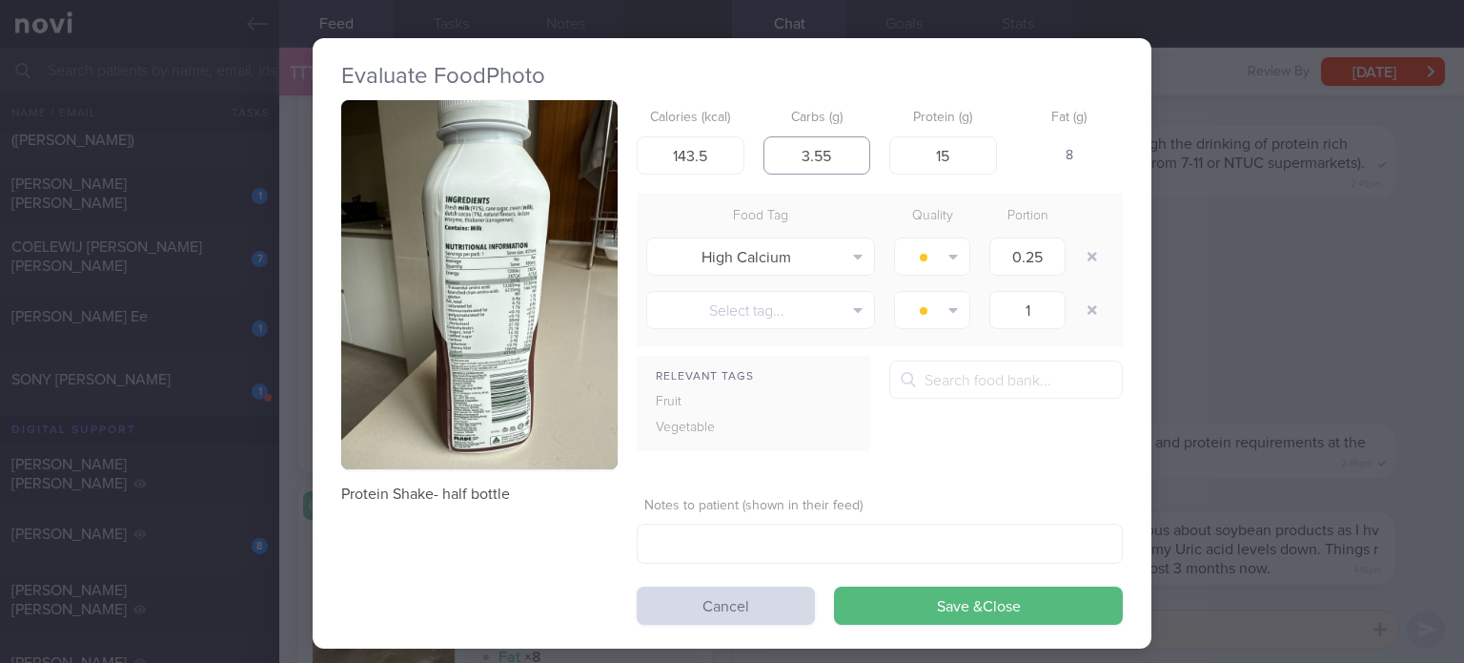
drag, startPoint x: 858, startPoint y: 156, endPoint x: 730, endPoint y: 133, distance: 129.9
click at [730, 133] on div "Calories (kcal) 143.5 Carbs (g) 3.55 Protein (g) 15 Fat (g) 8" at bounding box center [880, 137] width 486 height 75
type input "13.5"
click at [1090, 262] on button "button" at bounding box center [1092, 256] width 34 height 34
type input "1"
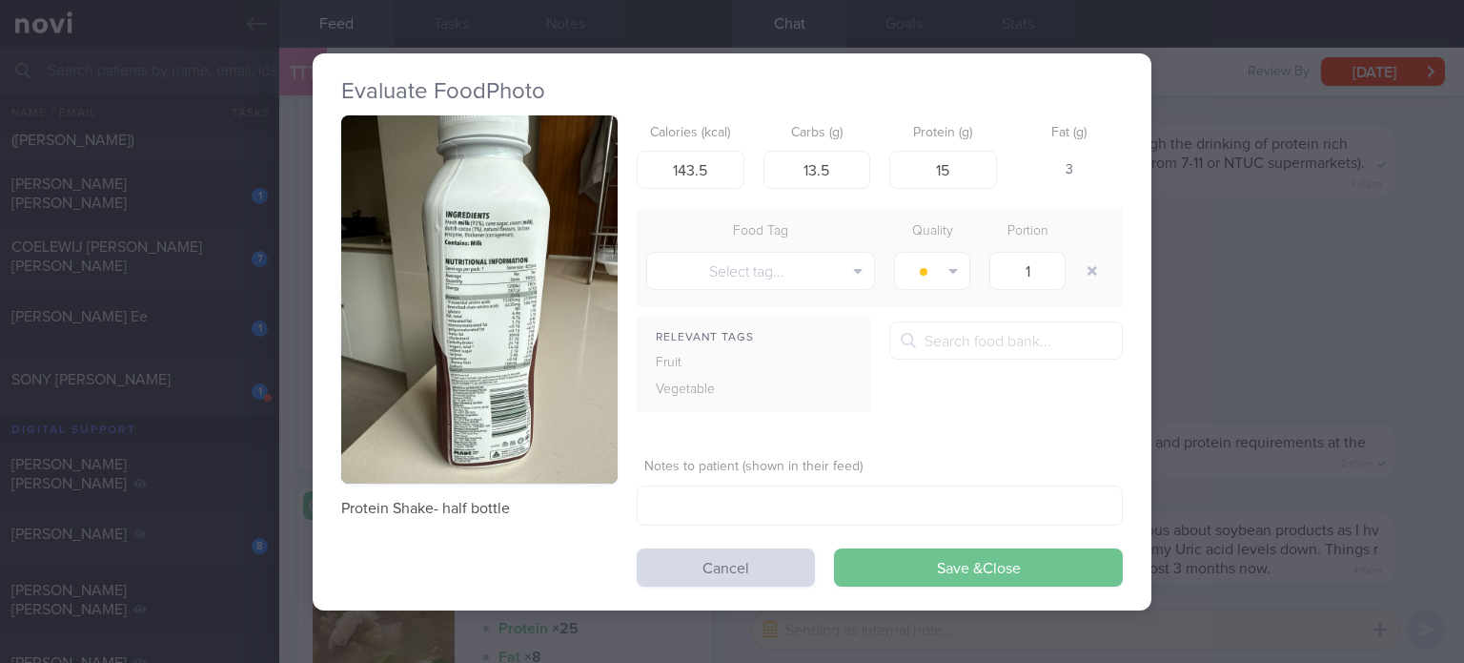
click at [915, 567] on button "Save & Close" at bounding box center [978, 567] width 289 height 38
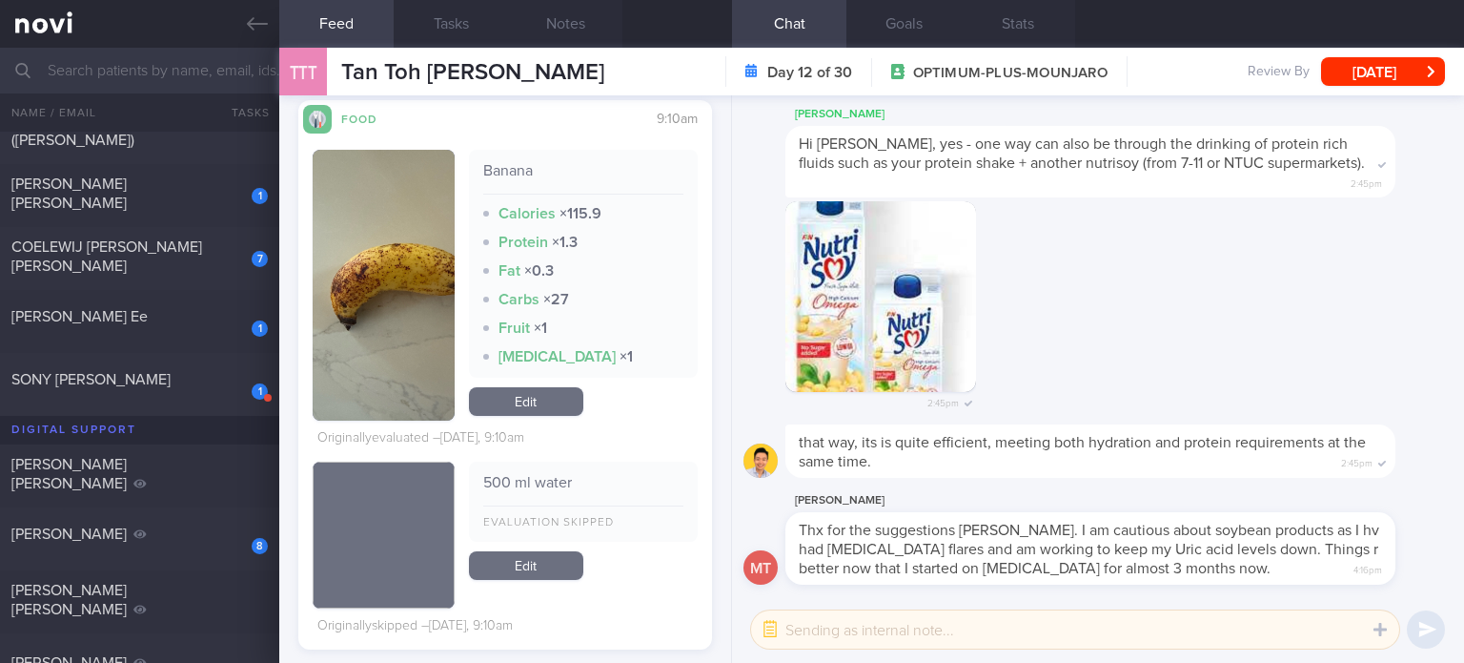
scroll to position [7503, 0]
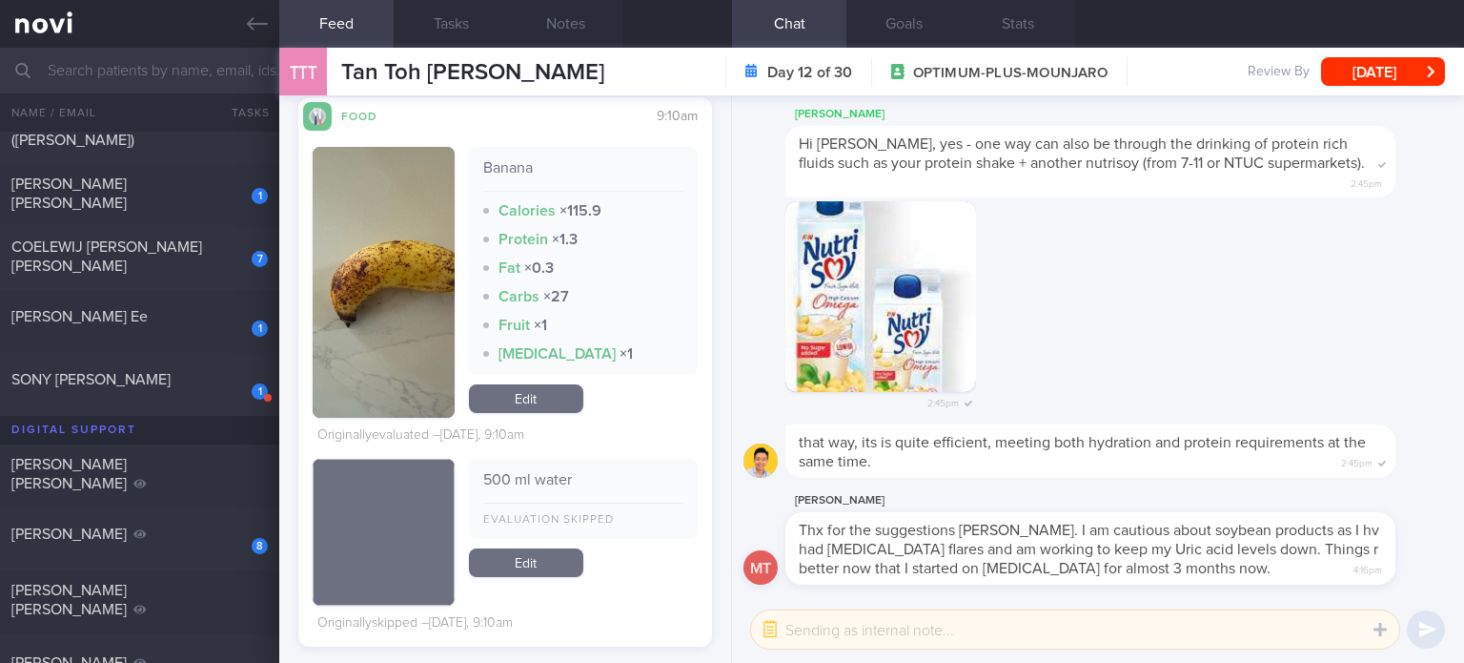
drag, startPoint x: 589, startPoint y: 530, endPoint x: 511, endPoint y: 376, distance: 173.1
click at [511, 376] on div "Banana Calories × 115.9 Protein × 1.3 Fat × 0.3 Carbs × 27 Fruit × 1 [MEDICAL_D…" at bounding box center [505, 383] width 385 height 505
click at [507, 403] on link "Edit" at bounding box center [526, 398] width 114 height 29
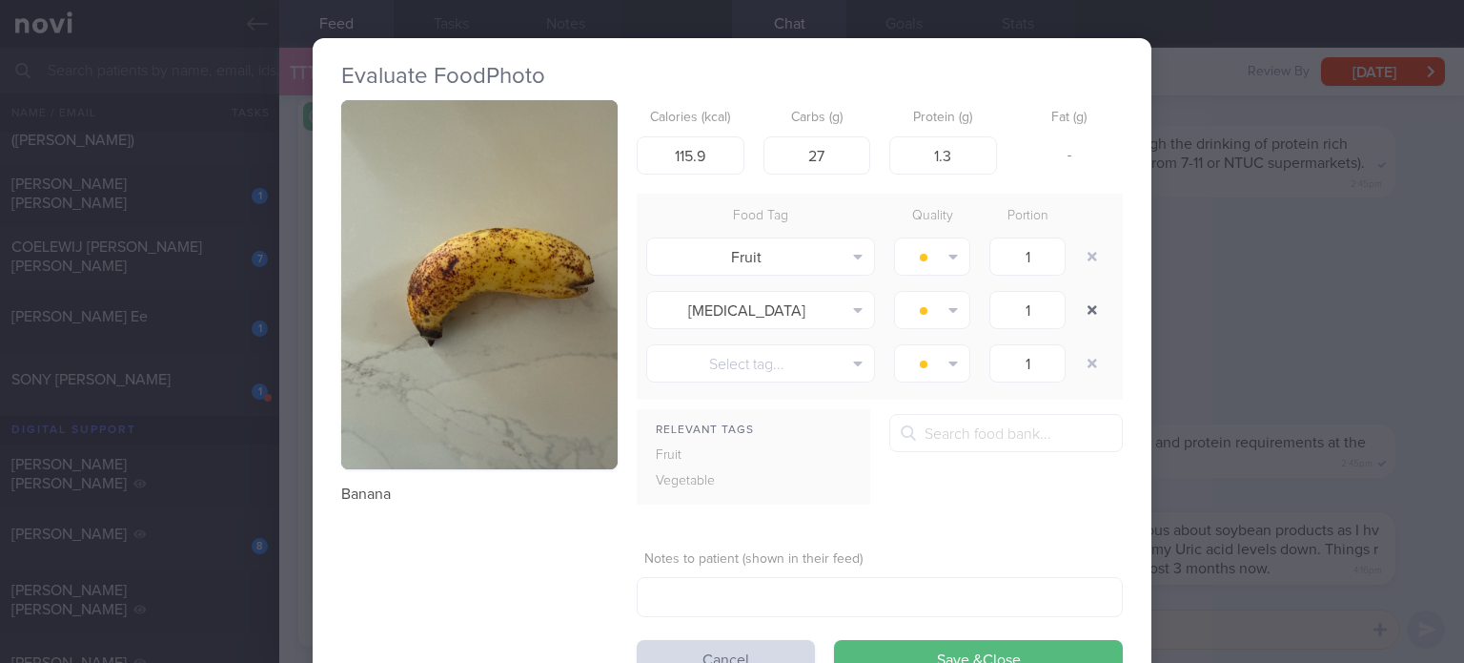
click at [1075, 310] on button "button" at bounding box center [1092, 310] width 34 height 34
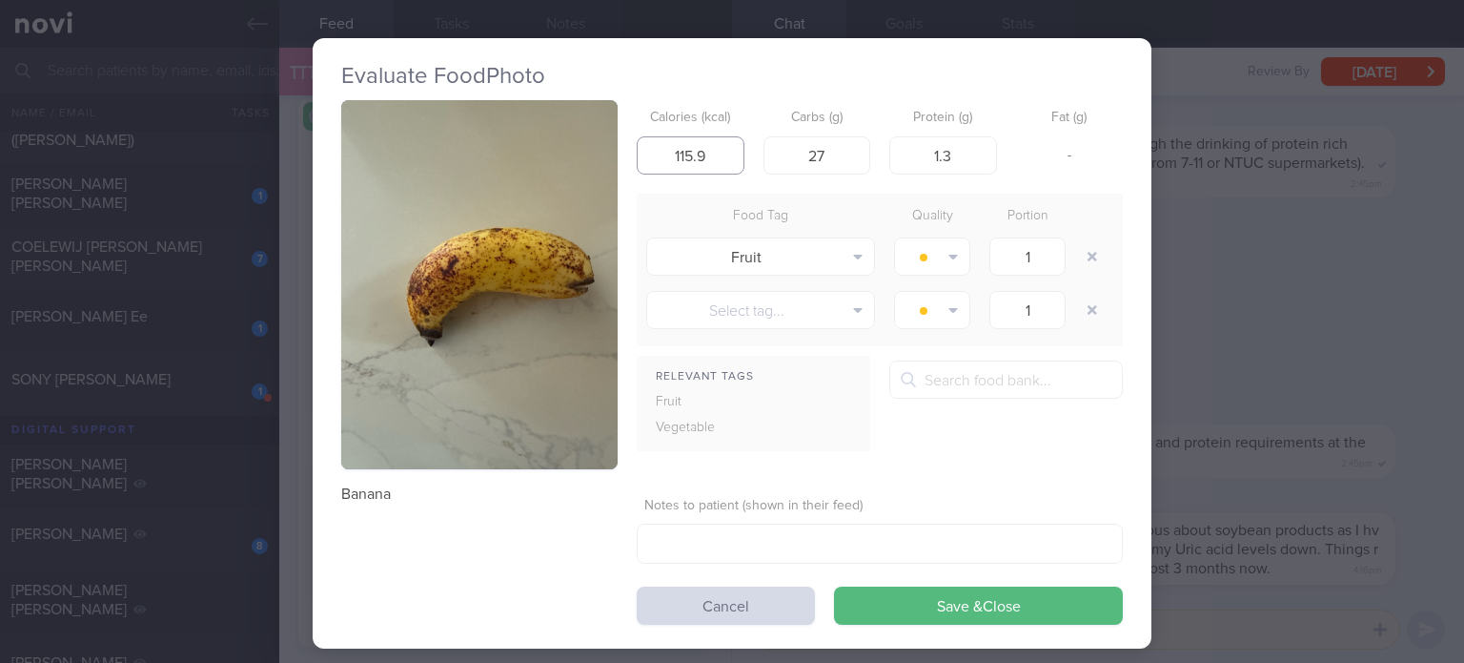
drag, startPoint x: 697, startPoint y: 148, endPoint x: 678, endPoint y: 148, distance: 19.1
click at [678, 148] on input "115.9" at bounding box center [691, 155] width 108 height 38
type input "117"
click button "Save & Close" at bounding box center [978, 605] width 289 height 38
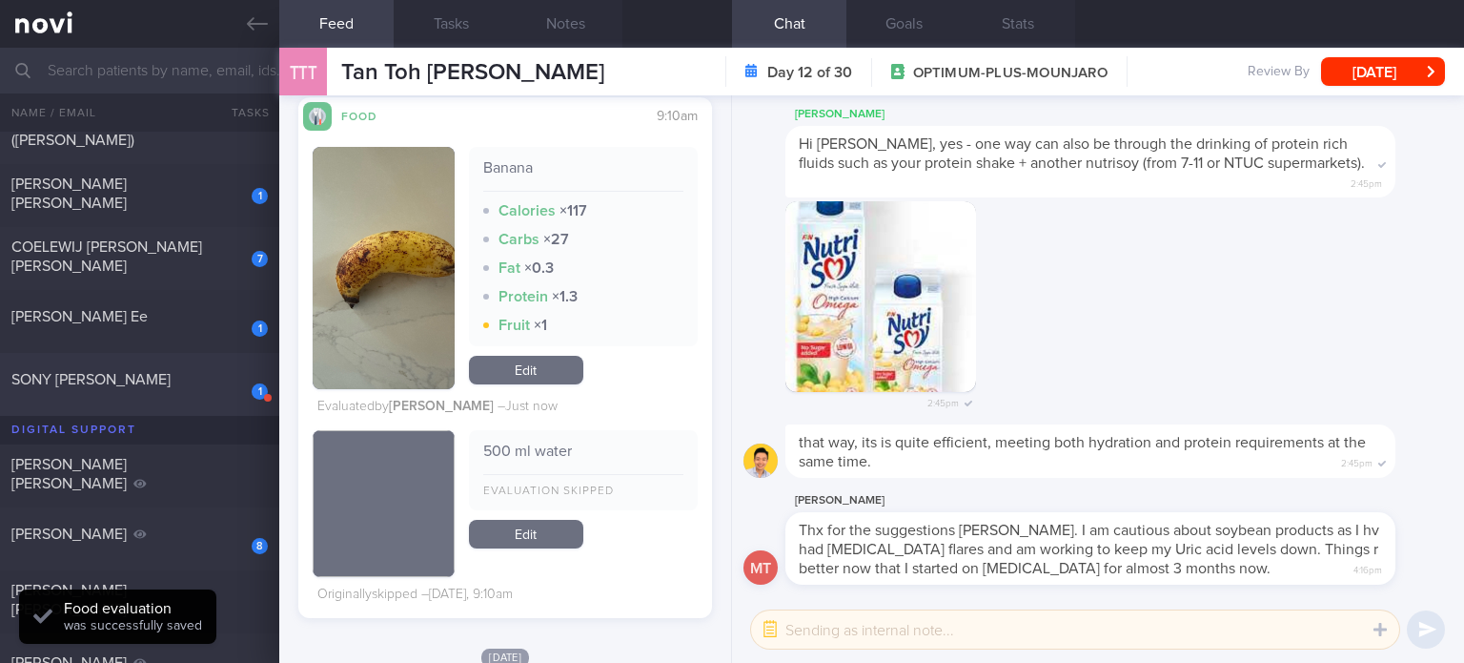
click at [116, 398] on div "1 SONY [PERSON_NAME]" at bounding box center [139, 385] width 279 height 30
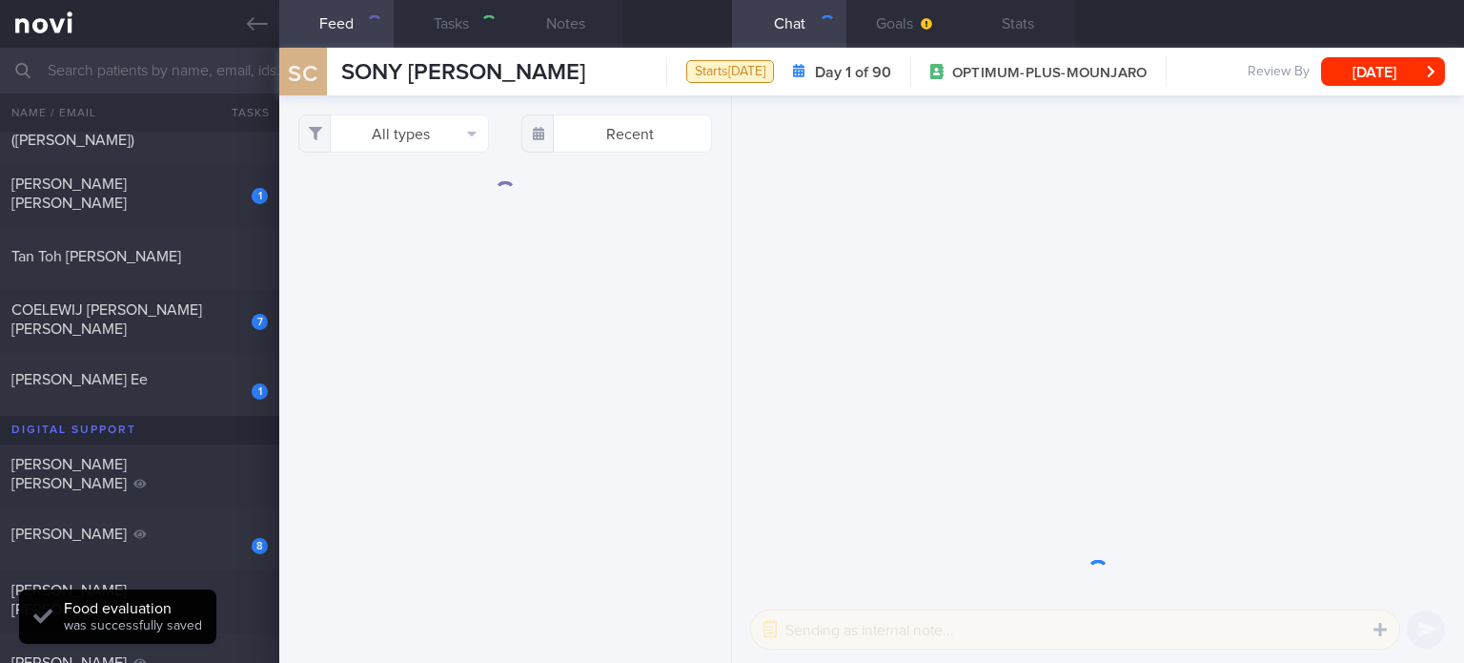
select select "8"
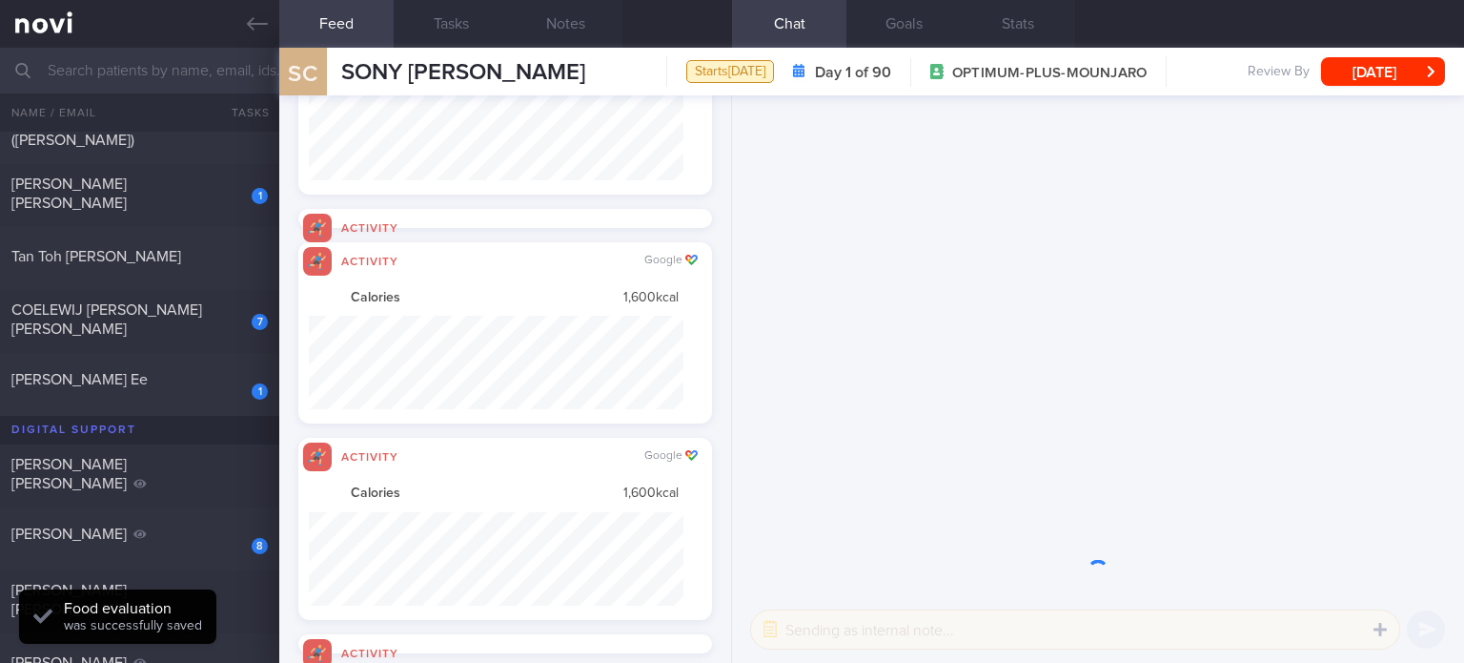
scroll to position [92, 374]
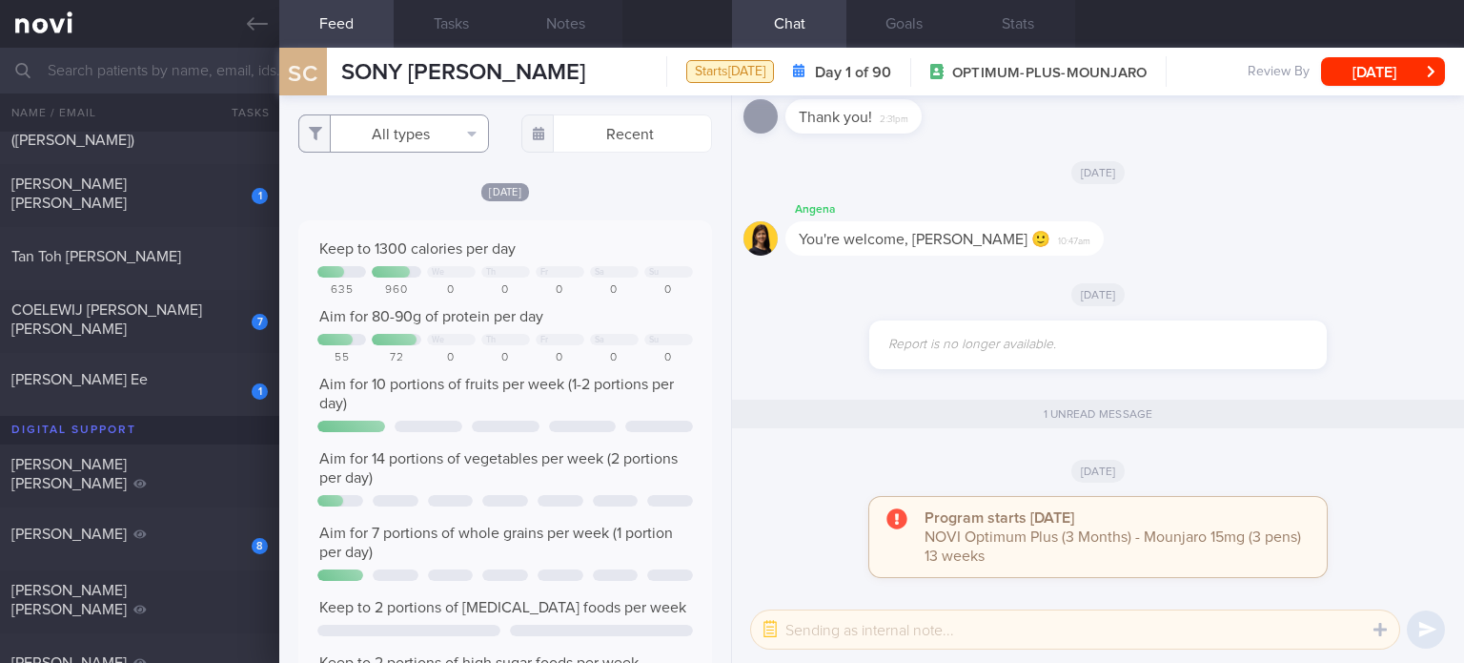
click at [452, 133] on button "All types" at bounding box center [393, 133] width 191 height 38
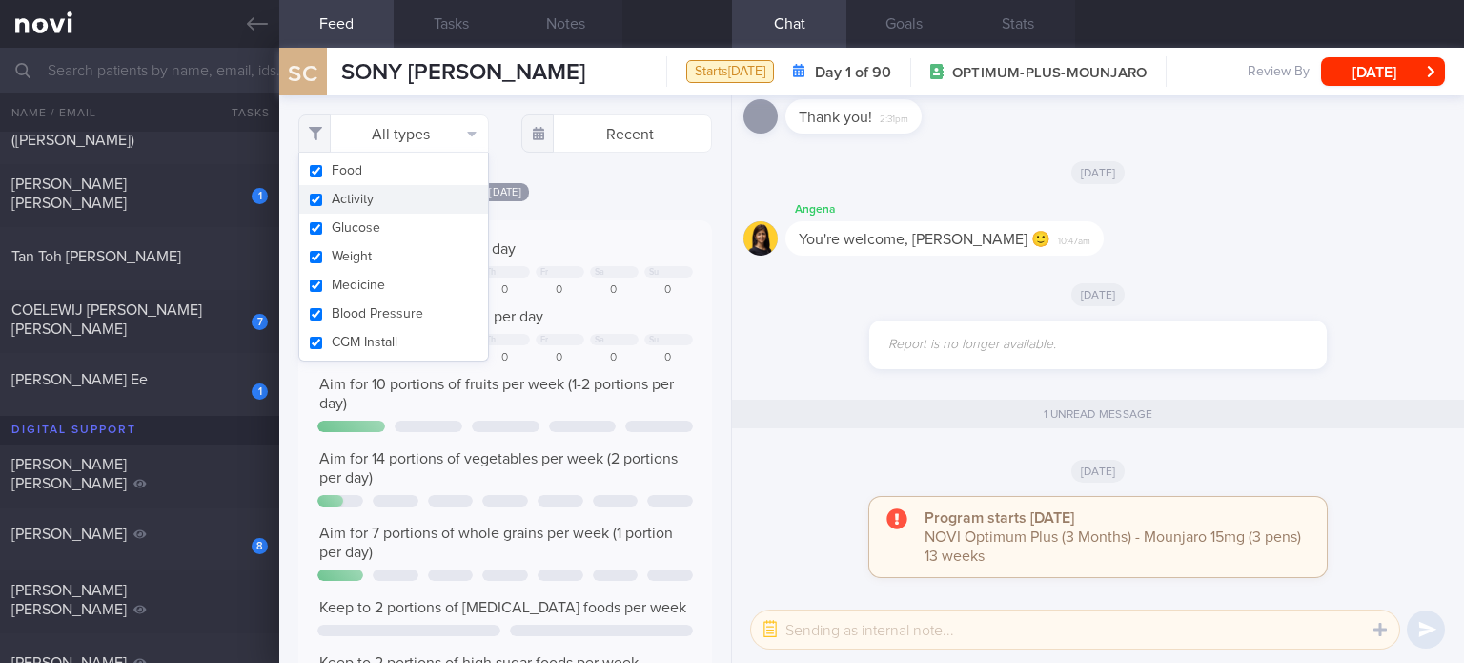
click at [422, 201] on button "Activity" at bounding box center [393, 199] width 189 height 29
checkbox input "false"
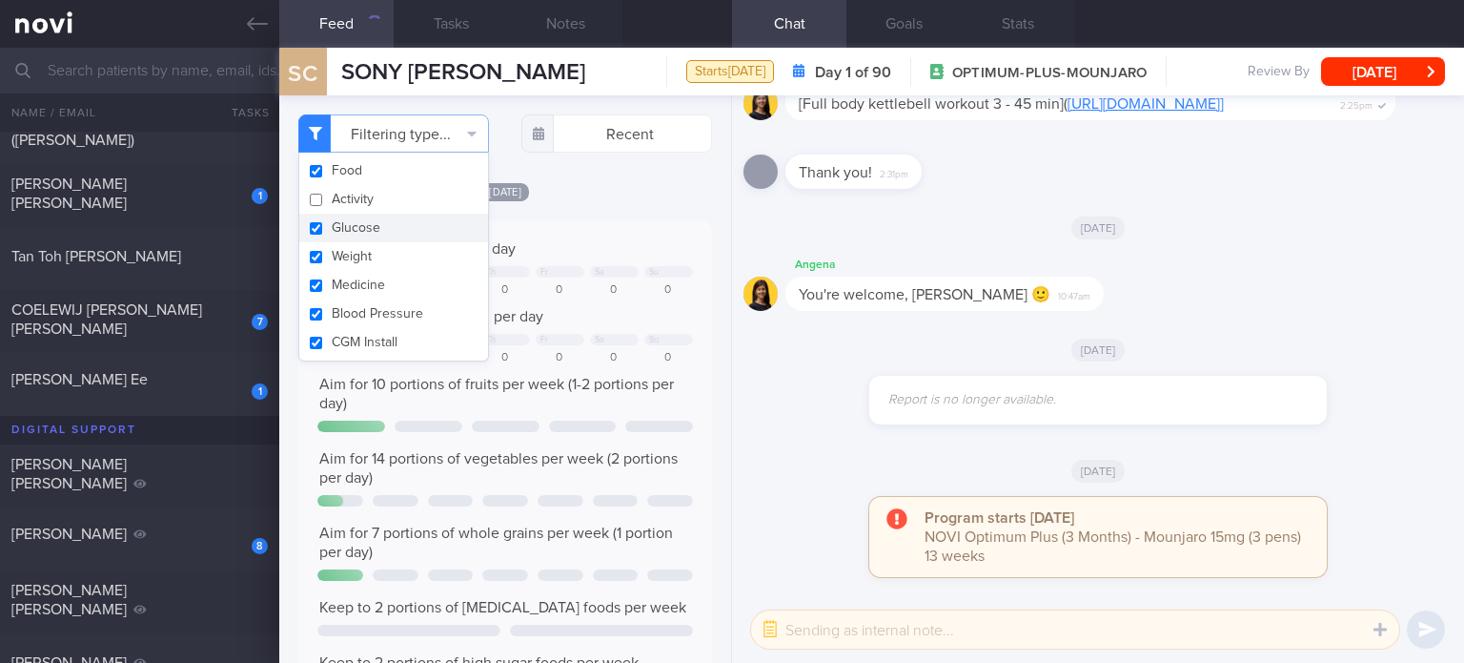
click at [411, 231] on button "Glucose" at bounding box center [393, 228] width 189 height 29
checkbox input "false"
click at [407, 262] on button "Weight" at bounding box center [393, 256] width 189 height 29
checkbox input "false"
click at [398, 289] on button "Medicine" at bounding box center [393, 285] width 189 height 29
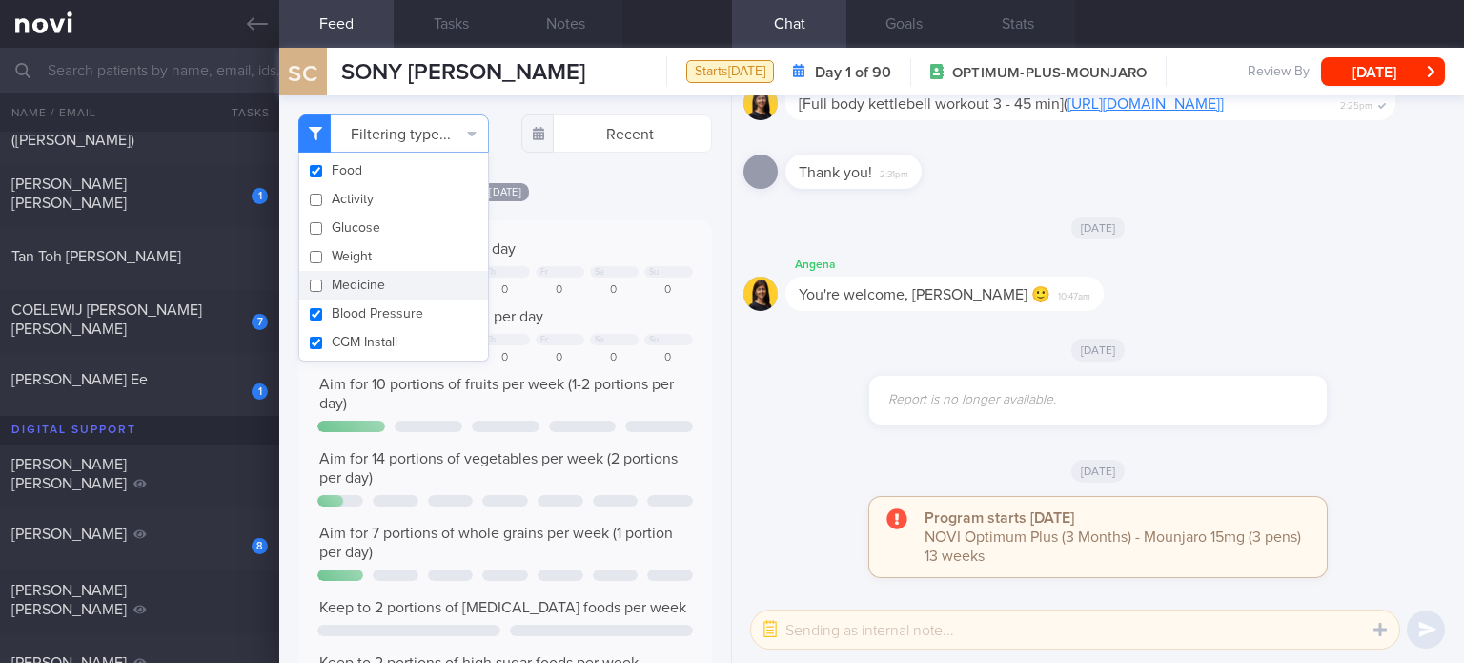
checkbox input "false"
click at [380, 331] on button "CGM Install" at bounding box center [393, 342] width 189 height 29
checkbox input "false"
click at [385, 307] on button "Blood Pressure" at bounding box center [393, 313] width 189 height 29
checkbox input "false"
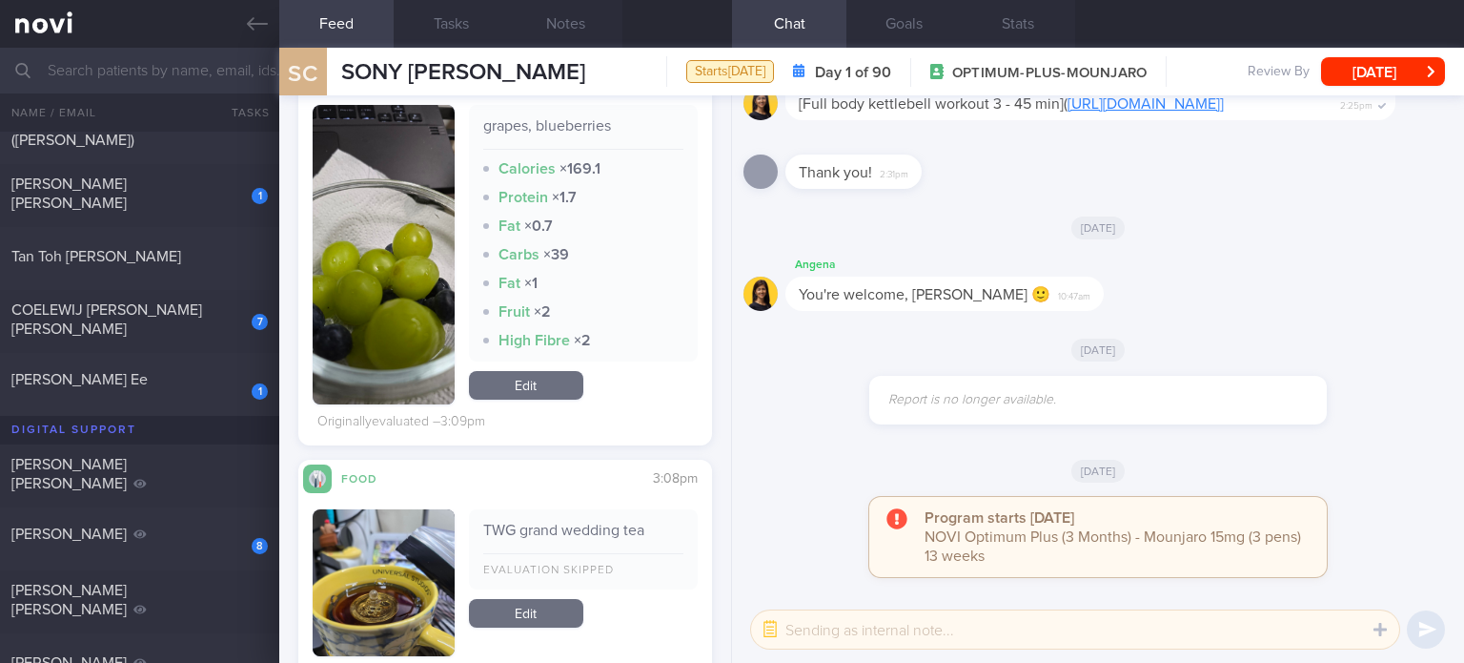
scroll to position [740, 0]
click at [536, 374] on link "Edit" at bounding box center [526, 385] width 114 height 29
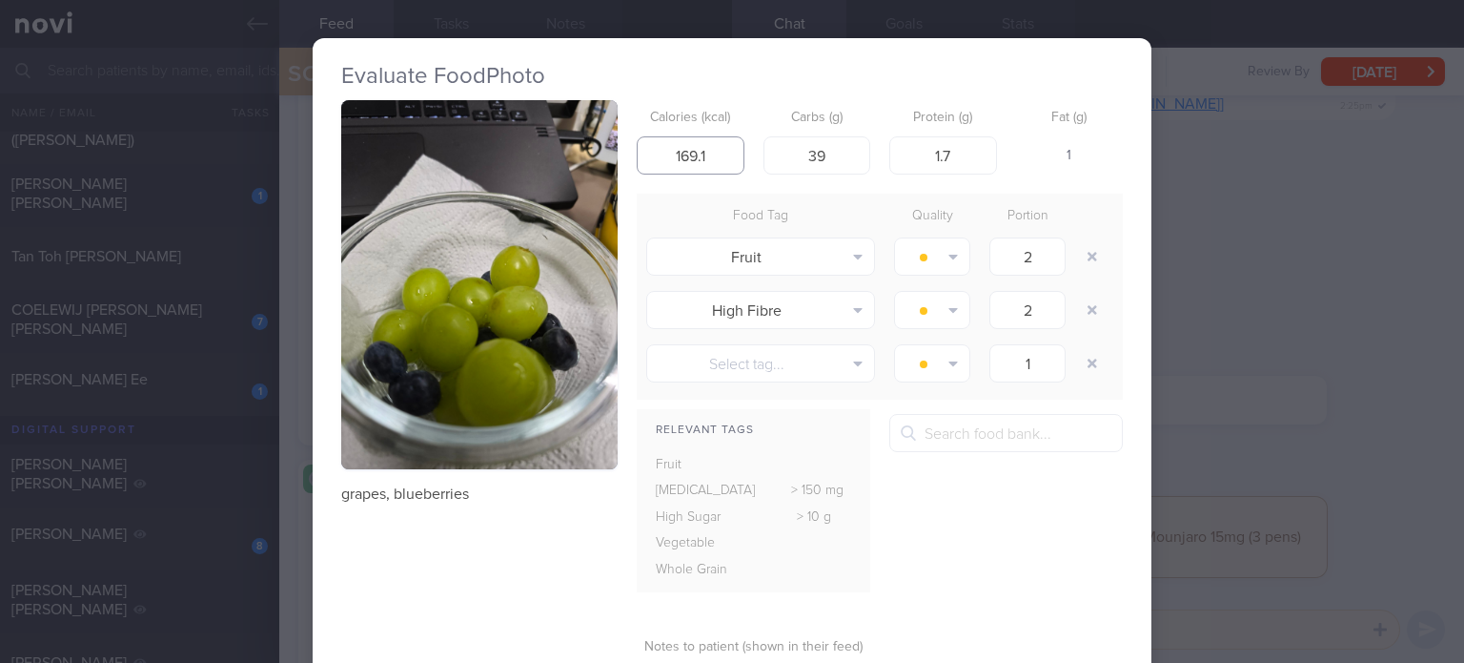
click at [683, 148] on input "169.1" at bounding box center [691, 155] width 108 height 38
click at [713, 159] on input "109.1" at bounding box center [691, 155] width 108 height 38
type input "109"
click at [968, 157] on input "1.7" at bounding box center [943, 155] width 108 height 38
type input "2"
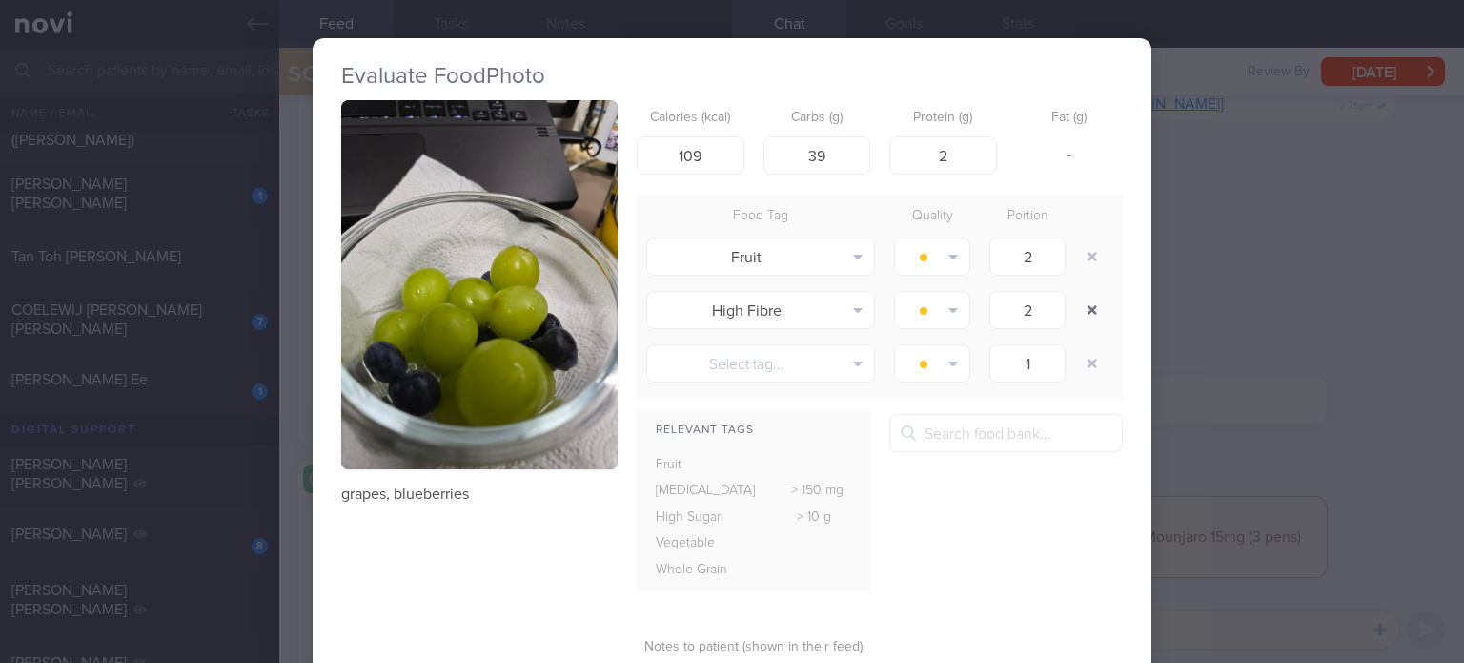
click at [1082, 310] on button "button" at bounding box center [1092, 310] width 34 height 34
type input "1"
click at [954, 249] on button "button" at bounding box center [932, 256] width 76 height 38
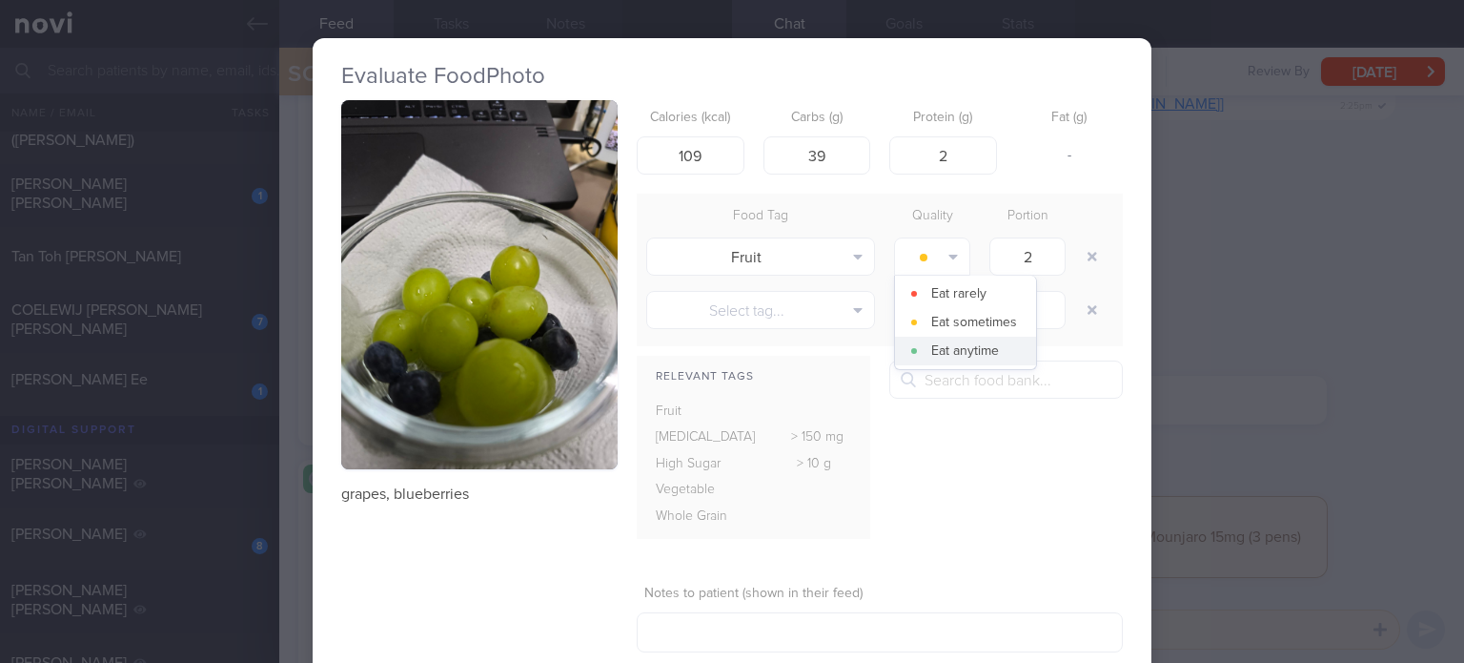
click at [904, 352] on button "Eat anytime" at bounding box center [965, 350] width 141 height 29
click at [834, 155] on input "39" at bounding box center [818, 155] width 108 height 38
type input "25"
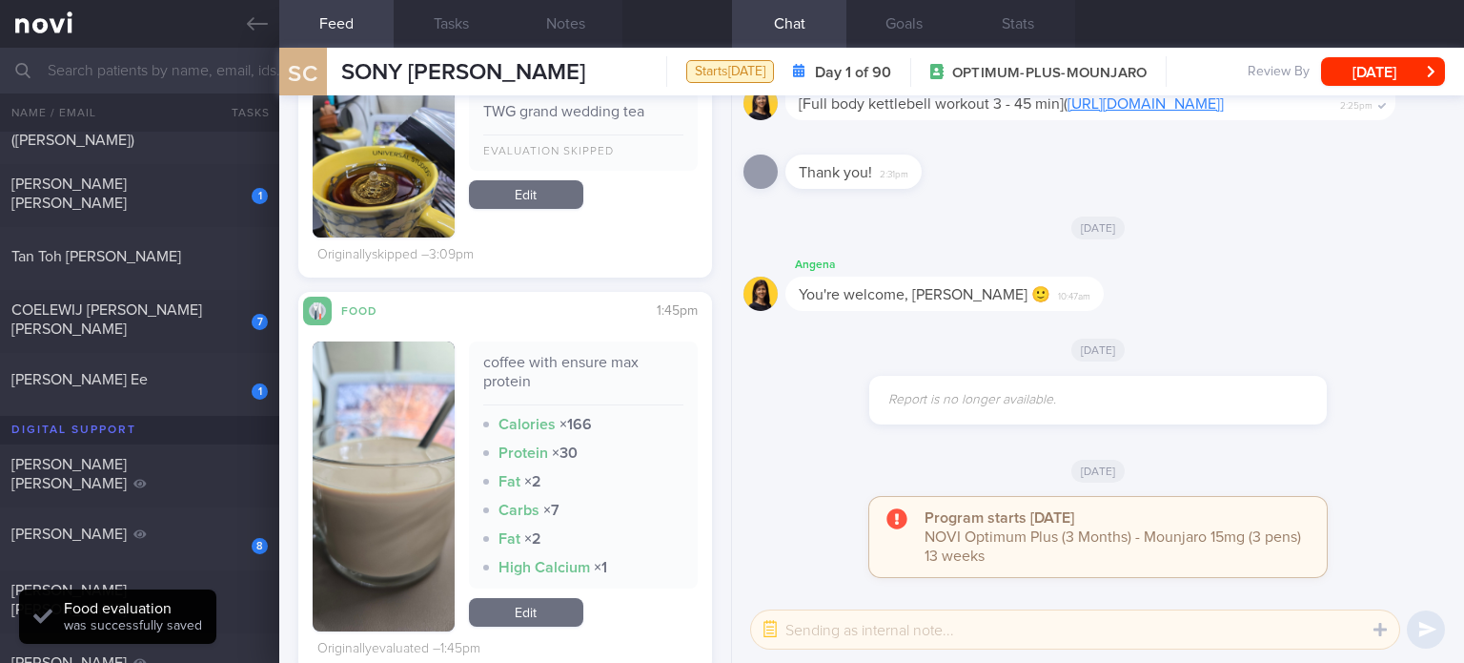
scroll to position [1188, 0]
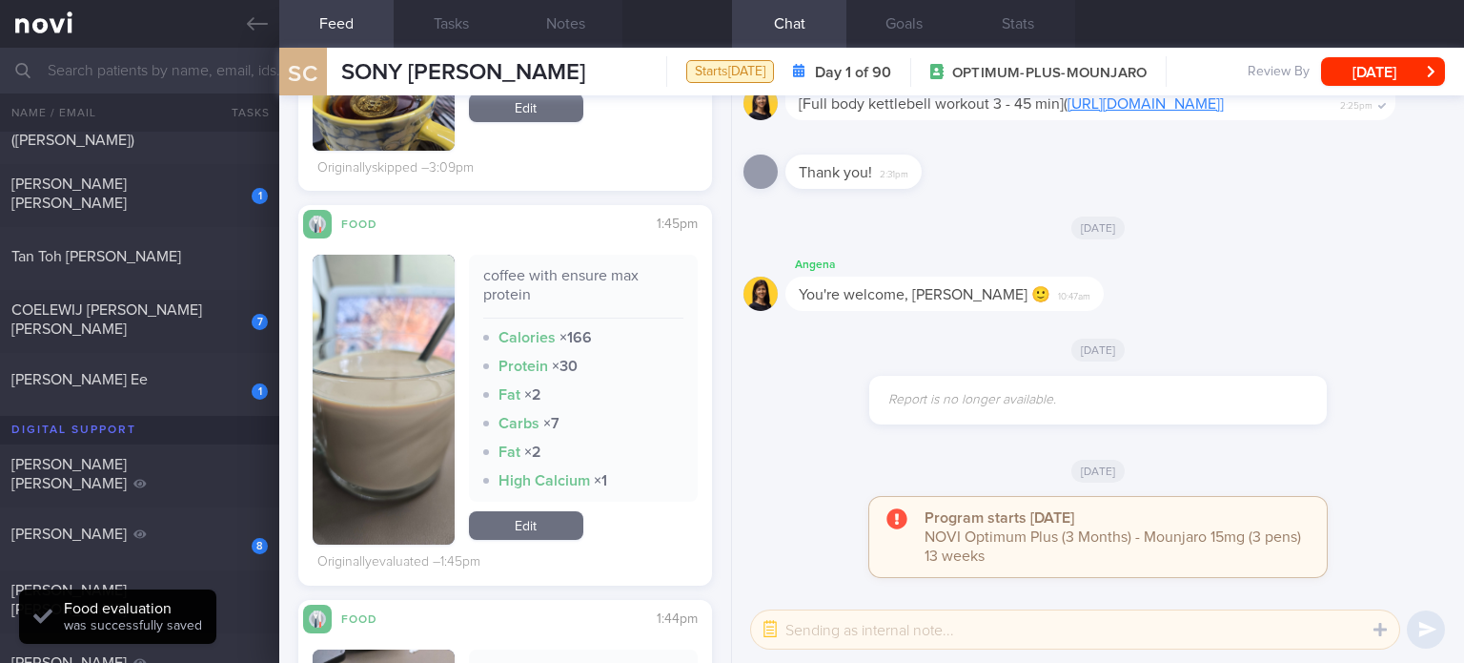
click at [521, 518] on link "Edit" at bounding box center [526, 525] width 114 height 29
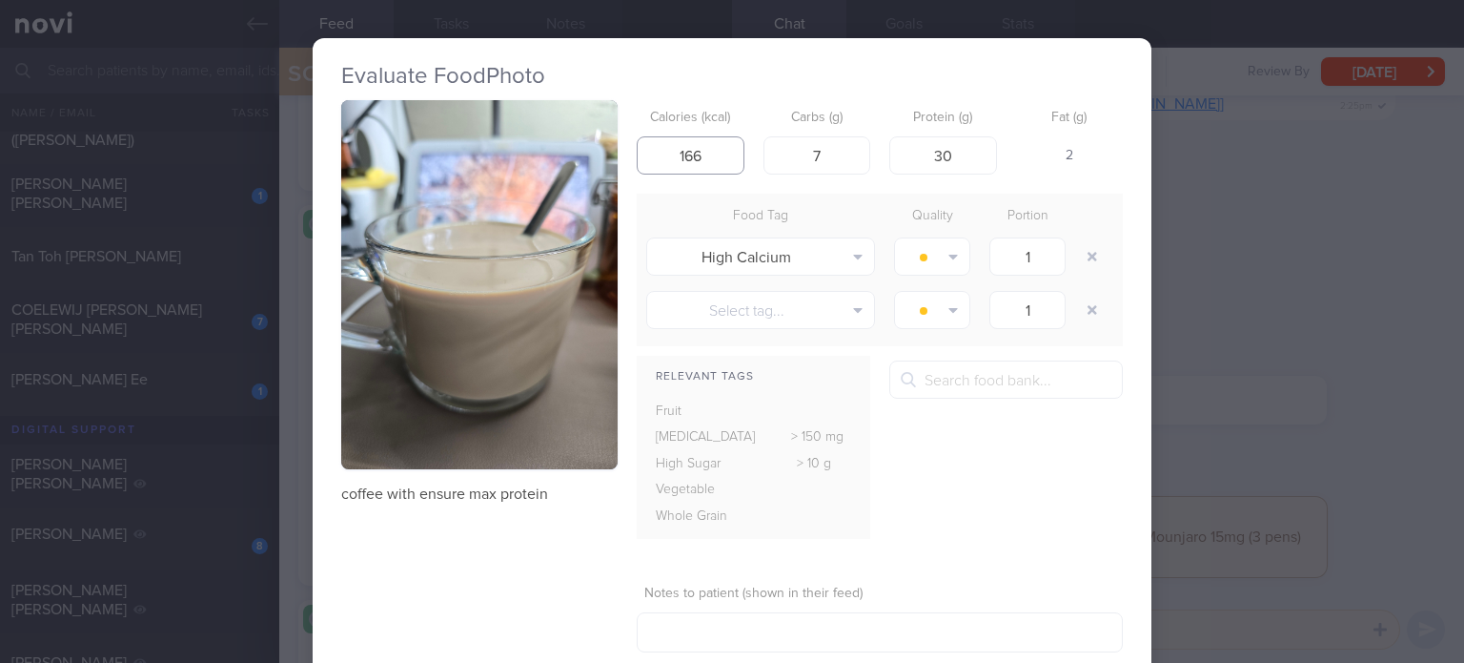
drag, startPoint x: 715, startPoint y: 144, endPoint x: 682, endPoint y: 148, distance: 33.6
click at [682, 148] on input "166" at bounding box center [691, 155] width 108 height 38
type input "180"
click at [1076, 259] on button "button" at bounding box center [1092, 256] width 34 height 34
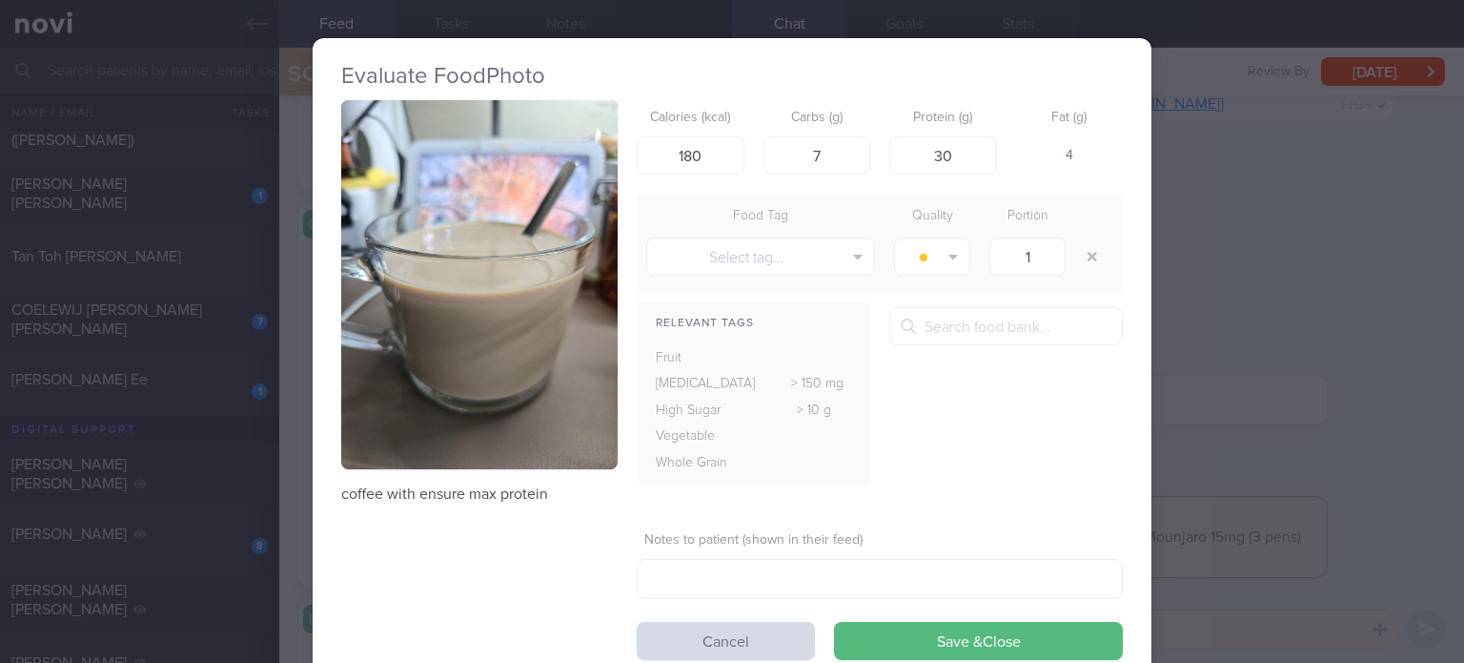
click at [921, 620] on form "Calories (kcal) 180 Carbs (g) 7 Protein (g) 30 Fat (g) 4 Food Tag Quality Porti…" at bounding box center [880, 380] width 486 height 560
click at [899, 631] on button "Save & Close" at bounding box center [978, 641] width 289 height 38
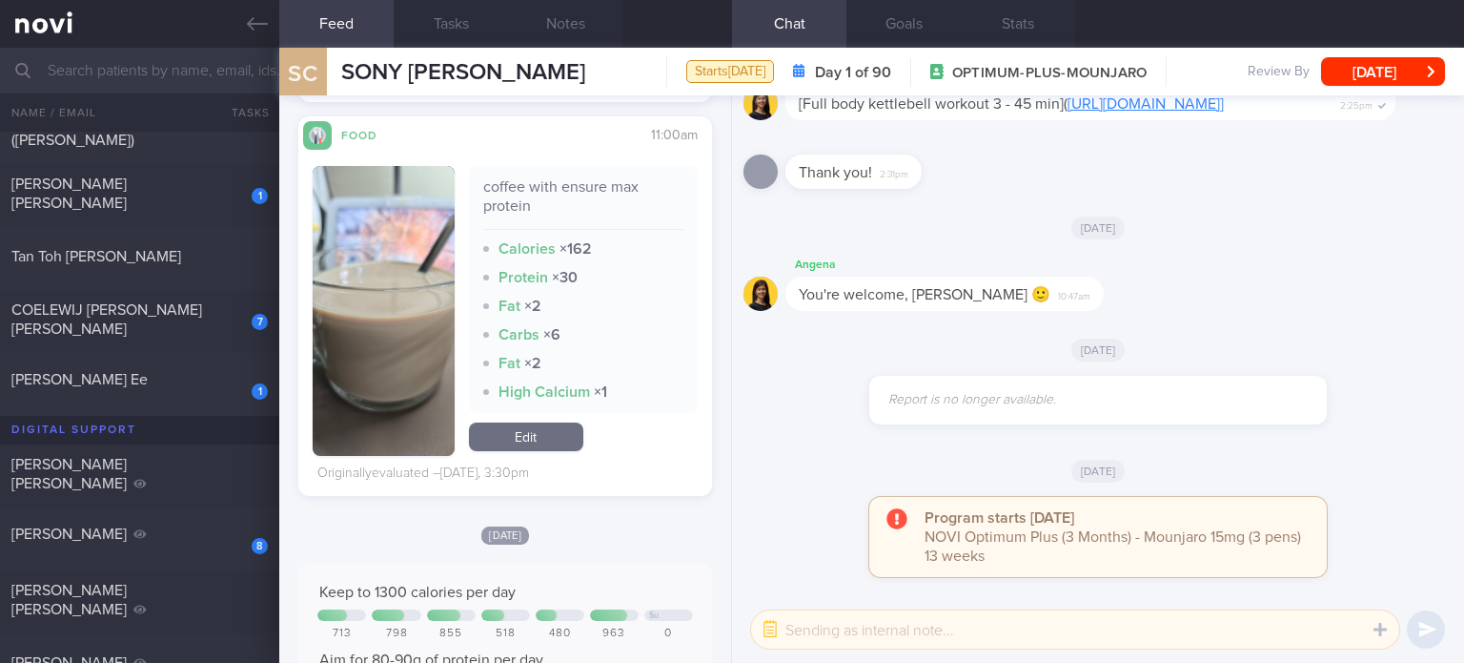
scroll to position [2844, 0]
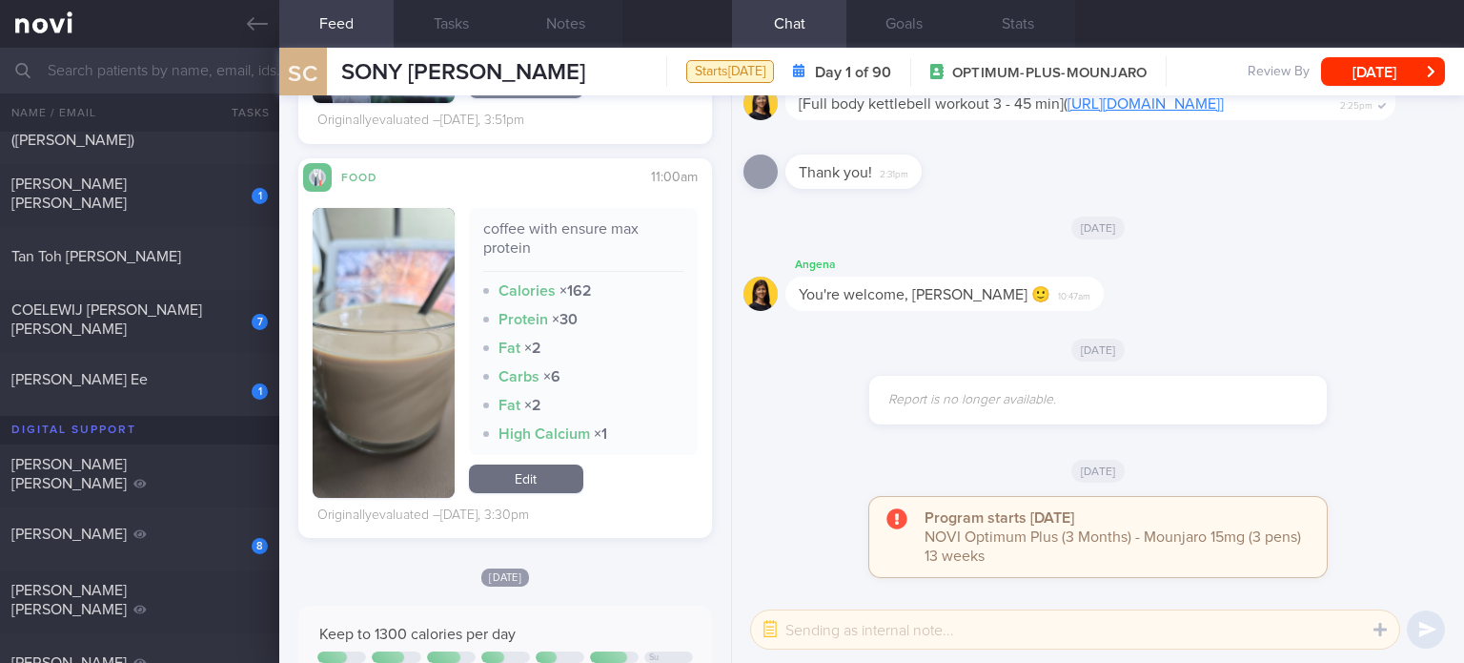
click at [511, 483] on link "Edit" at bounding box center [526, 478] width 114 height 29
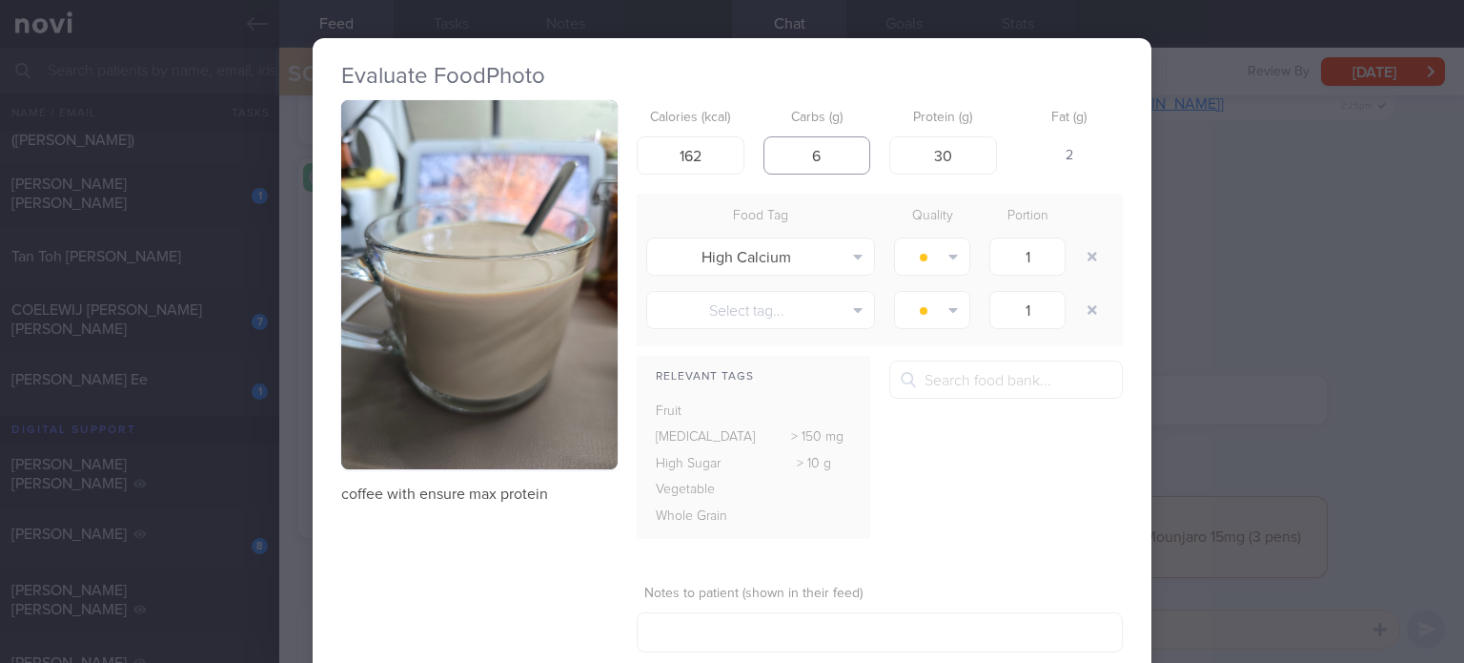
click at [835, 158] on input "6" at bounding box center [818, 155] width 108 height 38
type input "5"
click at [1084, 263] on button "button" at bounding box center [1092, 256] width 34 height 34
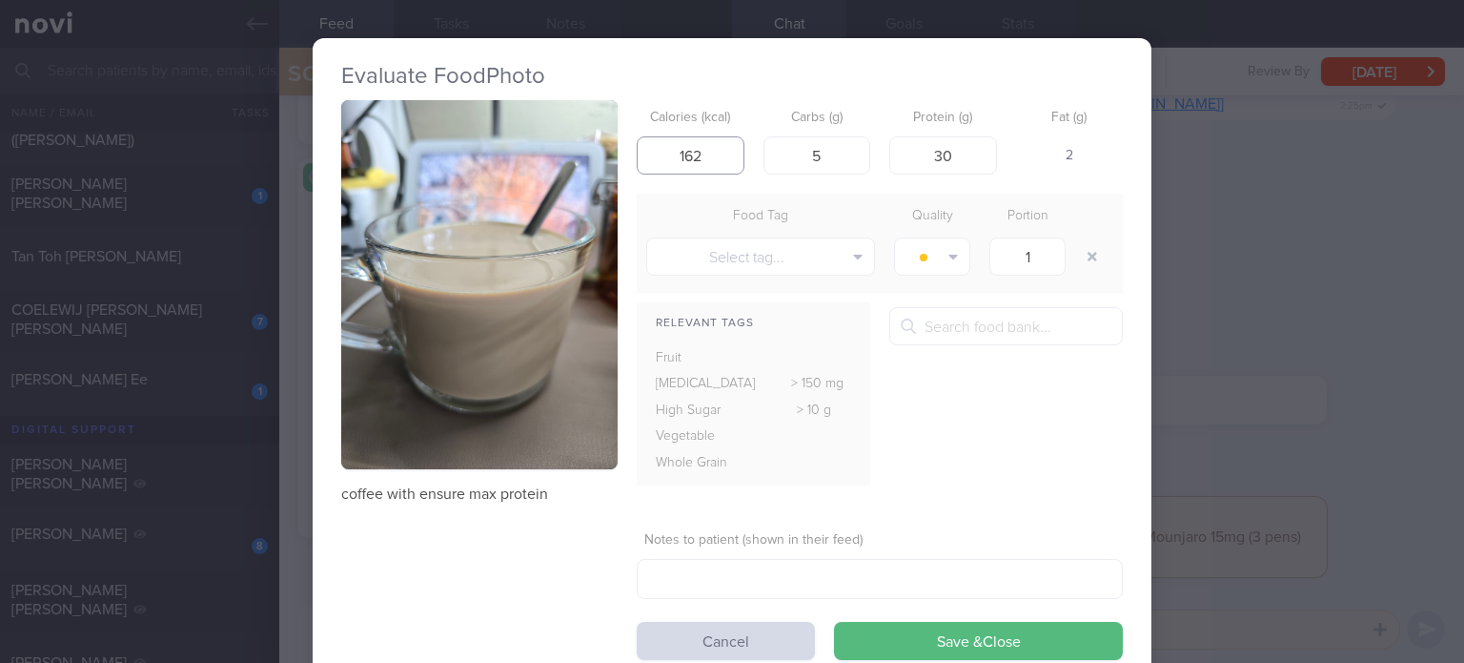
click at [717, 160] on input "162" at bounding box center [691, 155] width 108 height 38
type input "158"
click button "Save & Close" at bounding box center [978, 641] width 289 height 38
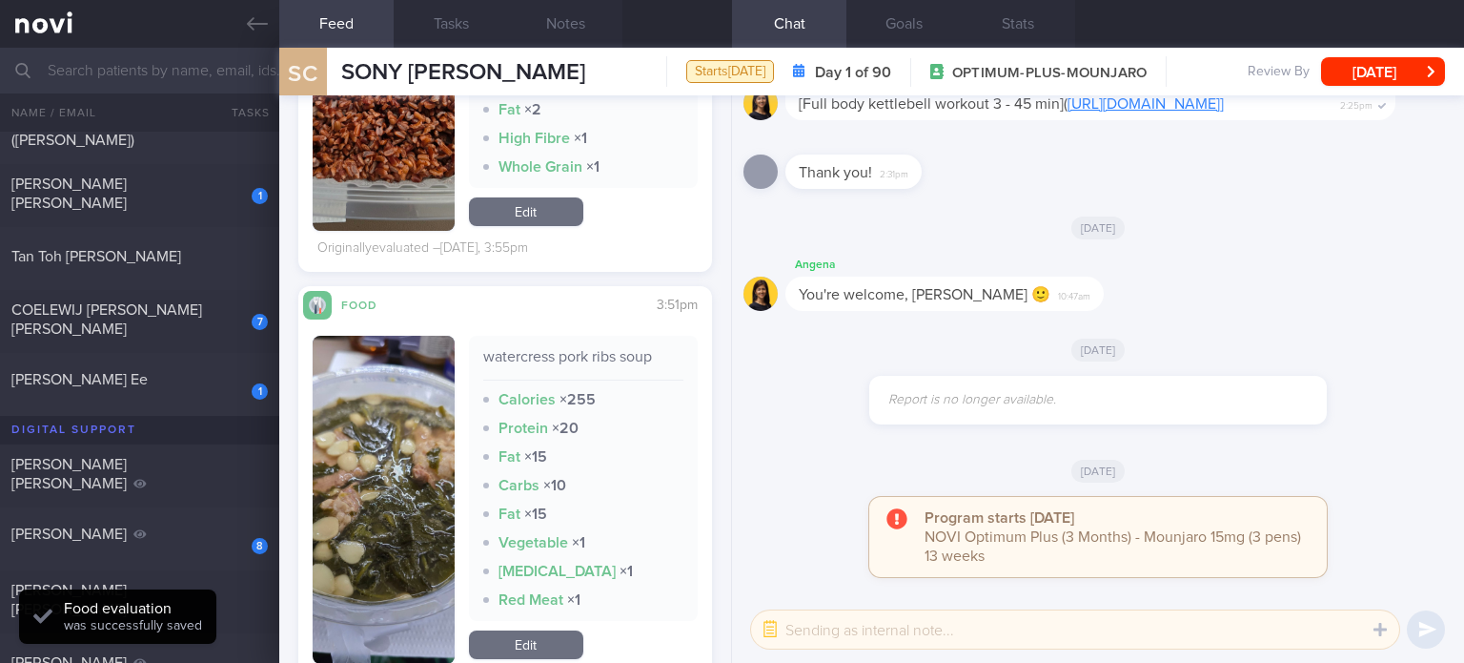
scroll to position [2294, 0]
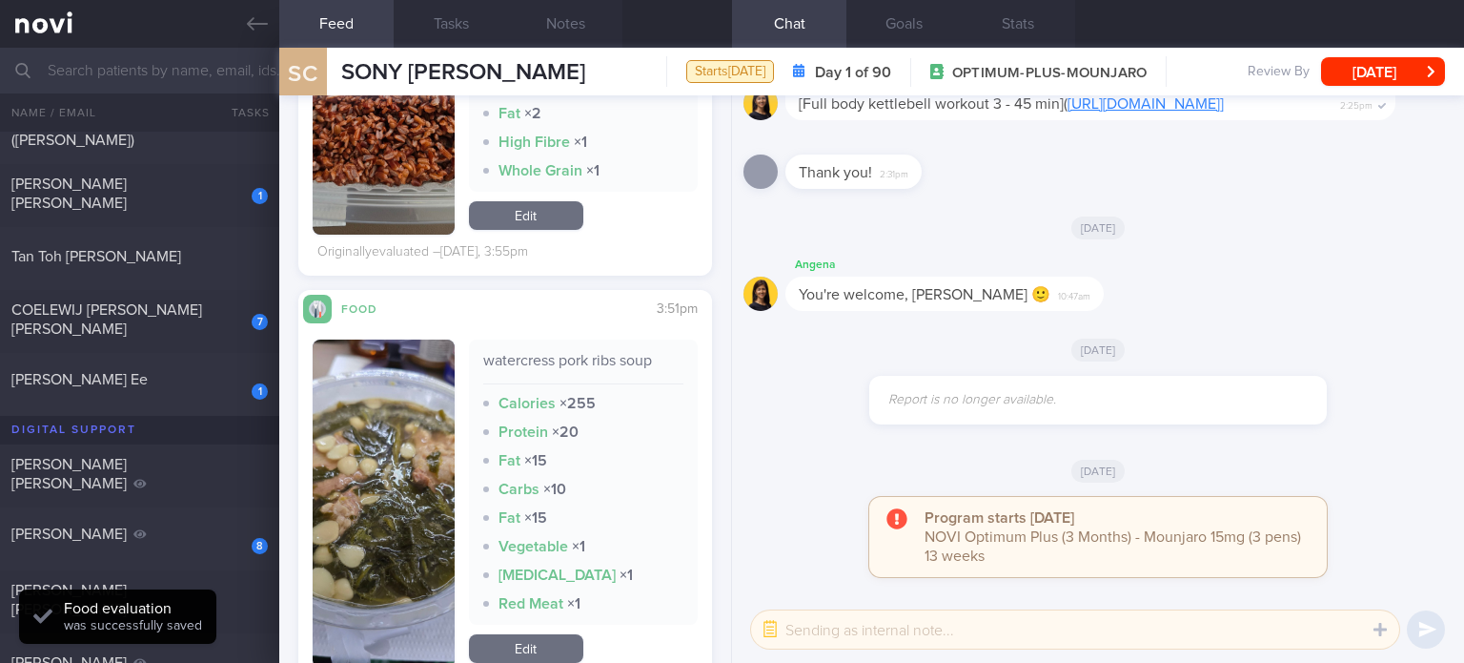
click at [522, 649] on link "Edit" at bounding box center [526, 648] width 114 height 29
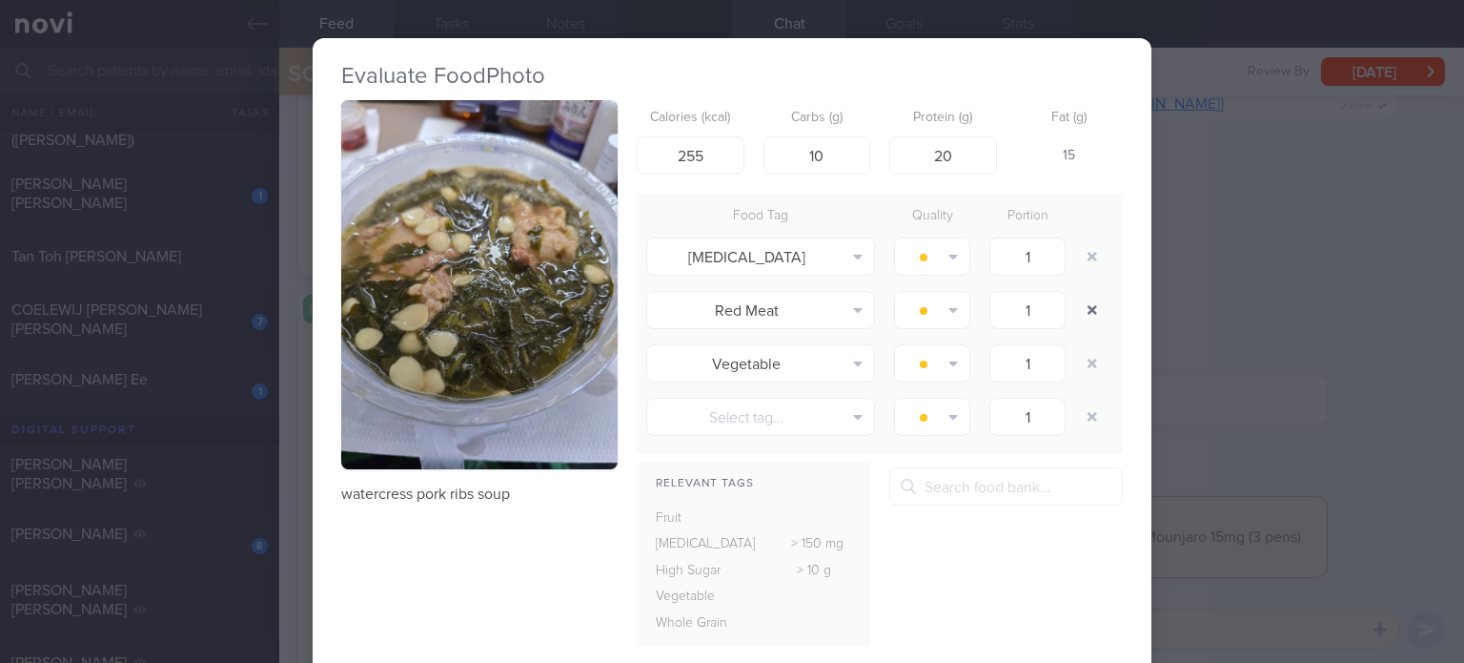
click at [1086, 307] on button "button" at bounding box center [1092, 310] width 34 height 34
click at [1083, 254] on button "button" at bounding box center [1092, 256] width 34 height 34
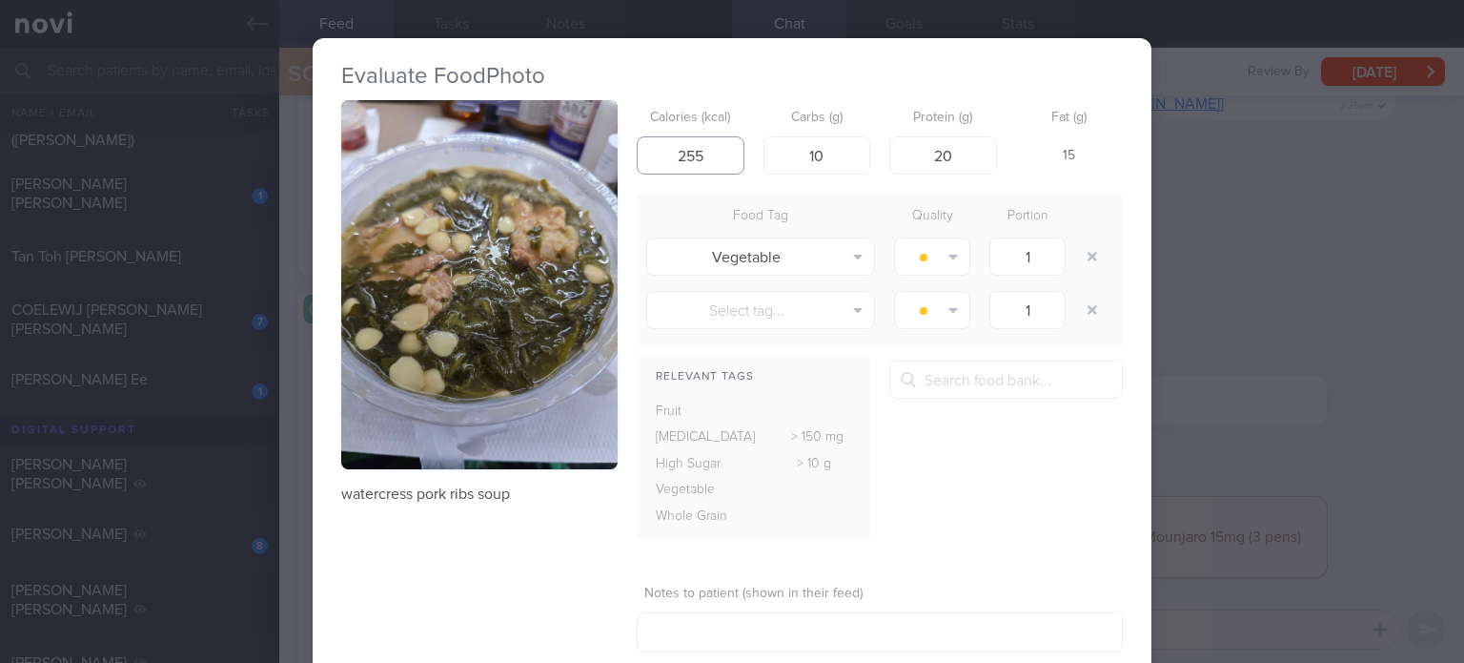
click at [717, 153] on input "255" at bounding box center [691, 155] width 108 height 38
type input "239"
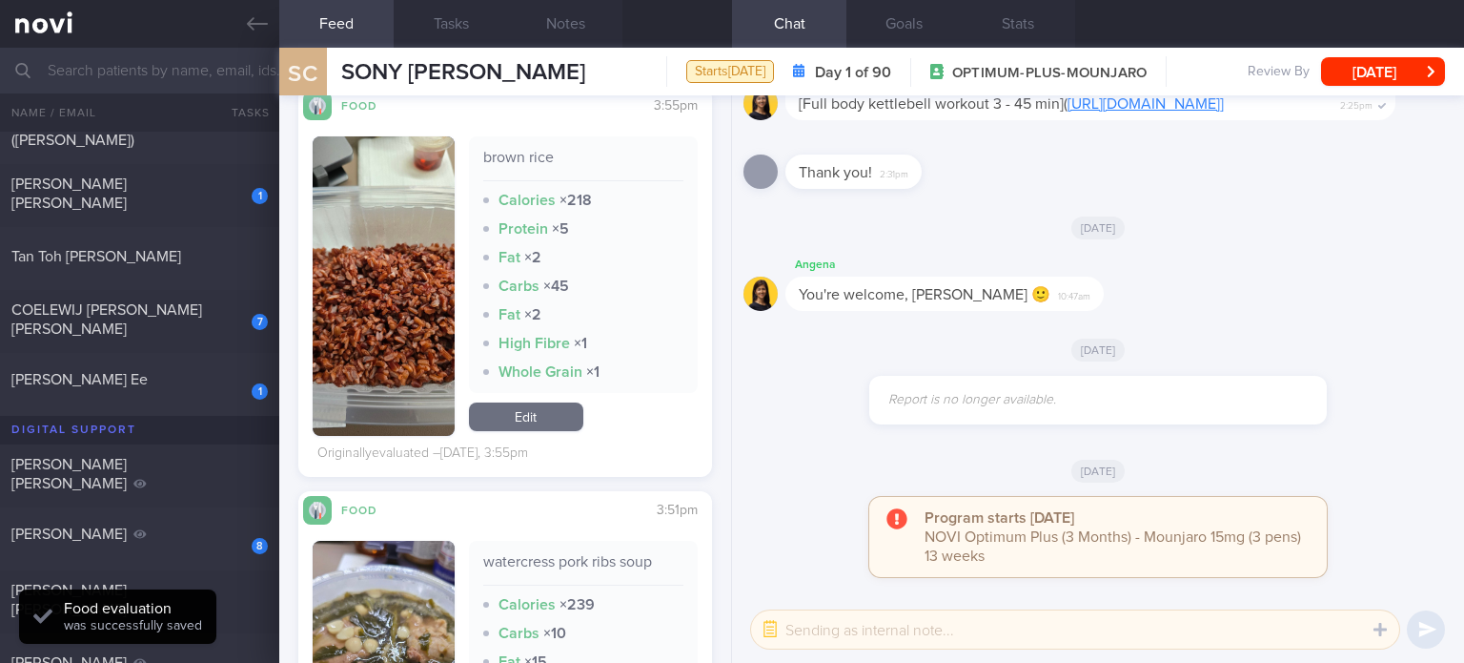
scroll to position [2005, 0]
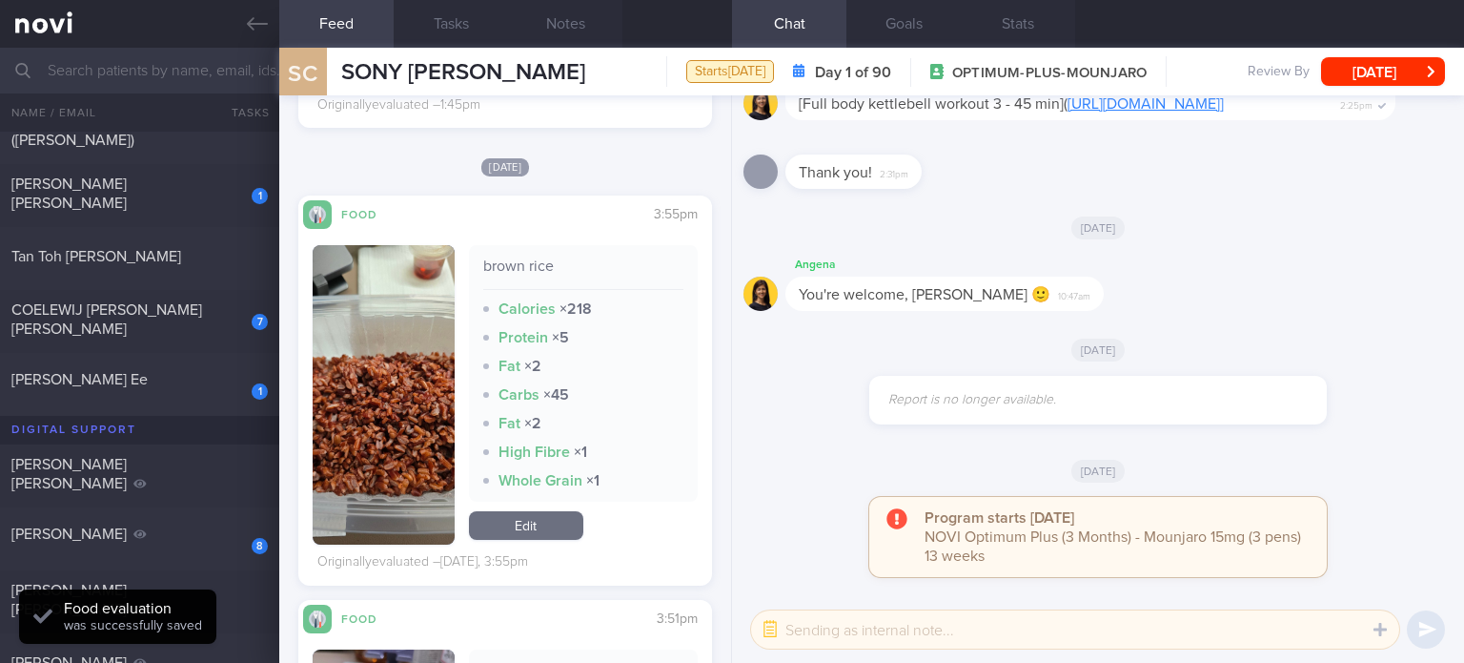
click at [523, 533] on link "Edit" at bounding box center [526, 525] width 114 height 29
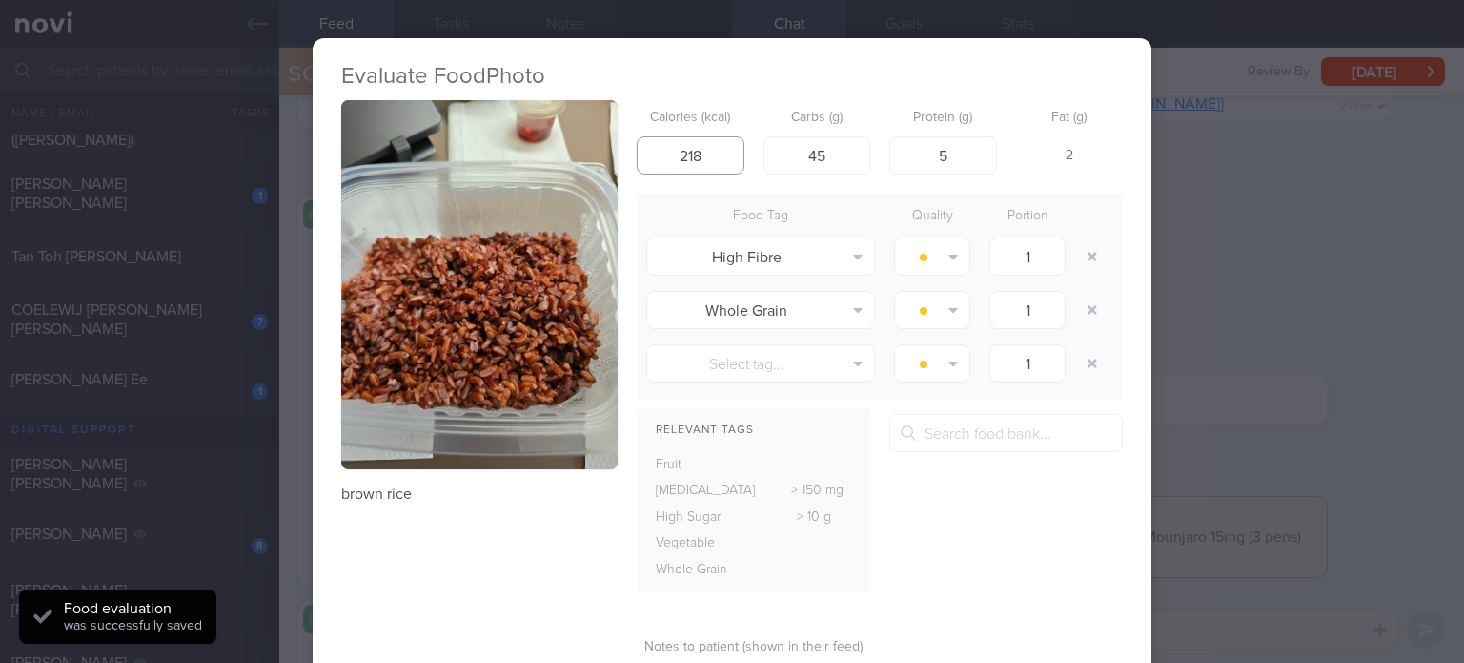
click at [700, 151] on input "218" at bounding box center [691, 155] width 108 height 38
drag, startPoint x: 700, startPoint y: 151, endPoint x: 479, endPoint y: 164, distance: 221.6
click at [479, 164] on div "brown rice Calories (kcal) 218 Carbs (g) 45 Protein (g) 5 Fat (g) 2 Food Tag Qu…" at bounding box center [732, 433] width 782 height 666
type input "126"
drag, startPoint x: 839, startPoint y: 153, endPoint x: 703, endPoint y: 159, distance: 136.4
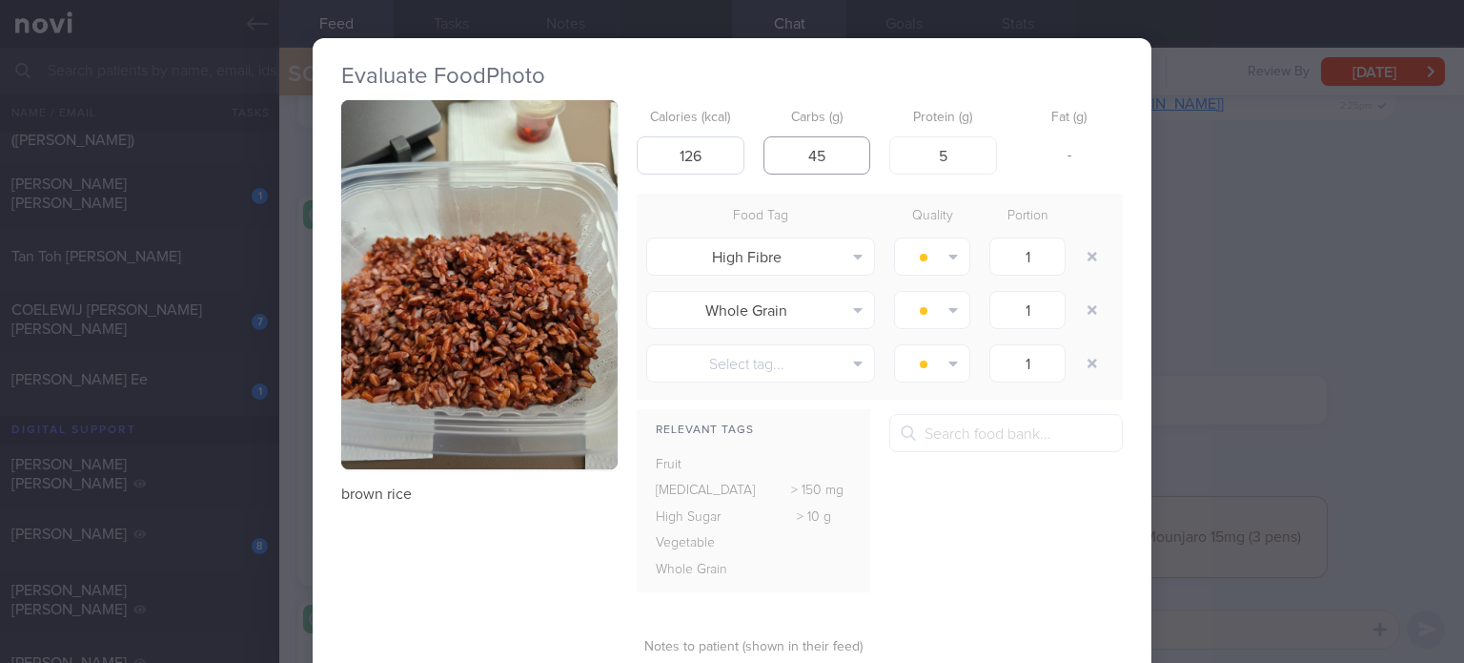
click at [703, 159] on div "Calories (kcal) 126 Carbs (g) 45 Protein (g) 5 Fat (g) -" at bounding box center [880, 137] width 486 height 75
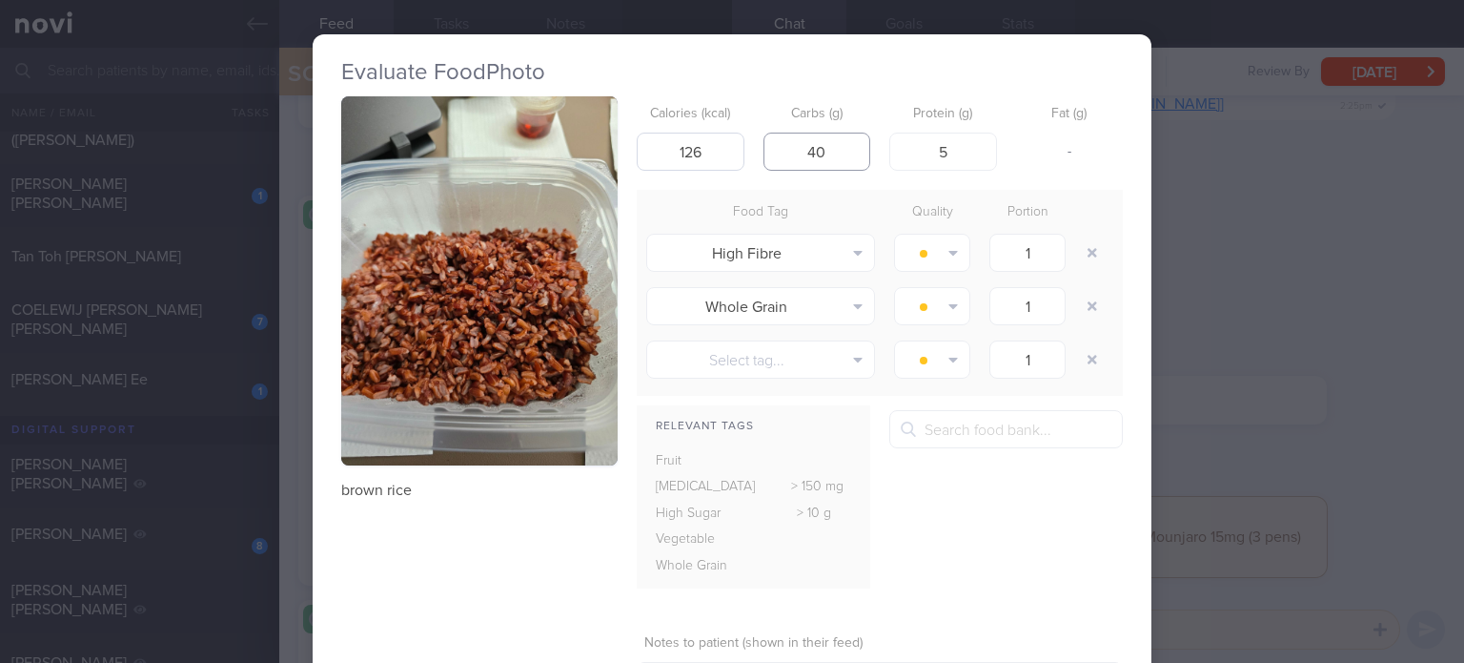
type input "40"
click at [702, 150] on input "126" at bounding box center [691, 152] width 108 height 38
type input "187"
click at [956, 157] on input "5" at bounding box center [943, 152] width 108 height 38
type input "4"
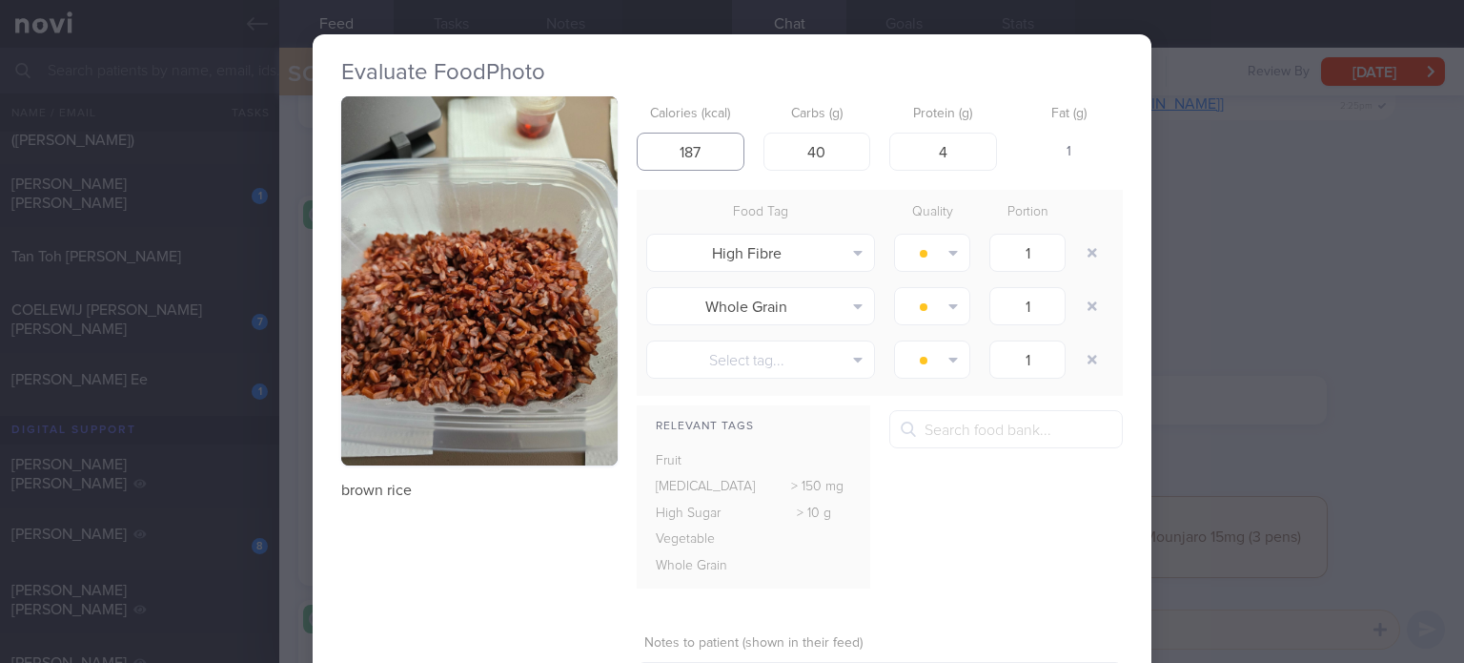
click at [707, 140] on input "187" at bounding box center [691, 152] width 108 height 38
click at [1088, 243] on button "button" at bounding box center [1092, 252] width 34 height 34
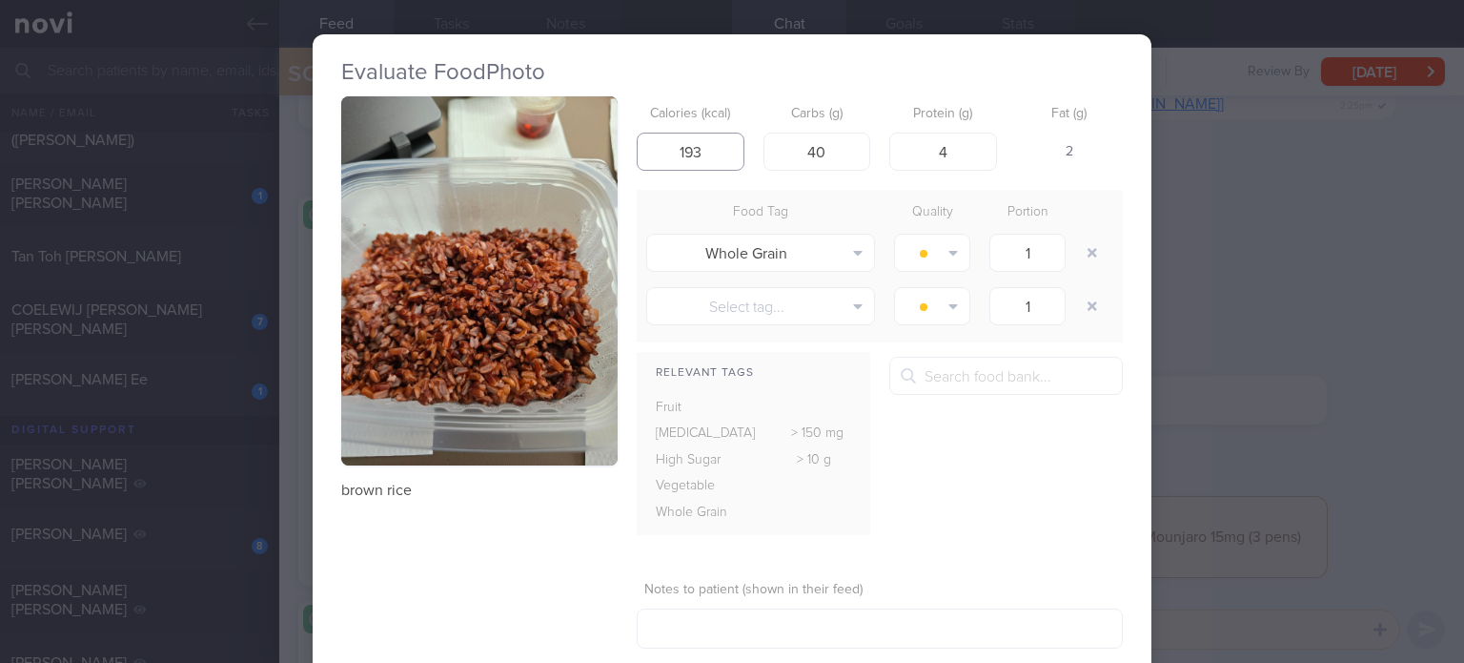
click at [694, 164] on input "193" at bounding box center [691, 152] width 108 height 38
type input "211"
click at [950, 153] on input "4" at bounding box center [943, 152] width 108 height 38
type input "5"
click at [834, 153] on input "40" at bounding box center [818, 152] width 108 height 38
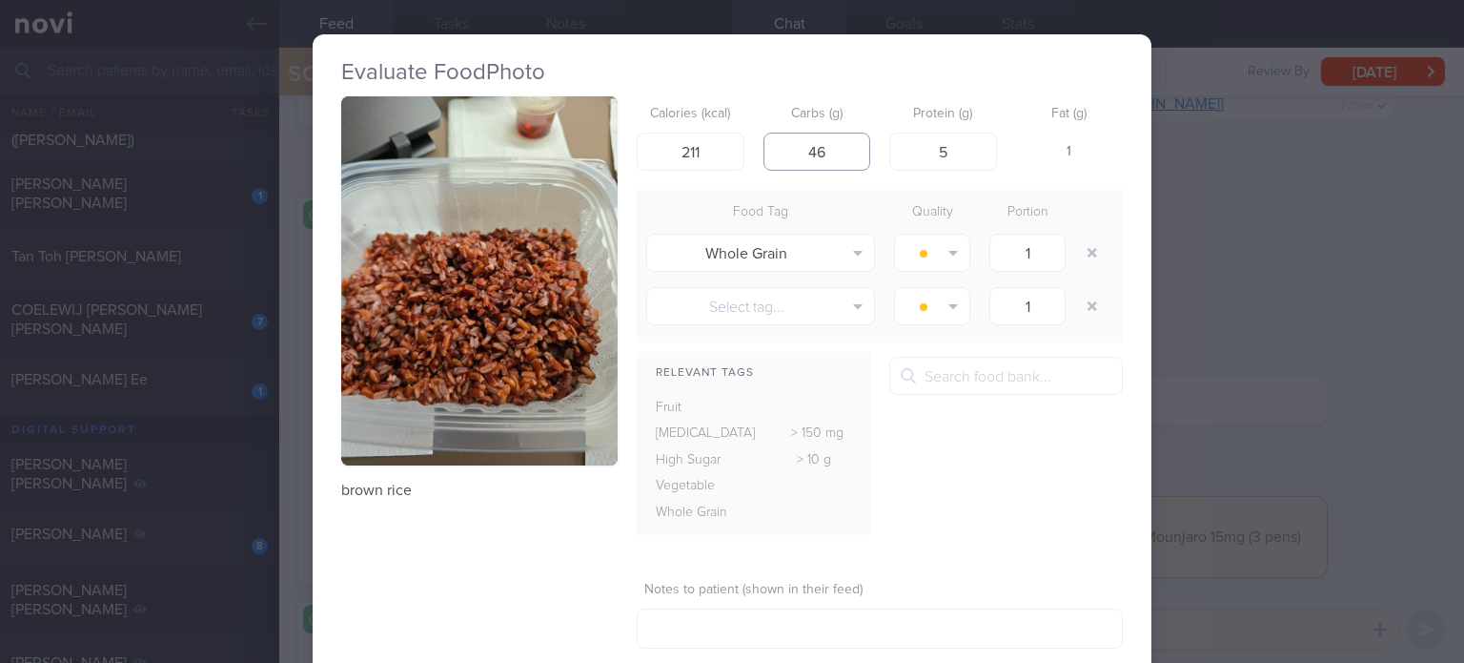
type input "45"
click at [702, 152] on input "211" at bounding box center [691, 152] width 108 height 38
type input "215"
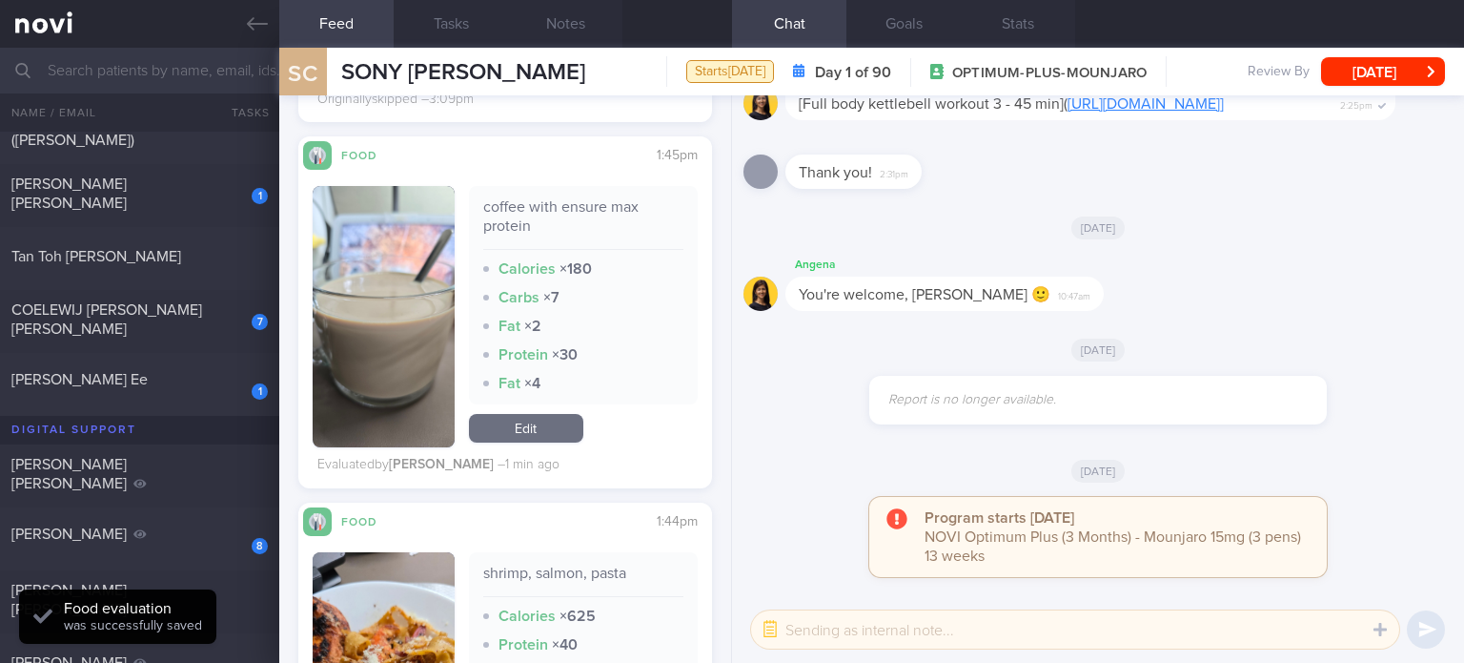
scroll to position [1098, 0]
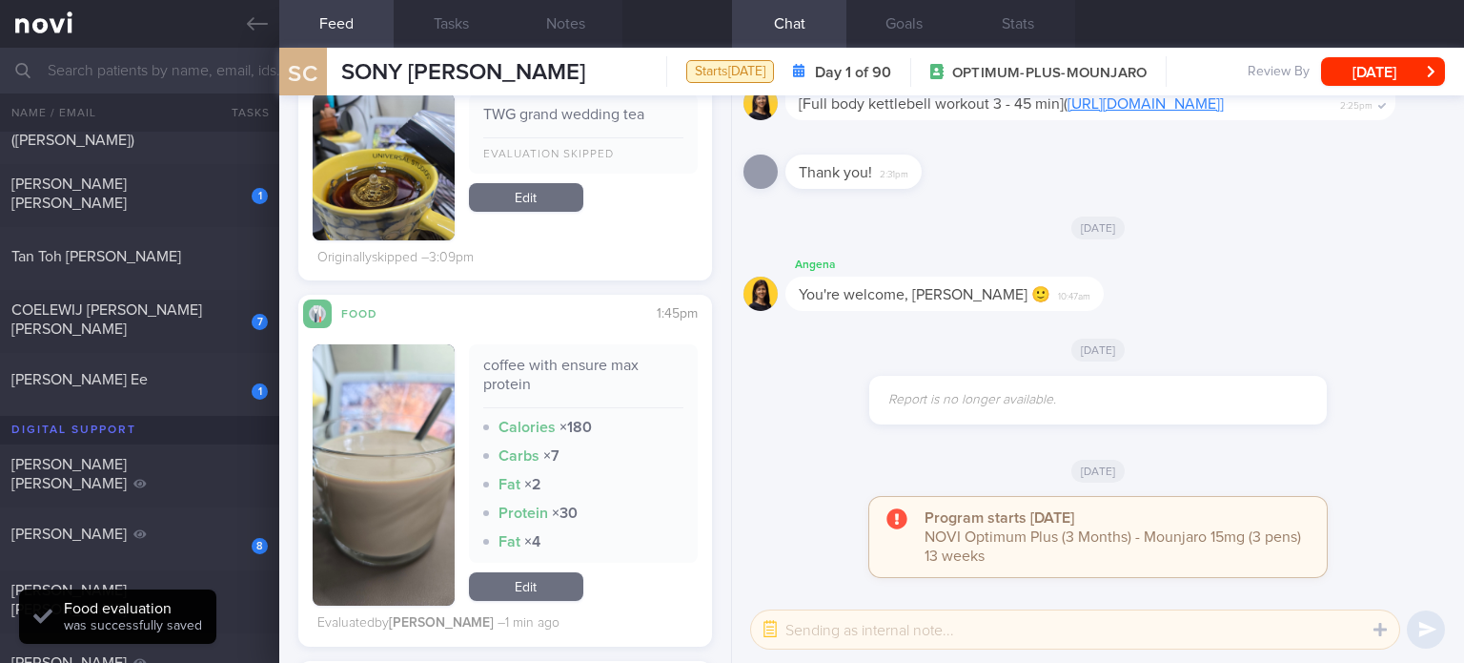
click at [519, 572] on link "Edit" at bounding box center [526, 586] width 114 height 29
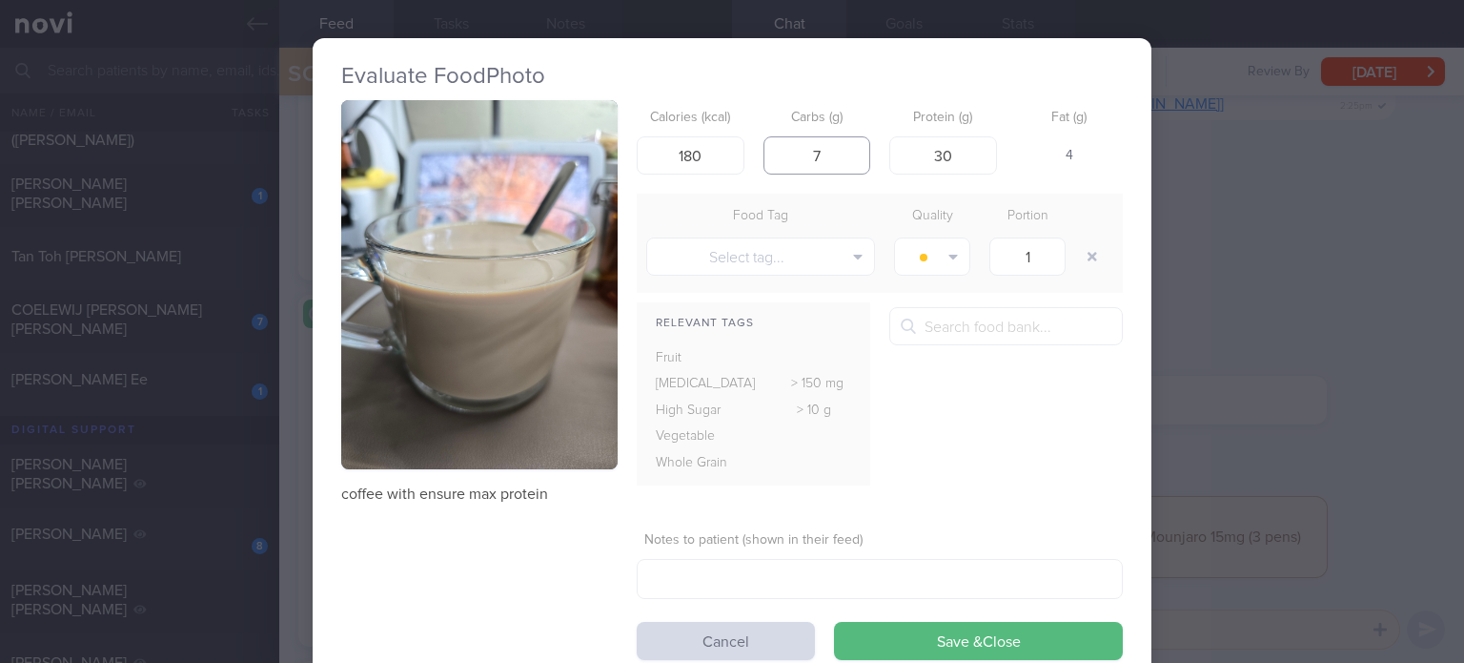
click at [860, 154] on input "7" at bounding box center [818, 155] width 108 height 38
type input "4"
click at [706, 158] on input "180" at bounding box center [691, 155] width 108 height 38
type input "158"
click at [834, 622] on button "Save & Close" at bounding box center [978, 641] width 289 height 38
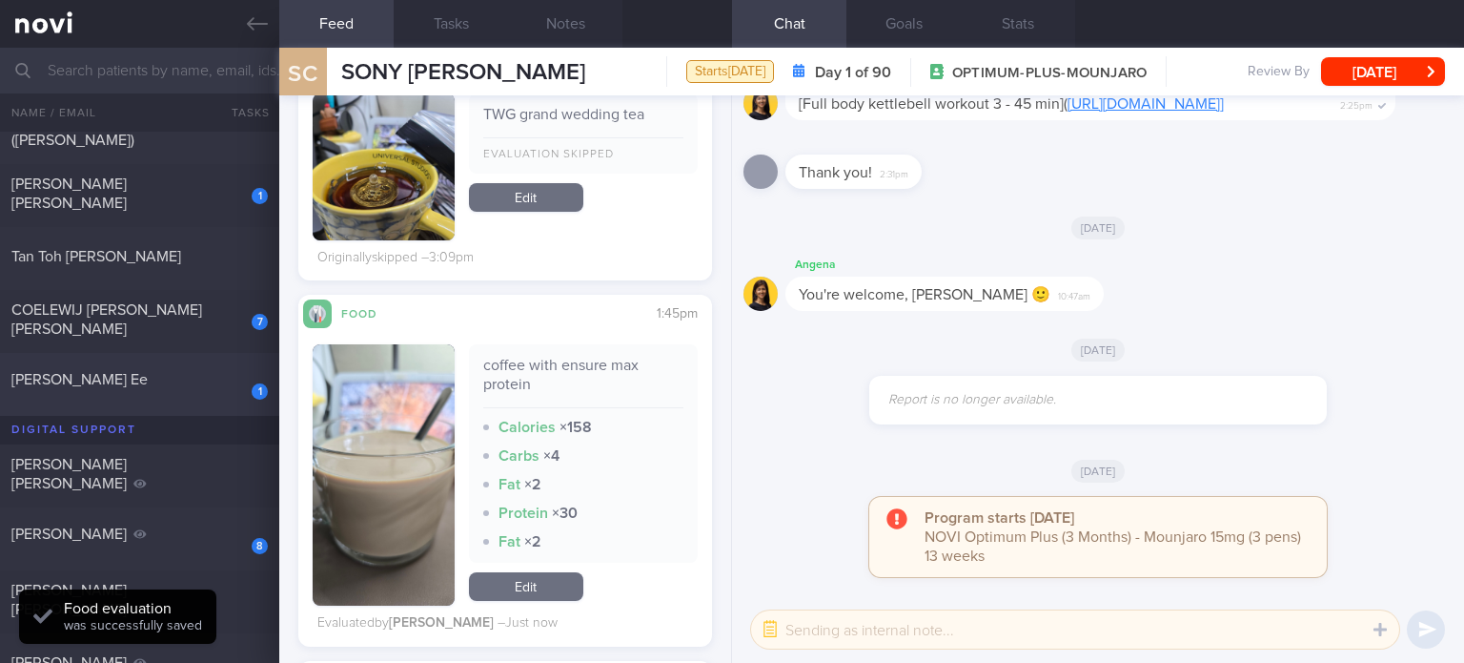
click at [142, 384] on div "[PERSON_NAME] Ee" at bounding box center [137, 379] width 252 height 19
checkbox input "true"
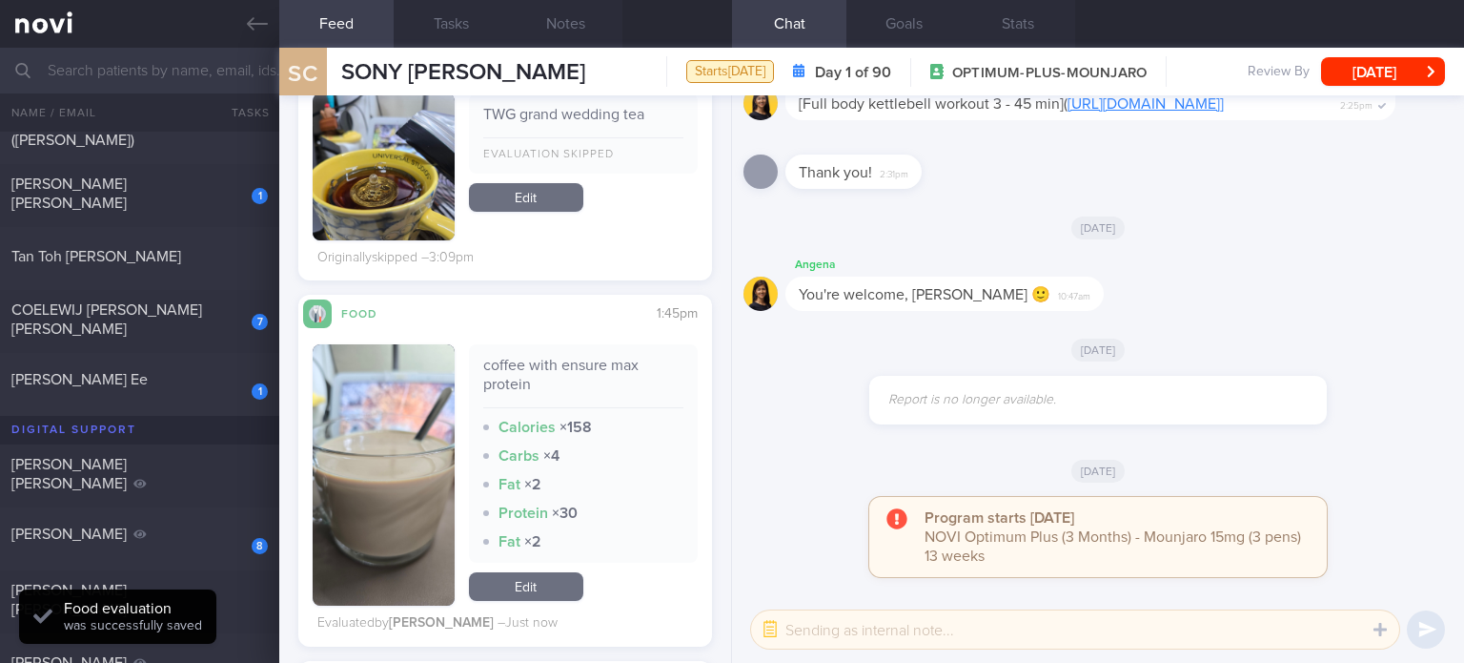
checkbox input "true"
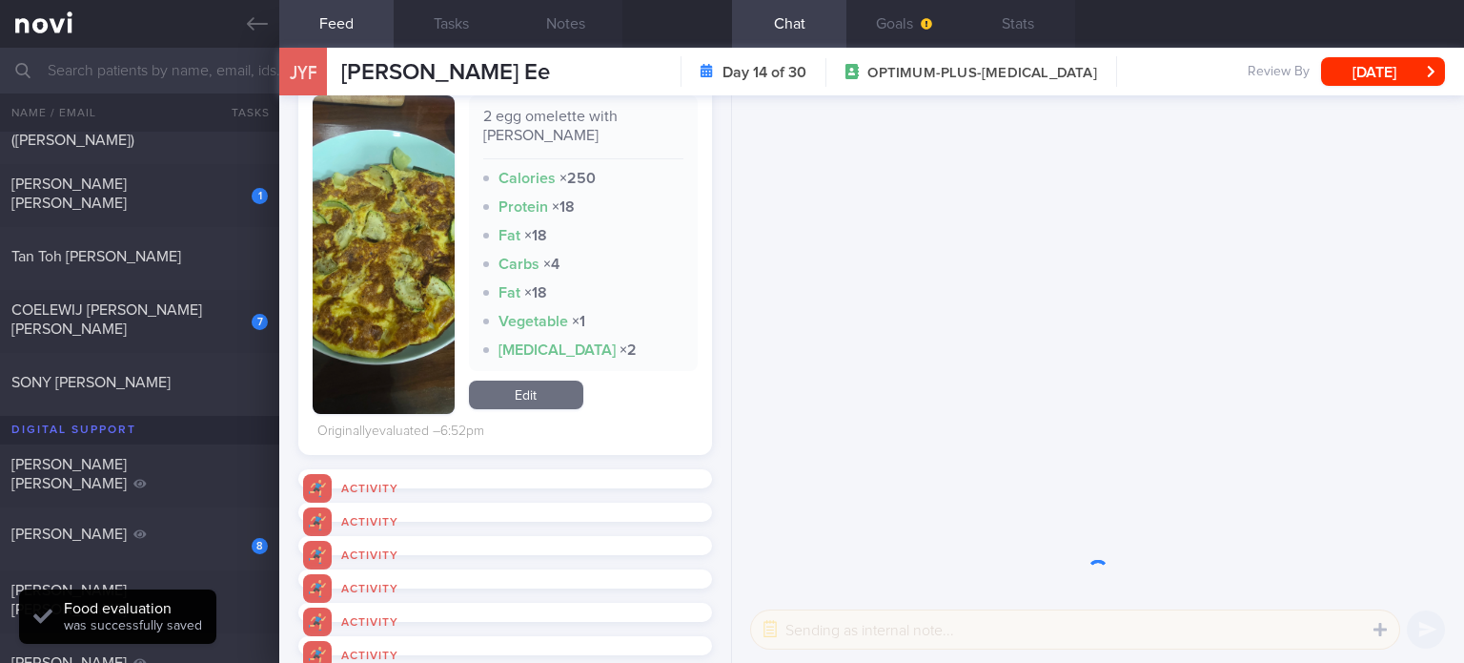
scroll to position [1121, 0]
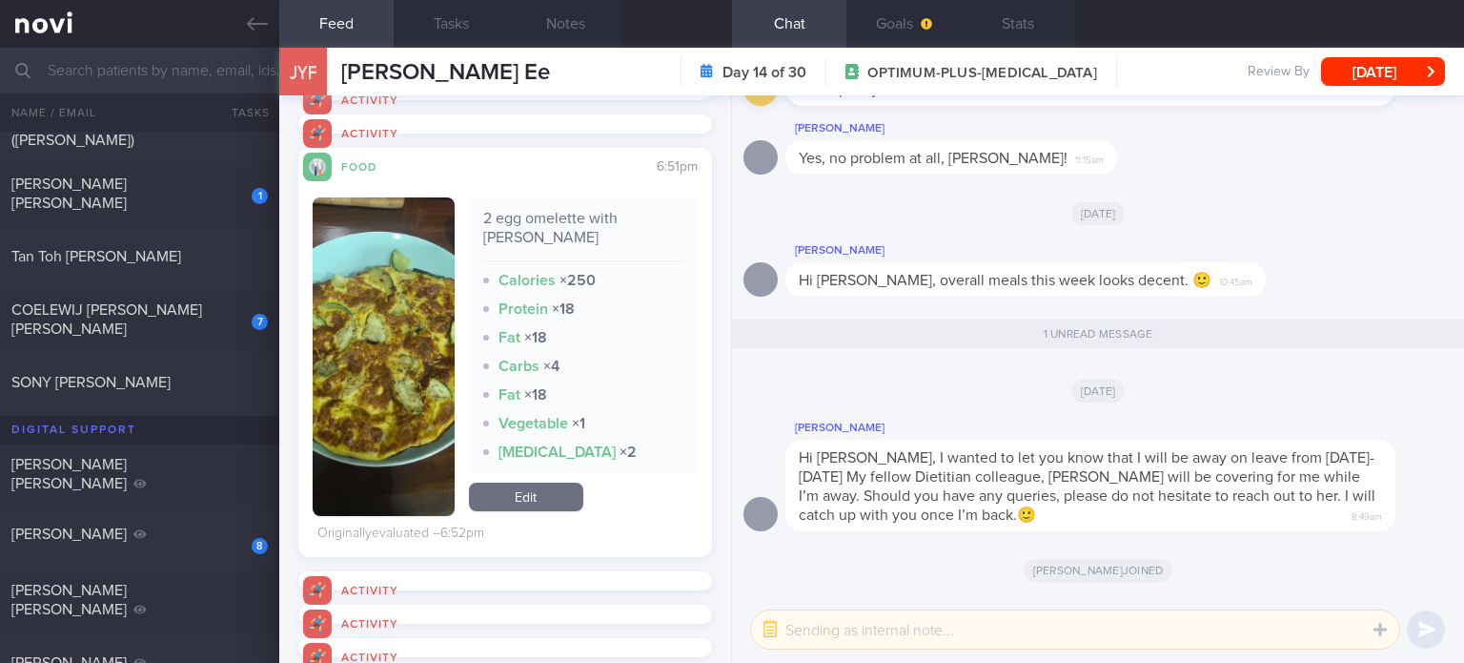
click at [538, 484] on link "Edit" at bounding box center [526, 496] width 114 height 29
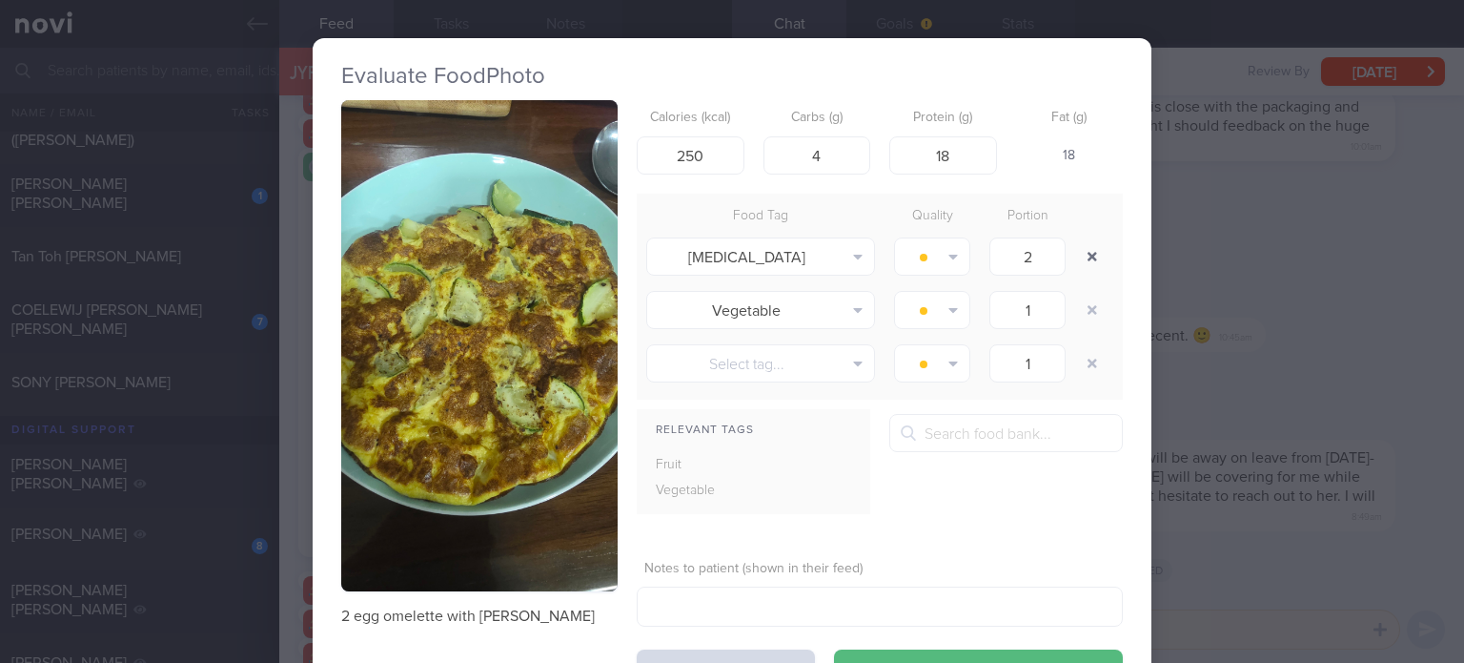
click at [1079, 253] on button "button" at bounding box center [1092, 256] width 34 height 34
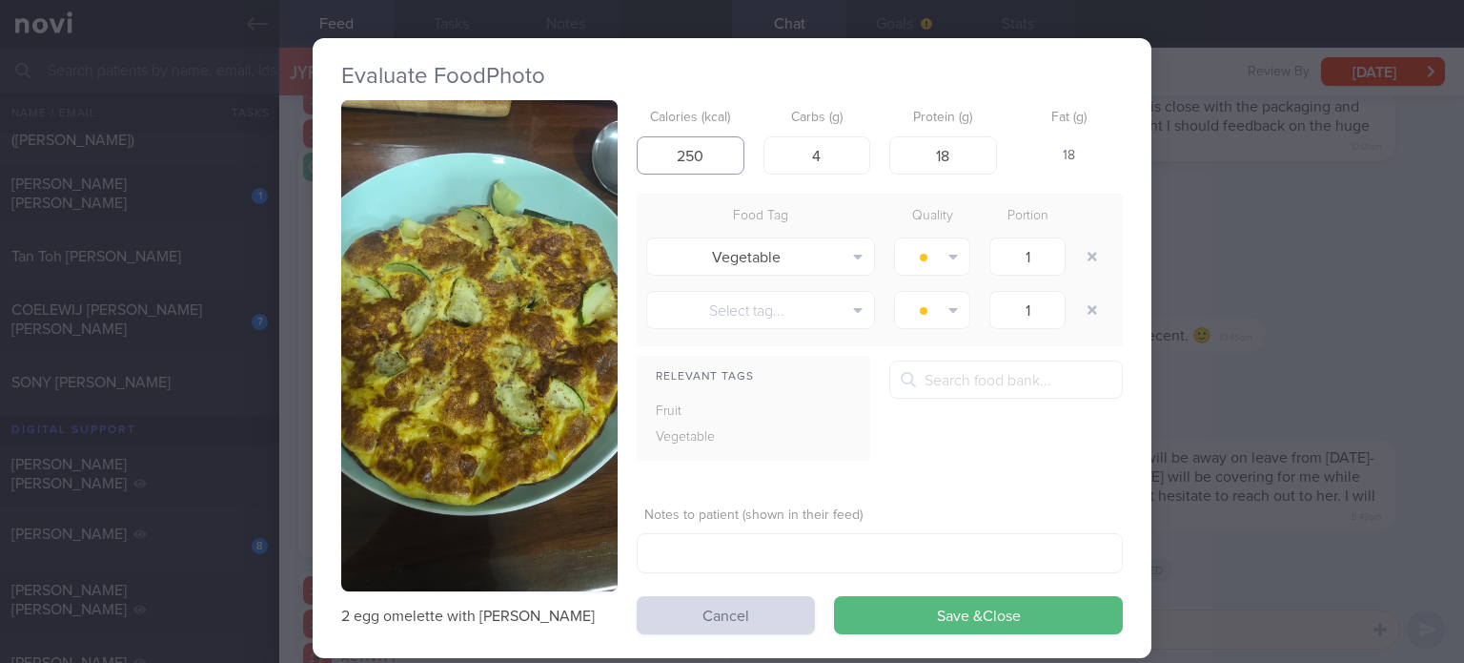
click at [686, 151] on input "250" at bounding box center [691, 155] width 108 height 38
click button "Save & Close" at bounding box center [978, 615] width 289 height 38
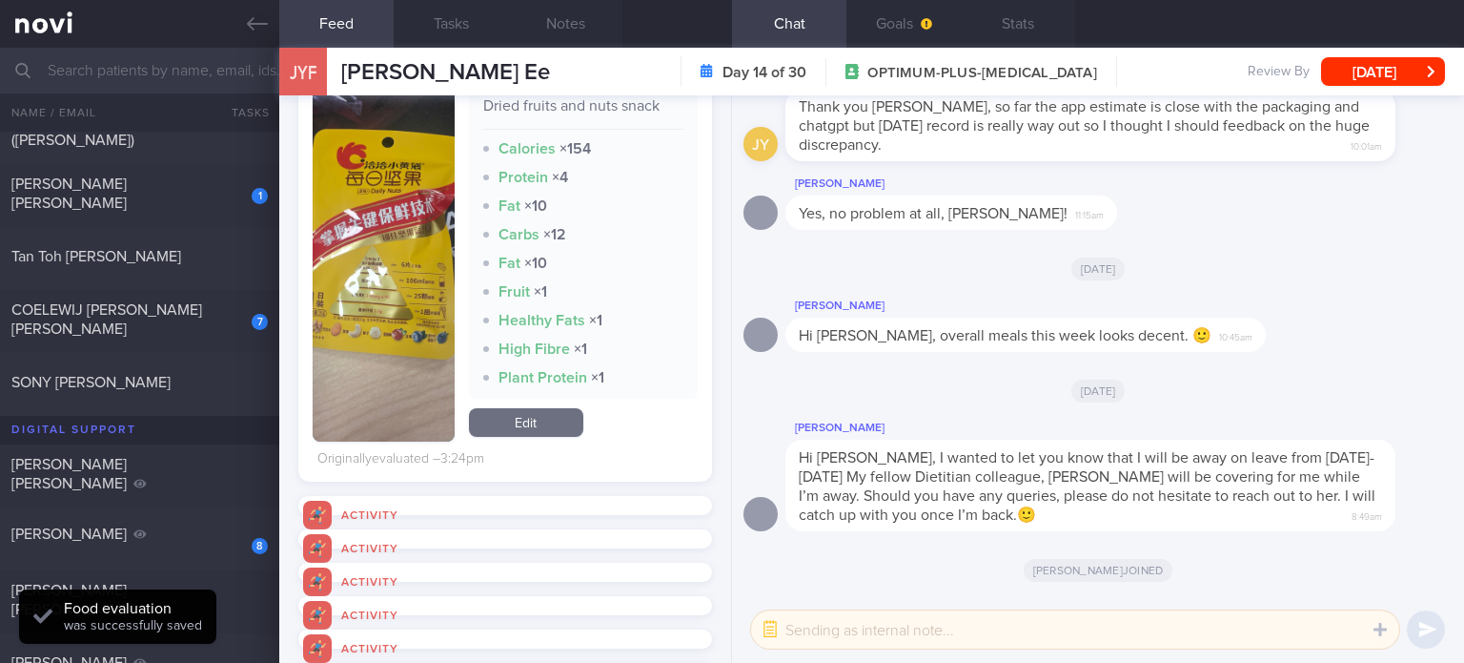
scroll to position [2239, 0]
click at [526, 426] on link "Edit" at bounding box center [526, 421] width 114 height 29
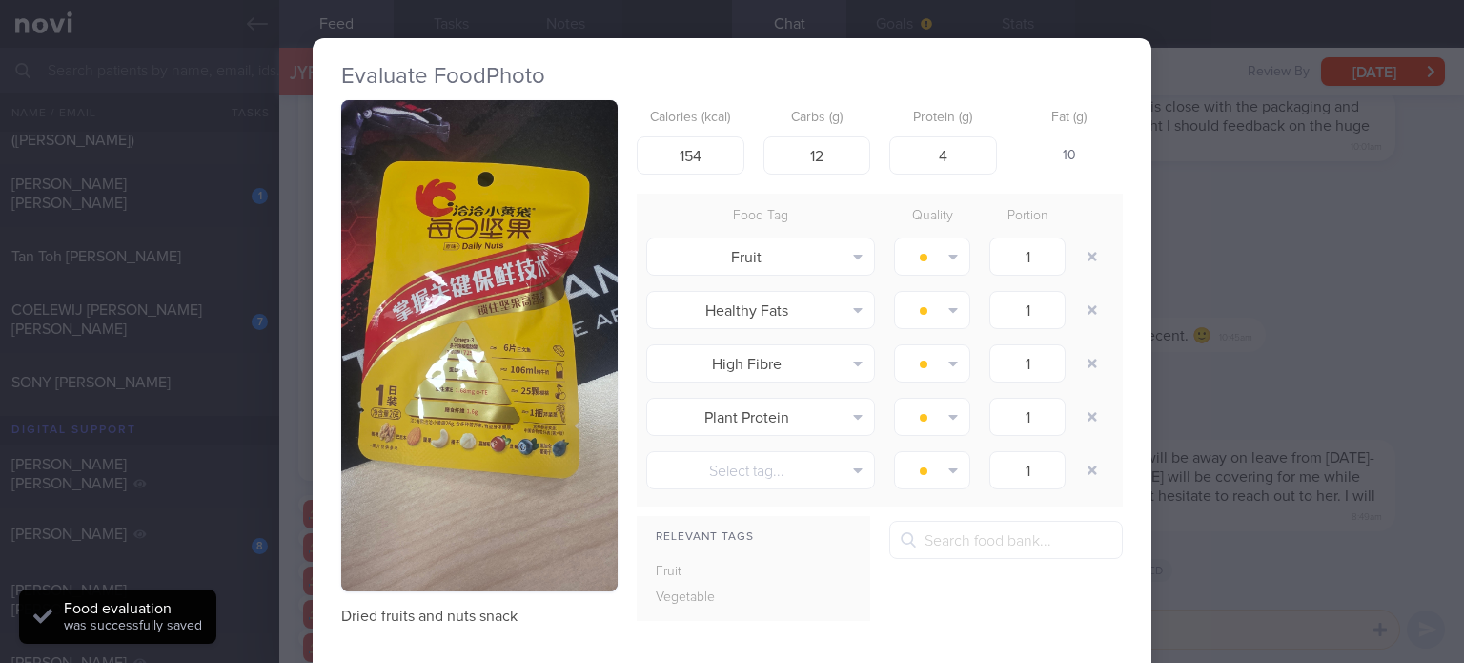
click at [440, 380] on button "button" at bounding box center [479, 345] width 276 height 491
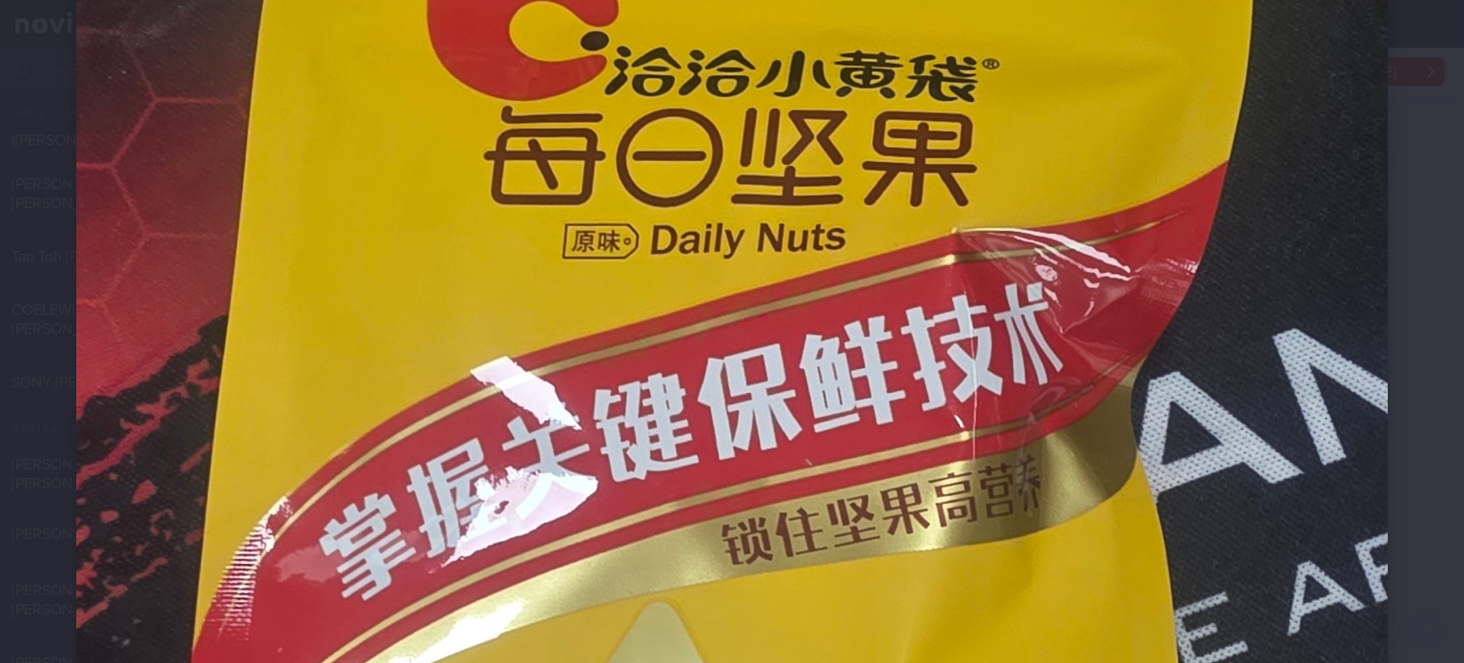
scroll to position [530, 0]
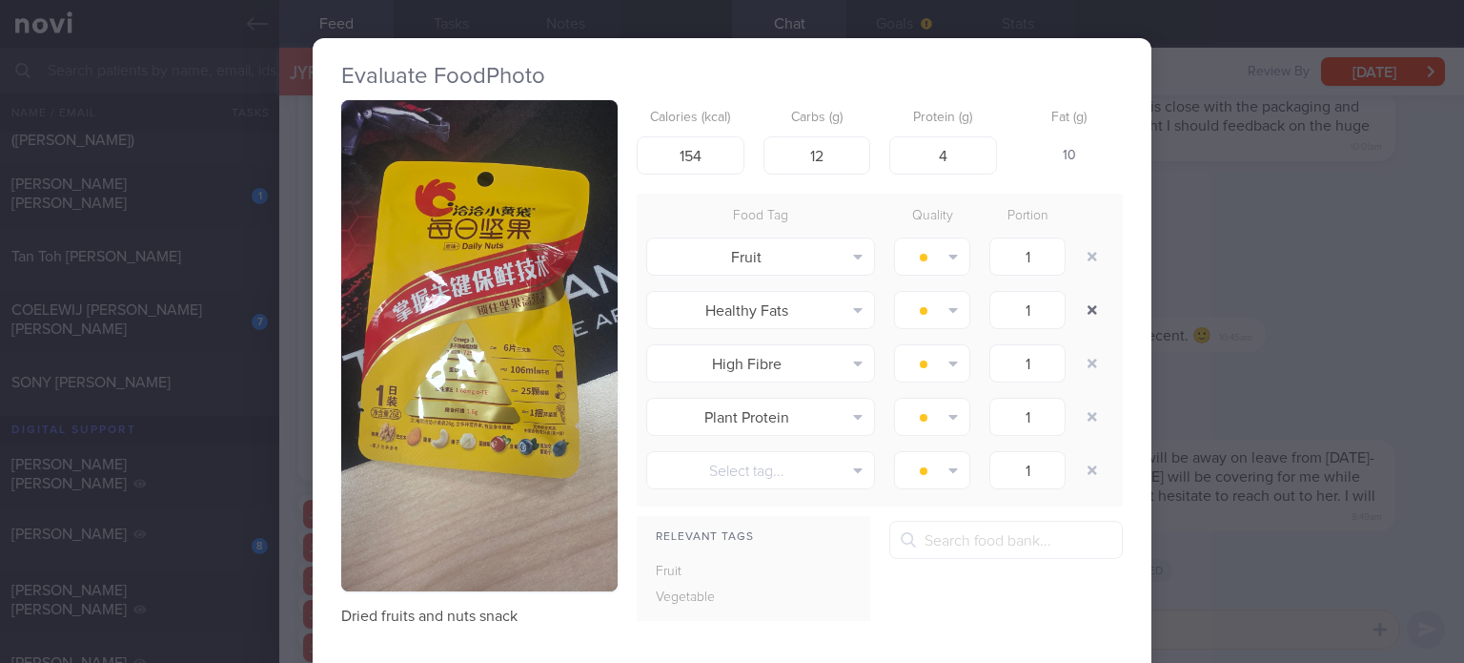
click at [1075, 298] on button "button" at bounding box center [1092, 310] width 34 height 34
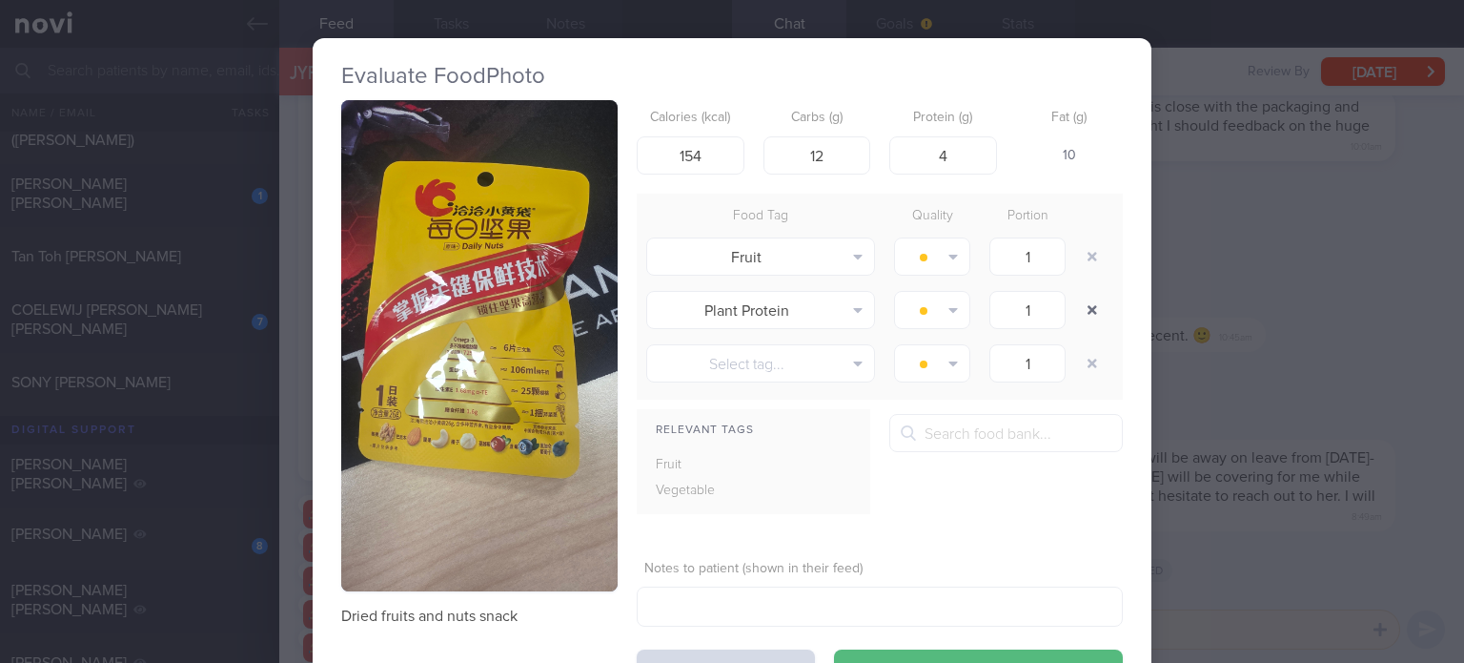
click at [1075, 298] on button "button" at bounding box center [1092, 310] width 34 height 34
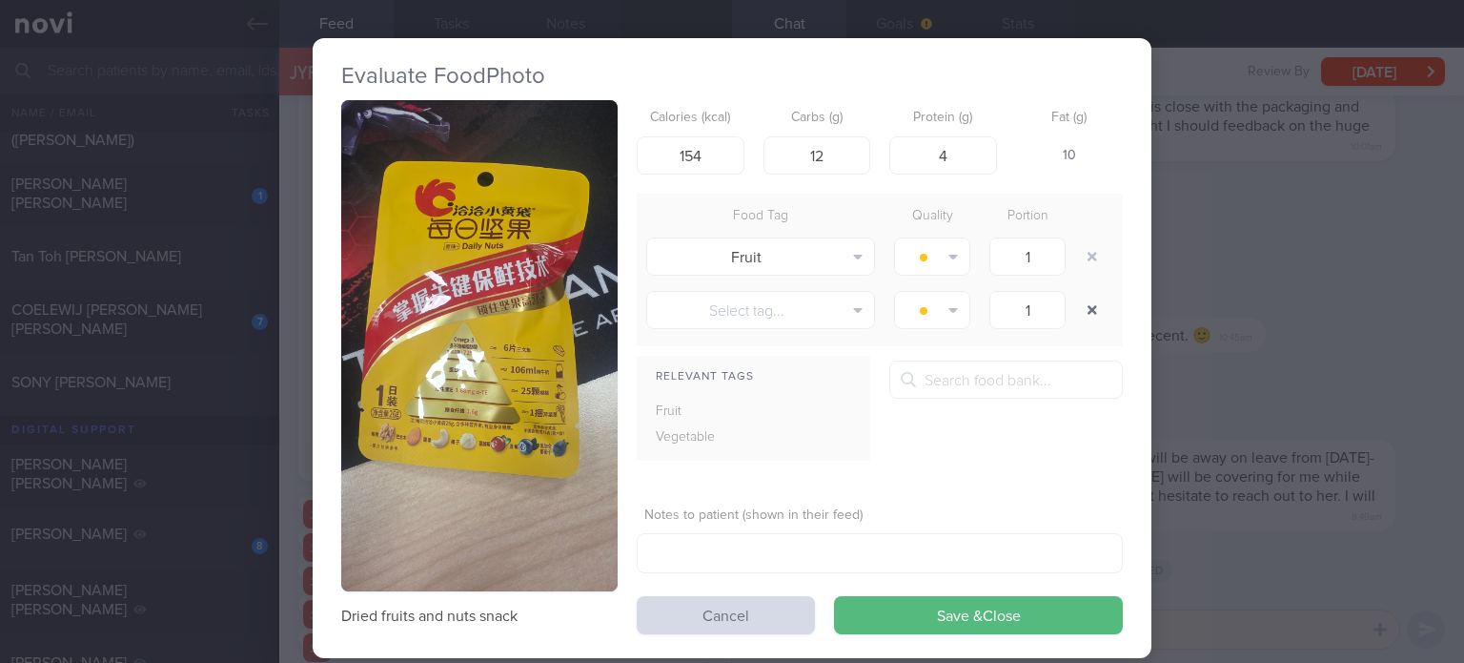
click at [1075, 298] on button "button" at bounding box center [1092, 310] width 34 height 34
click at [957, 587] on form "Calories (kcal) 154 Carbs (g) 12 Protein (g) 4 Fat (g) 10 Food Tag Quality Port…" at bounding box center [880, 367] width 486 height 534
click at [946, 604] on button "Save & Close" at bounding box center [978, 615] width 289 height 38
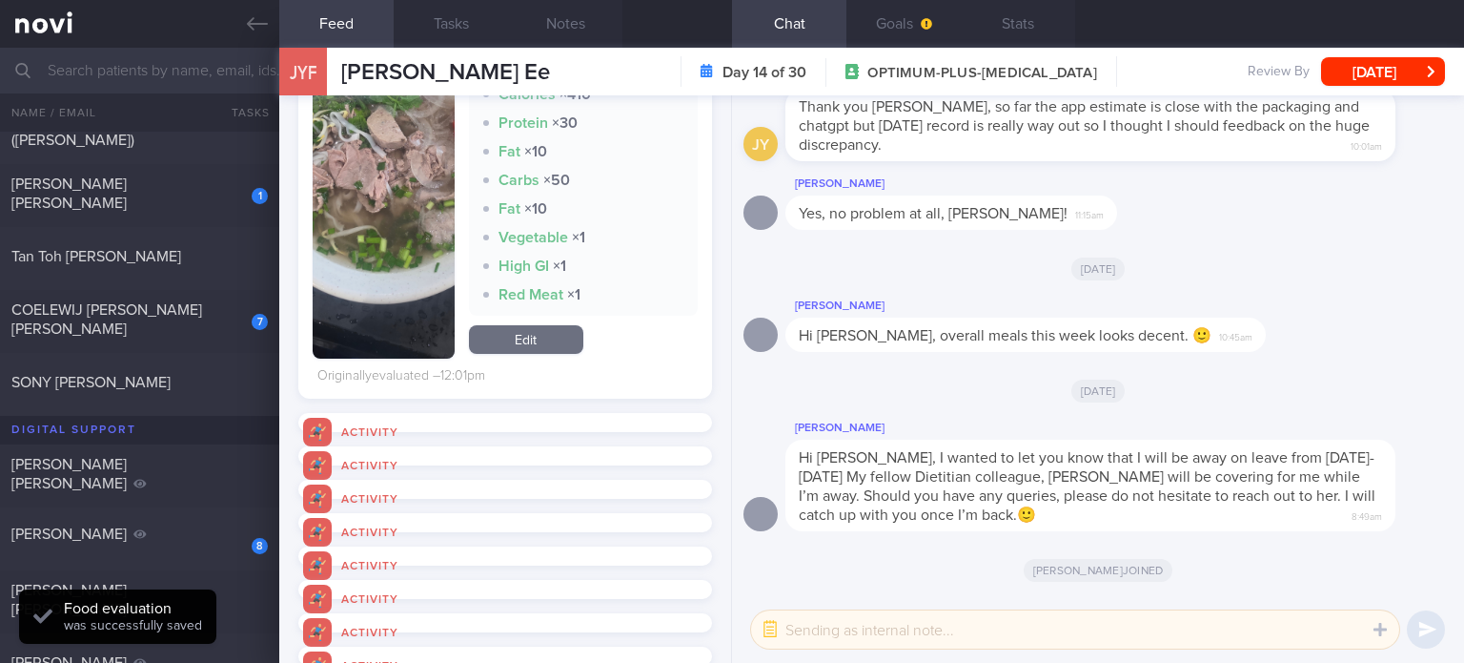
scroll to position [4766, 0]
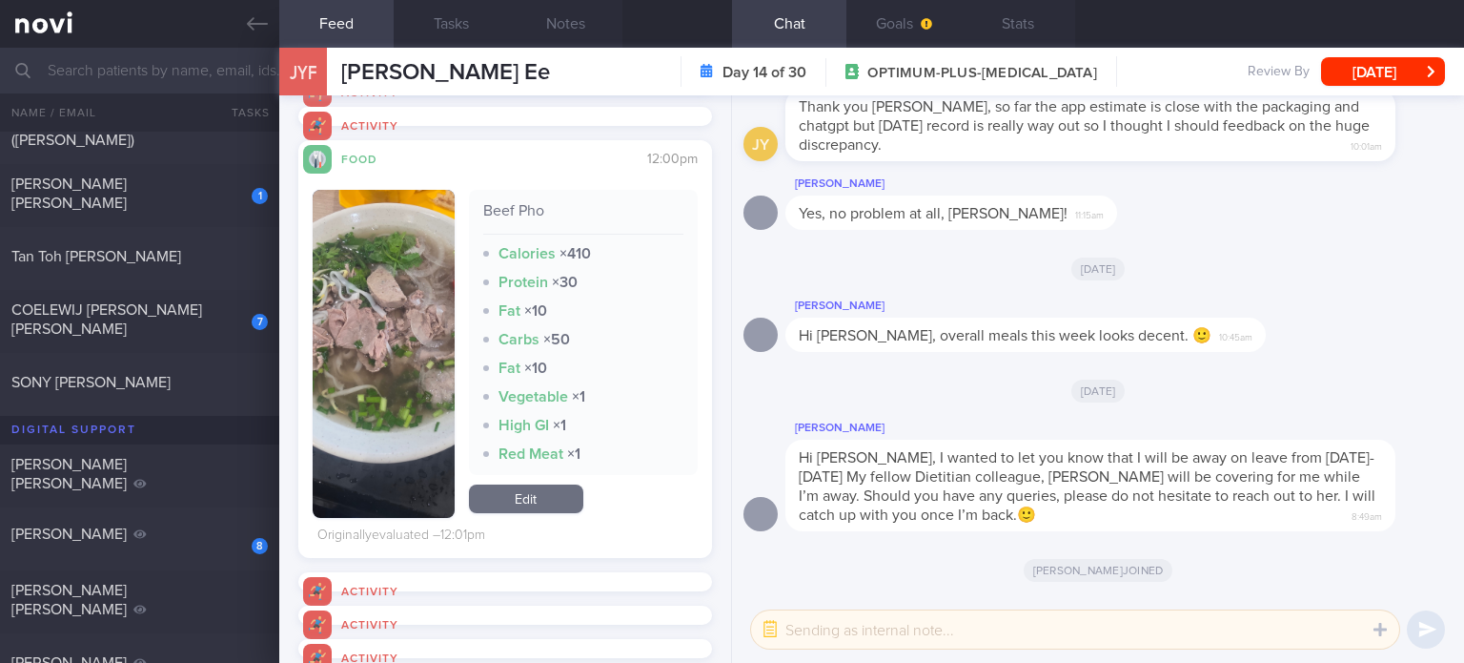
click at [540, 495] on link "Edit" at bounding box center [526, 498] width 114 height 29
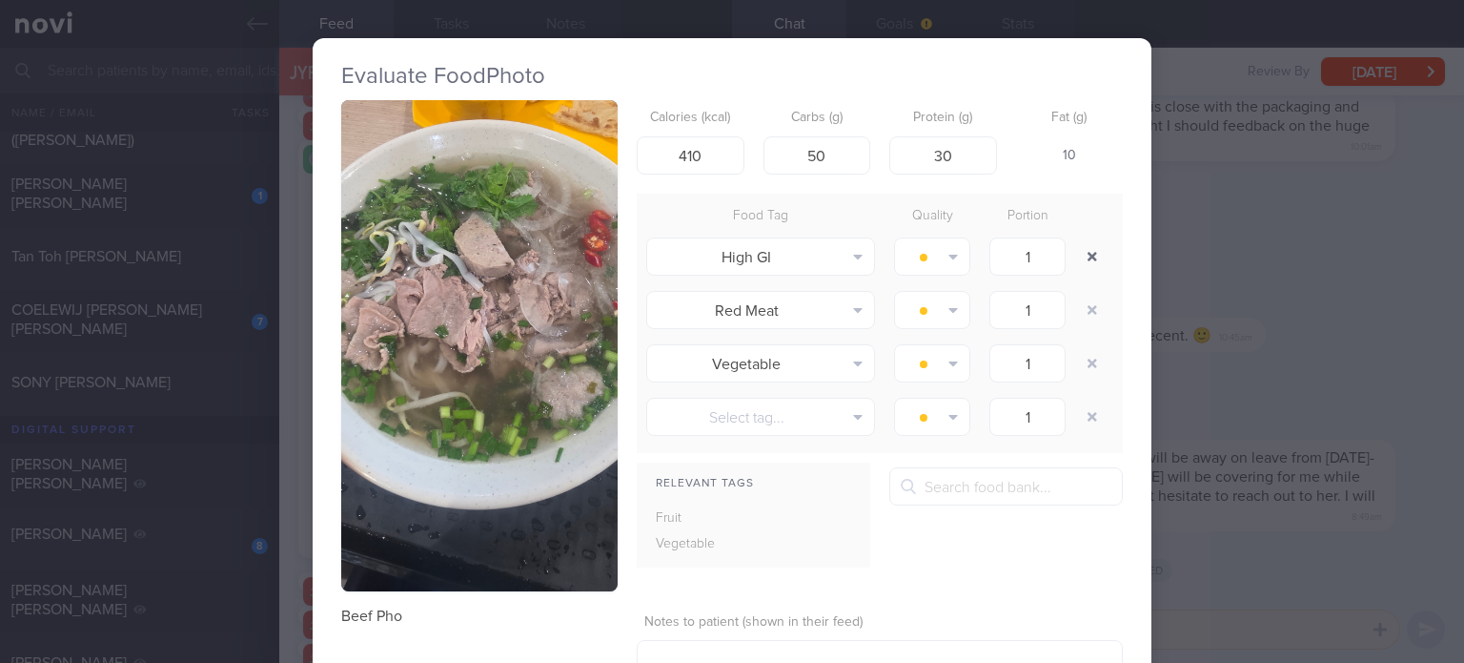
click at [1088, 256] on button "button" at bounding box center [1092, 256] width 34 height 34
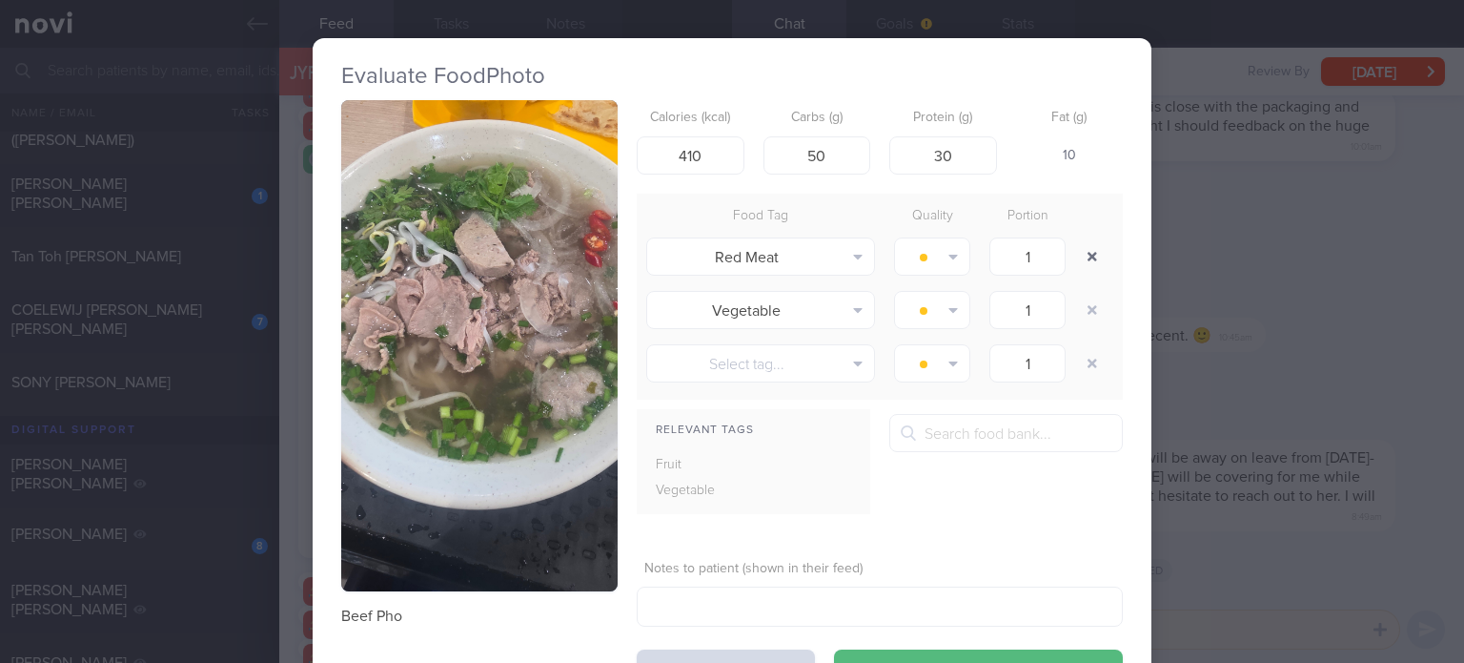
click at [1088, 256] on button "button" at bounding box center [1092, 256] width 34 height 34
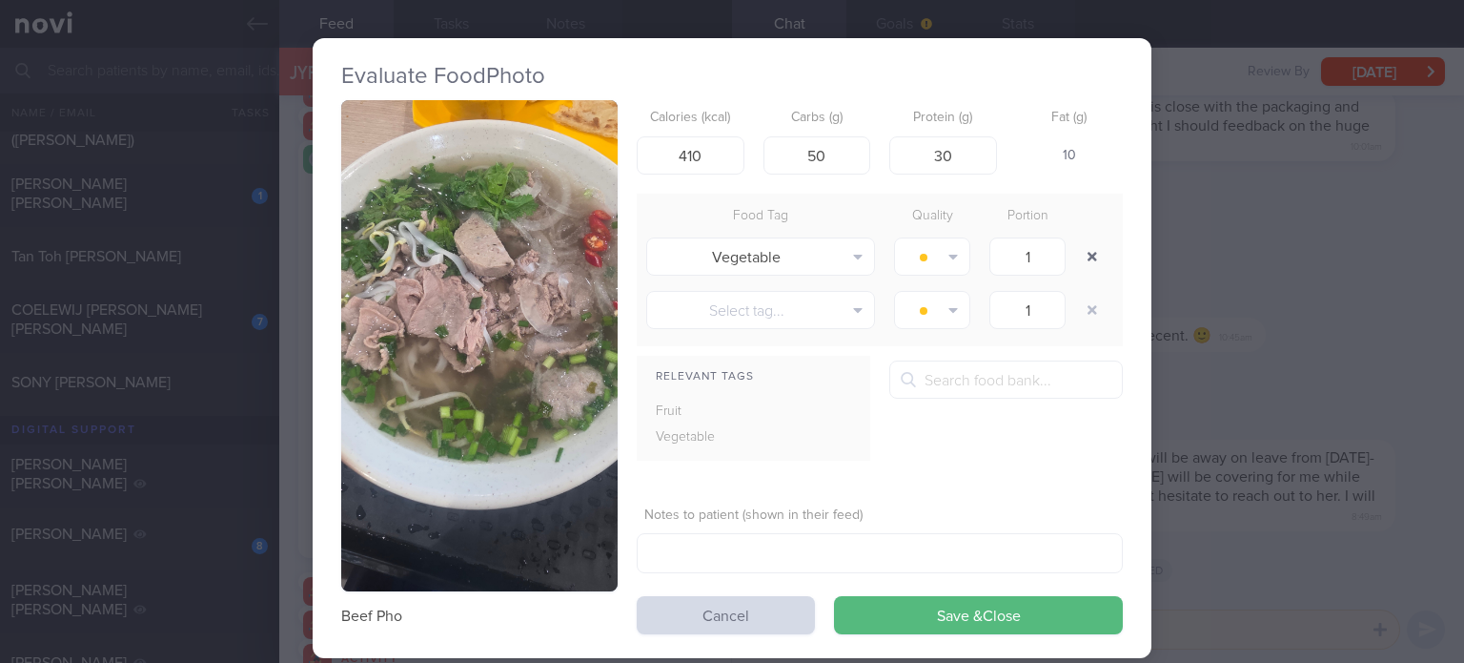
click at [1088, 256] on button "button" at bounding box center [1092, 256] width 34 height 34
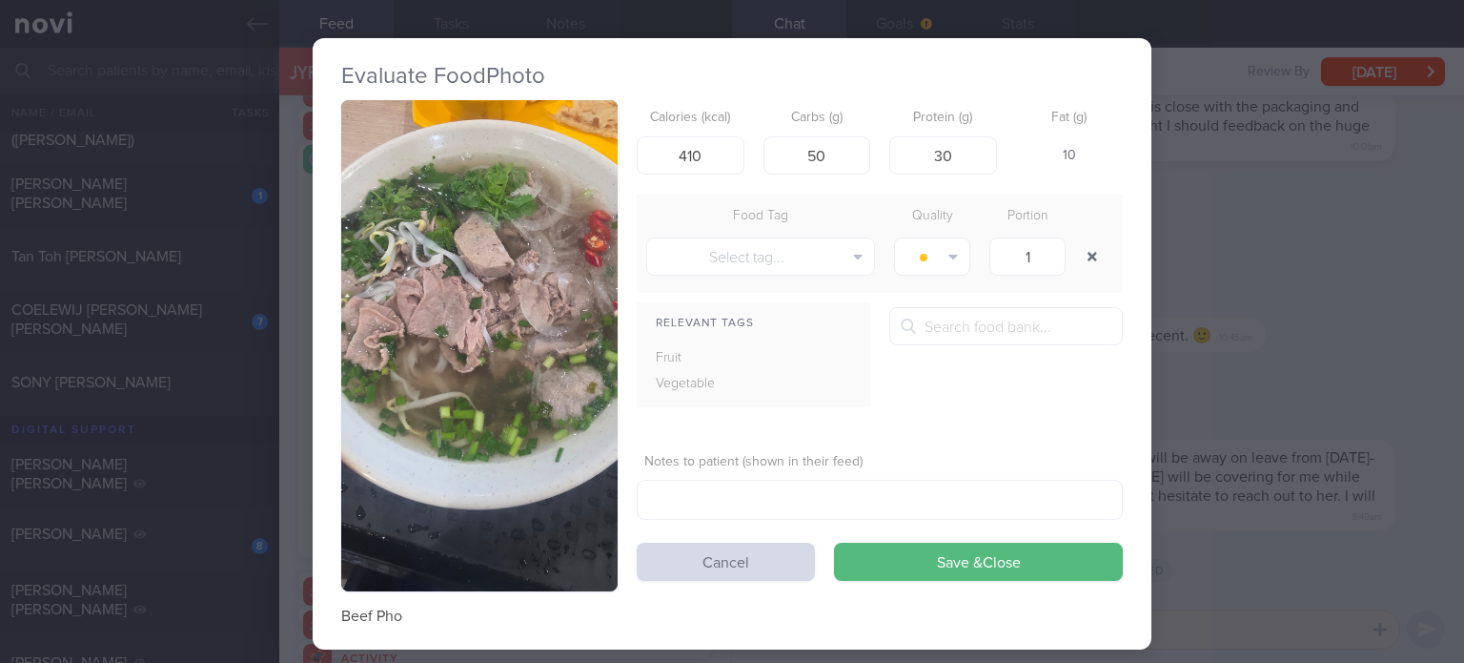
click at [1088, 256] on button "button" at bounding box center [1092, 256] width 34 height 34
click at [875, 552] on button "Save & Close" at bounding box center [978, 561] width 289 height 38
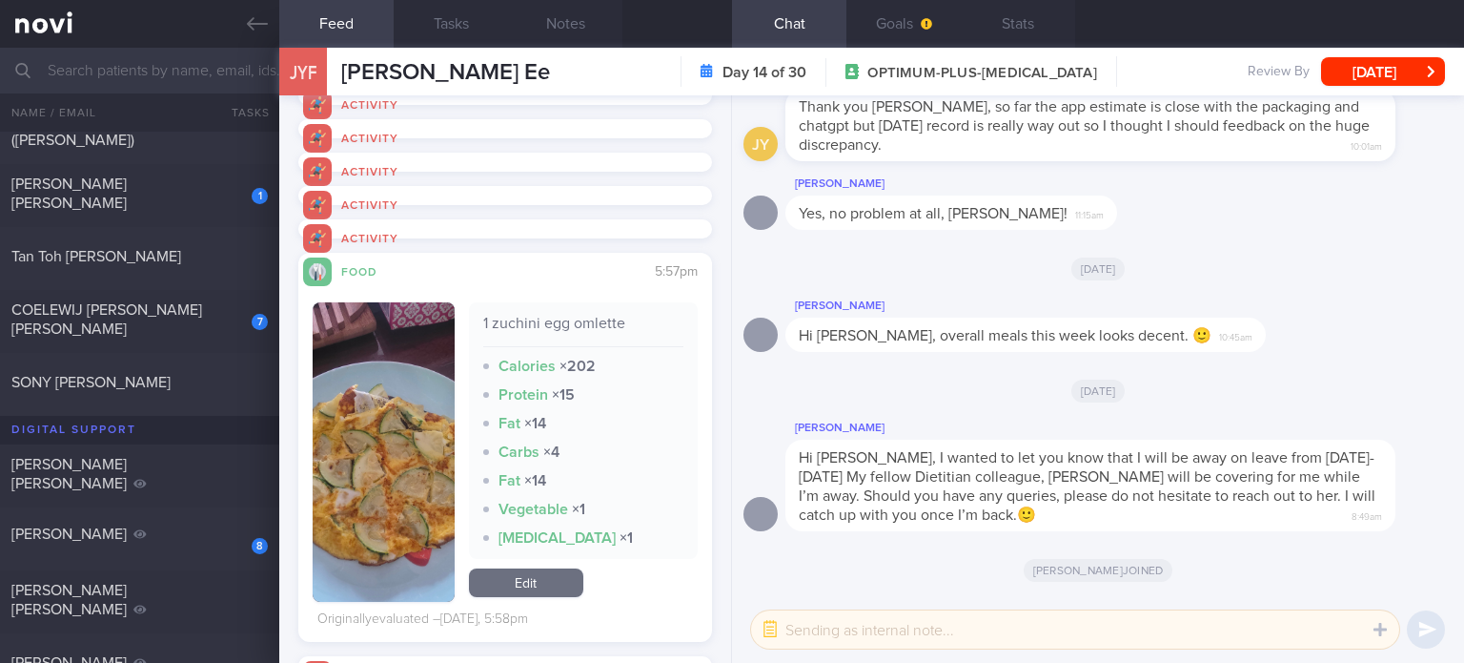
scroll to position [7776, 0]
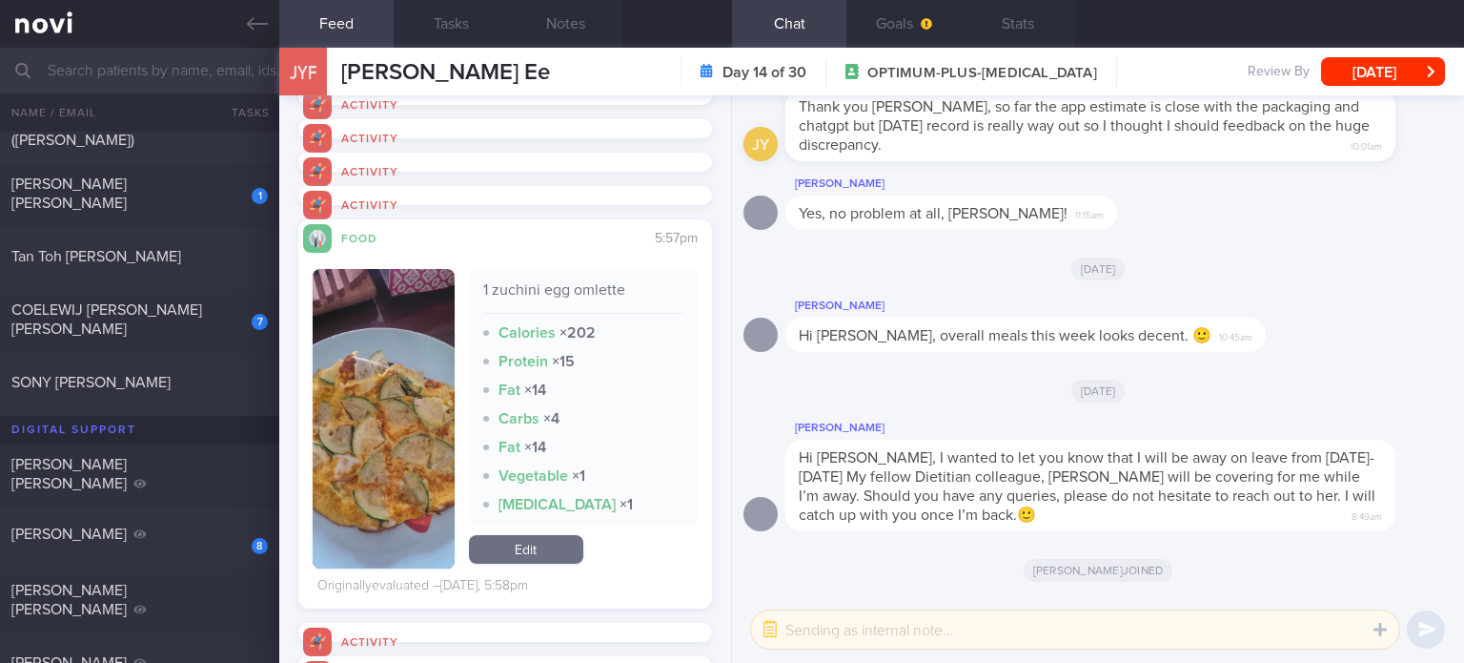
click at [519, 545] on link "Edit" at bounding box center [526, 549] width 114 height 29
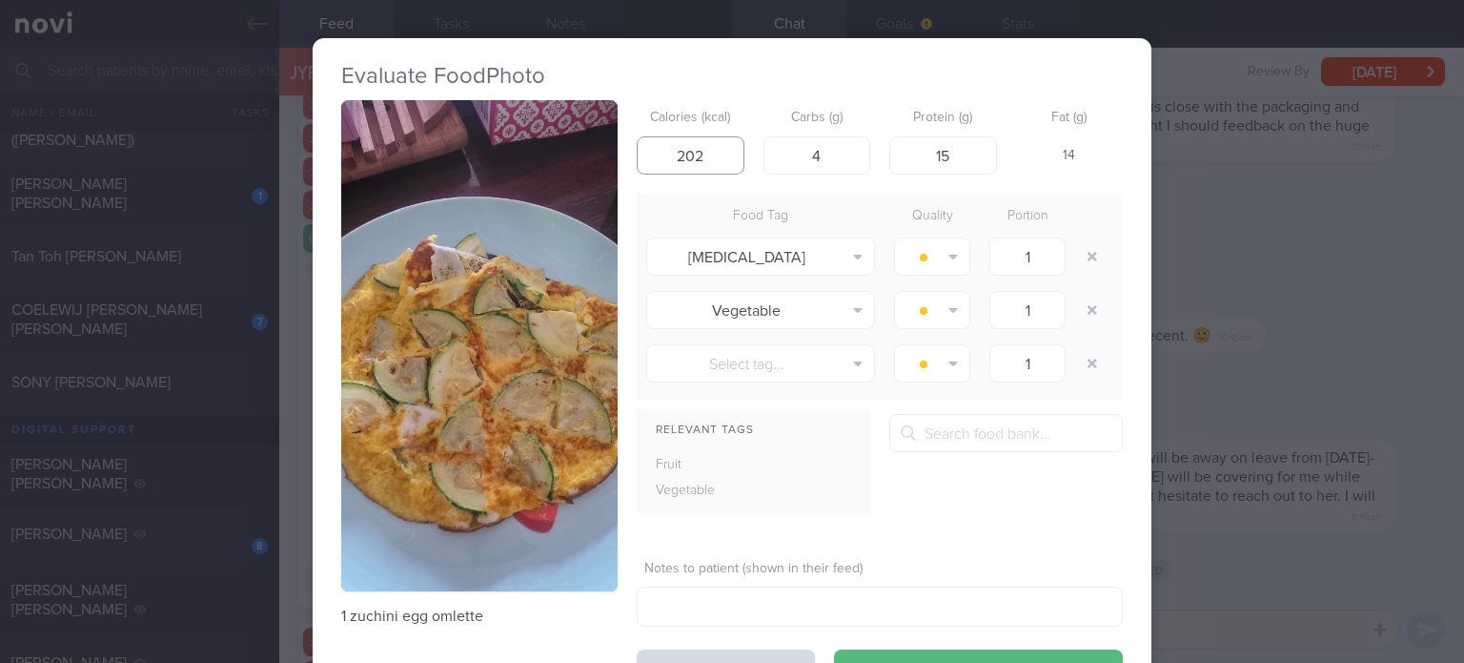
drag, startPoint x: 711, startPoint y: 161, endPoint x: 675, endPoint y: 148, distance: 38.6
click at [675, 148] on input "202" at bounding box center [691, 155] width 108 height 38
click at [952, 154] on input "15" at bounding box center [943, 155] width 108 height 38
click at [1082, 247] on button "button" at bounding box center [1092, 256] width 34 height 34
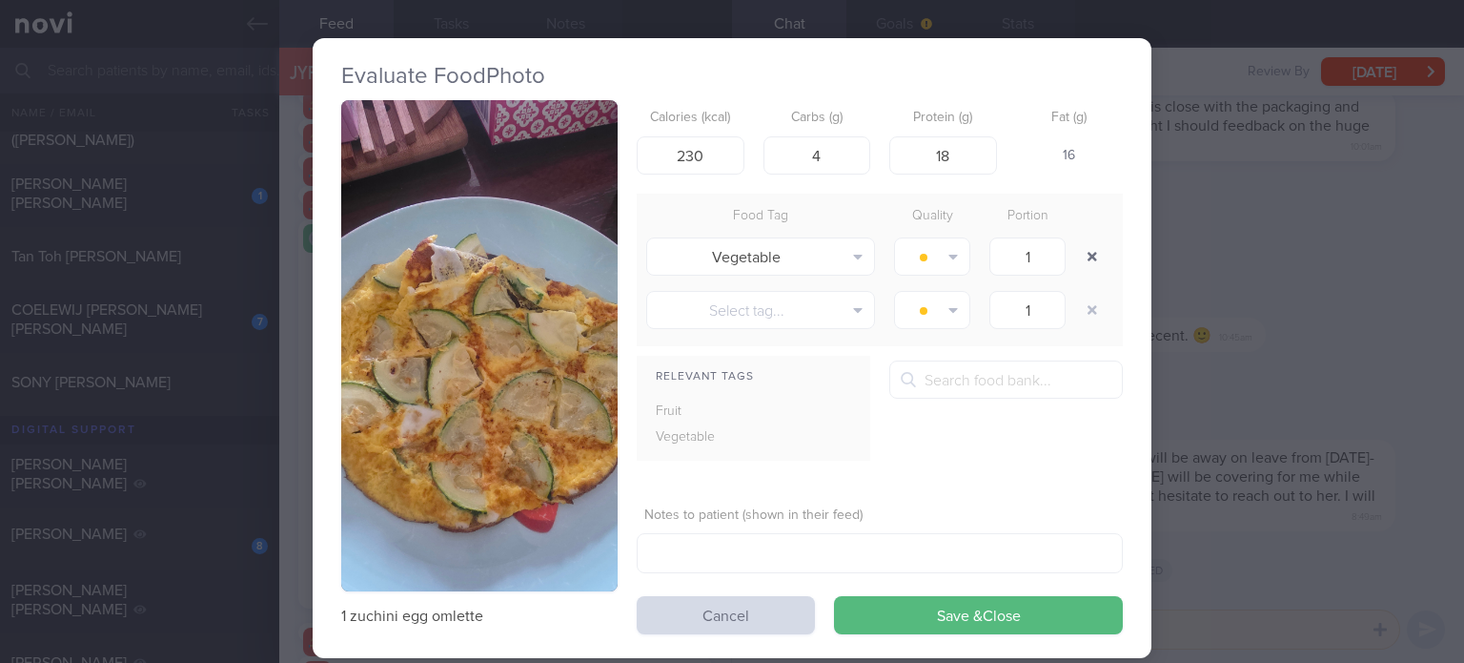
click at [1082, 247] on button "button" at bounding box center [1092, 256] width 34 height 34
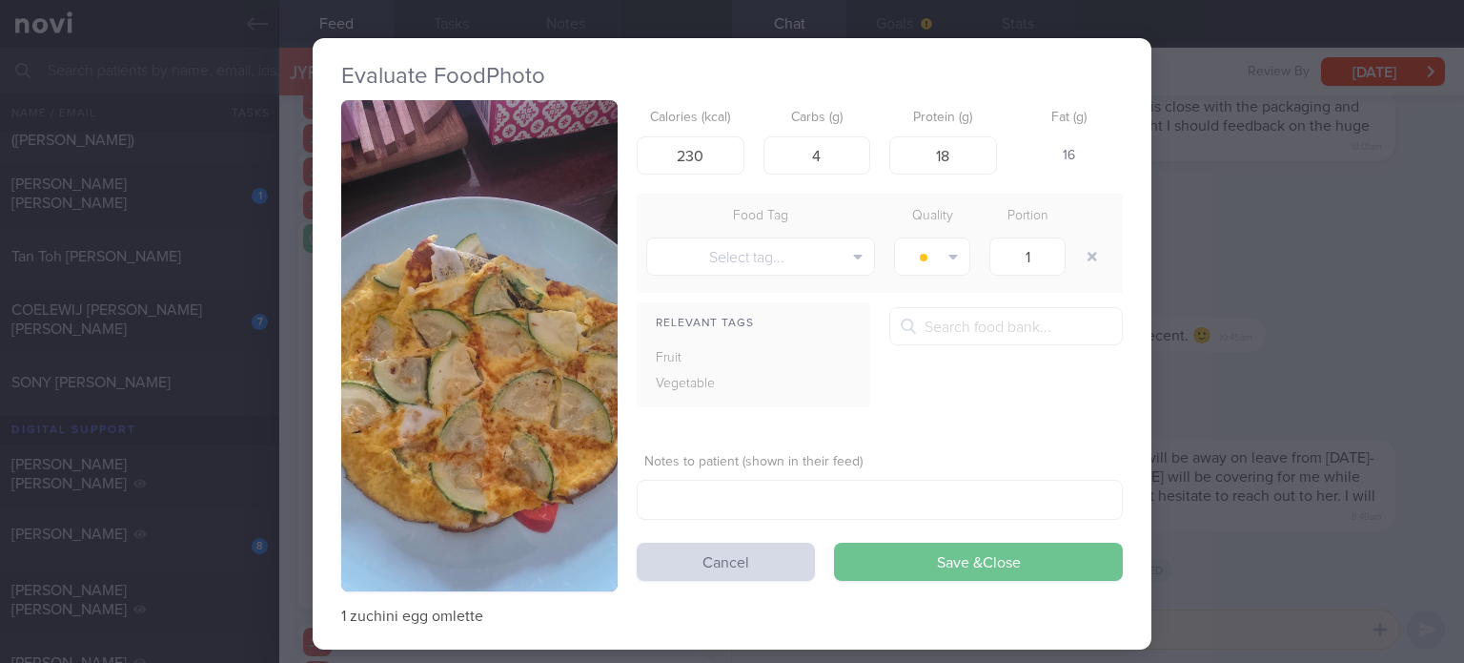
click at [919, 557] on button "Save & Close" at bounding box center [978, 561] width 289 height 38
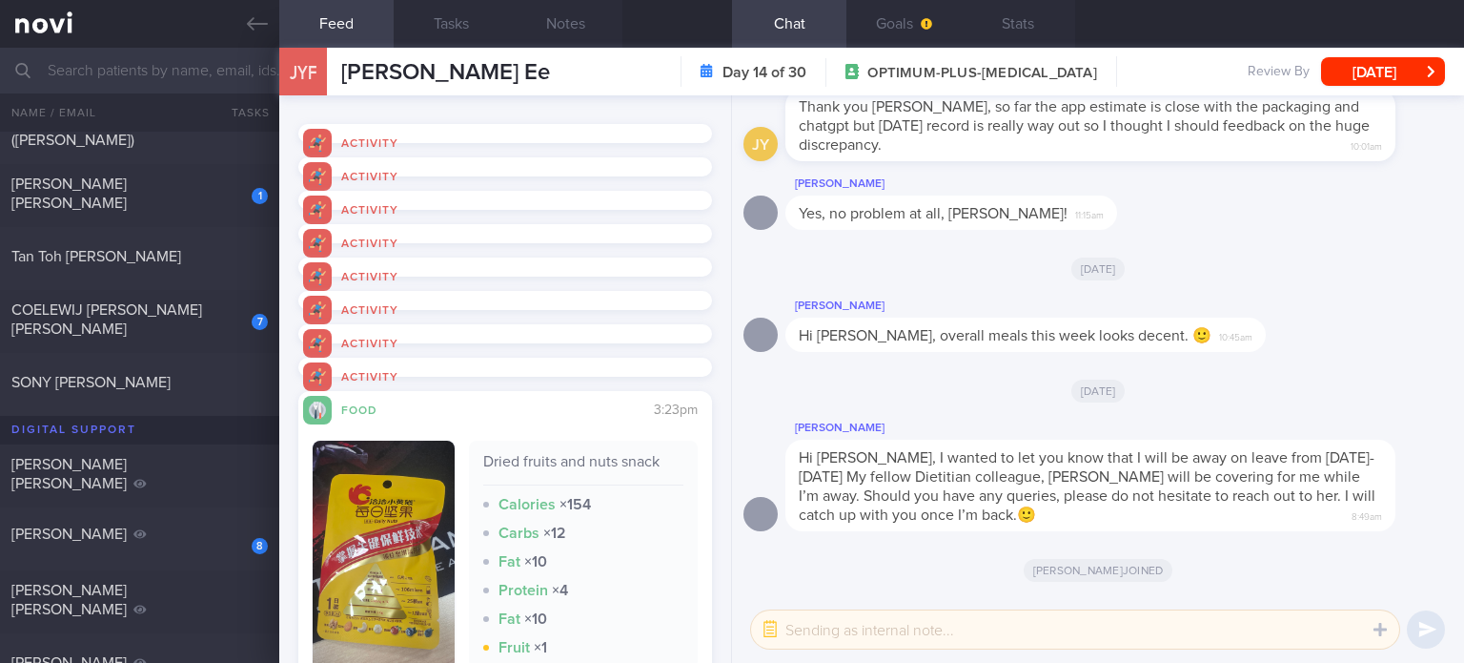
scroll to position [2196, 0]
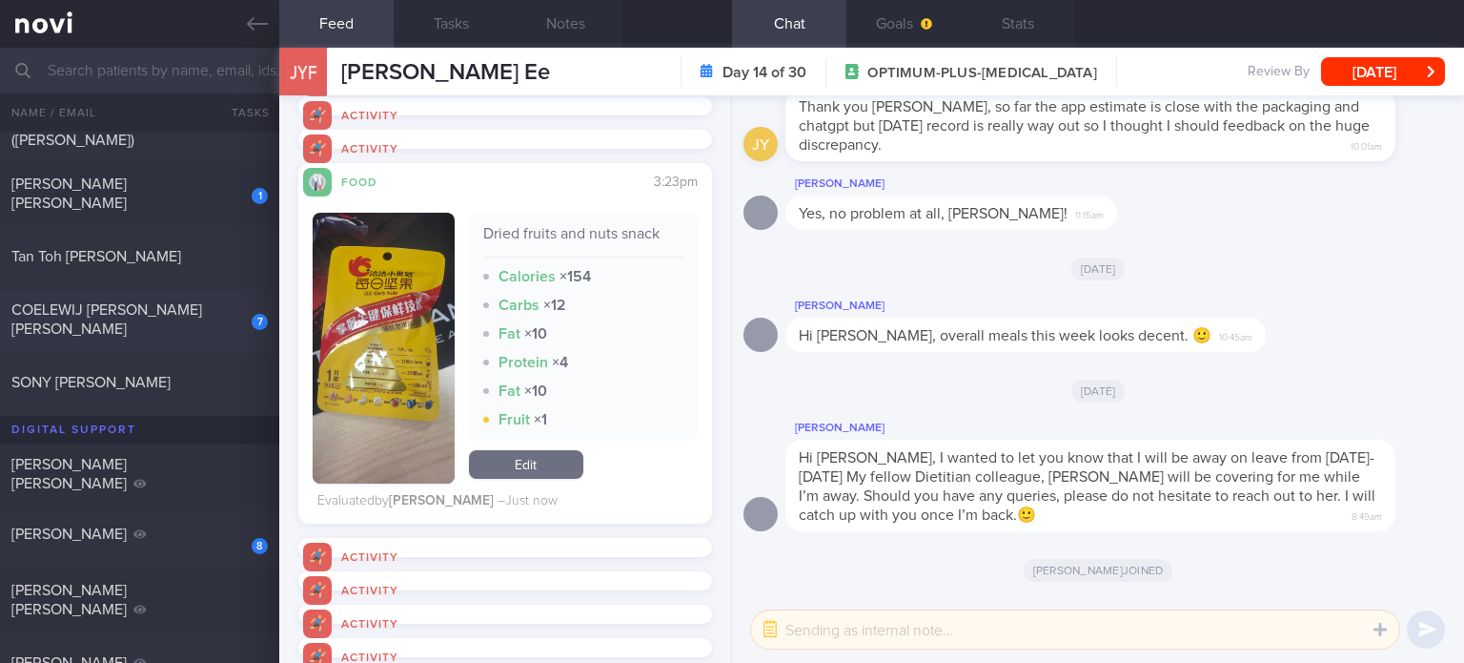
click at [187, 323] on div "COELEWIJ [PERSON_NAME] [PERSON_NAME]" at bounding box center [137, 319] width 252 height 38
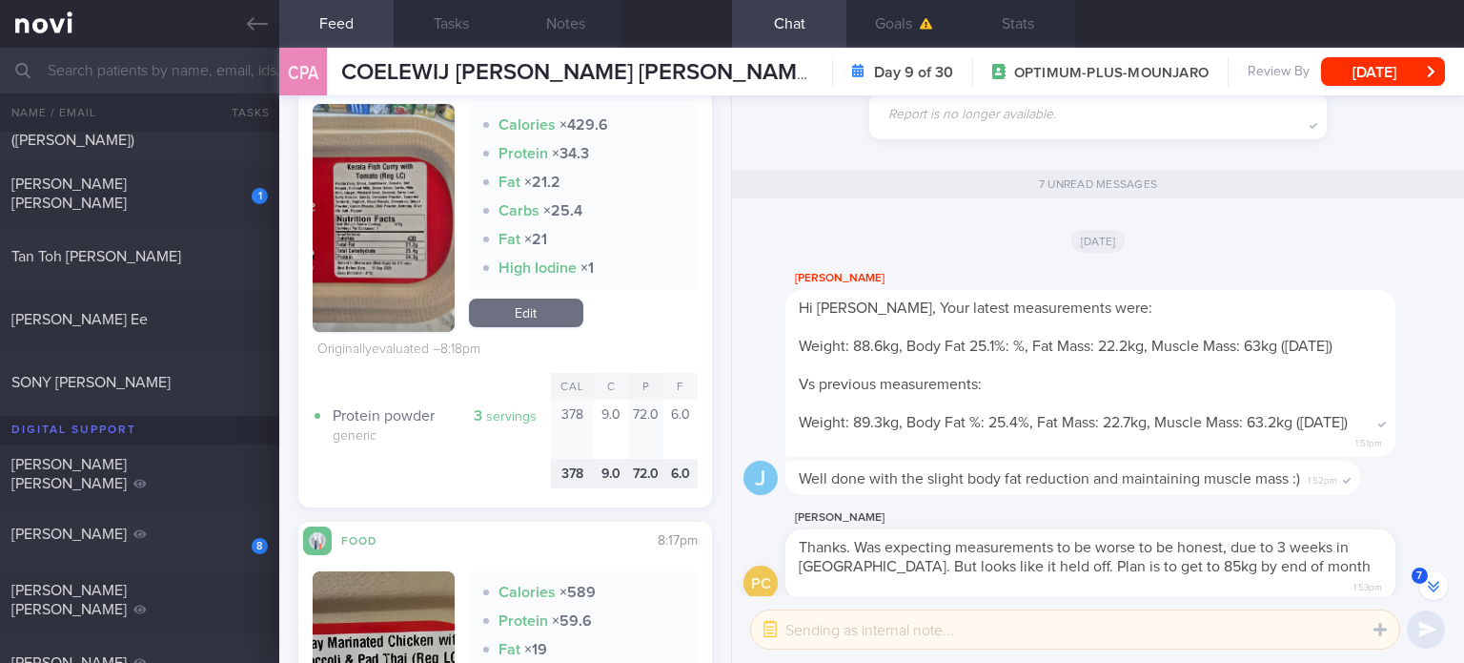
scroll to position [-455, 0]
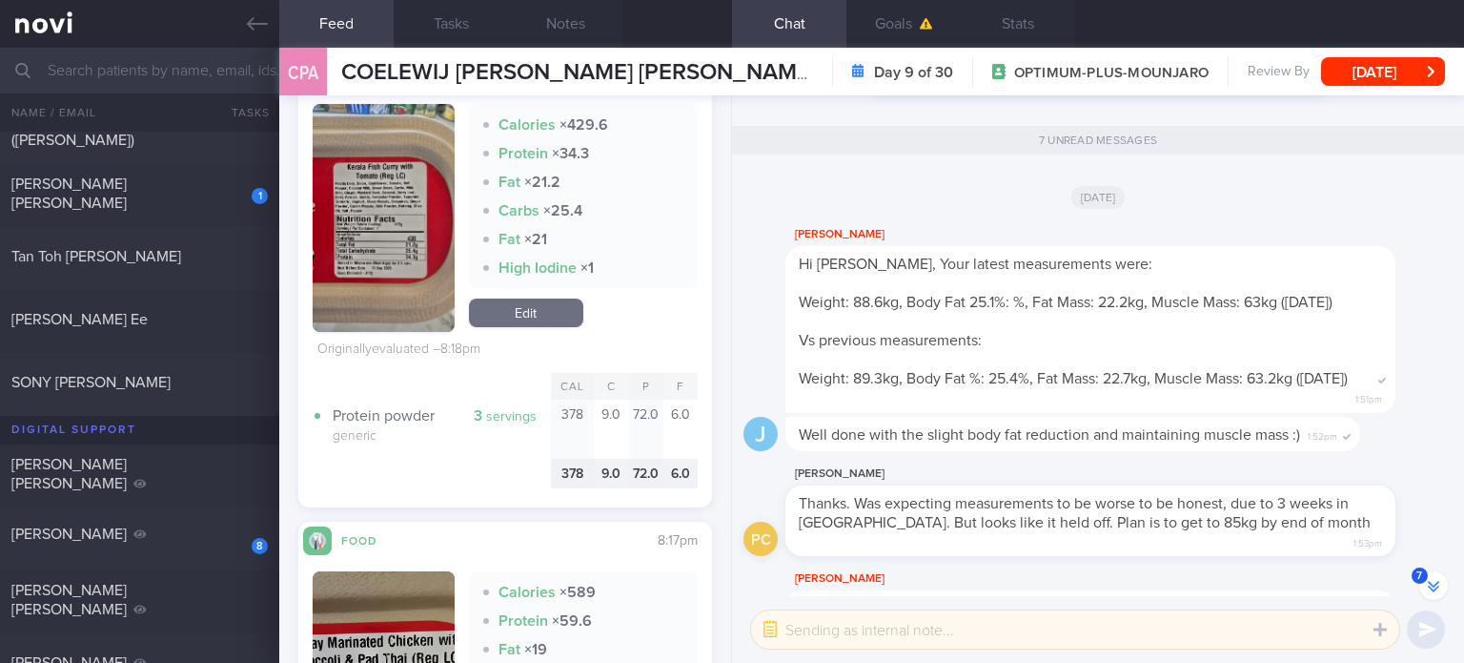
click at [527, 298] on link "Edit" at bounding box center [526, 312] width 114 height 29
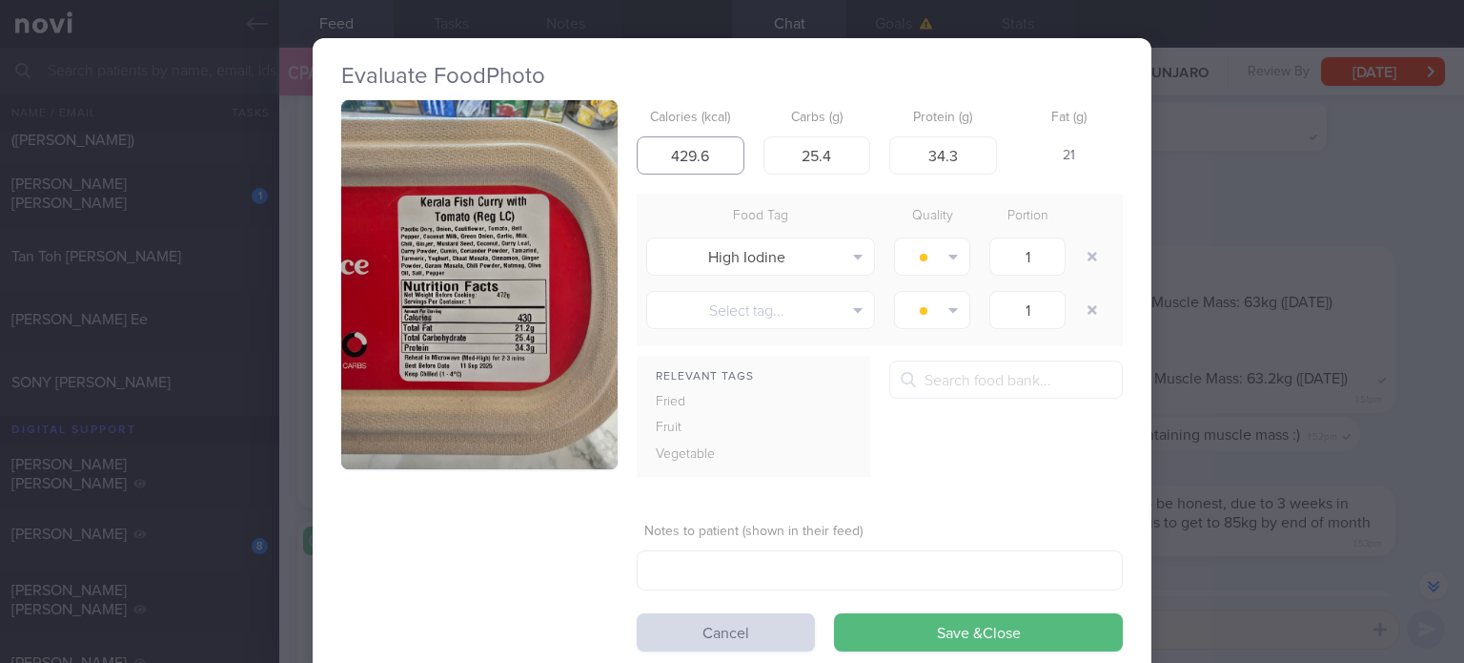
click at [724, 155] on input "429.6" at bounding box center [691, 155] width 108 height 38
click at [1077, 262] on button "button" at bounding box center [1092, 256] width 34 height 34
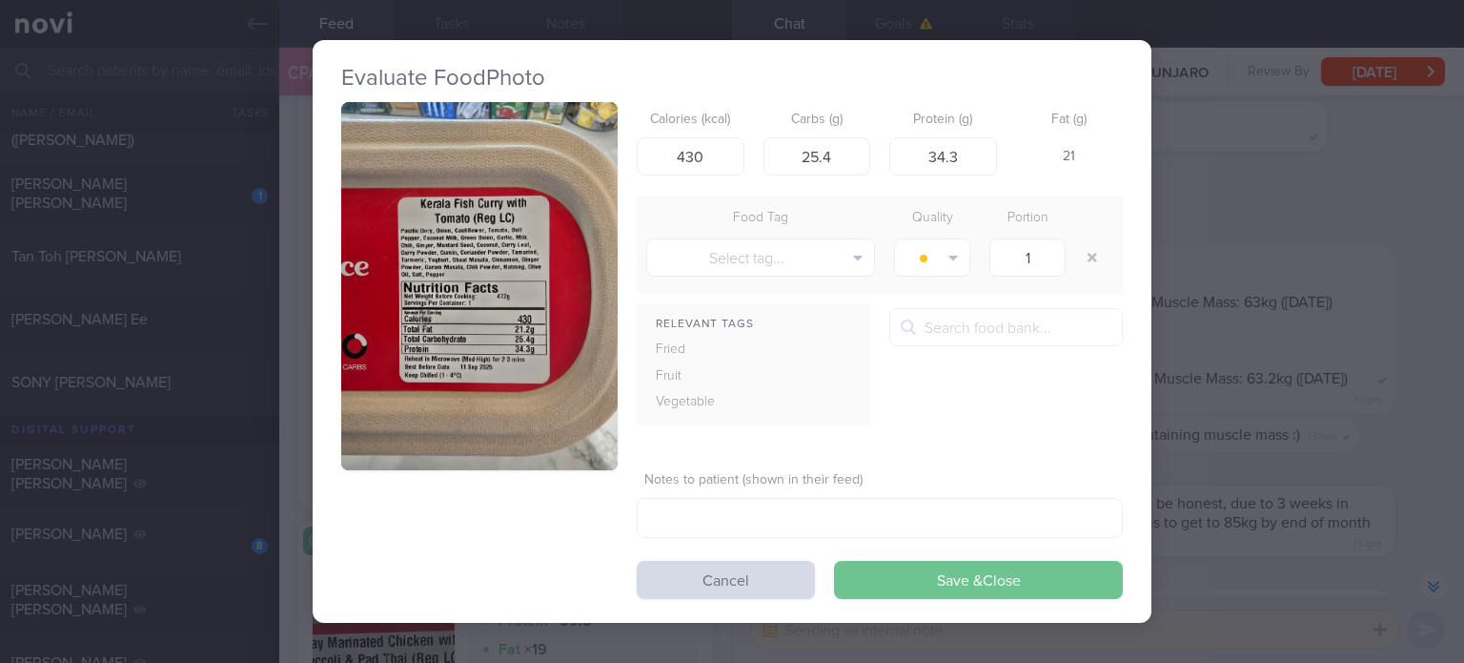
click at [891, 588] on button "Save & Close" at bounding box center [978, 580] width 289 height 38
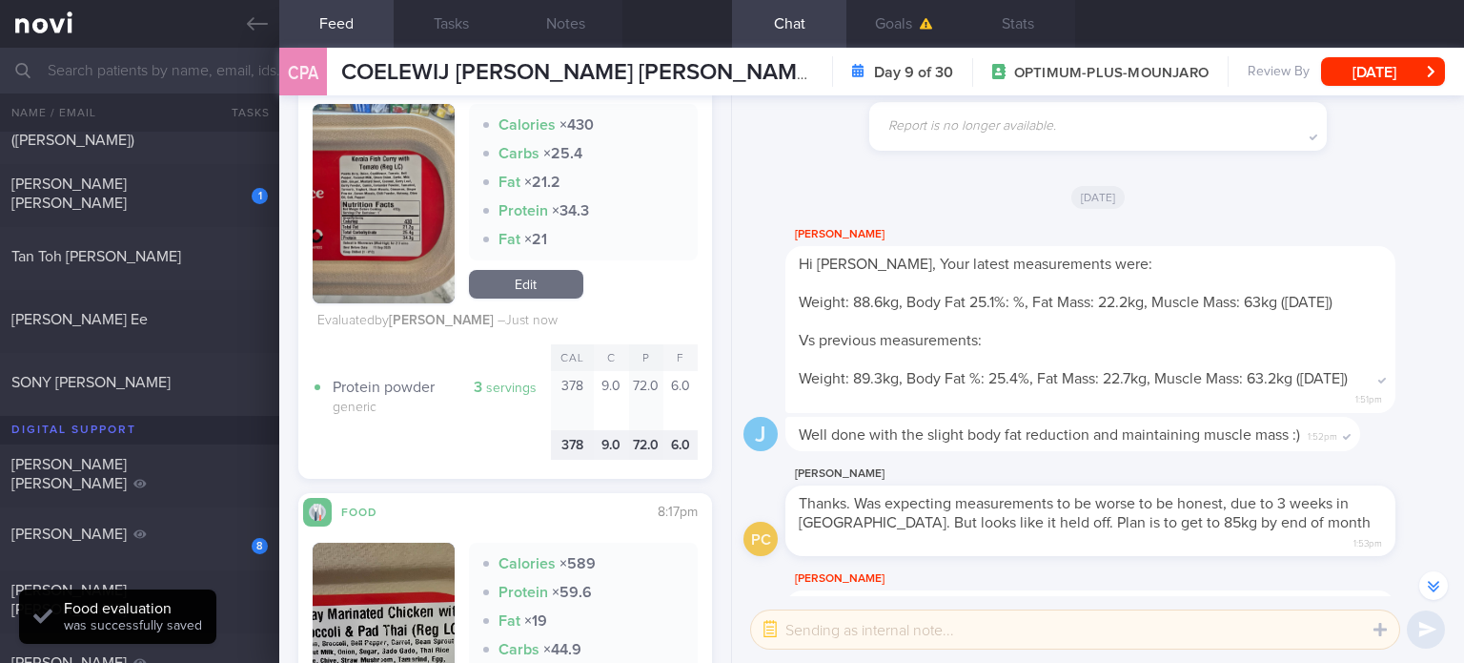
scroll to position [788, 0]
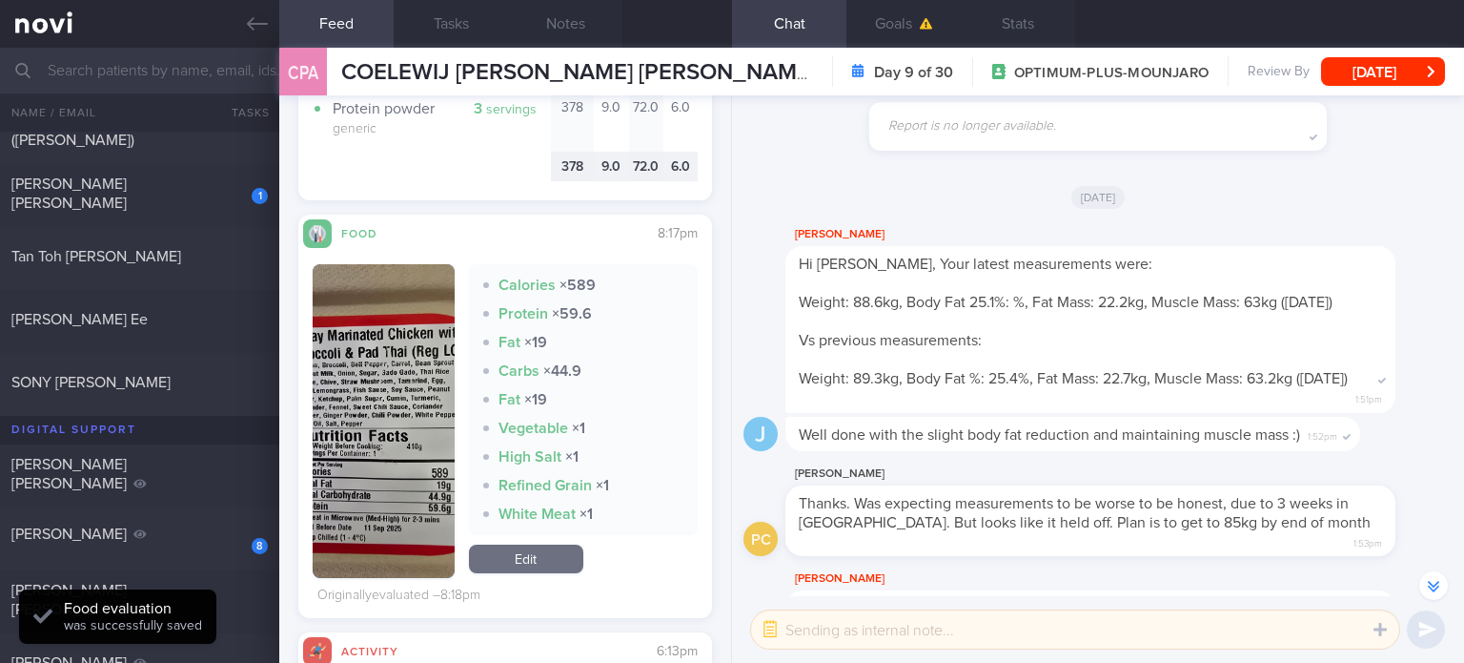
click at [497, 564] on link "Edit" at bounding box center [526, 558] width 114 height 29
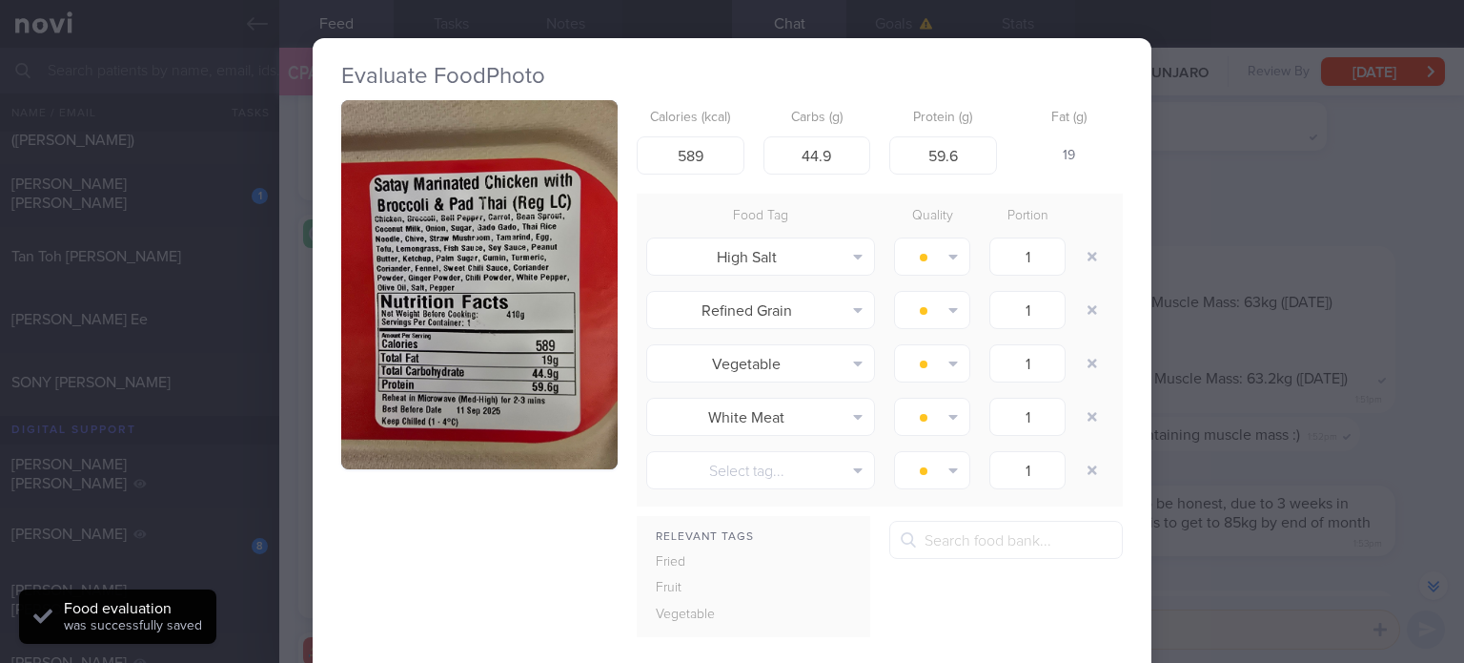
click at [1259, 452] on div "Evaluate Food Photo Calories (kcal) 589 Carbs (g) 44.9 Protein (g) 59.6 Fat (g)…" at bounding box center [732, 331] width 1464 height 663
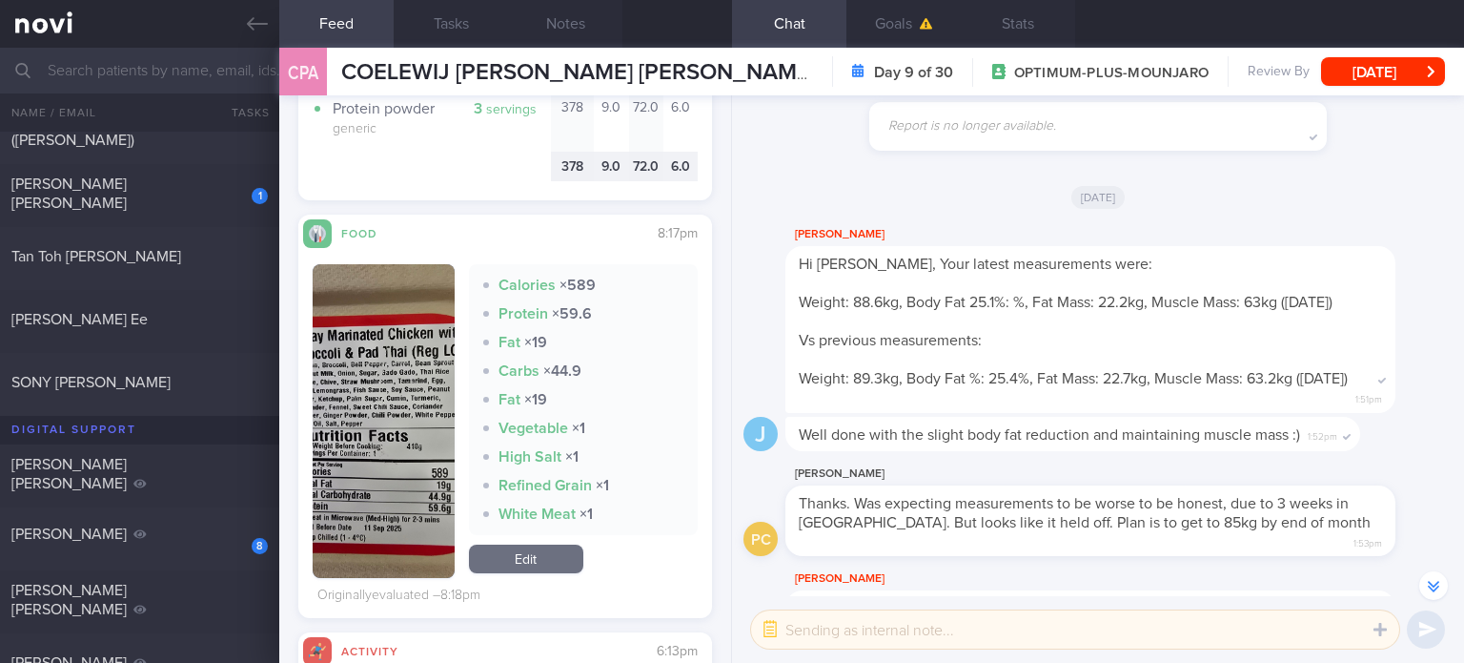
click at [572, 550] on link "Edit" at bounding box center [526, 558] width 114 height 29
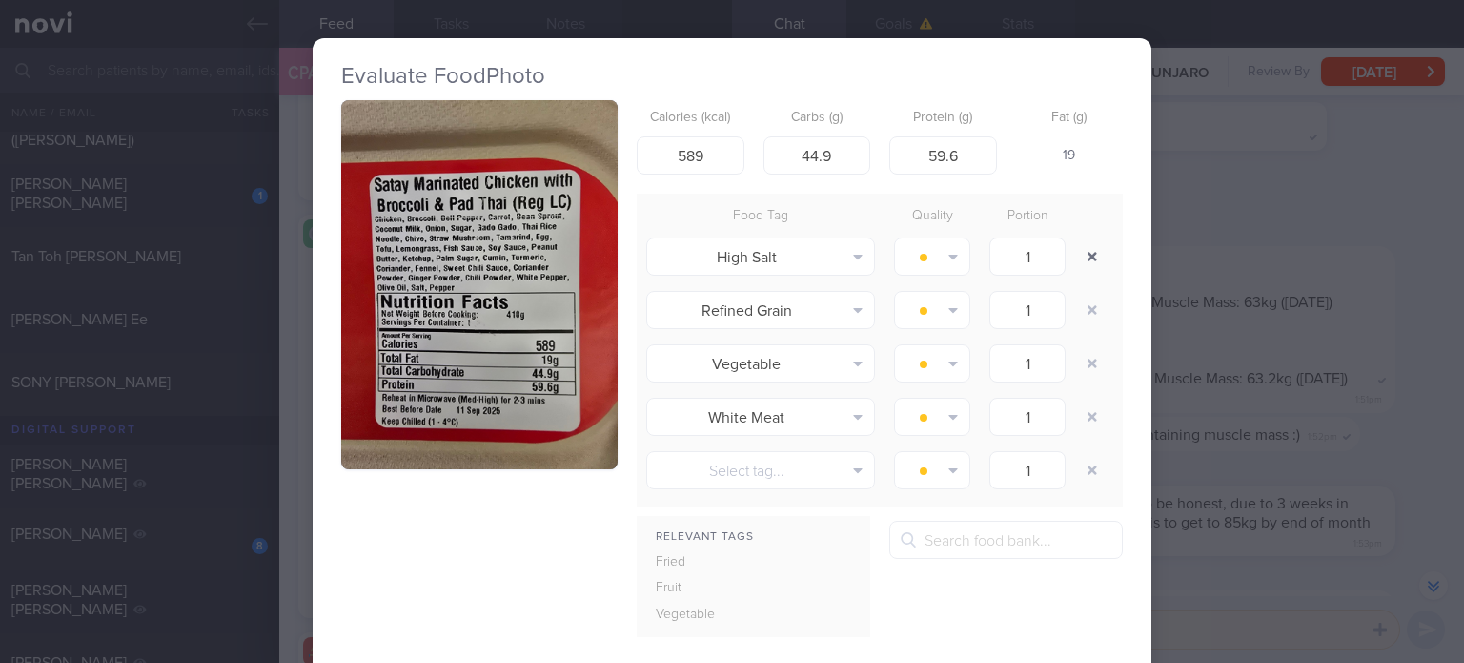
click at [1084, 258] on button "button" at bounding box center [1092, 256] width 34 height 34
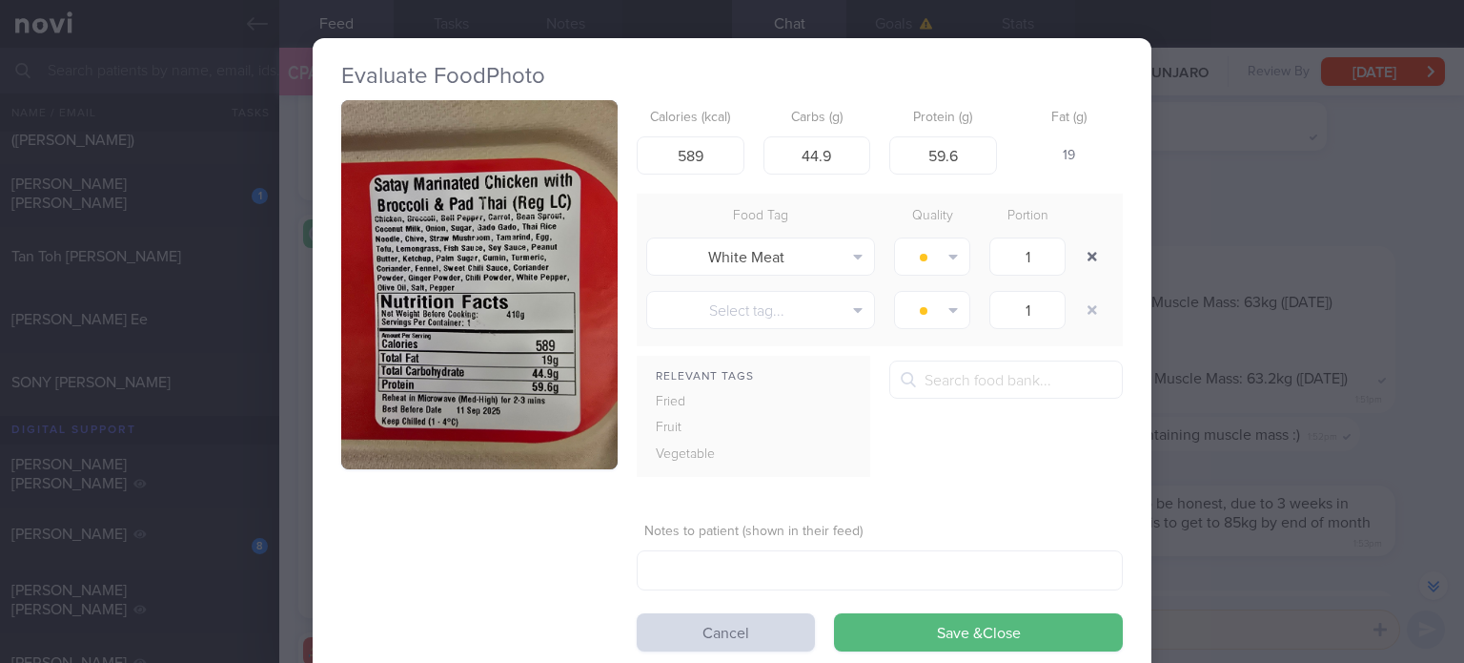
click at [1084, 258] on button "button" at bounding box center [1092, 256] width 34 height 34
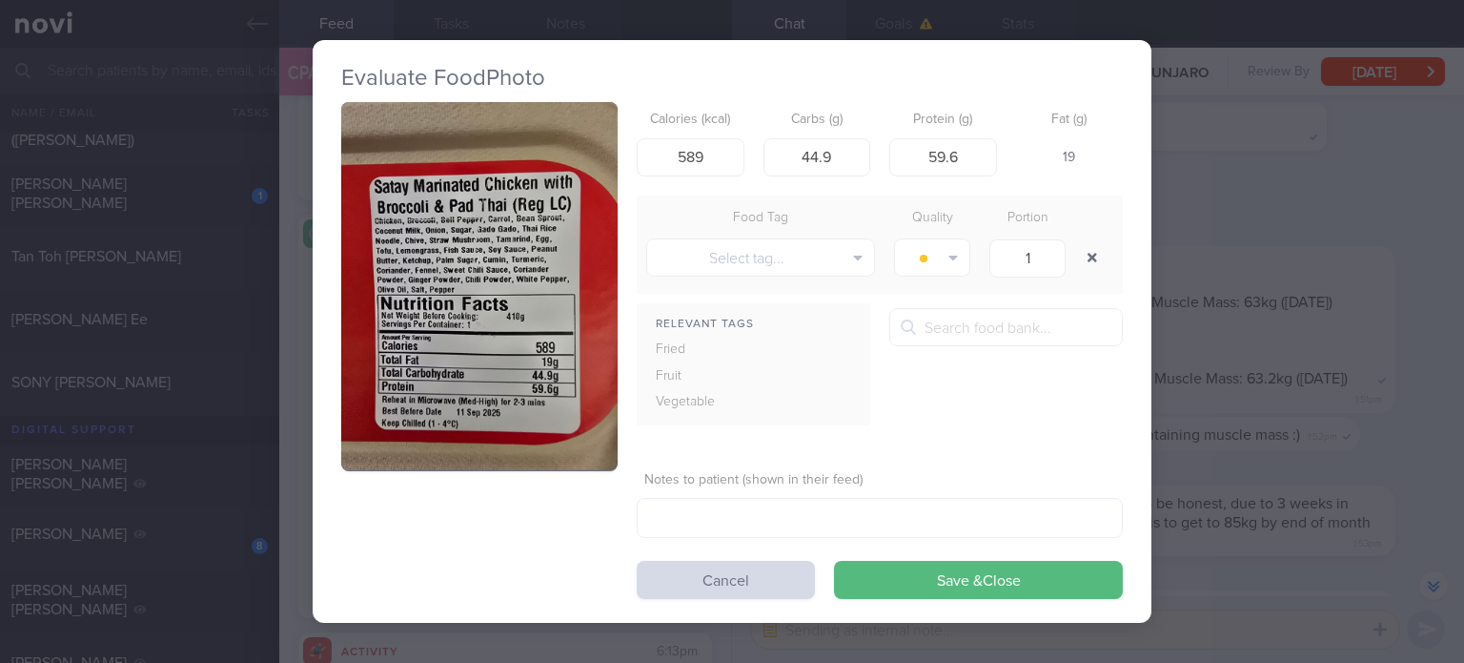
click at [1084, 258] on button "button" at bounding box center [1092, 257] width 34 height 34
click at [952, 561] on button "Save & Close" at bounding box center [978, 580] width 289 height 38
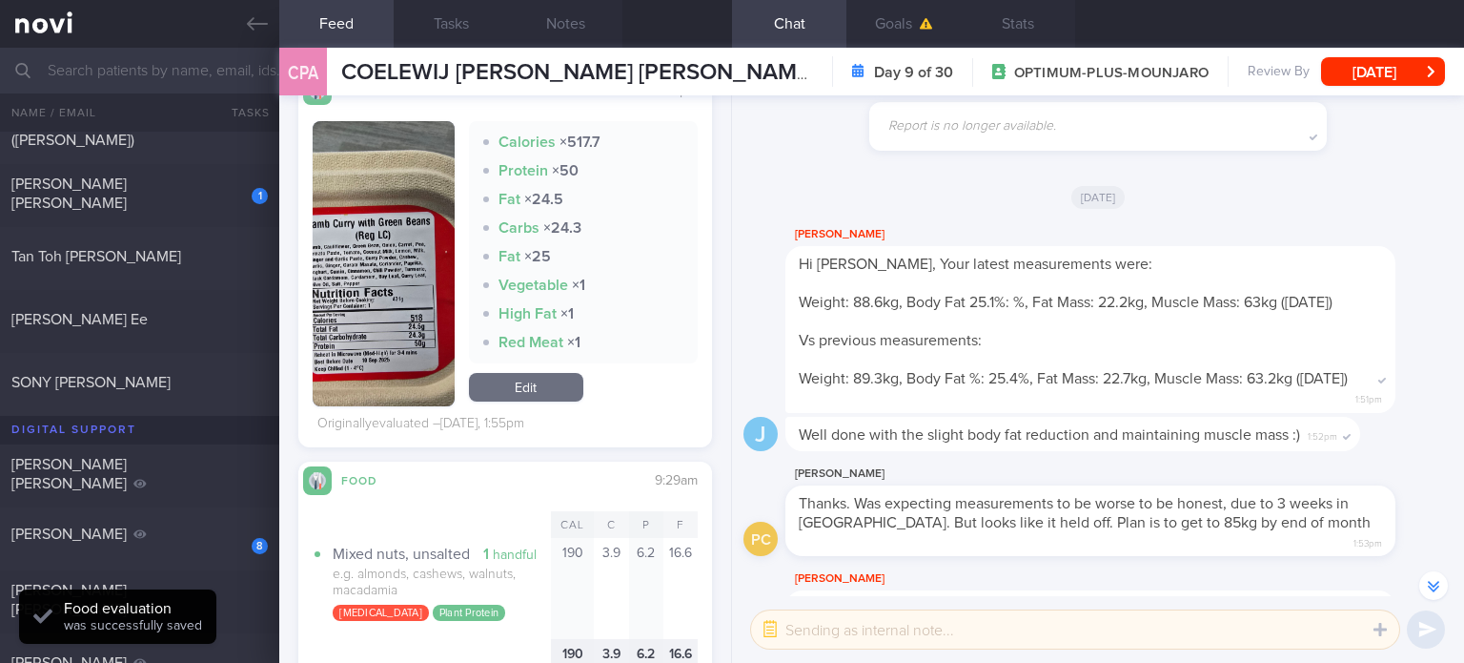
scroll to position [1731, 0]
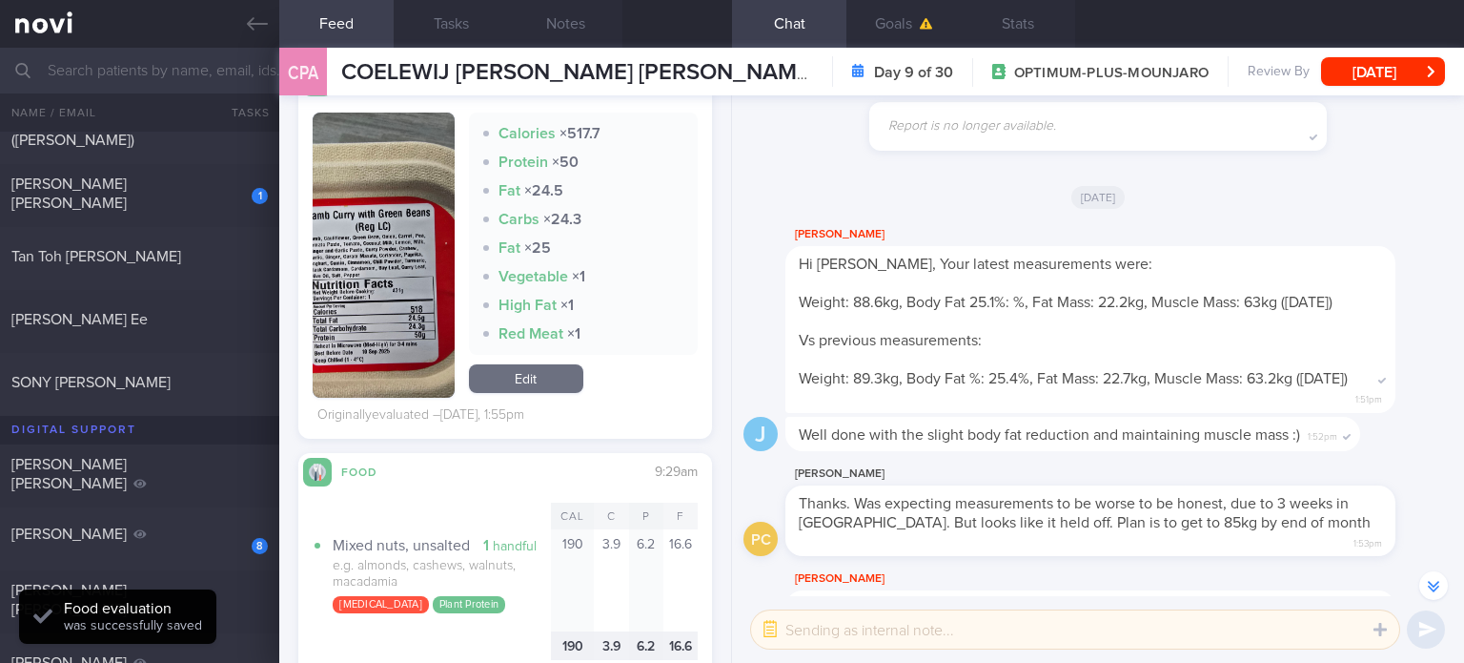
click at [561, 396] on div "Calories × 517.7 Protein × 50 Fat × 24.5 Carbs × 24.3 Fat × 25 Vegetable × 1 Hi…" at bounding box center [583, 254] width 229 height 285
click at [537, 380] on link "Edit" at bounding box center [526, 378] width 114 height 29
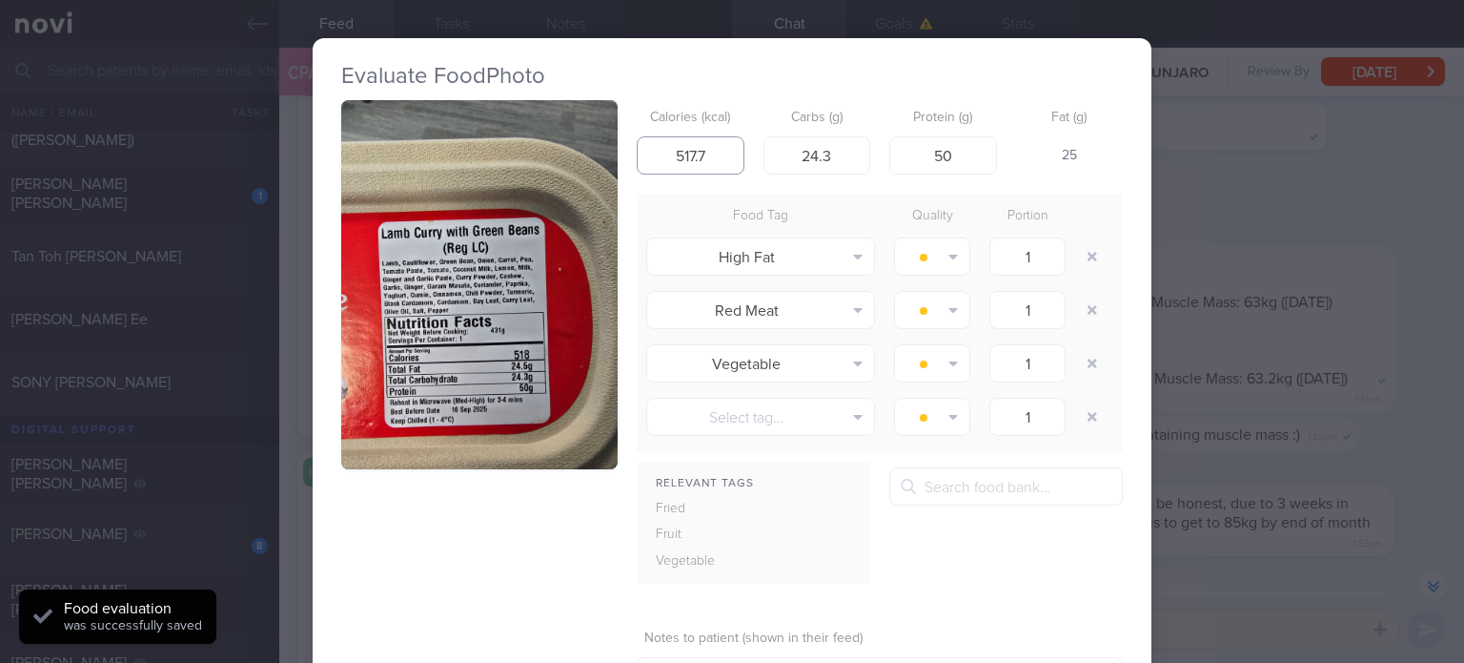
click at [709, 144] on input "517.7" at bounding box center [691, 155] width 108 height 38
click at [1084, 258] on button "button" at bounding box center [1092, 256] width 34 height 34
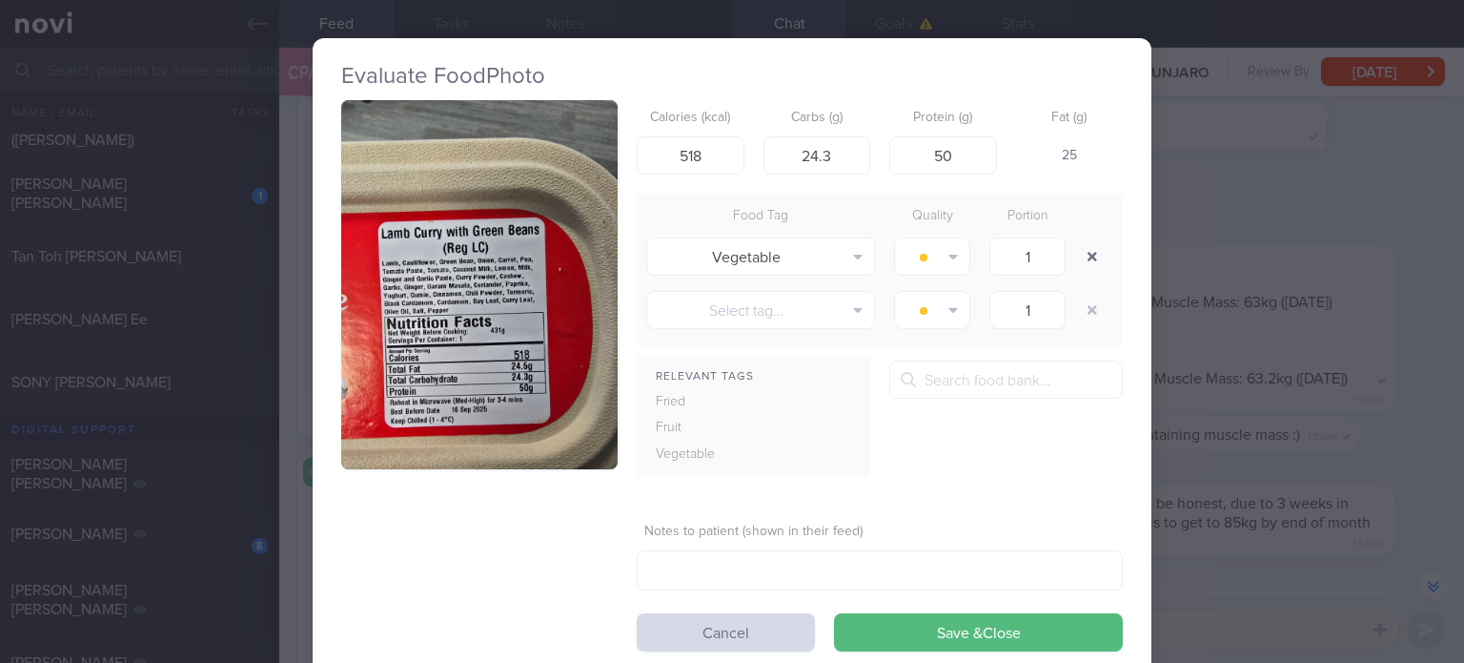
click at [1084, 258] on button "button" at bounding box center [1092, 256] width 34 height 34
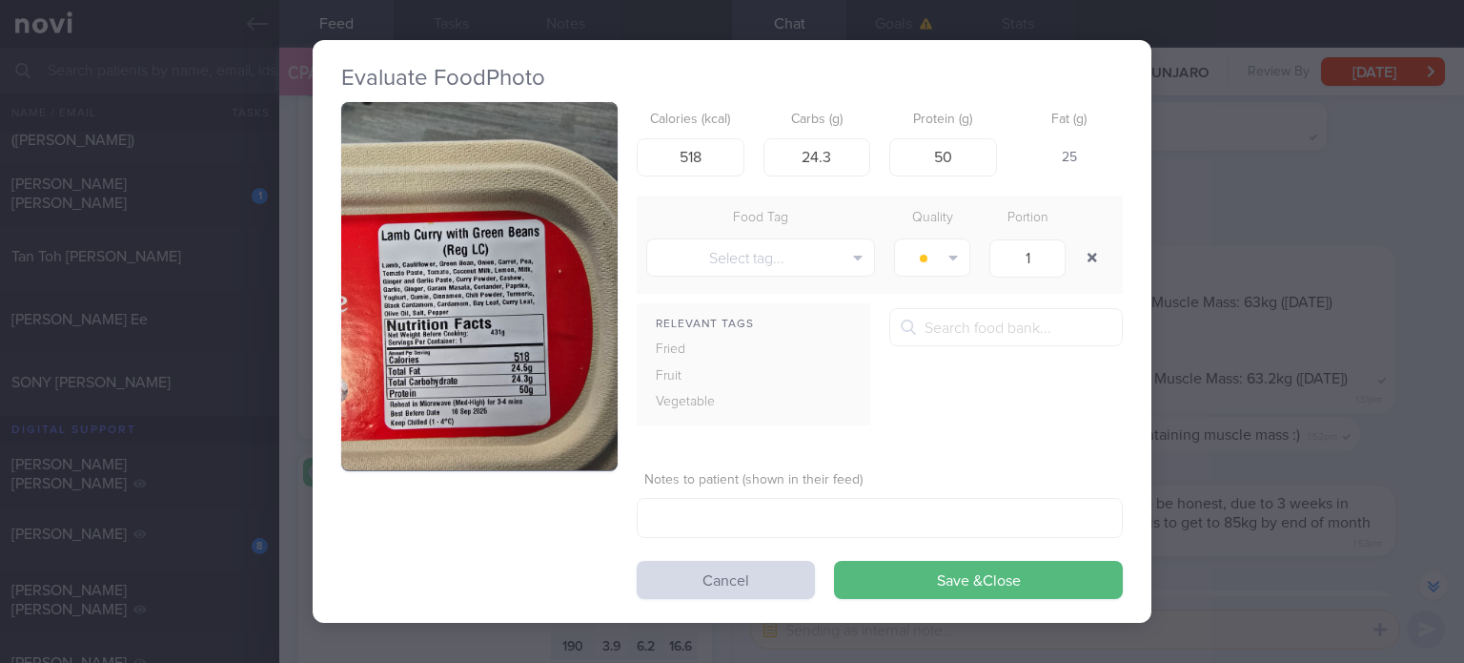
click at [1084, 258] on button "button" at bounding box center [1092, 257] width 34 height 34
click at [841, 572] on button "Save & Close" at bounding box center [978, 580] width 289 height 38
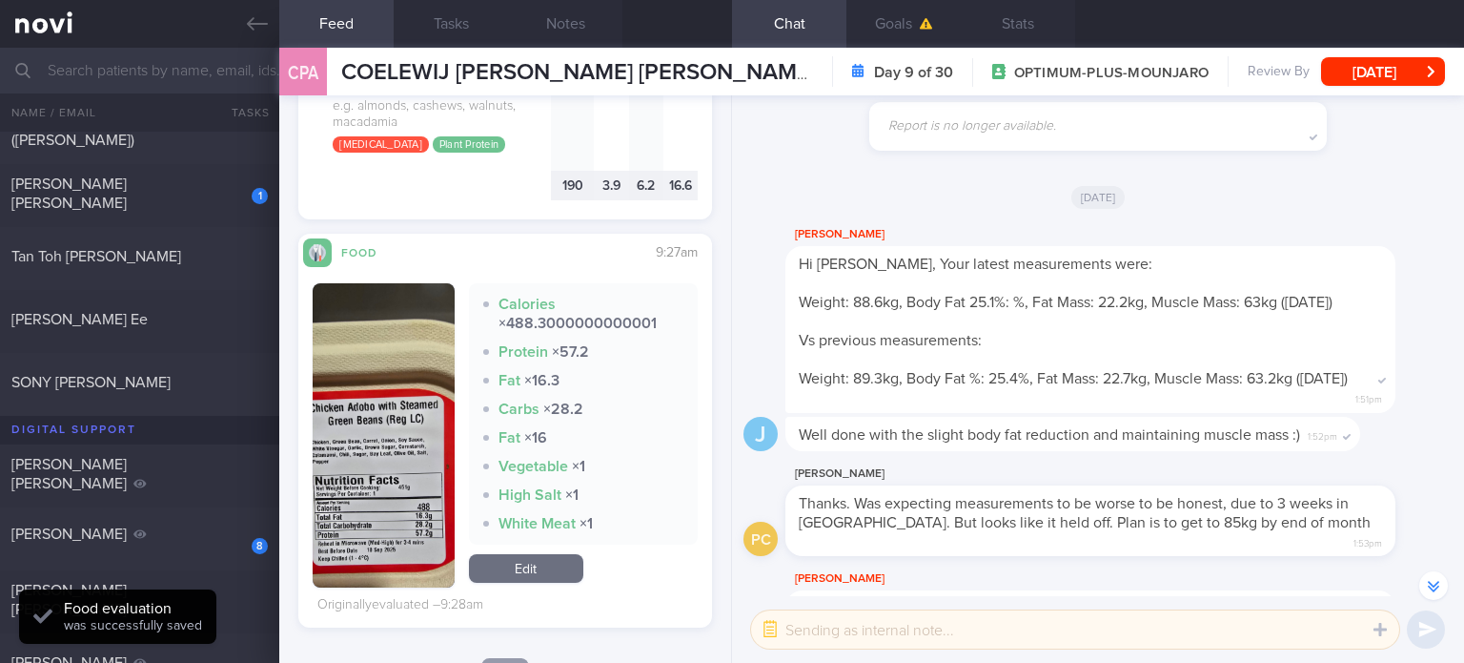
scroll to position [2151, 0]
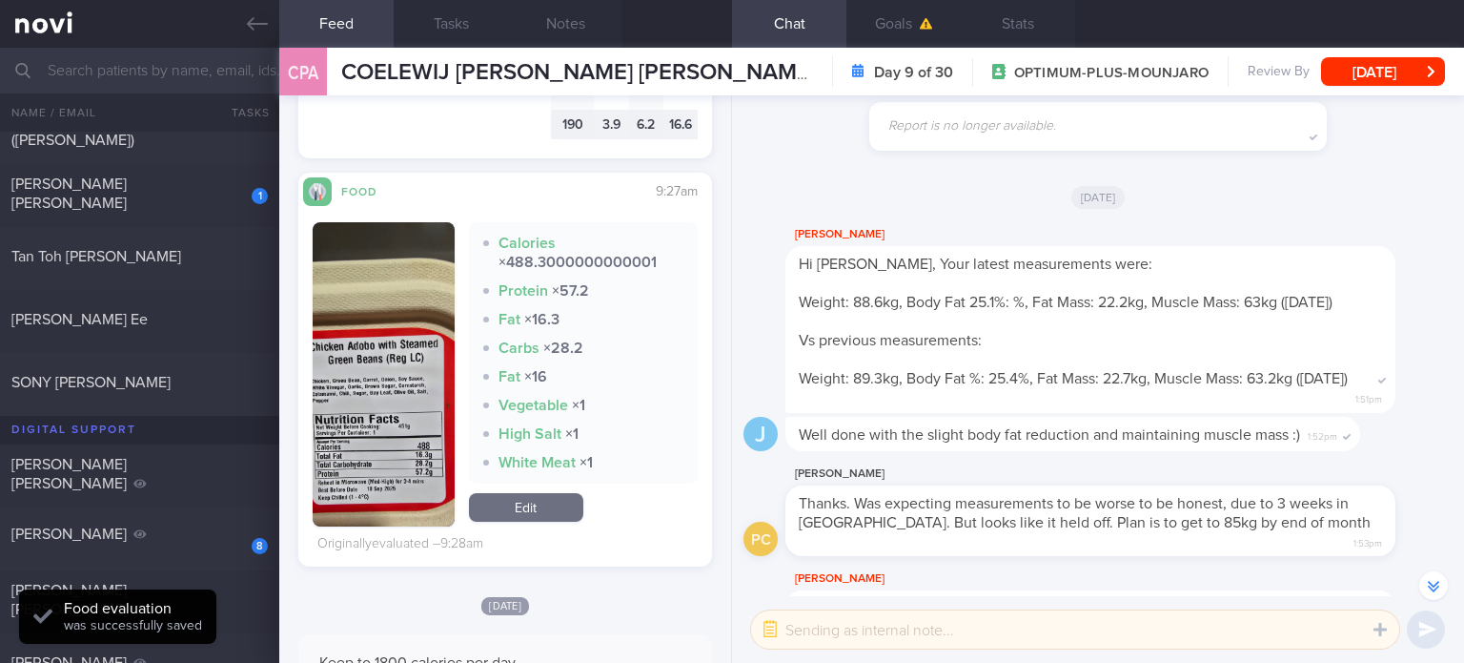
click at [525, 521] on link "Edit" at bounding box center [526, 507] width 114 height 29
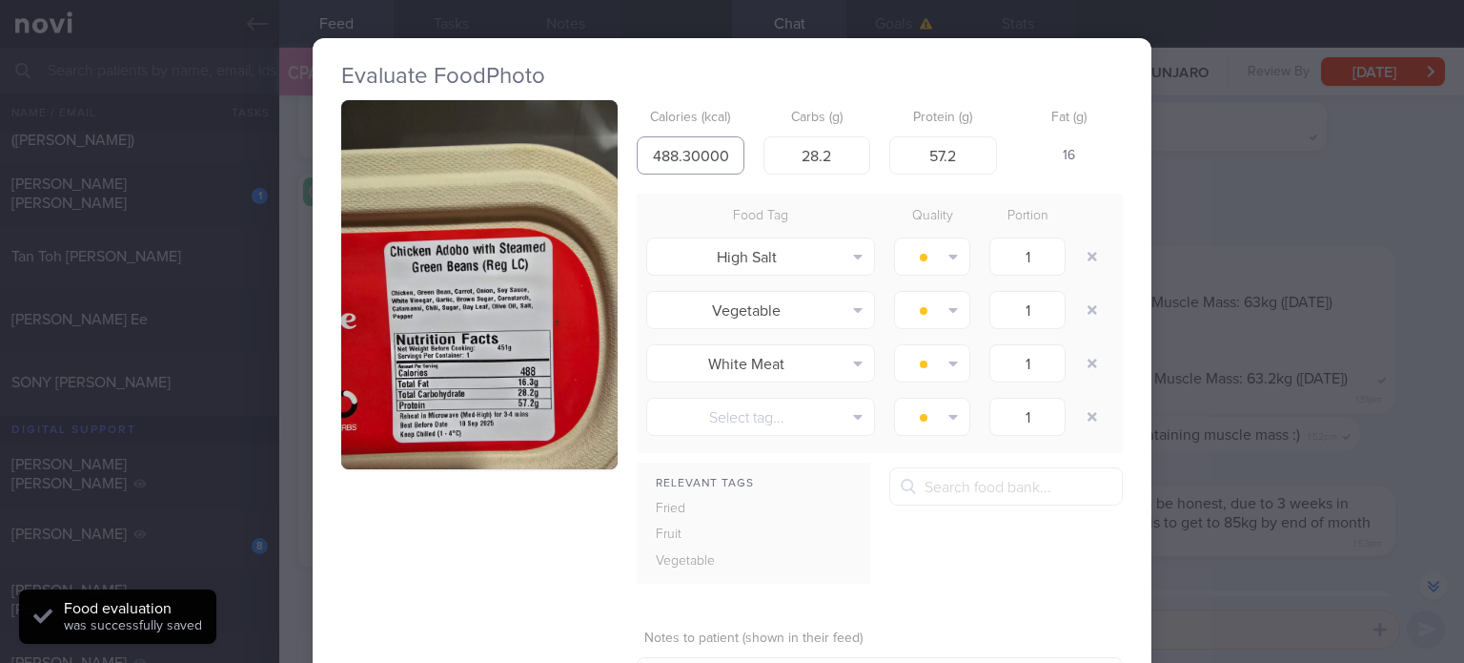
click at [704, 155] on input "488.3000000000001" at bounding box center [691, 155] width 108 height 38
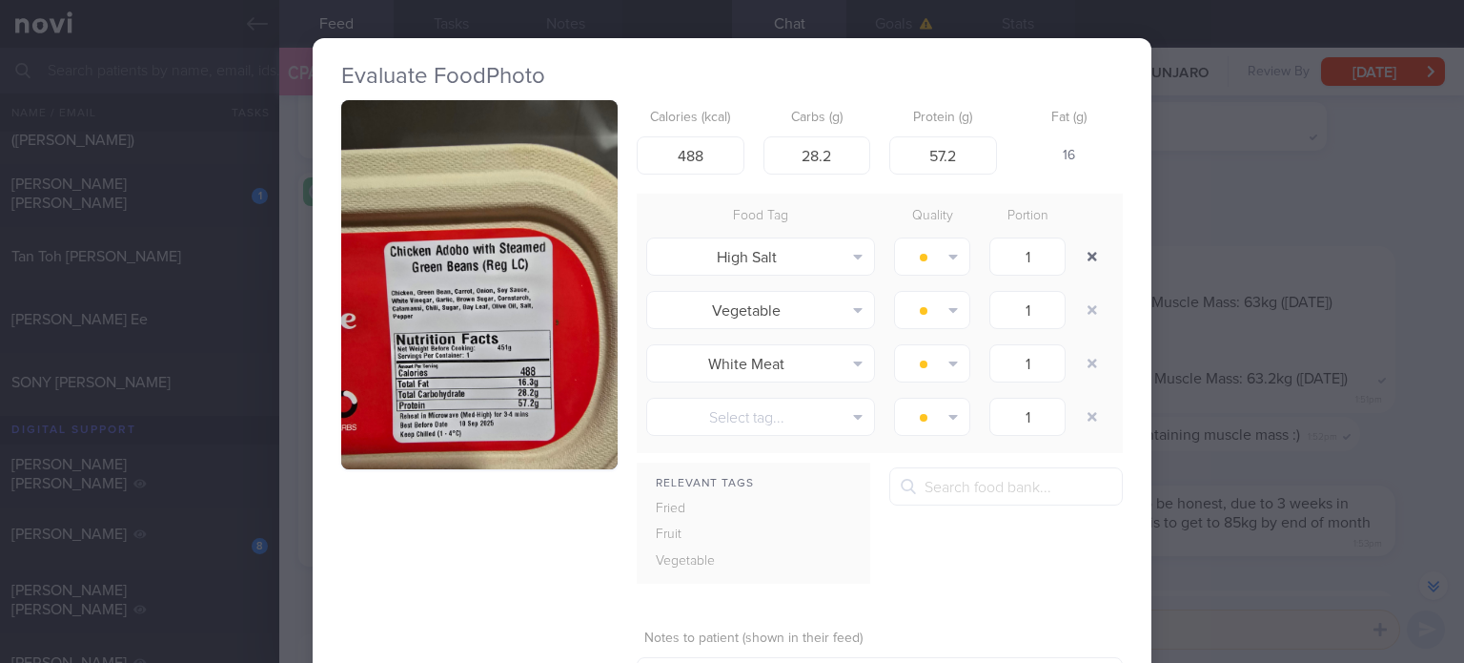
click at [1081, 252] on button "button" at bounding box center [1092, 256] width 34 height 34
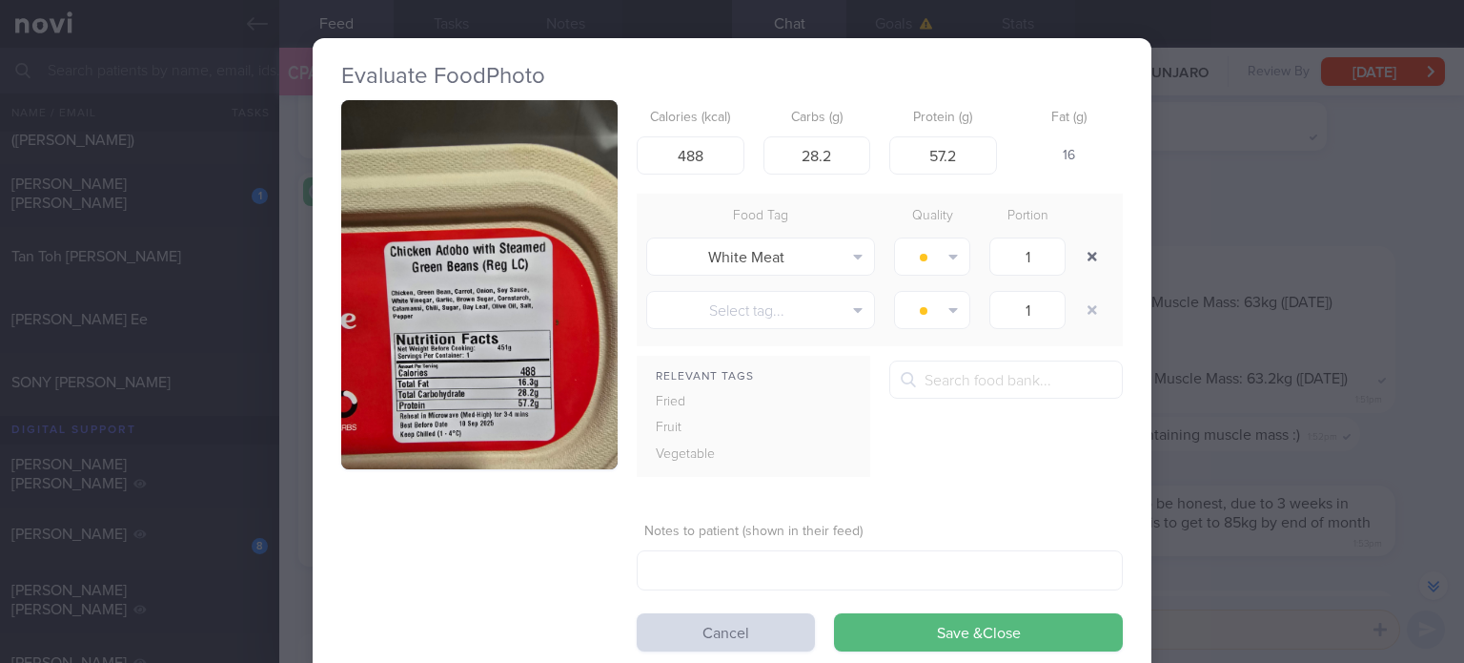
click at [1081, 252] on button "button" at bounding box center [1092, 256] width 34 height 34
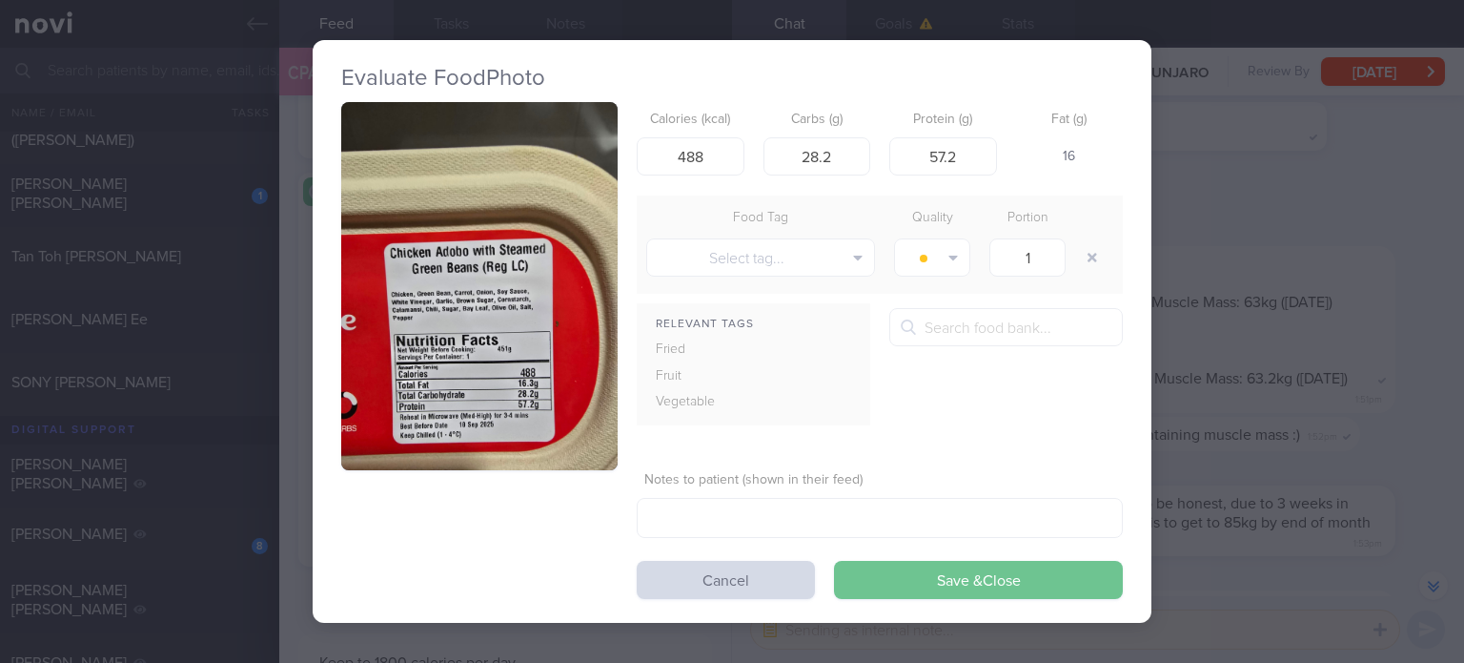
click at [882, 585] on button "Save & Close" at bounding box center [978, 580] width 289 height 38
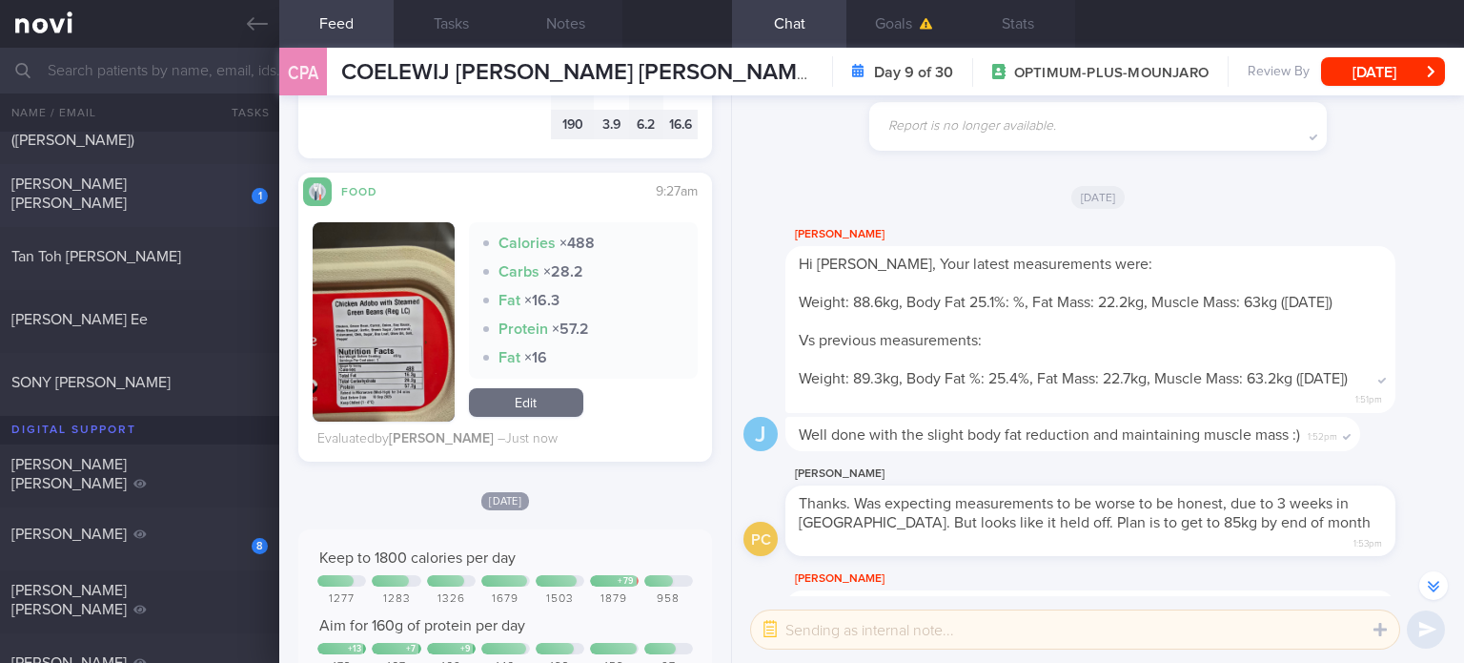
click at [162, 204] on div "[PERSON_NAME] [PERSON_NAME]" at bounding box center [137, 193] width 252 height 38
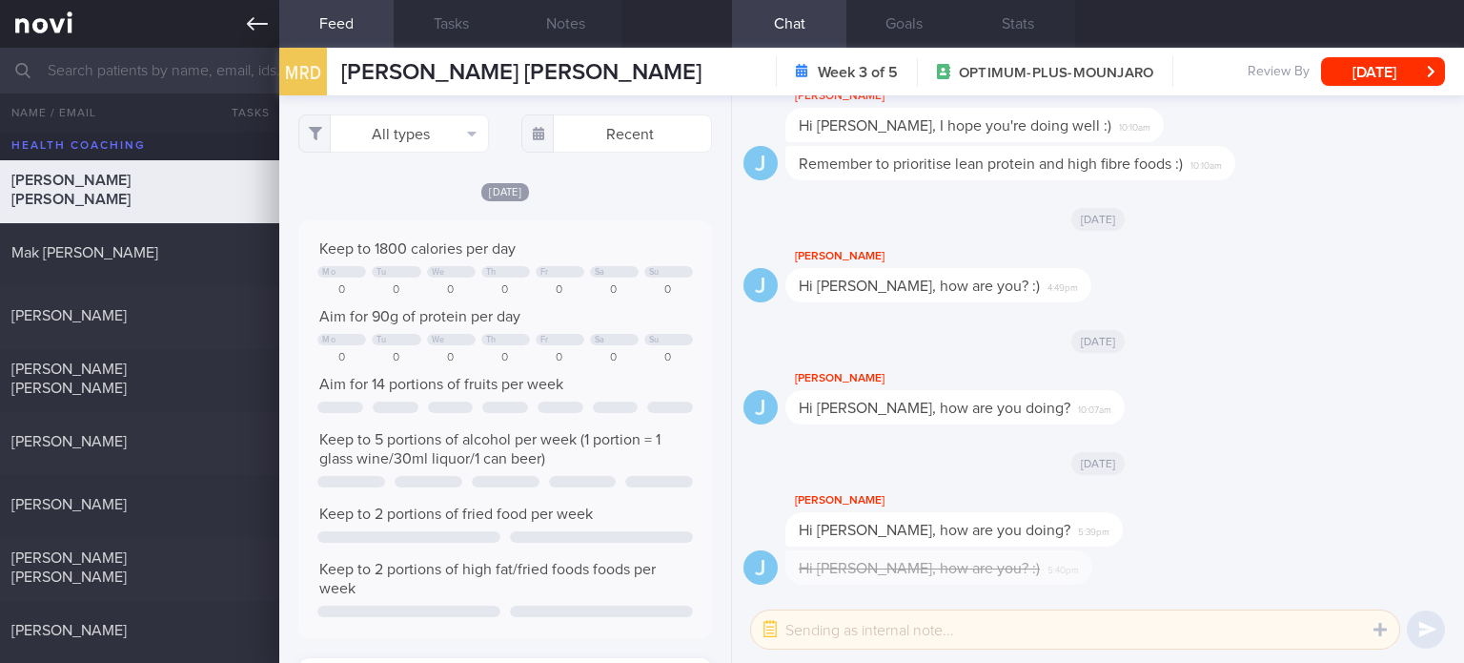
click at [46, 36] on link at bounding box center [139, 24] width 279 height 48
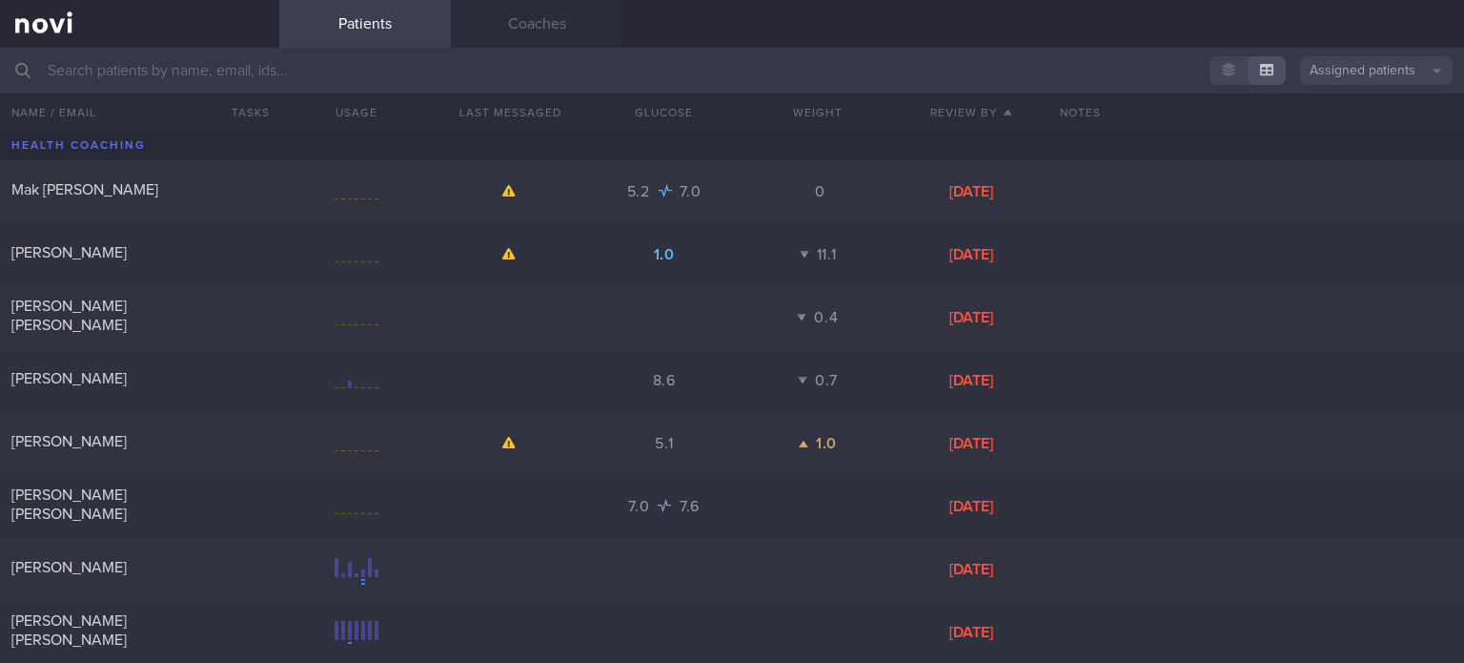
click at [1356, 65] on button "Assigned patients" at bounding box center [1376, 70] width 153 height 29
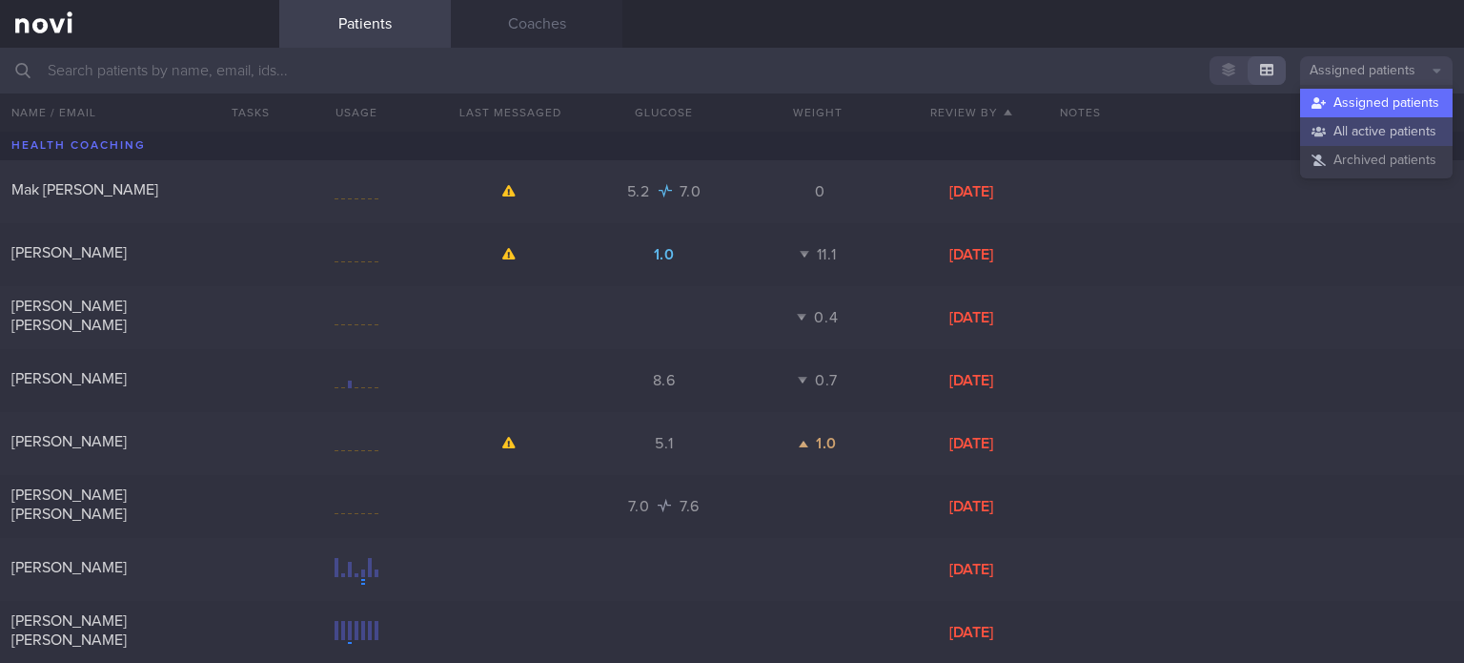
click at [1356, 129] on button "All active patients" at bounding box center [1376, 131] width 153 height 29
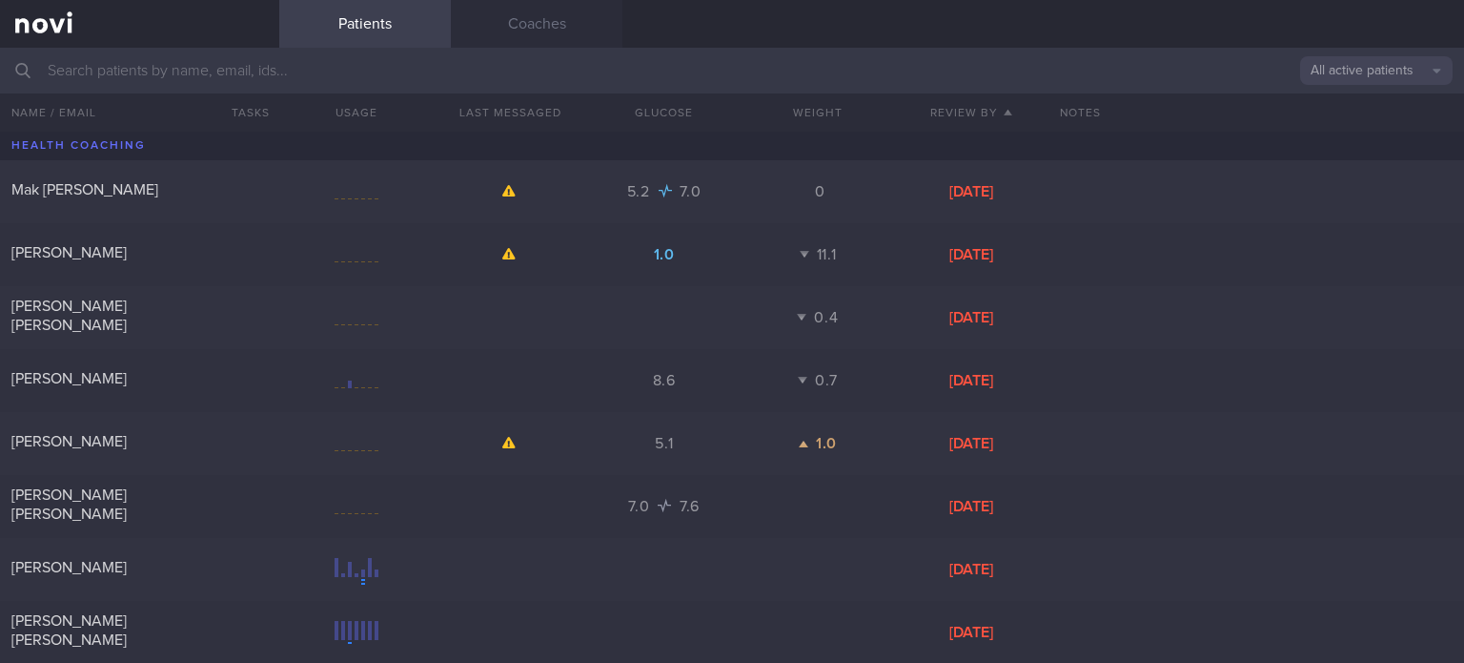
click at [640, 68] on input "text" at bounding box center [732, 71] width 1464 height 46
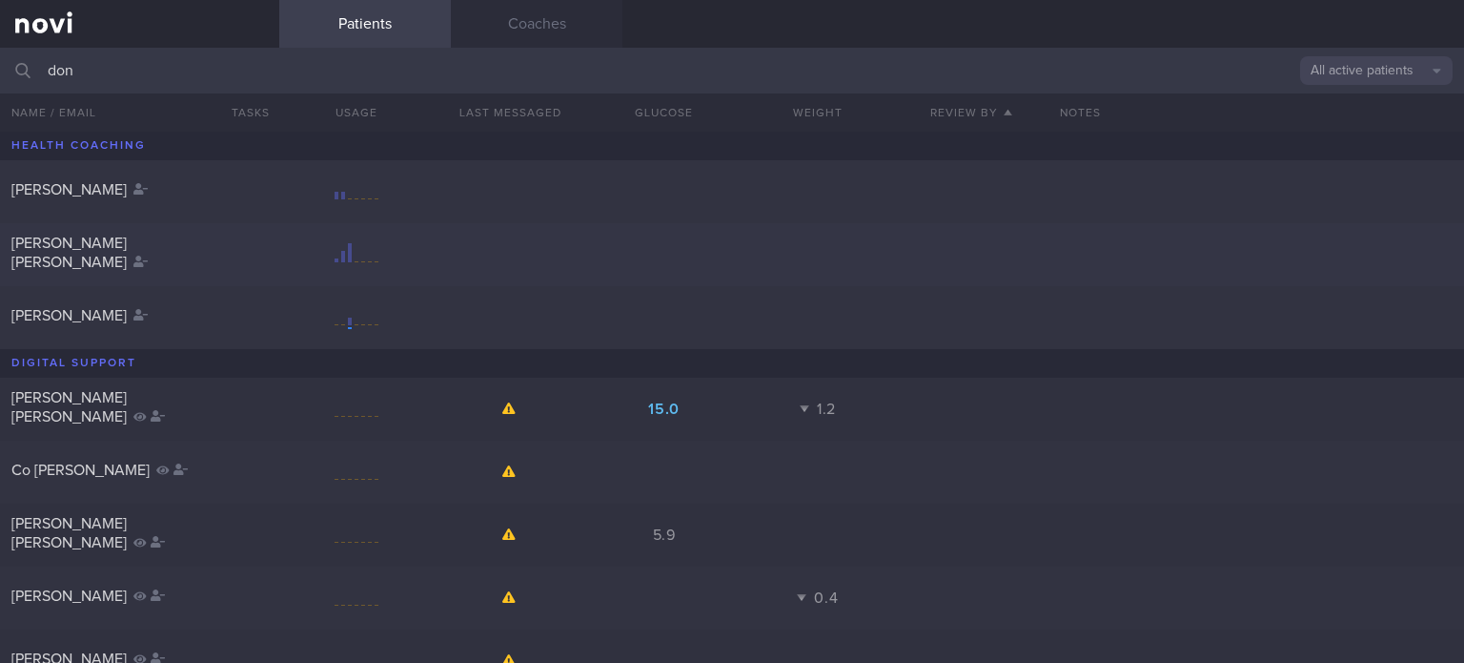
click at [330, 273] on div "[PERSON_NAME] [PERSON_NAME]" at bounding box center [732, 254] width 1464 height 63
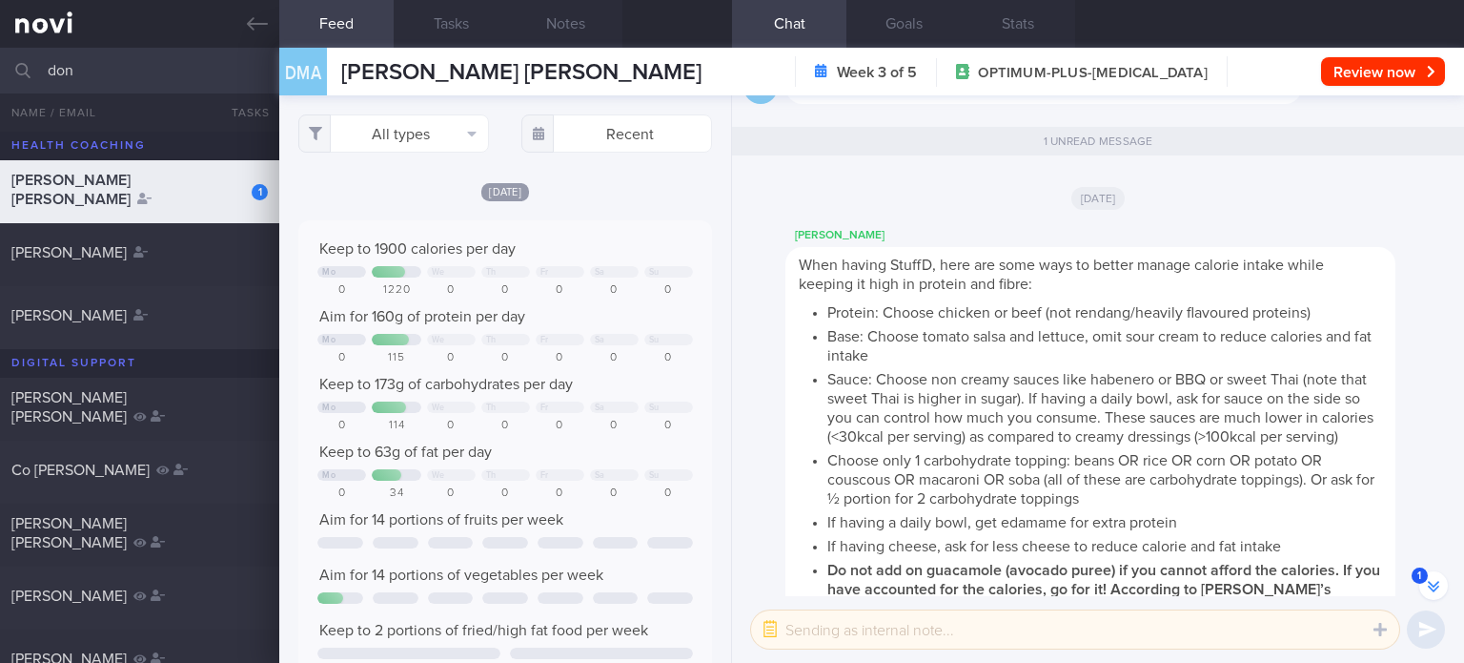
scroll to position [92, 374]
click at [397, 148] on button "All types" at bounding box center [393, 133] width 191 height 38
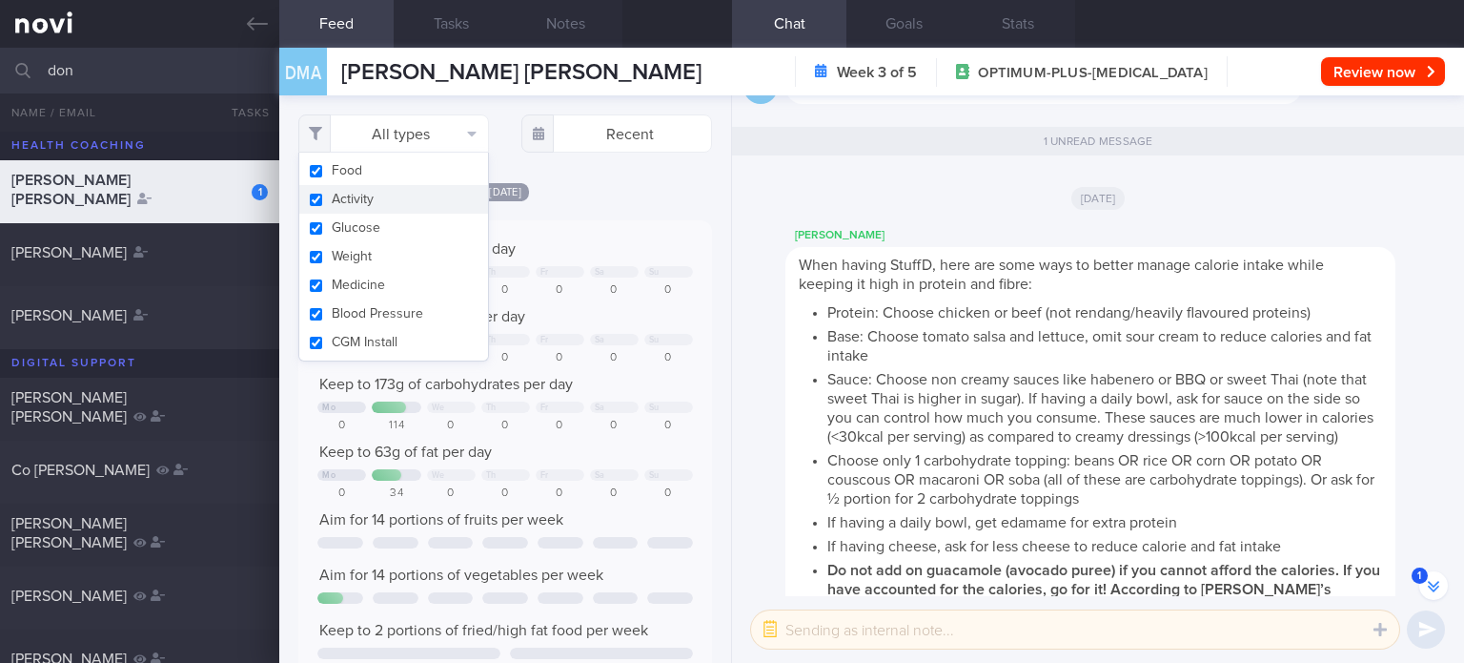
click at [381, 209] on button "Activity" at bounding box center [393, 199] width 189 height 29
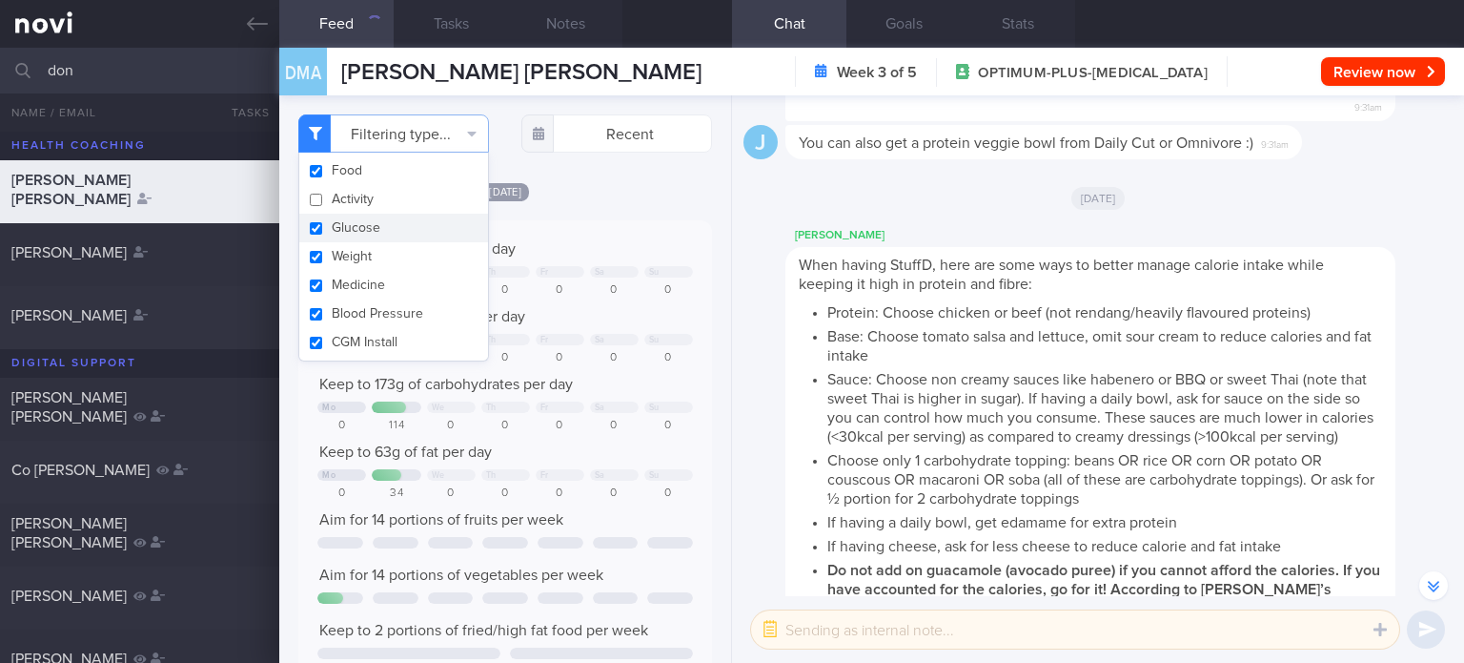
click at [371, 235] on button "Glucose" at bounding box center [393, 228] width 189 height 29
click at [362, 270] on button "Weight" at bounding box center [393, 256] width 189 height 29
click at [347, 305] on button "Blood Pressure" at bounding box center [393, 313] width 189 height 29
click at [357, 255] on button "Weight" at bounding box center [393, 256] width 189 height 29
click at [350, 281] on button "Medicine" at bounding box center [393, 285] width 189 height 29
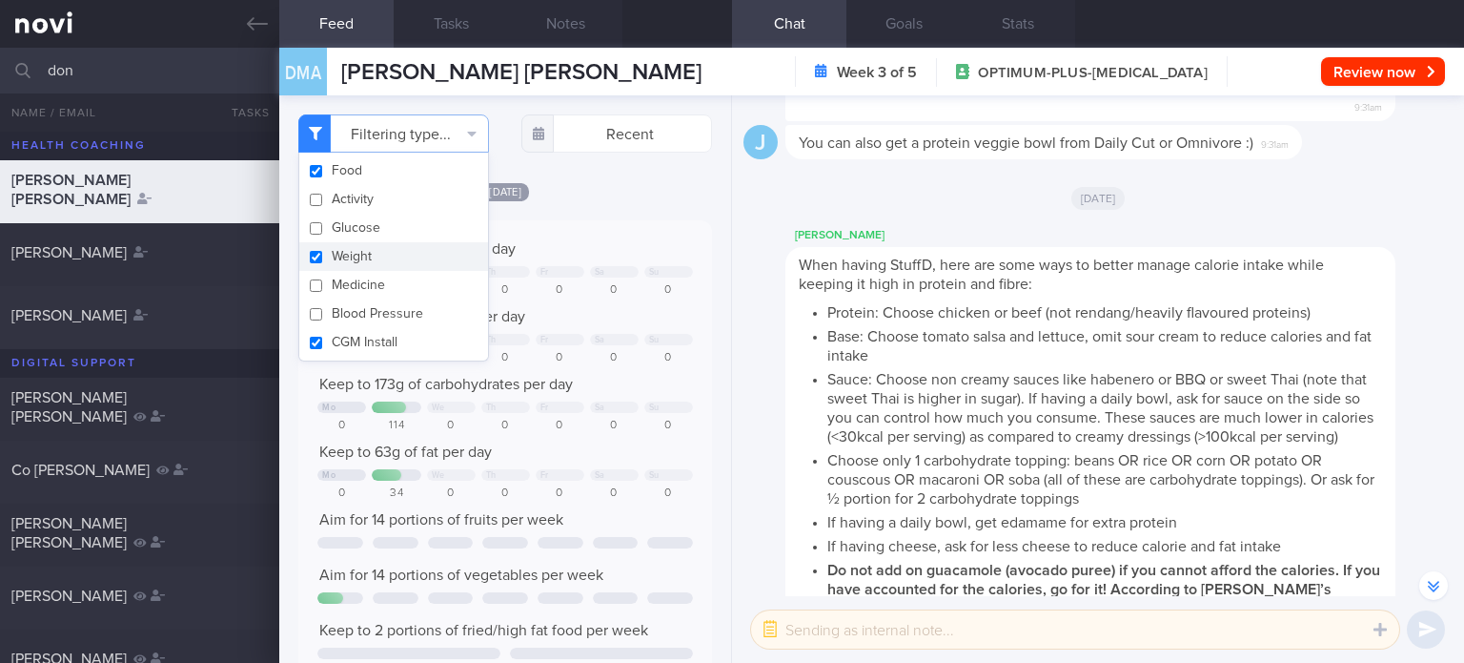
click at [348, 261] on button "Weight" at bounding box center [393, 256] width 189 height 29
click at [357, 345] on button "CGM Install" at bounding box center [393, 342] width 189 height 29
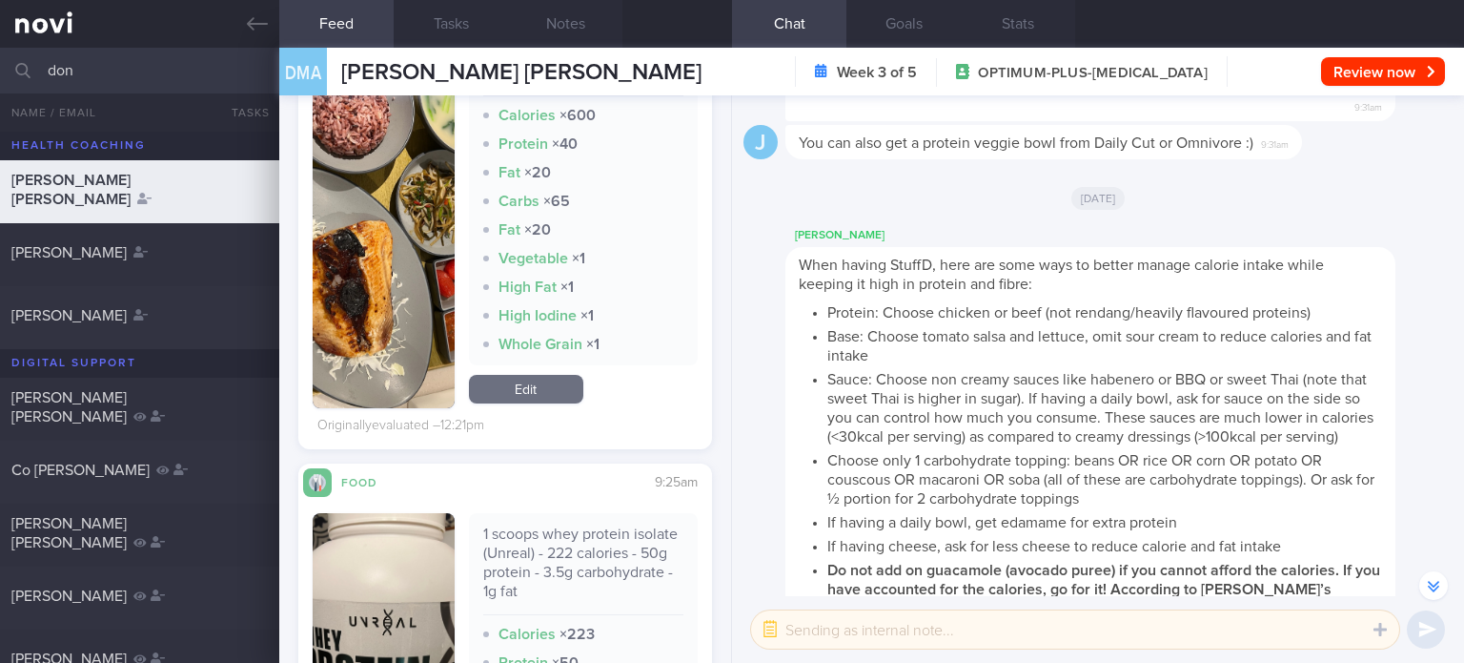
click at [519, 434] on div "Baked coffee glazed milkfish belly multi-grain rice set Calories × 600 Protein …" at bounding box center [505, 227] width 385 height 423
click at [510, 403] on link "Edit" at bounding box center [526, 389] width 114 height 29
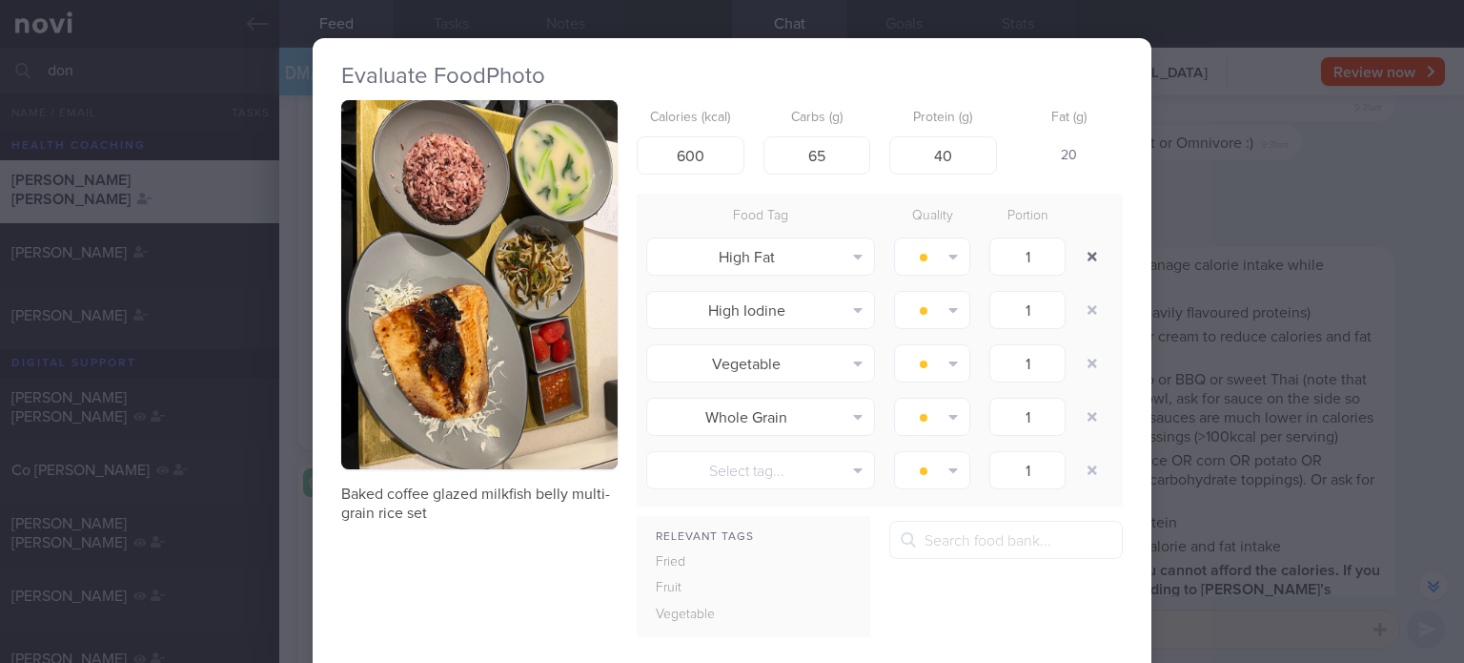
click at [1084, 245] on button "button" at bounding box center [1092, 256] width 34 height 34
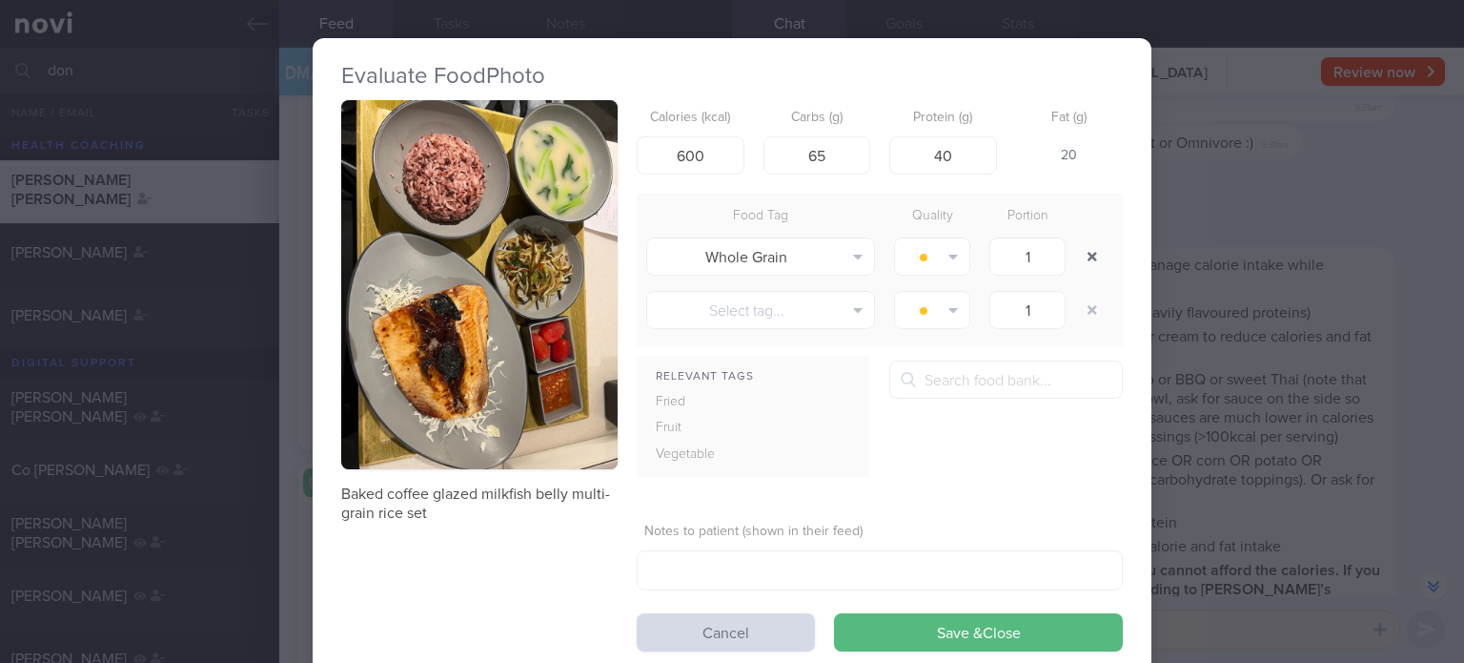
click at [1084, 245] on button "button" at bounding box center [1092, 256] width 34 height 34
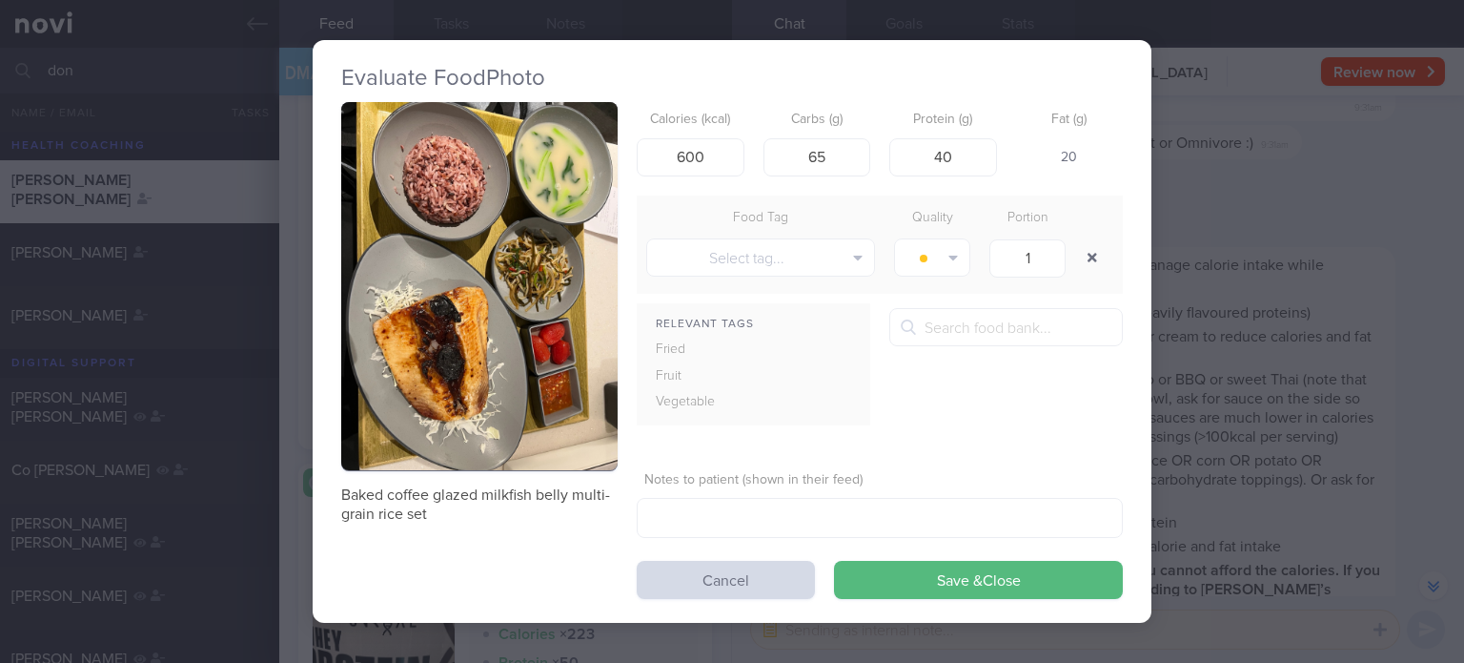
click at [1084, 245] on button "button" at bounding box center [1092, 257] width 34 height 34
click at [991, 556] on form "Calories (kcal) 600 Carbs (g) 65 Protein (g) 40 Fat (g) 20 Food Tag Quality Por…" at bounding box center [880, 351] width 486 height 498
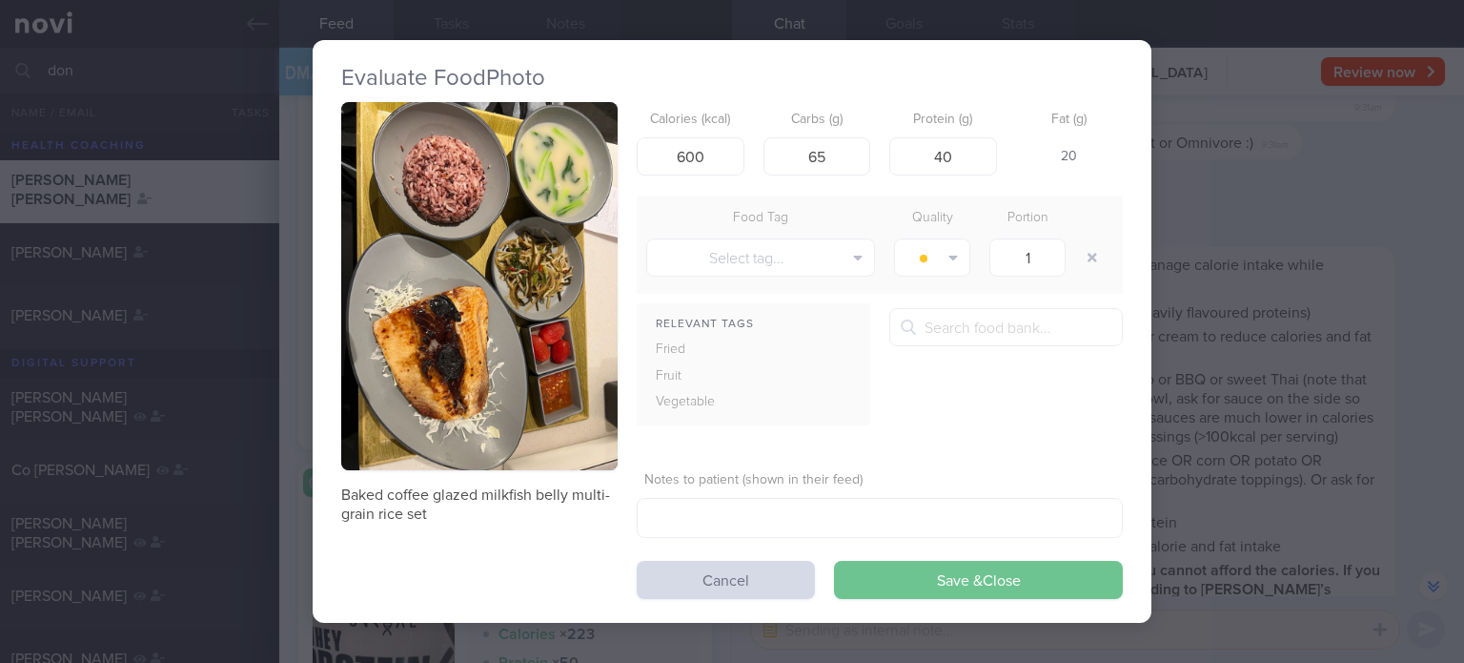
click at [966, 584] on button "Save & Close" at bounding box center [978, 580] width 289 height 38
click at [966, 584] on div "Baked coffee glazed milkfish belly multi-grain rice set Calories (kcal) 600 Car…" at bounding box center [732, 351] width 782 height 498
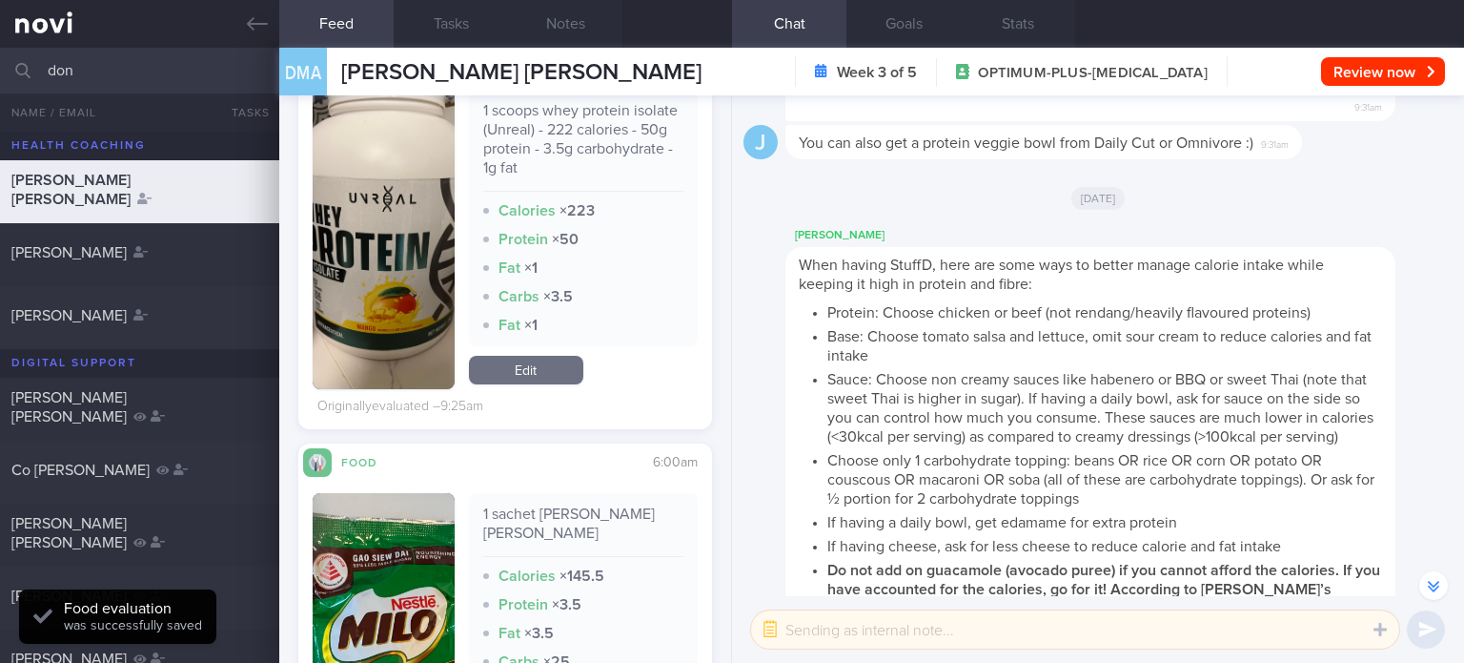
click at [530, 375] on link "Edit" at bounding box center [526, 370] width 114 height 29
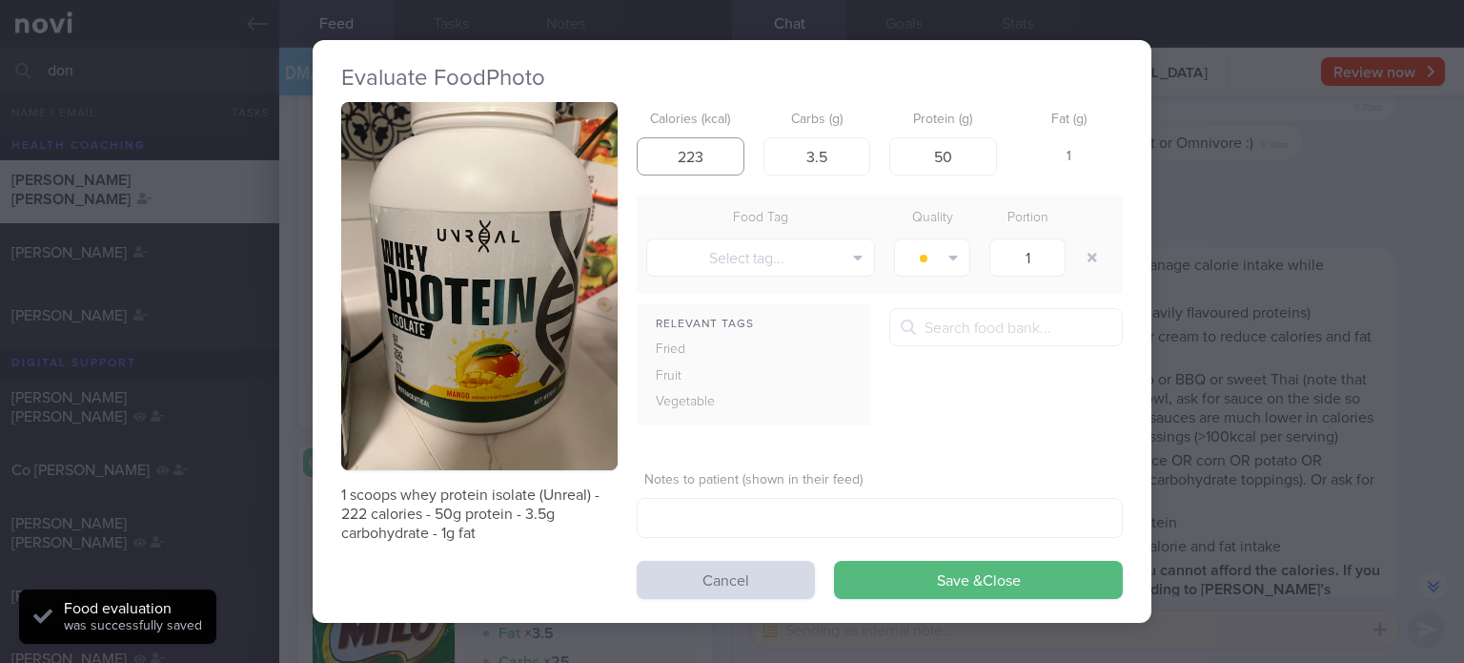
click at [709, 153] on input "223" at bounding box center [691, 156] width 108 height 38
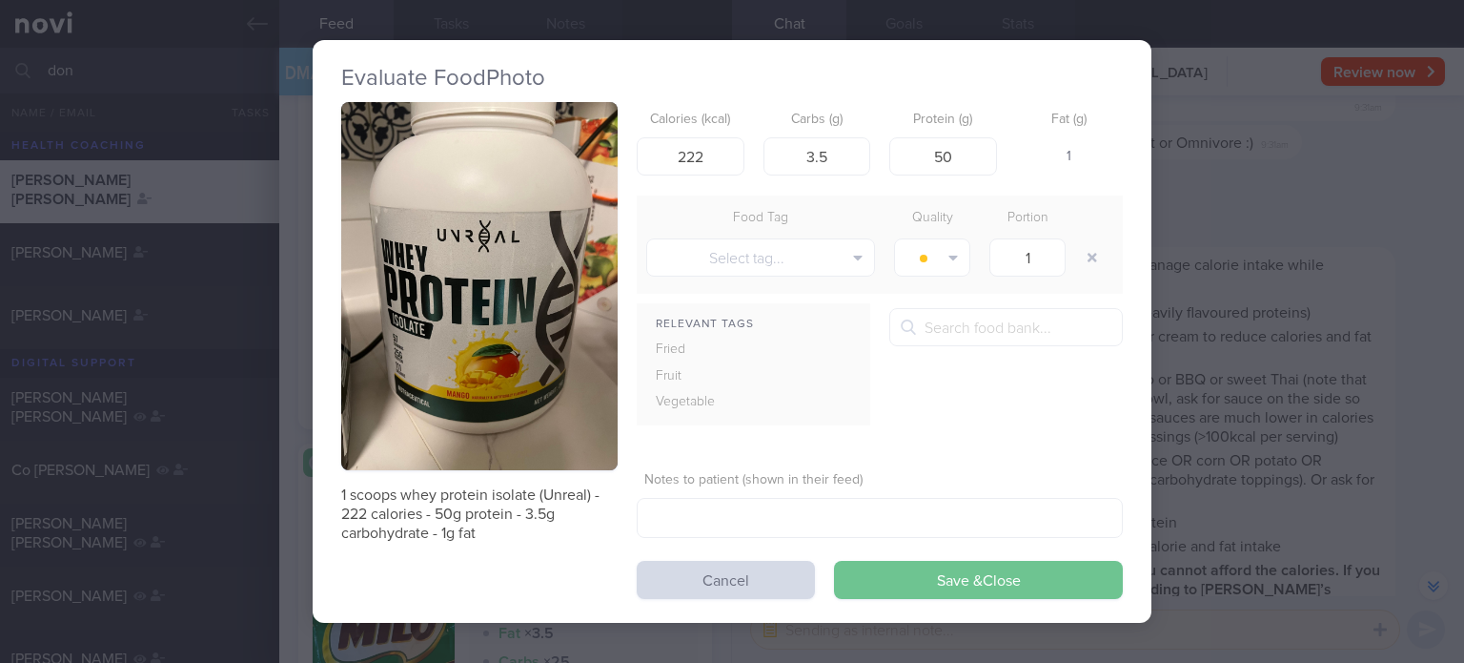
click at [926, 590] on button "Save & Close" at bounding box center [978, 580] width 289 height 38
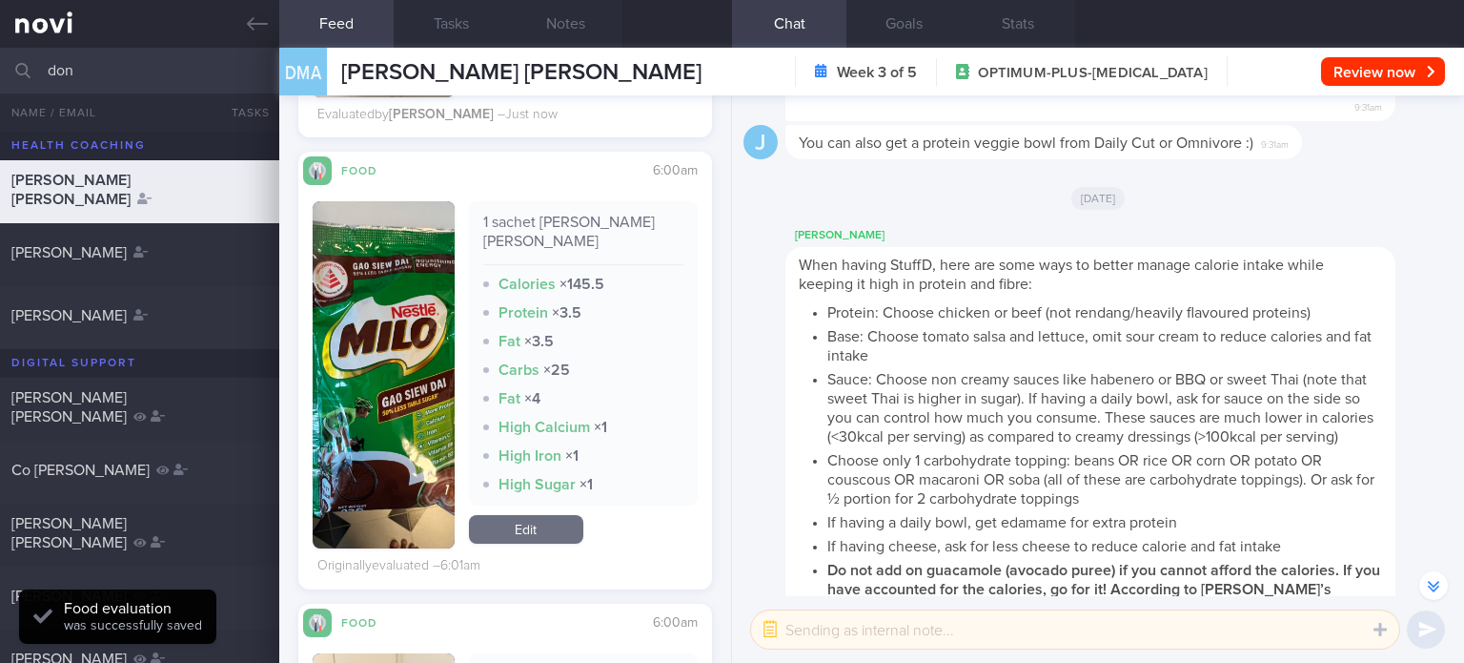
click at [541, 516] on link "Edit" at bounding box center [526, 529] width 114 height 29
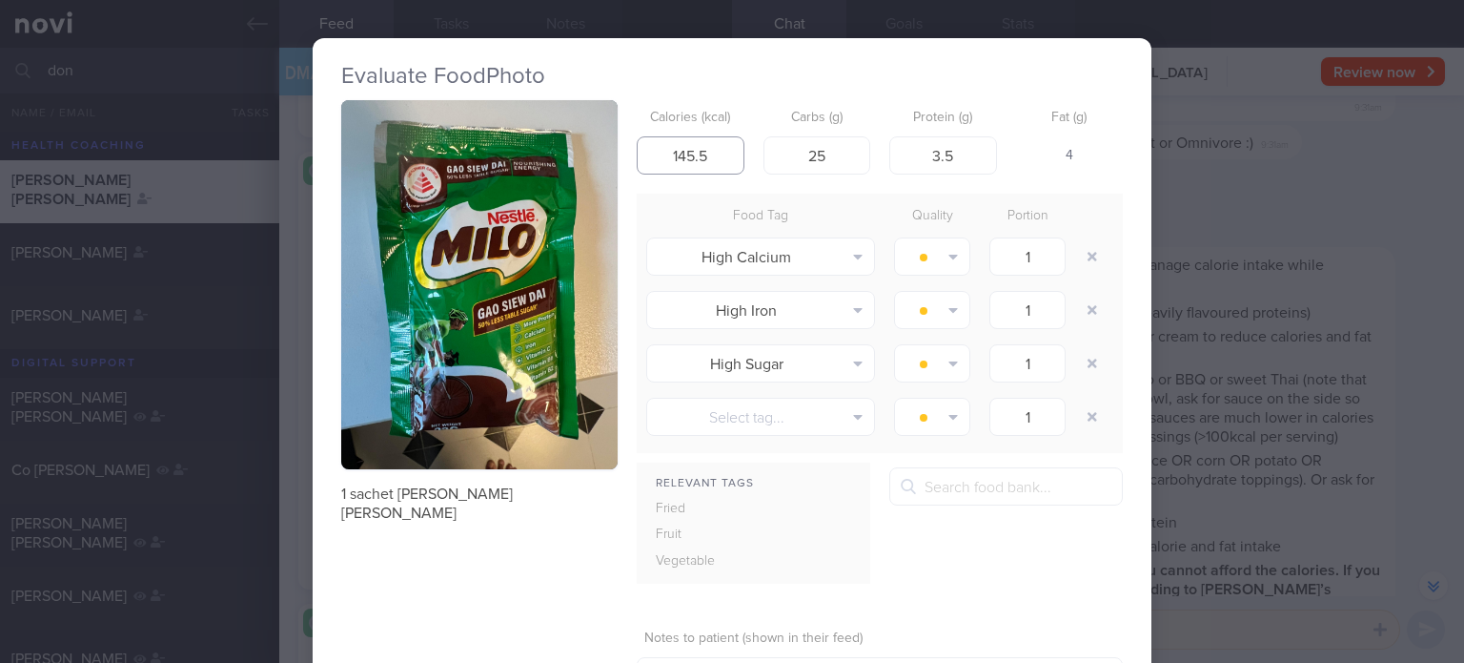
drag, startPoint x: 708, startPoint y: 158, endPoint x: 675, endPoint y: 152, distance: 34.0
click at [675, 152] on input "145.5" at bounding box center [691, 155] width 108 height 38
click at [849, 144] on input "25" at bounding box center [818, 155] width 108 height 38
click at [965, 152] on input "3.5" at bounding box center [943, 155] width 108 height 38
click at [1087, 254] on button "button" at bounding box center [1092, 256] width 34 height 34
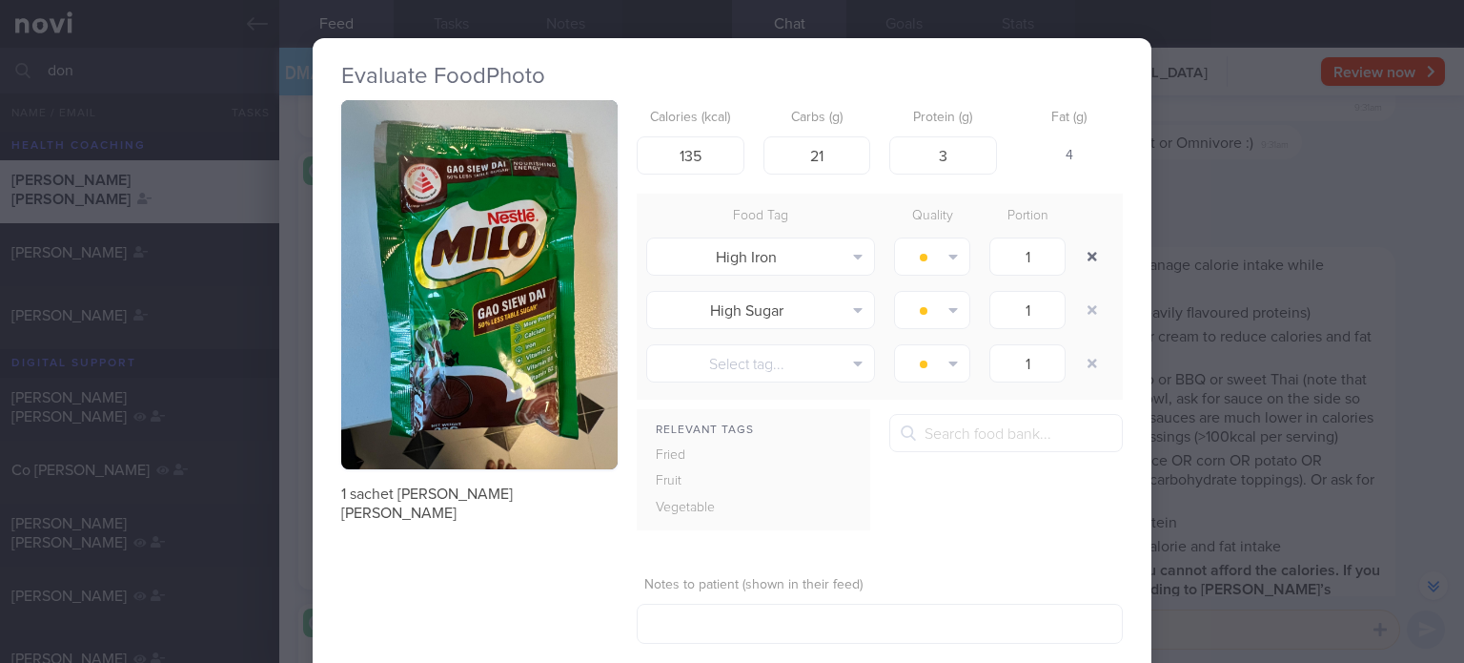
click at [1087, 254] on button "button" at bounding box center [1092, 256] width 34 height 34
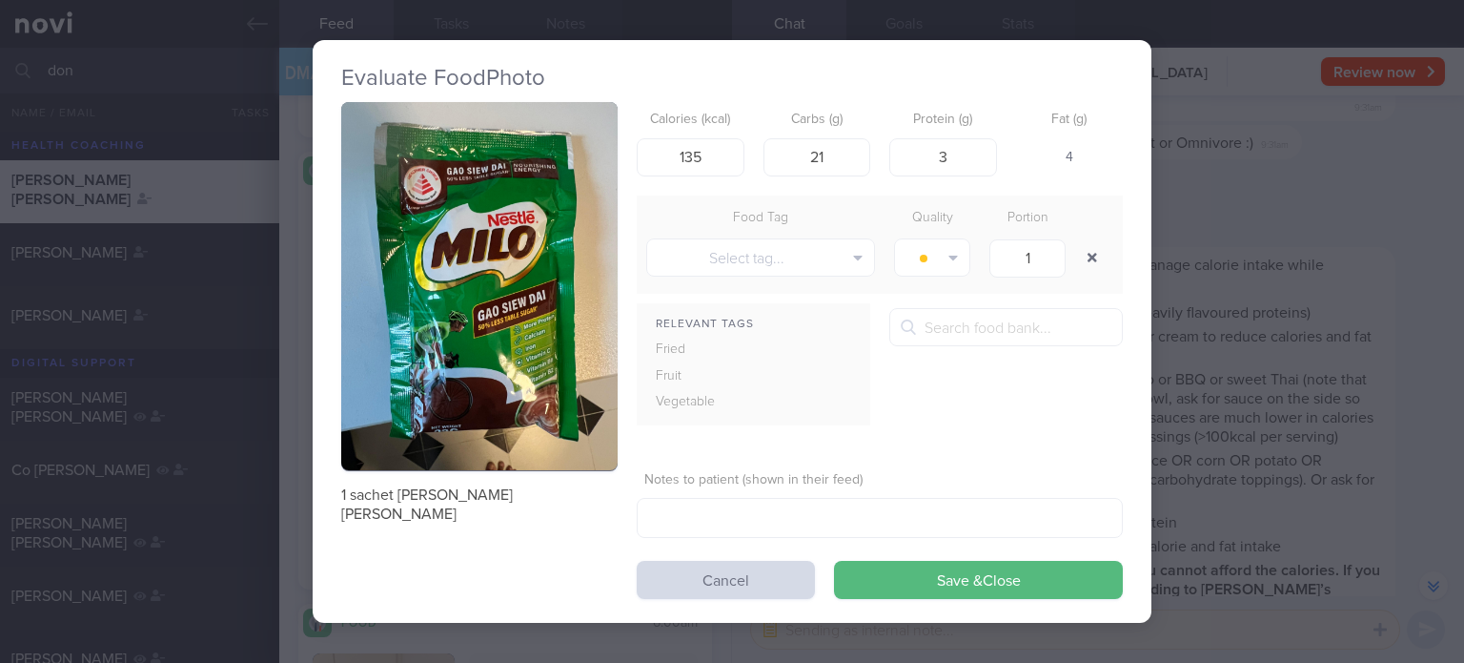
click at [1087, 254] on button "button" at bounding box center [1092, 257] width 34 height 34
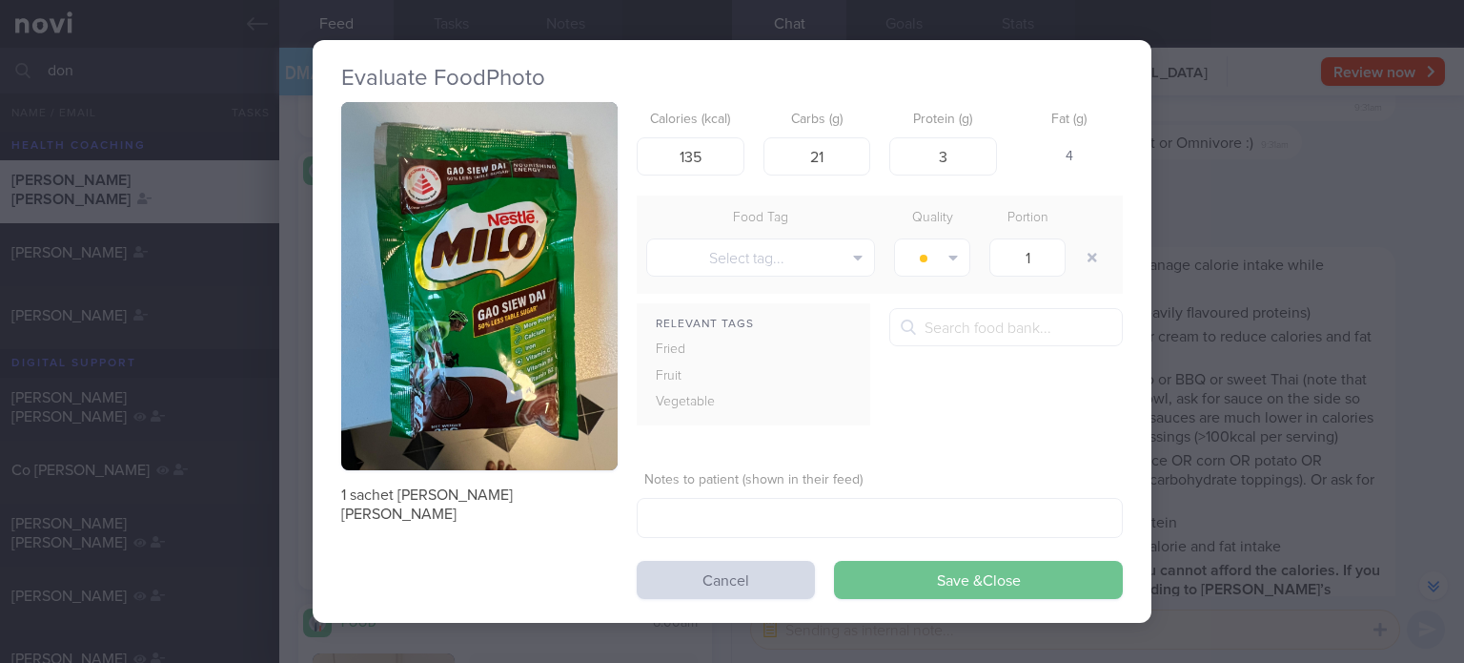
click at [937, 591] on button "Save & Close" at bounding box center [978, 580] width 289 height 38
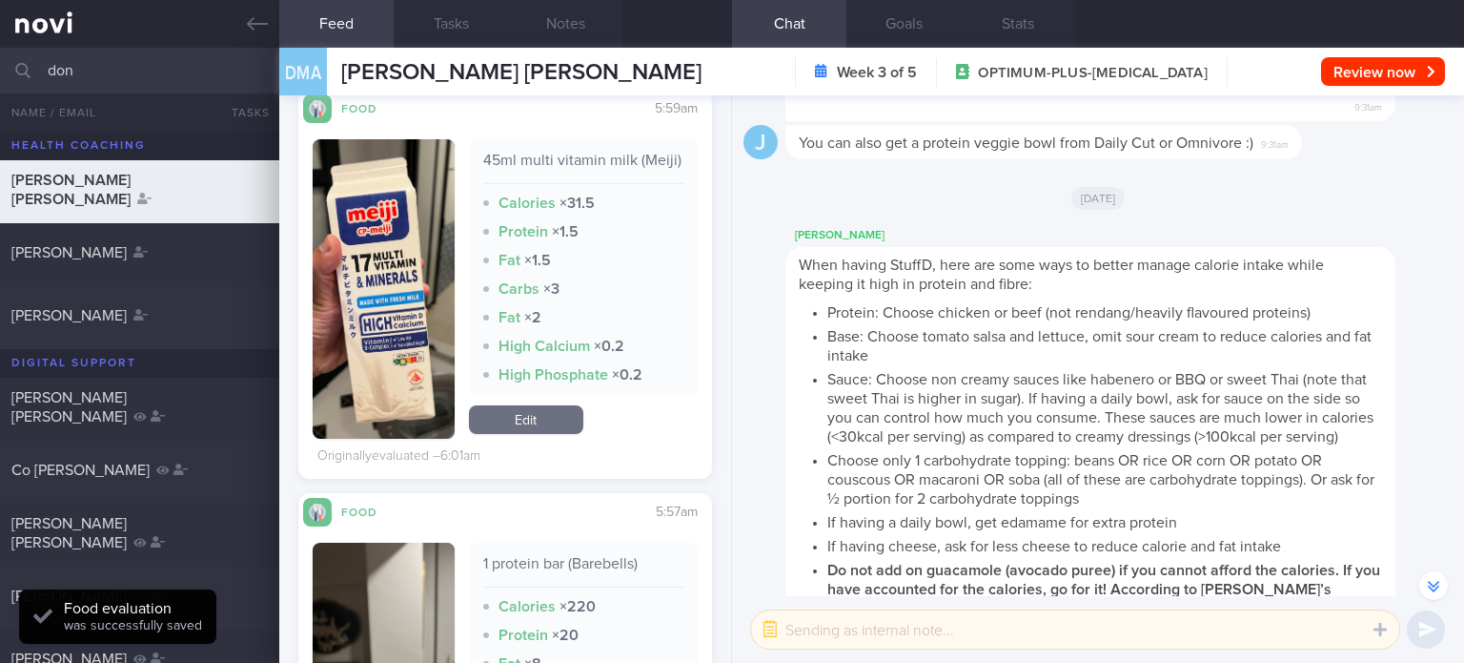
click at [557, 410] on link "Edit" at bounding box center [526, 419] width 114 height 29
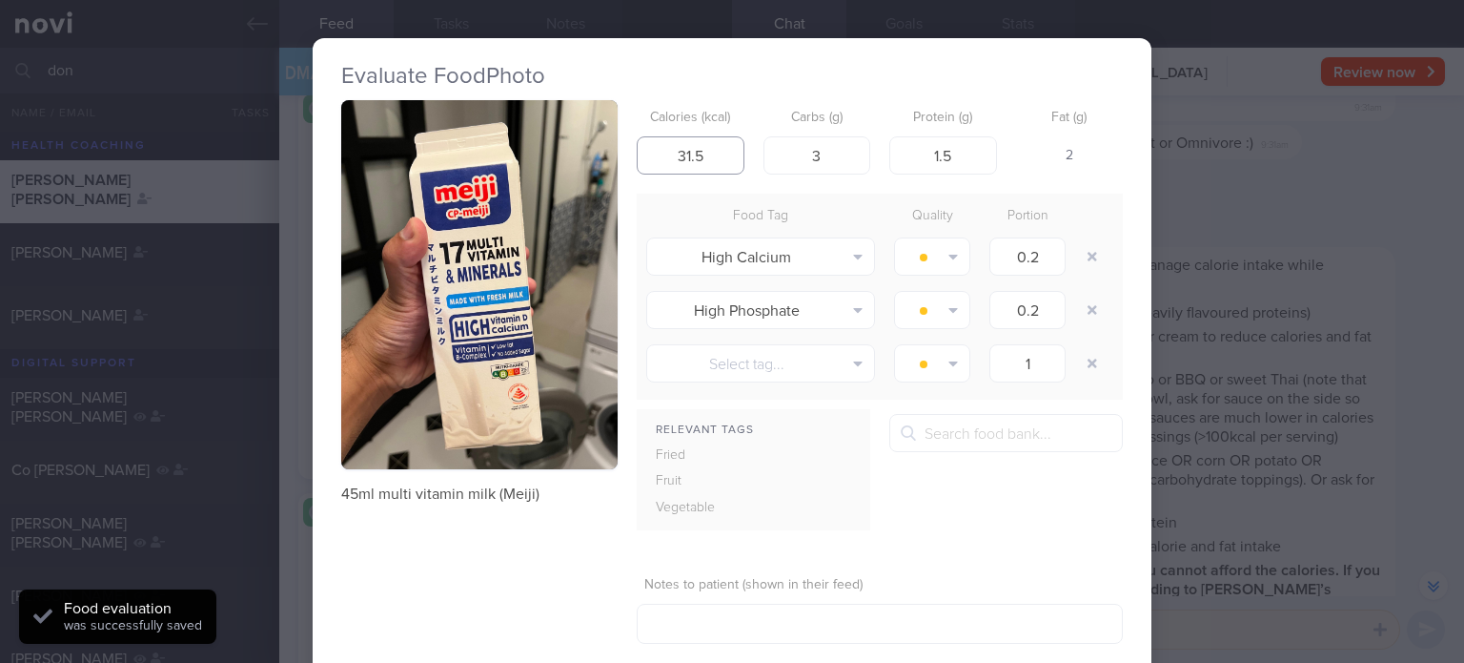
click at [711, 147] on input "31.5" at bounding box center [691, 155] width 108 height 38
click at [1095, 254] on button "button" at bounding box center [1092, 256] width 34 height 34
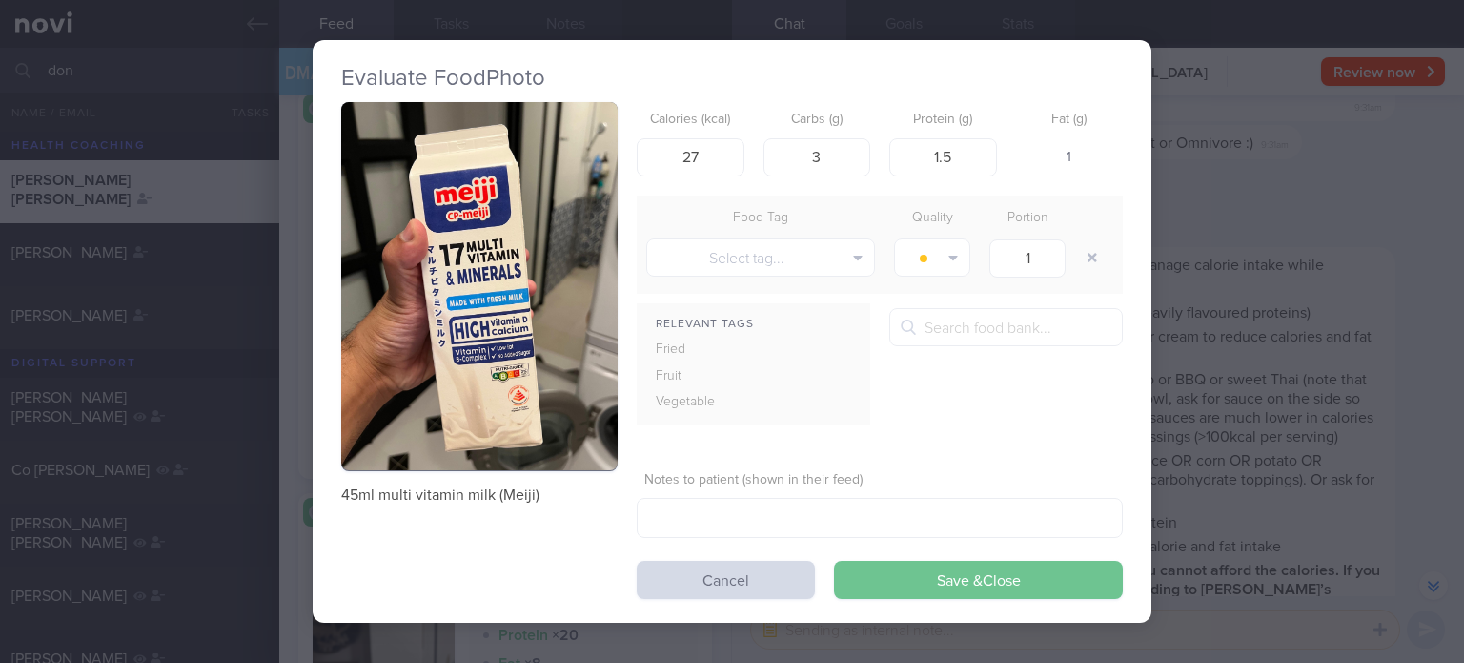
click at [973, 579] on button "Save & Close" at bounding box center [978, 580] width 289 height 38
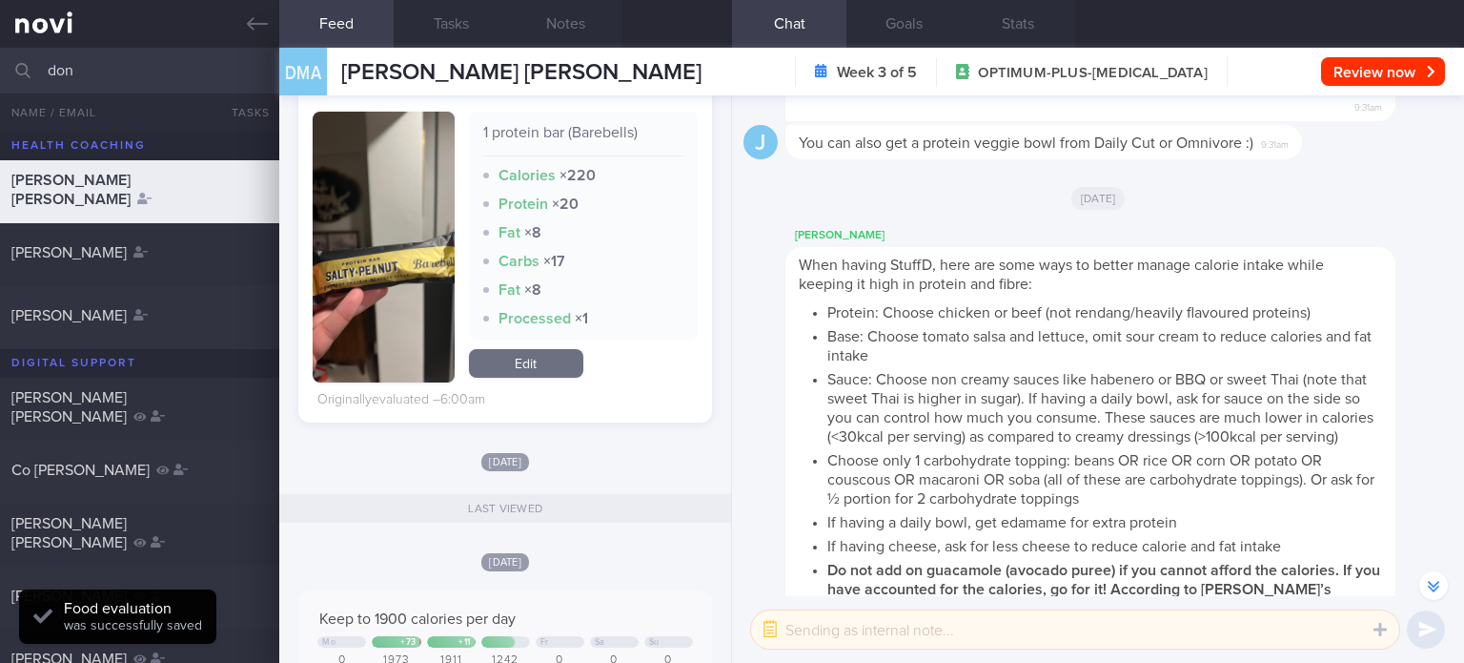
click at [519, 374] on link "Edit" at bounding box center [526, 363] width 114 height 29
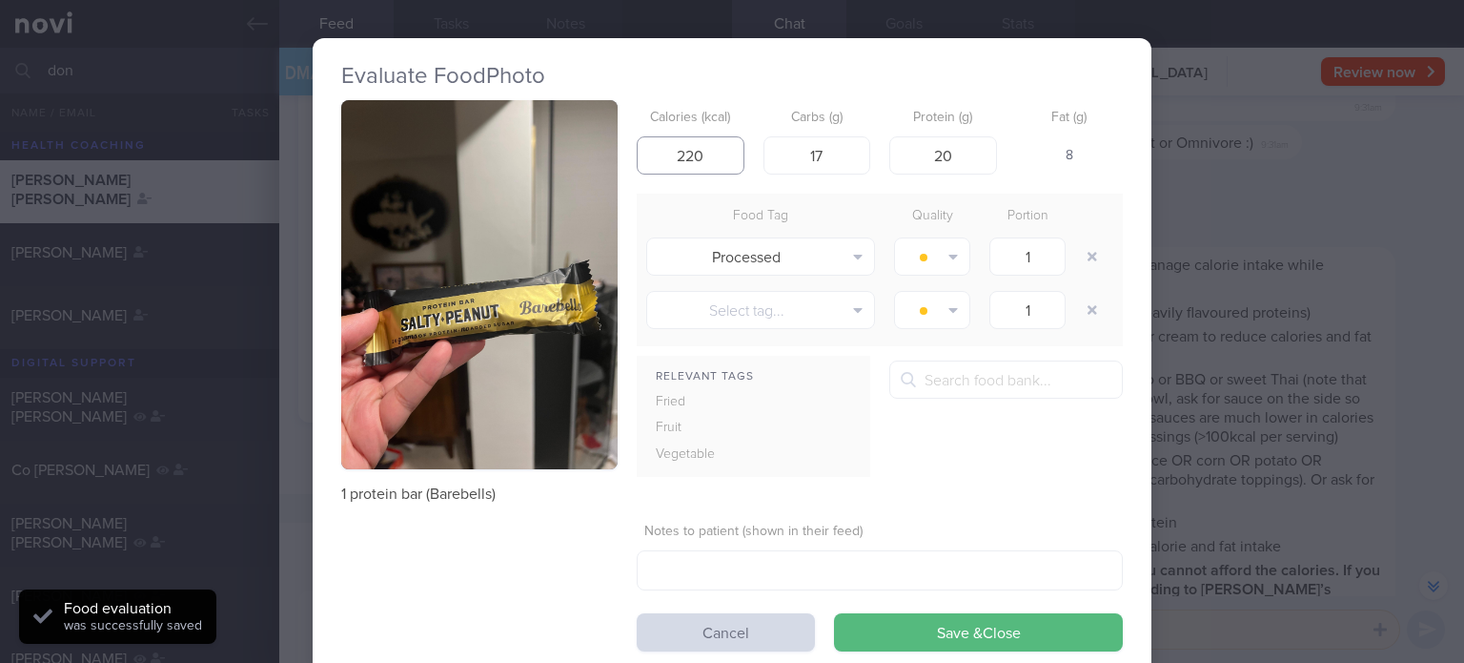
click at [708, 151] on input "220" at bounding box center [691, 155] width 108 height 38
click at [824, 163] on input "17" at bounding box center [818, 155] width 108 height 38
click at [1090, 267] on button "button" at bounding box center [1092, 256] width 34 height 34
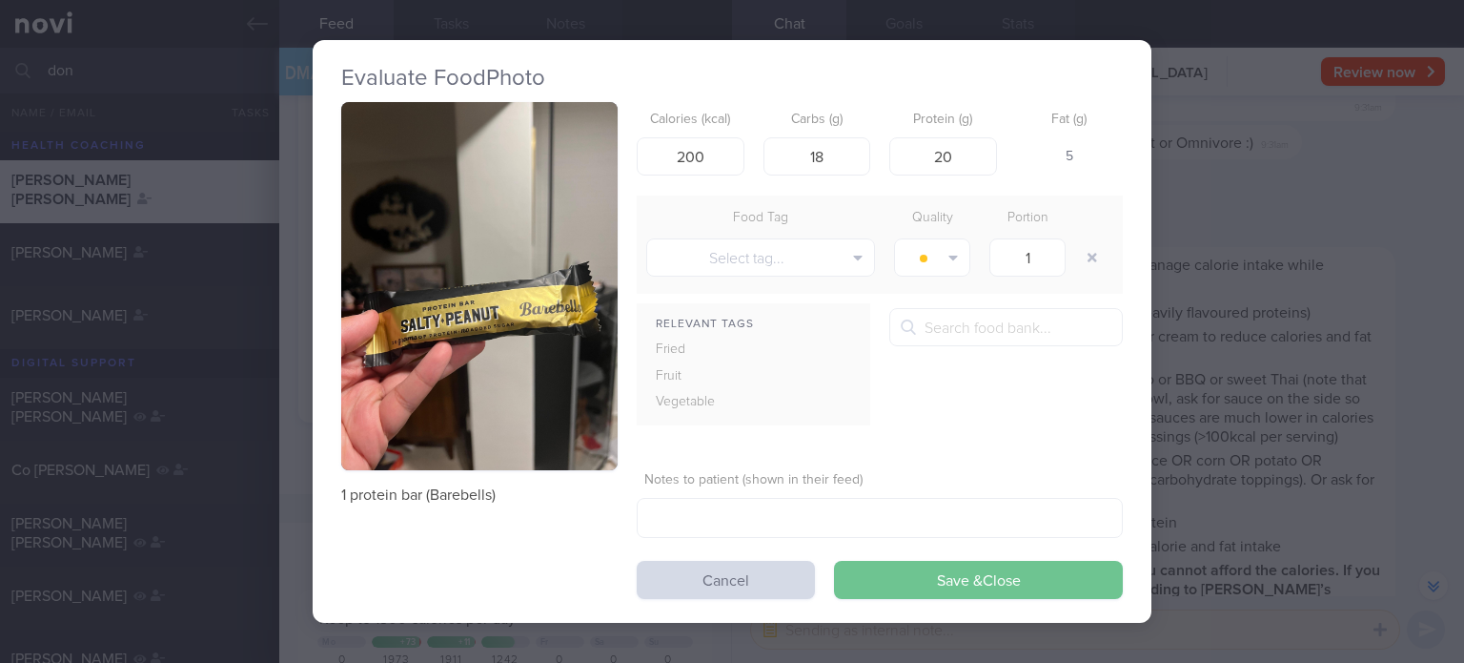
click at [868, 582] on button "Save & Close" at bounding box center [978, 580] width 289 height 38
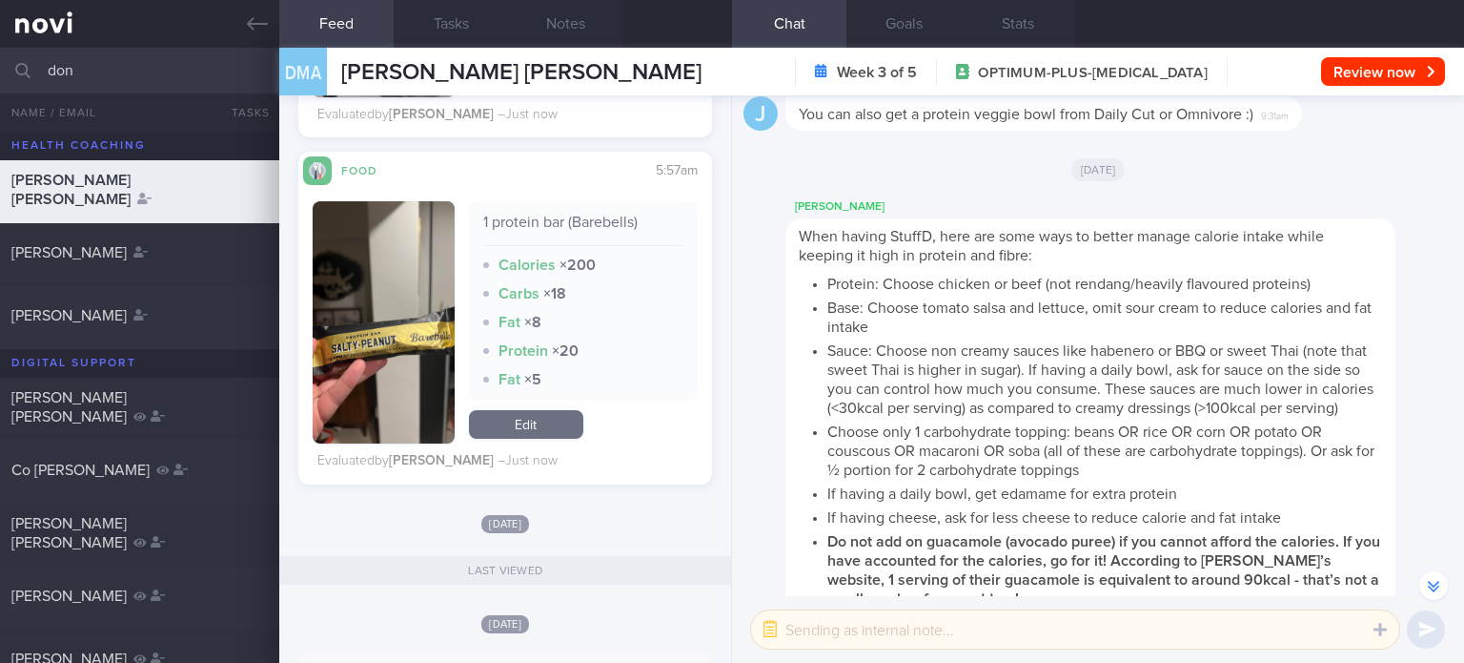
scroll to position [2212, 0]
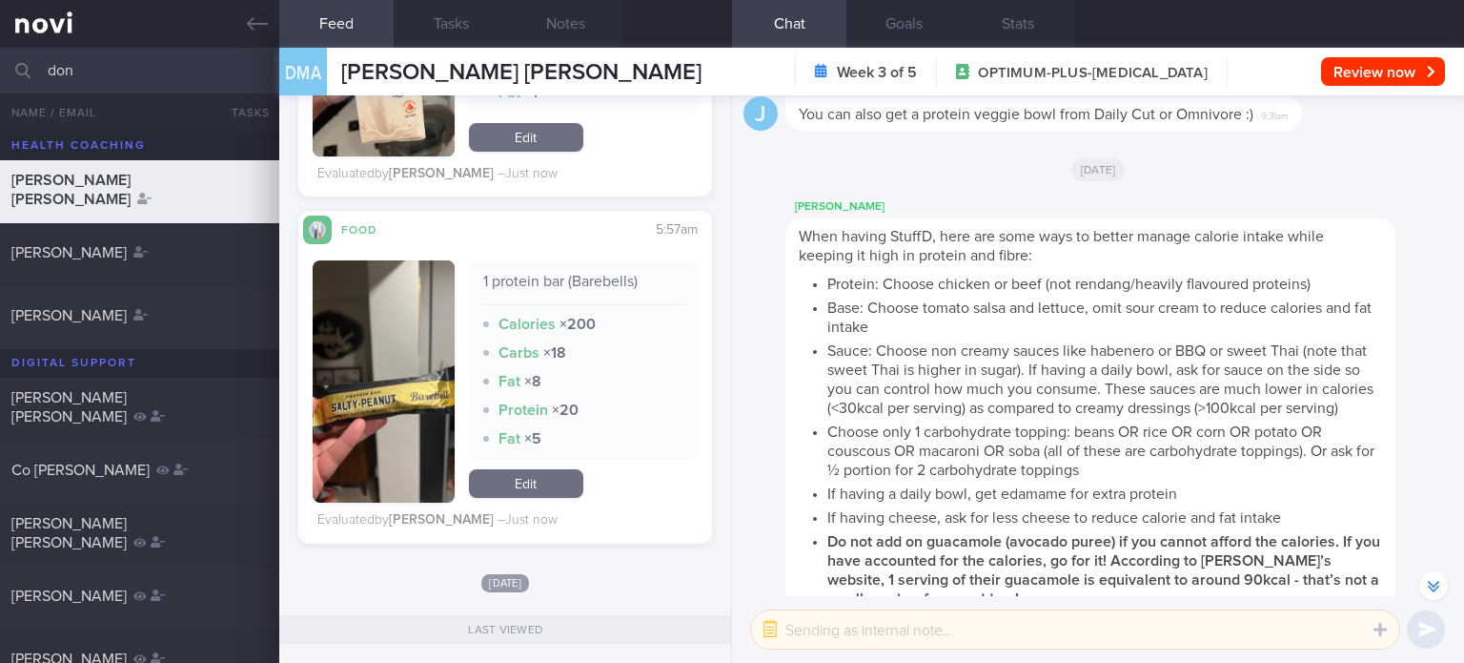
drag, startPoint x: 129, startPoint y: 82, endPoint x: 0, endPoint y: 65, distance: 129.8
click at [0, 65] on input "don" at bounding box center [732, 71] width 1464 height 46
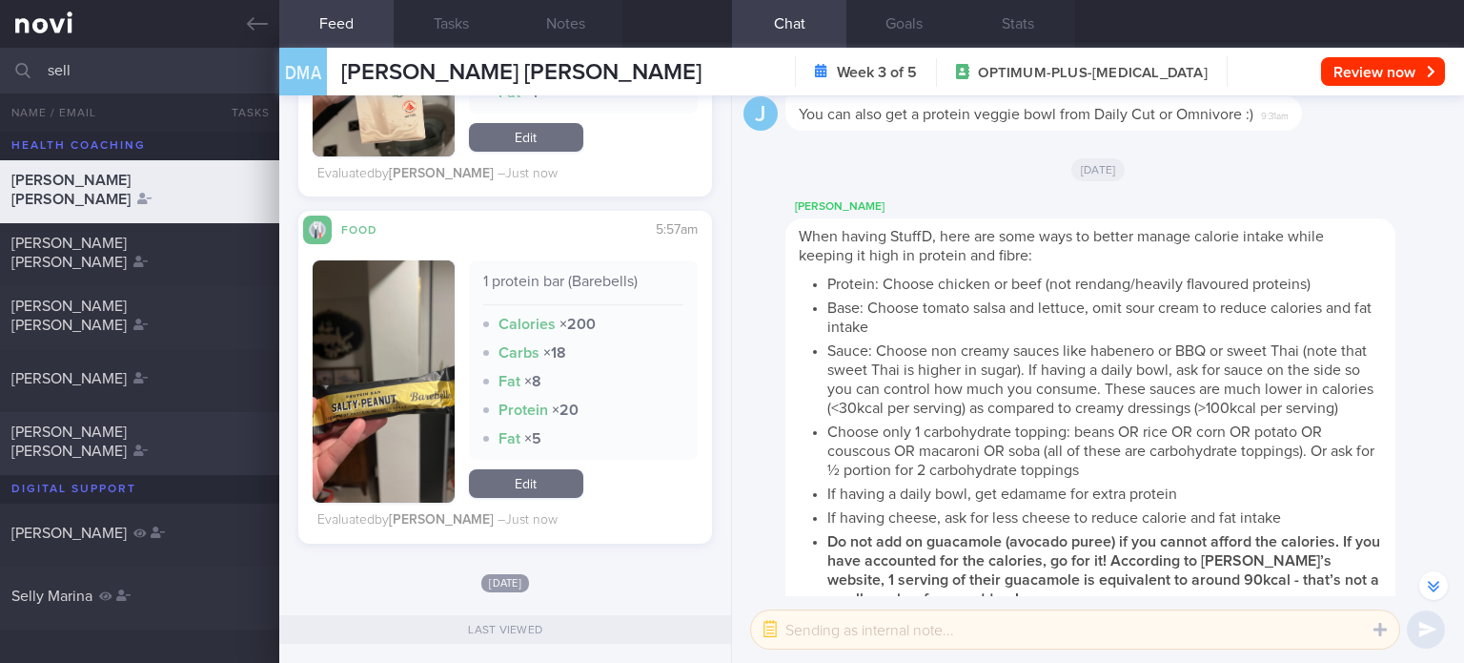
click at [123, 450] on div "[PERSON_NAME] [PERSON_NAME]" at bounding box center [137, 441] width 252 height 38
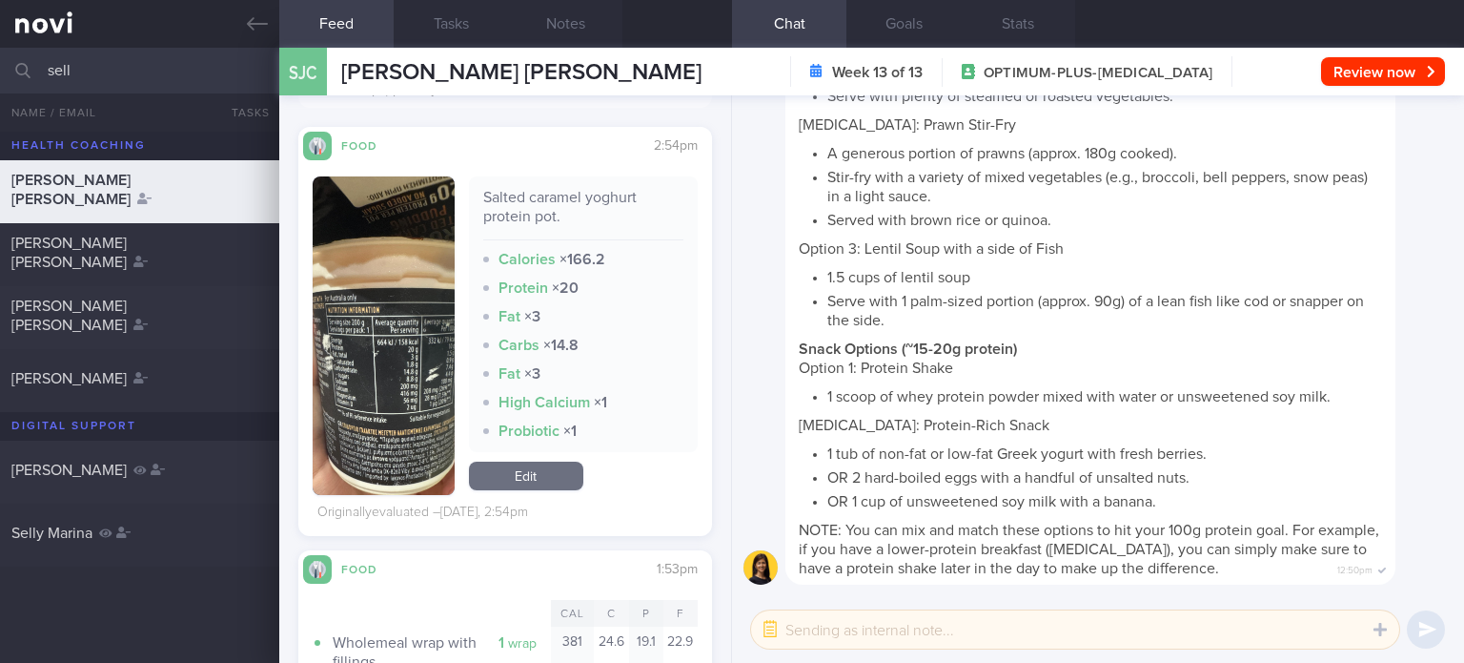
scroll to position [568, 0]
click at [535, 475] on link "Edit" at bounding box center [526, 475] width 114 height 29
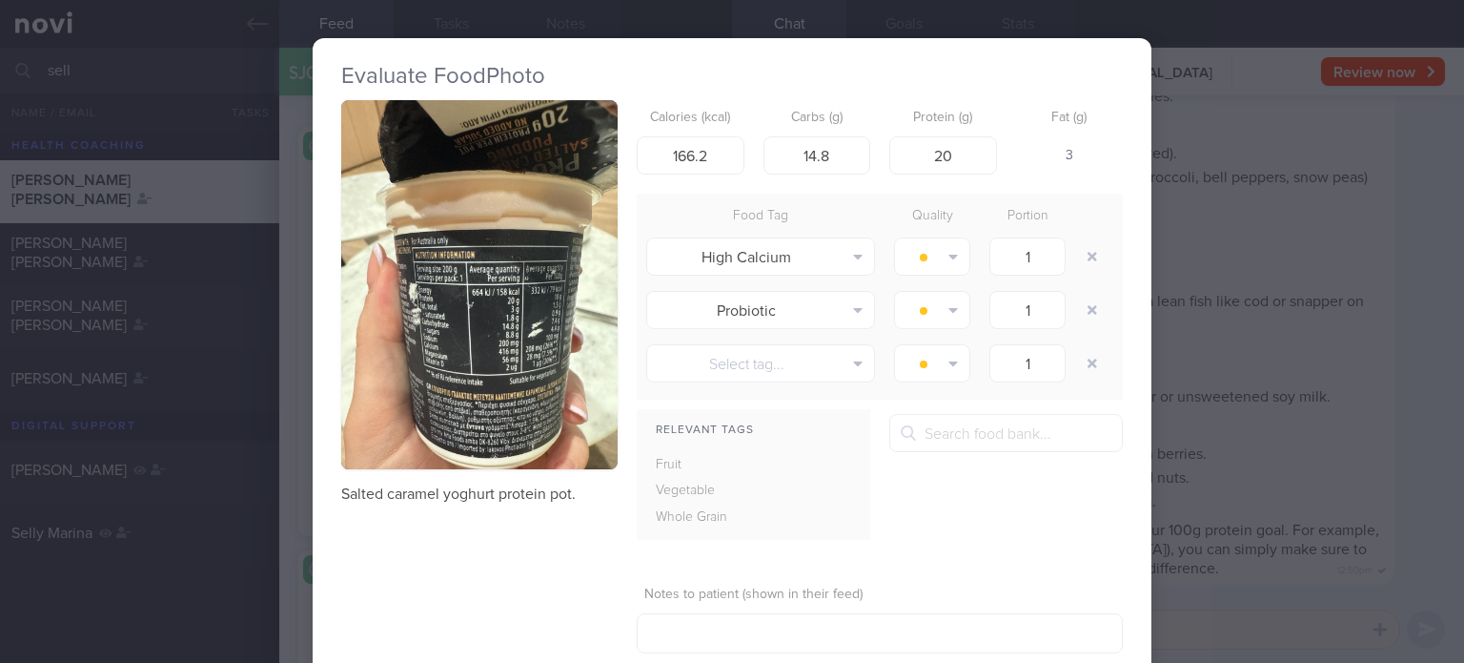
click at [410, 385] on button "button" at bounding box center [479, 284] width 276 height 369
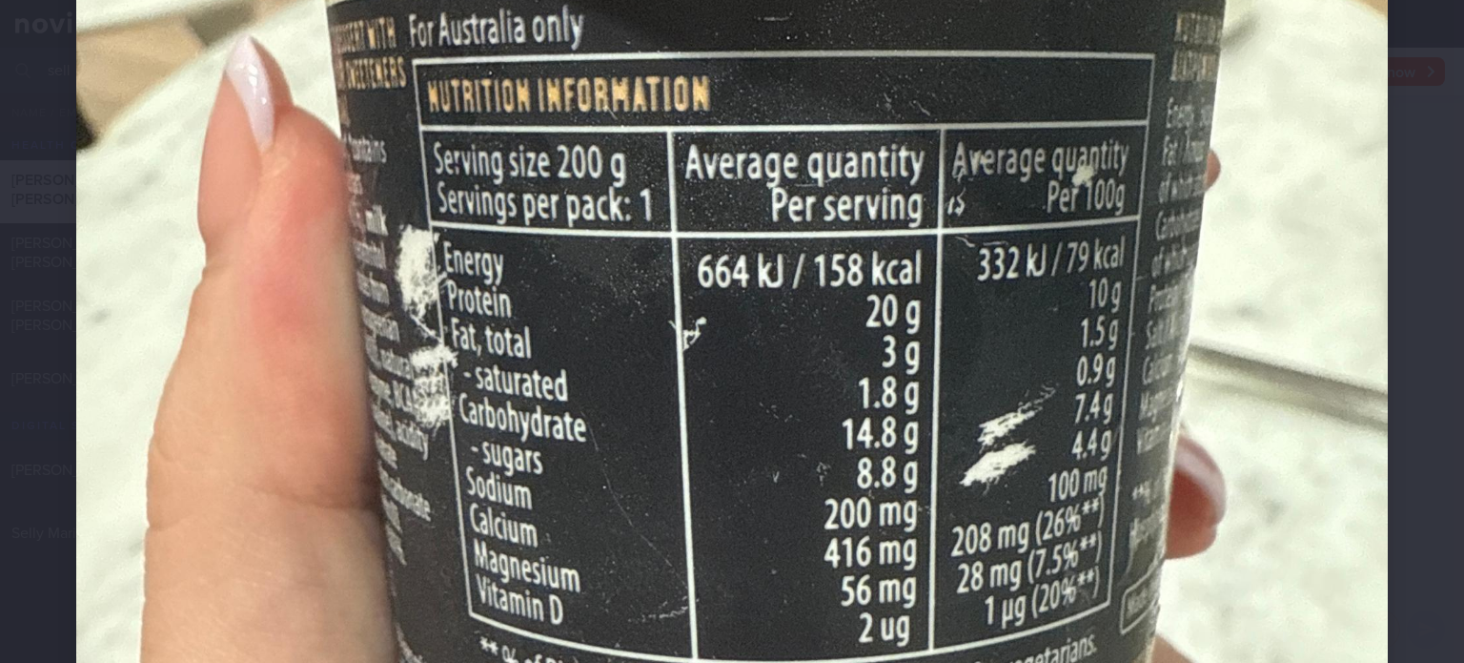
scroll to position [716, 0]
click at [608, 411] on img at bounding box center [732, 234] width 1312 height 1749
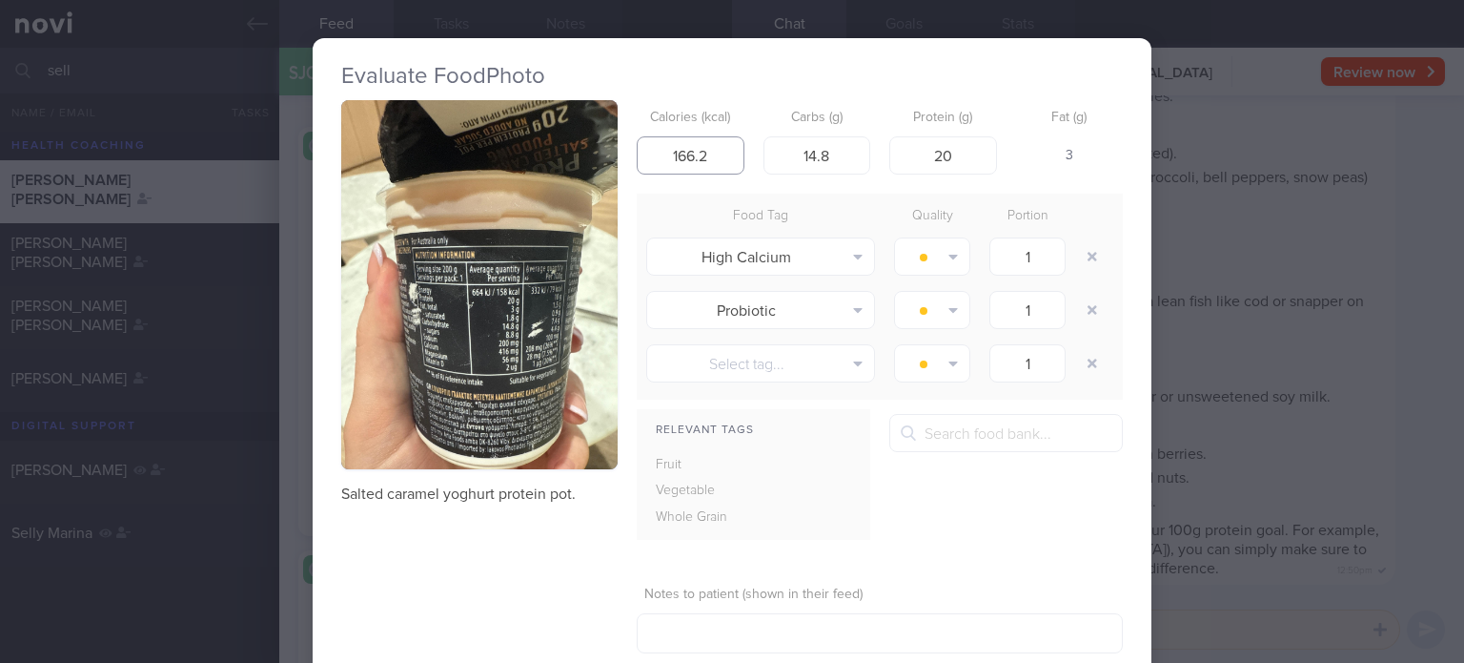
click at [707, 159] on input "166.2" at bounding box center [691, 155] width 108 height 38
click at [1090, 257] on button "button" at bounding box center [1092, 256] width 34 height 34
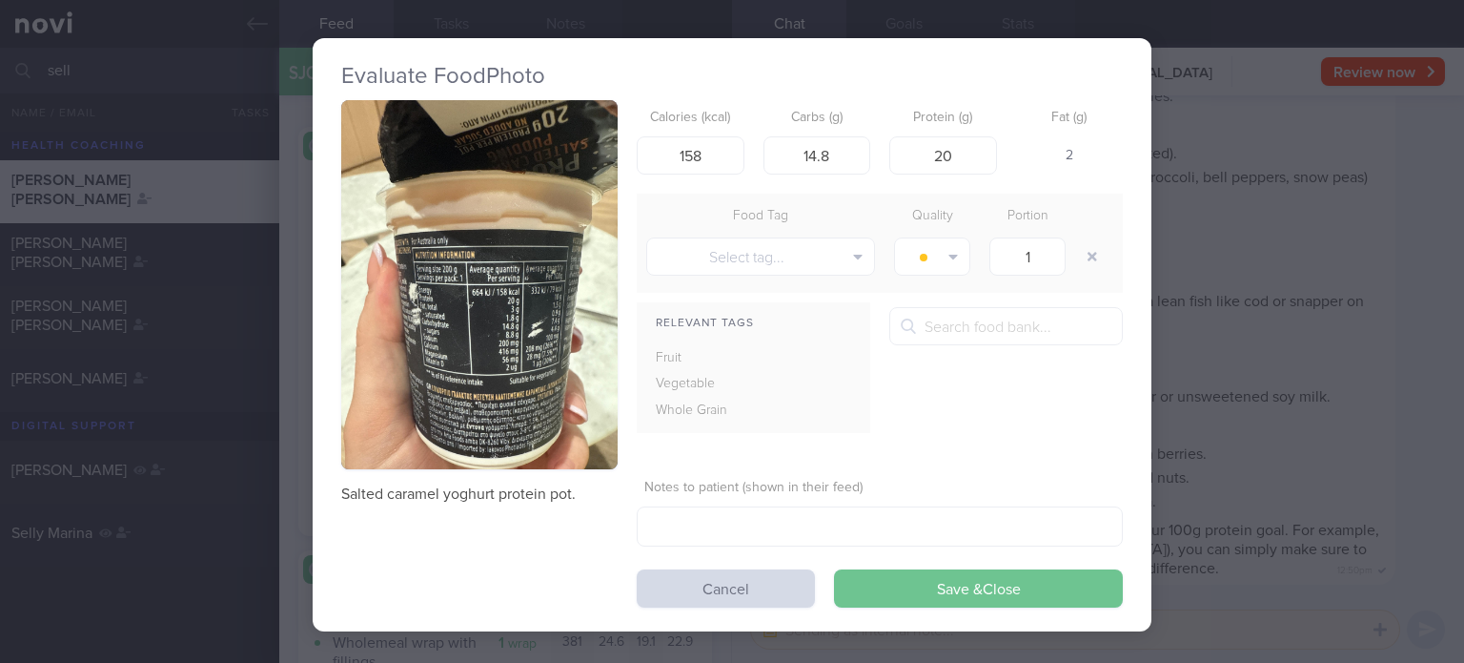
click at [927, 580] on button "Save & Close" at bounding box center [978, 588] width 289 height 38
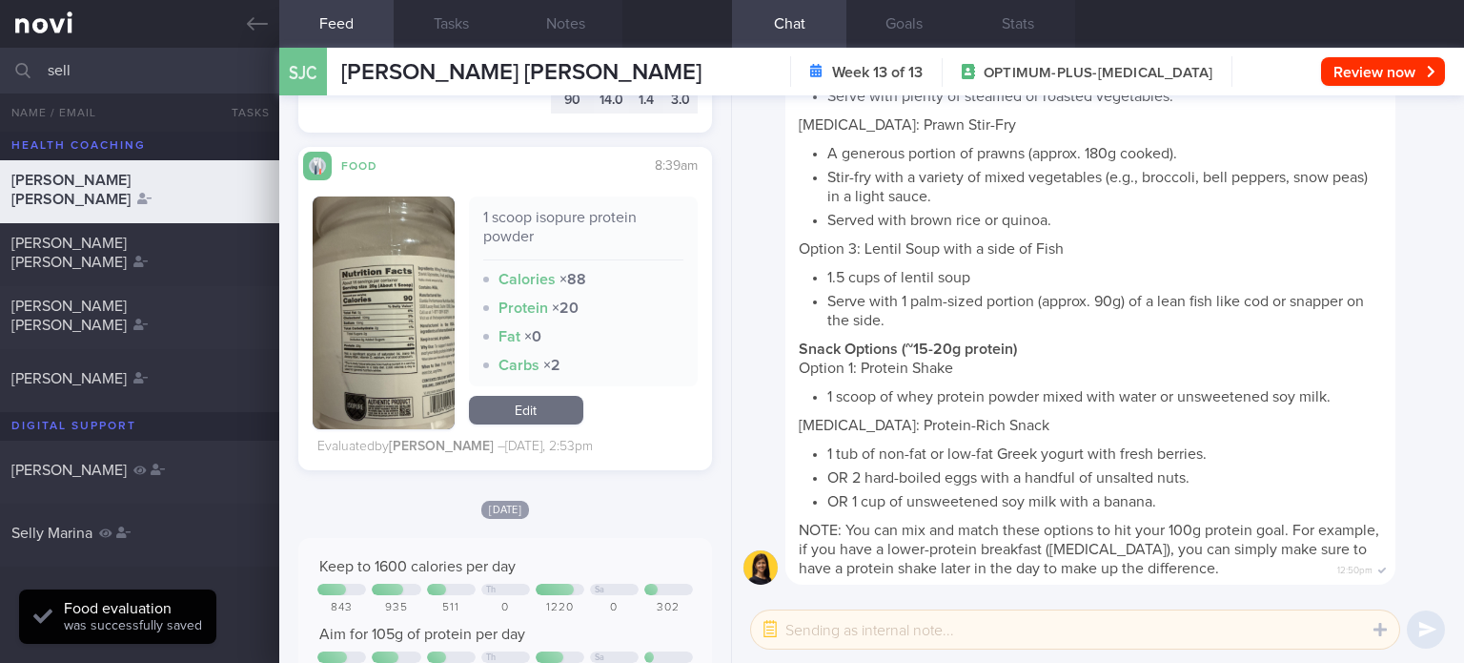
scroll to position [1472, 0]
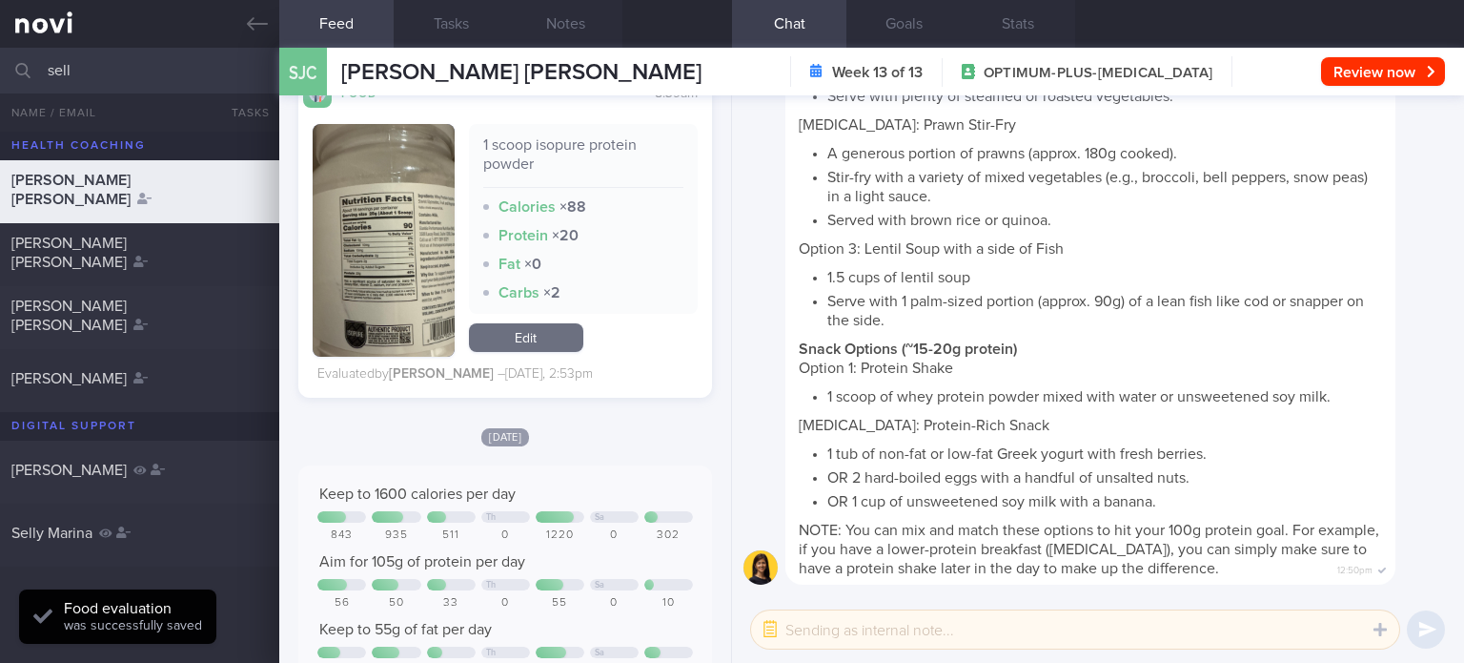
click at [515, 347] on link "Edit" at bounding box center [526, 337] width 114 height 29
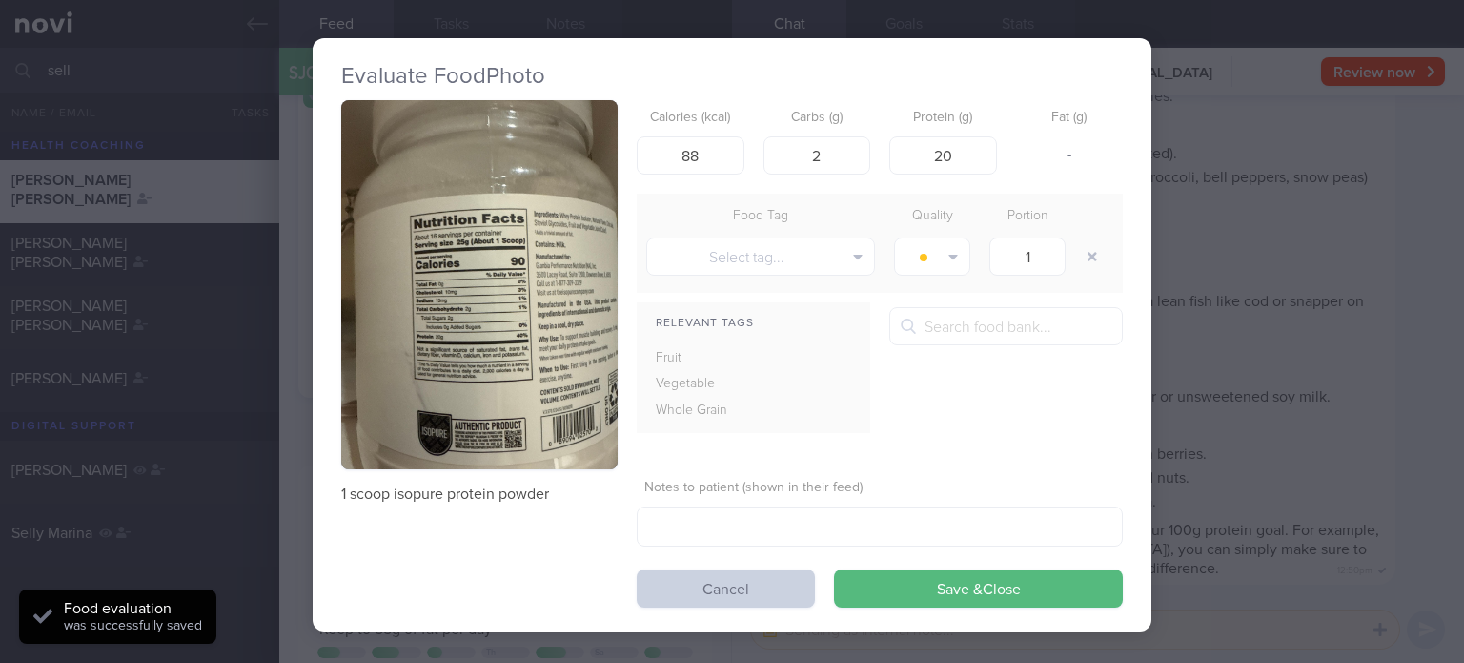
click at [693, 578] on button "Cancel" at bounding box center [726, 588] width 178 height 38
